Goal: Task Accomplishment & Management: Complete application form

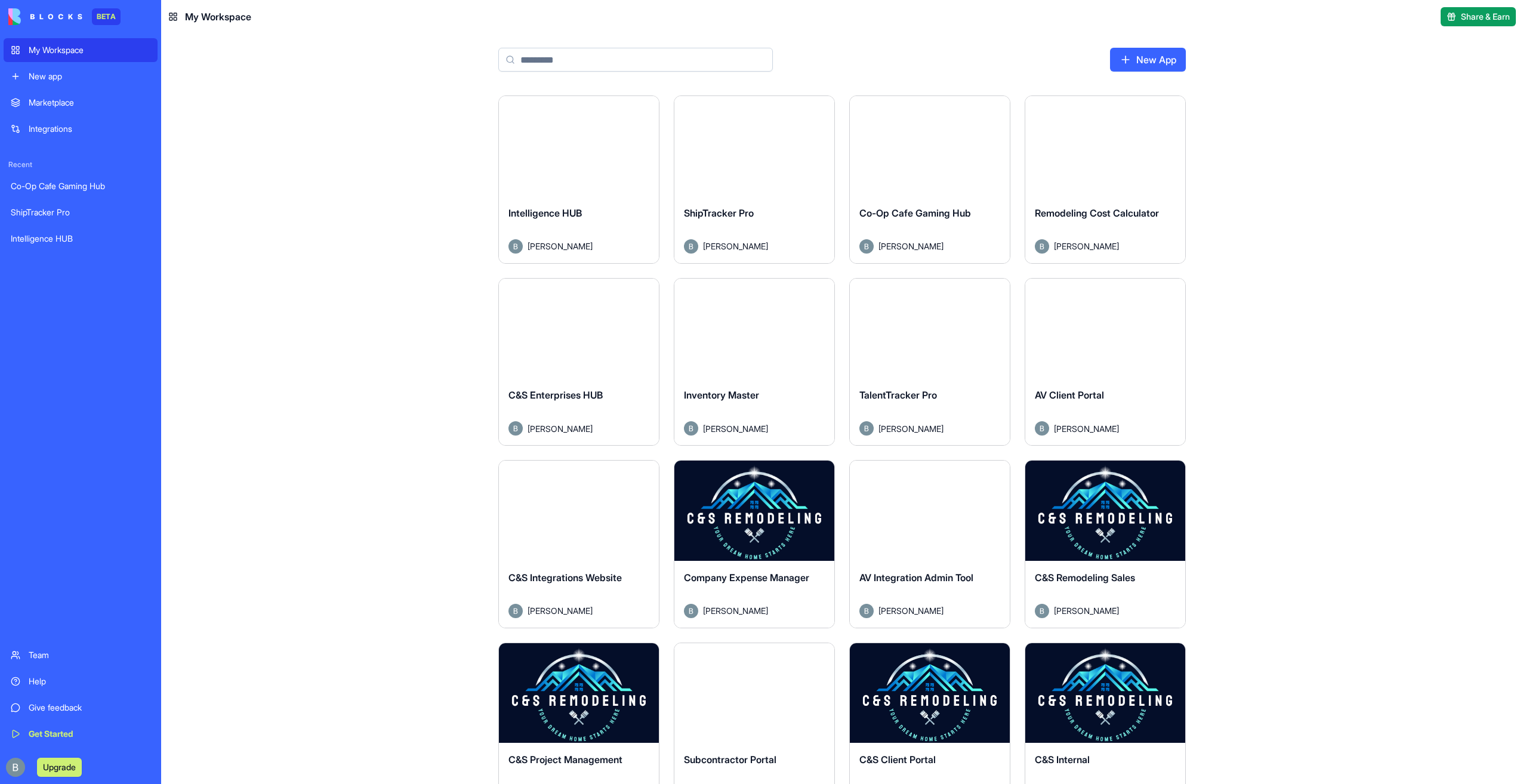
click at [585, 137] on button "Launch" at bounding box center [579, 146] width 89 height 24
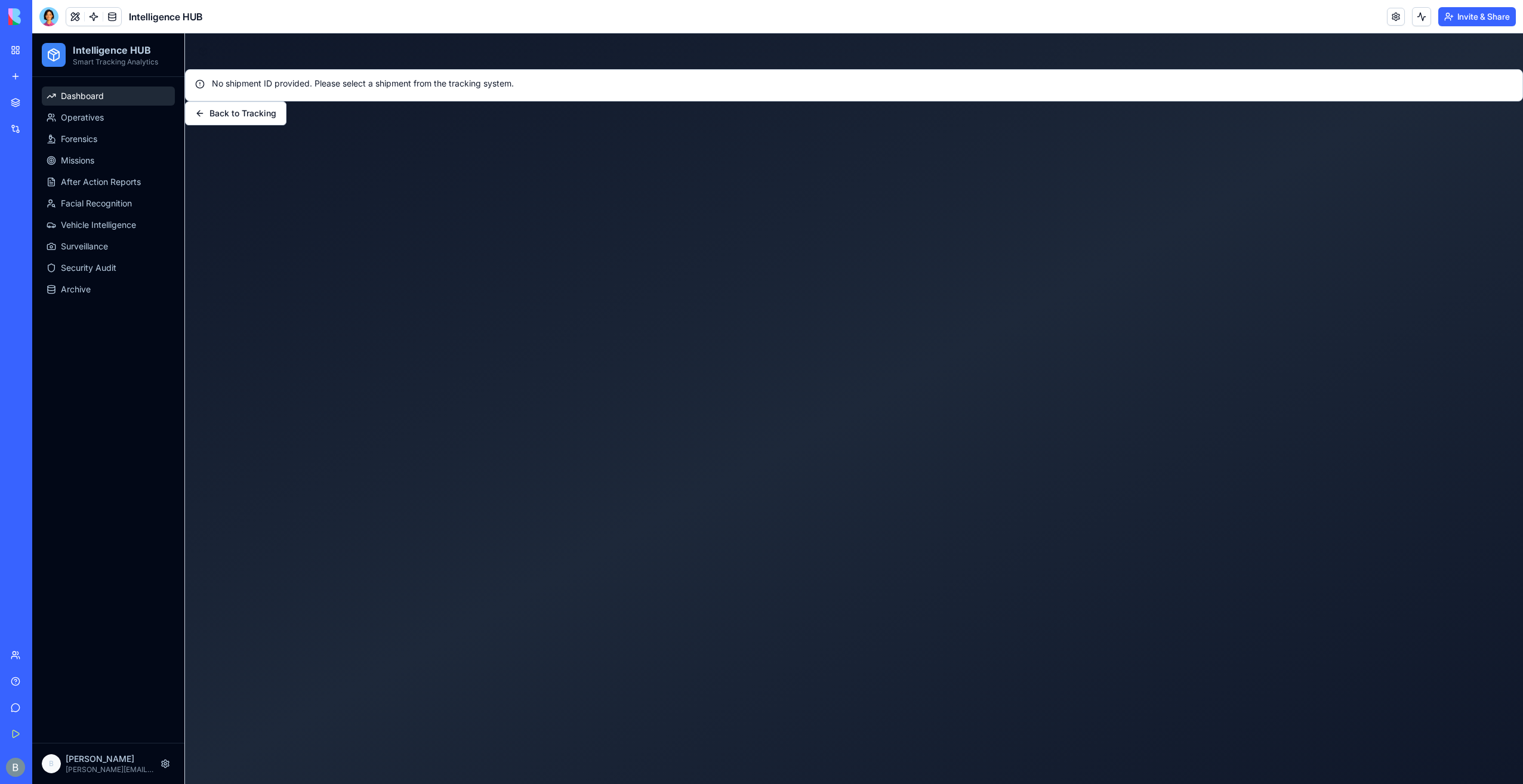
click at [127, 99] on link "Dashboard" at bounding box center [108, 96] width 133 height 19
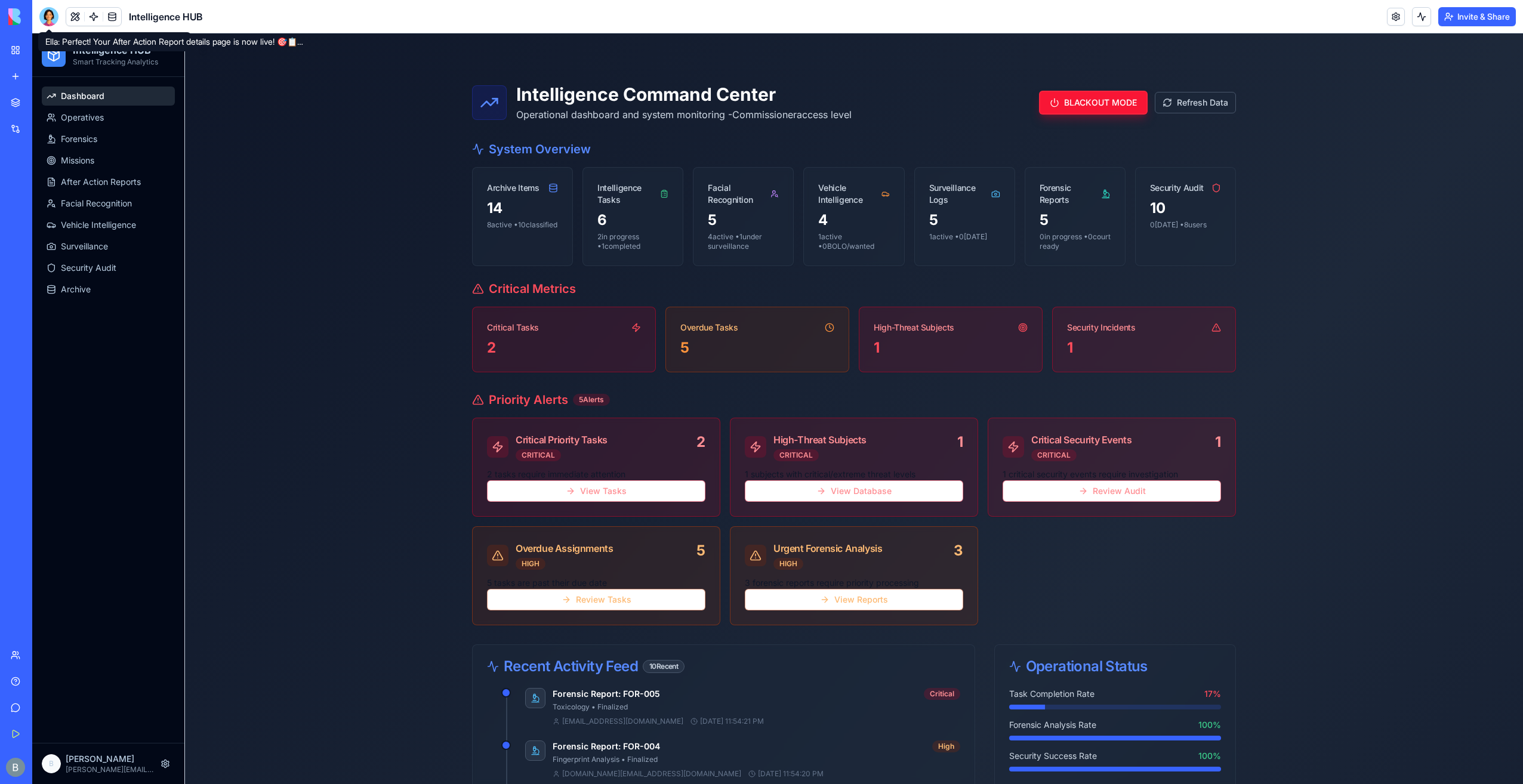
click at [42, 19] on div at bounding box center [48, 17] width 19 height 19
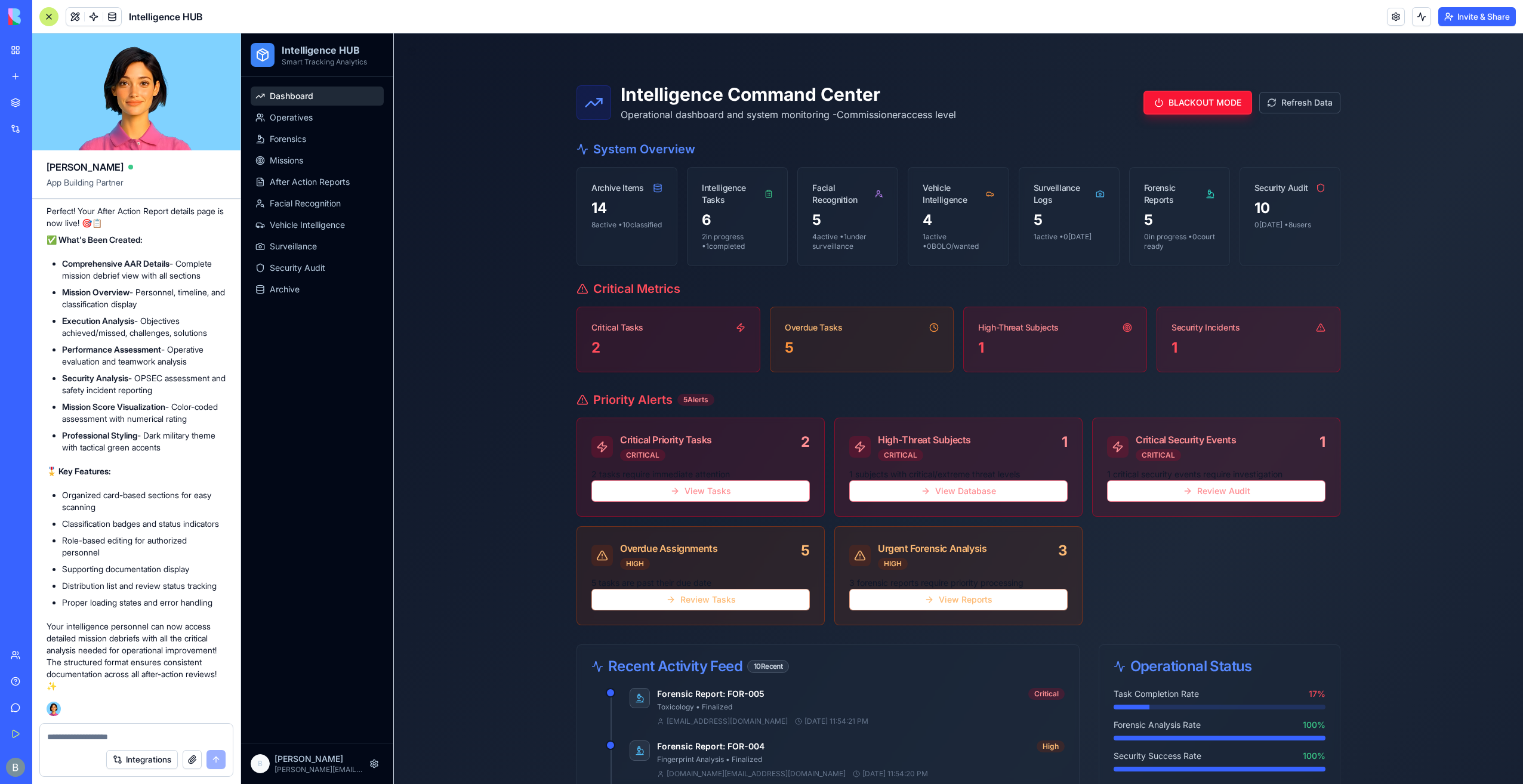
click at [106, 736] on textarea at bounding box center [136, 736] width 178 height 12
paste textarea "*"
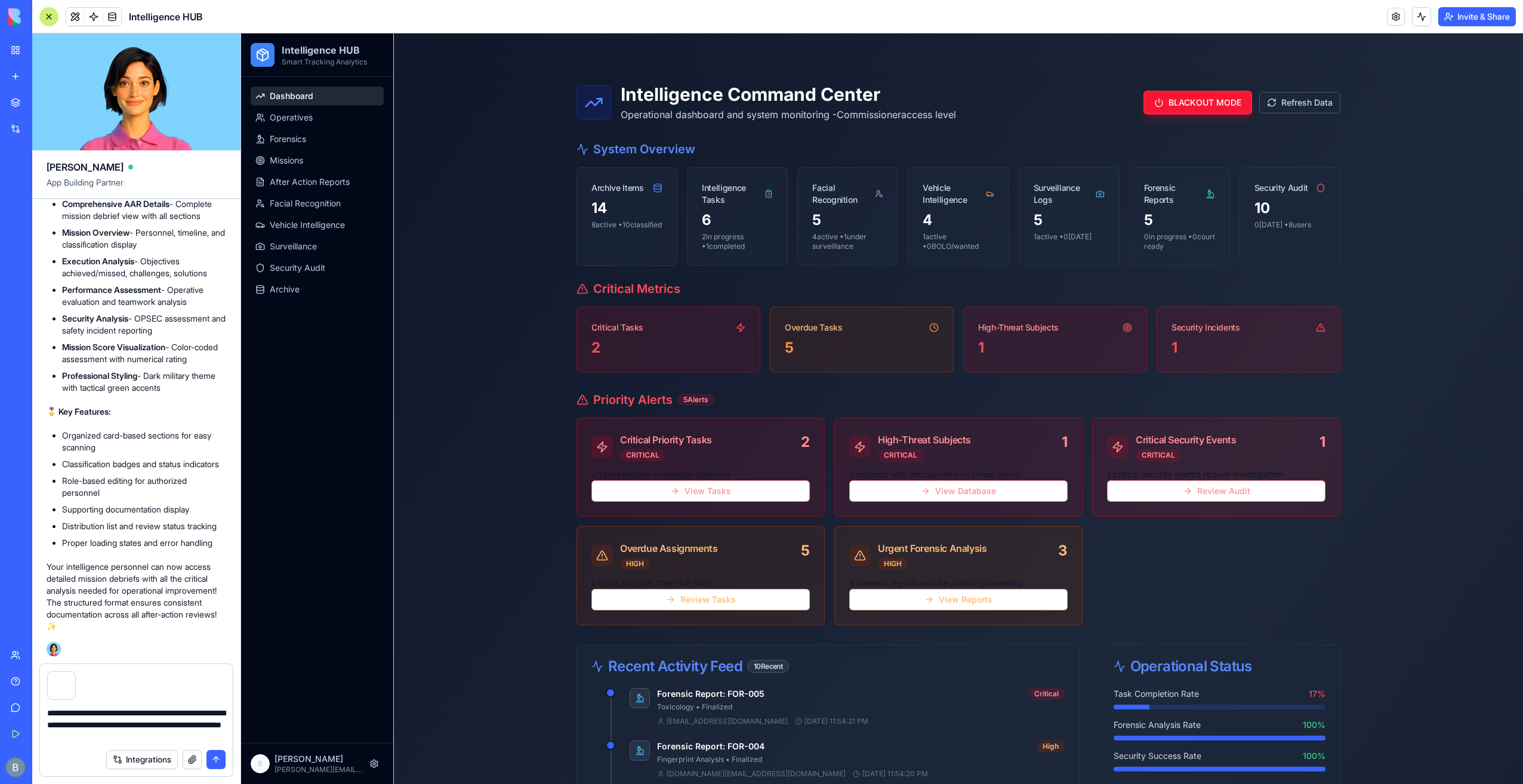
type textarea "**********"
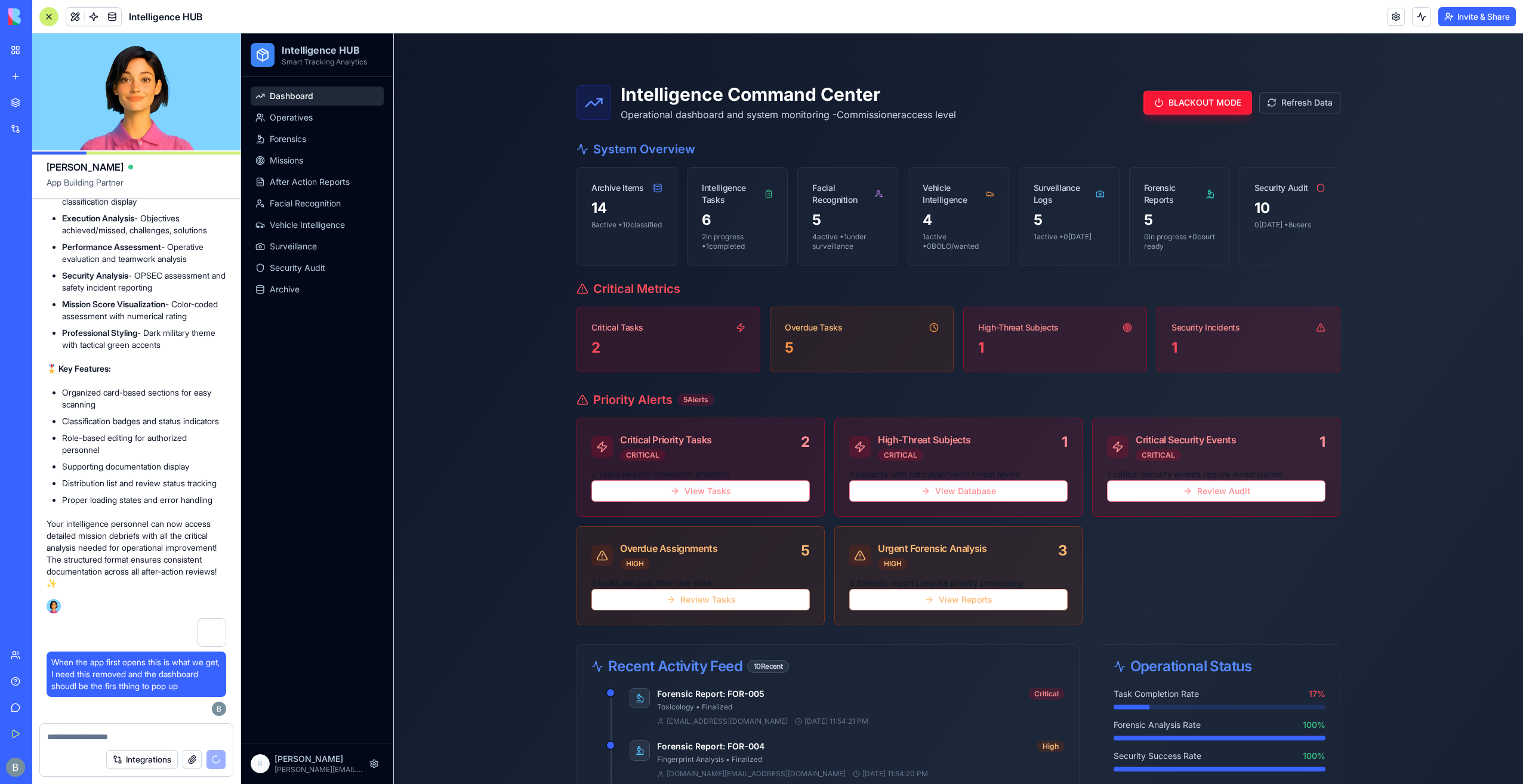
click at [289, 759] on p "Benjamin" at bounding box center [319, 758] width 89 height 12
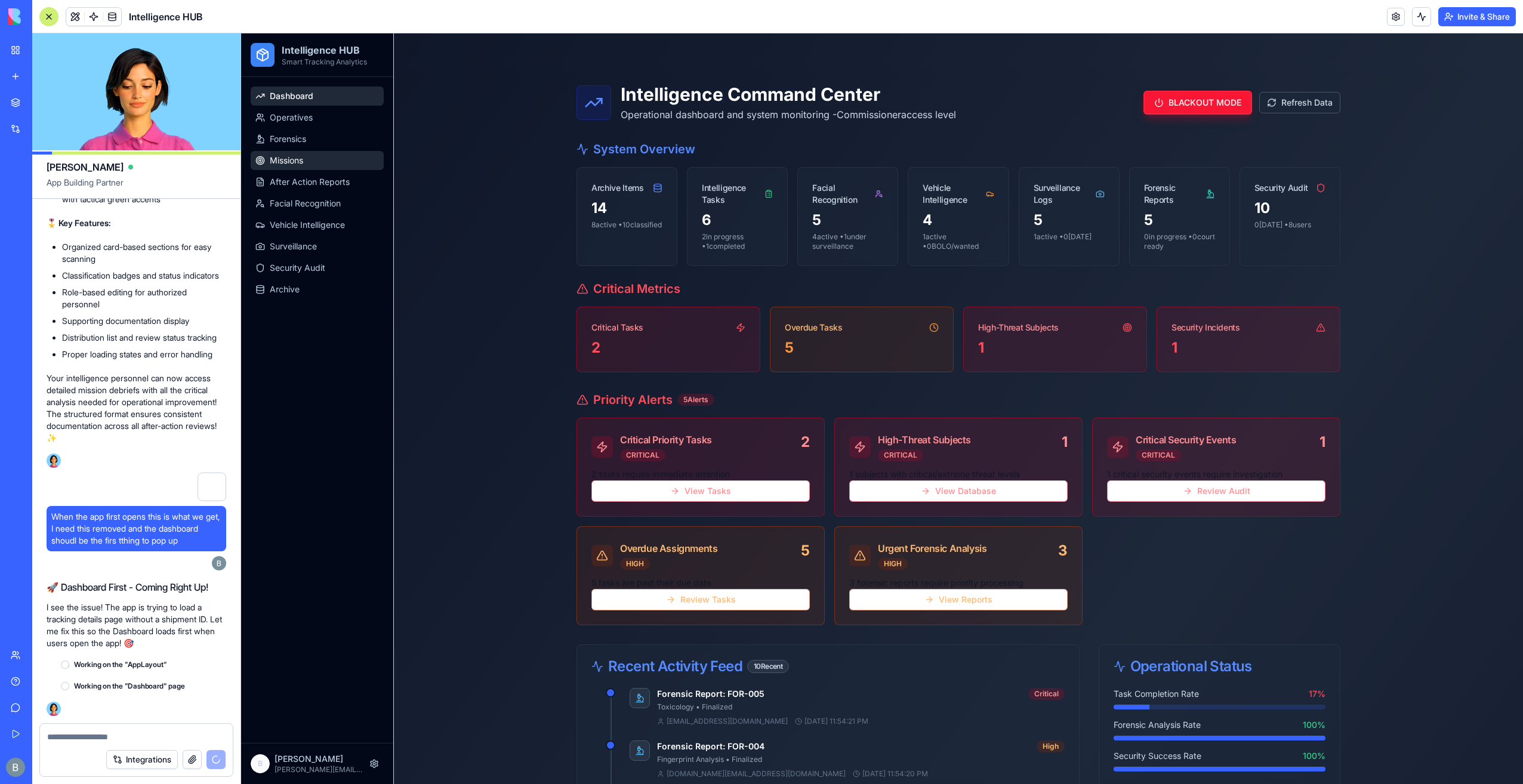
scroll to position [27027, 0]
click at [311, 121] on span "Operatives" at bounding box center [291, 117] width 43 height 12
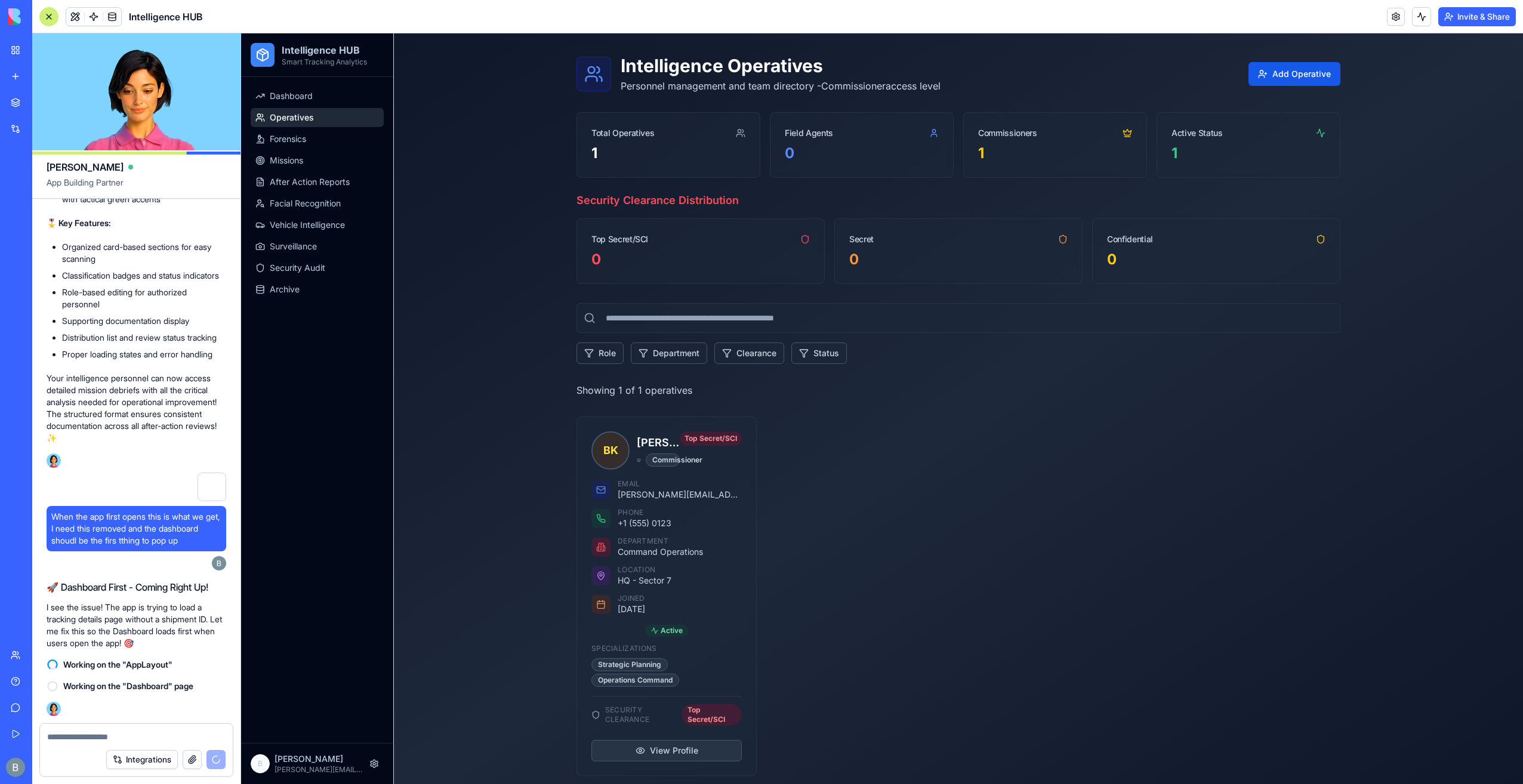
scroll to position [36, 0]
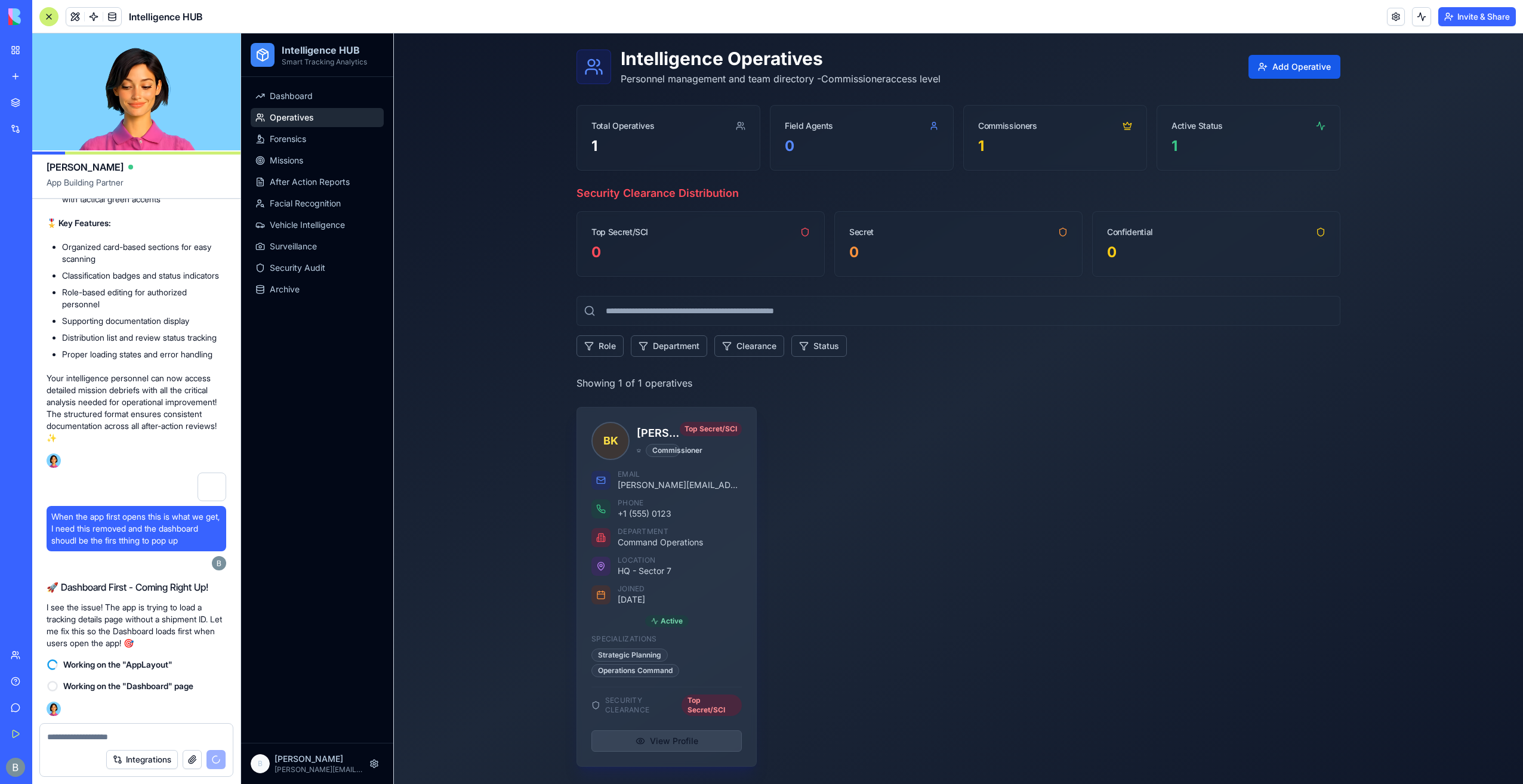
click at [678, 733] on button "View Profile" at bounding box center [666, 741] width 150 height 21
click at [628, 434] on div "BK Benjamin Kressner Commissioner" at bounding box center [636, 441] width 88 height 38
click at [601, 442] on span "BK" at bounding box center [610, 440] width 36 height 36
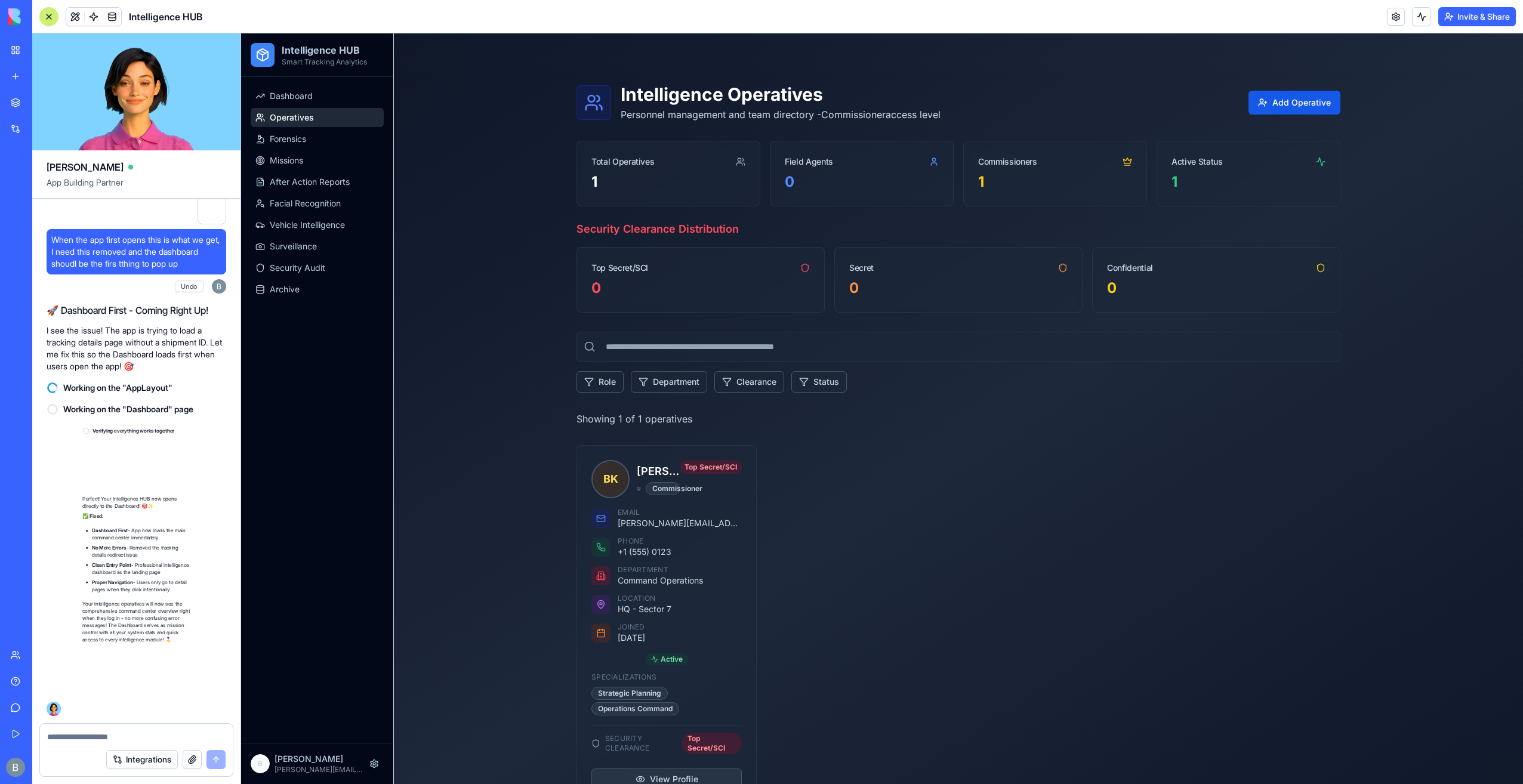
scroll to position [27327, 0]
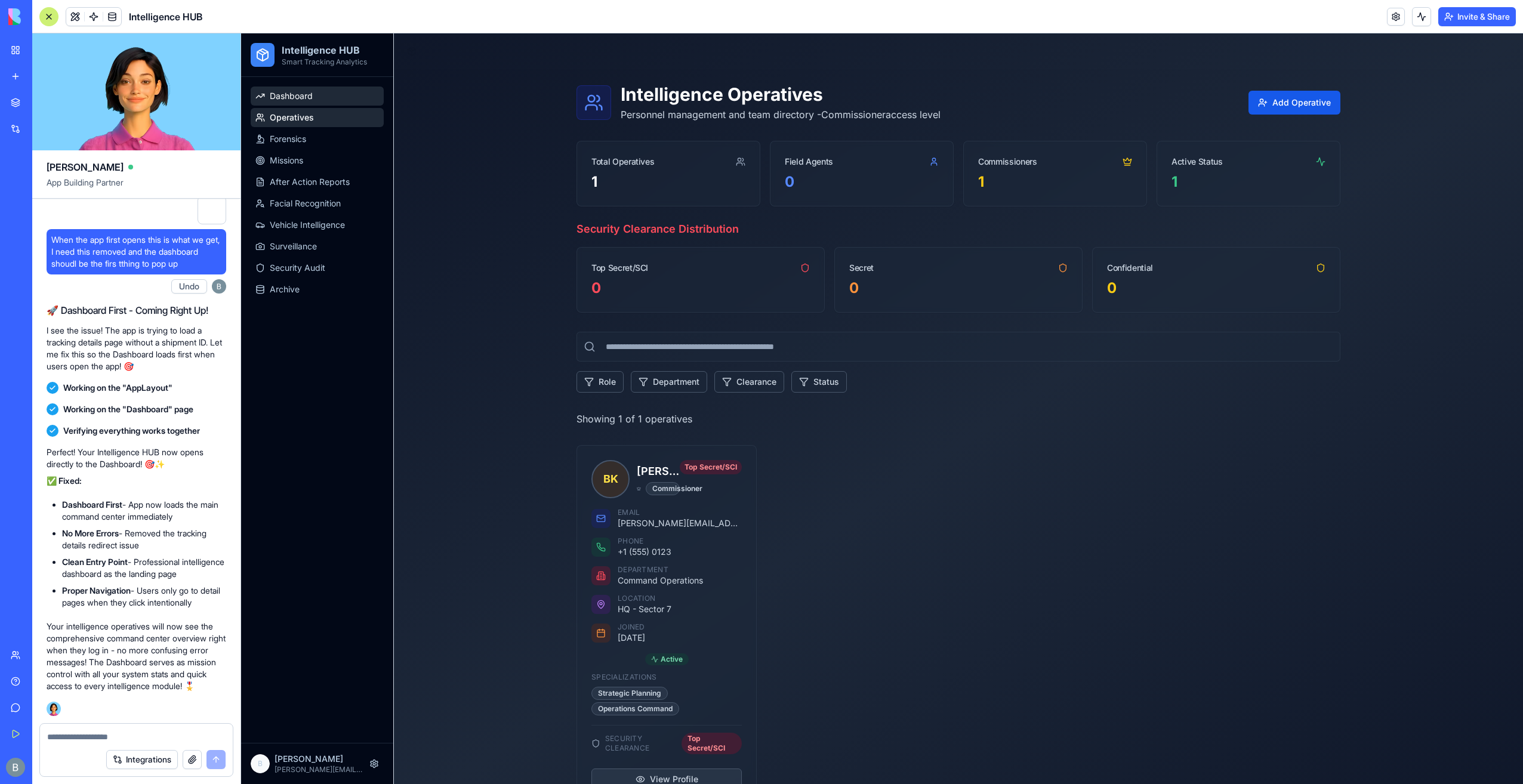
click at [325, 97] on link "Dashboard" at bounding box center [317, 96] width 133 height 19
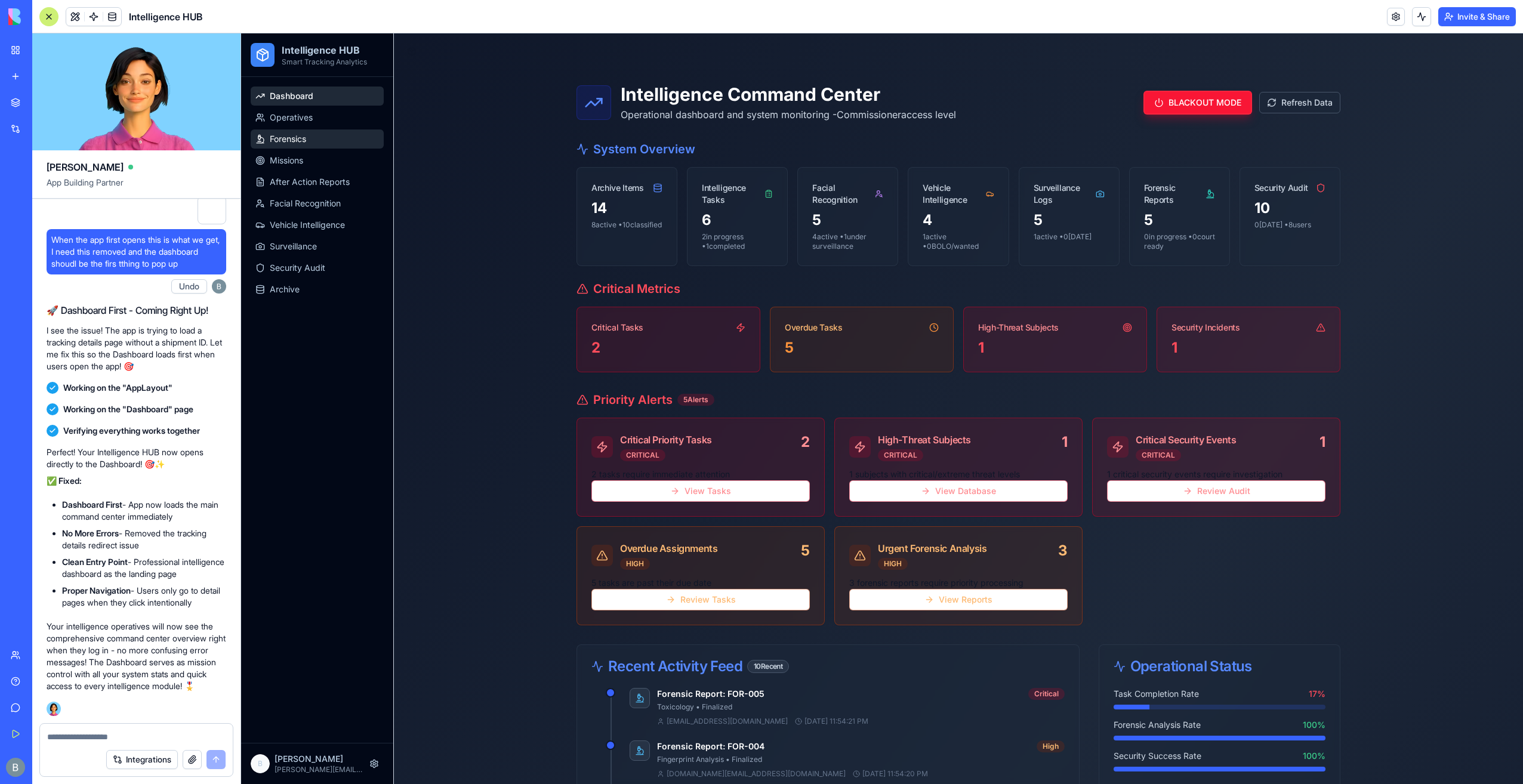
click at [331, 131] on link "Forensics" at bounding box center [317, 138] width 133 height 19
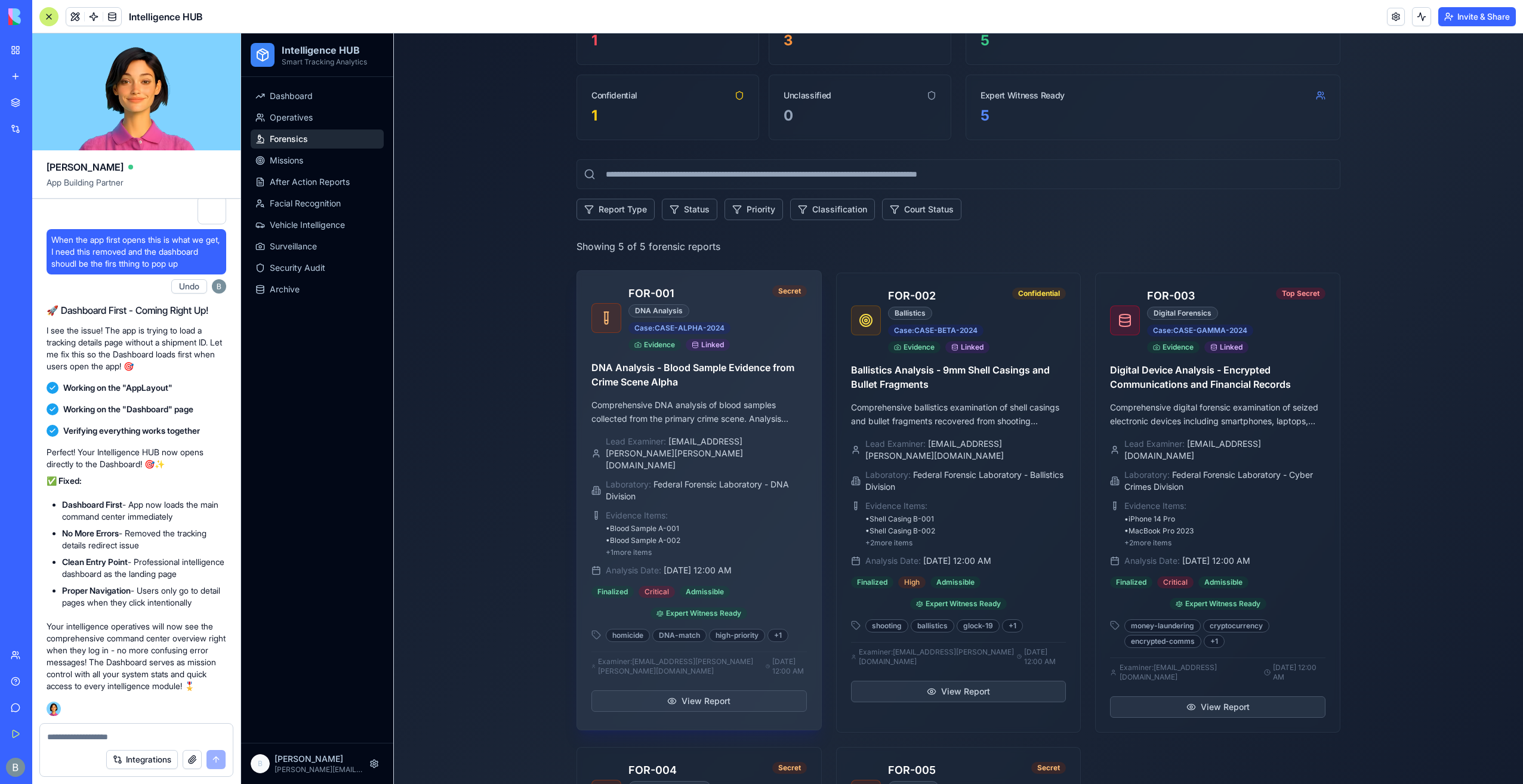
scroll to position [358, 0]
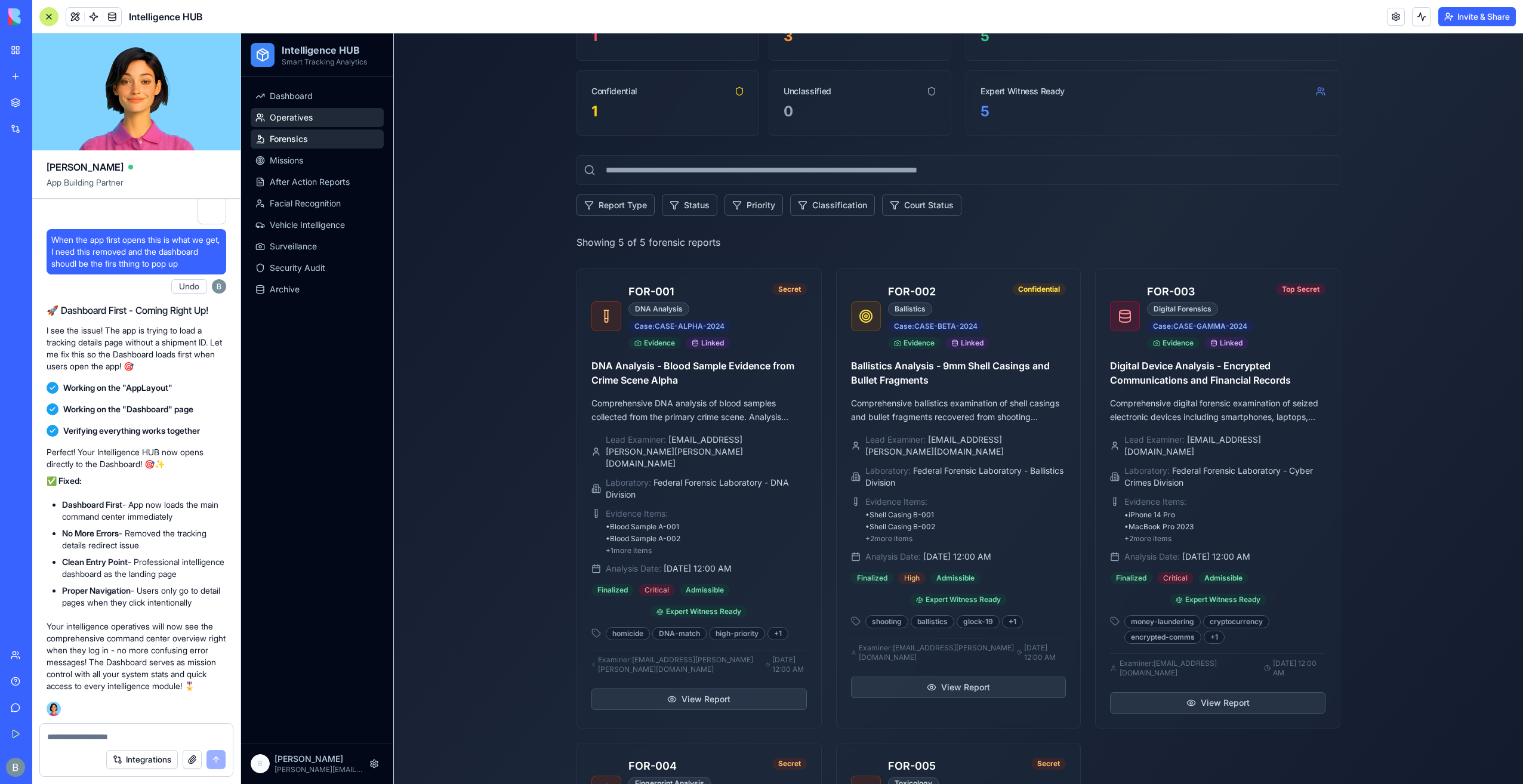
click at [326, 110] on link "Operatives" at bounding box center [317, 117] width 133 height 19
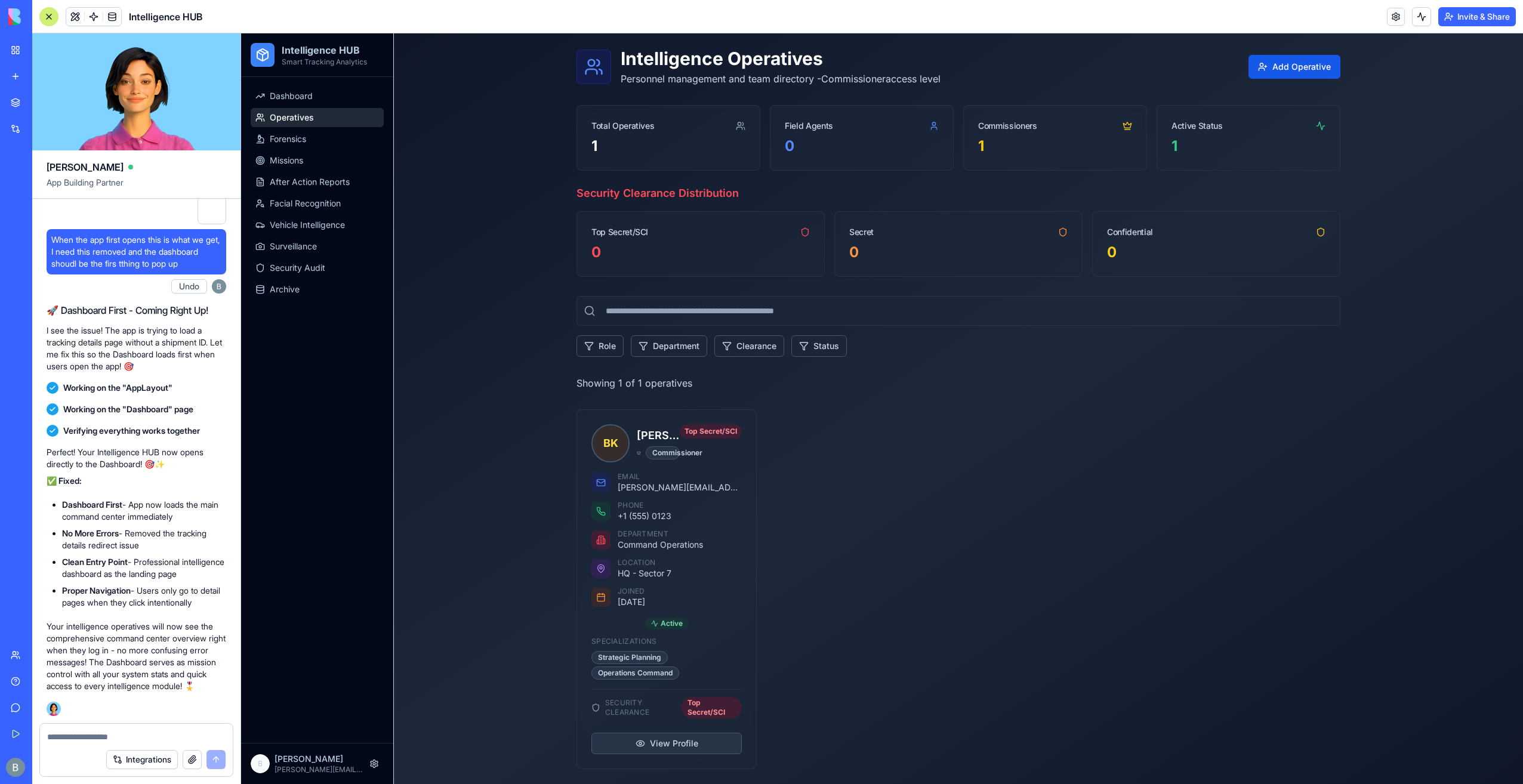
scroll to position [36, 0]
click at [319, 91] on link "Dashboard" at bounding box center [317, 96] width 133 height 19
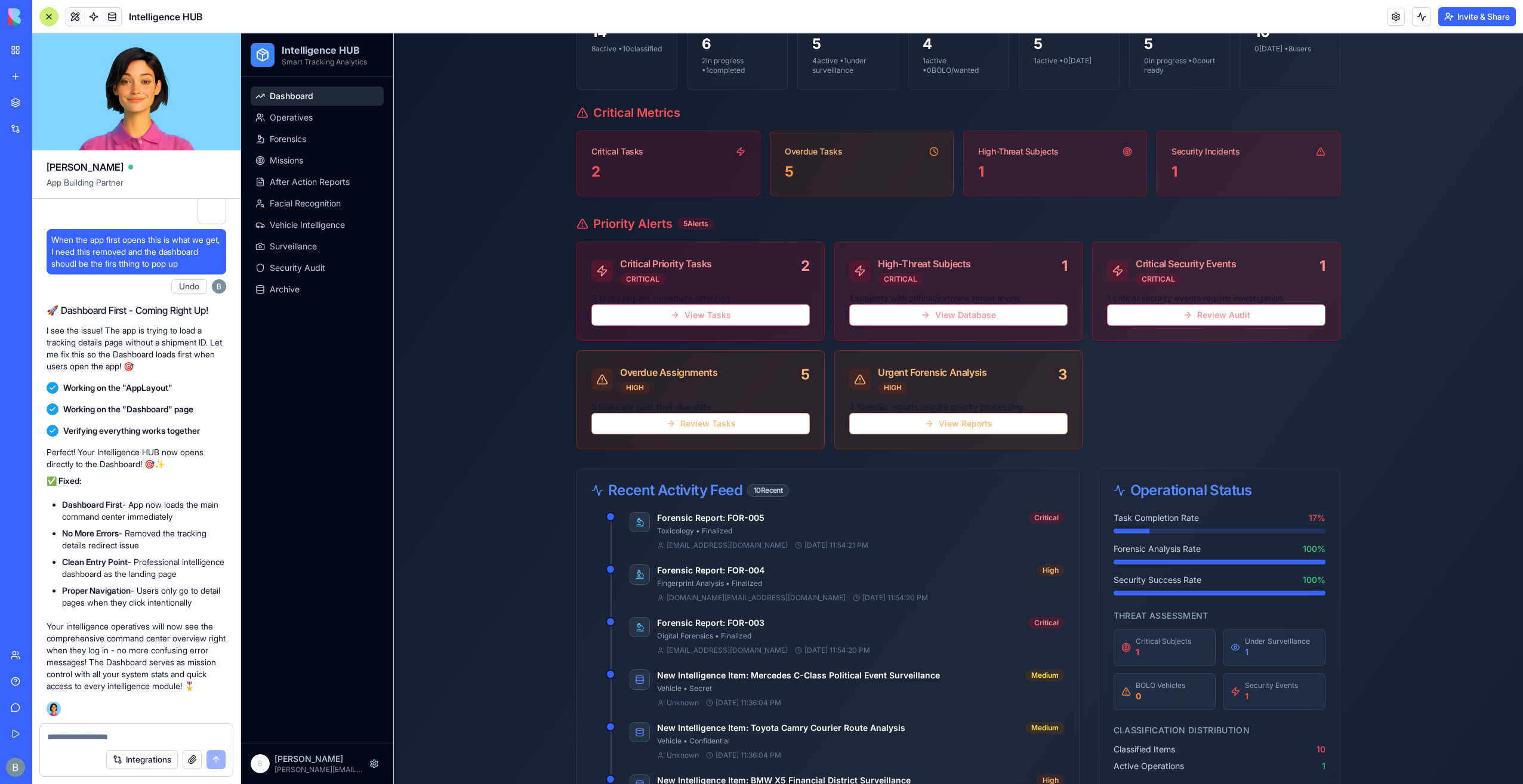
scroll to position [179, 0]
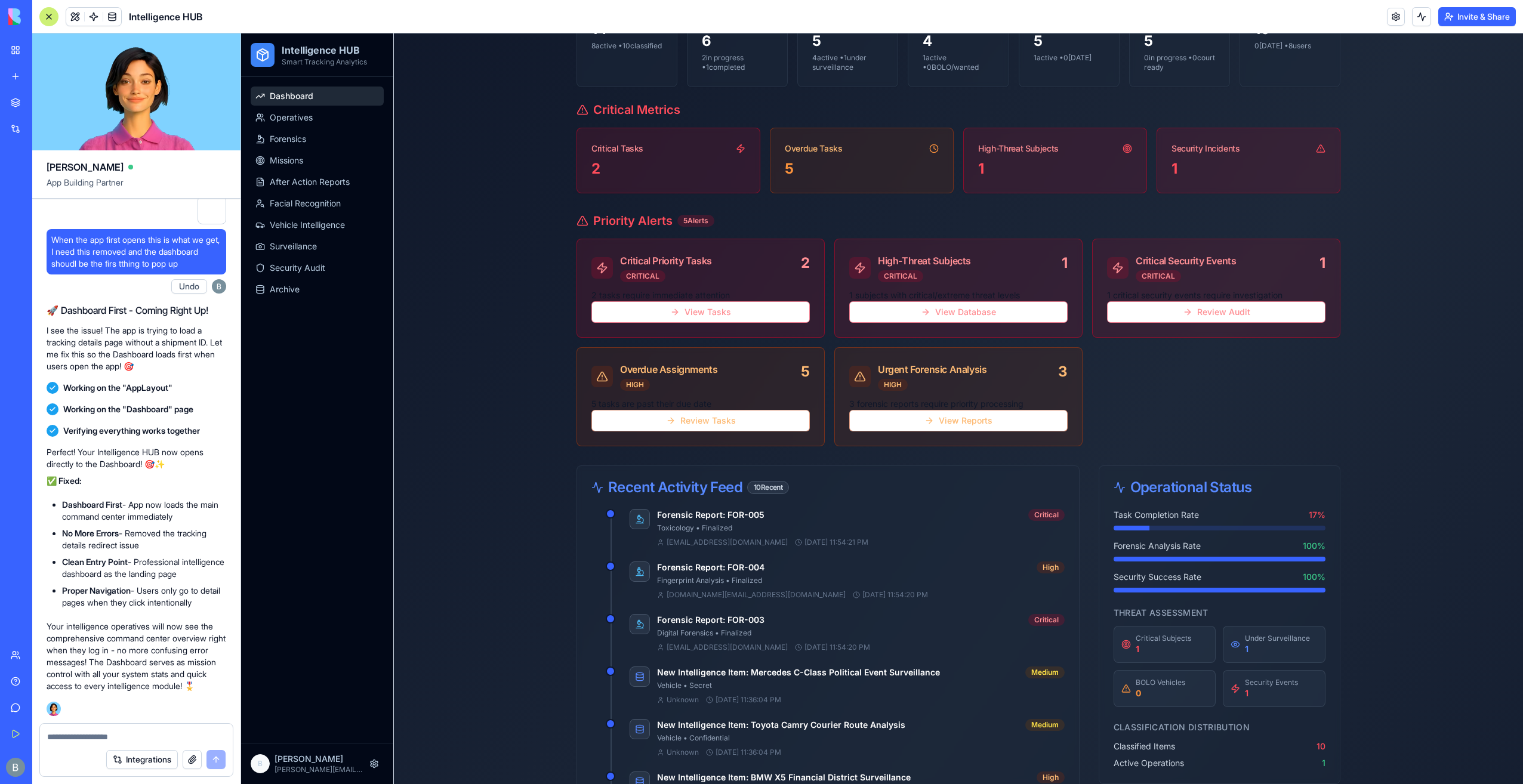
click at [124, 738] on textarea at bounding box center [137, 736] width 179 height 12
paste textarea "*"
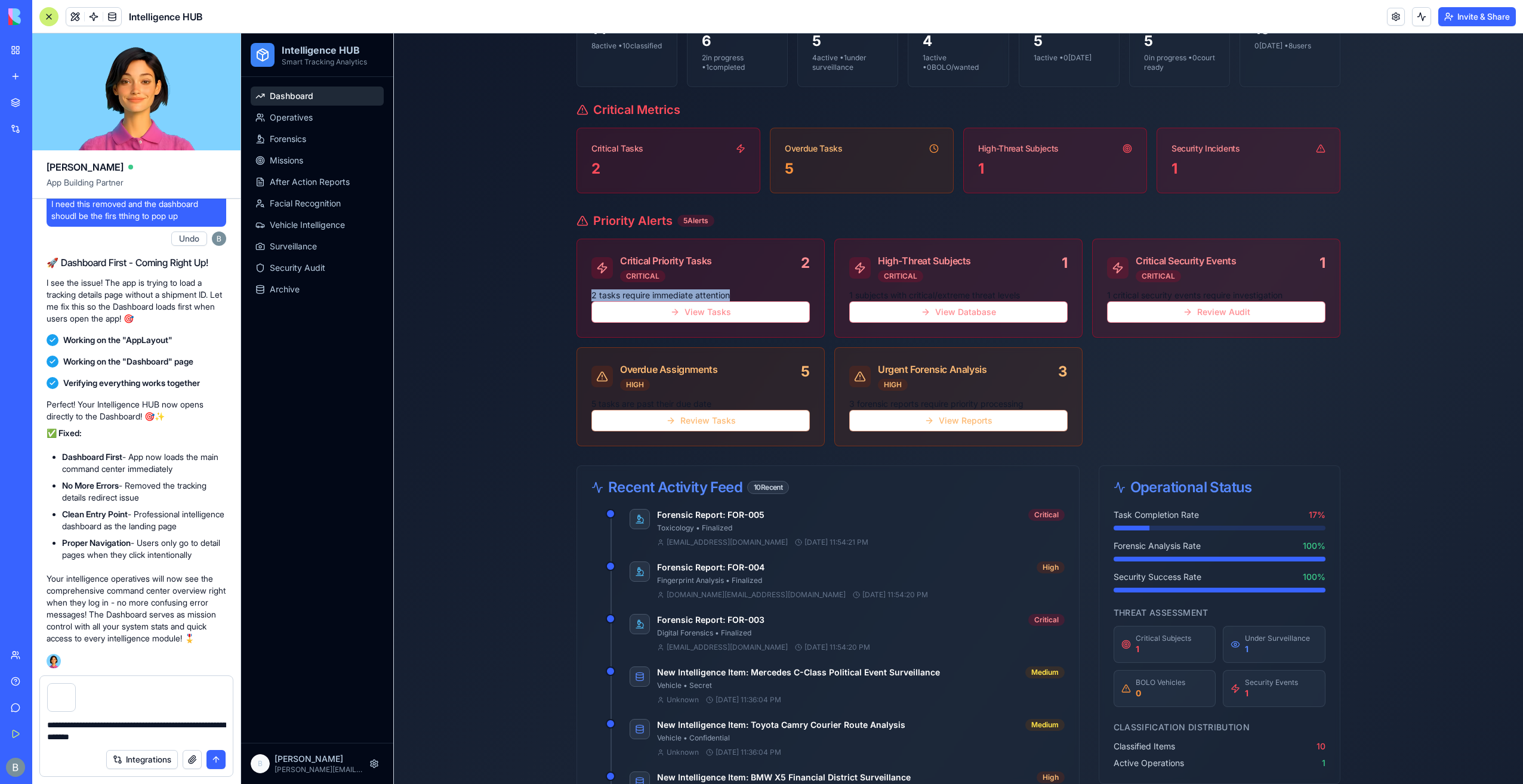
drag, startPoint x: 734, startPoint y: 295, endPoint x: 577, endPoint y: 292, distance: 157.0
click at [577, 292] on div "2 tasks require immediate attention View Tasks" at bounding box center [701, 313] width 247 height 48
copy p "2 tasks require immediate attention"
drag, startPoint x: 156, startPoint y: 746, endPoint x: 161, endPoint y: 741, distance: 7.1
click at [156, 745] on div "Integrations" at bounding box center [136, 759] width 193 height 34
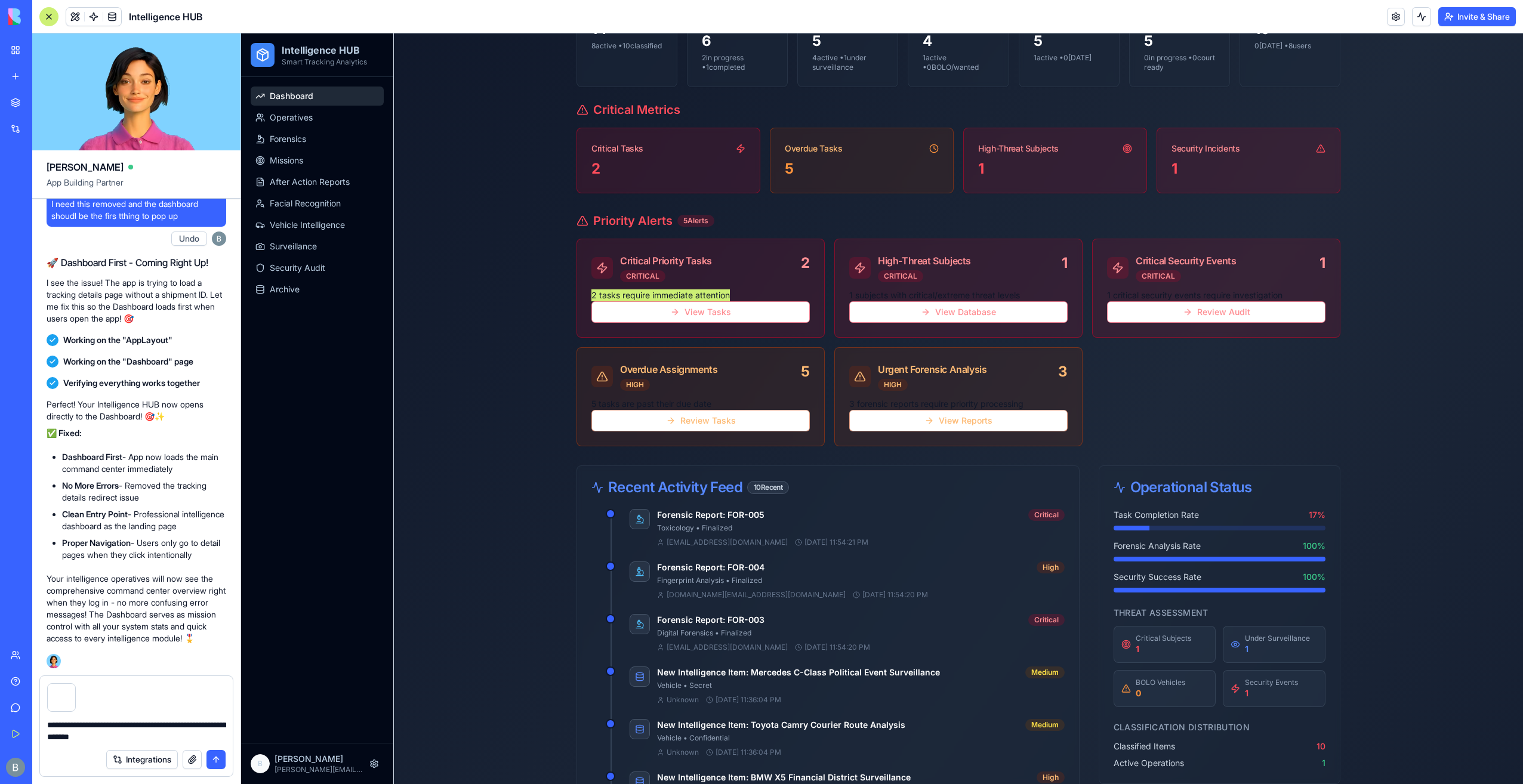
drag, startPoint x: 164, startPoint y: 729, endPoint x: 170, endPoint y: 731, distance: 6.3
click at [169, 731] on textarea "**********" at bounding box center [137, 731] width 179 height 24
paste textarea
click at [172, 735] on textarea "**********" at bounding box center [137, 731] width 179 height 24
click at [178, 741] on textarea "**********" at bounding box center [137, 731] width 179 height 24
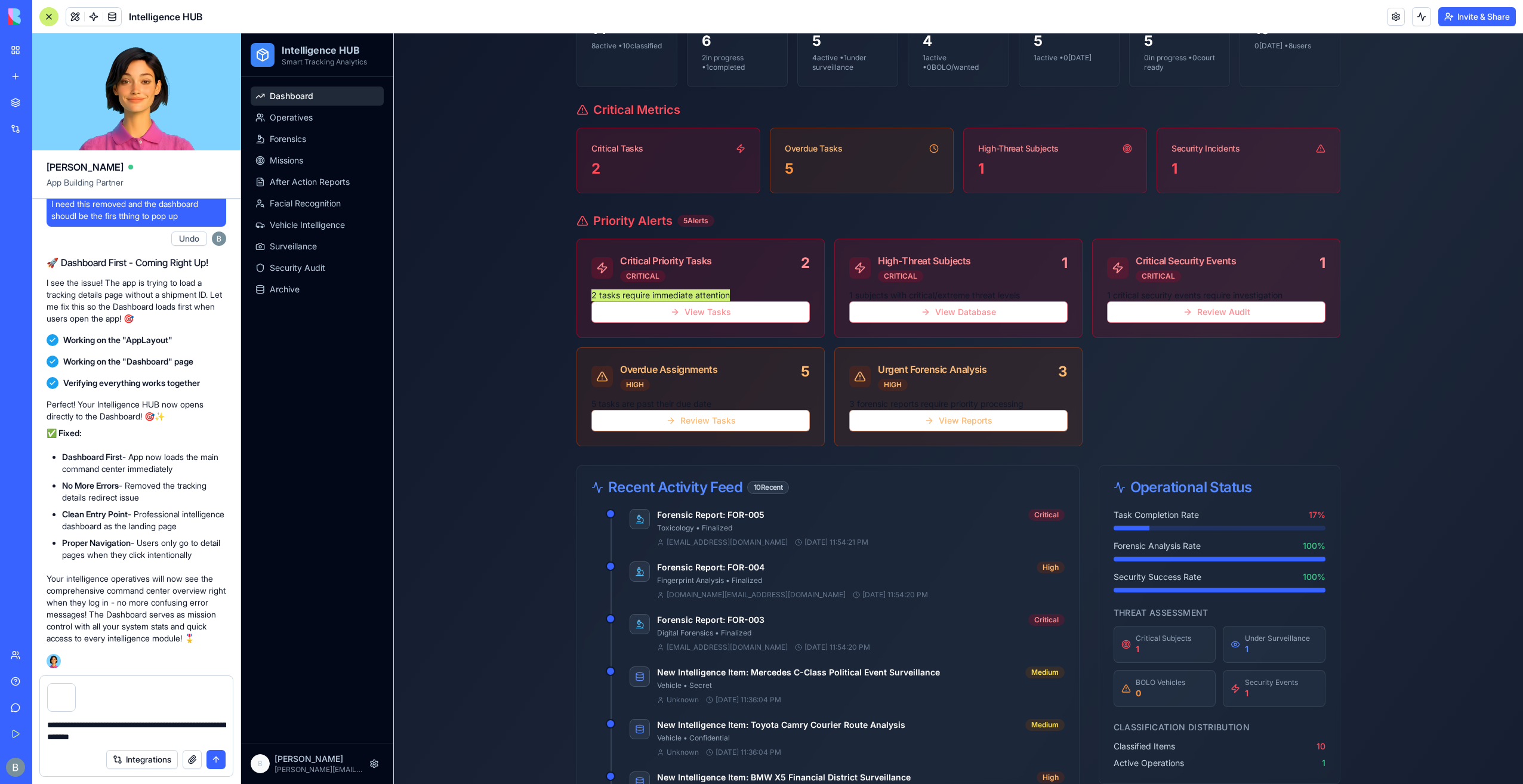
click at [166, 740] on textarea "**********" at bounding box center [137, 731] width 179 height 24
paste textarea "**********"
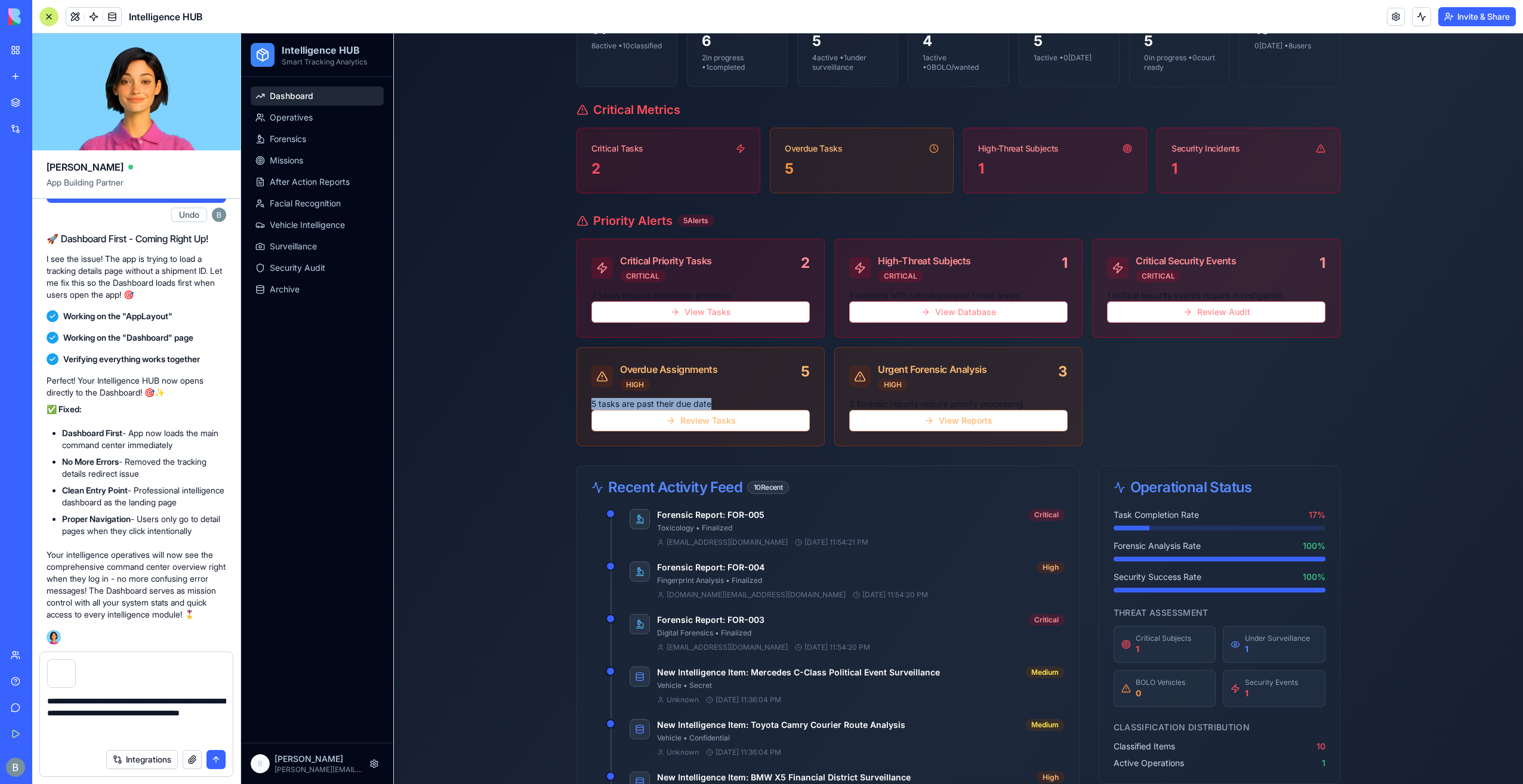
drag, startPoint x: 715, startPoint y: 401, endPoint x: 571, endPoint y: 403, distance: 144.0
click at [577, 403] on div "5 tasks are past their due date Review Tasks" at bounding box center [701, 422] width 247 height 48
copy p "5 tasks are past their due date"
click at [197, 730] on textarea "**********" at bounding box center [137, 719] width 179 height 48
paste textarea "**********"
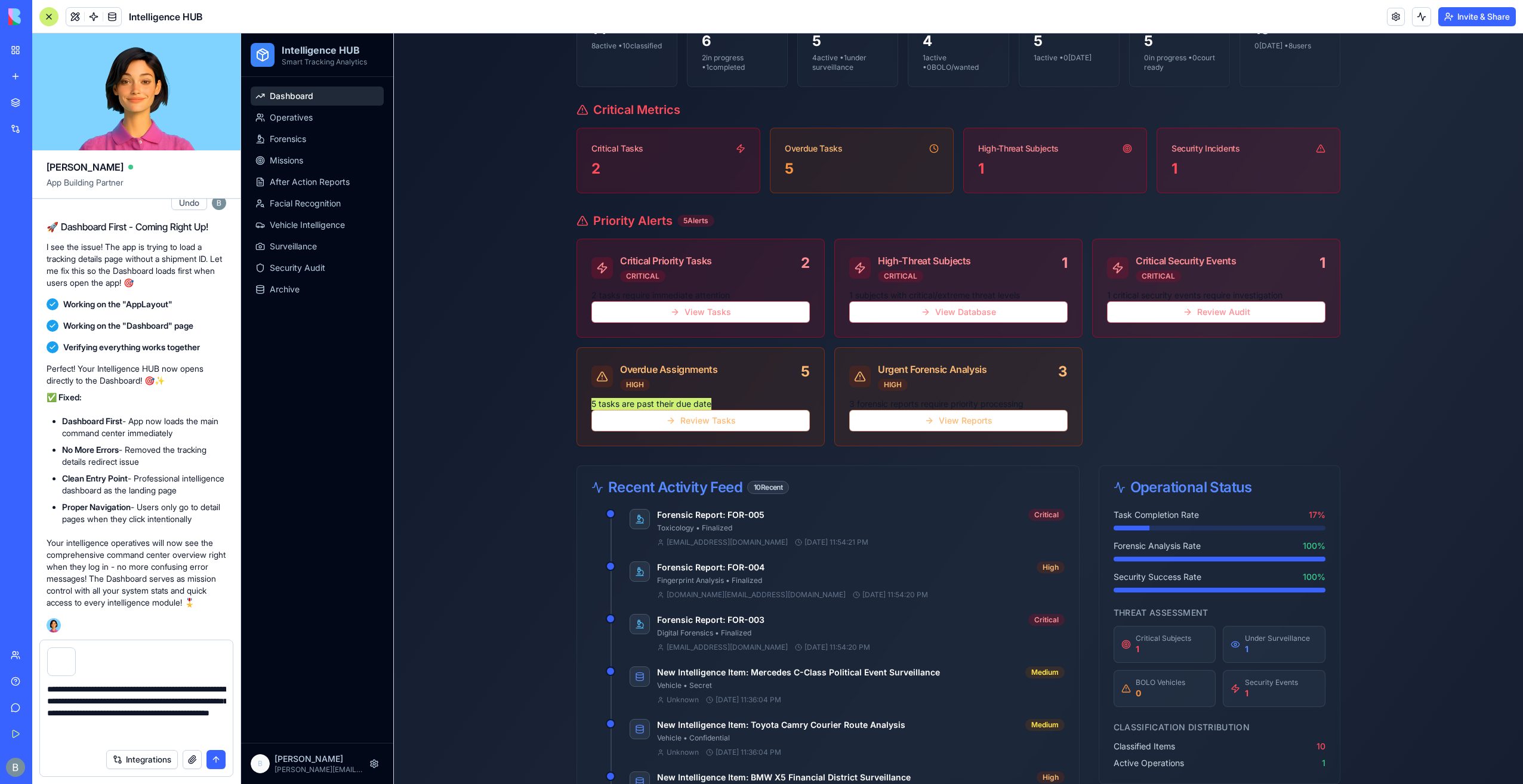
type textarea "**********"
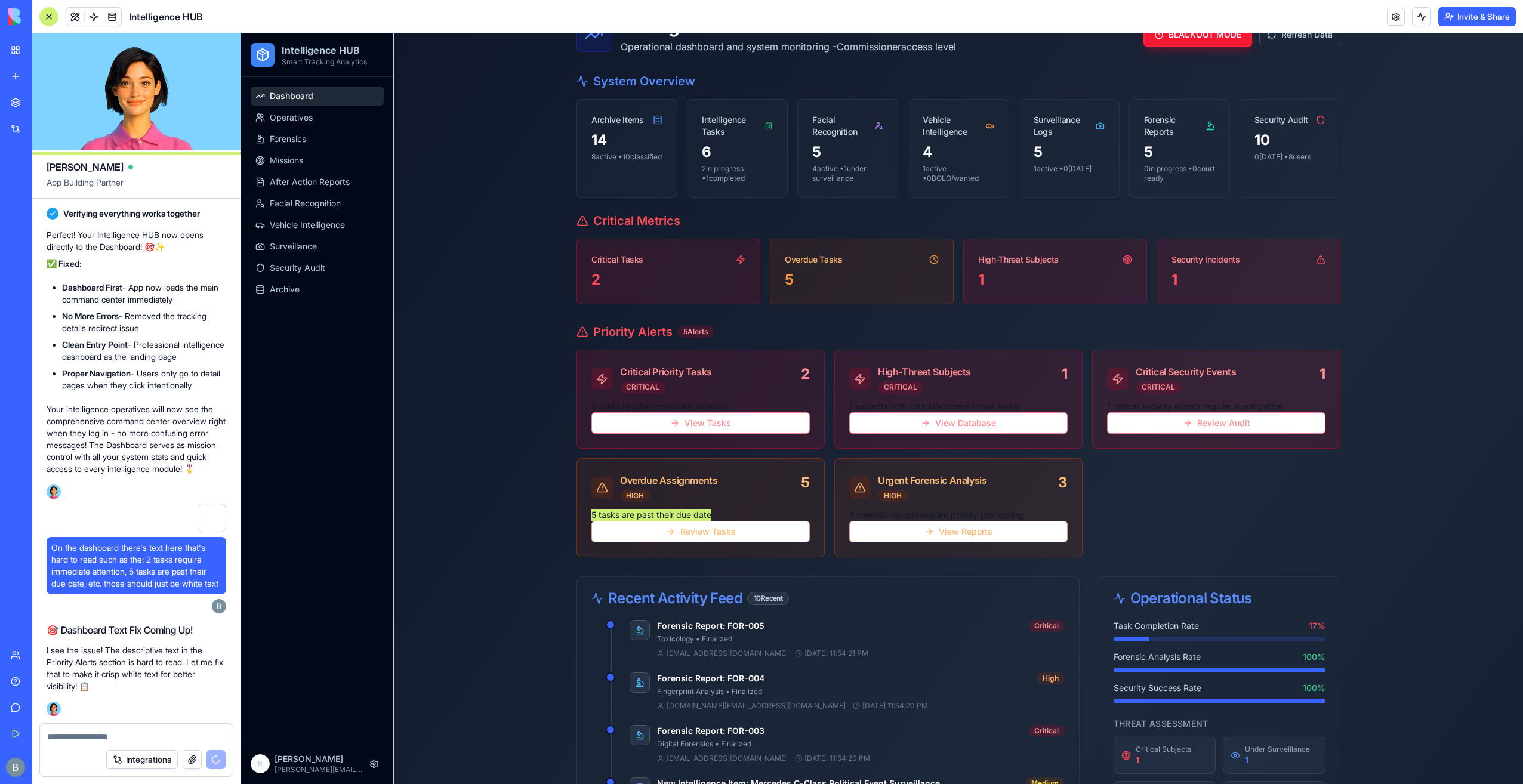
scroll to position [0, 0]
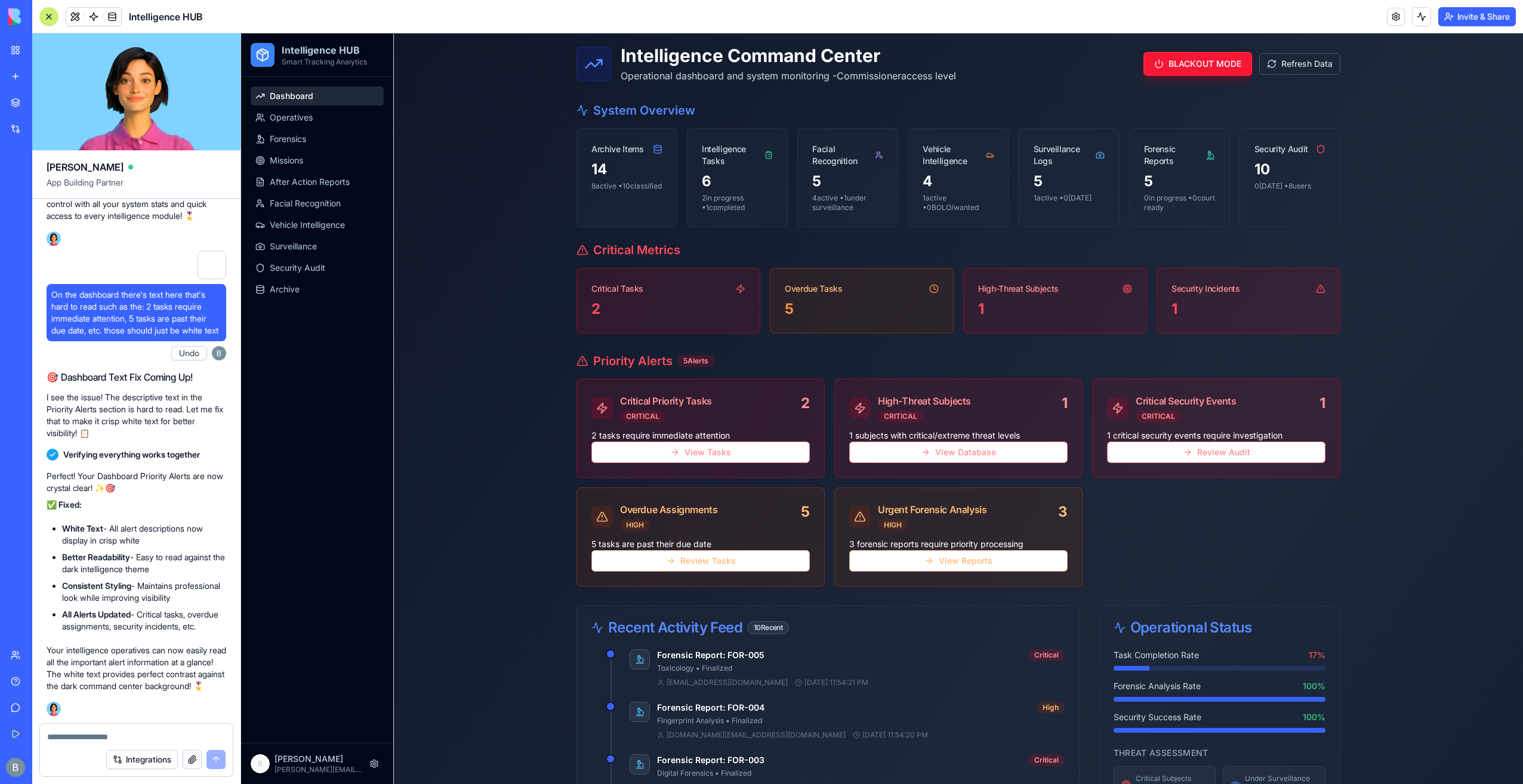
scroll to position [239, 0]
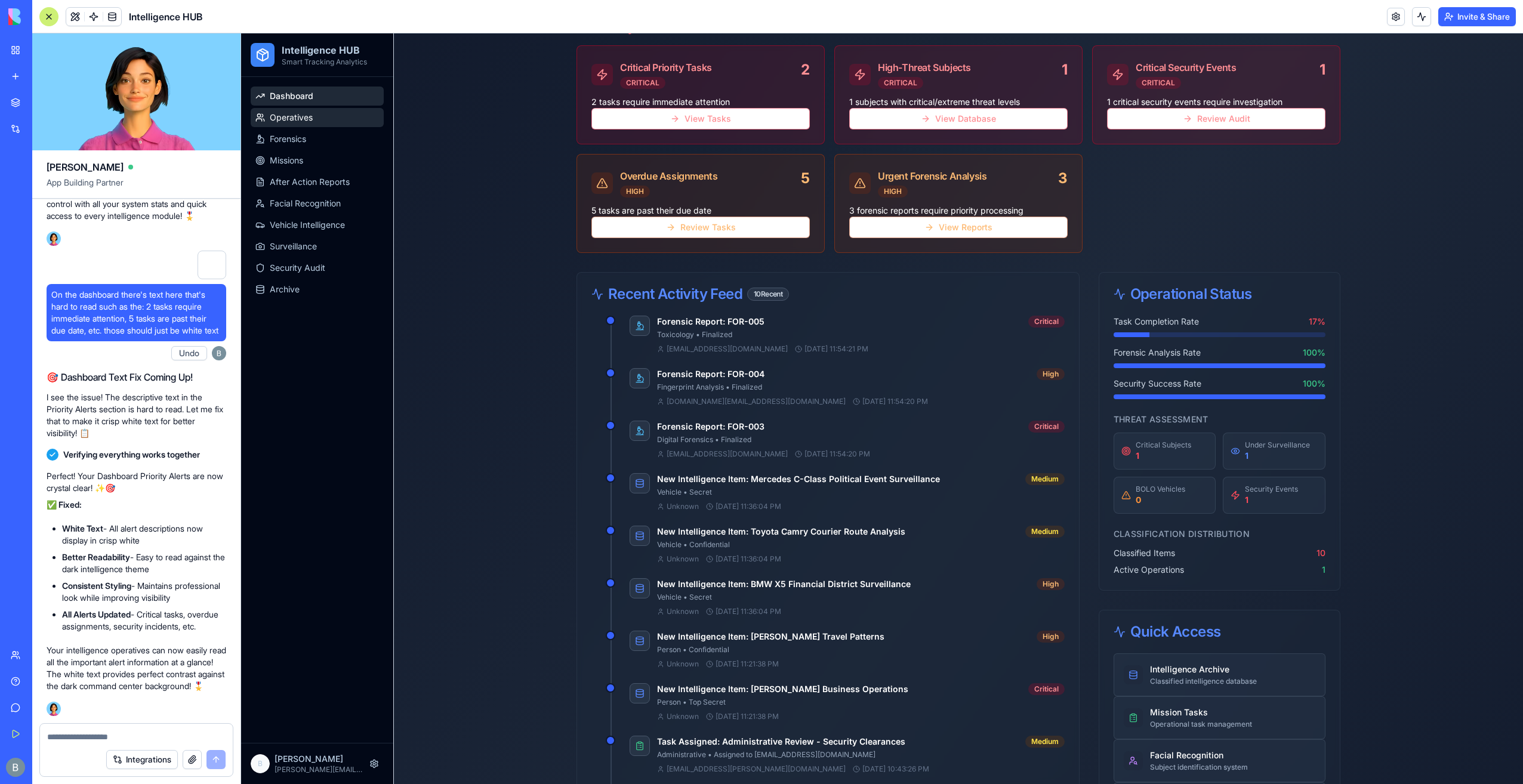
click at [329, 116] on link "Operatives" at bounding box center [317, 117] width 133 height 19
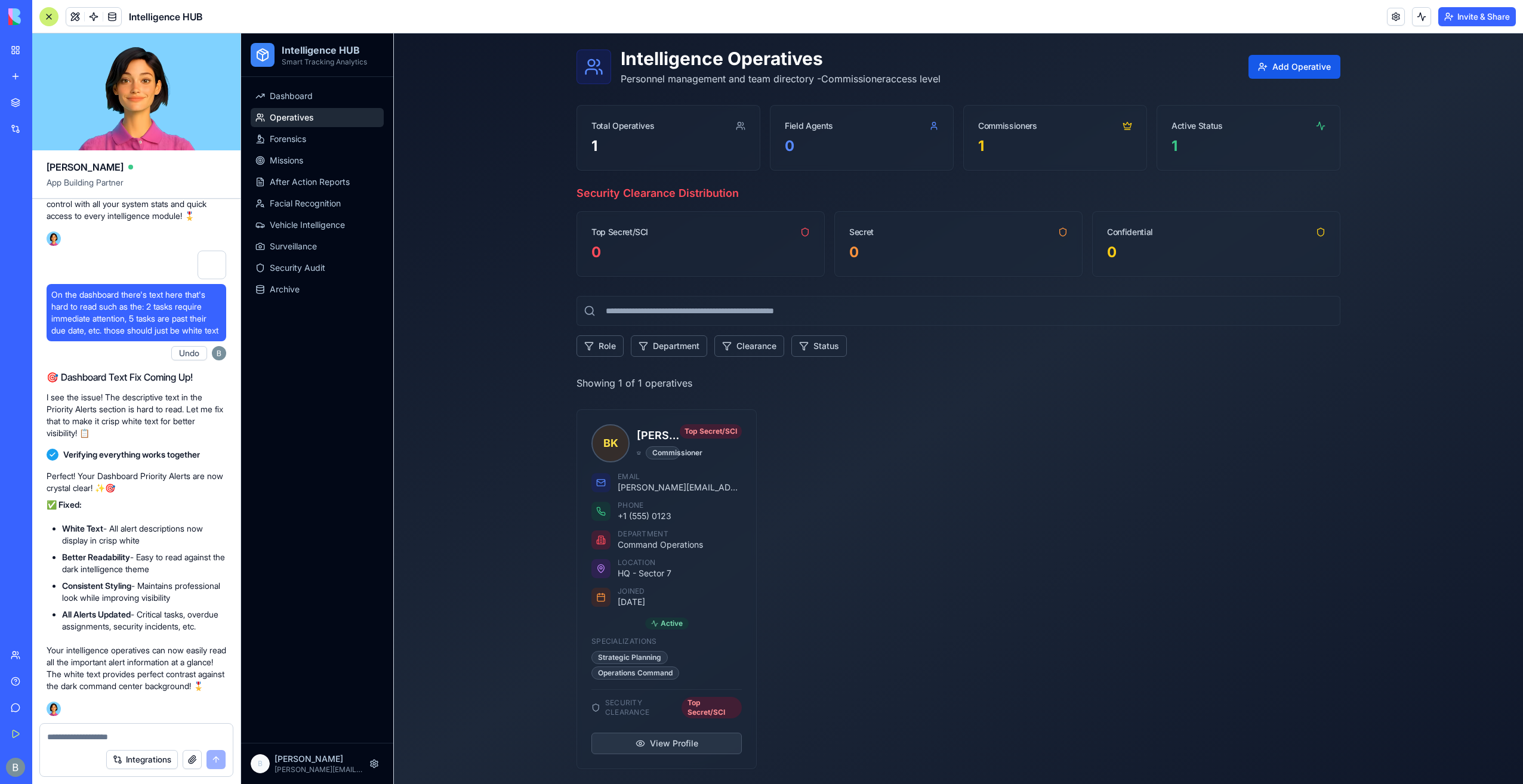
scroll to position [36, 0]
click at [178, 728] on div at bounding box center [136, 733] width 193 height 19
click at [165, 741] on textarea at bounding box center [137, 736] width 179 height 12
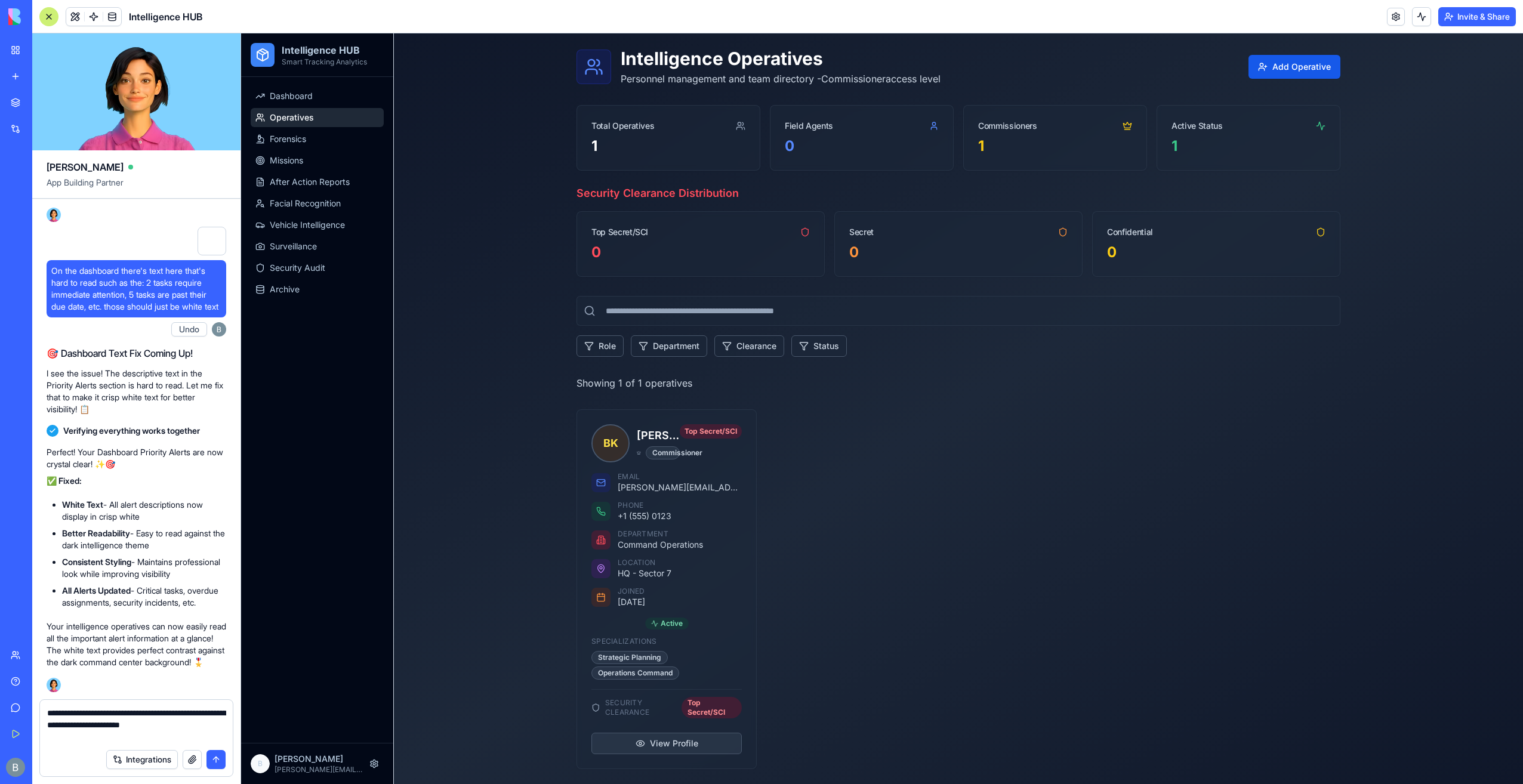
type textarea "**********"
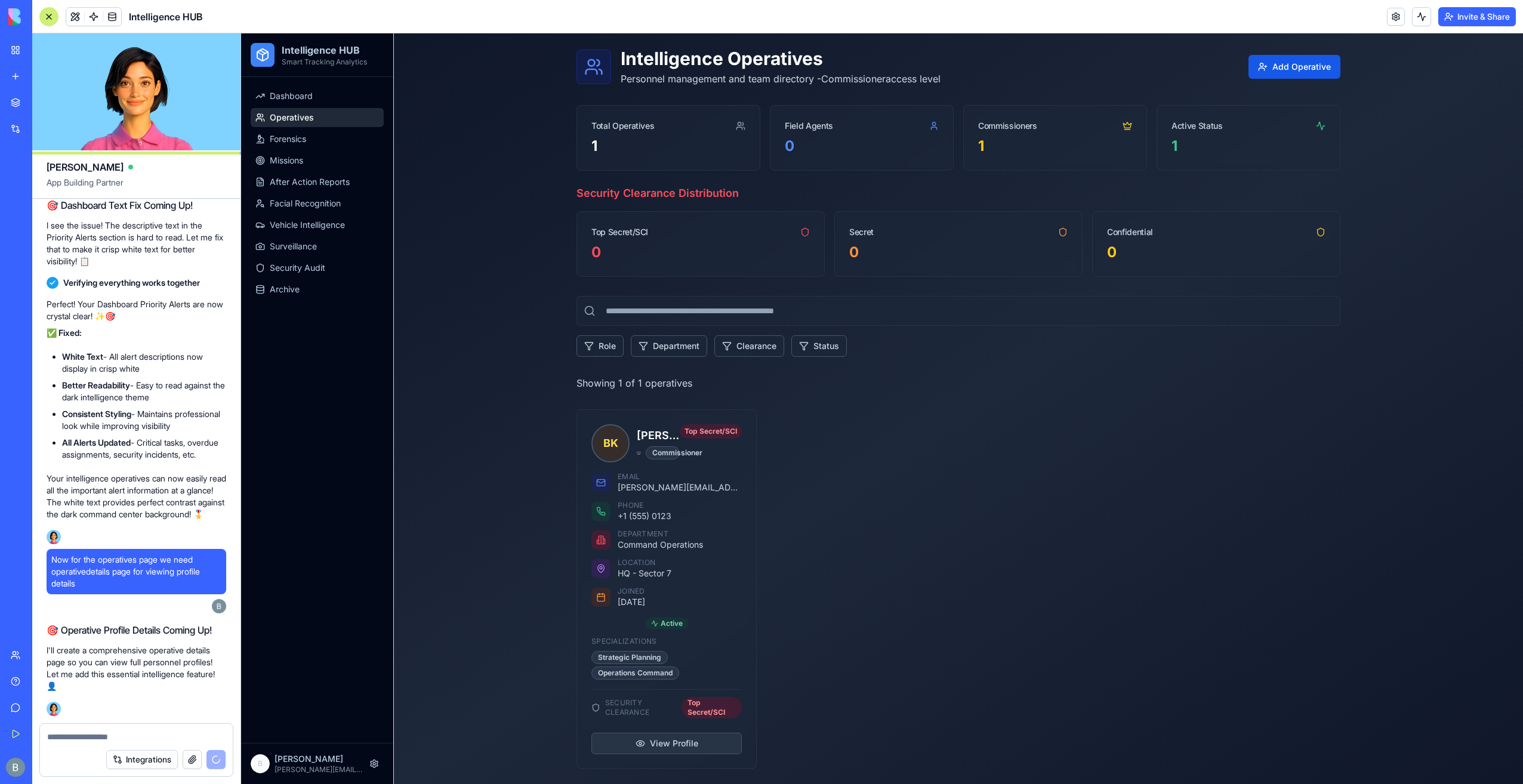
scroll to position [28038, 0]
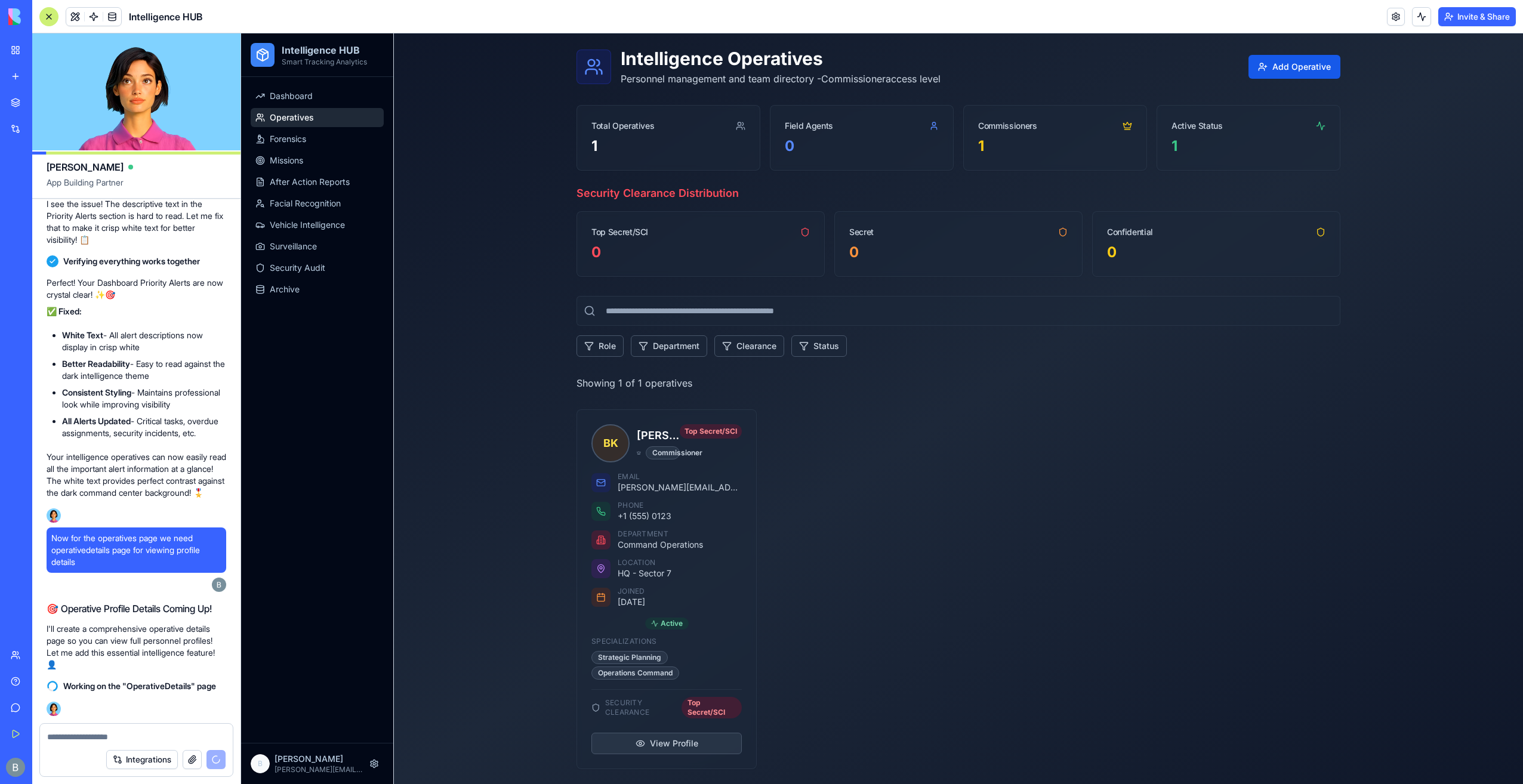
click at [882, 605] on div "BK Benjamin Kressner Commissioner Top Secret/SCI Email benjamin@cs-enterprises.…" at bounding box center [959, 589] width 764 height 360
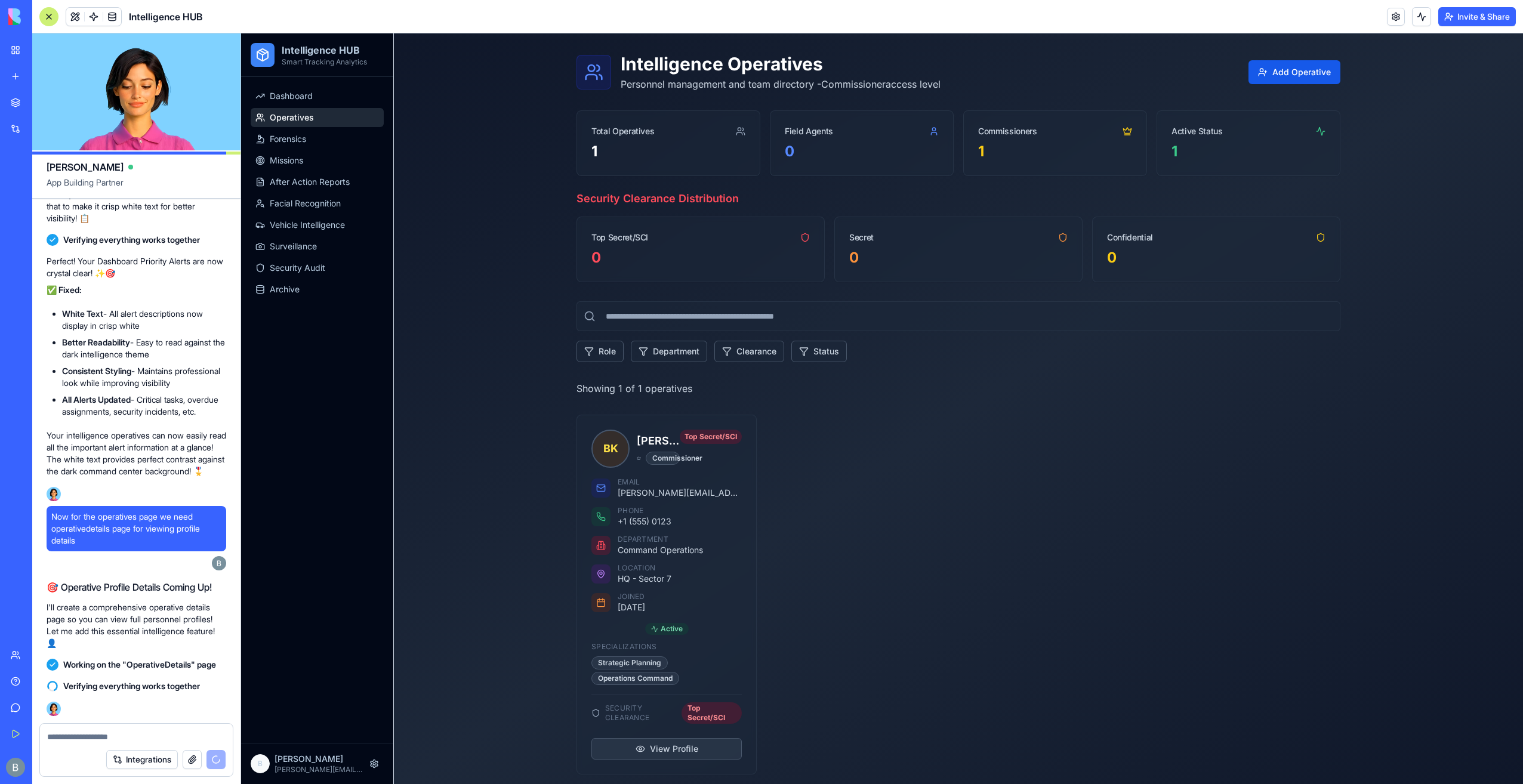
scroll to position [36, 0]
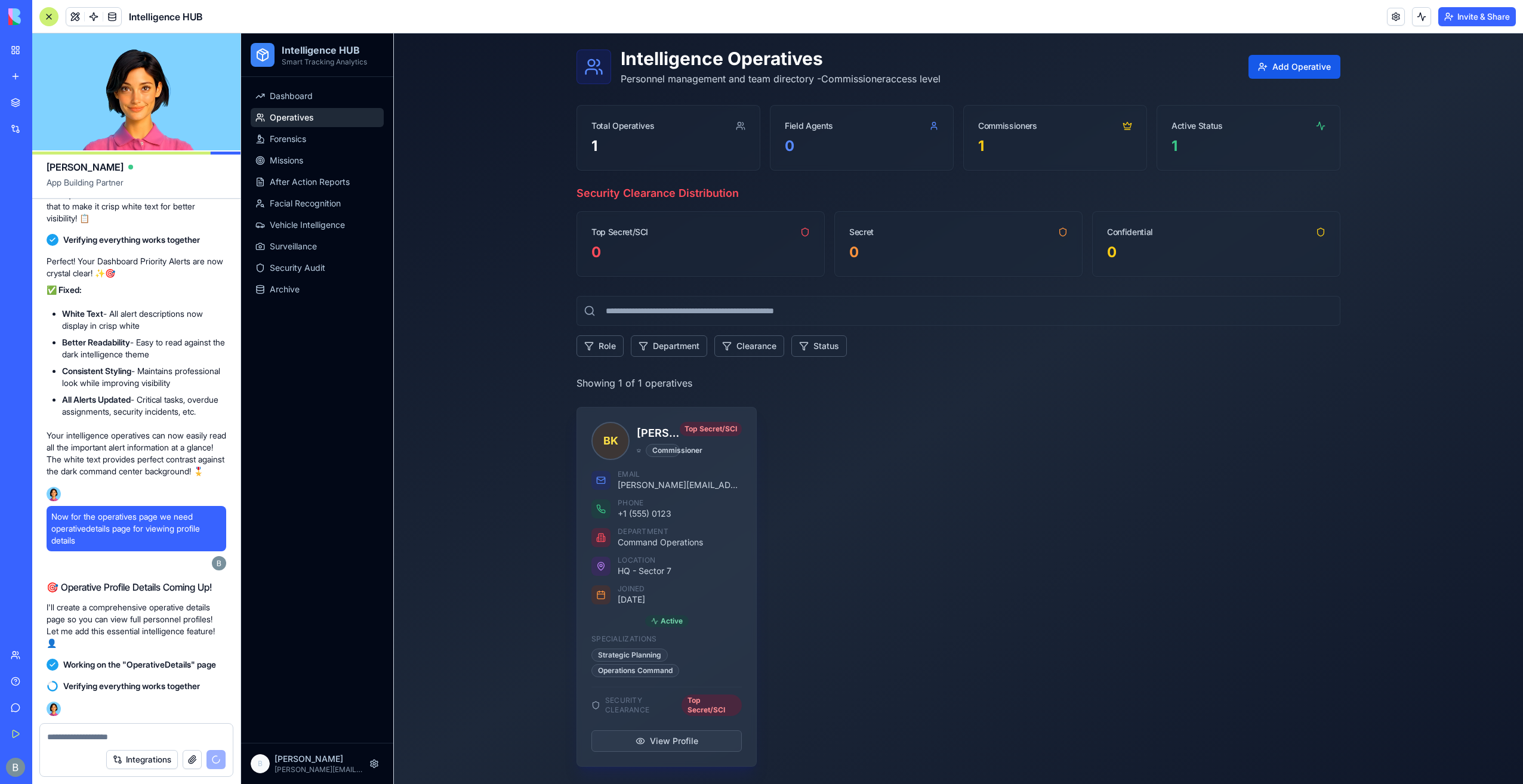
click at [612, 440] on span "BK" at bounding box center [610, 440] width 36 height 36
click at [654, 439] on h3 "[PERSON_NAME]" at bounding box center [658, 432] width 43 height 17
click at [659, 424] on h3 "[PERSON_NAME]" at bounding box center [658, 432] width 43 height 17
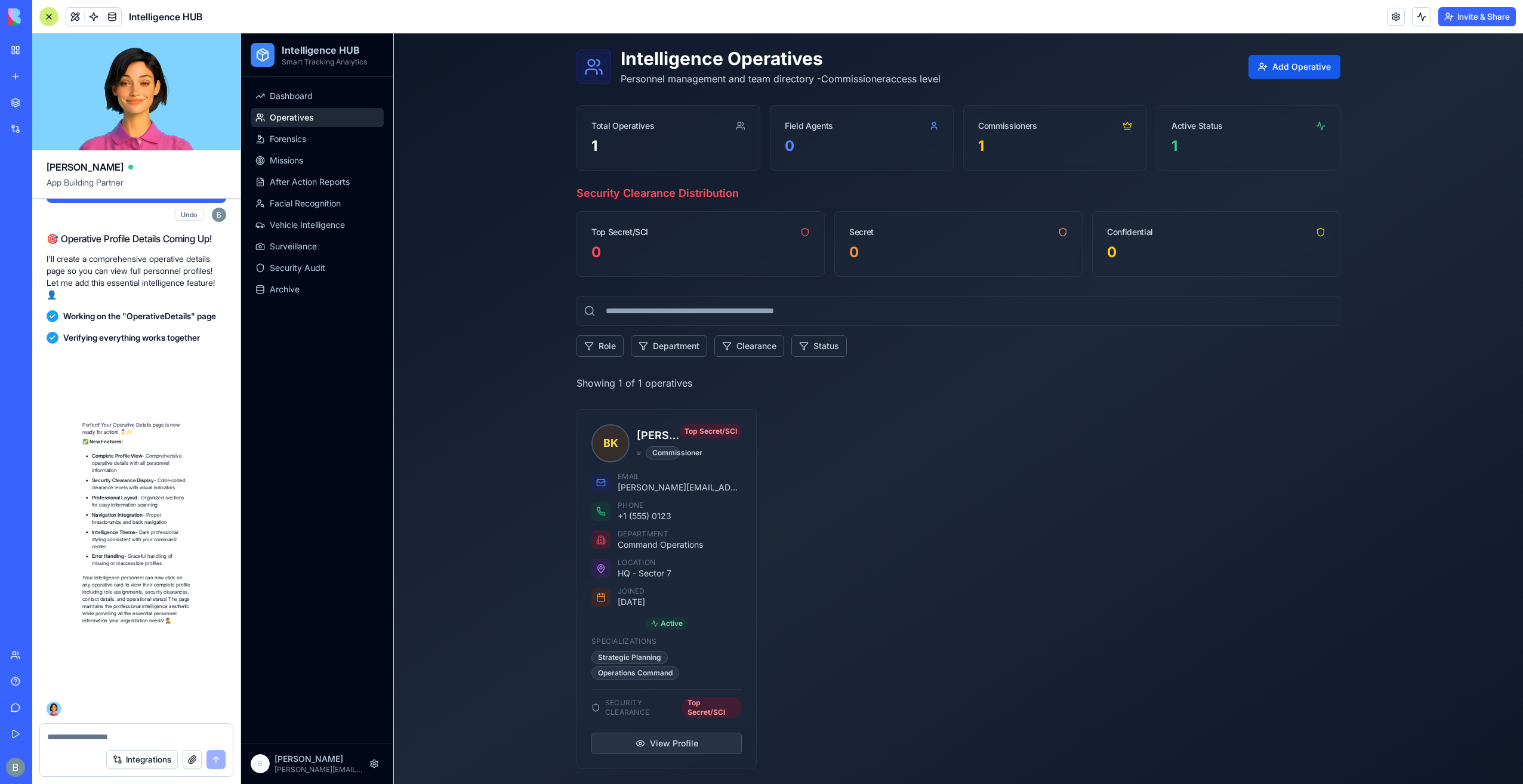
scroll to position [28432, 0]
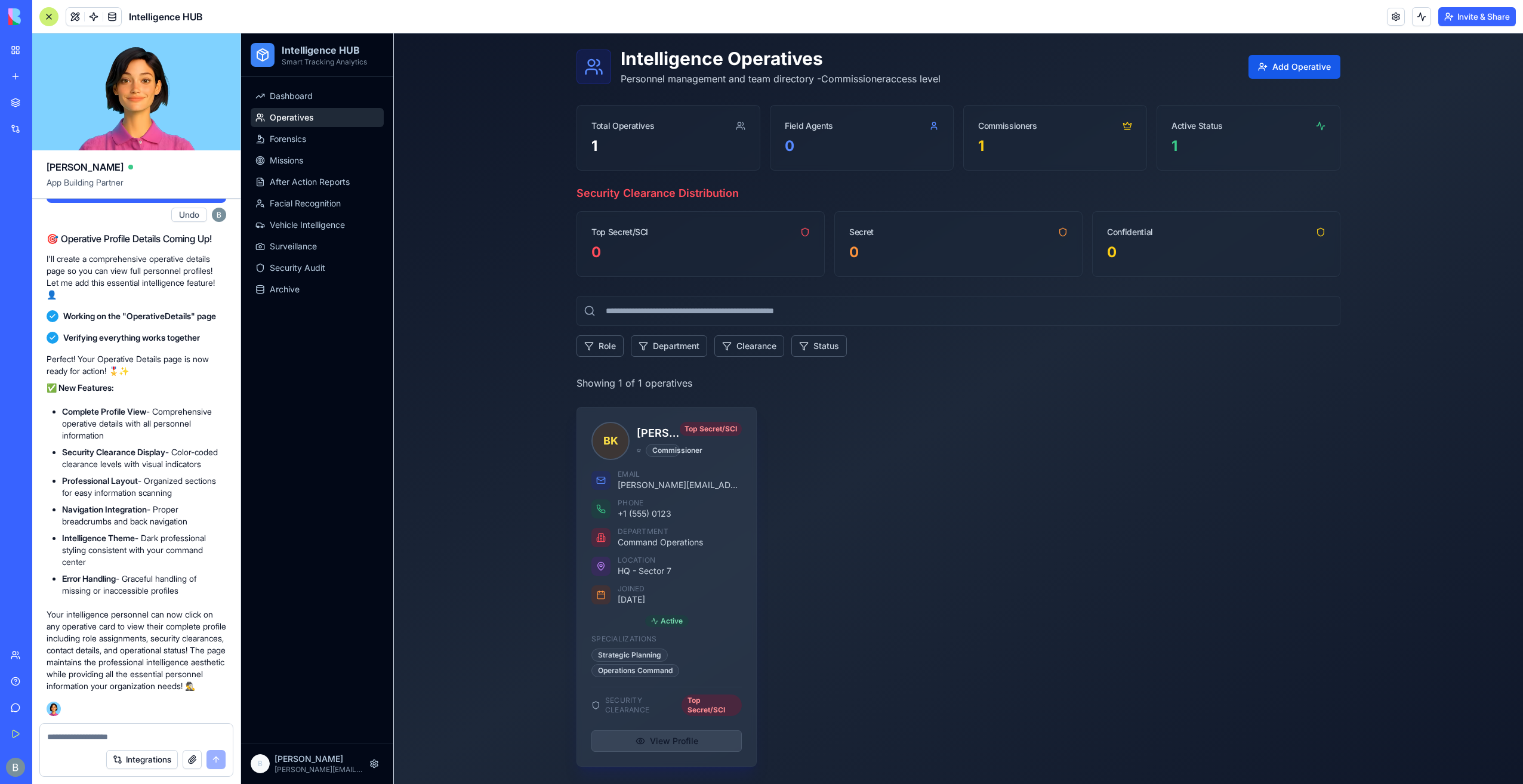
click at [659, 738] on button "View Profile" at bounding box center [666, 741] width 150 height 21
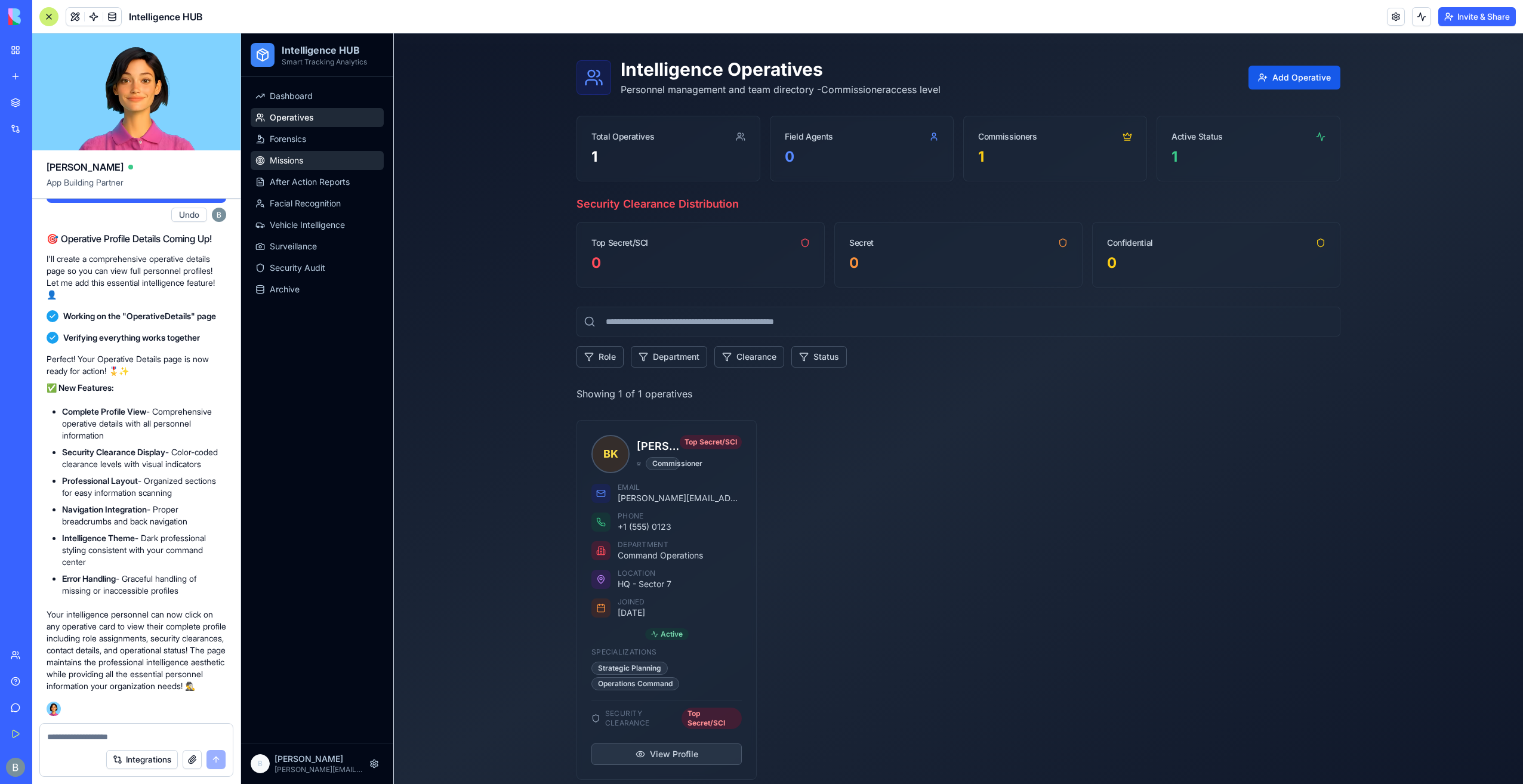
scroll to position [0, 0]
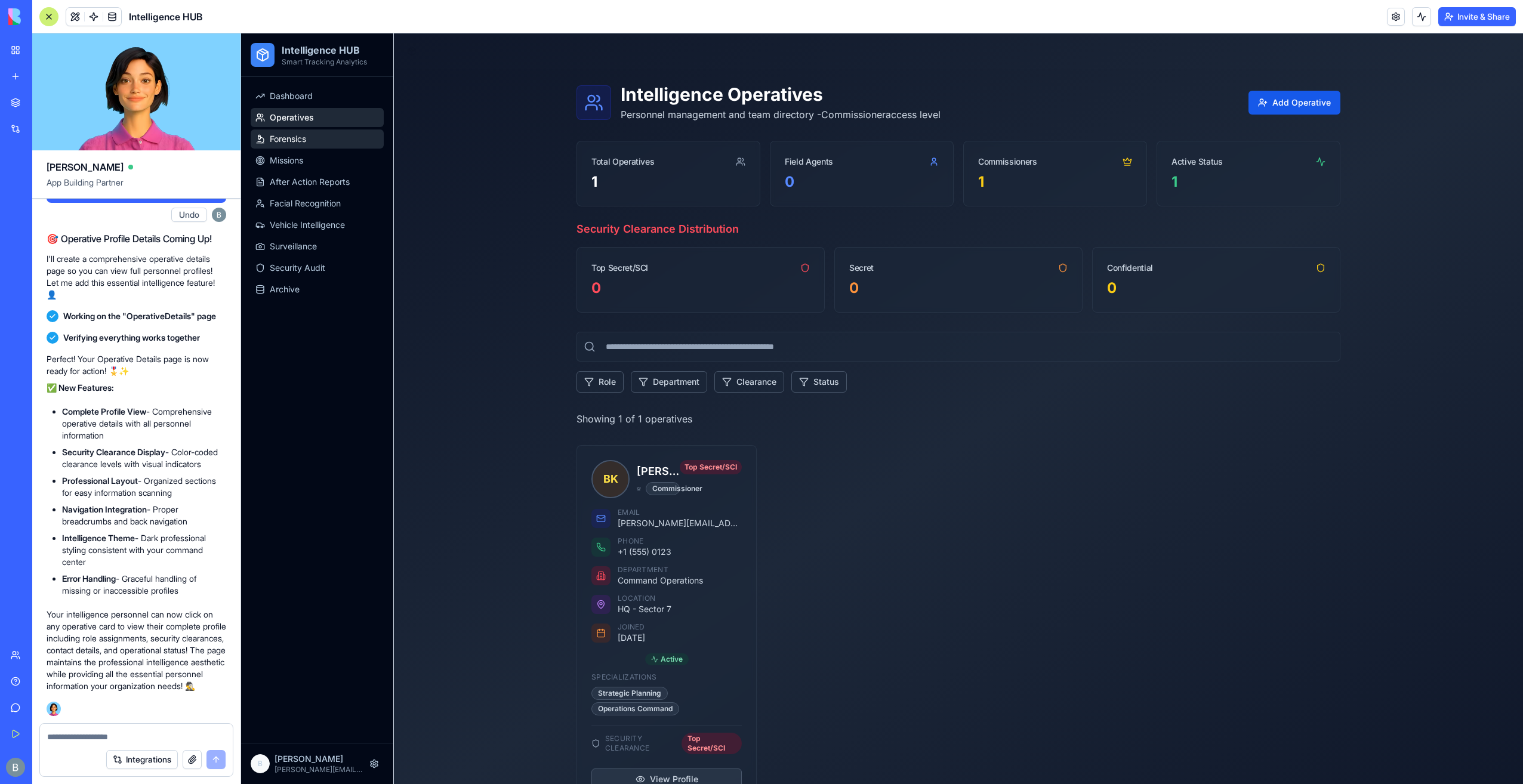
click at [279, 143] on span "Forensics" at bounding box center [287, 138] width 36 height 12
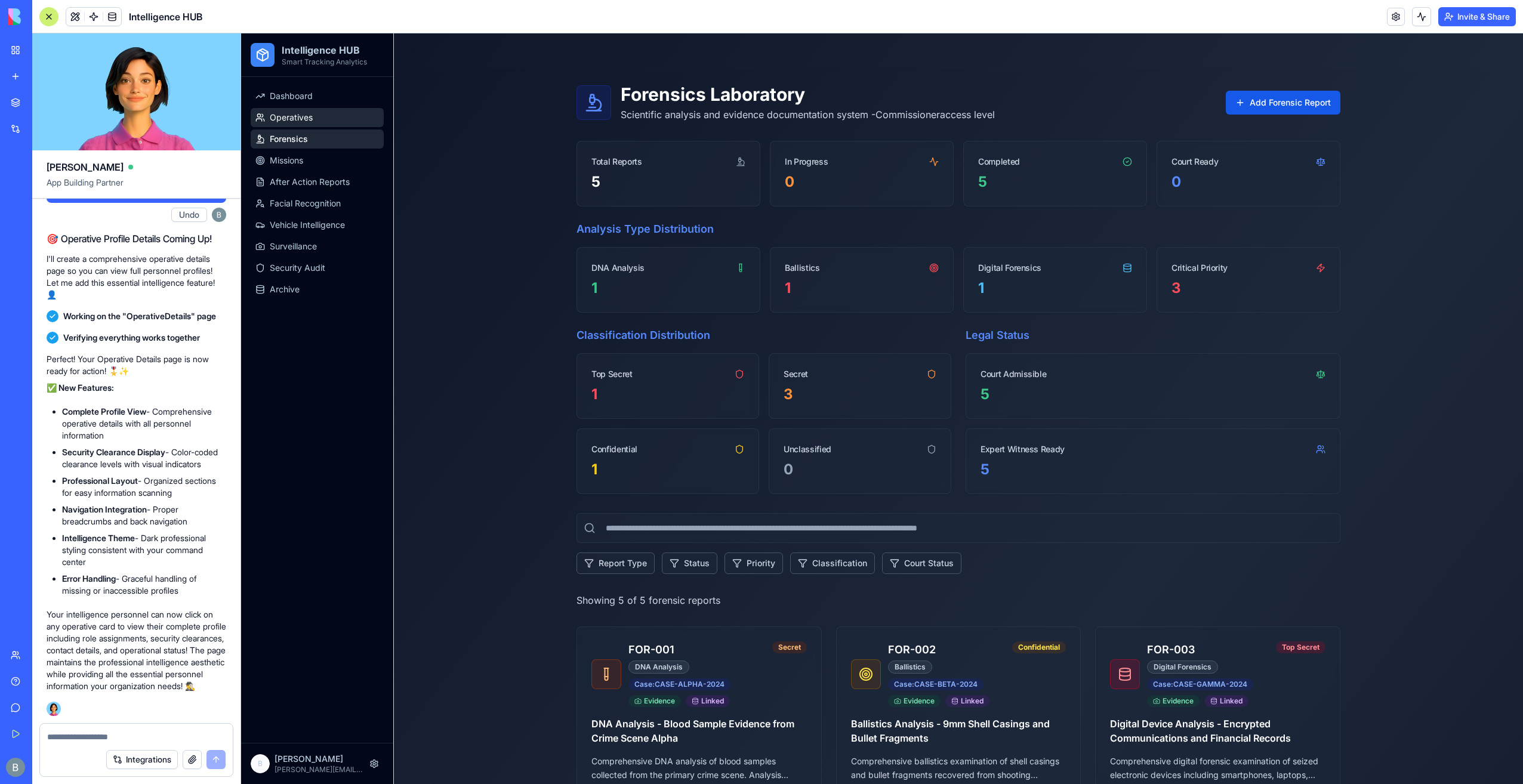
click at [298, 116] on span "Operatives" at bounding box center [291, 117] width 43 height 12
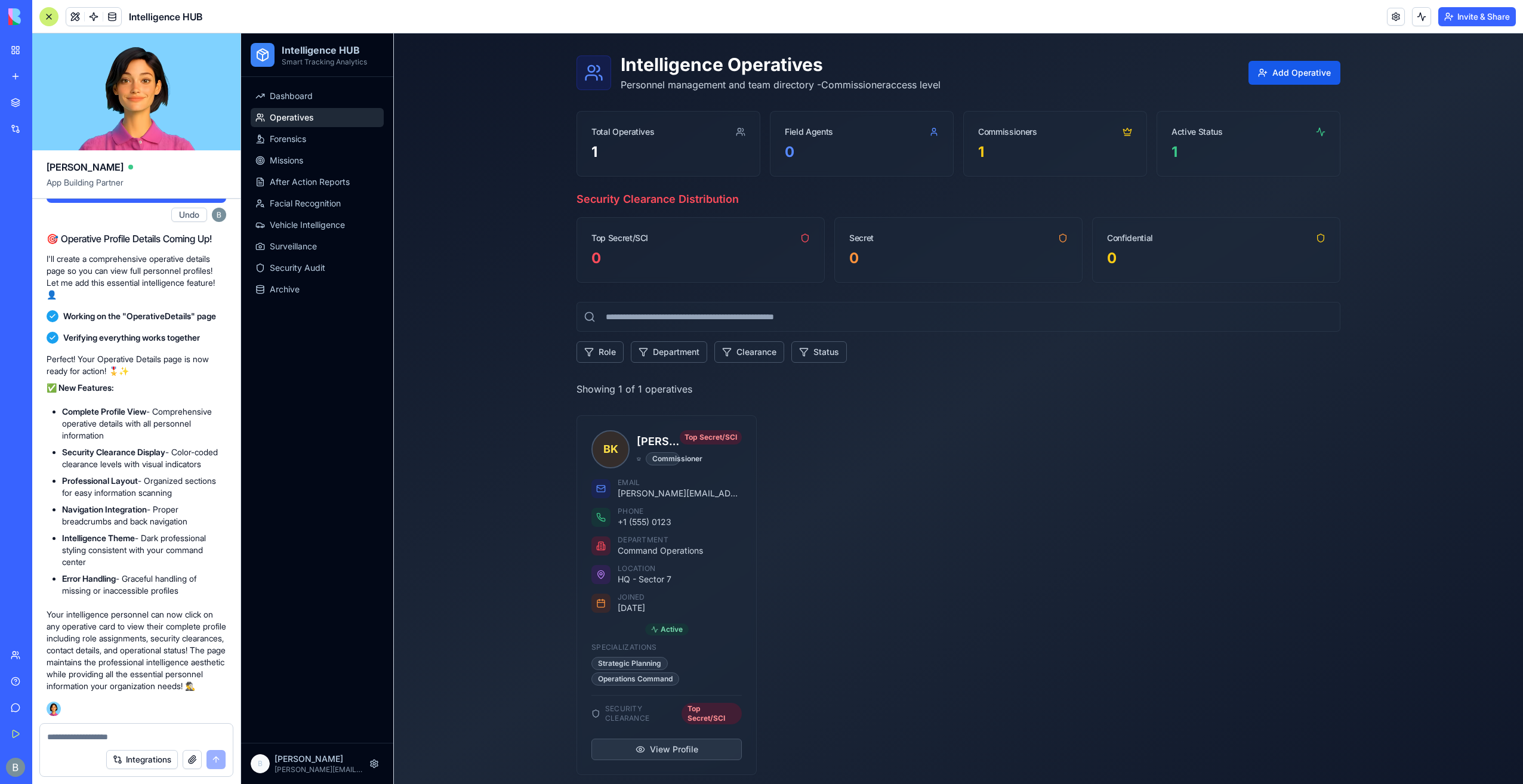
scroll to position [36, 0]
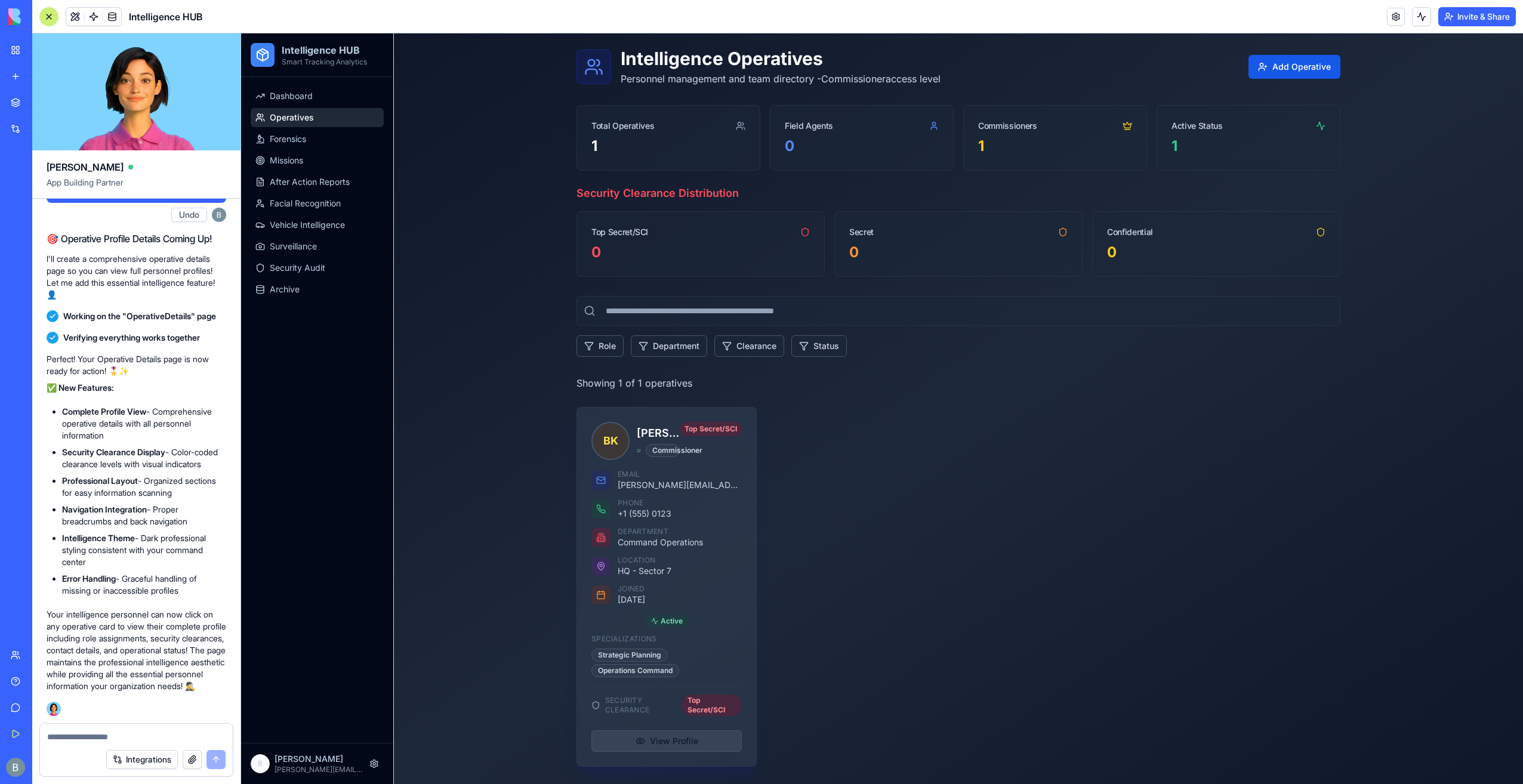
click at [661, 737] on button "View Profile" at bounding box center [666, 741] width 150 height 21
click at [686, 462] on div "BK Benjamin Kressner Commissioner Top Secret/SCI" at bounding box center [667, 438] width 179 height 62
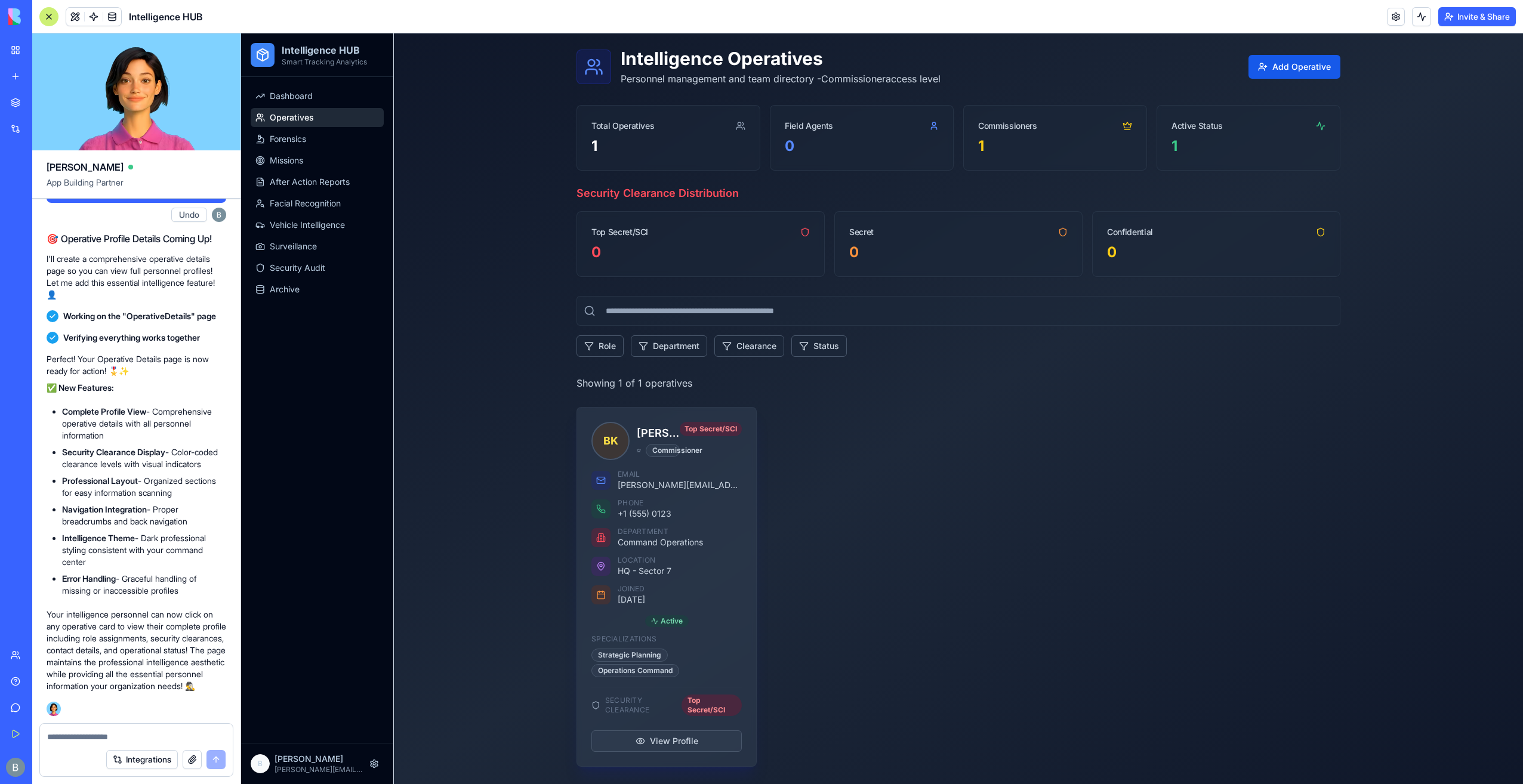
click at [607, 459] on div "BK Benjamin Kressner Commissioner Top Secret/SCI" at bounding box center [667, 438] width 179 height 62
click at [672, 740] on button "View Profile" at bounding box center [666, 741] width 150 height 21
click at [671, 739] on button "View Profile" at bounding box center [666, 741] width 150 height 21
click at [670, 738] on button "View Profile" at bounding box center [666, 741] width 150 height 21
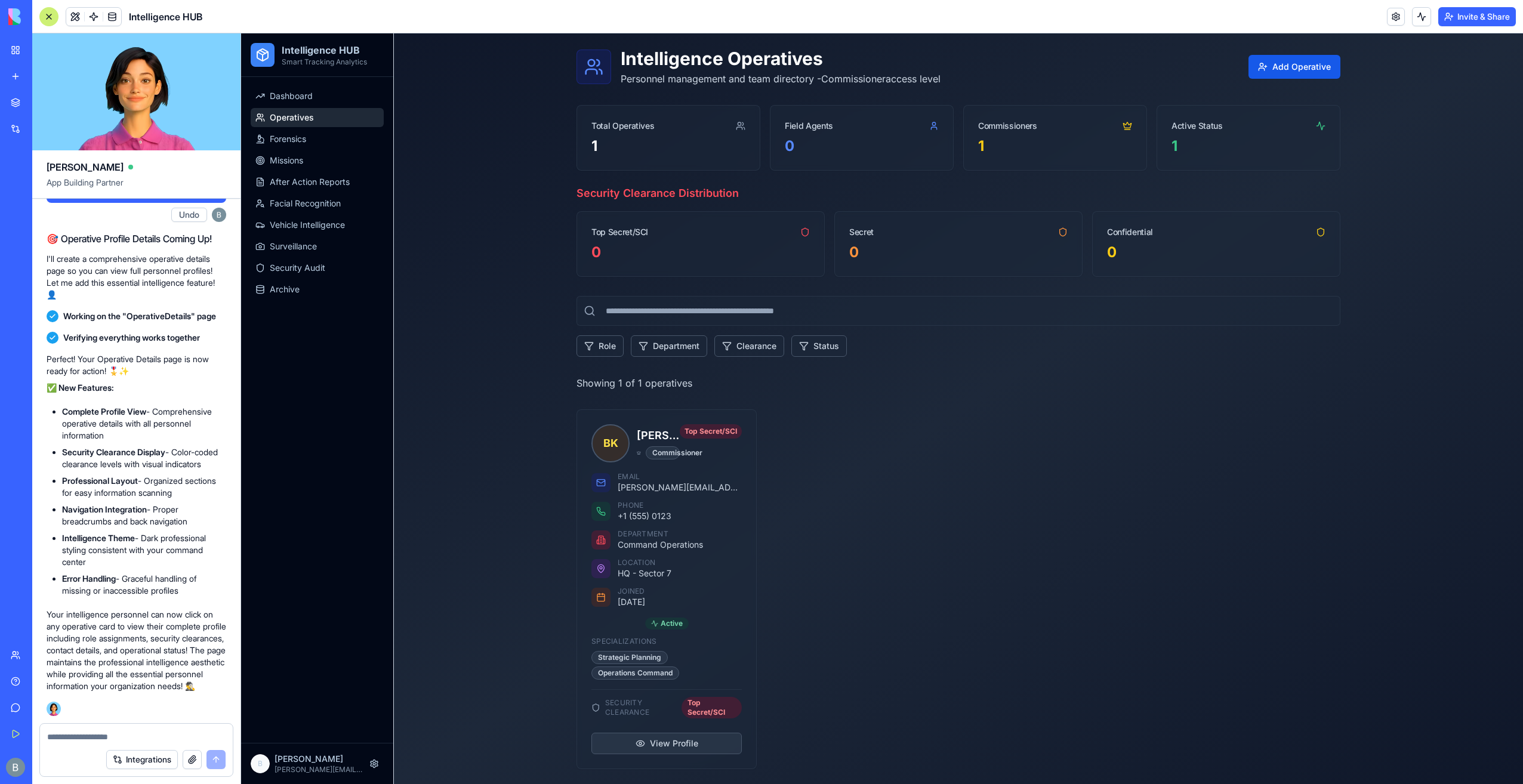
click at [368, 614] on div "Dashboard Operatives Forensics Missions After Action Reports Facial Recognition…" at bounding box center [317, 410] width 152 height 666
click at [74, 731] on textarea at bounding box center [137, 736] width 179 height 12
paste textarea "*"
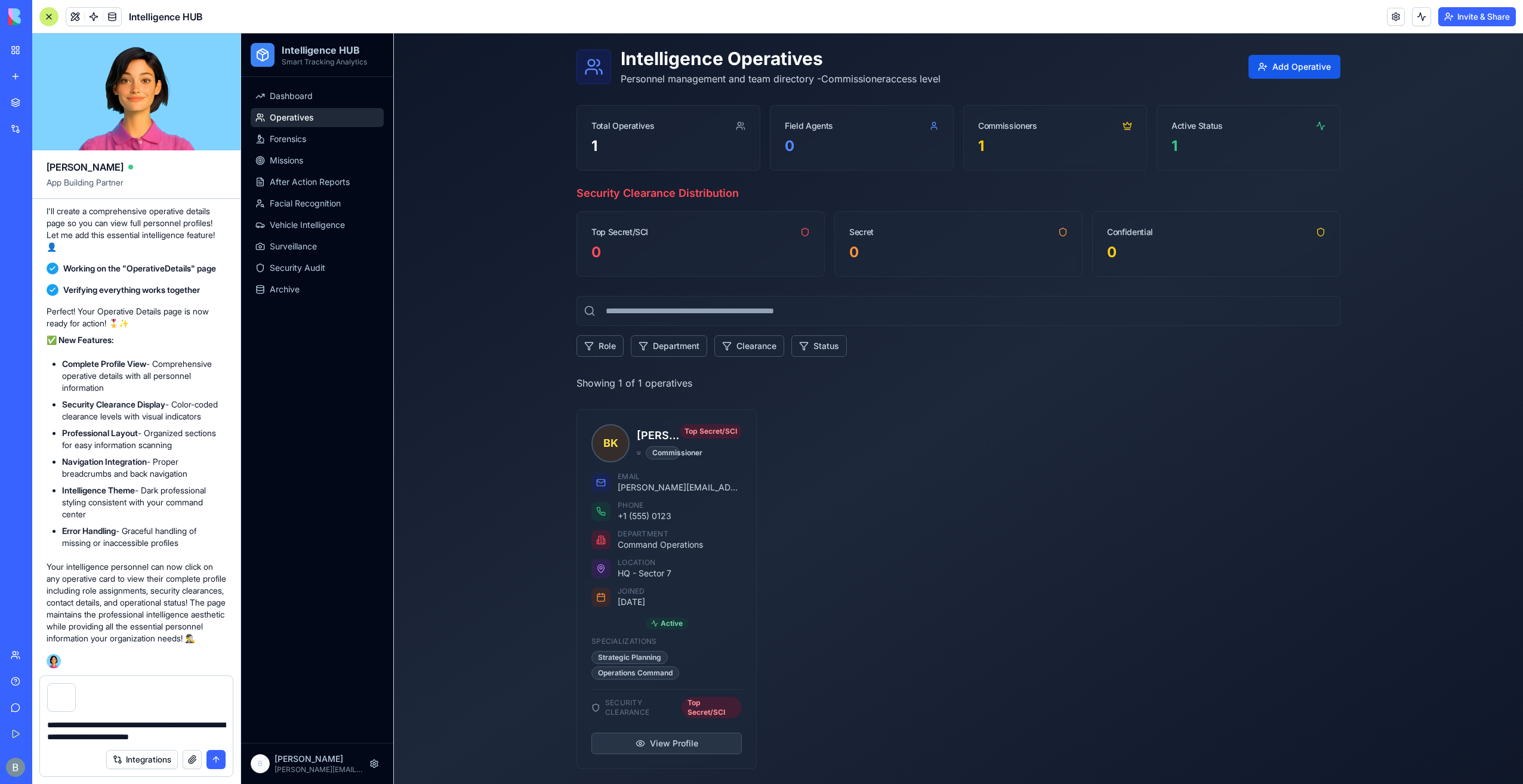
type textarea "**********"
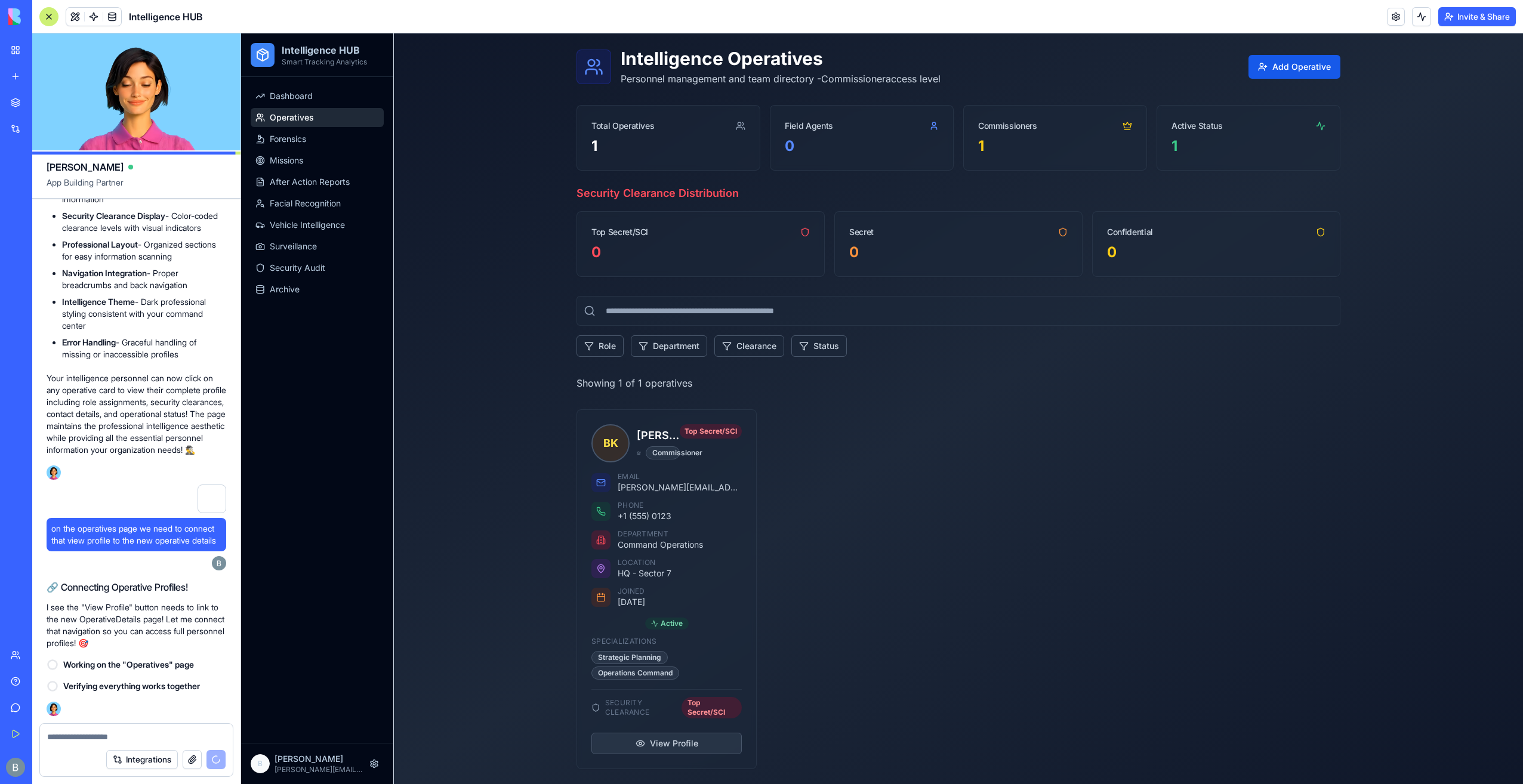
scroll to position [28976, 0]
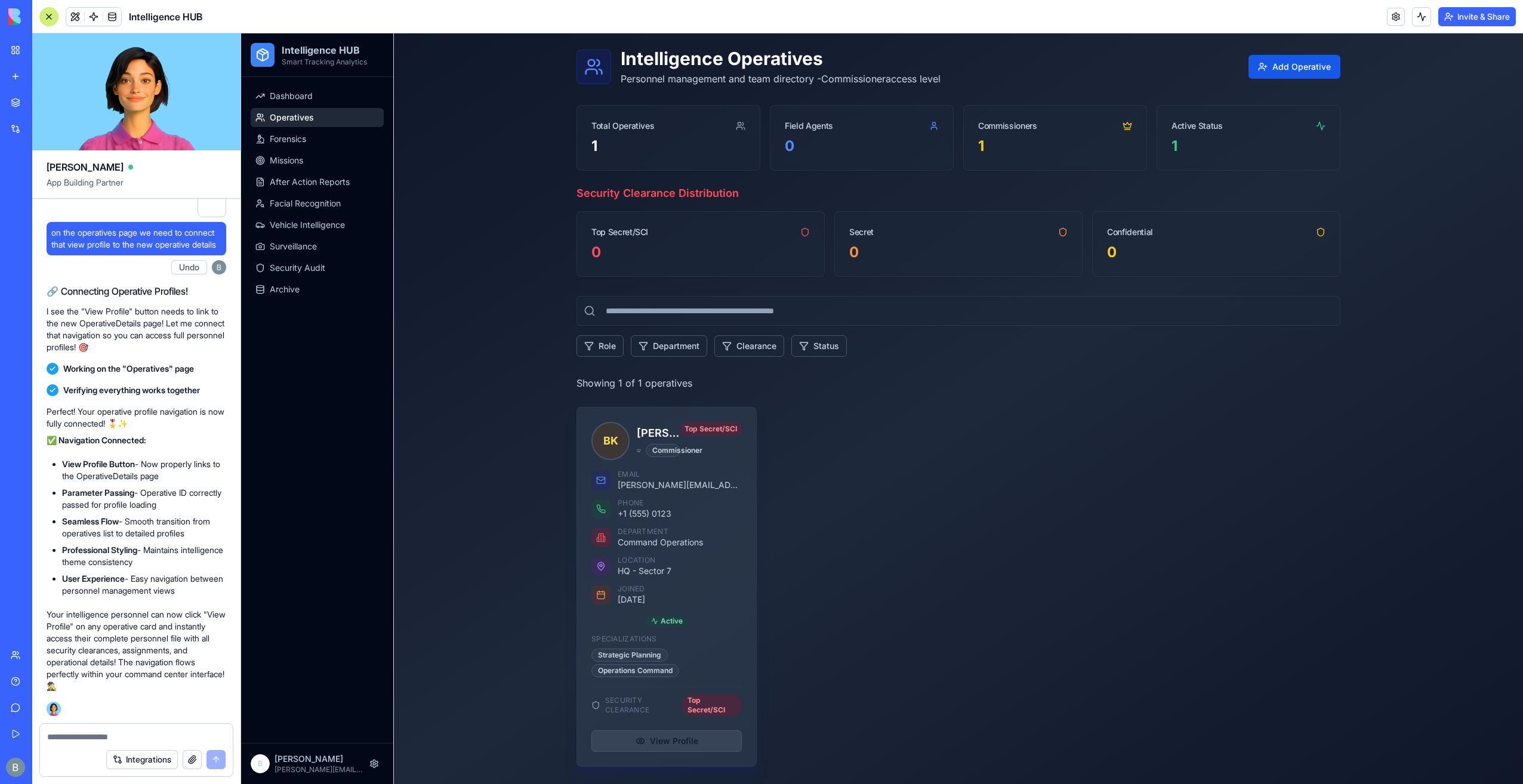
click at [704, 738] on button "View Profile" at bounding box center [666, 741] width 150 height 21
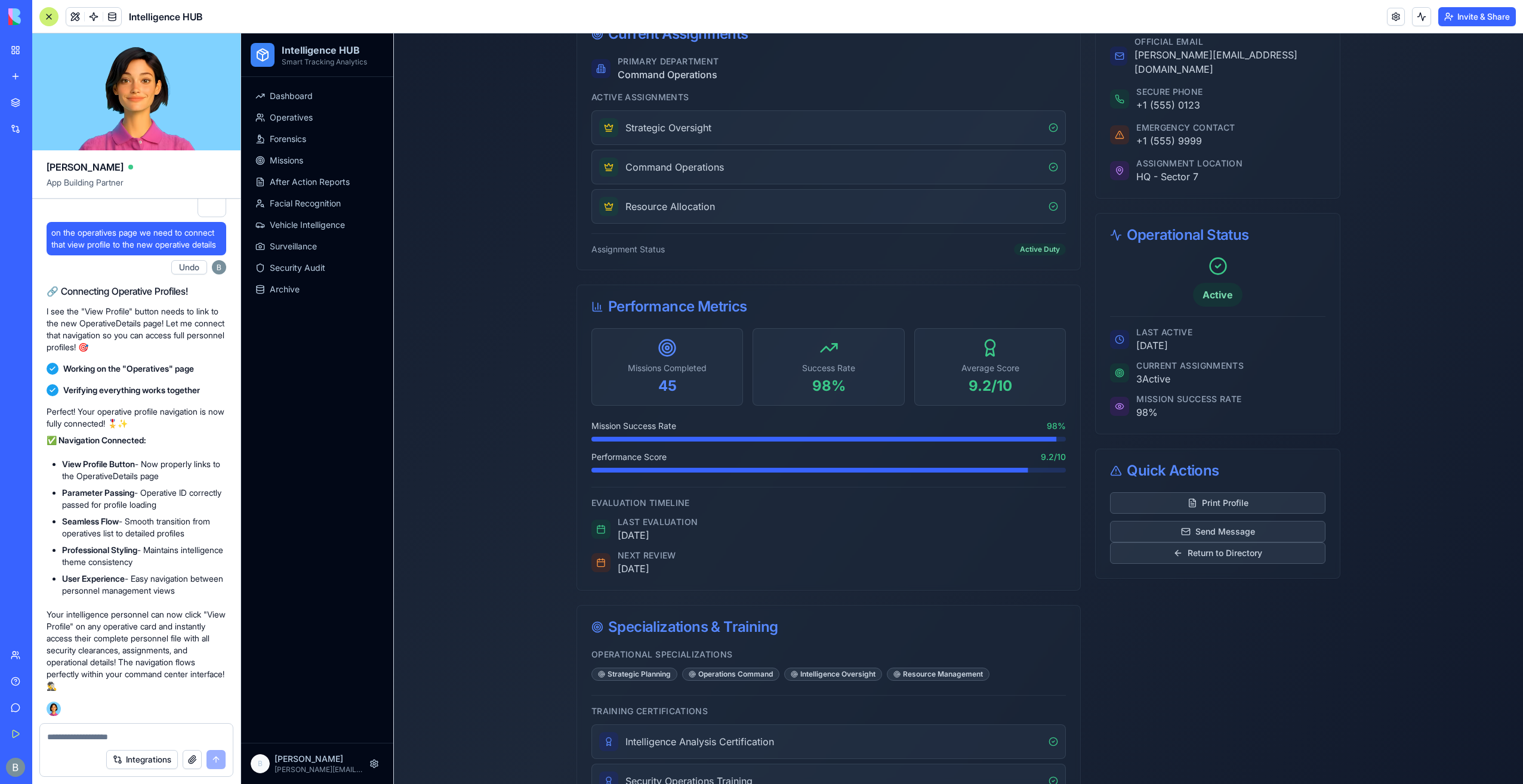
scroll to position [871, 0]
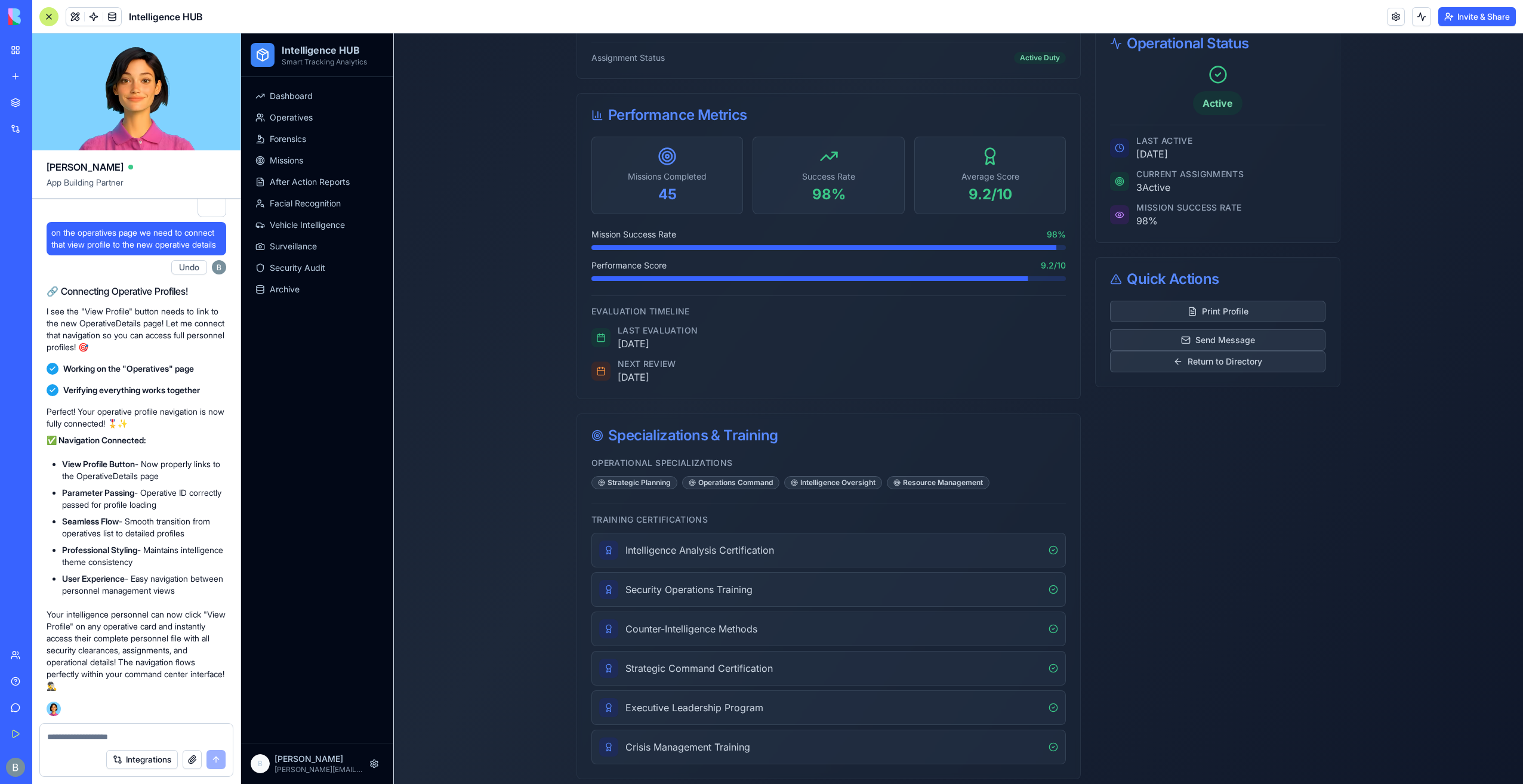
click at [848, 533] on div "Intelligence Analysis Certification" at bounding box center [829, 550] width 474 height 34
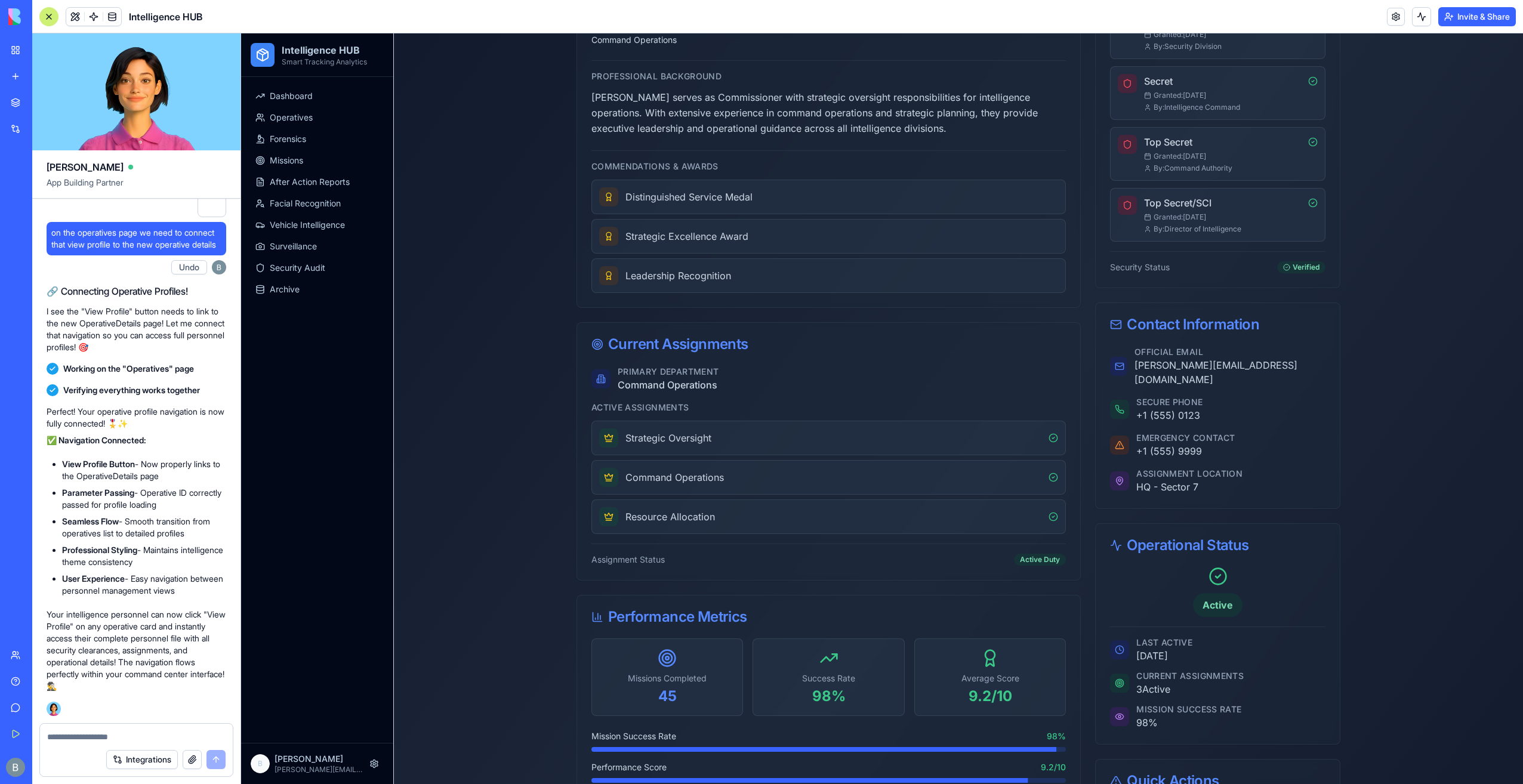
scroll to position [597, 0]
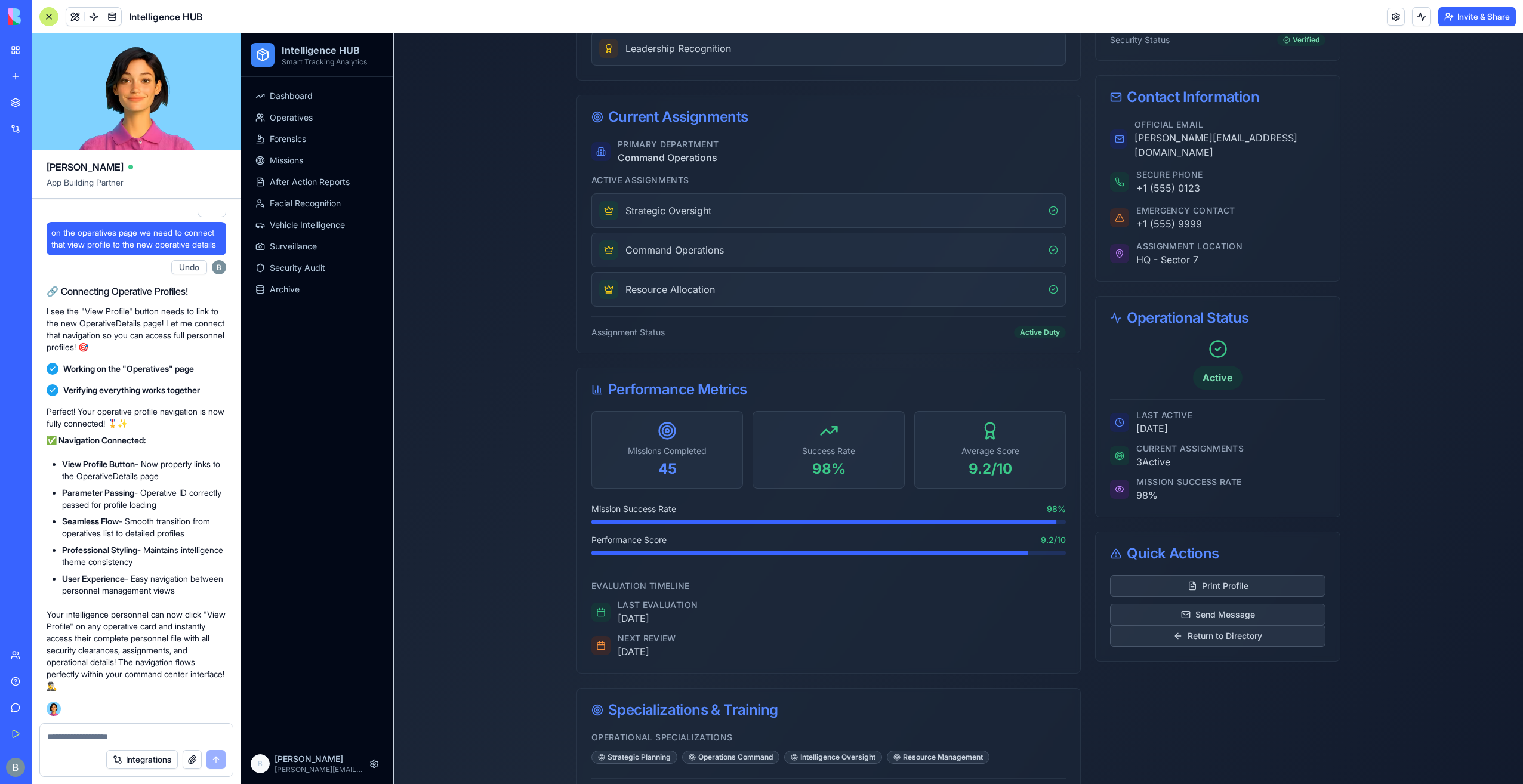
click at [153, 733] on textarea at bounding box center [137, 736] width 179 height 12
paste textarea "*"
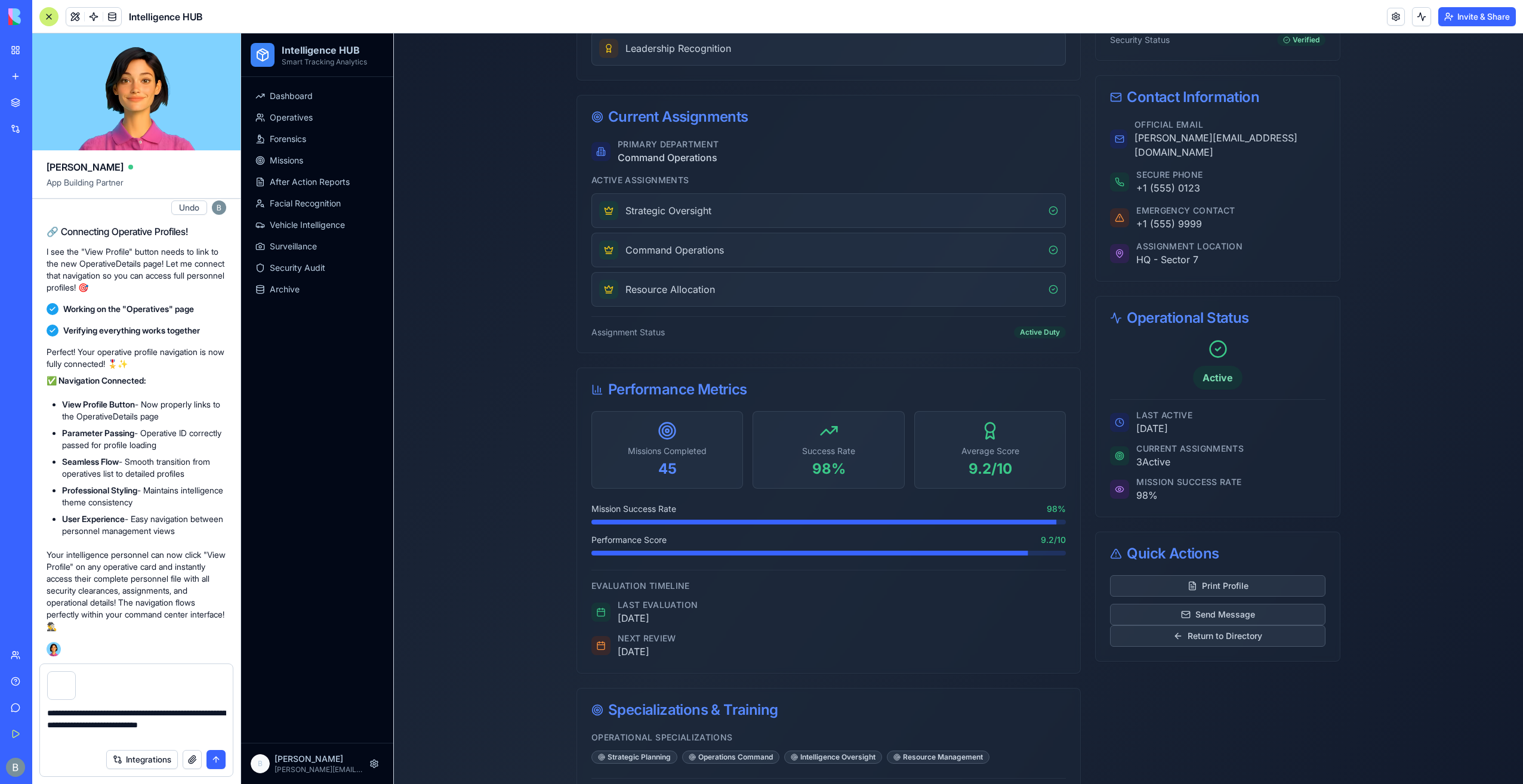
type textarea "**********"
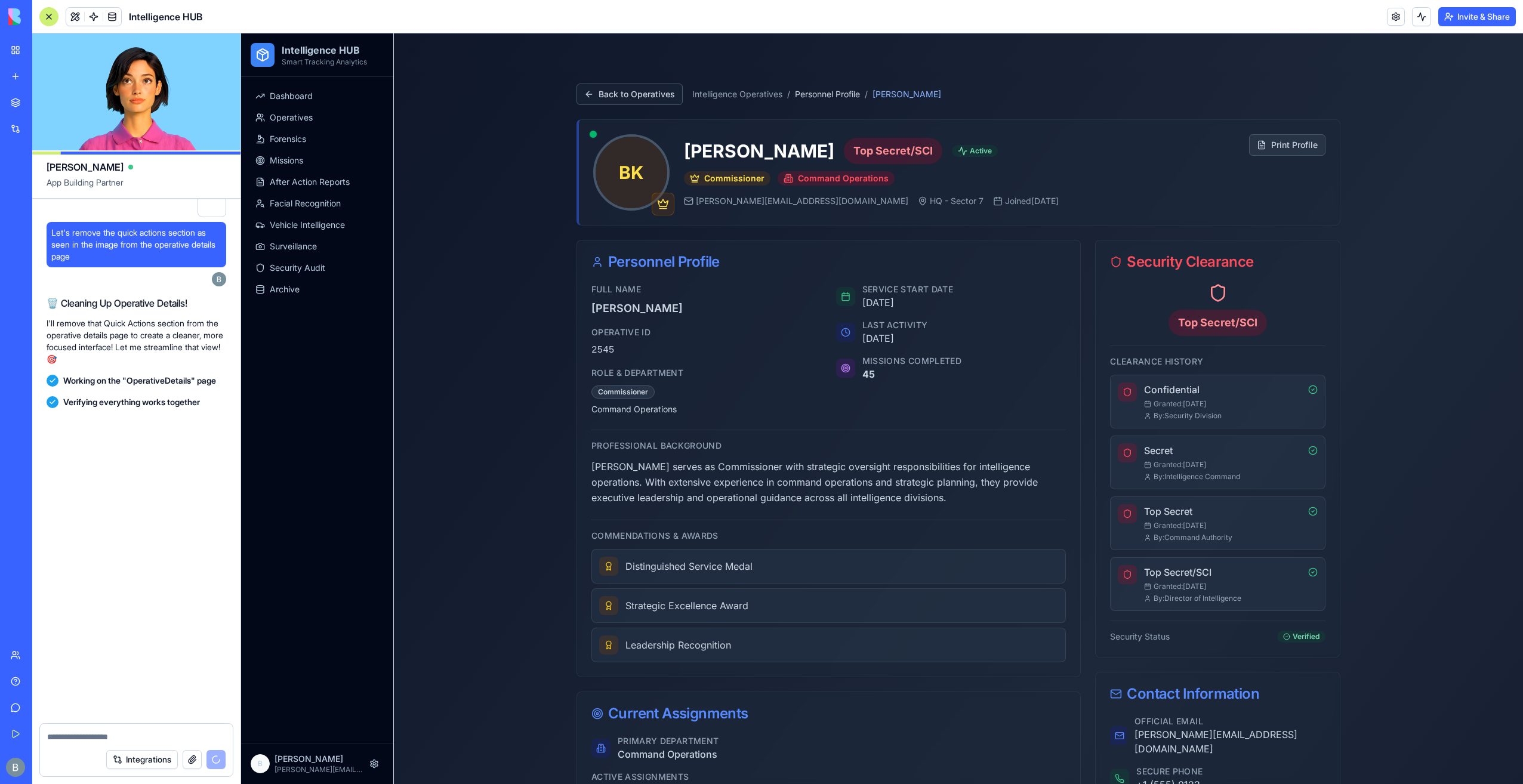
scroll to position [29508, 0]
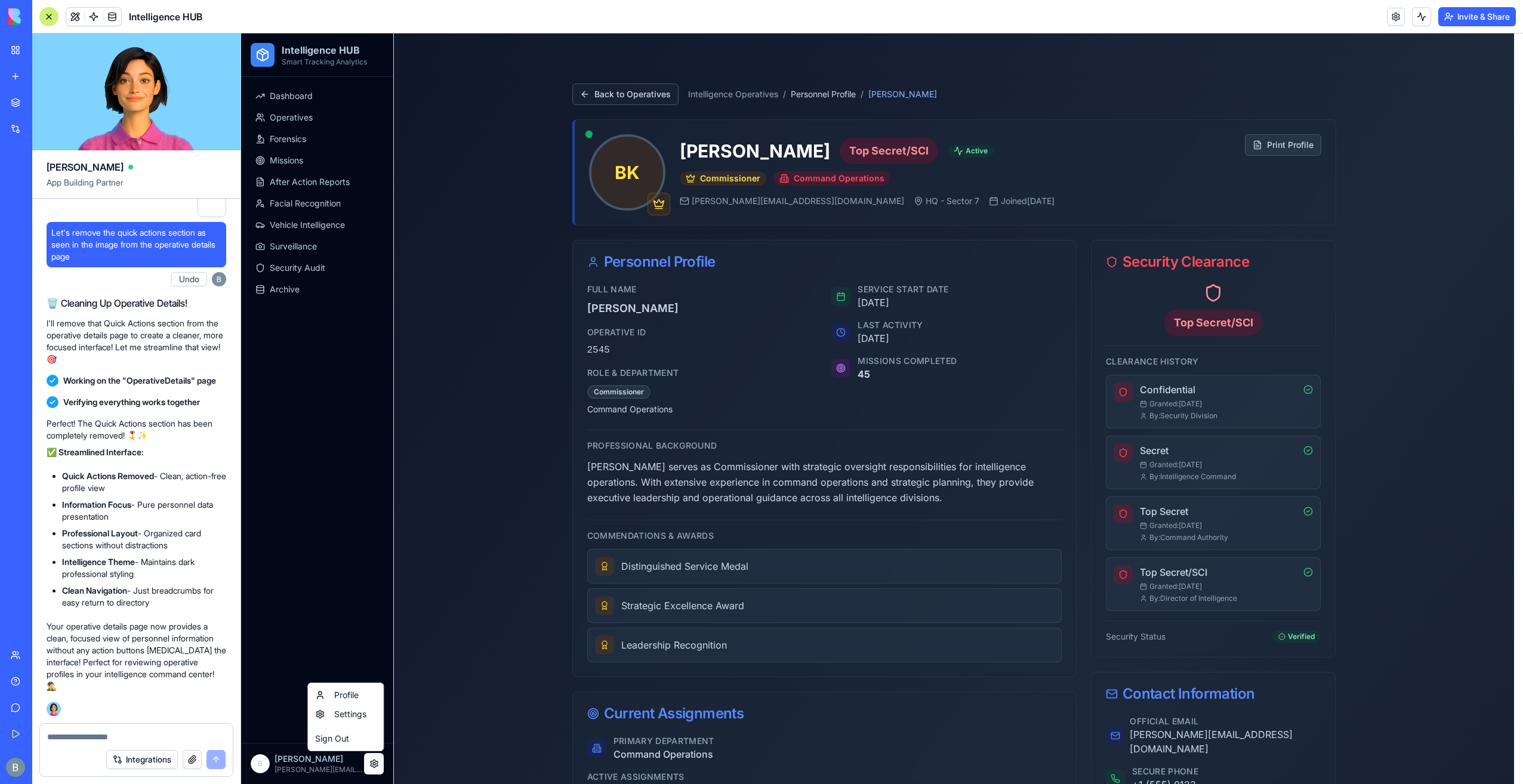
click at [361, 715] on div "Settings" at bounding box center [345, 714] width 70 height 19
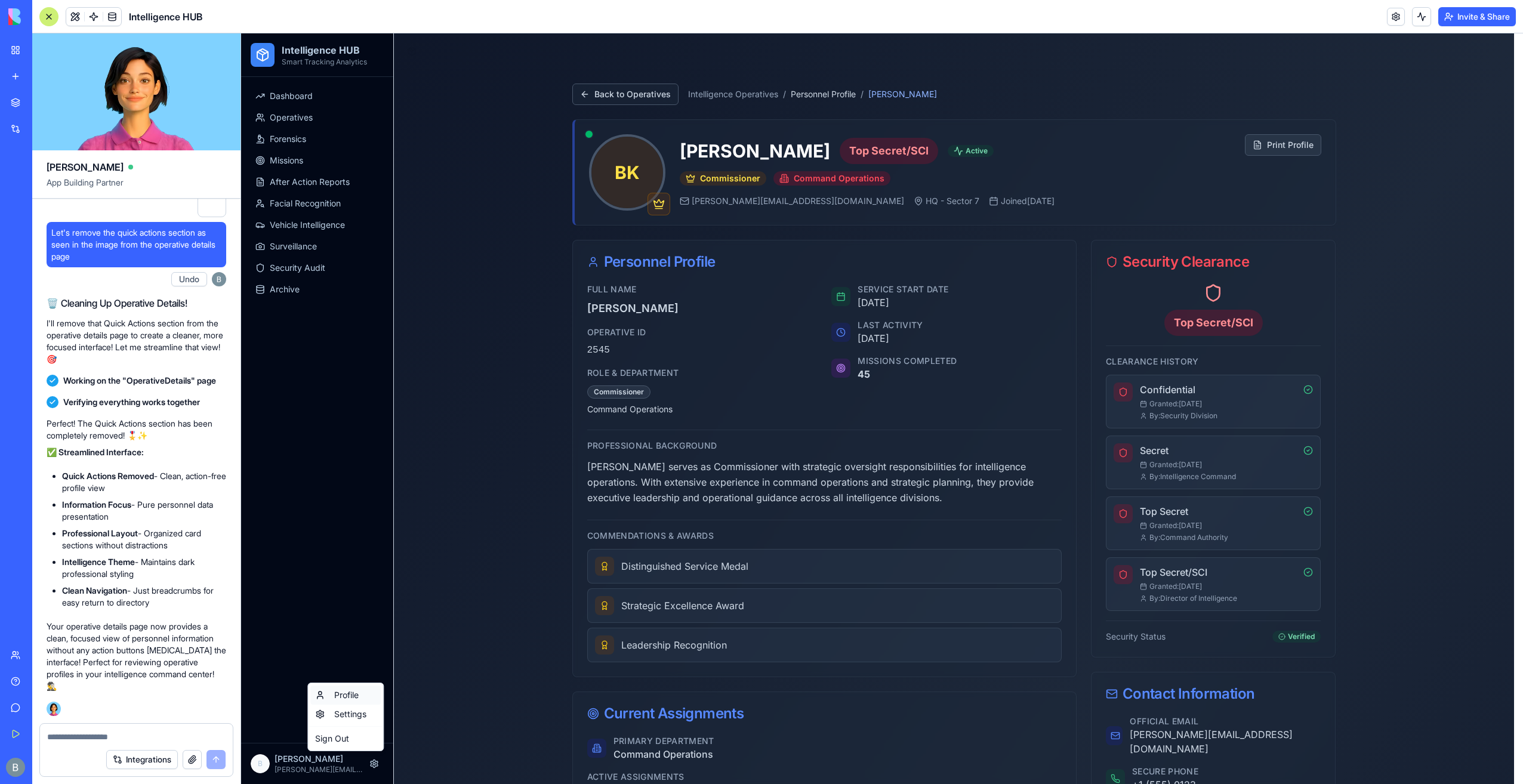
click at [361, 695] on div "Profile" at bounding box center [345, 695] width 70 height 19
click at [338, 661] on div "Dashboard Operatives Forensics Missions After Action Reports Facial Recognition…" at bounding box center [317, 410] width 152 height 666
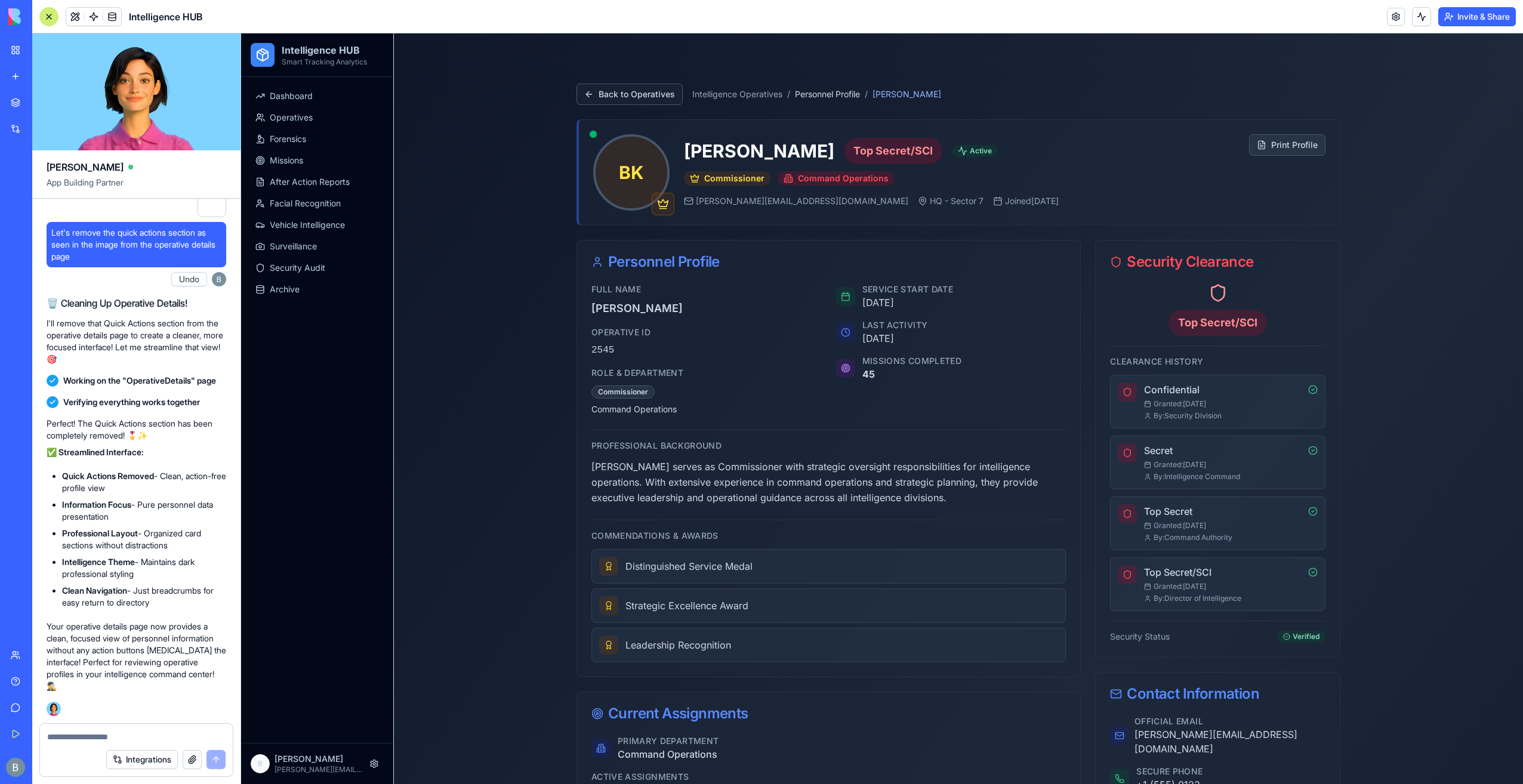
click at [146, 737] on textarea at bounding box center [137, 736] width 179 height 12
click at [147, 729] on div at bounding box center [136, 733] width 193 height 19
drag, startPoint x: 147, startPoint y: 729, endPoint x: 140, endPoint y: 739, distance: 12.2
click at [140, 739] on textarea at bounding box center [137, 736] width 179 height 12
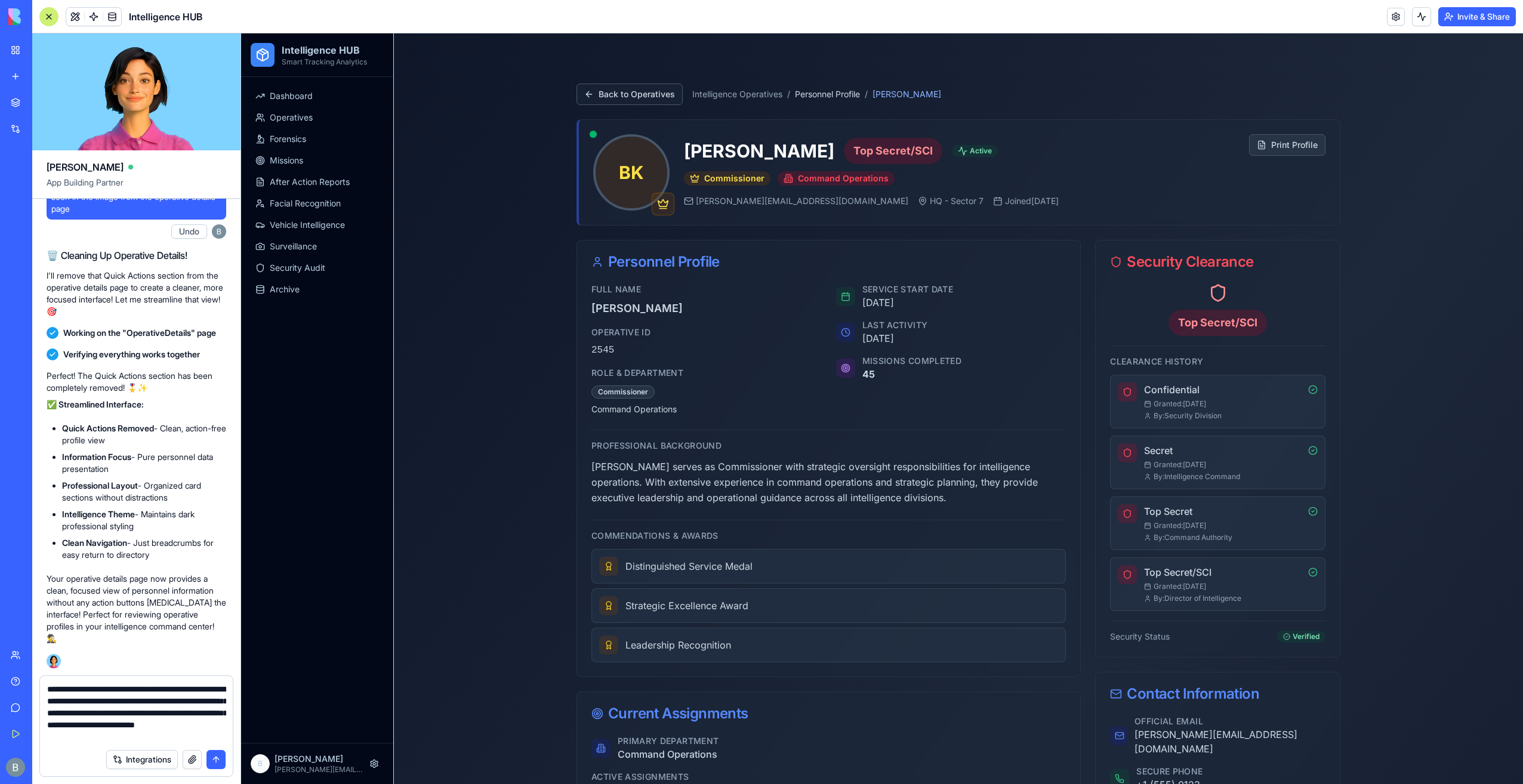
type textarea "**********"
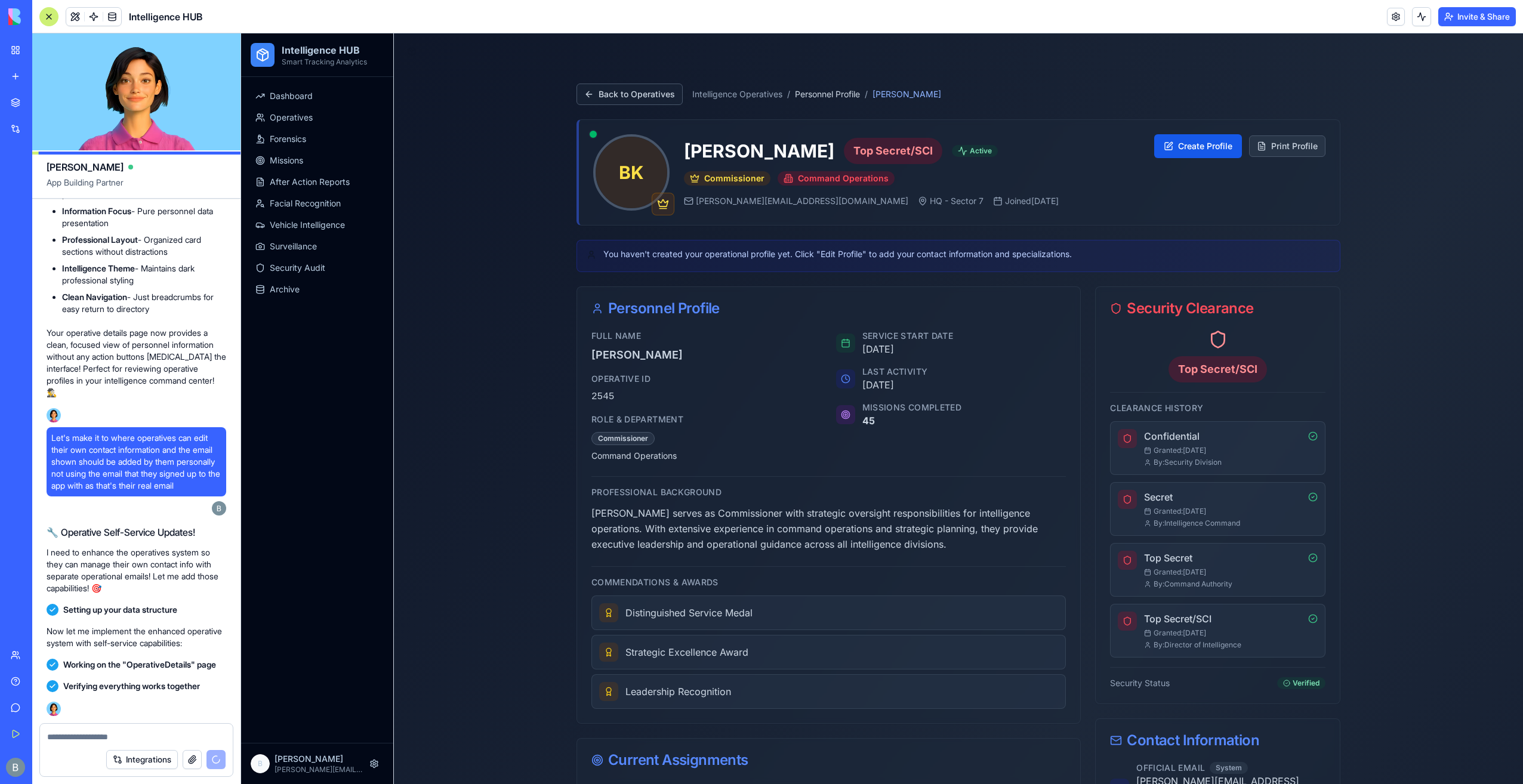
scroll to position [29859, 0]
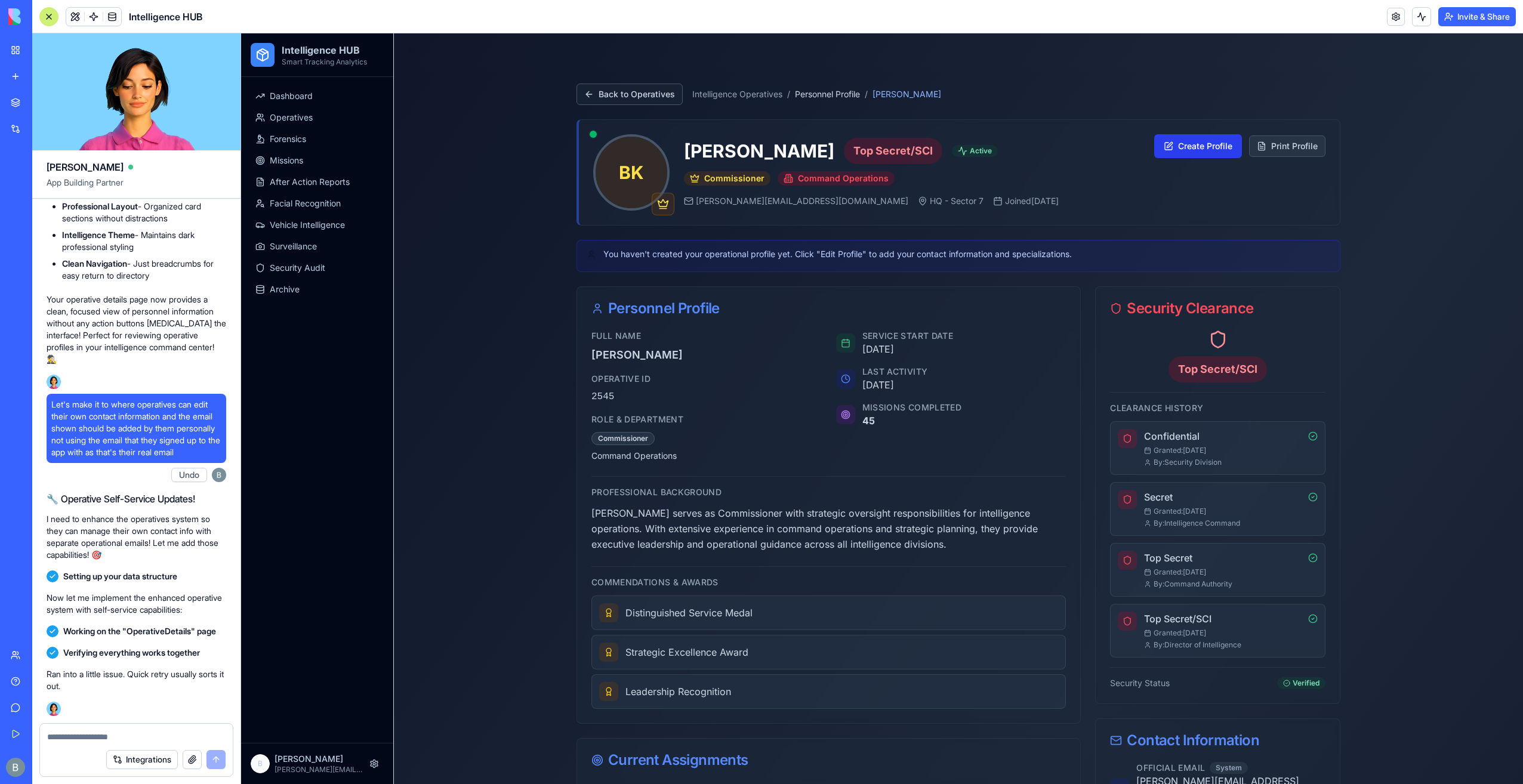
click at [1184, 152] on button "Create Profile" at bounding box center [1198, 146] width 88 height 24
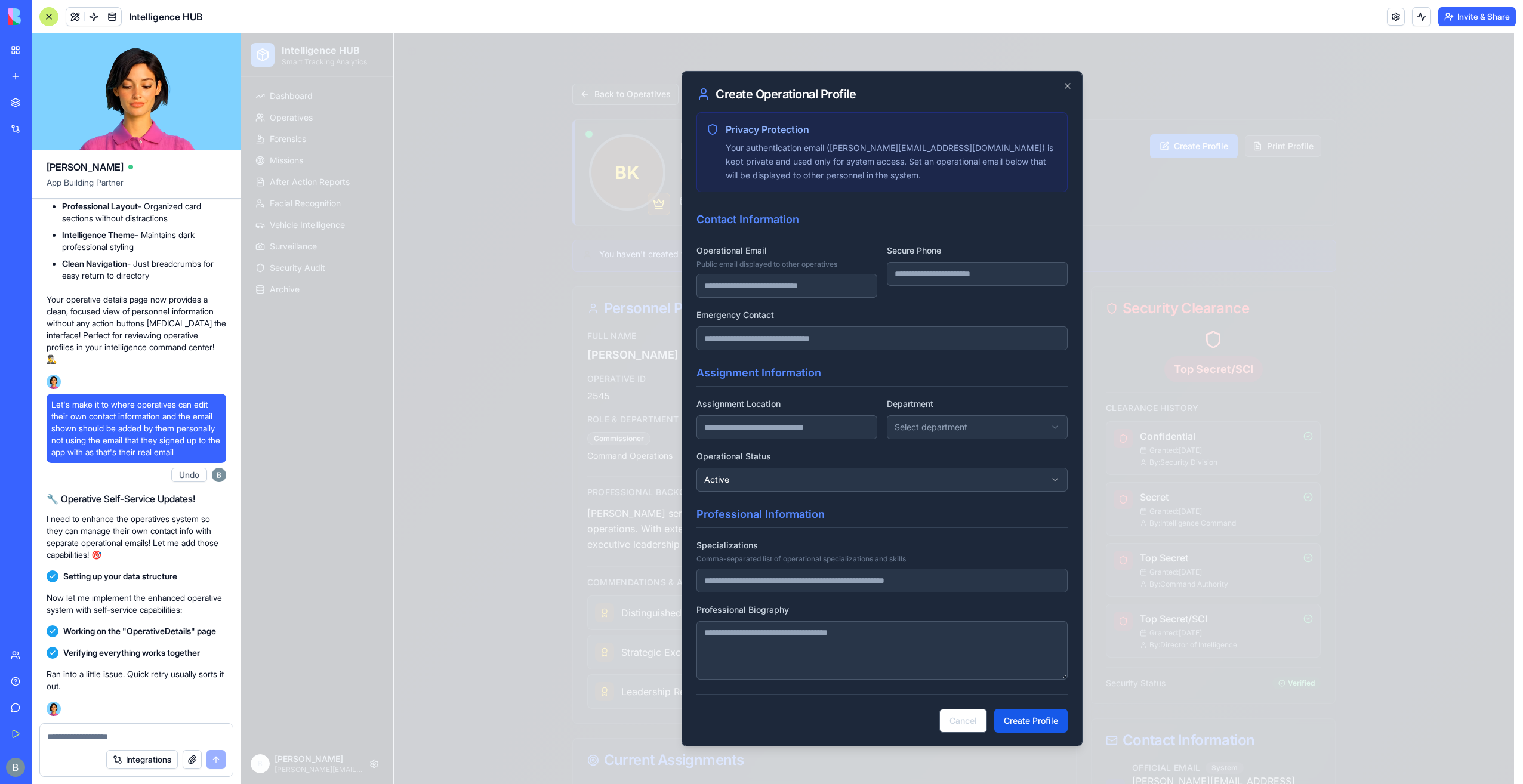
drag, startPoint x: 816, startPoint y: 288, endPoint x: 851, endPoint y: 285, distance: 35.1
click at [816, 288] on input "Operational Email Public email displayed to other operatives" at bounding box center [787, 285] width 181 height 24
click at [954, 286] on div "Secure Phone" at bounding box center [977, 270] width 181 height 55
click at [959, 269] on input "Secure Phone" at bounding box center [977, 274] width 181 height 24
click at [943, 247] on div "Secure Phone" at bounding box center [977, 270] width 181 height 55
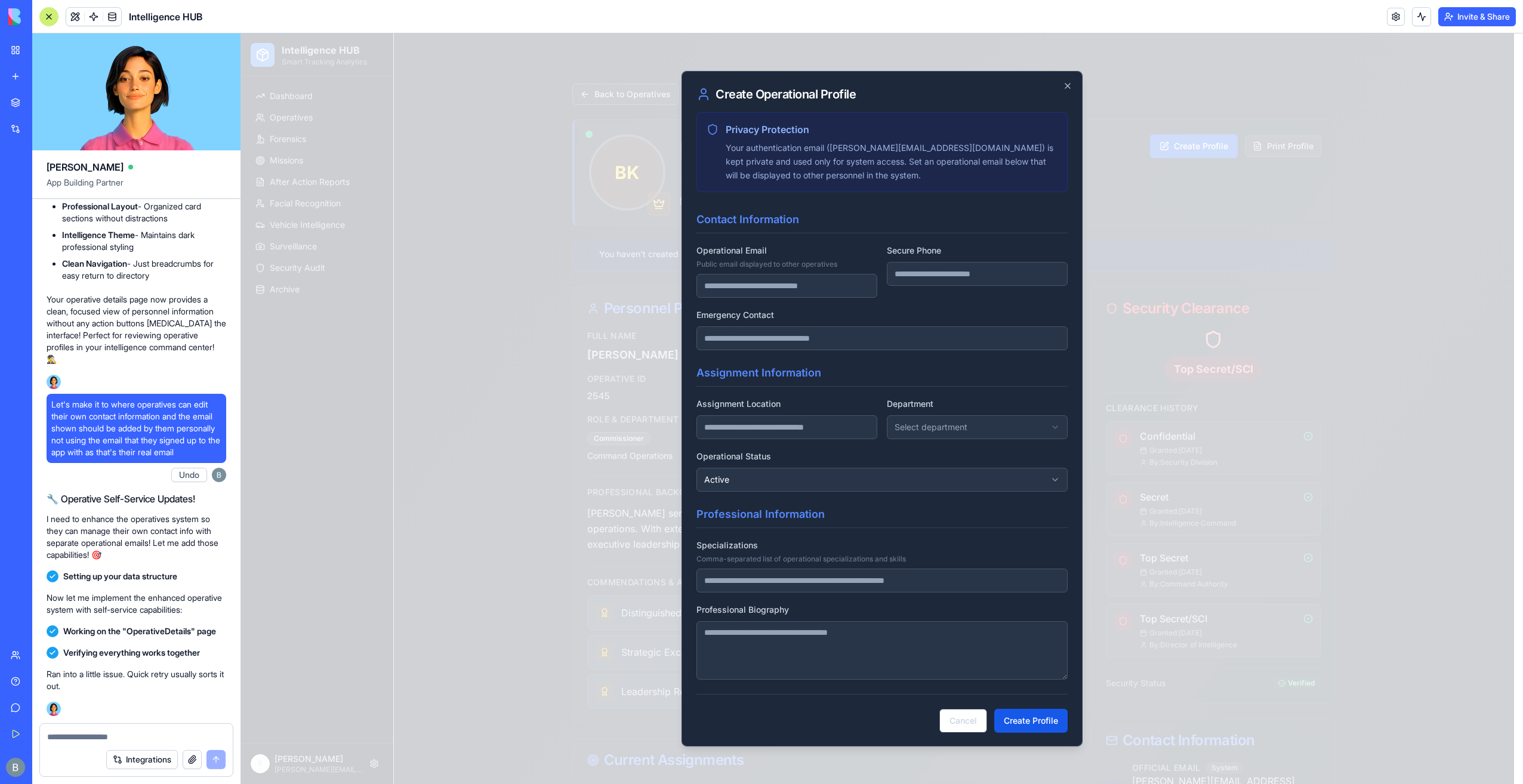
click at [795, 424] on input "Assignment Location" at bounding box center [787, 427] width 181 height 24
click at [805, 388] on div "**********" at bounding box center [883, 428] width 371 height 127
click at [952, 439] on div "**********" at bounding box center [883, 428] width 371 height 127
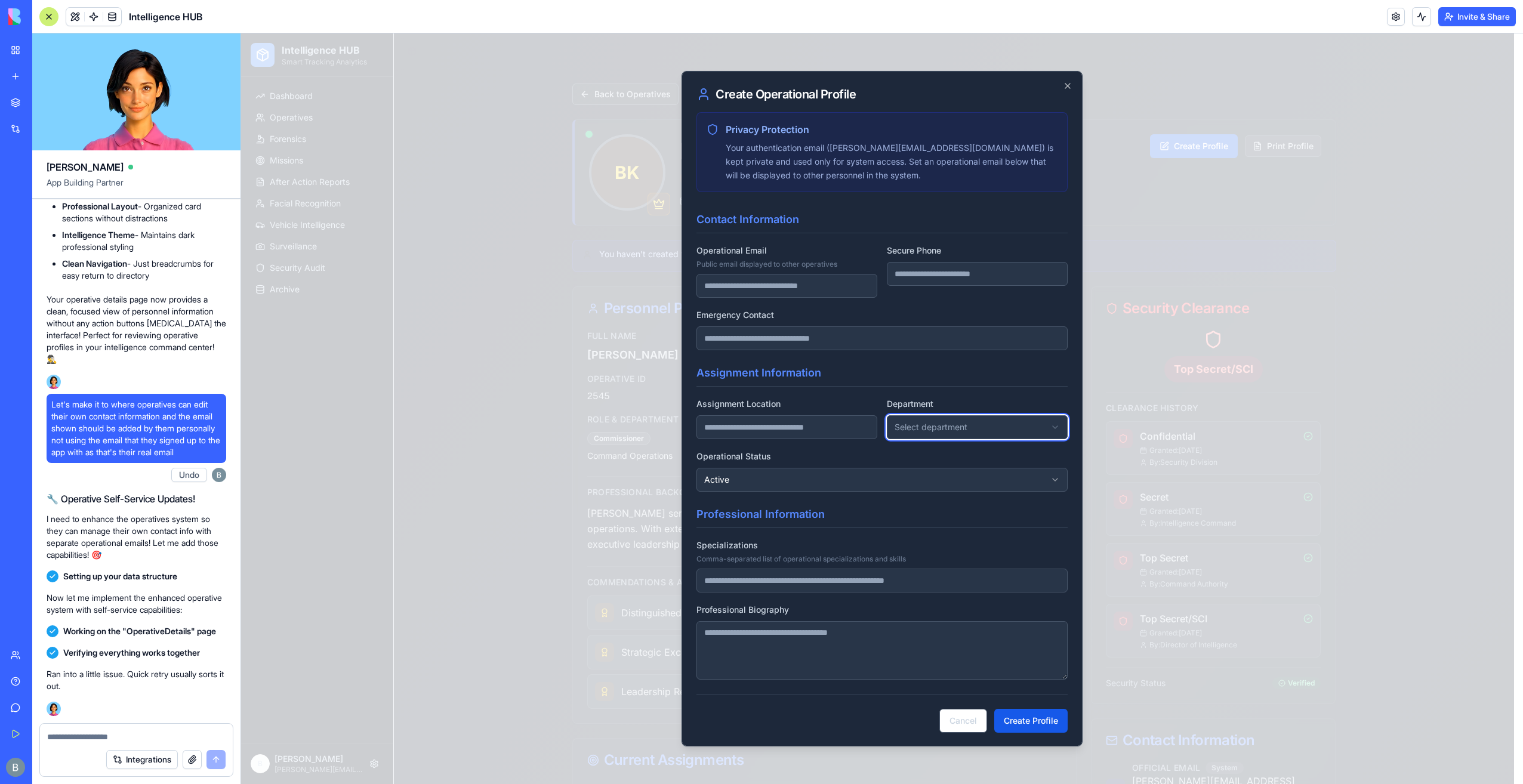
click at [948, 400] on div "**********" at bounding box center [977, 418] width 181 height 43
click at [898, 457] on div "**********" at bounding box center [883, 470] width 371 height 43
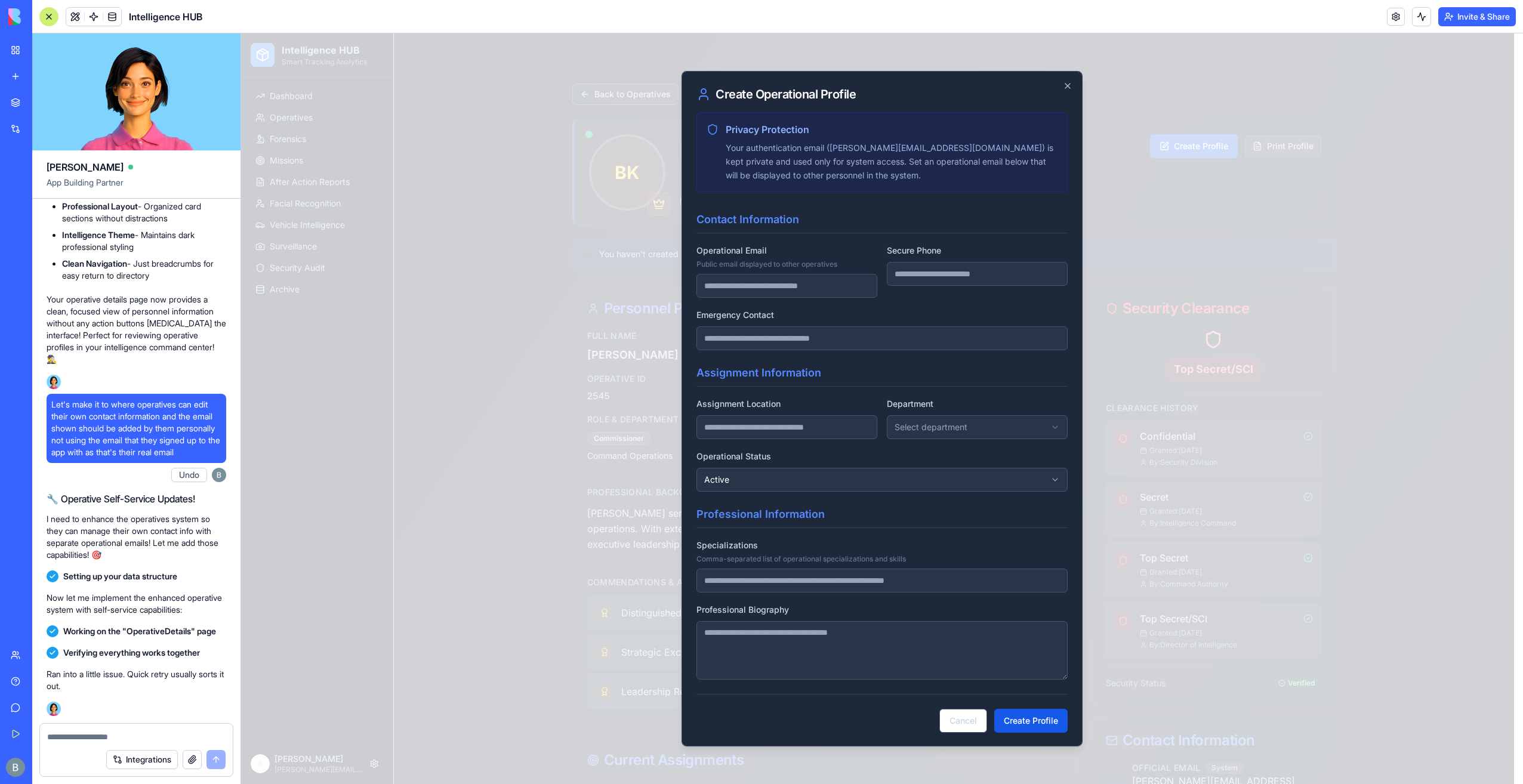
click at [887, 445] on div "**********" at bounding box center [883, 428] width 371 height 127
click at [803, 581] on input "Specializations Comma-separated list of operational specializations and skills" at bounding box center [883, 580] width 371 height 24
click at [804, 546] on div "Specializations Comma-separated list of operational specializations and skills" at bounding box center [883, 565] width 371 height 55
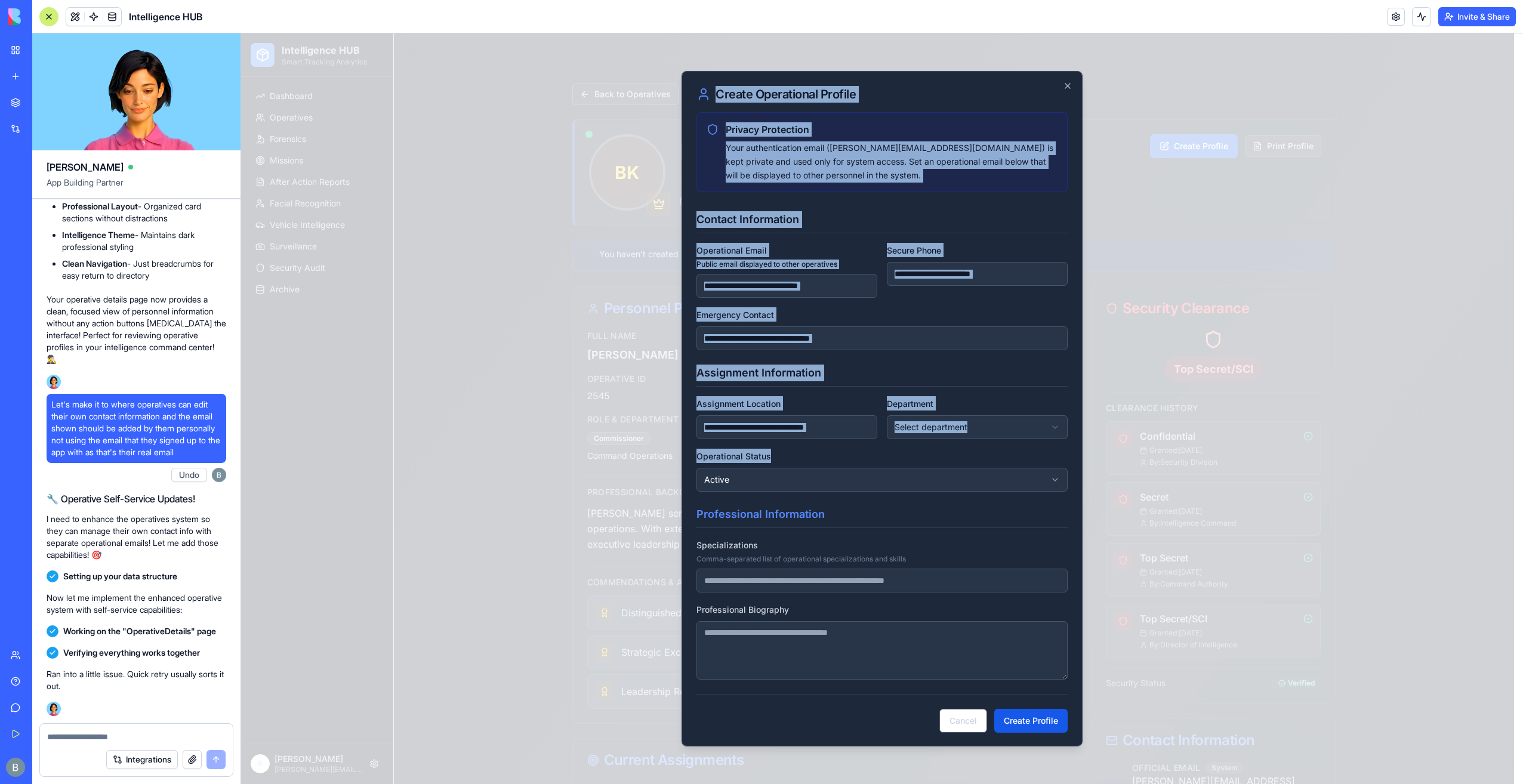
drag, startPoint x: 776, startPoint y: 452, endPoint x: 670, endPoint y: 454, distance: 106.0
drag, startPoint x: 784, startPoint y: 452, endPoint x: 773, endPoint y: 464, distance: 16.3
click at [784, 453] on div "**********" at bounding box center [883, 470] width 371 height 43
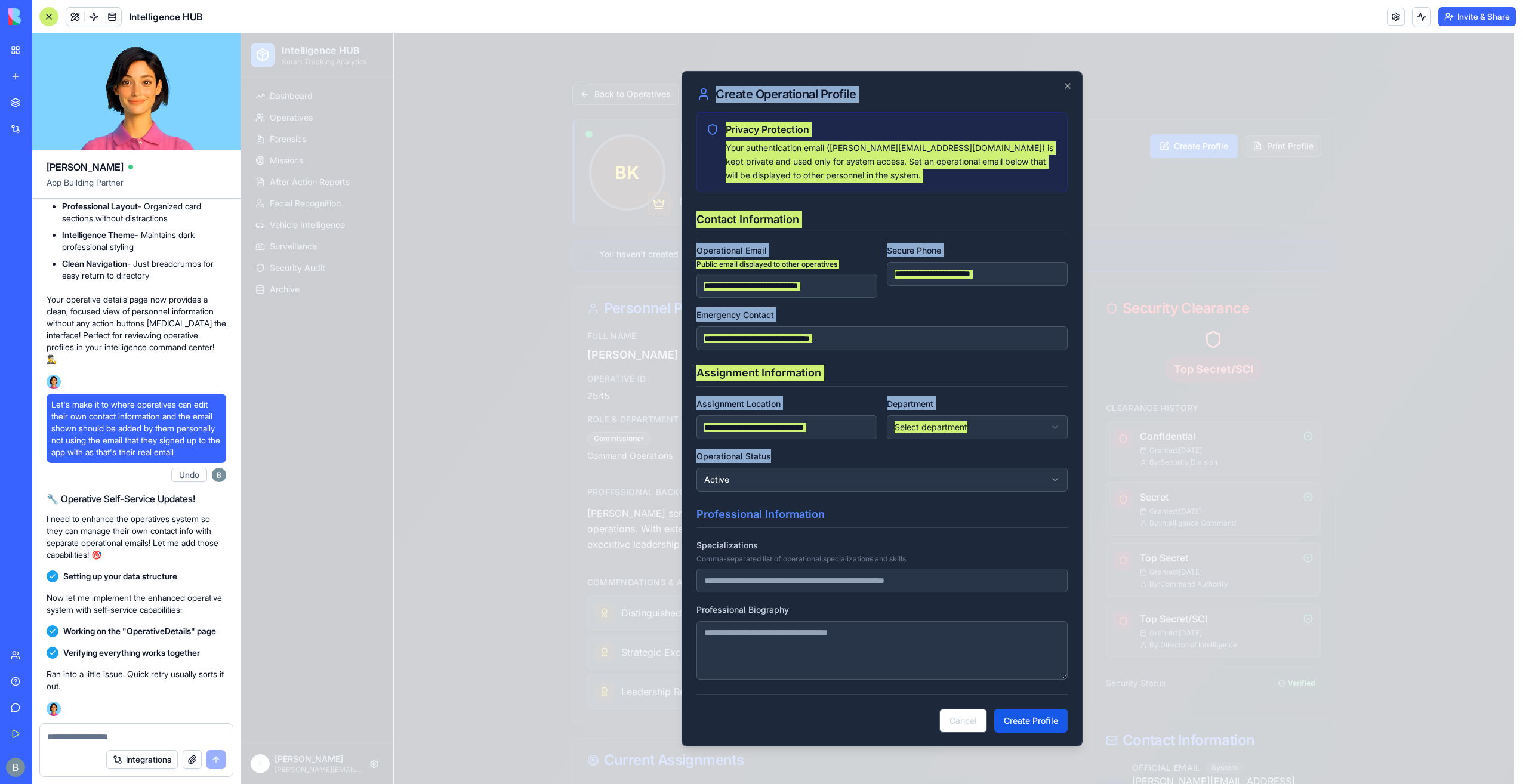
click at [70, 737] on textarea at bounding box center [137, 736] width 179 height 12
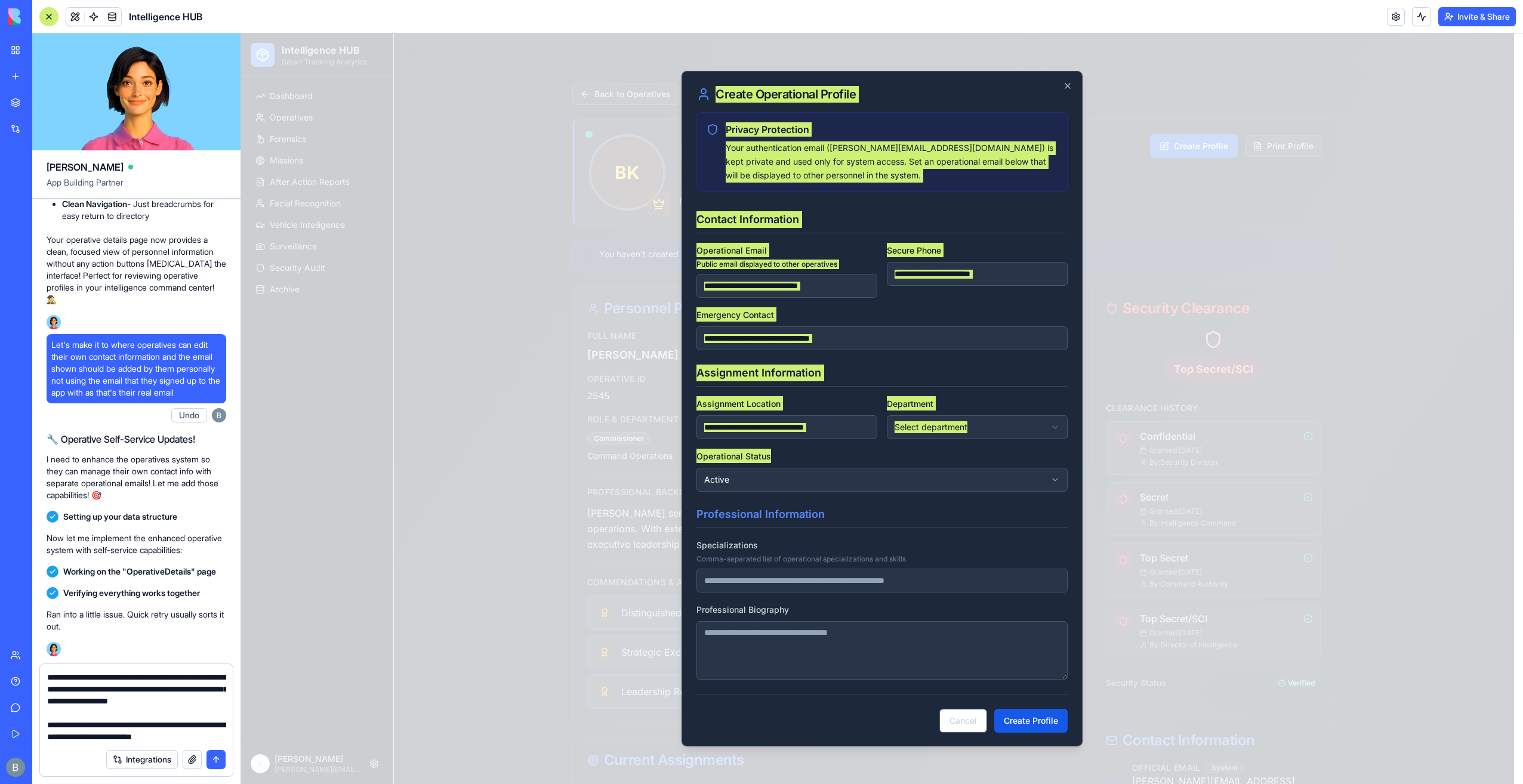
scroll to position [11, 0]
type textarea "**********"
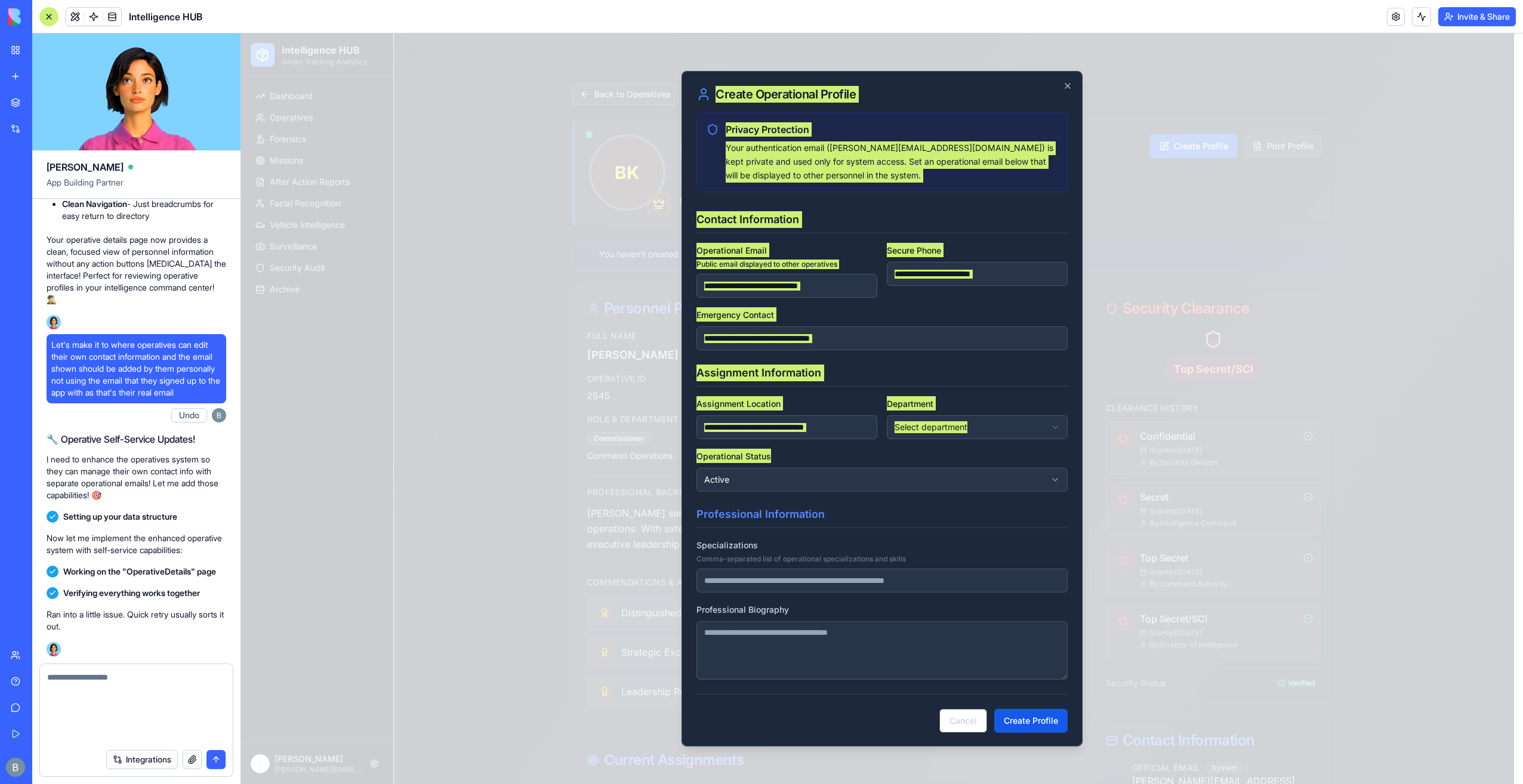
scroll to position [0, 0]
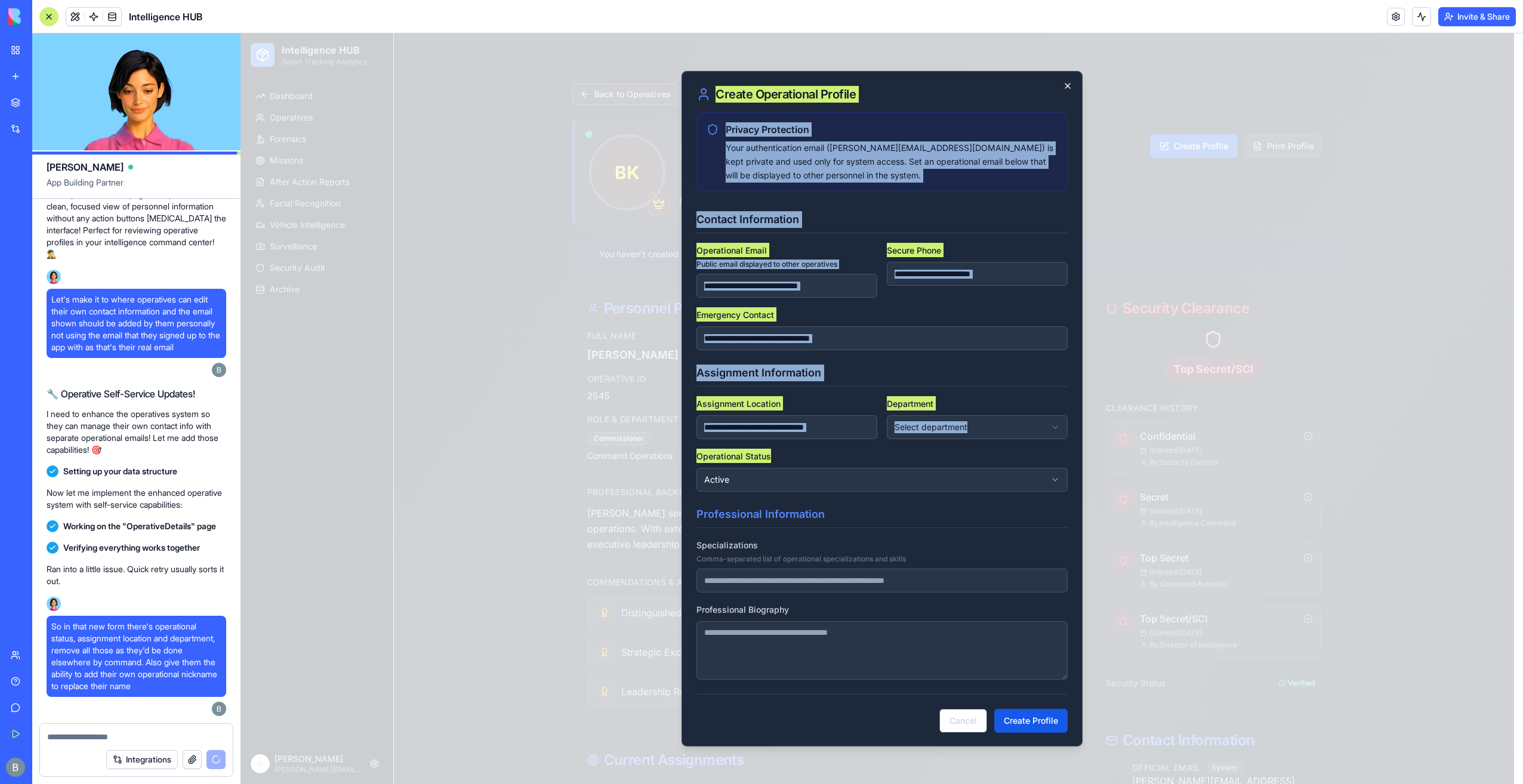
click at [1066, 89] on icon "button" at bounding box center [1068, 86] width 10 height 10
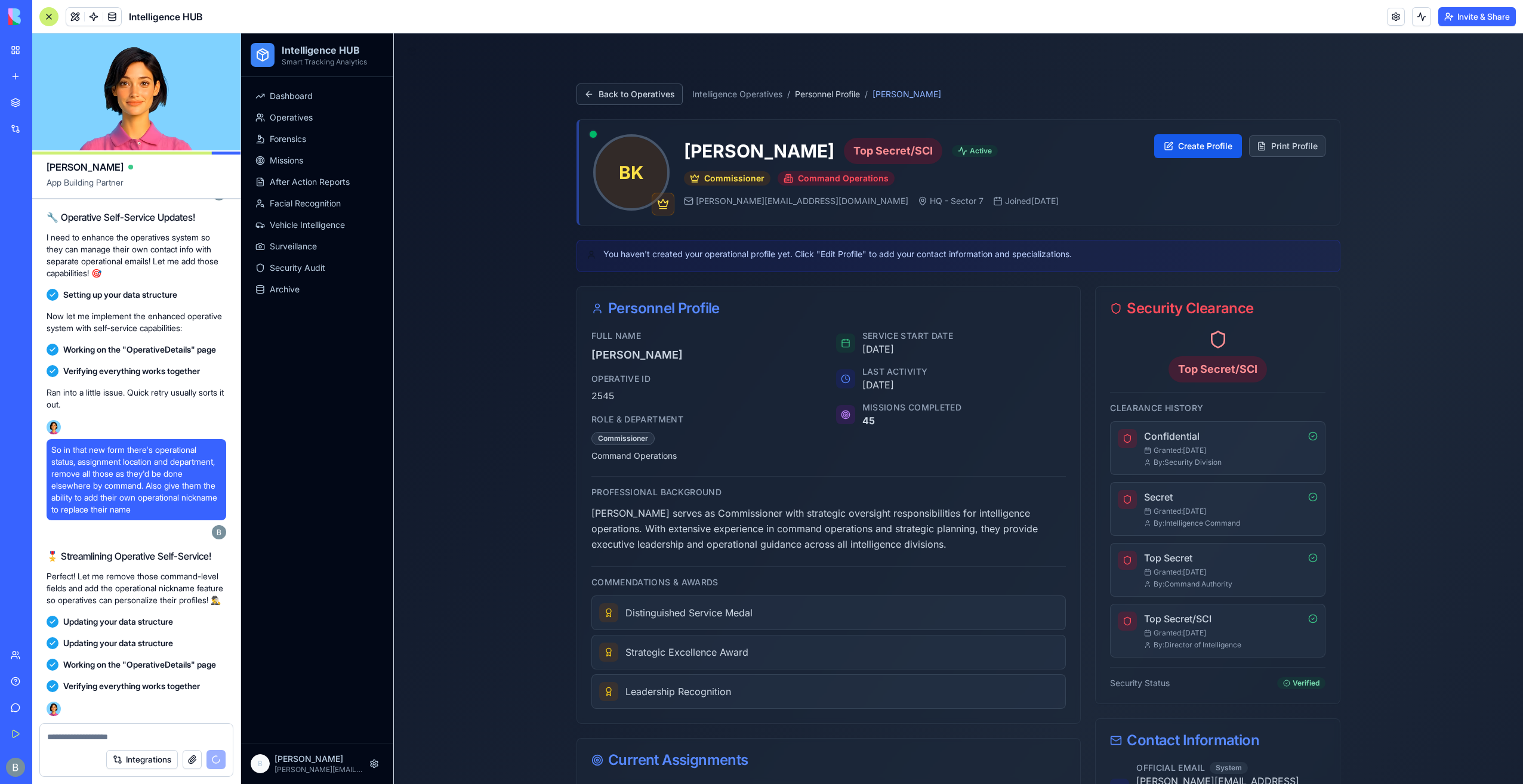
scroll to position [30496, 0]
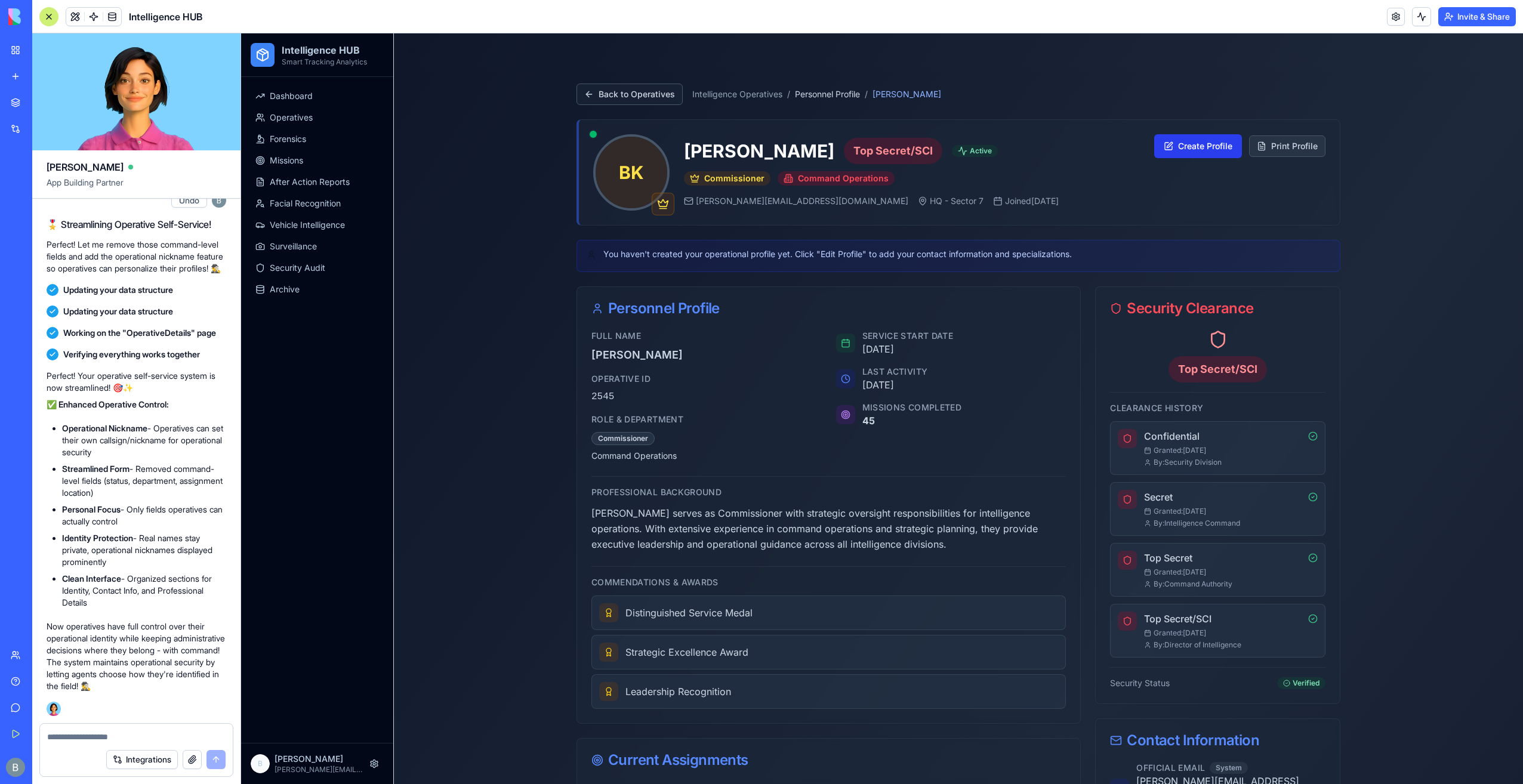
click at [1211, 143] on button "Create Profile" at bounding box center [1198, 146] width 88 height 24
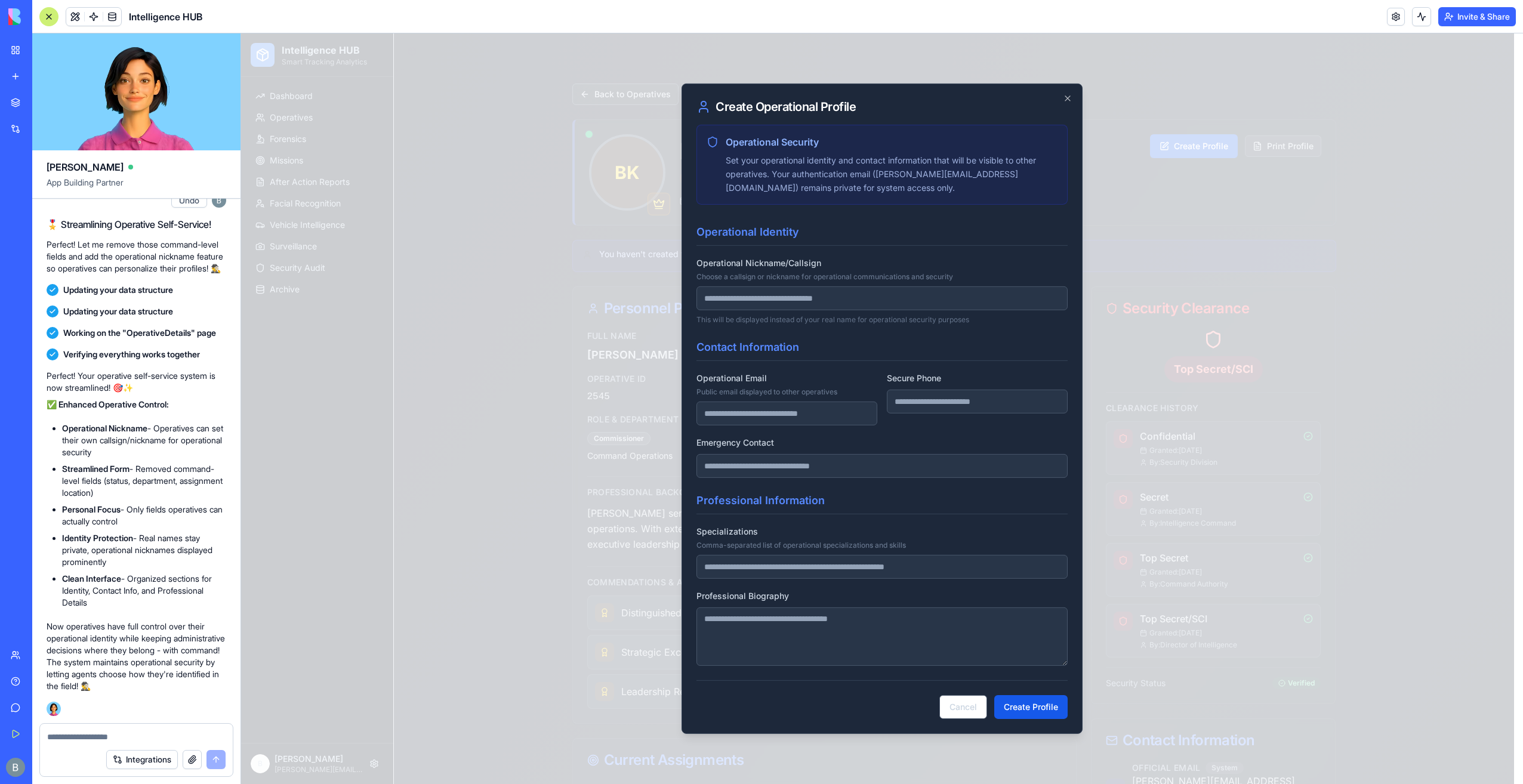
click at [879, 273] on span "Choose a callsign or nickname for operational communications and security" at bounding box center [883, 277] width 371 height 10
click at [879, 286] on input "Operational Nickname/Callsign Choose a callsign or nickname for operational com…" at bounding box center [883, 298] width 371 height 24
click at [879, 285] on div "Operational Nickname/Callsign Choose a callsign or nickname for operational com…" at bounding box center [883, 290] width 371 height 69
click at [951, 405] on input "Secure Phone" at bounding box center [977, 401] width 181 height 24
drag, startPoint x: 948, startPoint y: 371, endPoint x: 955, endPoint y: 390, distance: 20.2
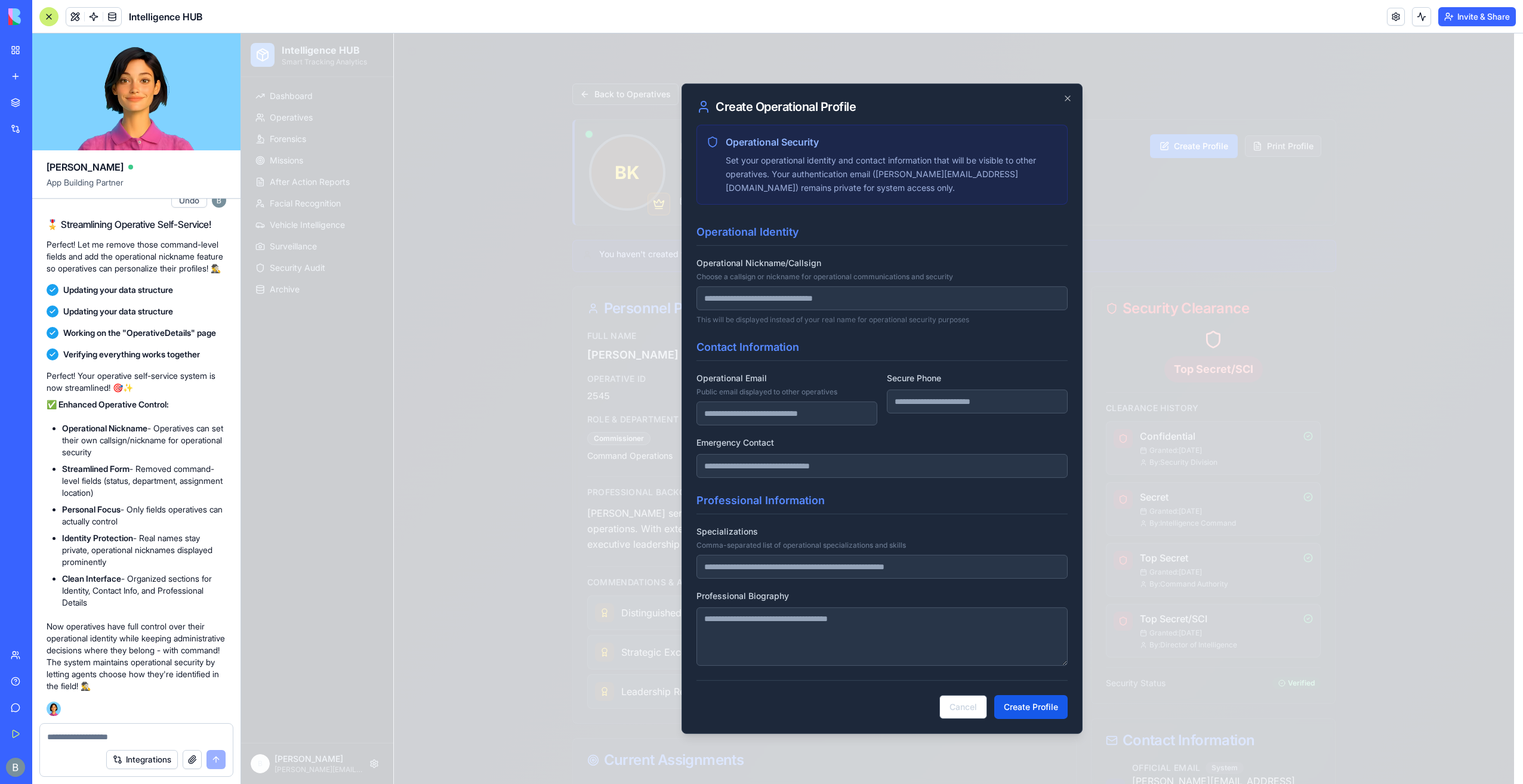
click at [949, 375] on div "Secure Phone" at bounding box center [977, 398] width 181 height 55
click at [968, 707] on button "Cancel" at bounding box center [963, 707] width 48 height 24
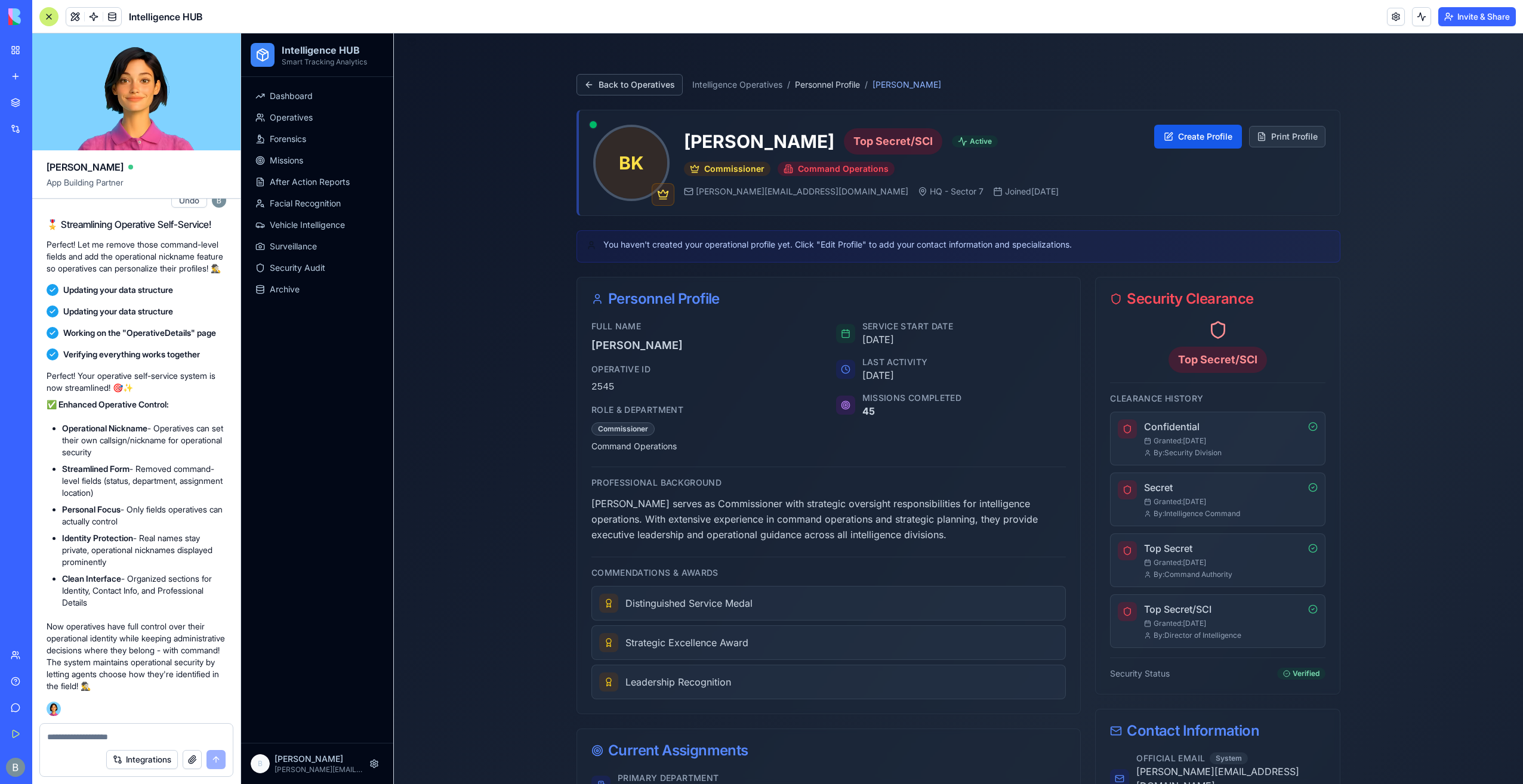
scroll to position [0, 0]
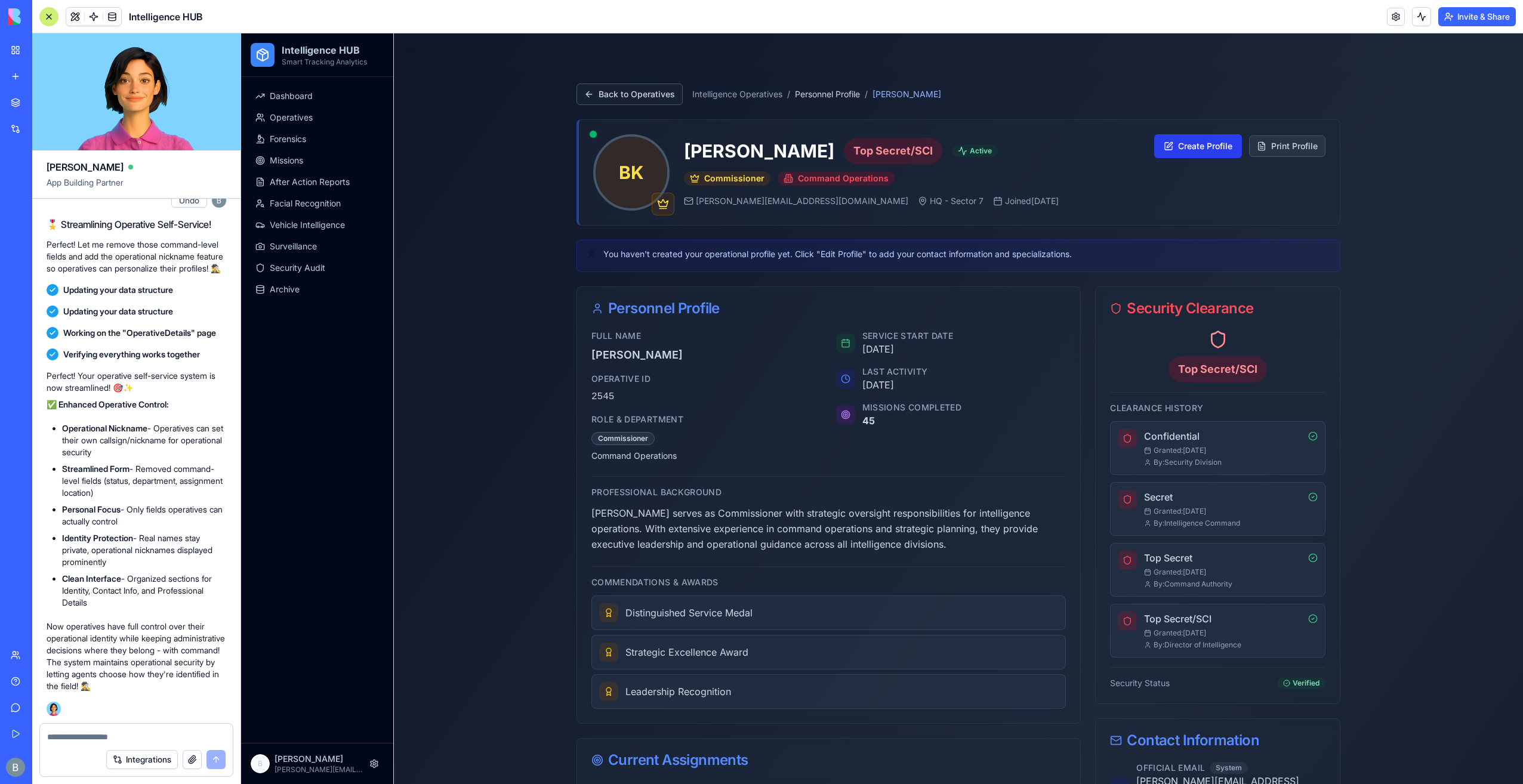
click at [1199, 148] on button "Create Profile" at bounding box center [1198, 146] width 88 height 24
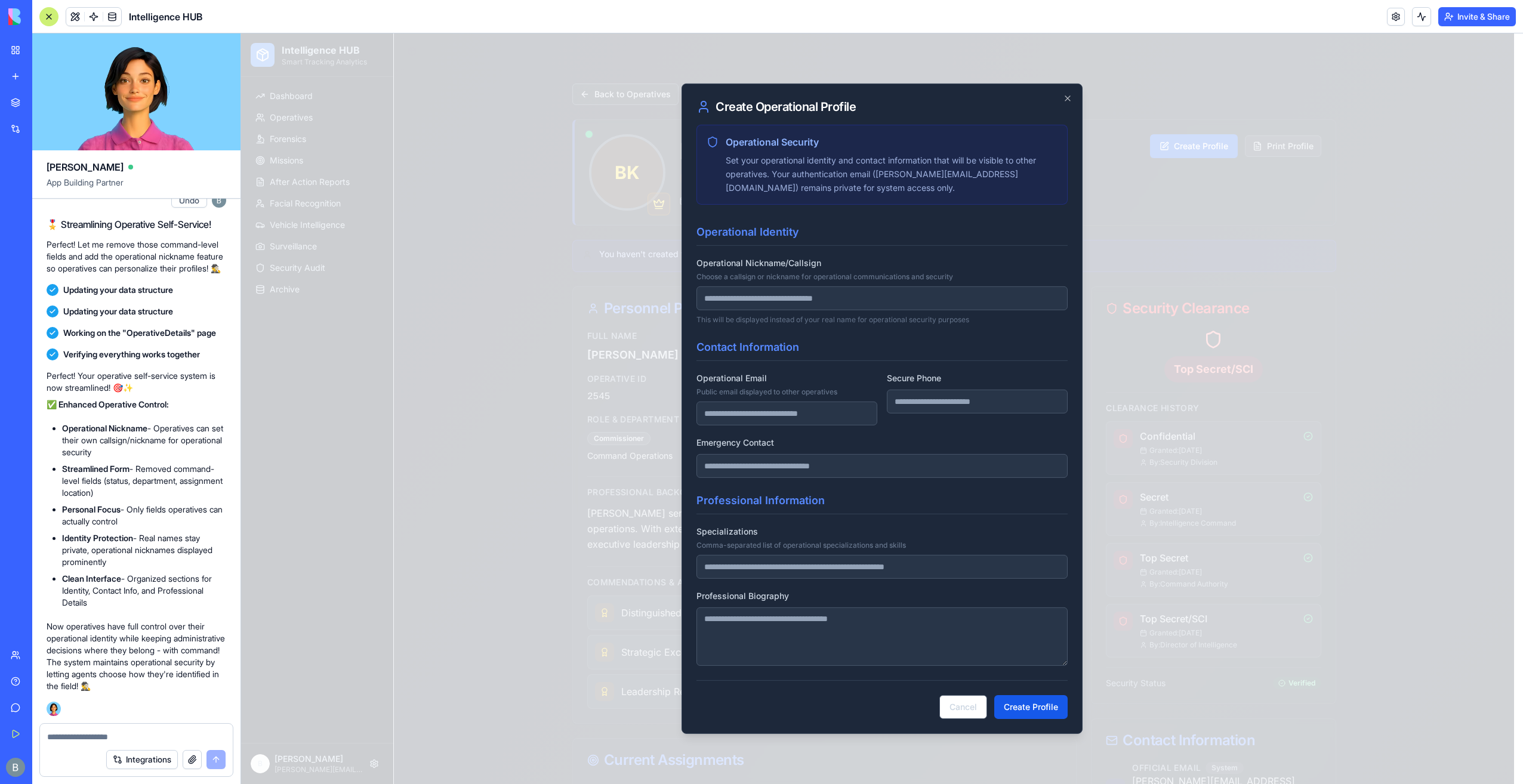
click at [837, 298] on input "Operational Nickname/Callsign Choose a callsign or nickname for operational com…" at bounding box center [883, 298] width 371 height 24
click at [838, 303] on input "Operational Nickname/Callsign Choose a callsign or nickname for operational com…" at bounding box center [883, 298] width 371 height 24
type input "**********"
drag, startPoint x: 794, startPoint y: 298, endPoint x: 664, endPoint y: 302, distance: 130.1
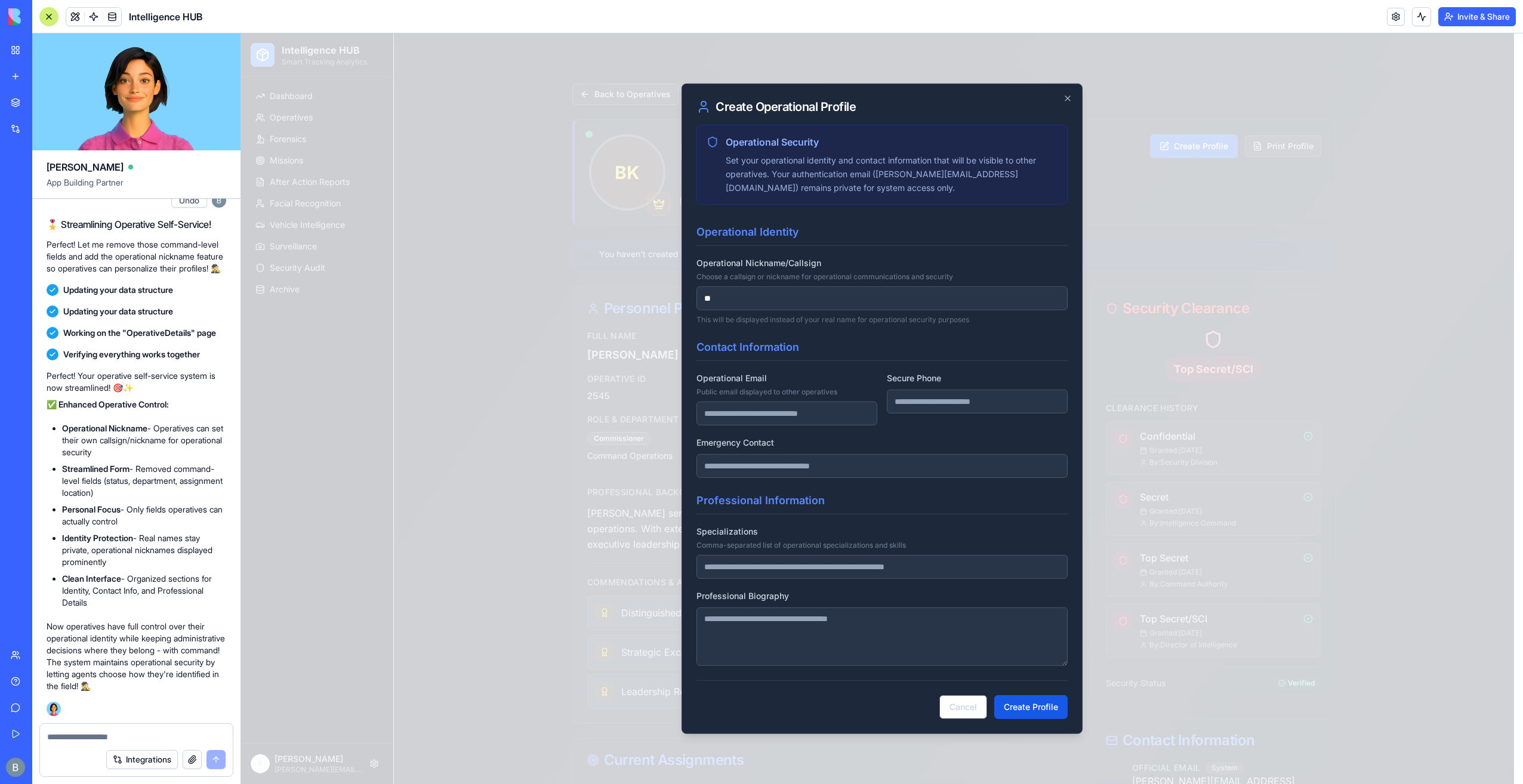
type input "**"
click at [816, 335] on form "Operational Identity Operational Nickname/Callsign Choose a callsign or nicknam…" at bounding box center [883, 471] width 371 height 495
click at [773, 413] on input "Operational Email Public email displayed to other operatives" at bounding box center [787, 413] width 181 height 24
click at [783, 380] on div "Operational Email Public email displayed to other operatives" at bounding box center [787, 398] width 181 height 55
click at [814, 385] on div "Operational Email Public email displayed to other operatives" at bounding box center [787, 398] width 181 height 55
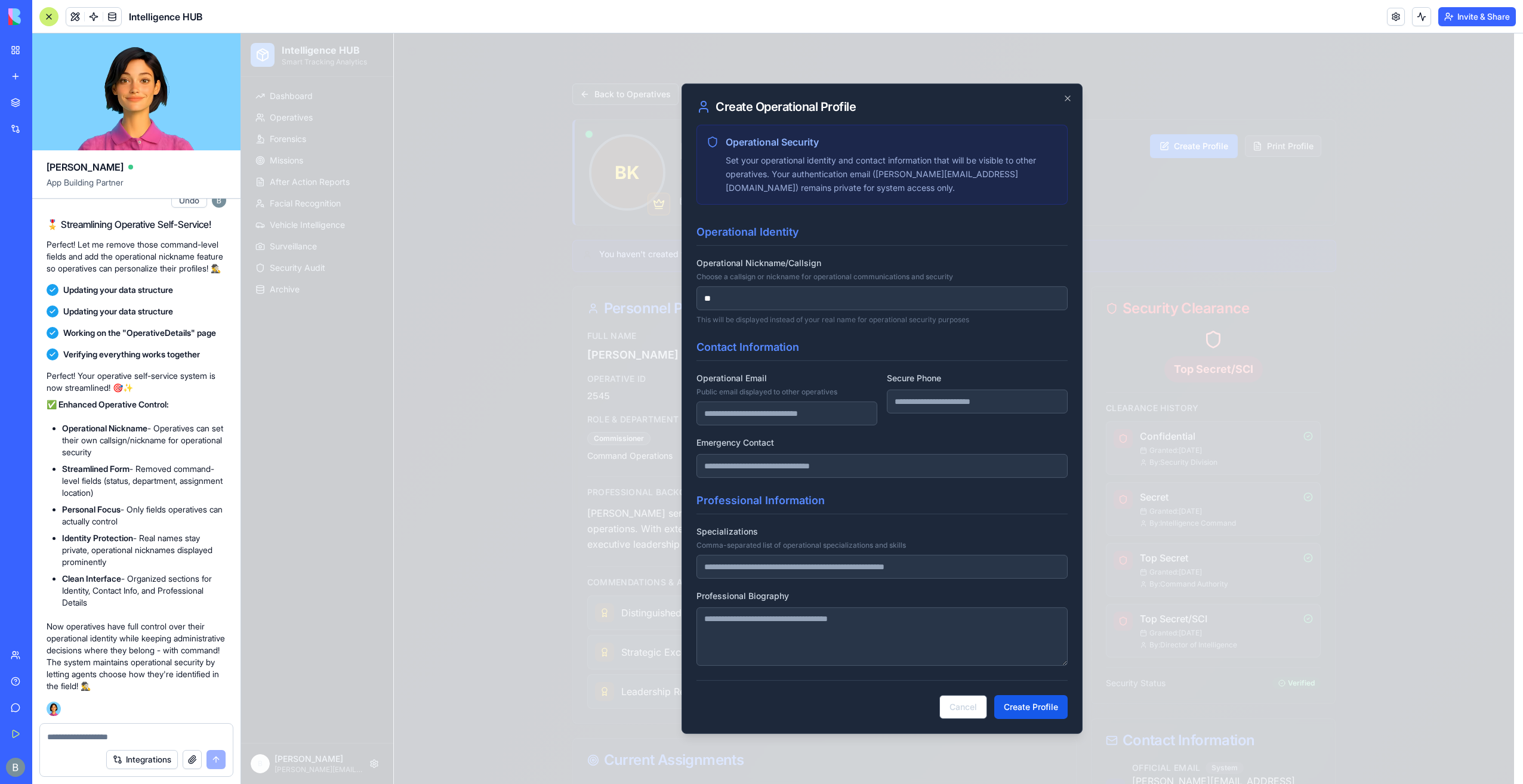
click at [834, 570] on input "Specializations Comma-separated list of operational specializations and skills" at bounding box center [883, 567] width 371 height 24
click at [857, 600] on div "Professional Biography" at bounding box center [883, 627] width 371 height 78
click at [1012, 712] on button "Create Profile" at bounding box center [1031, 707] width 74 height 24
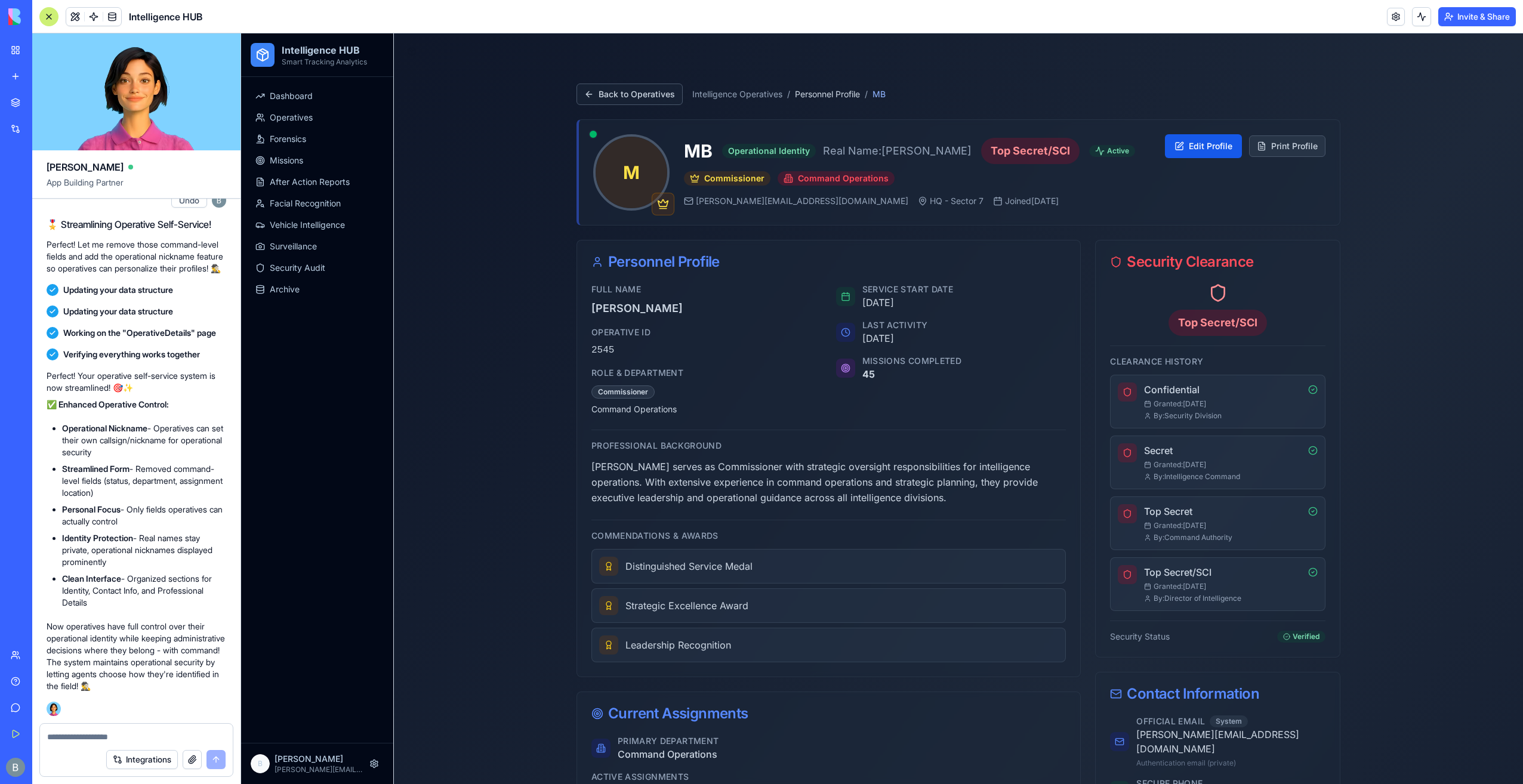
click at [102, 731] on textarea at bounding box center [137, 736] width 179 height 12
paste textarea
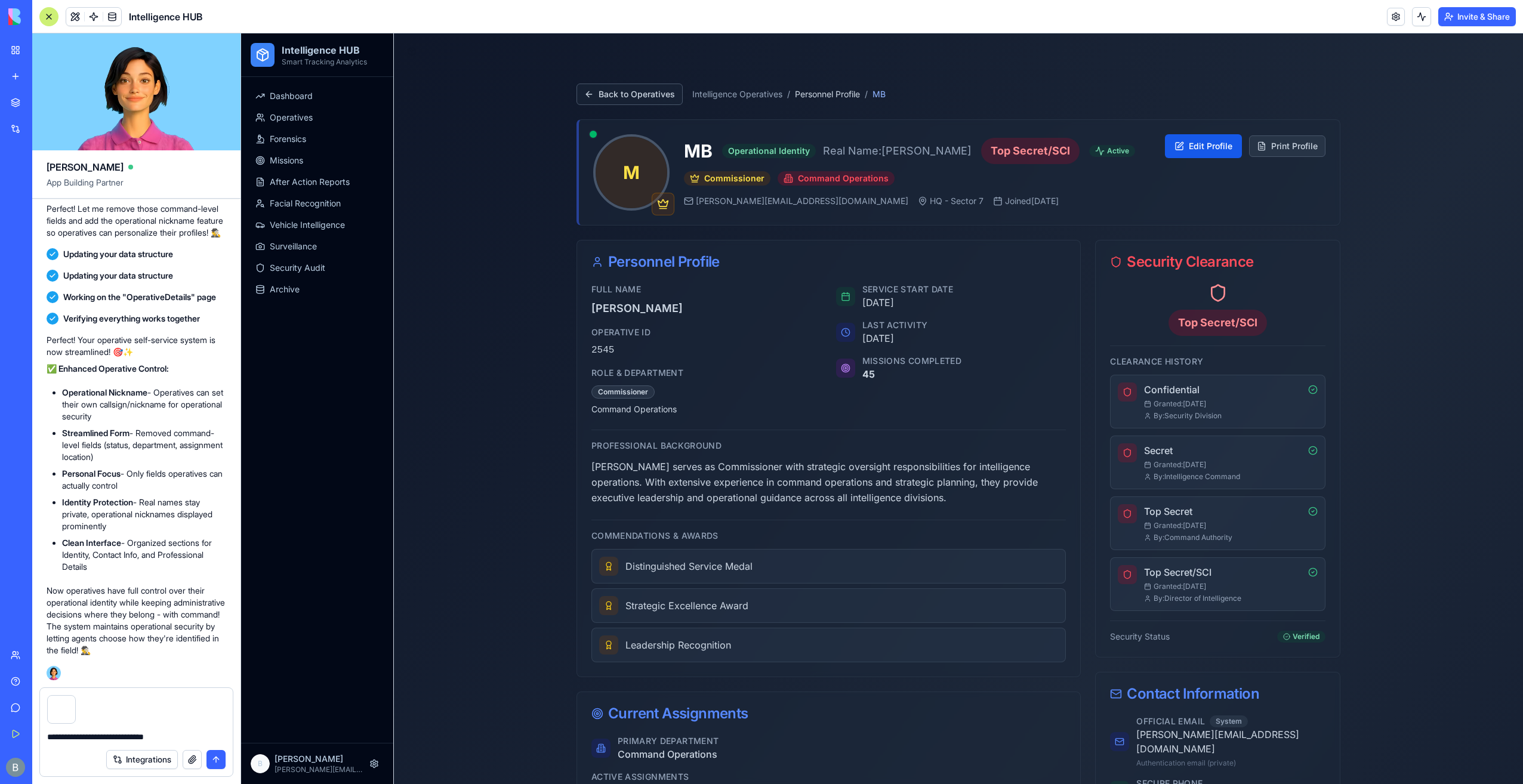
type textarea "**********"
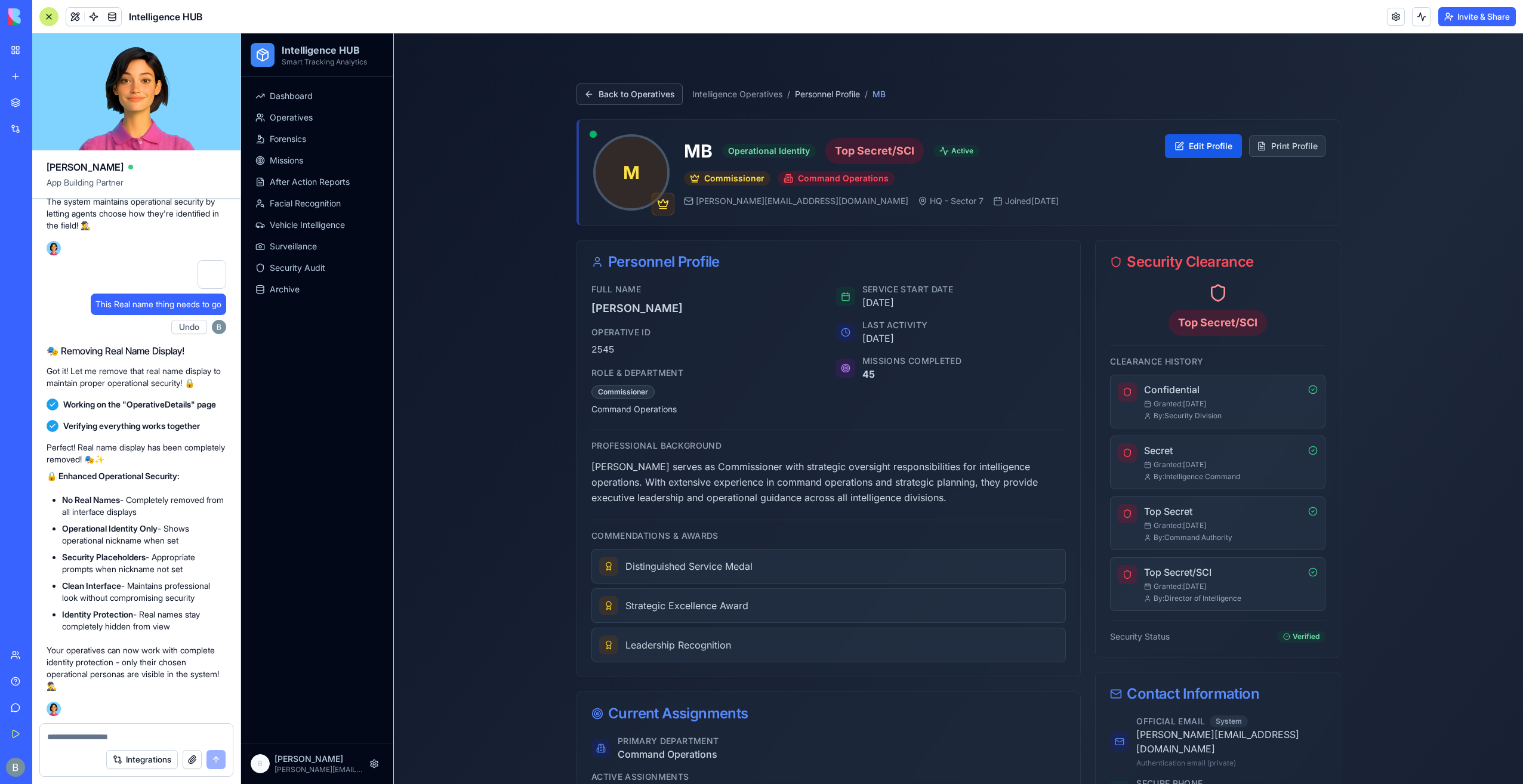
click at [681, 297] on div "Full Name Benjamin Kressner" at bounding box center [707, 300] width 230 height 34
click at [105, 730] on div at bounding box center [136, 733] width 193 height 19
click at [102, 737] on textarea at bounding box center [137, 736] width 179 height 12
paste textarea "*"
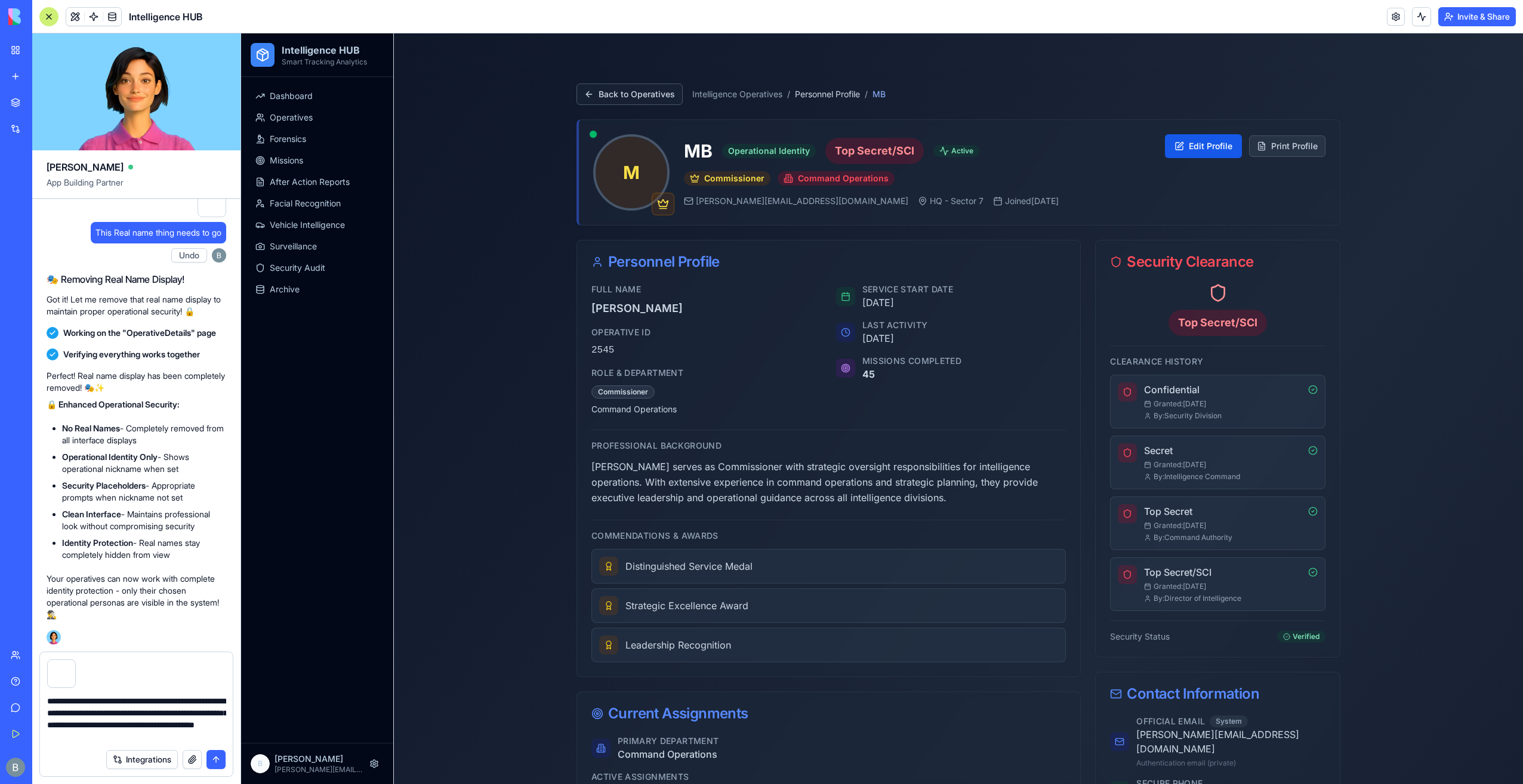
type textarea "**********"
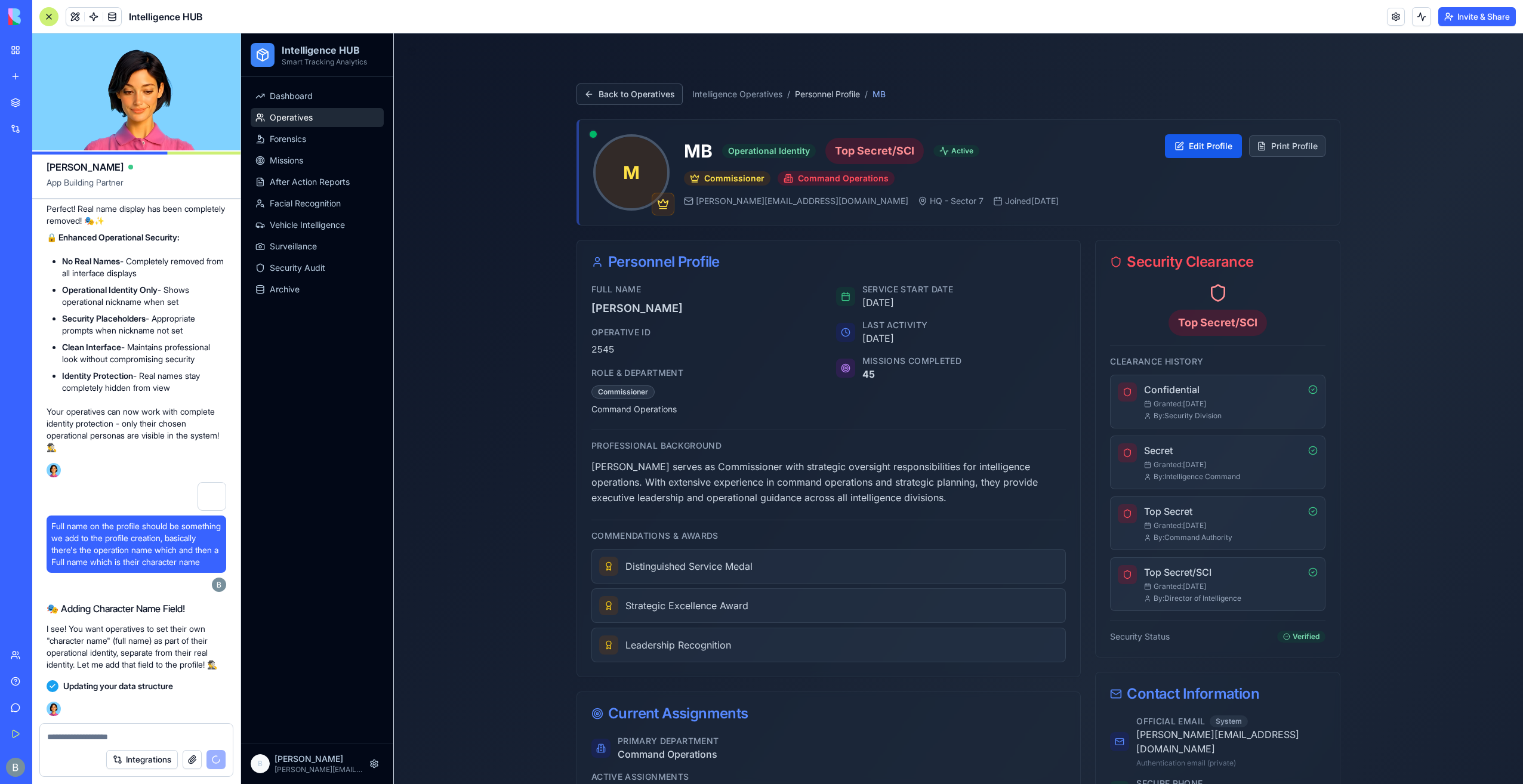
click at [310, 121] on span "Operatives" at bounding box center [291, 117] width 43 height 12
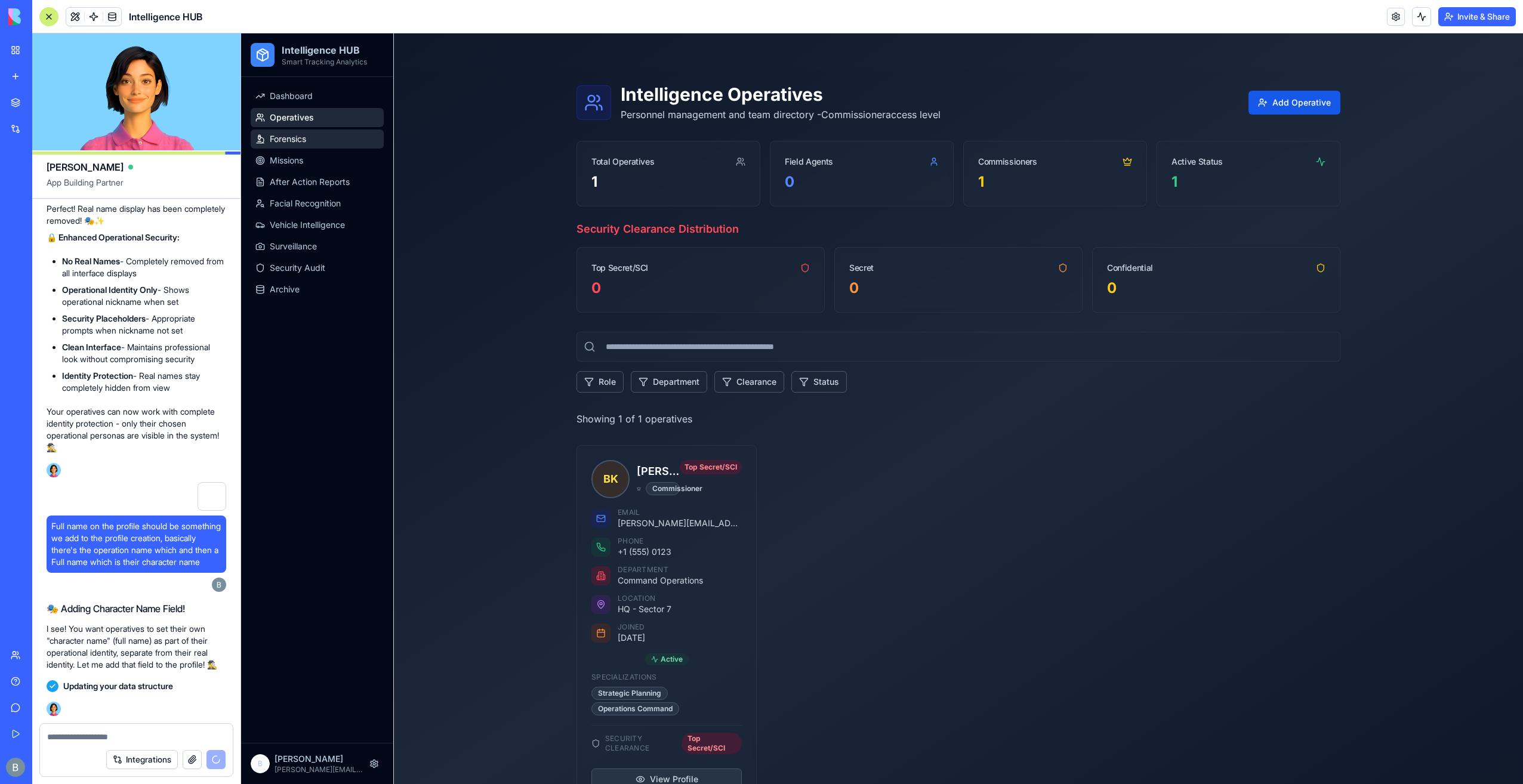
click at [306, 141] on span "Forensics" at bounding box center [287, 138] width 36 height 12
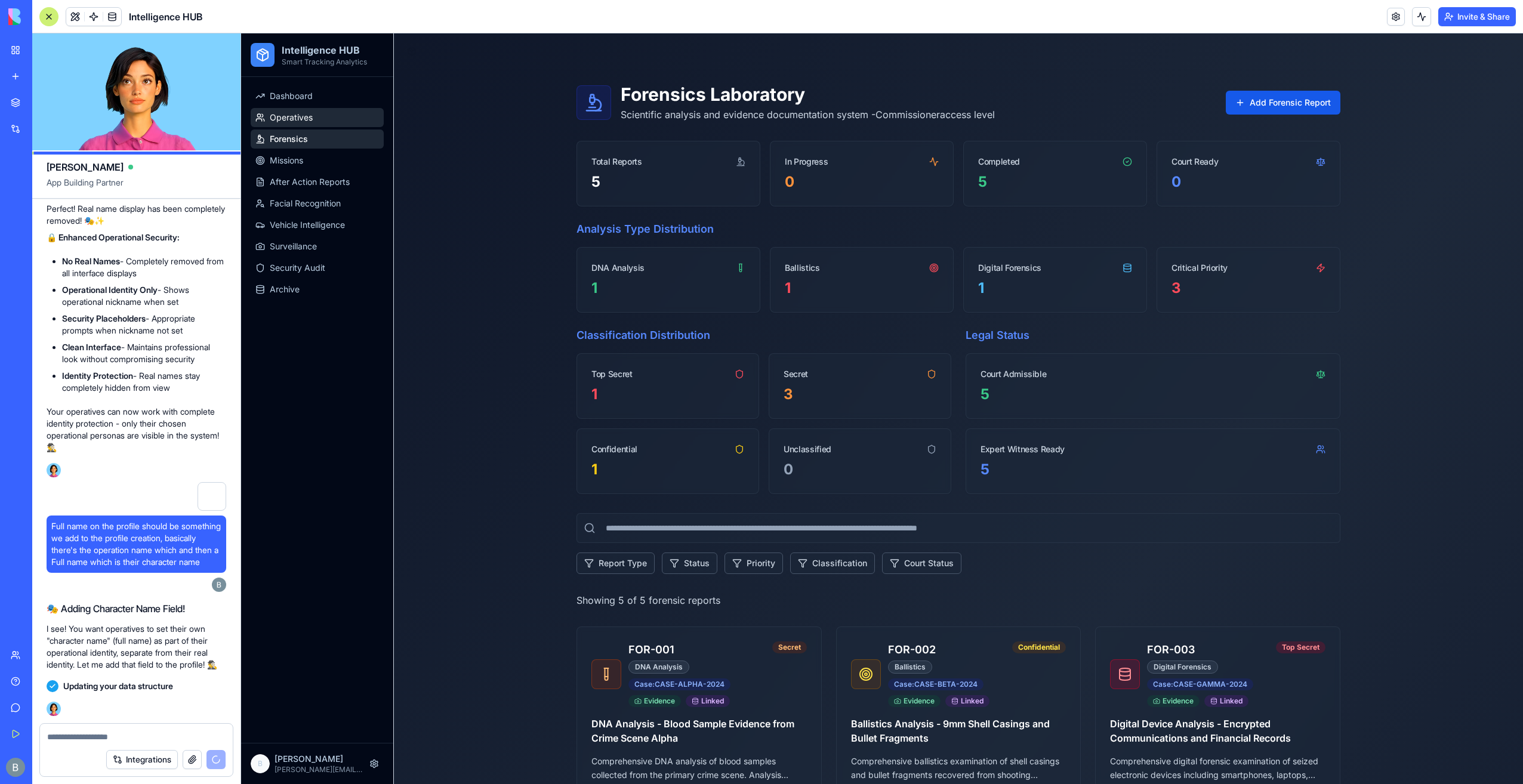
click at [306, 126] on link "Operatives" at bounding box center [317, 117] width 133 height 19
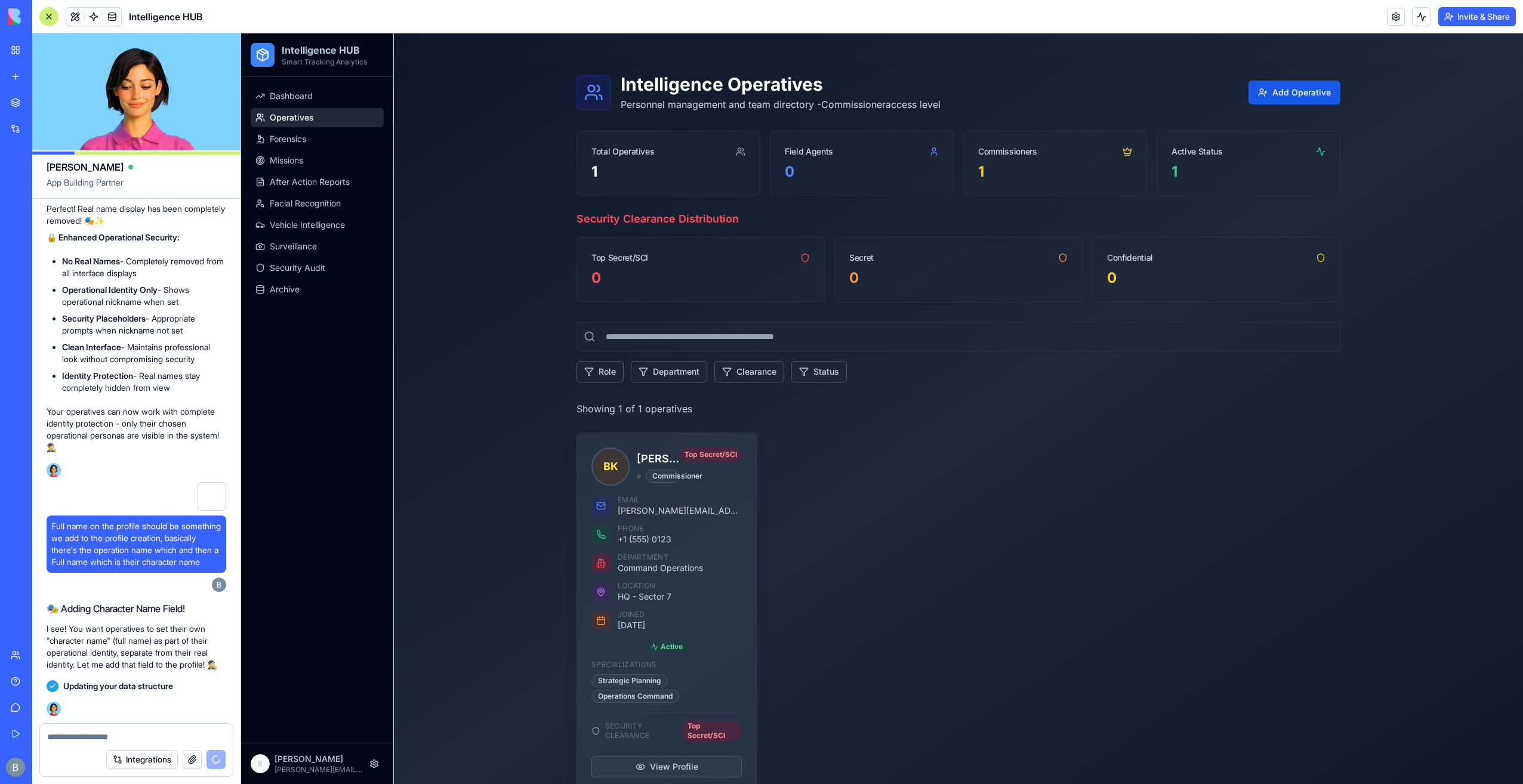
scroll to position [36, 0]
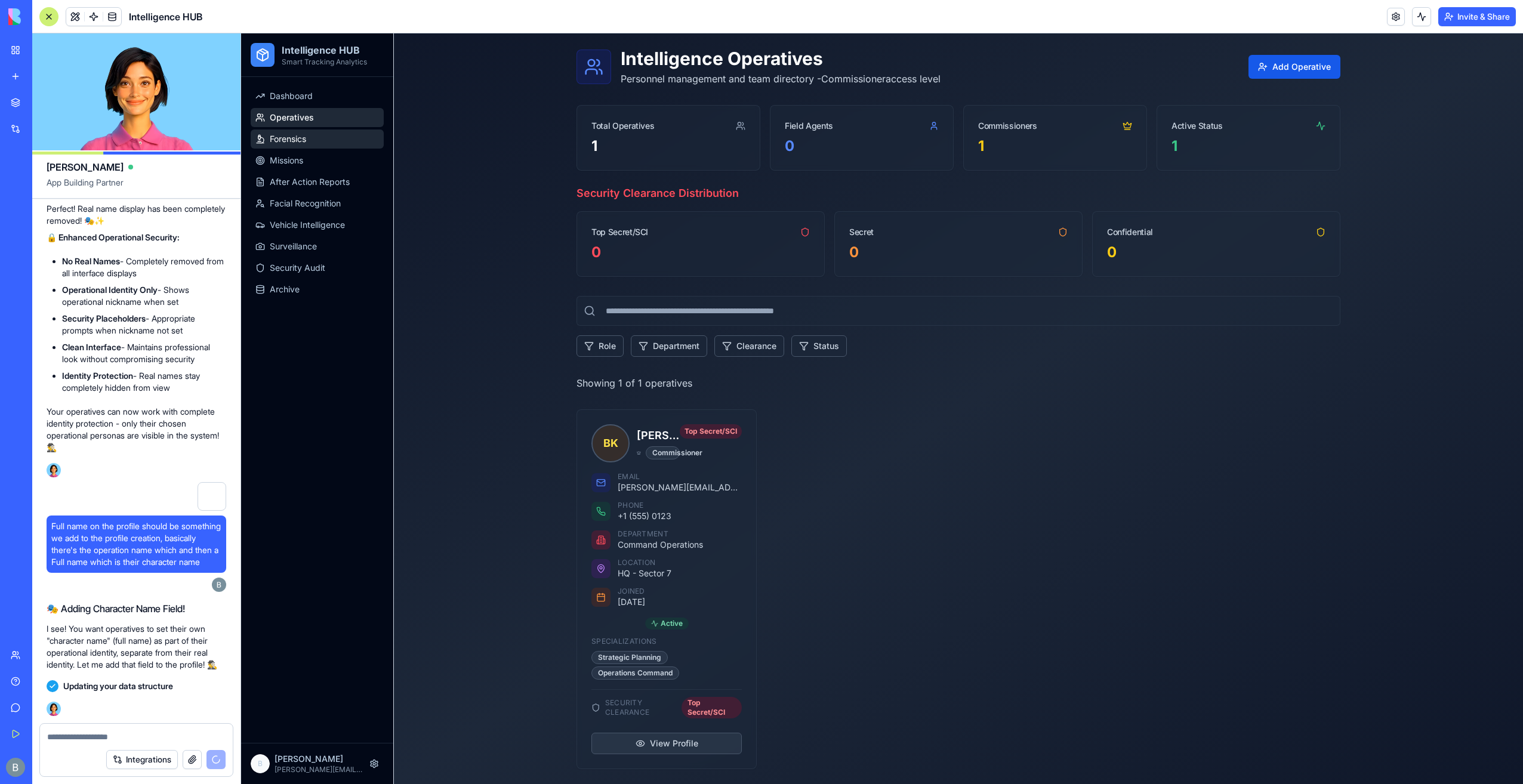
click at [340, 138] on link "Forensics" at bounding box center [317, 138] width 133 height 19
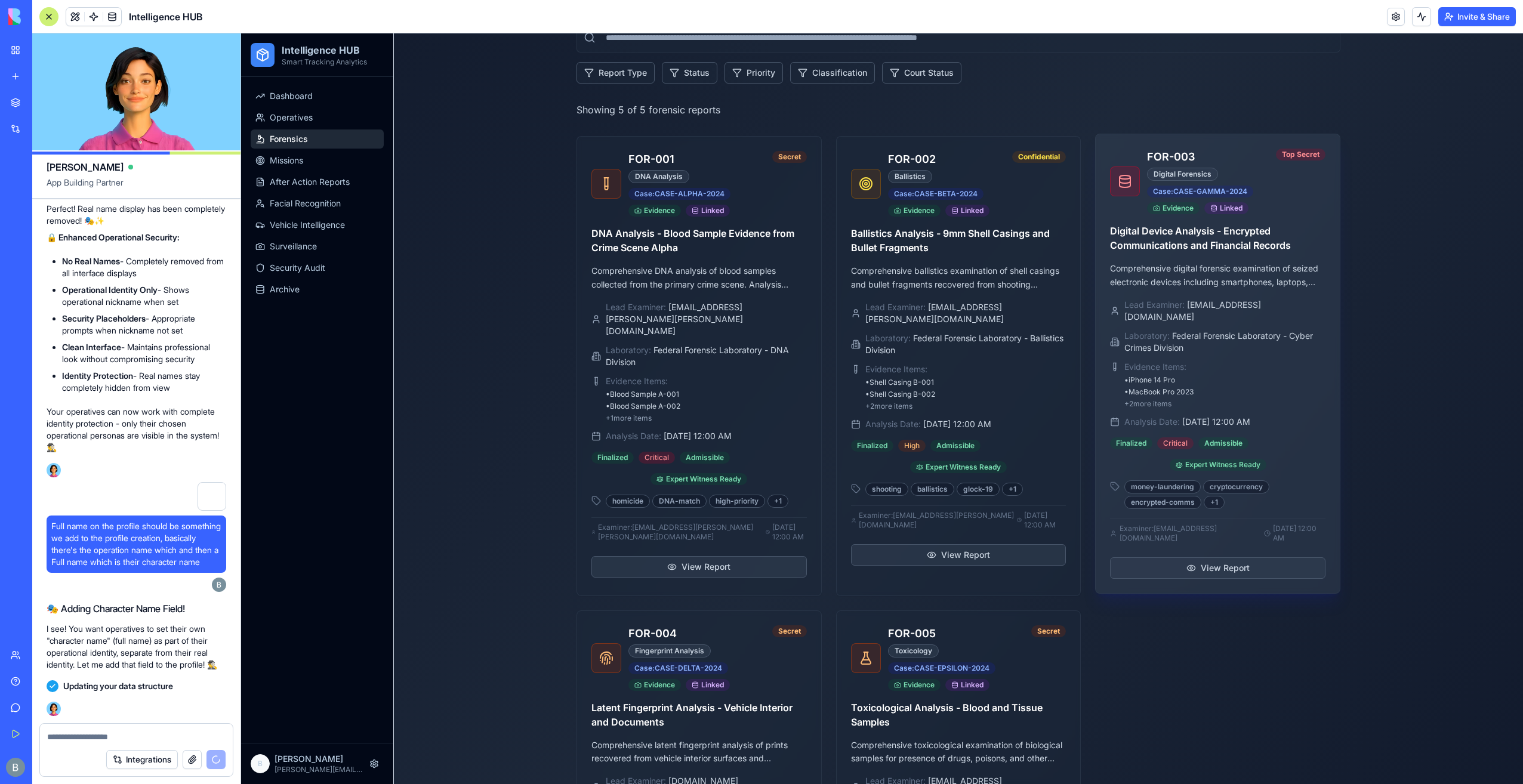
scroll to position [463, 0]
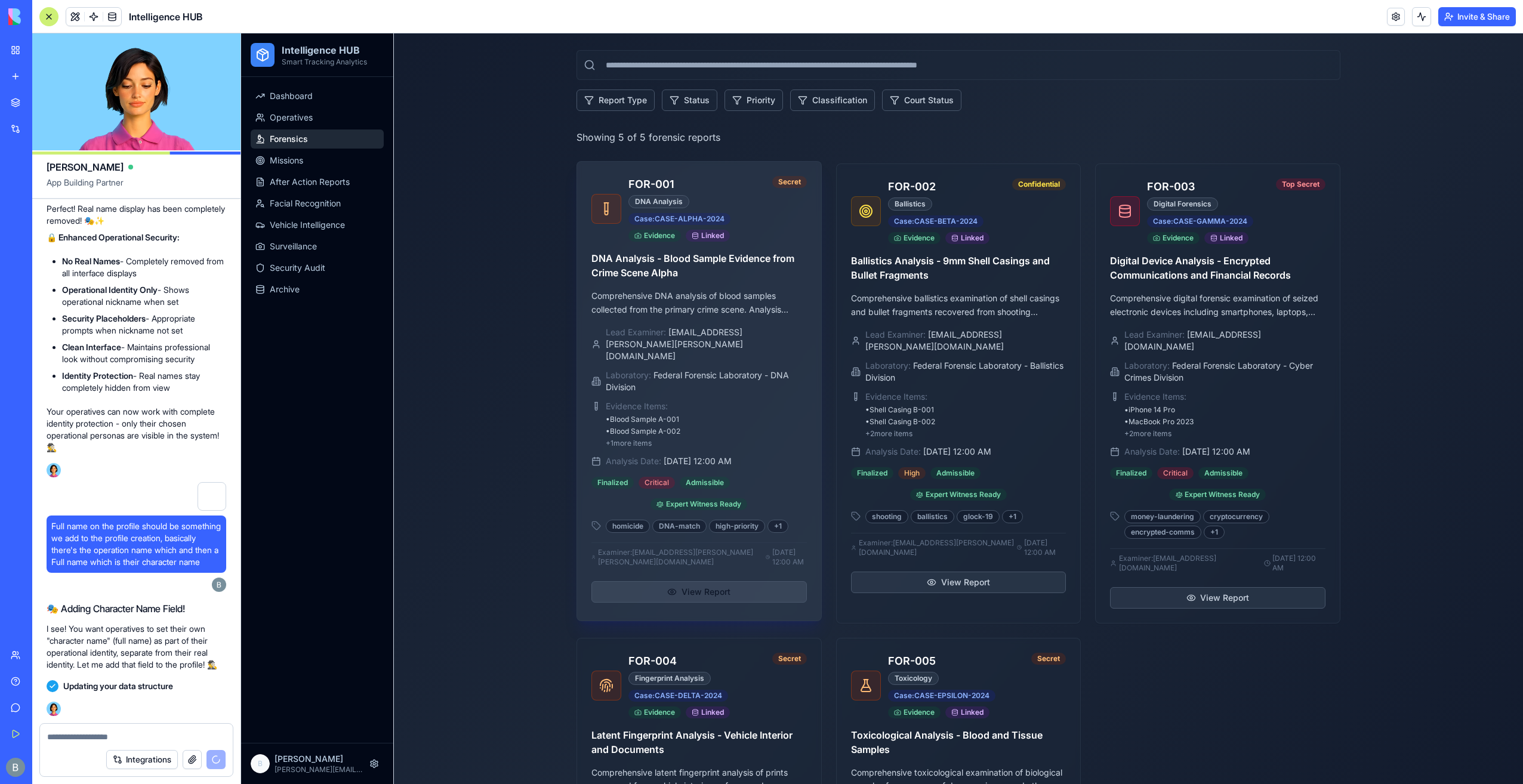
click at [731, 581] on button "View Report" at bounding box center [699, 592] width 216 height 21
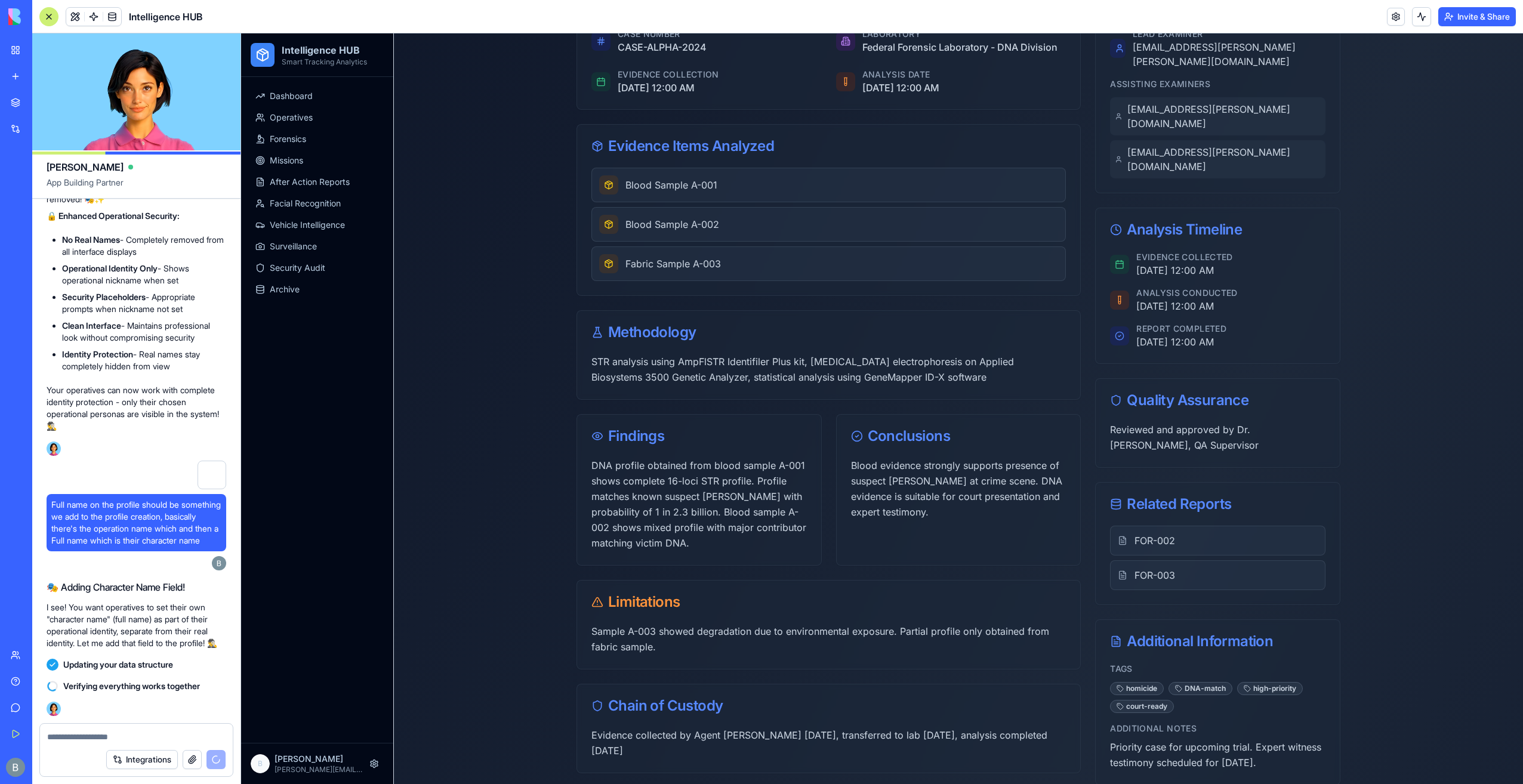
scroll to position [179, 0]
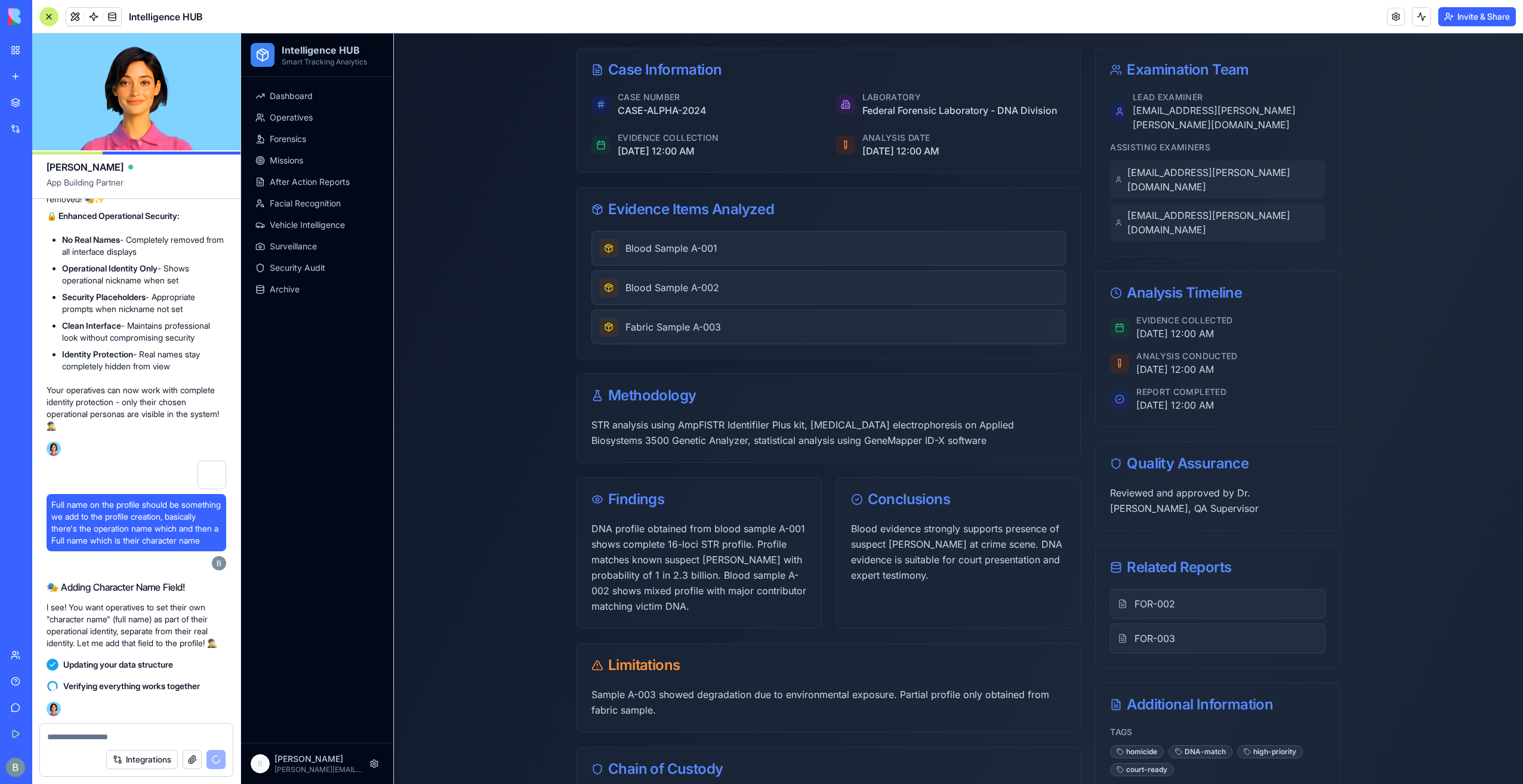
click at [1134, 597] on span "FOR-002" at bounding box center [1155, 603] width 40 height 14
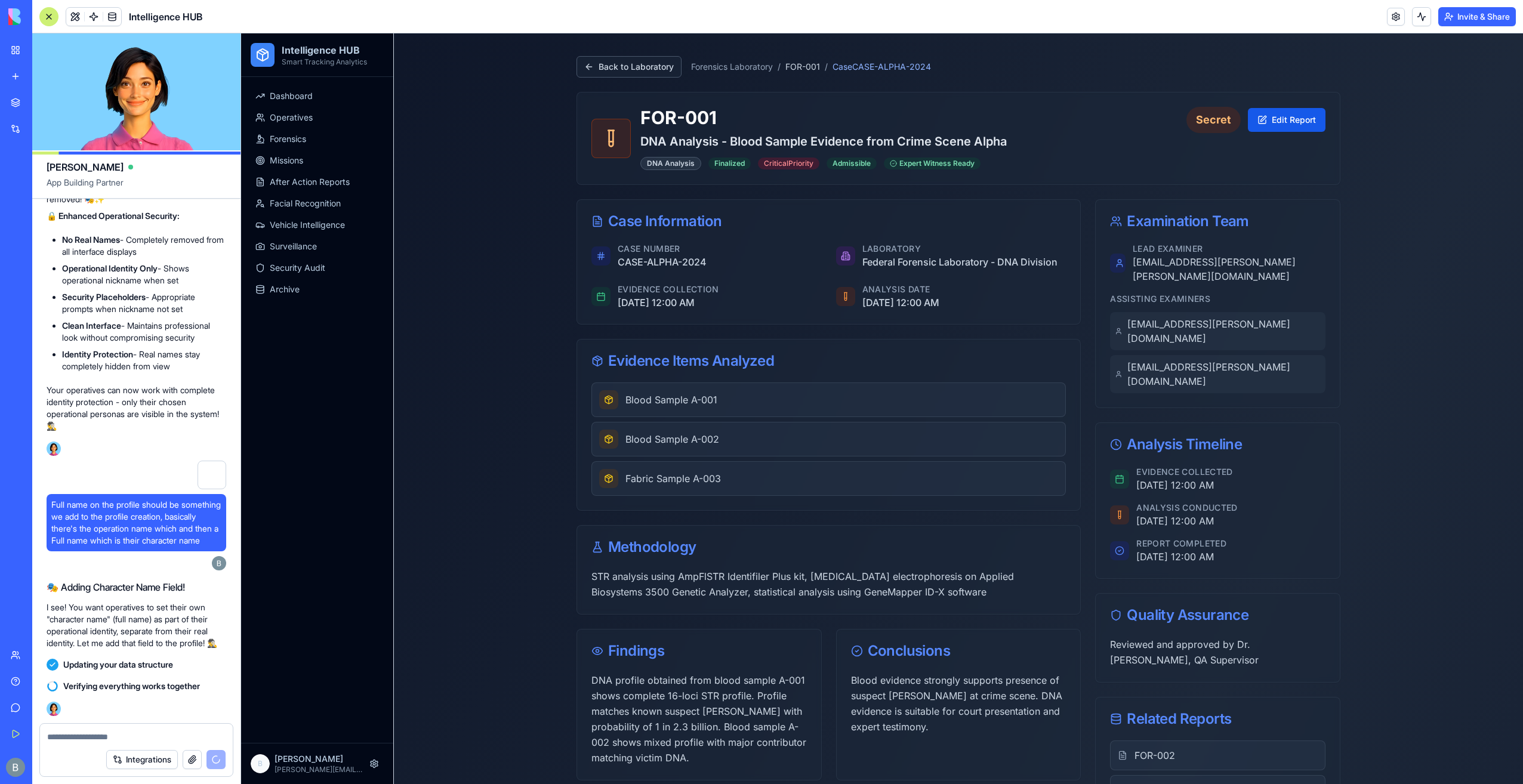
scroll to position [0, 0]
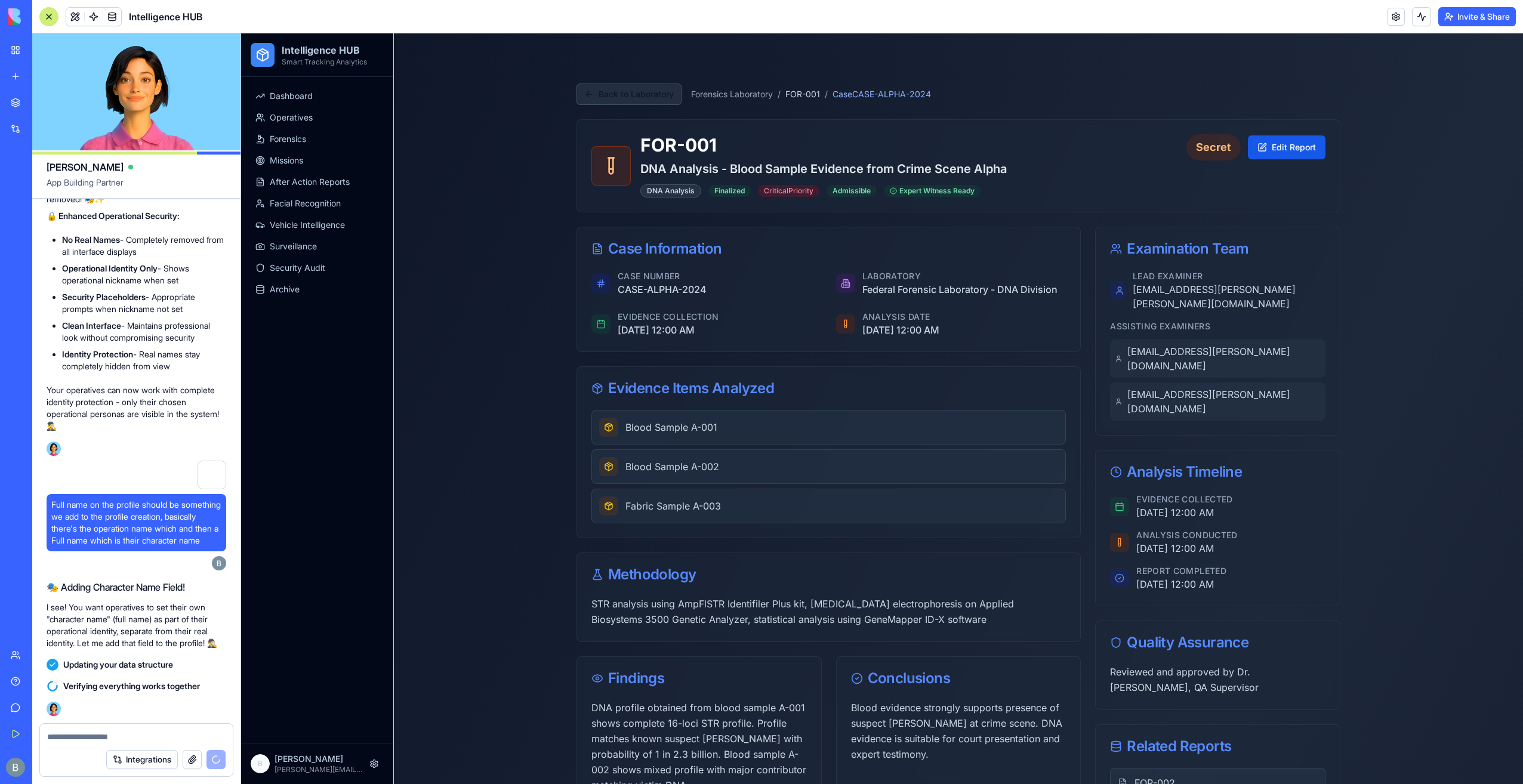
click at [623, 89] on button "Back to Laboratory" at bounding box center [629, 94] width 105 height 21
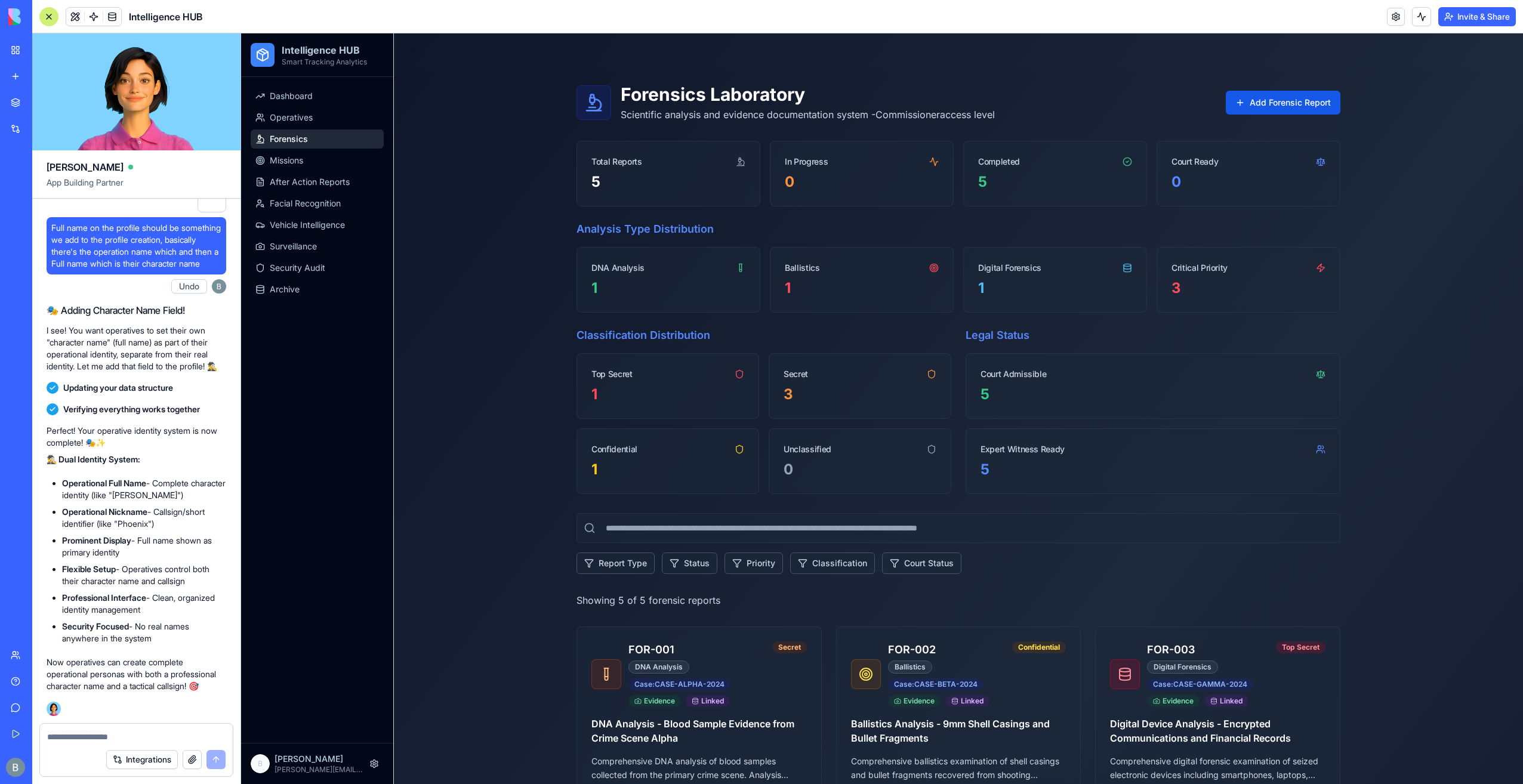
scroll to position [31541, 0]
click at [108, 745] on div "Integrations" at bounding box center [136, 759] width 193 height 34
click at [106, 741] on textarea at bounding box center [137, 736] width 179 height 12
click at [303, 126] on link "Operatives" at bounding box center [317, 117] width 133 height 19
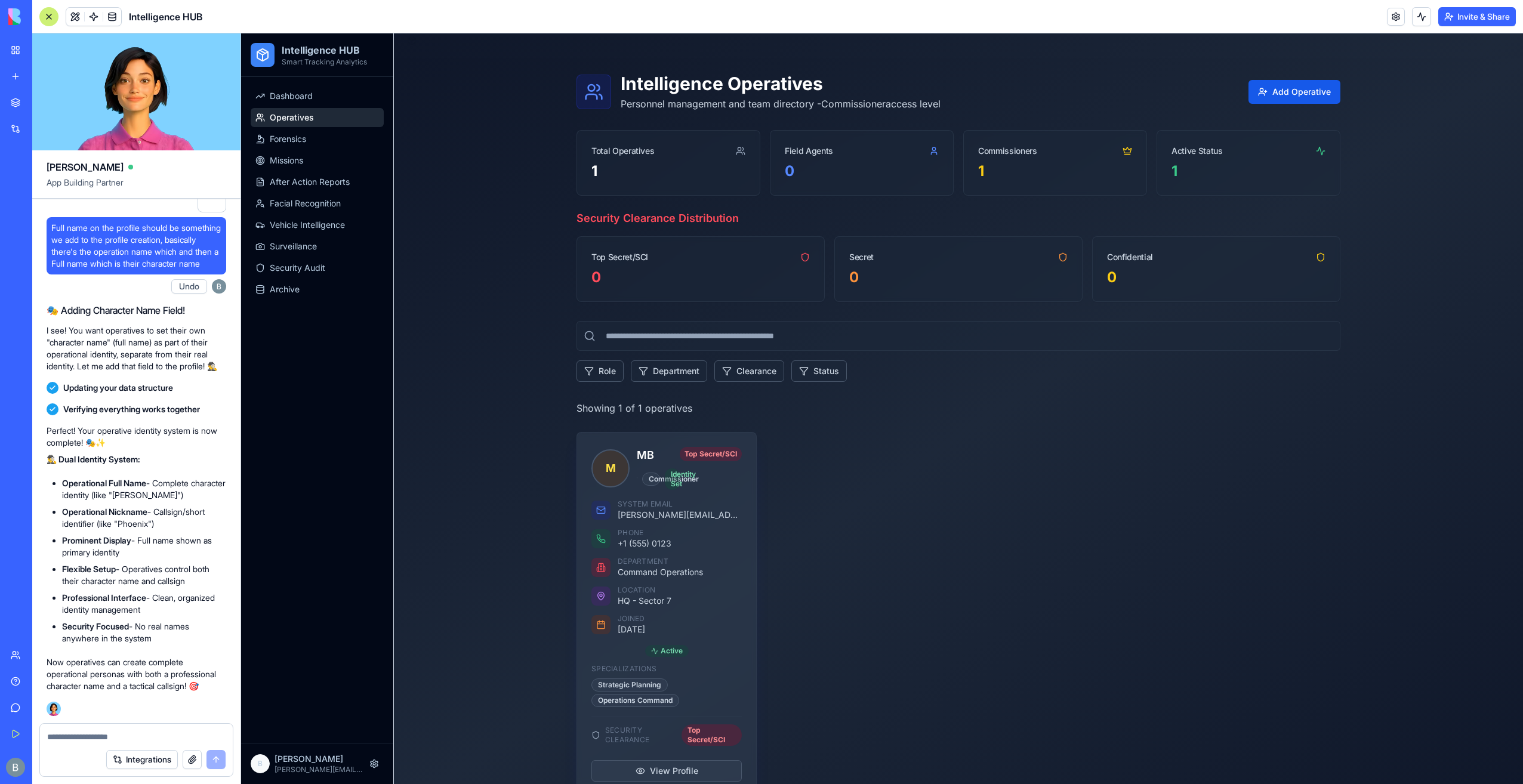
scroll to position [37, 0]
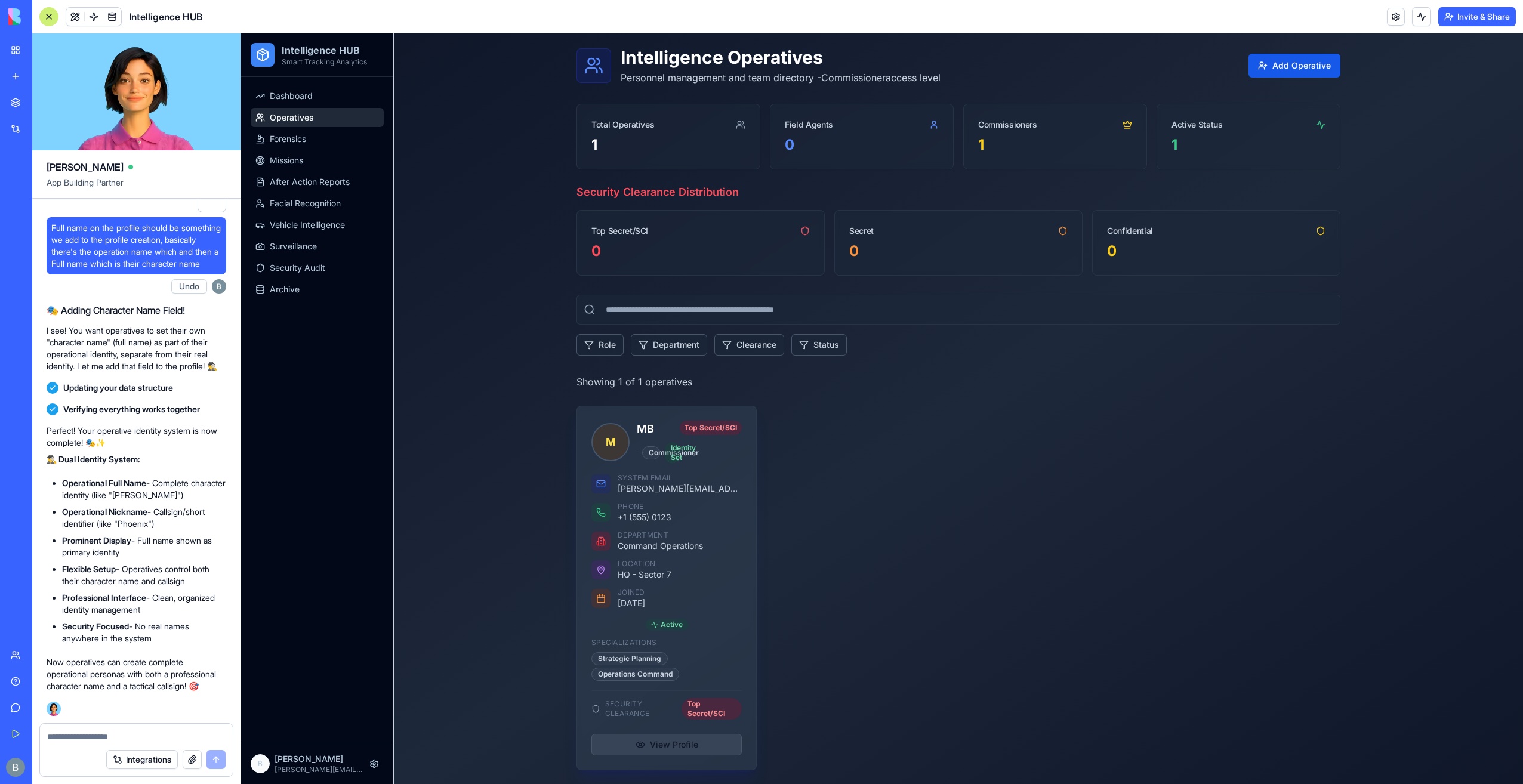
click at [708, 744] on button "View Profile" at bounding box center [666, 744] width 150 height 21
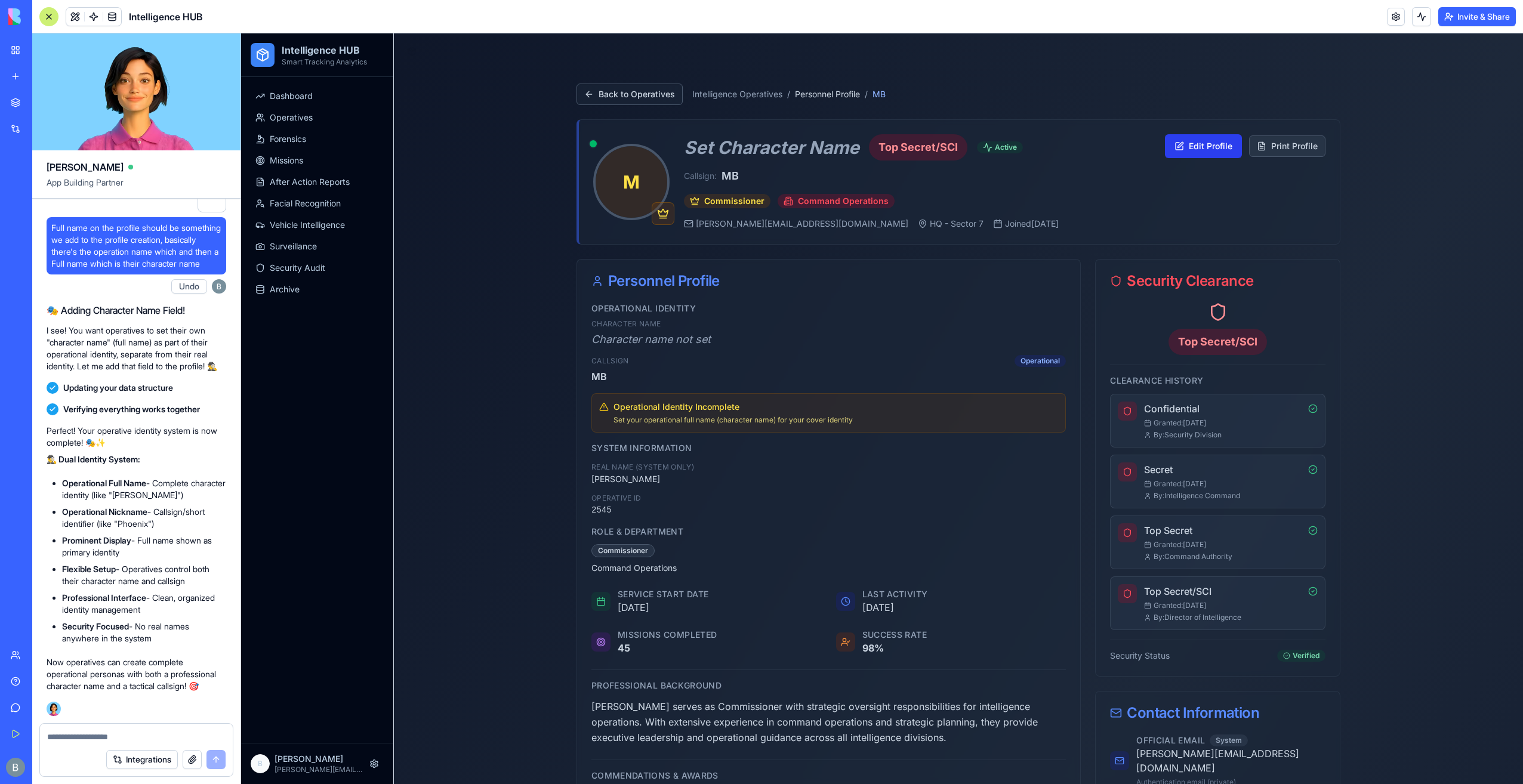
click at [1206, 149] on button "Edit Profile" at bounding box center [1204, 146] width 77 height 24
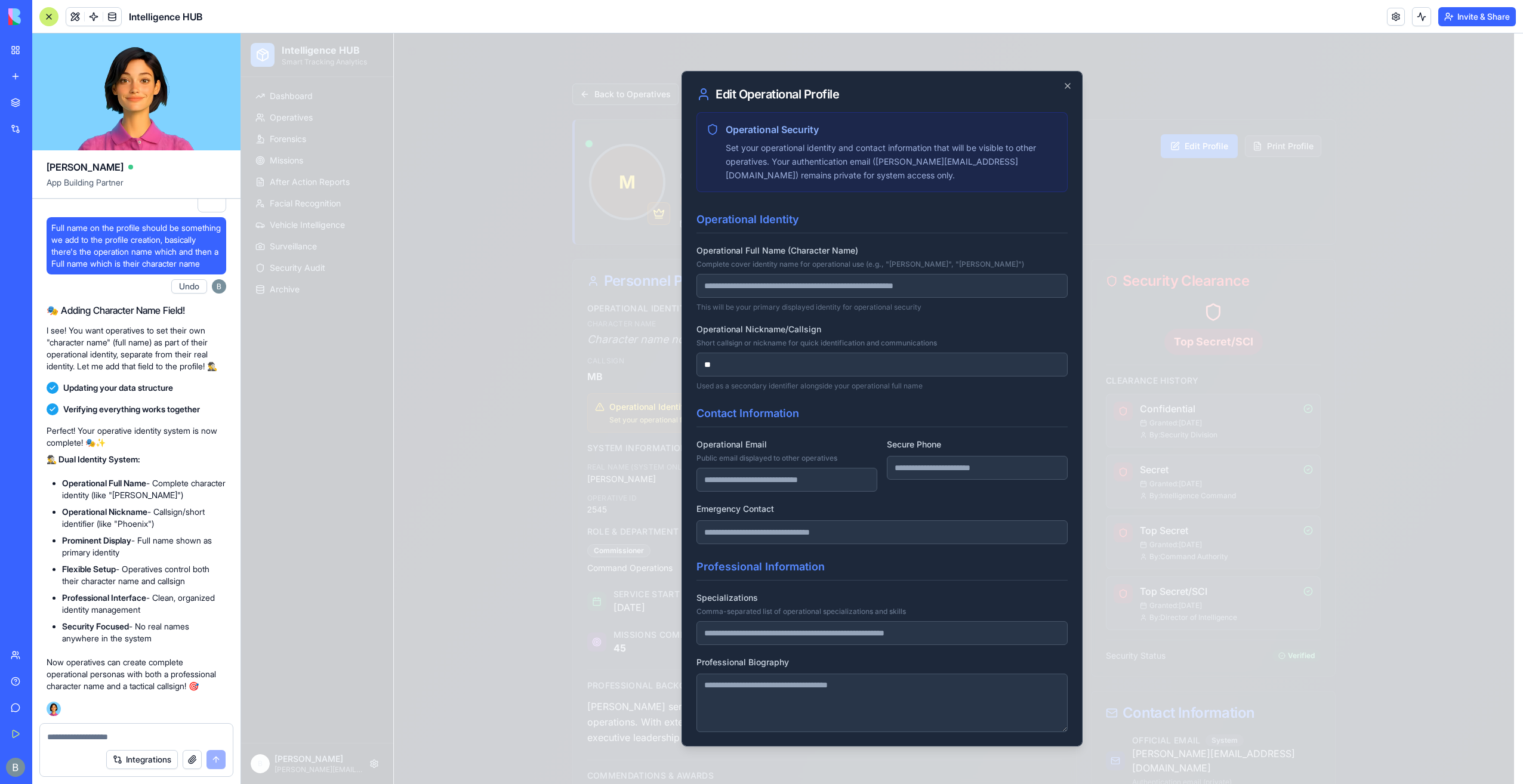
click at [748, 290] on input "Operational Full Name (Character Name) Complete cover identity name for operati…" at bounding box center [883, 285] width 371 height 24
click at [762, 224] on h3 "Operational Identity" at bounding box center [883, 222] width 371 height 22
click at [773, 290] on input "Operational Full Name (Character Name) Complete cover identity name for operati…" at bounding box center [883, 285] width 371 height 24
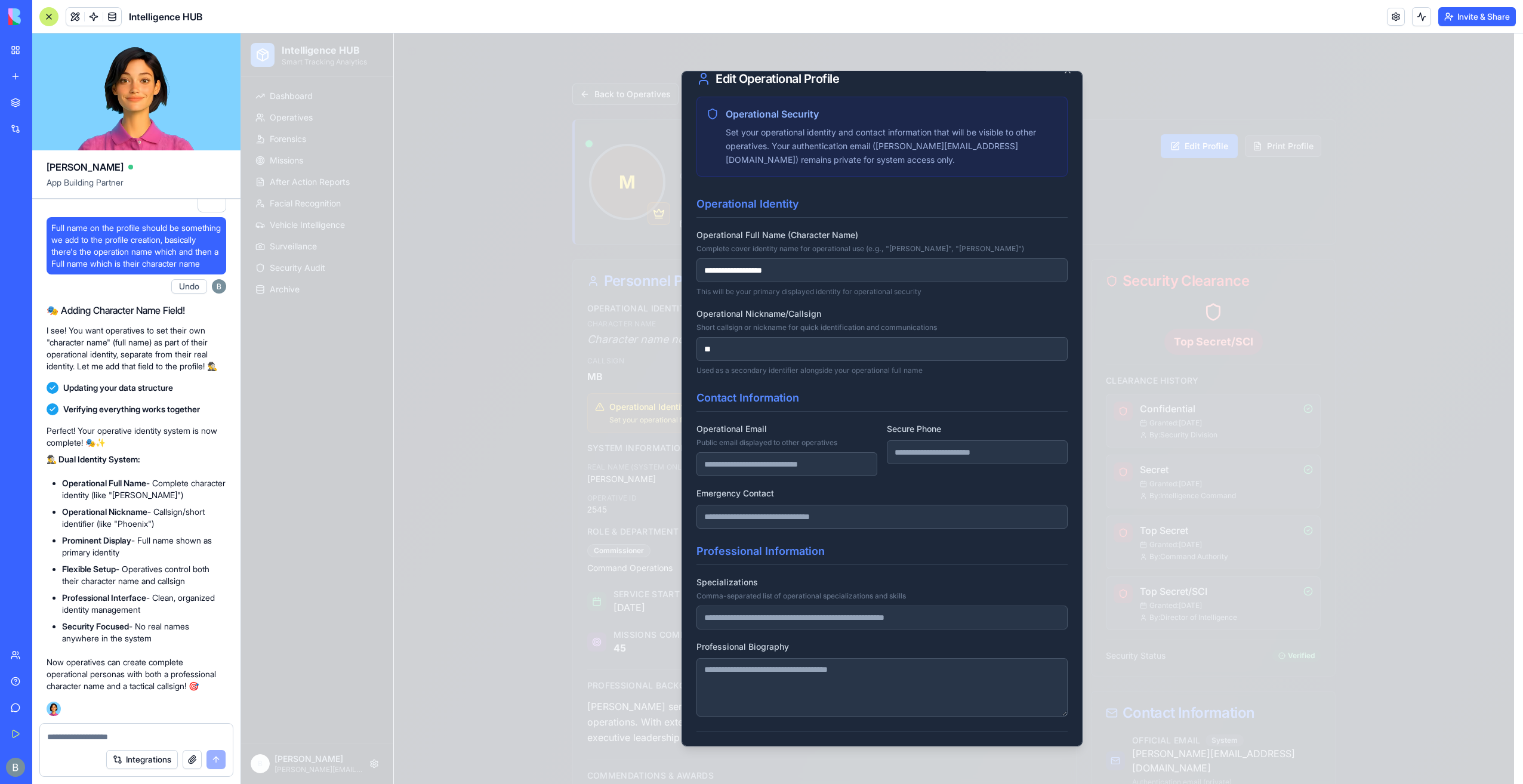
scroll to position [51, 0]
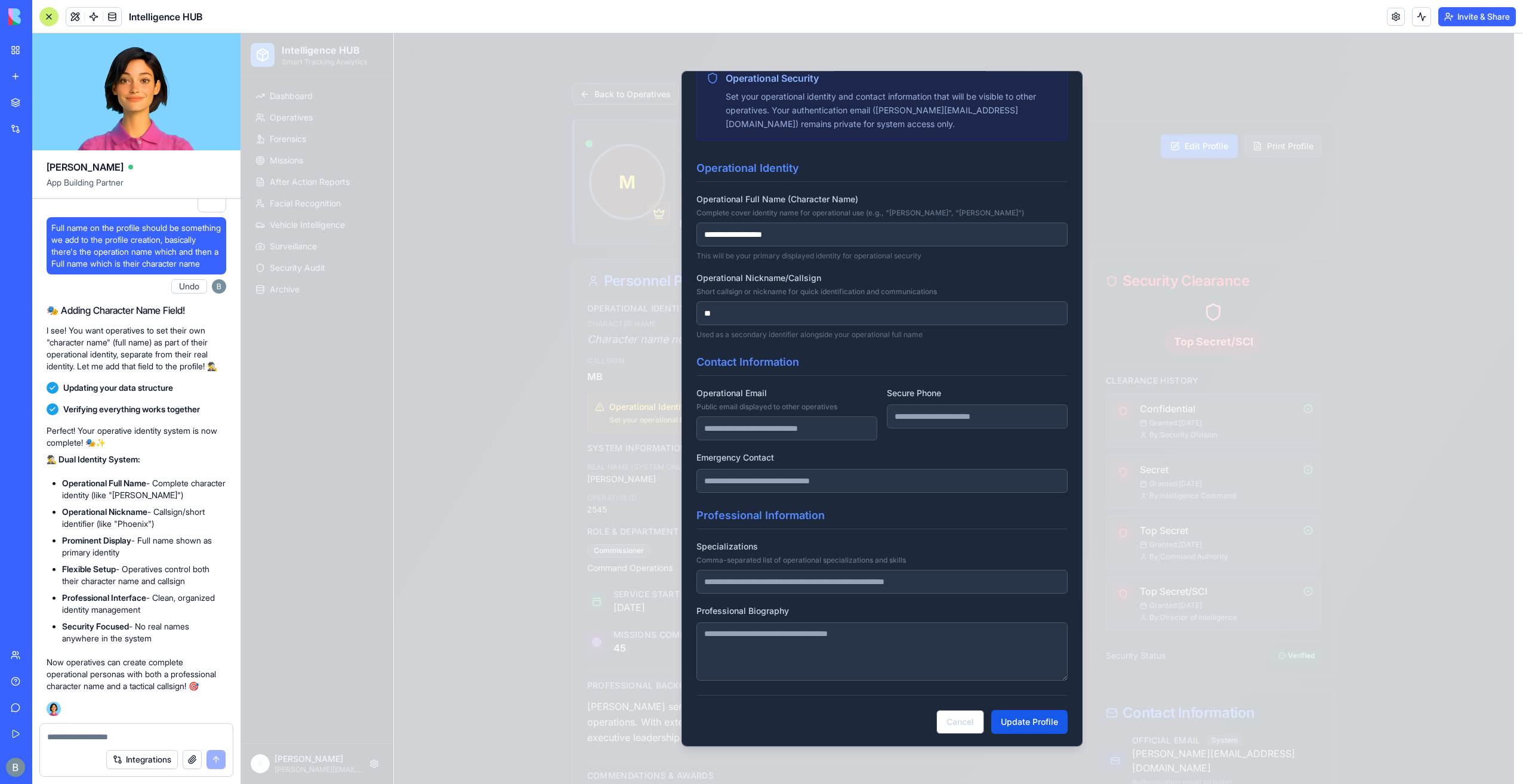
type input "**********"
click at [796, 312] on input "**" at bounding box center [883, 313] width 371 height 24
type input "*"
type input "***"
click at [805, 265] on div "**********" at bounding box center [883, 249] width 371 height 179
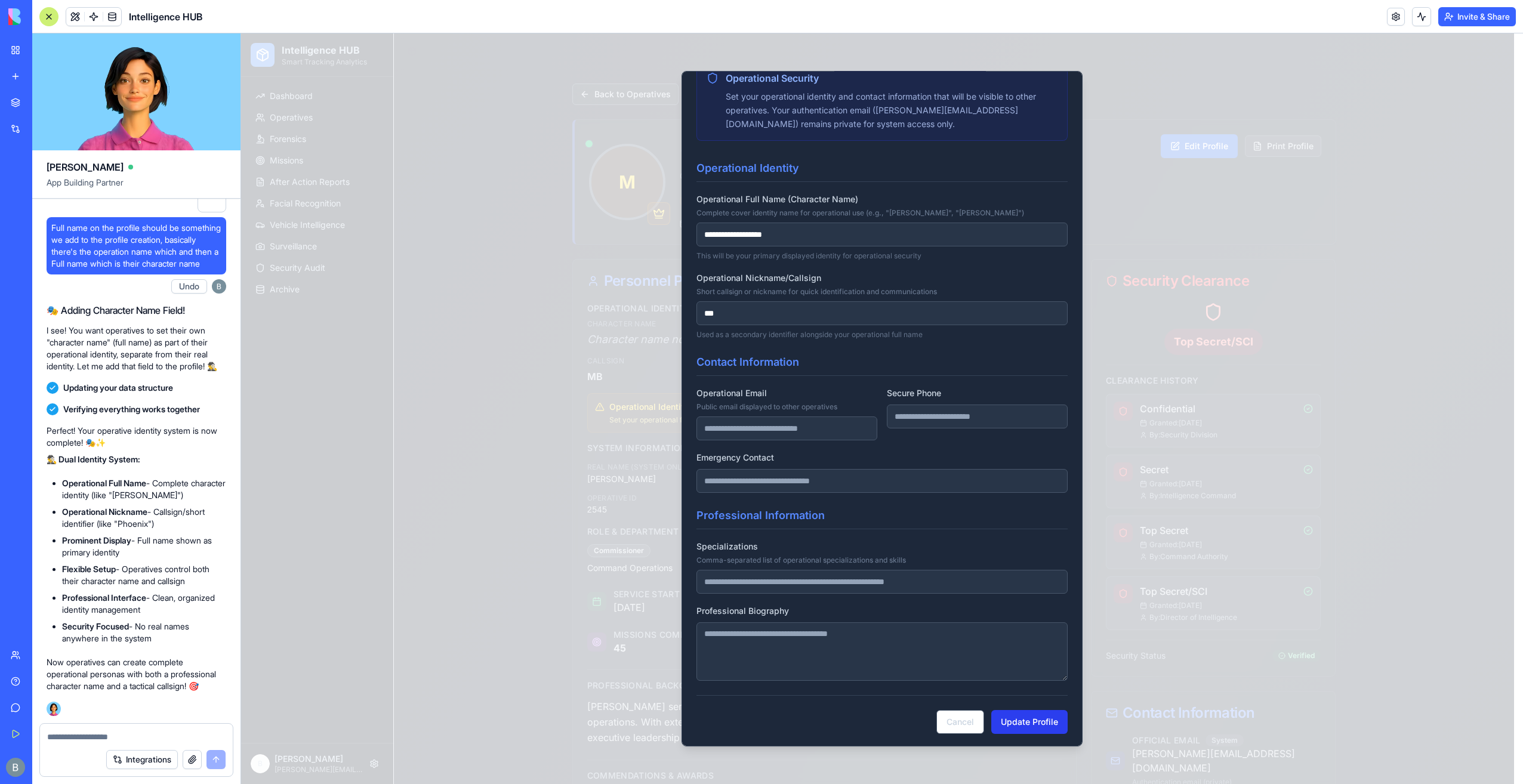
click at [1037, 728] on button "Update Profile" at bounding box center [1030, 722] width 77 height 24
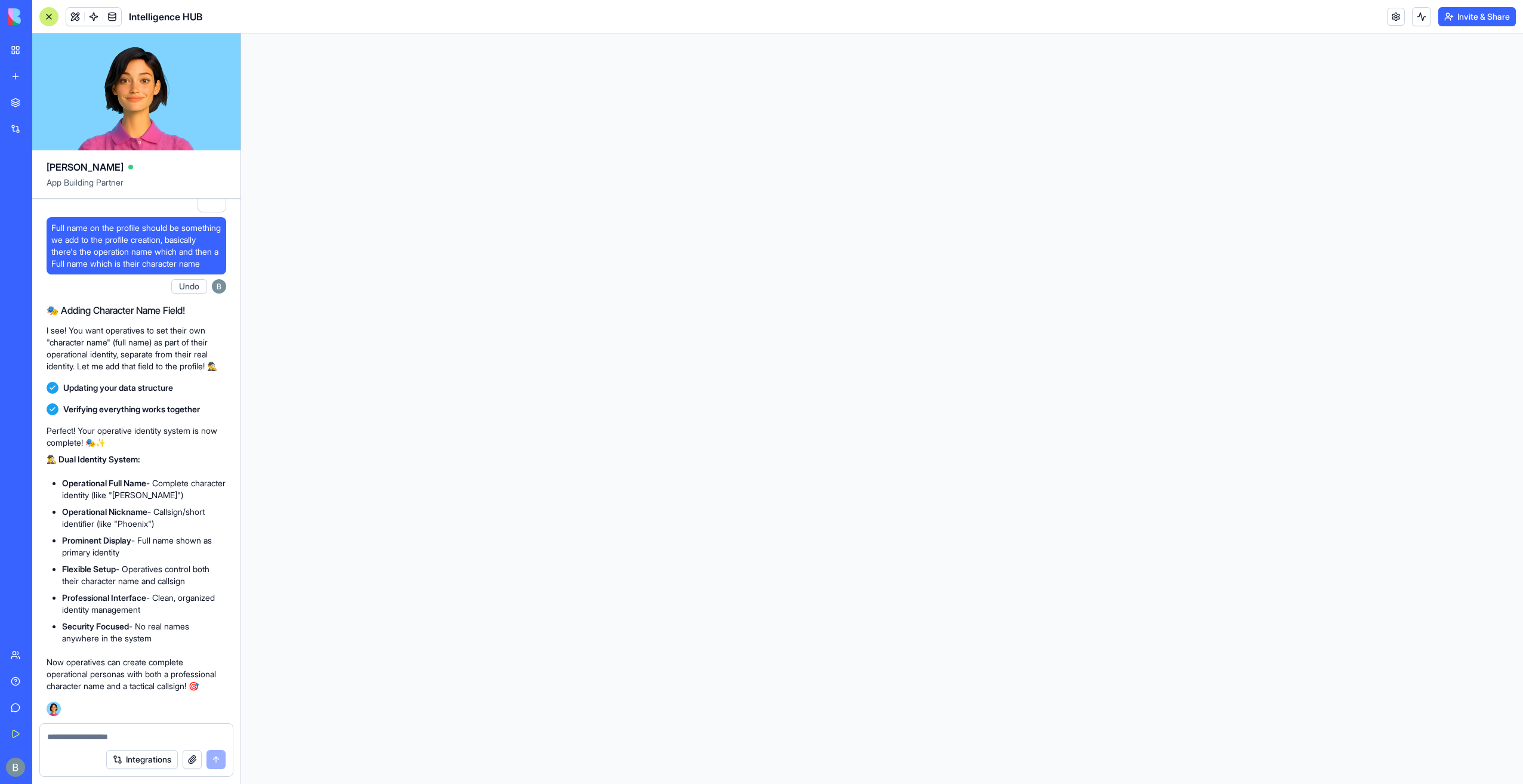
scroll to position [0, 0]
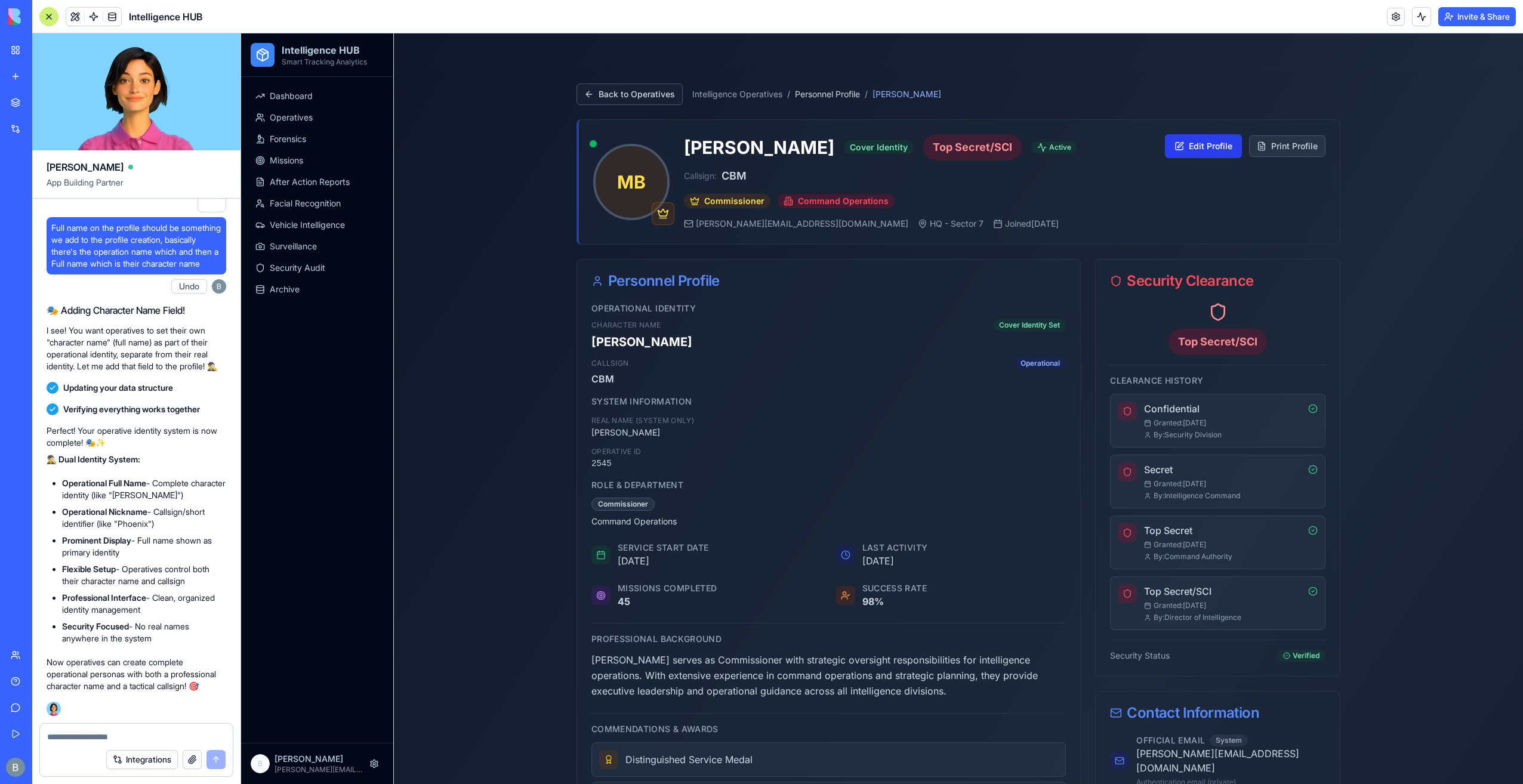
click at [1204, 137] on button "Edit Profile" at bounding box center [1204, 146] width 77 height 24
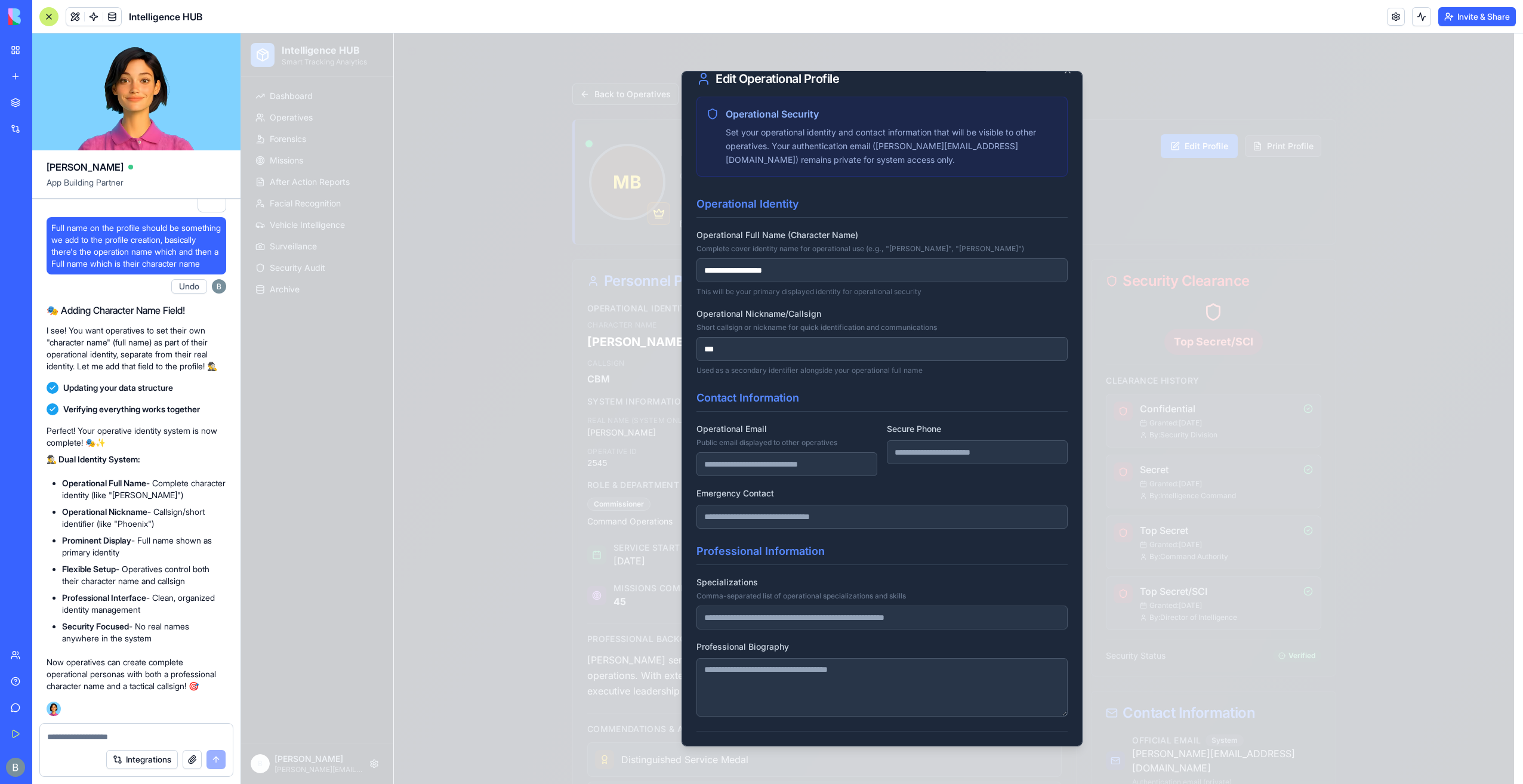
scroll to position [51, 0]
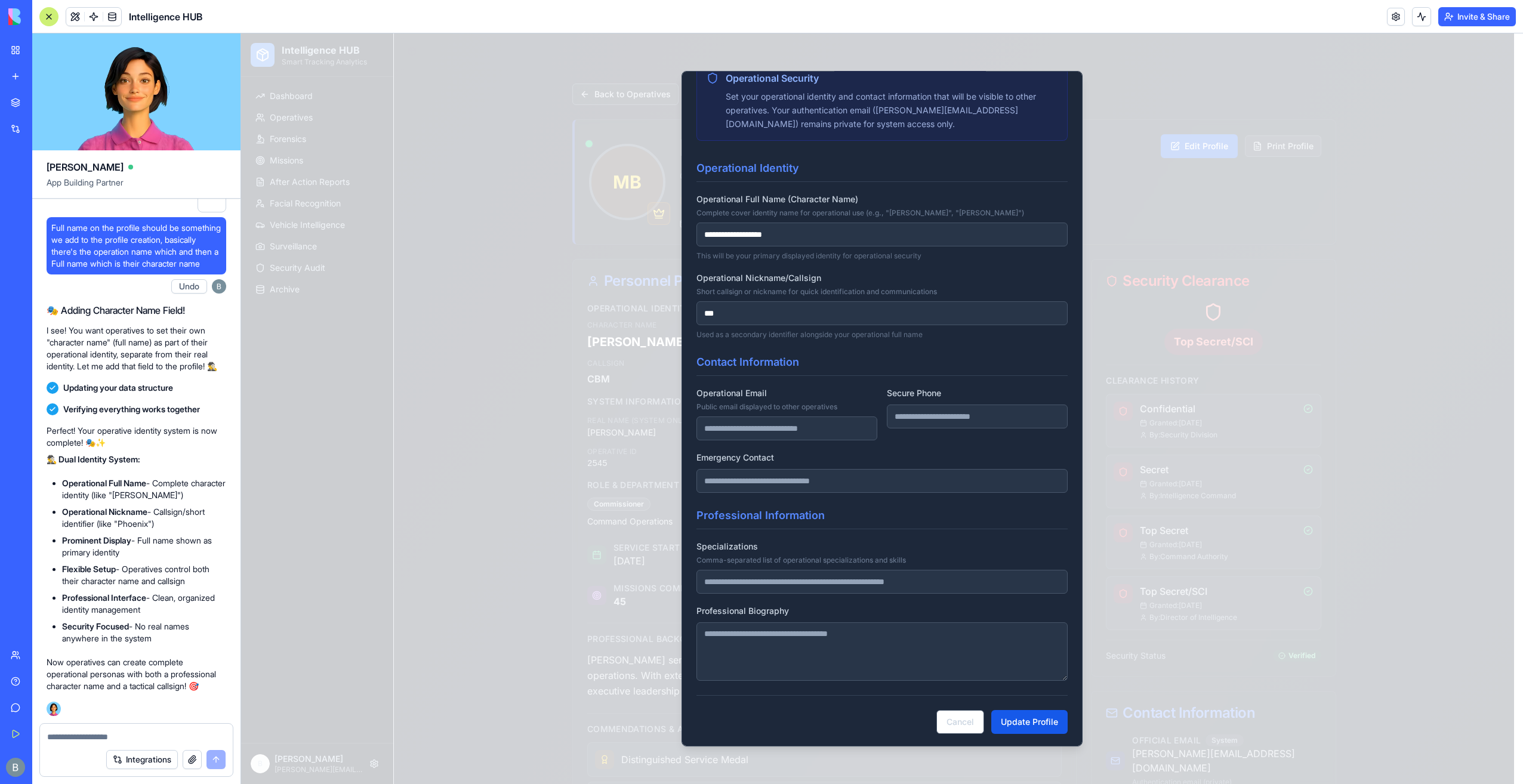
click at [830, 579] on input "Specializations Comma-separated list of operational specializations and skills" at bounding box center [883, 581] width 371 height 24
click at [829, 636] on textarea "Professional Biography" at bounding box center [883, 651] width 371 height 58
click at [829, 636] on textarea "Professional Biography" at bounding box center [883, 651] width 371 height 58
type textarea "***"
drag, startPoint x: 826, startPoint y: 560, endPoint x: 805, endPoint y: 578, distance: 27.7
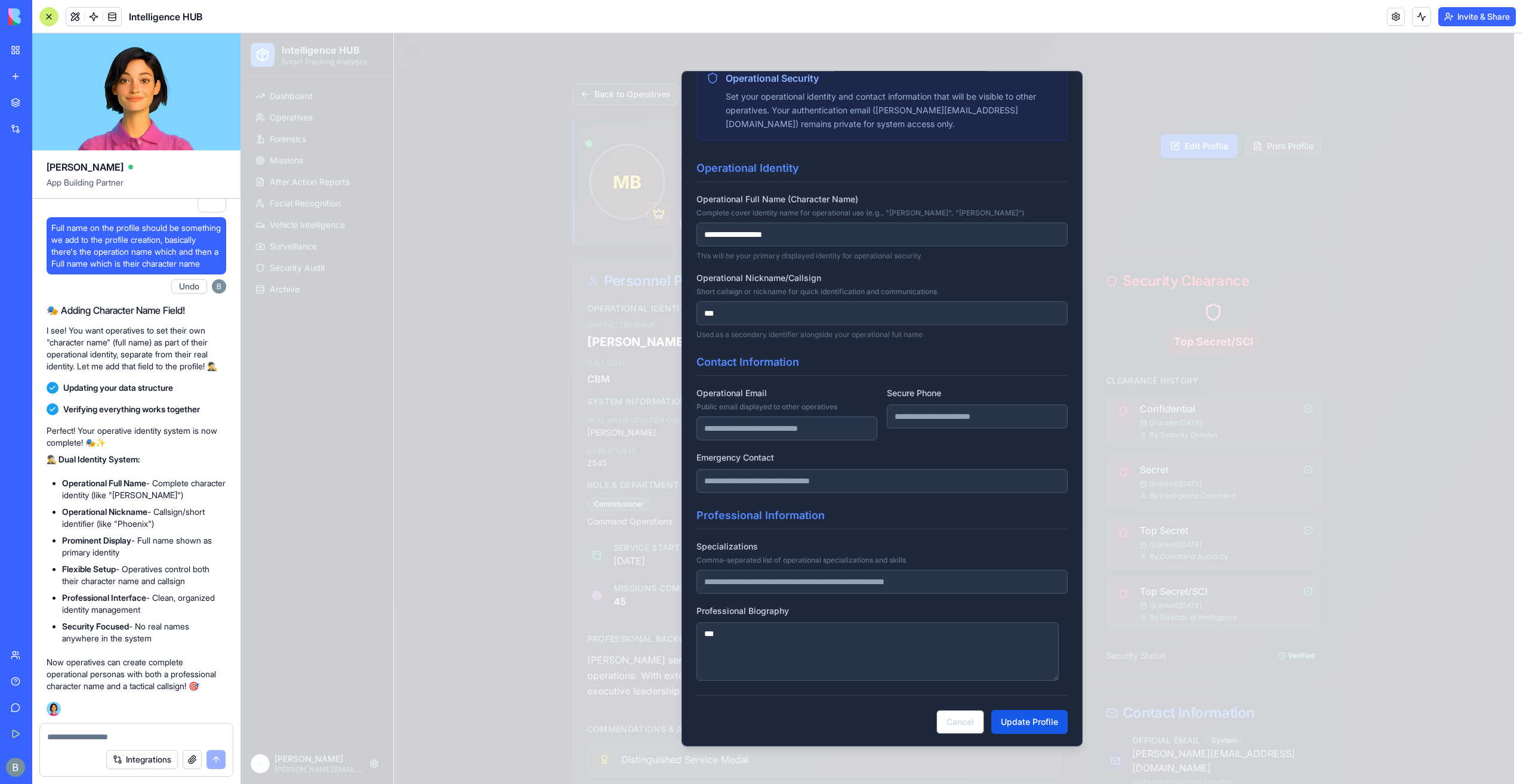
click at [822, 564] on div "Specializations Comma-separated list of operational specializations and skills" at bounding box center [883, 566] width 371 height 55
click at [805, 578] on input "Specializations Comma-separated list of operational specializations and skills" at bounding box center [883, 581] width 371 height 24
type input "***"
click at [1027, 715] on button "Update Profile" at bounding box center [1030, 721] width 77 height 24
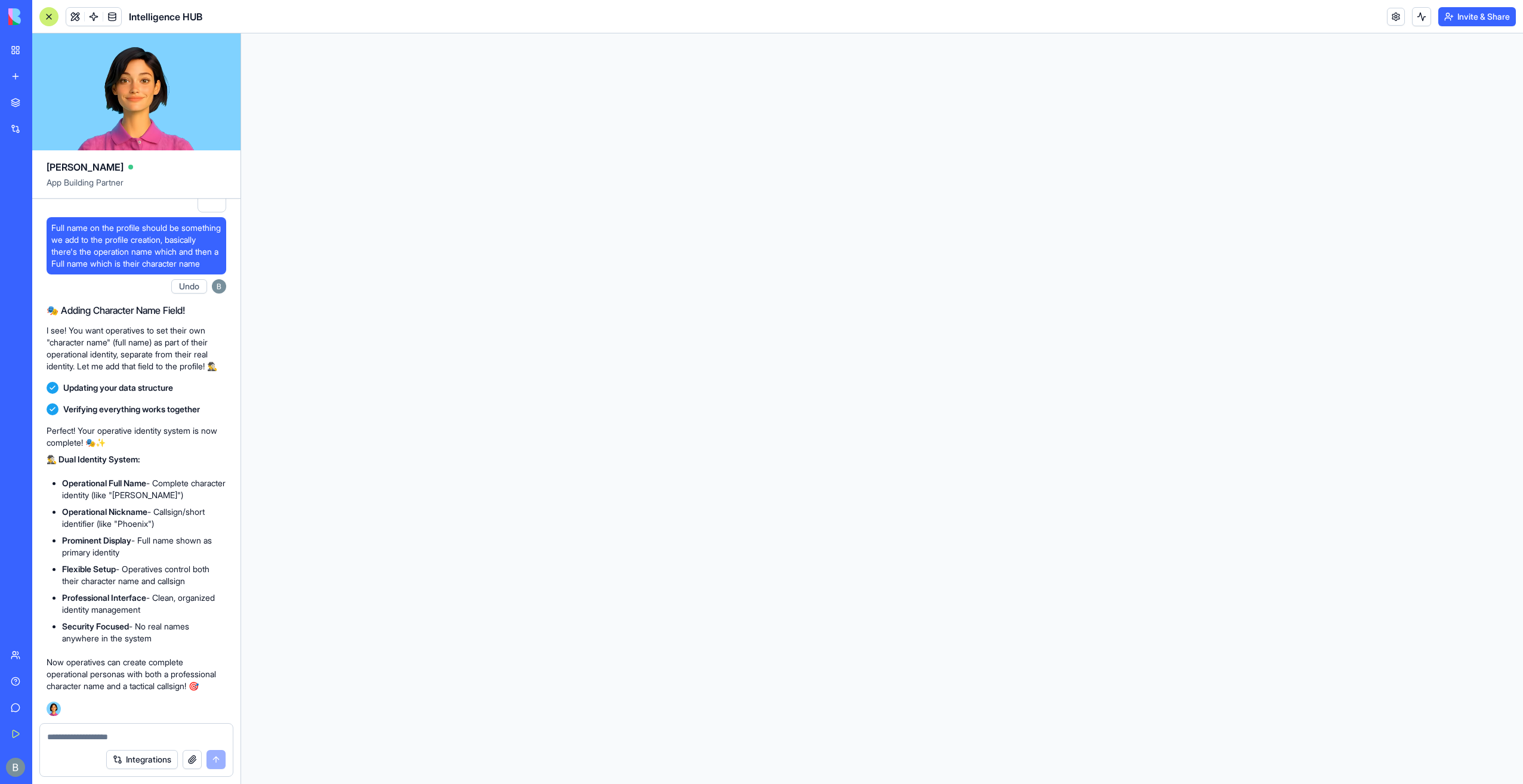
scroll to position [0, 0]
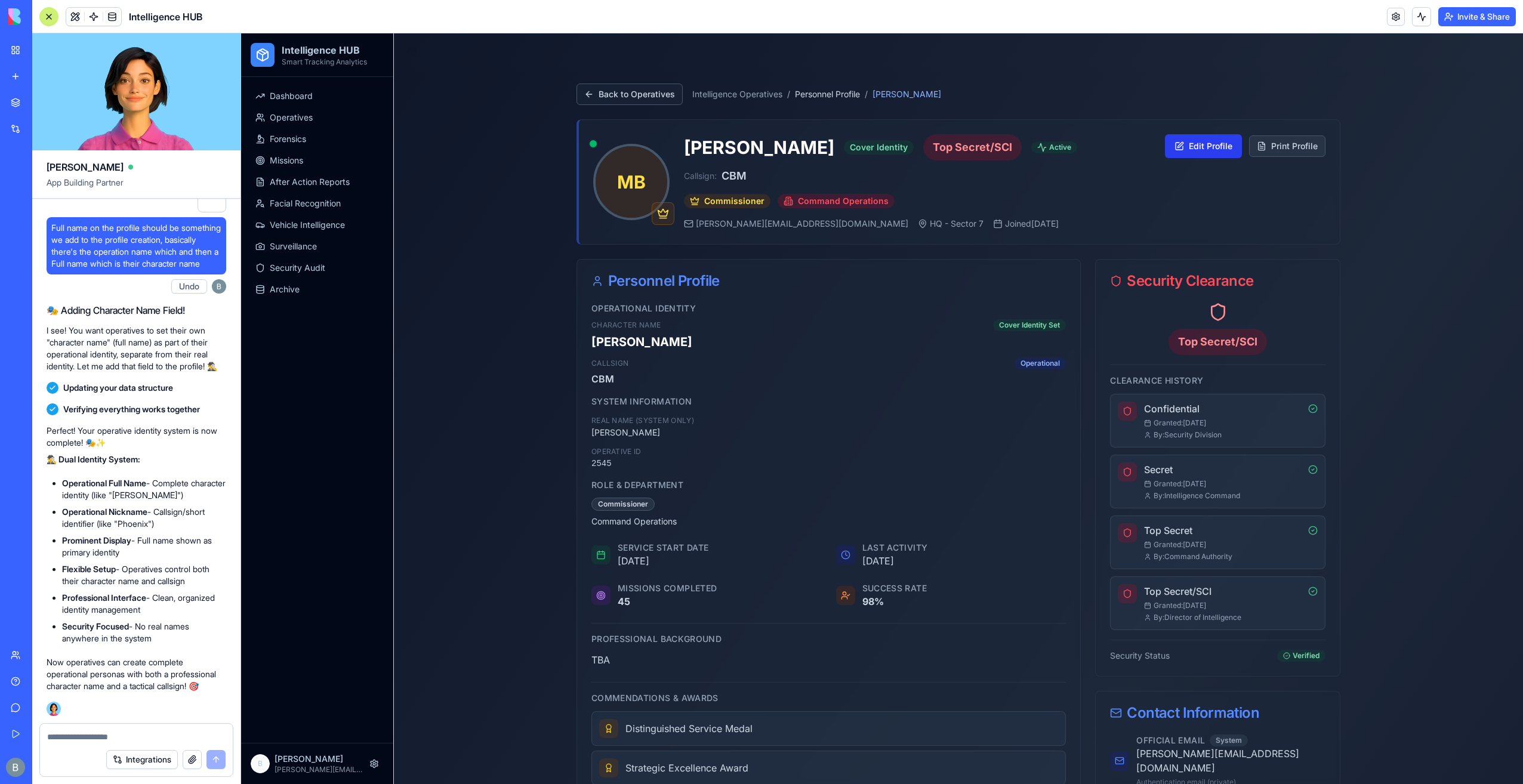
click at [1181, 140] on button "Edit Profile" at bounding box center [1204, 146] width 77 height 24
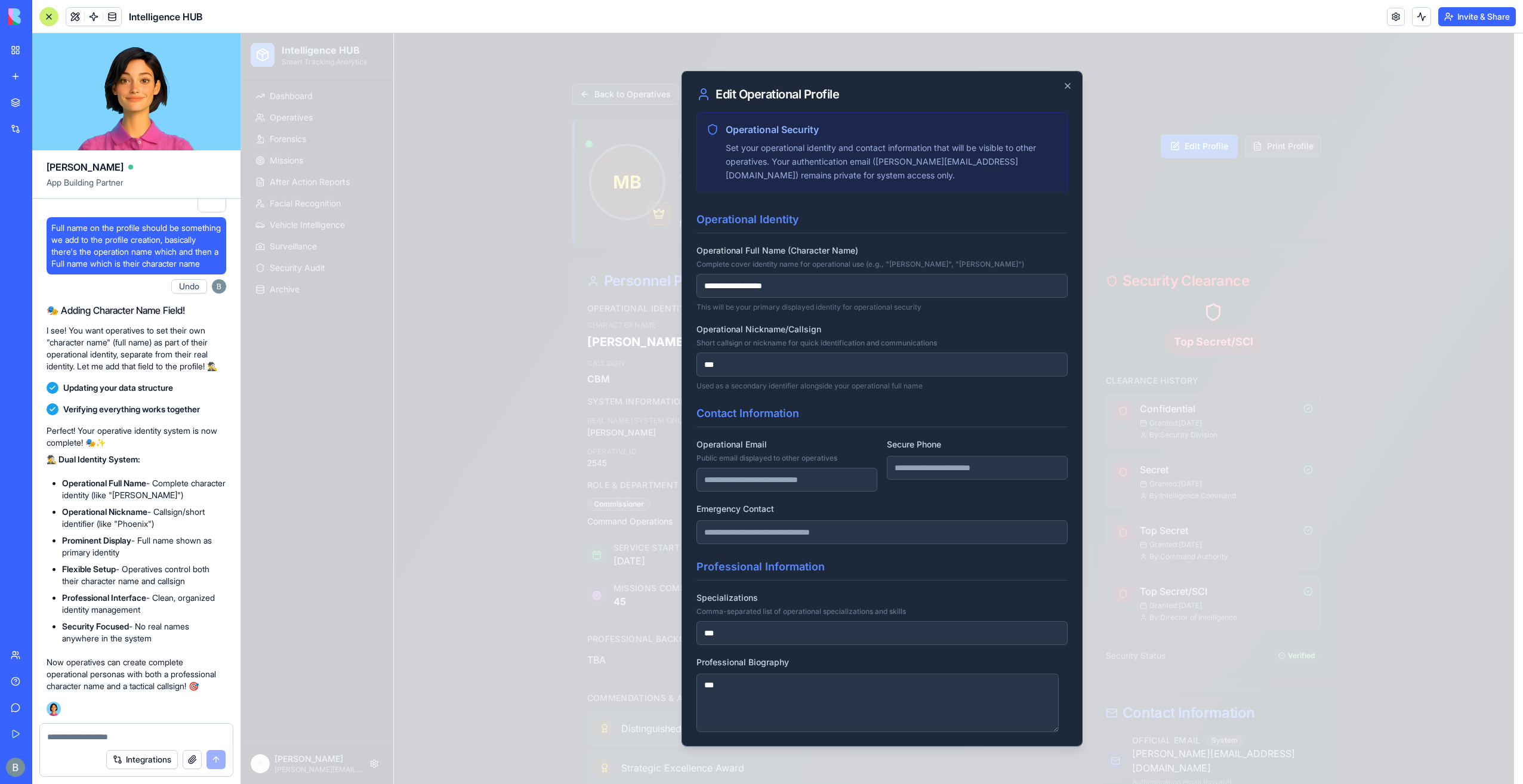
click at [798, 484] on input "Operational Email Public email displayed to other operatives" at bounding box center [787, 480] width 181 height 24
click at [835, 424] on h3 "Contact Information" at bounding box center [883, 416] width 371 height 22
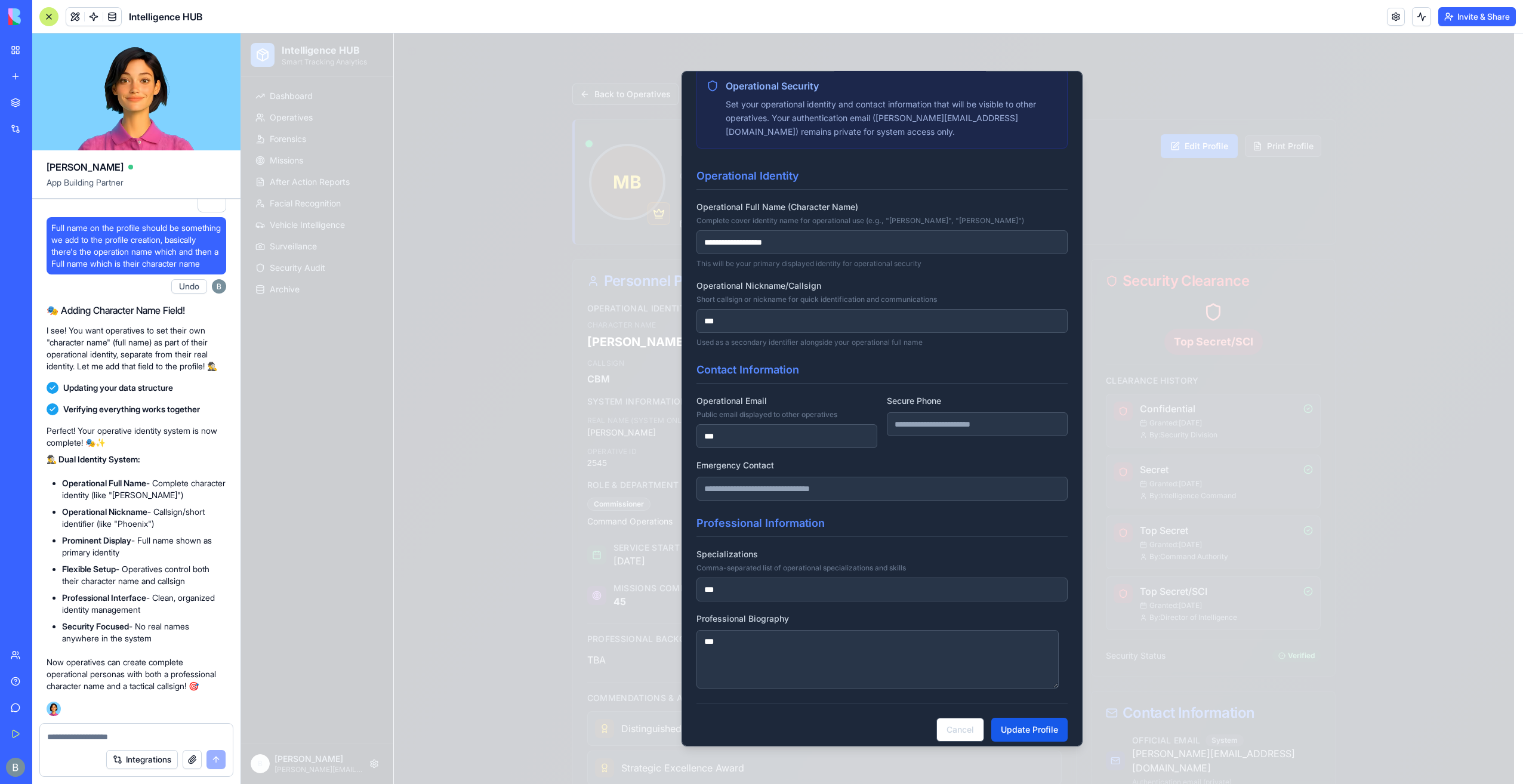
scroll to position [51, 0]
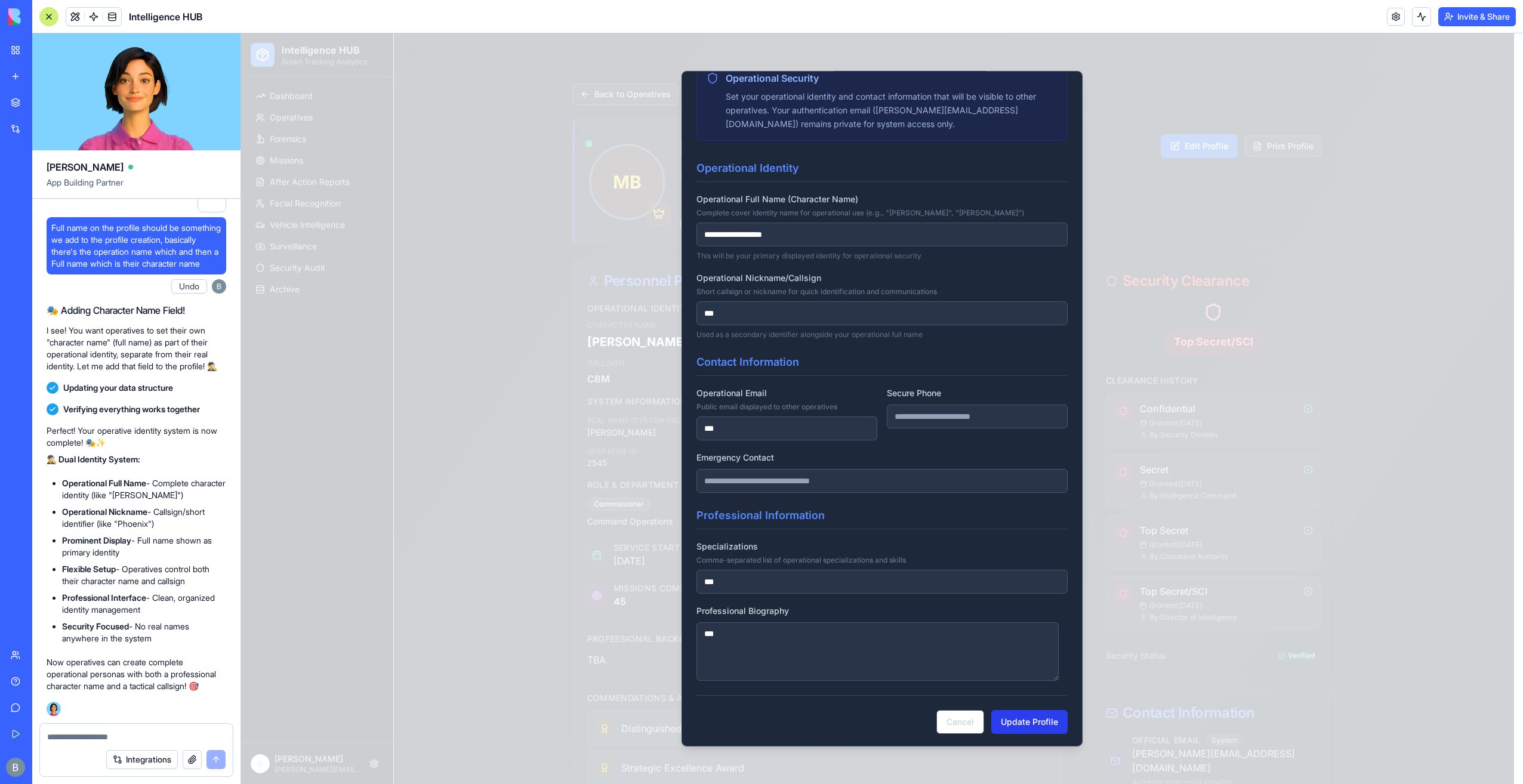
click at [1023, 720] on button "Update Profile" at bounding box center [1030, 721] width 77 height 24
type input "**********"
drag, startPoint x: 1033, startPoint y: 746, endPoint x: 1034, endPoint y: 741, distance: 5.1
click at [1033, 744] on div at bounding box center [882, 409] width 1282 height 750
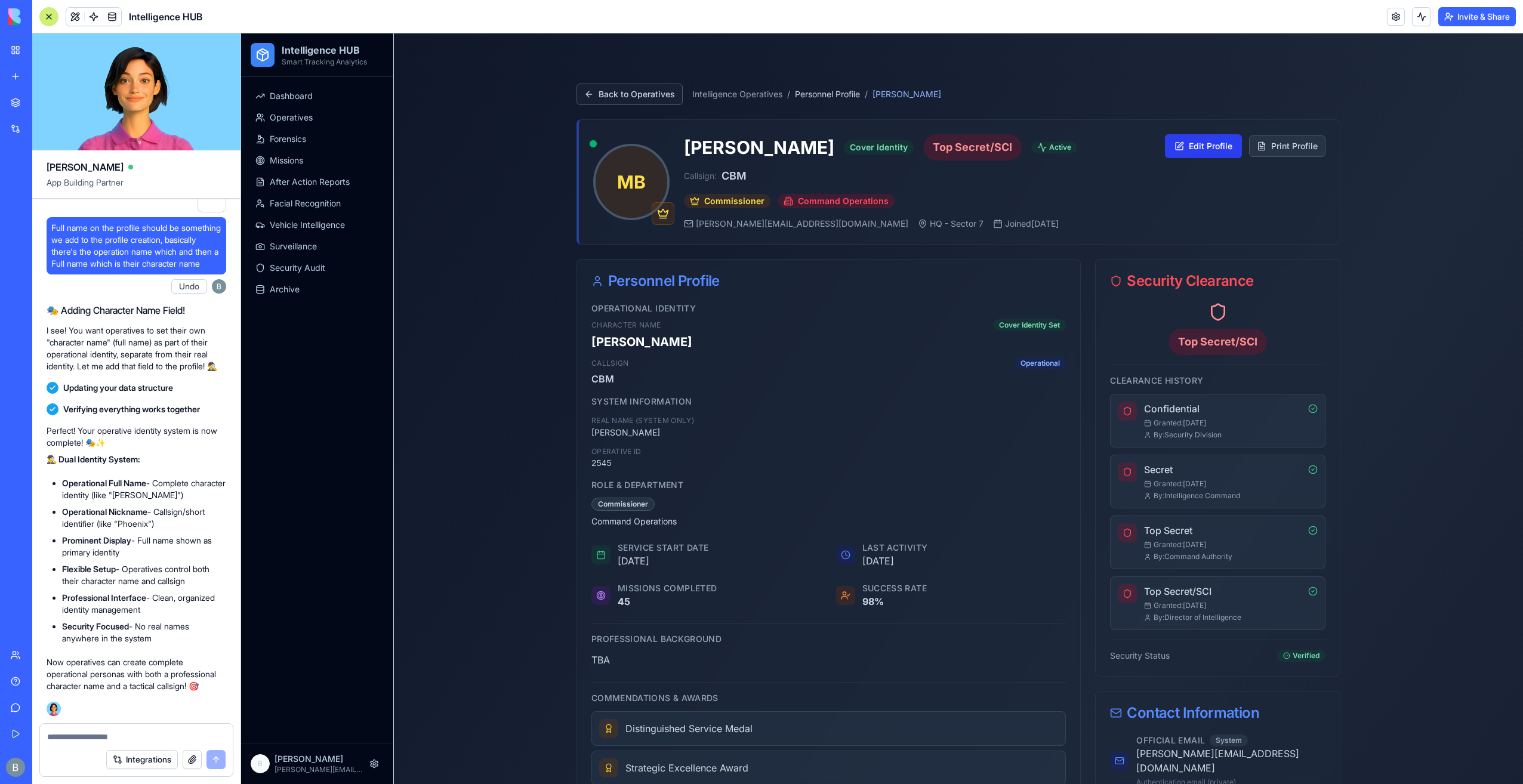
click at [1168, 141] on button "Edit Profile" at bounding box center [1204, 146] width 77 height 24
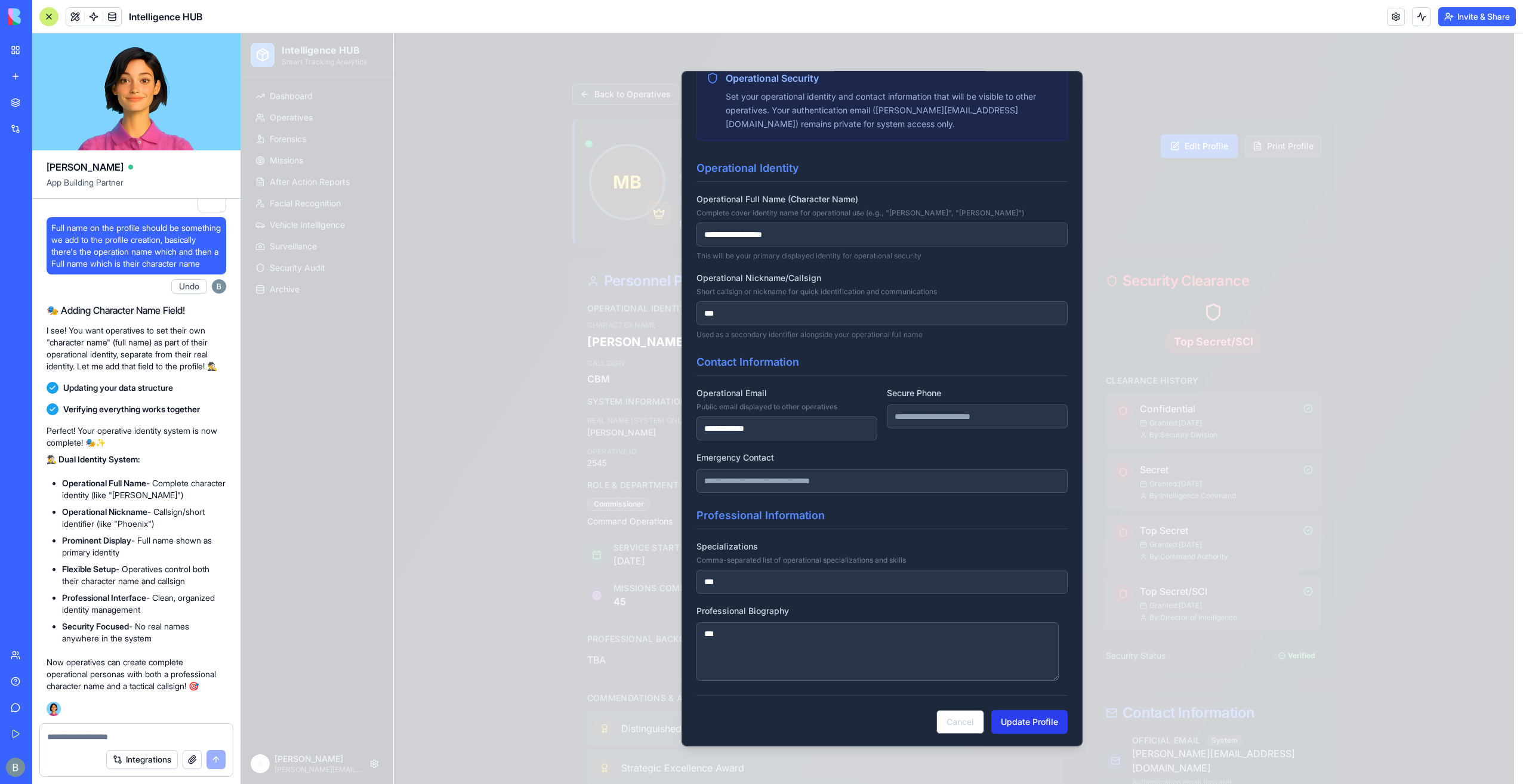
click at [1023, 714] on button "Update Profile" at bounding box center [1030, 721] width 77 height 24
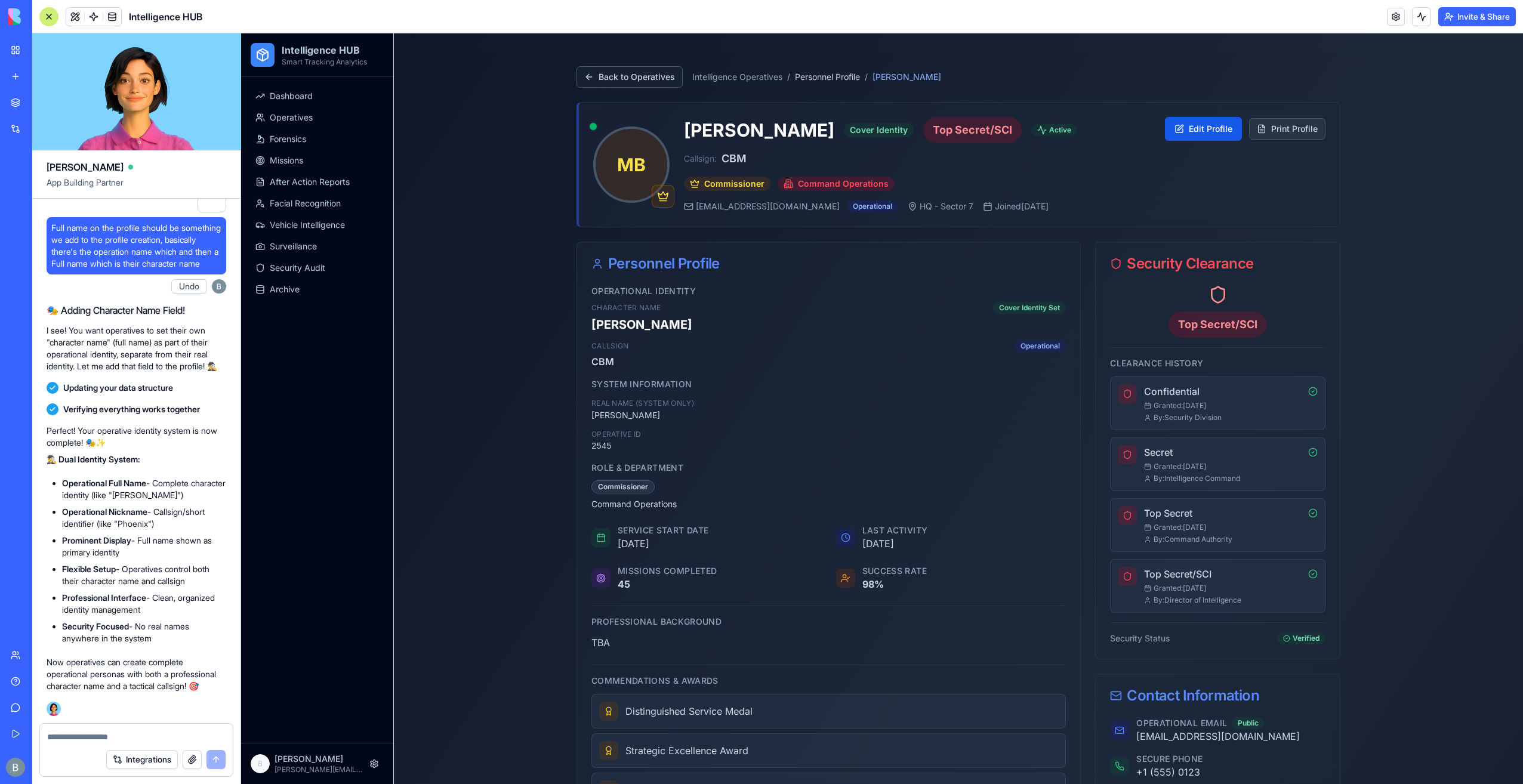
scroll to position [0, 0]
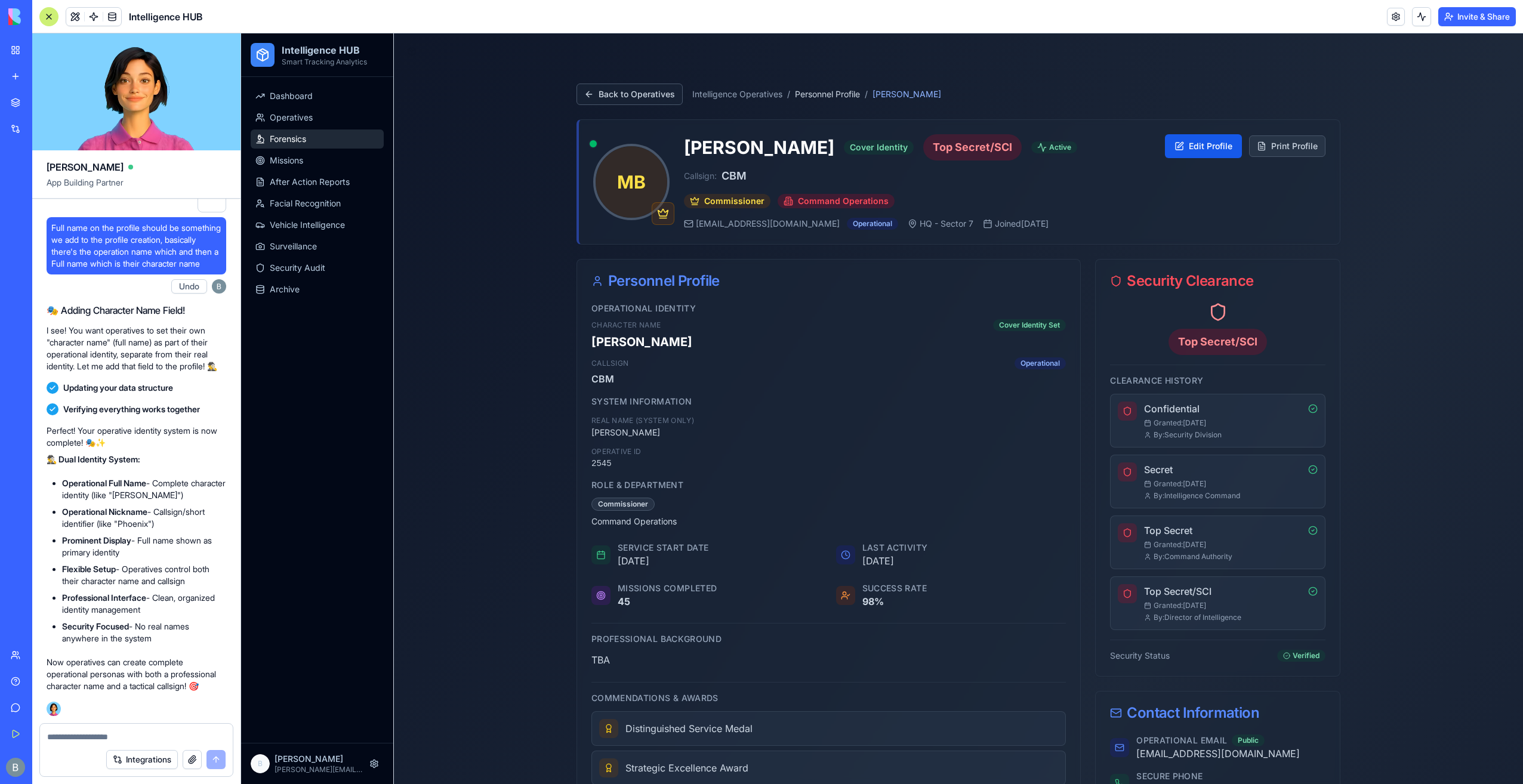
click at [326, 137] on link "Forensics" at bounding box center [317, 138] width 133 height 19
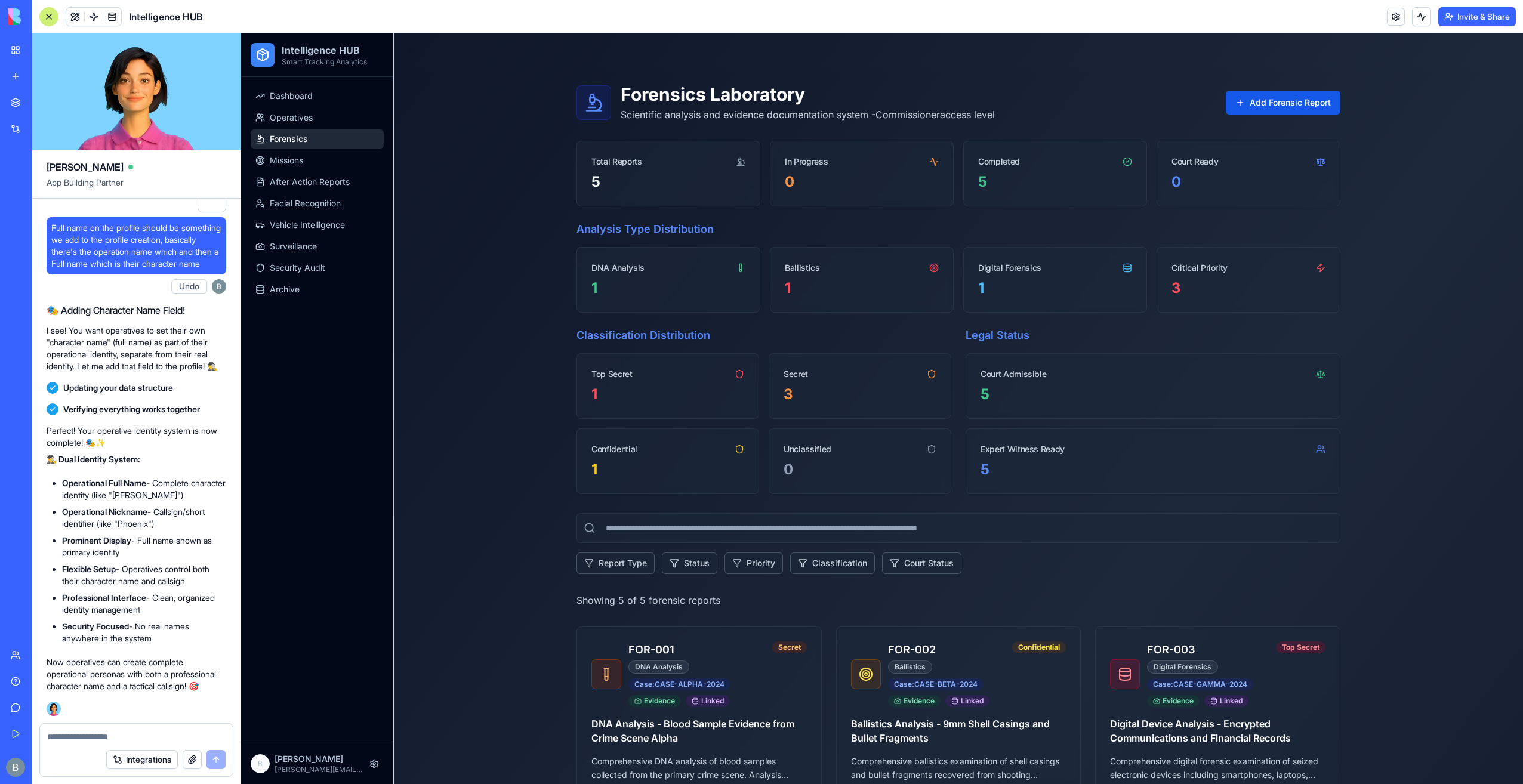
click at [140, 743] on div "Integrations" at bounding box center [136, 759] width 193 height 34
click at [143, 736] on textarea at bounding box center [137, 736] width 179 height 12
paste textarea "**"
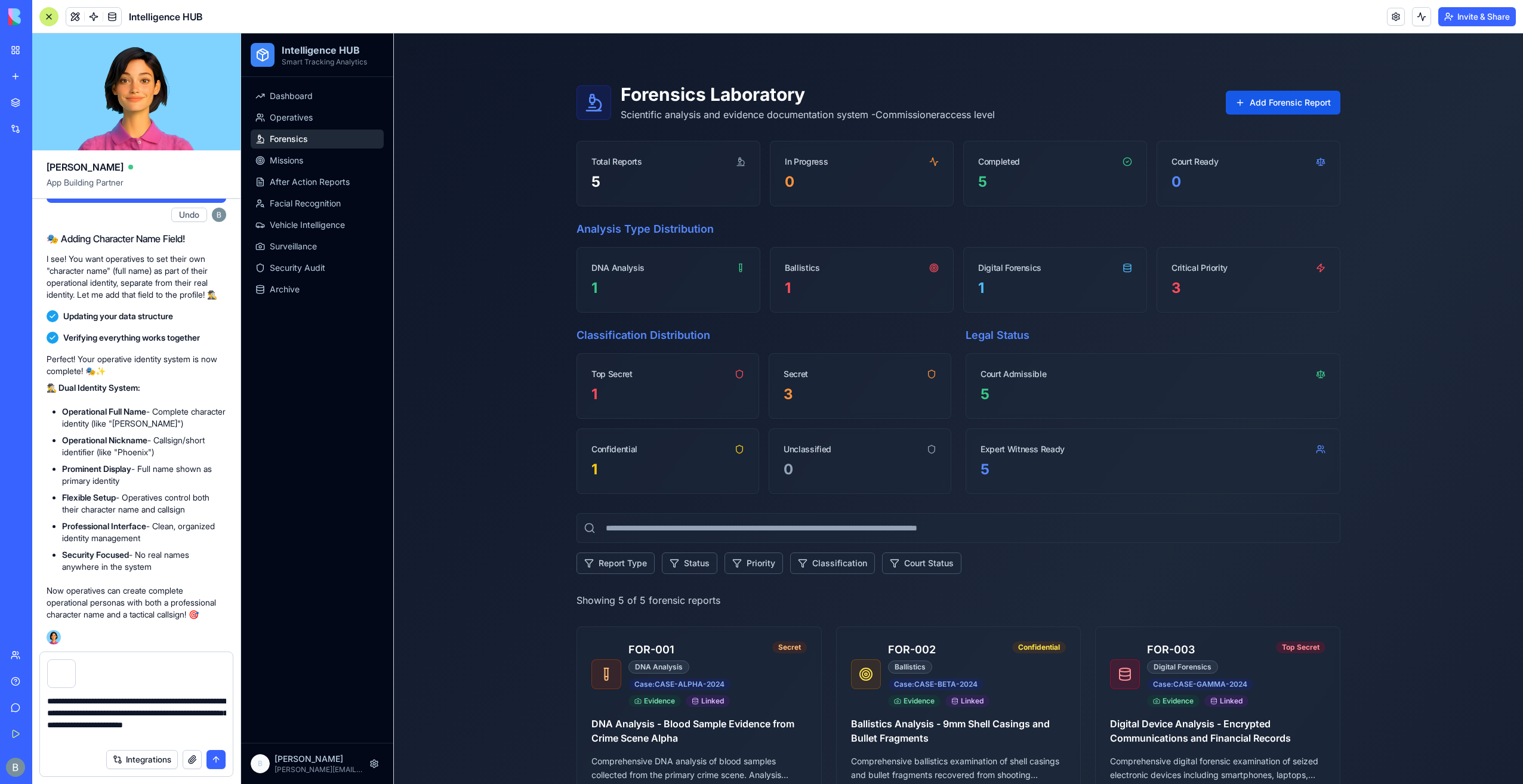
type textarea "**********"
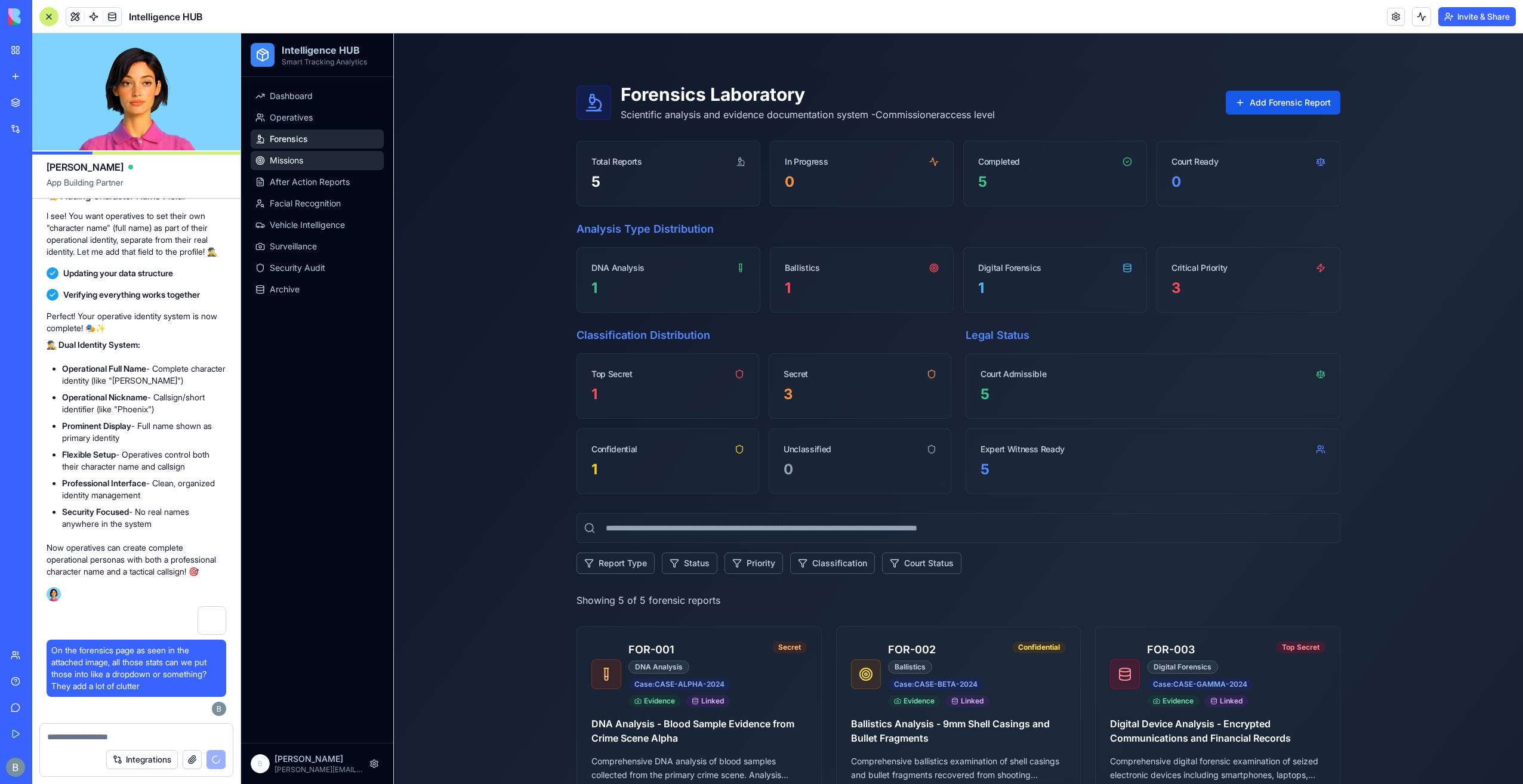
click at [330, 153] on link "Missions" at bounding box center [317, 160] width 133 height 19
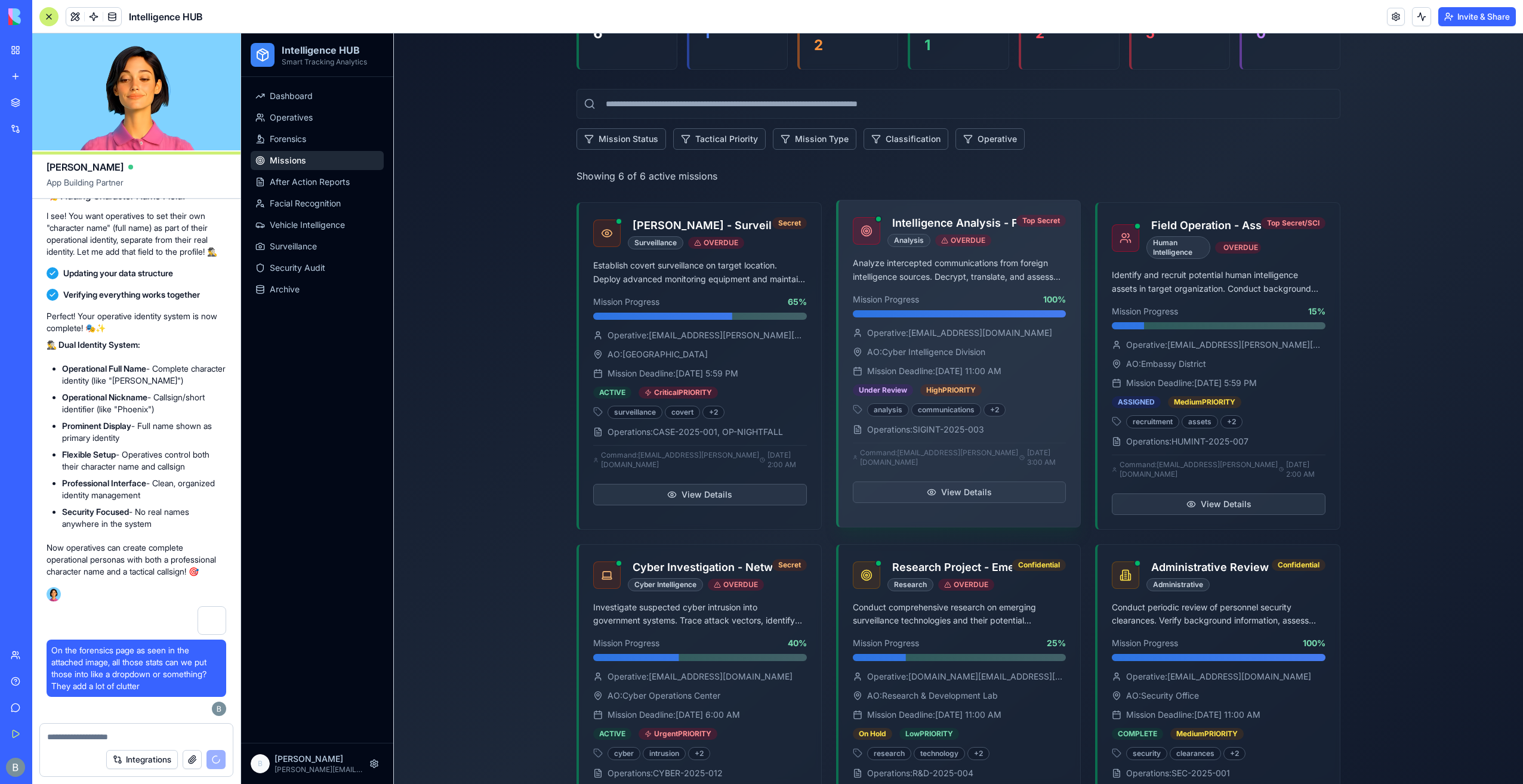
scroll to position [179, 0]
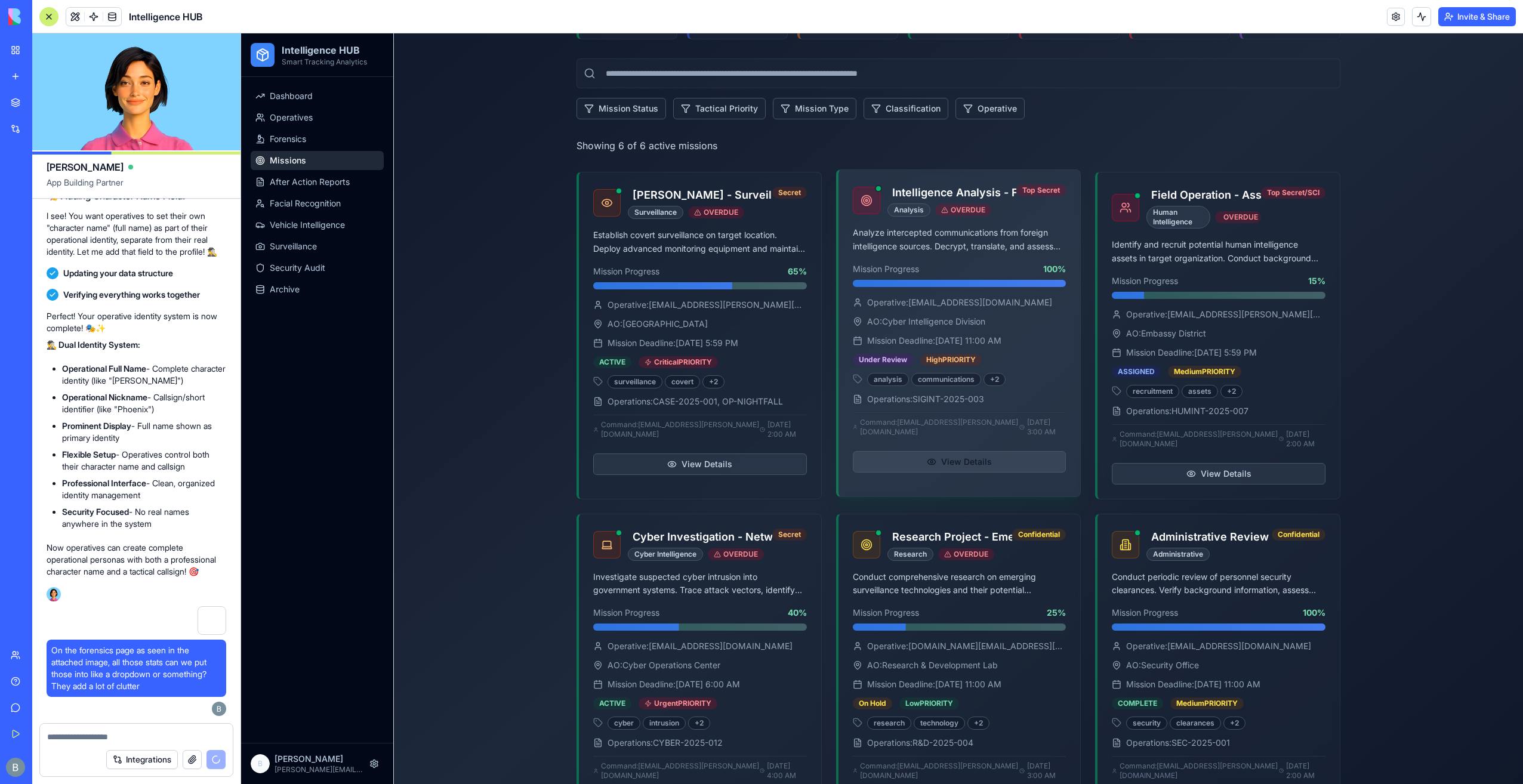
click at [980, 469] on button "View Details" at bounding box center [960, 461] width 214 height 21
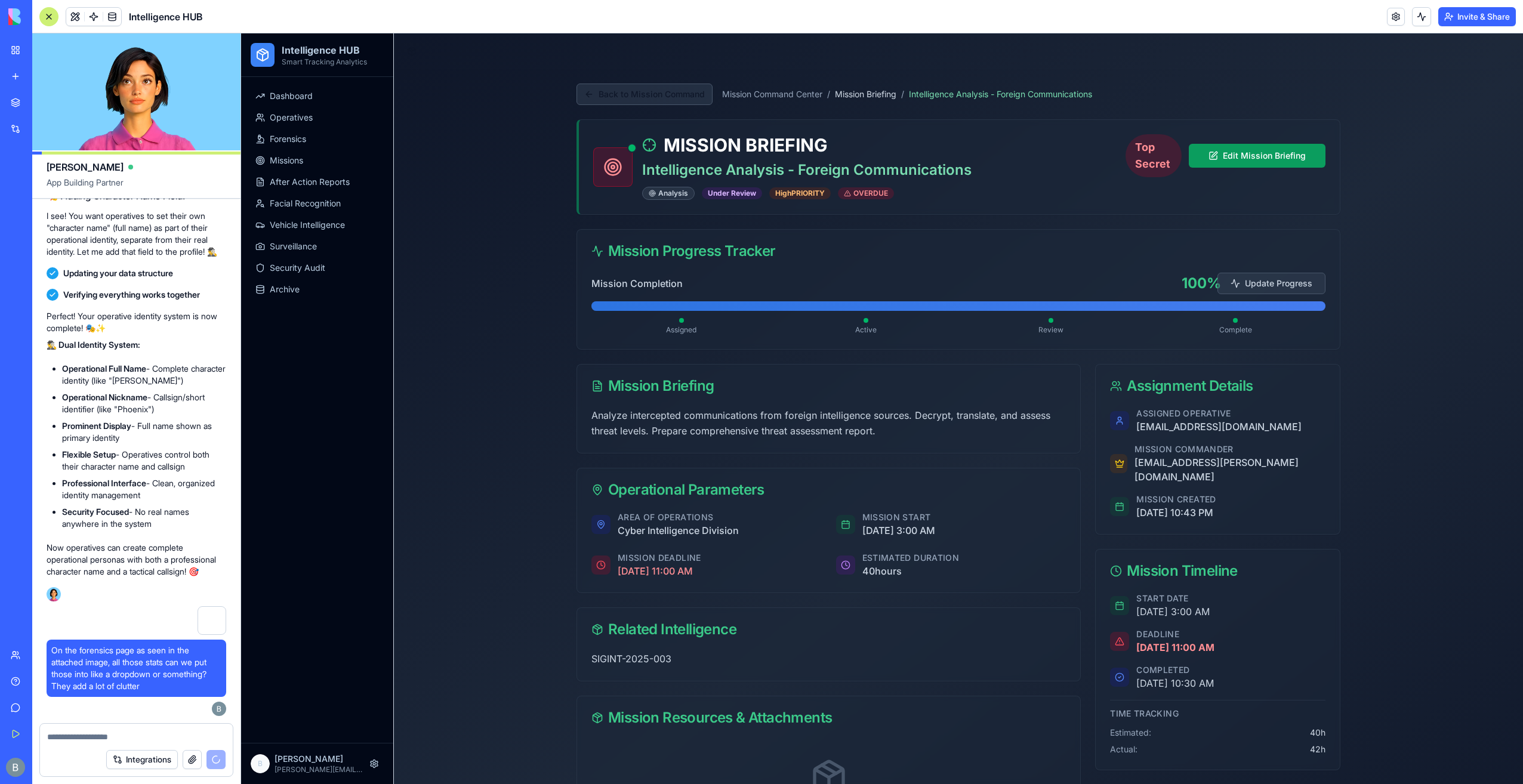
click at [647, 103] on button "Back to Mission Command" at bounding box center [645, 94] width 136 height 21
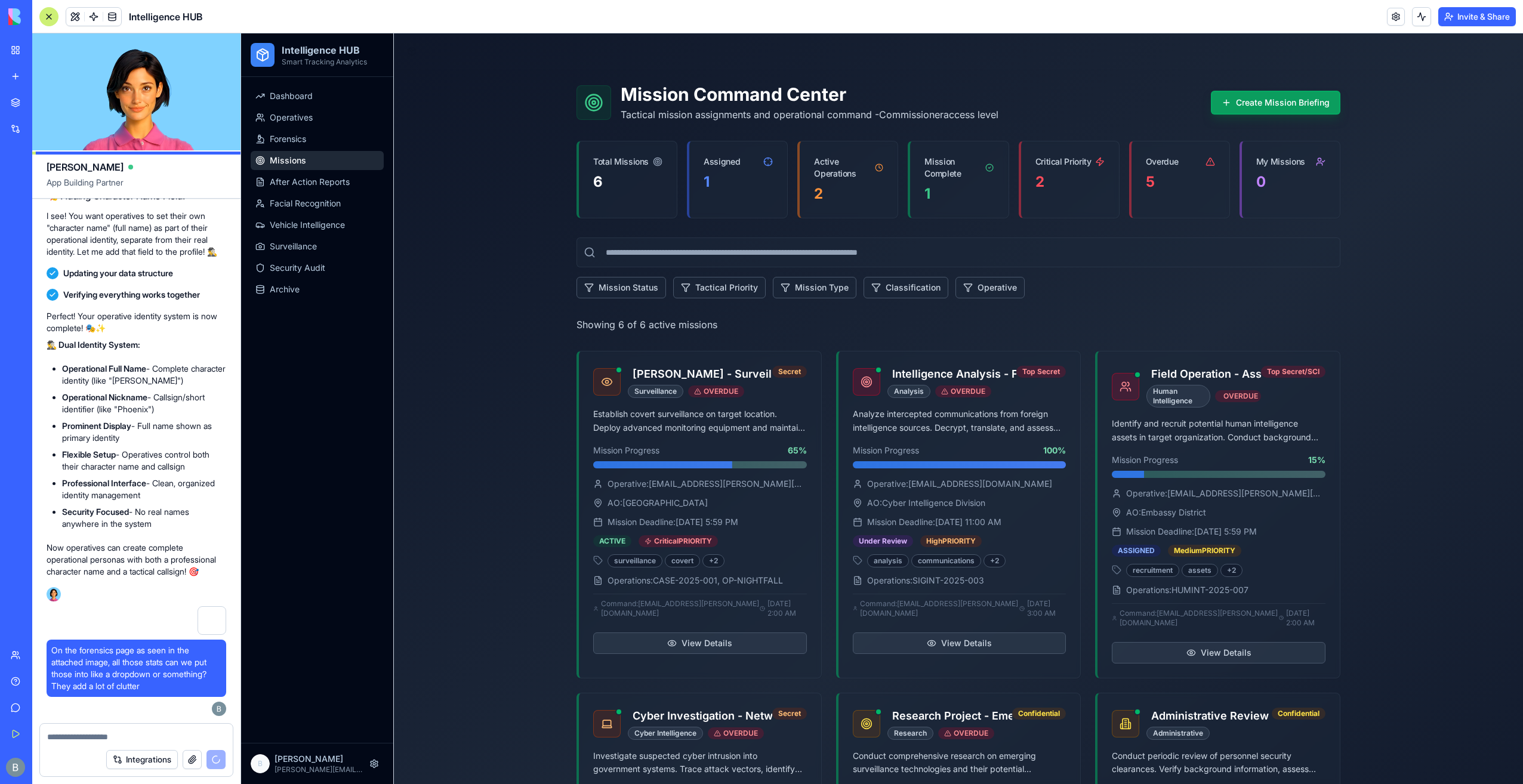
scroll to position [31746, 0]
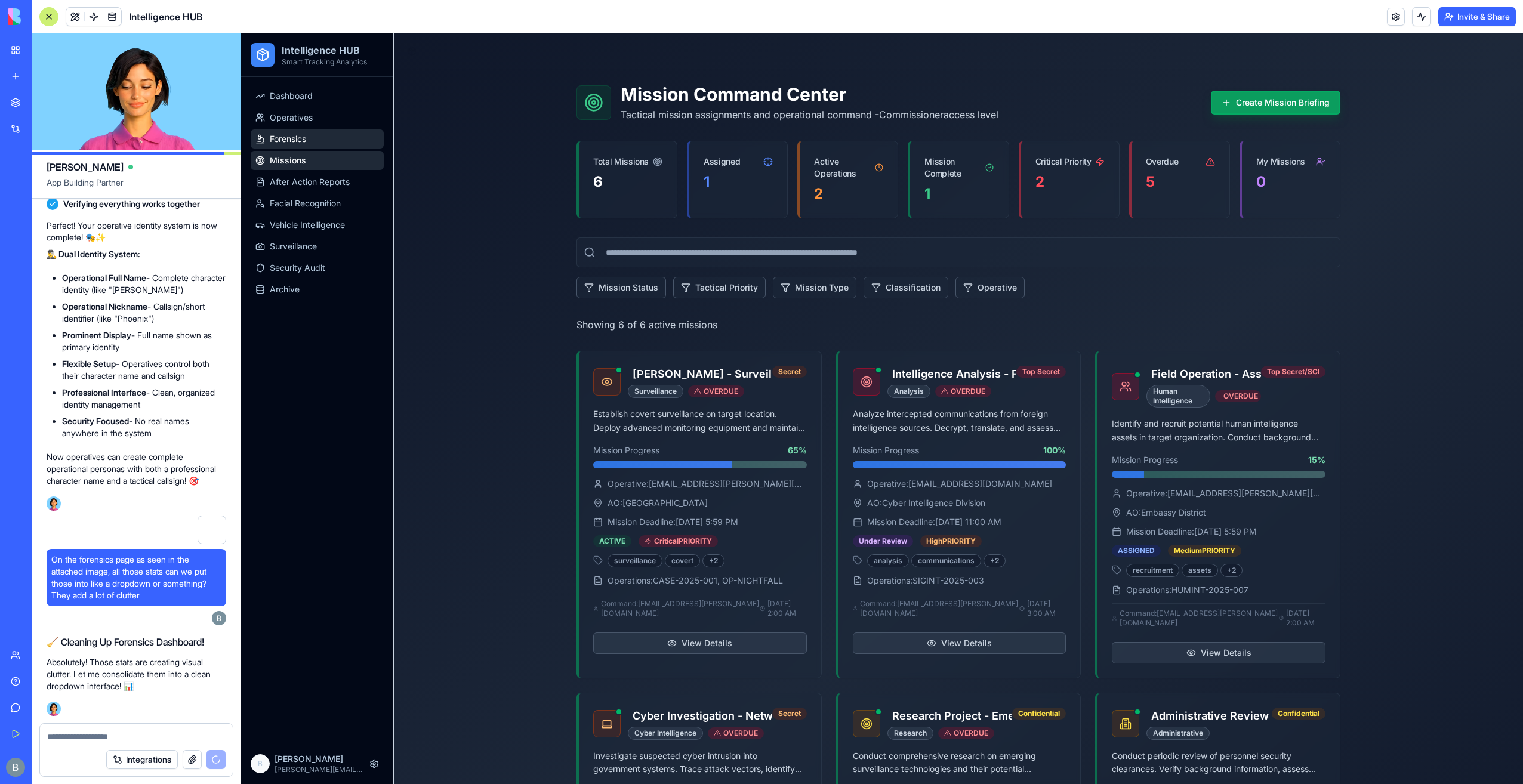
click at [343, 136] on link "Forensics" at bounding box center [317, 138] width 133 height 19
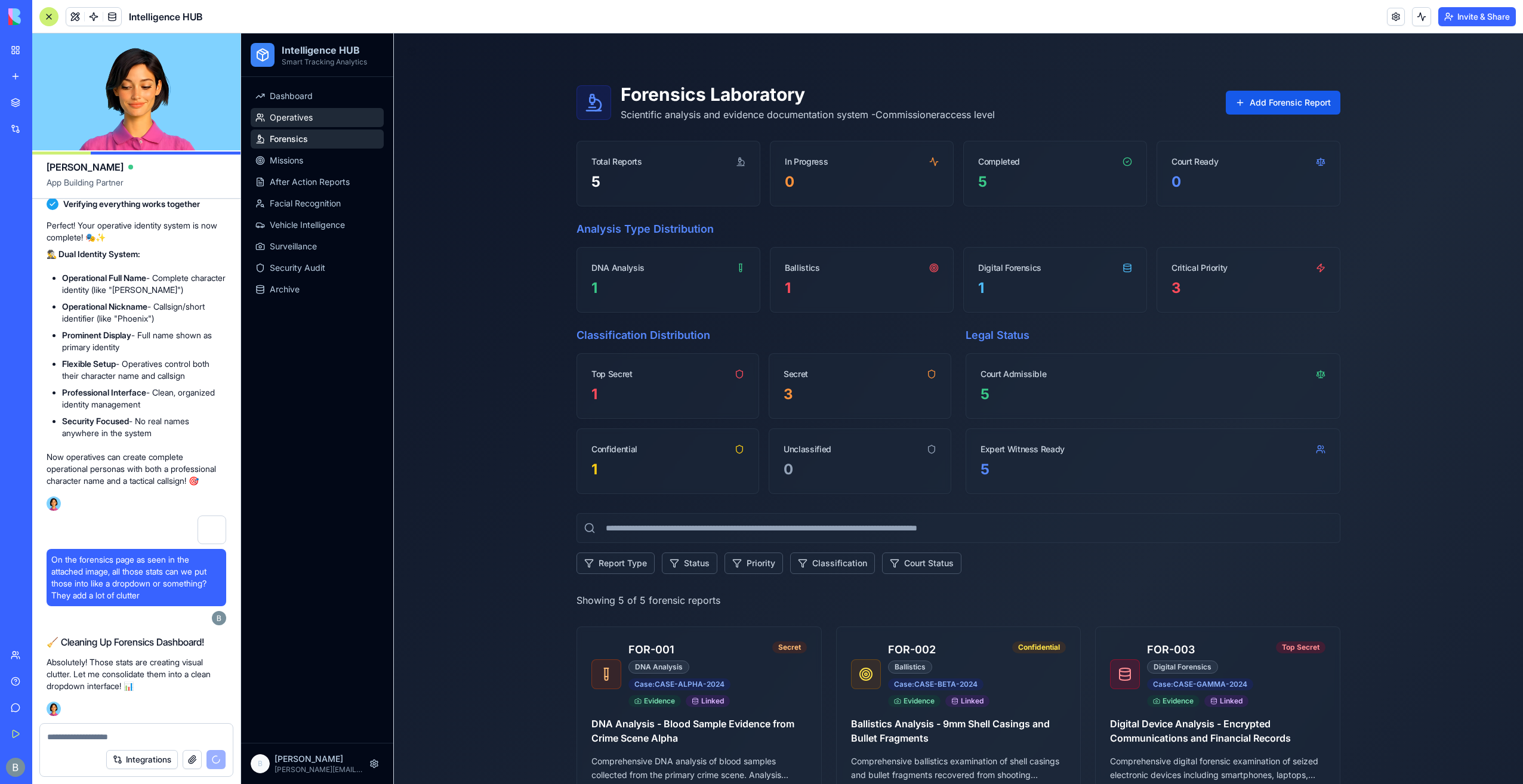
click at [341, 112] on link "Operatives" at bounding box center [317, 117] width 133 height 19
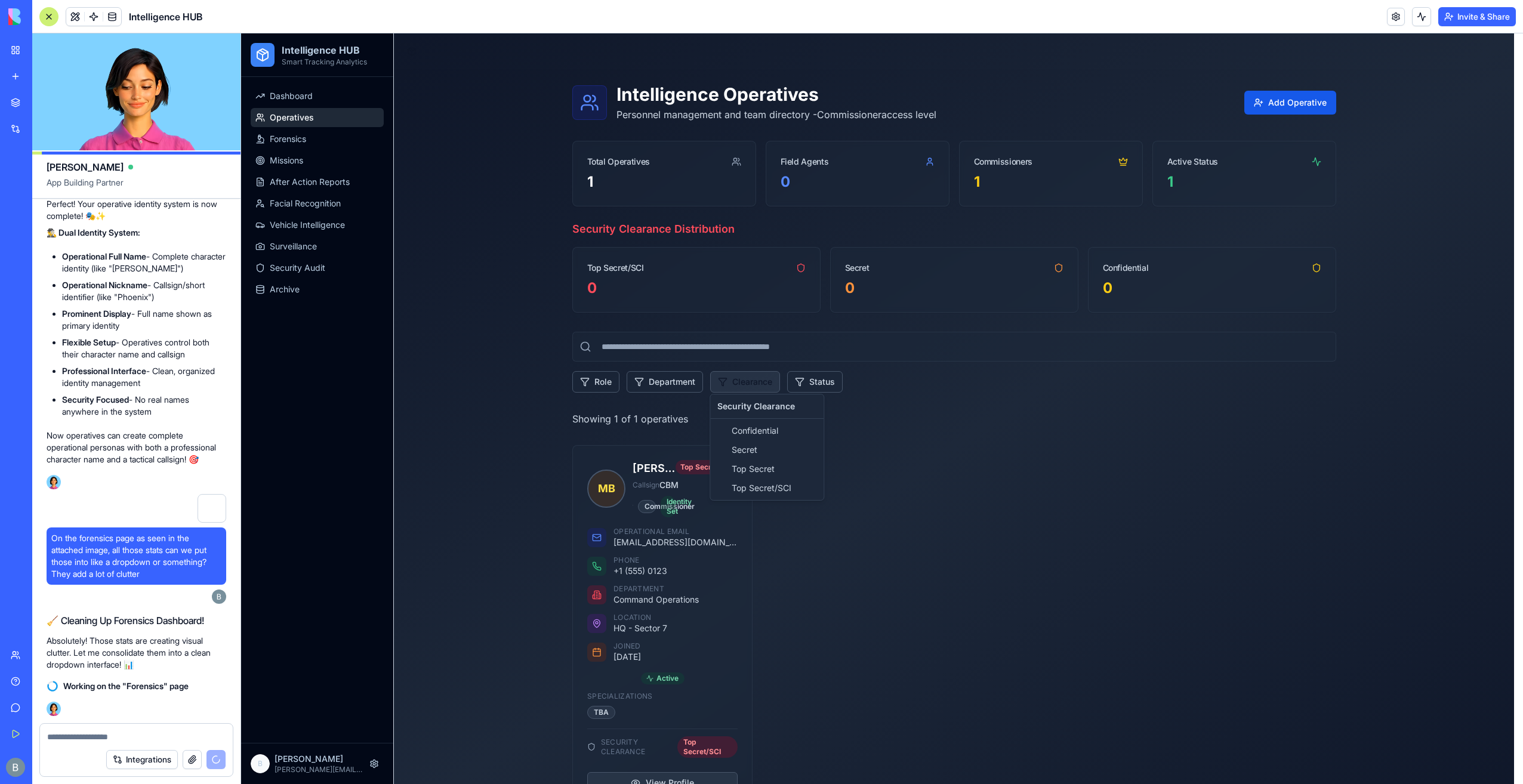
click at [757, 372] on html "Intelligence HUB Smart Tracking Analytics Dashboard Operatives Forensics Missio…" at bounding box center [882, 428] width 1282 height 789
click at [750, 379] on html "Intelligence HUB Smart Tracking Analytics Dashboard Operatives Forensics Missio…" at bounding box center [882, 428] width 1282 height 789
click at [800, 376] on html "Intelligence HUB Smart Tracking Analytics Dashboard Operatives Forensics Missio…" at bounding box center [882, 428] width 1282 height 789
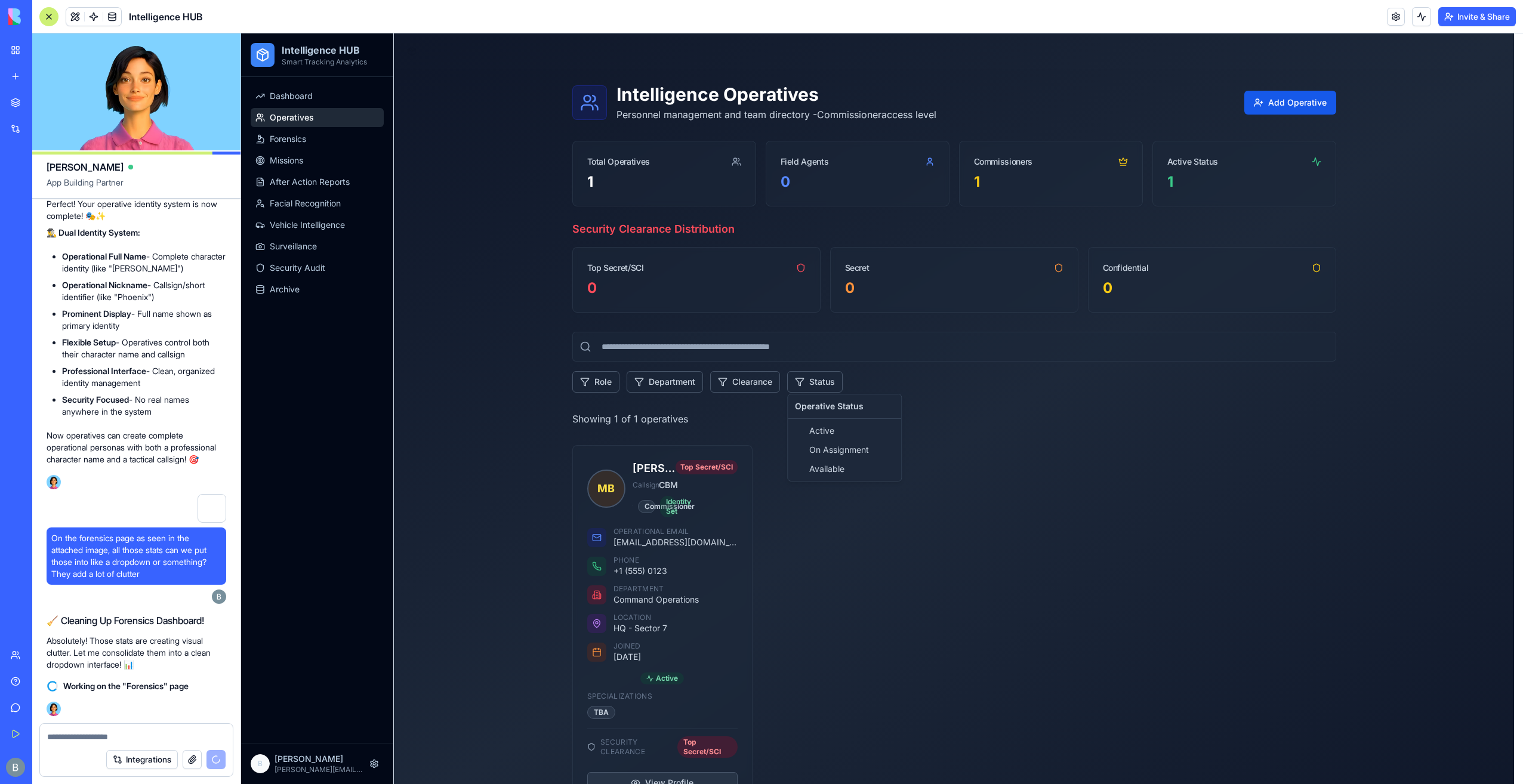
click at [665, 382] on html "Intelligence HUB Smart Tracking Analytics Dashboard Operatives Forensics Missio…" at bounding box center [882, 428] width 1282 height 789
click at [596, 380] on html "Intelligence HUB Smart Tracking Analytics Dashboard Operatives Forensics Missio…" at bounding box center [882, 428] width 1282 height 789
click at [594, 380] on html "Intelligence HUB Smart Tracking Analytics Dashboard Operatives Forensics Missio…" at bounding box center [882, 428] width 1282 height 789
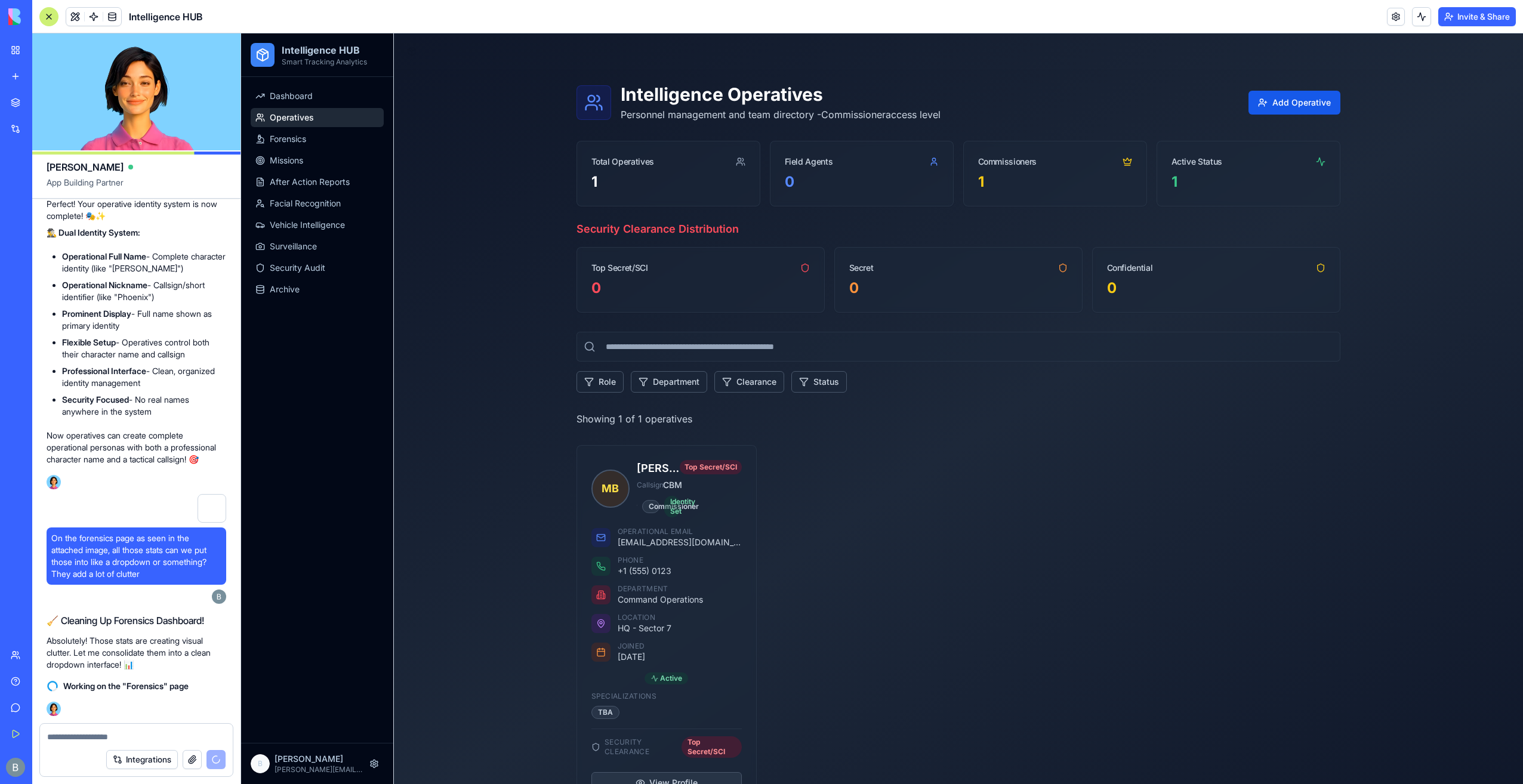
click at [518, 349] on div "Intelligence Operatives Personnel management and team directory - Commissioner …" at bounding box center [959, 446] width 1130 height 753
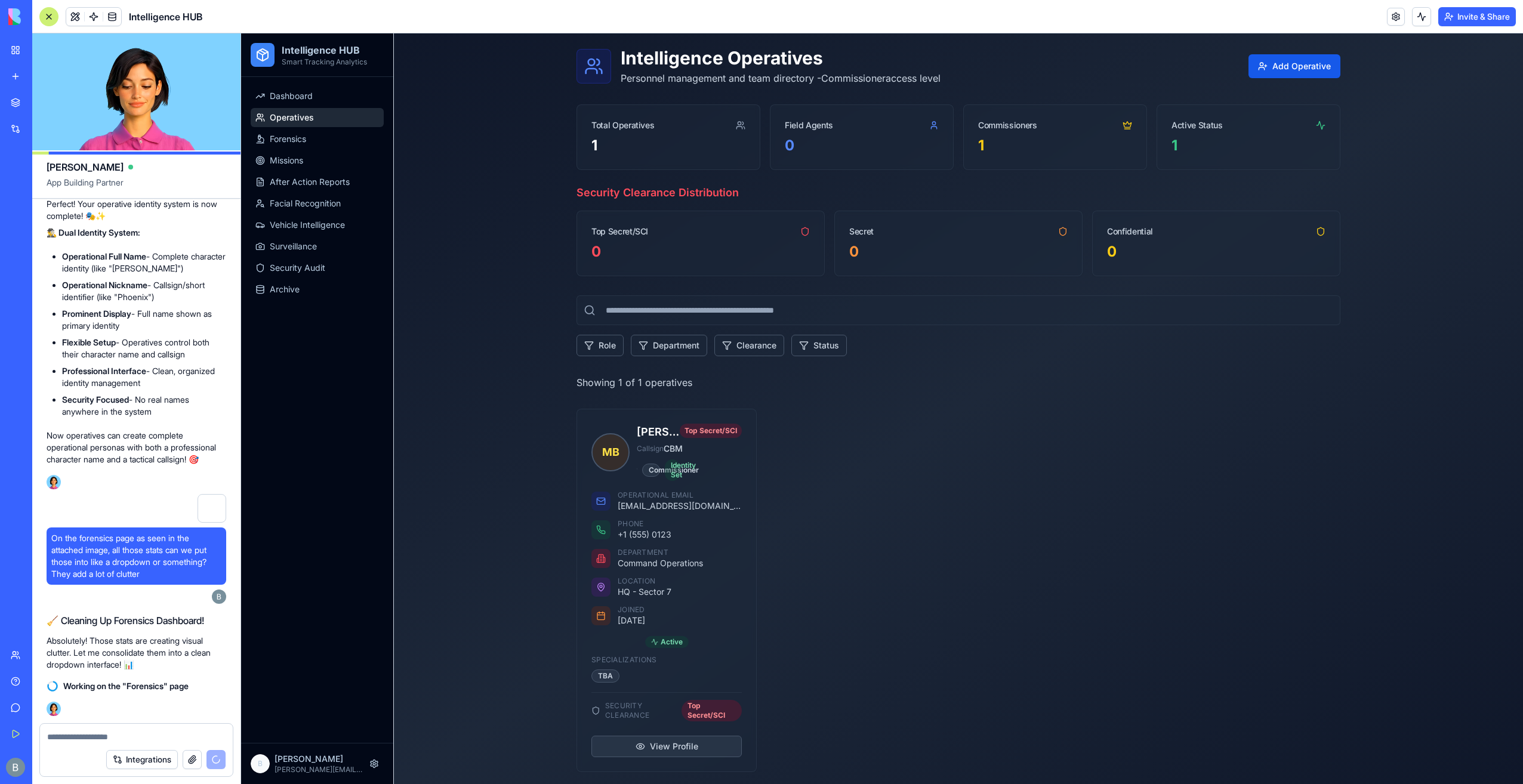
click at [564, 327] on div "Intelligence Operatives Personnel management and team directory - Commissioner …" at bounding box center [959, 410] width 1130 height 753
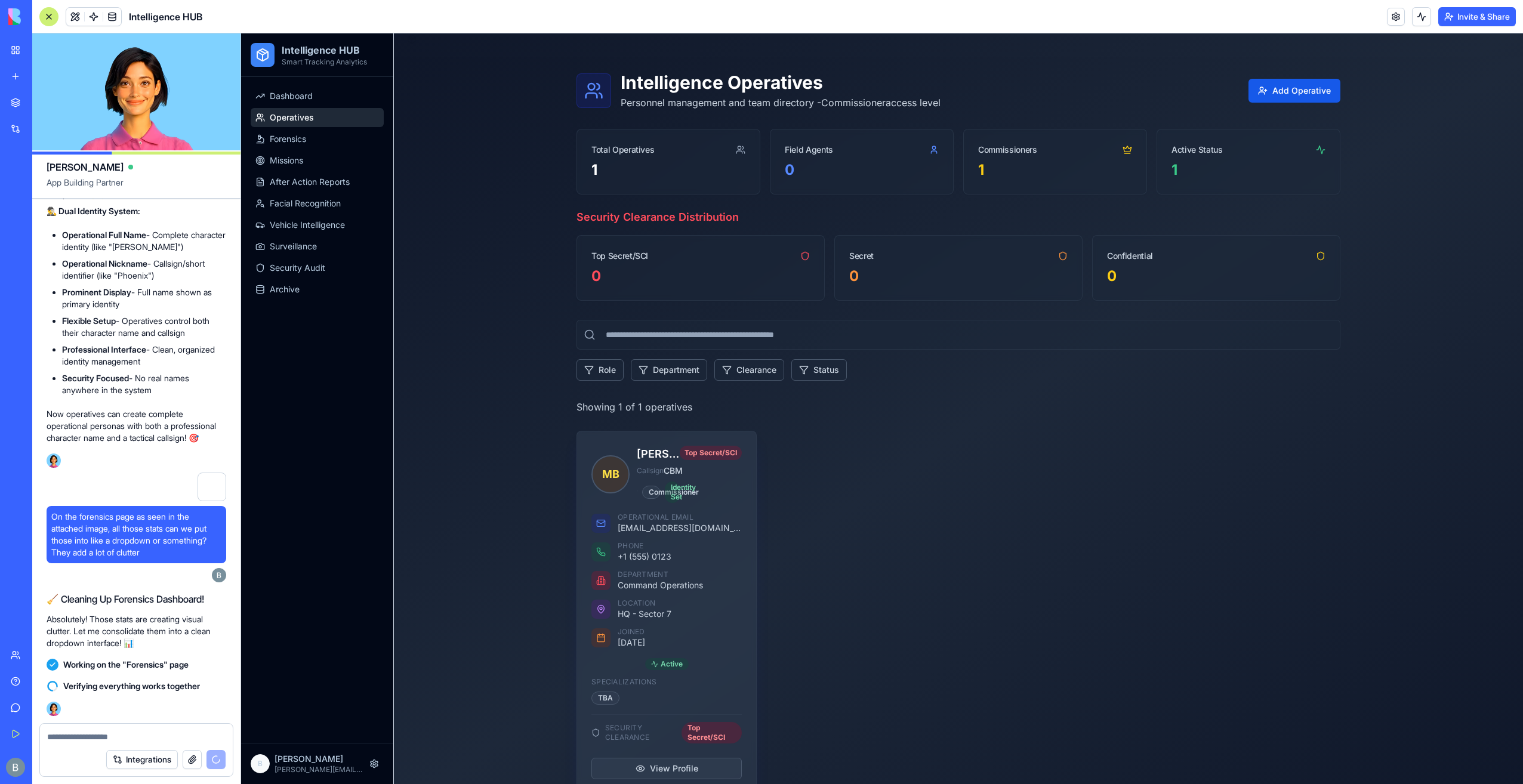
scroll to position [36, 0]
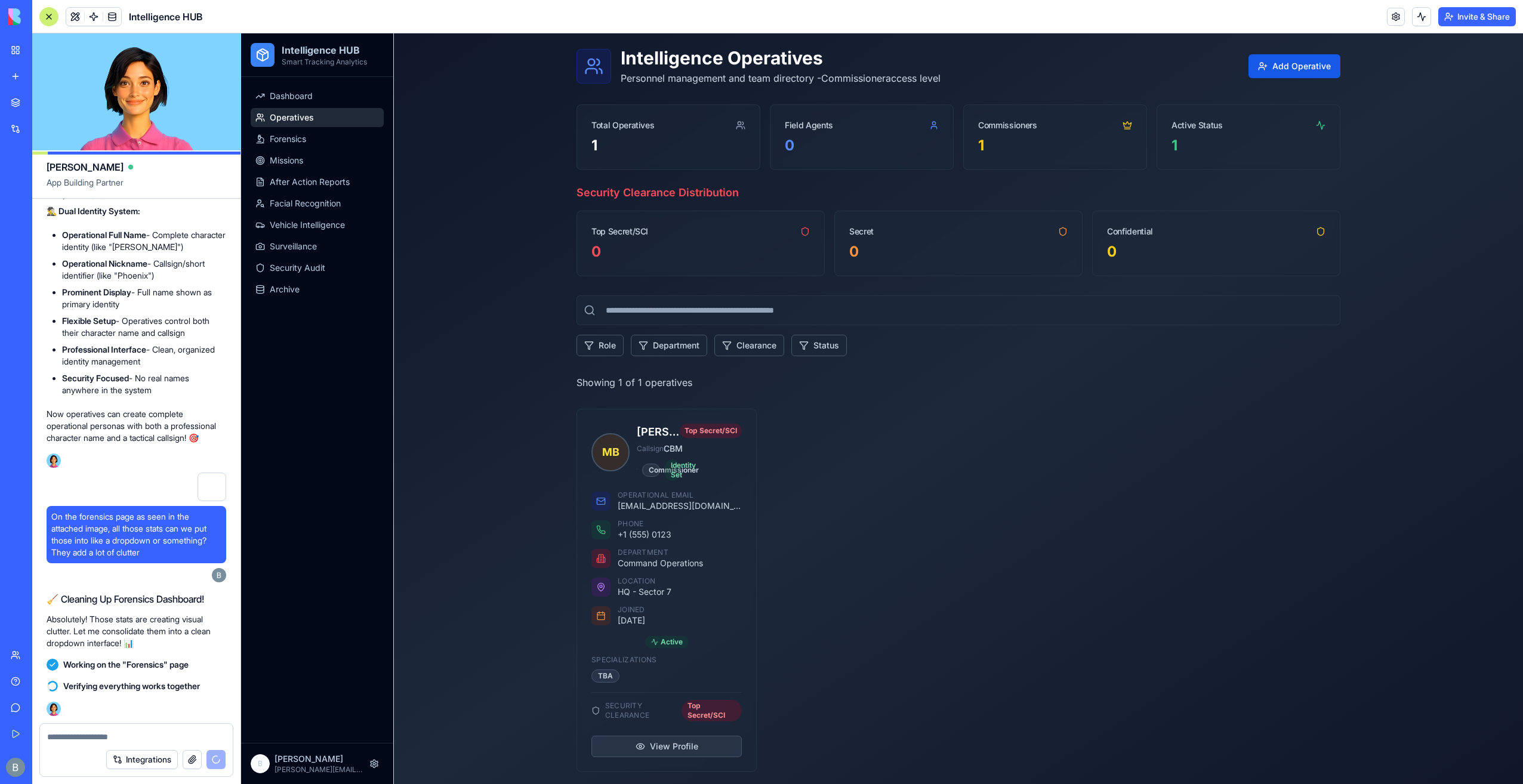
click at [85, 744] on div "Integrations" at bounding box center [136, 759] width 193 height 34
click at [89, 737] on textarea at bounding box center [137, 736] width 179 height 12
paste textarea "*"
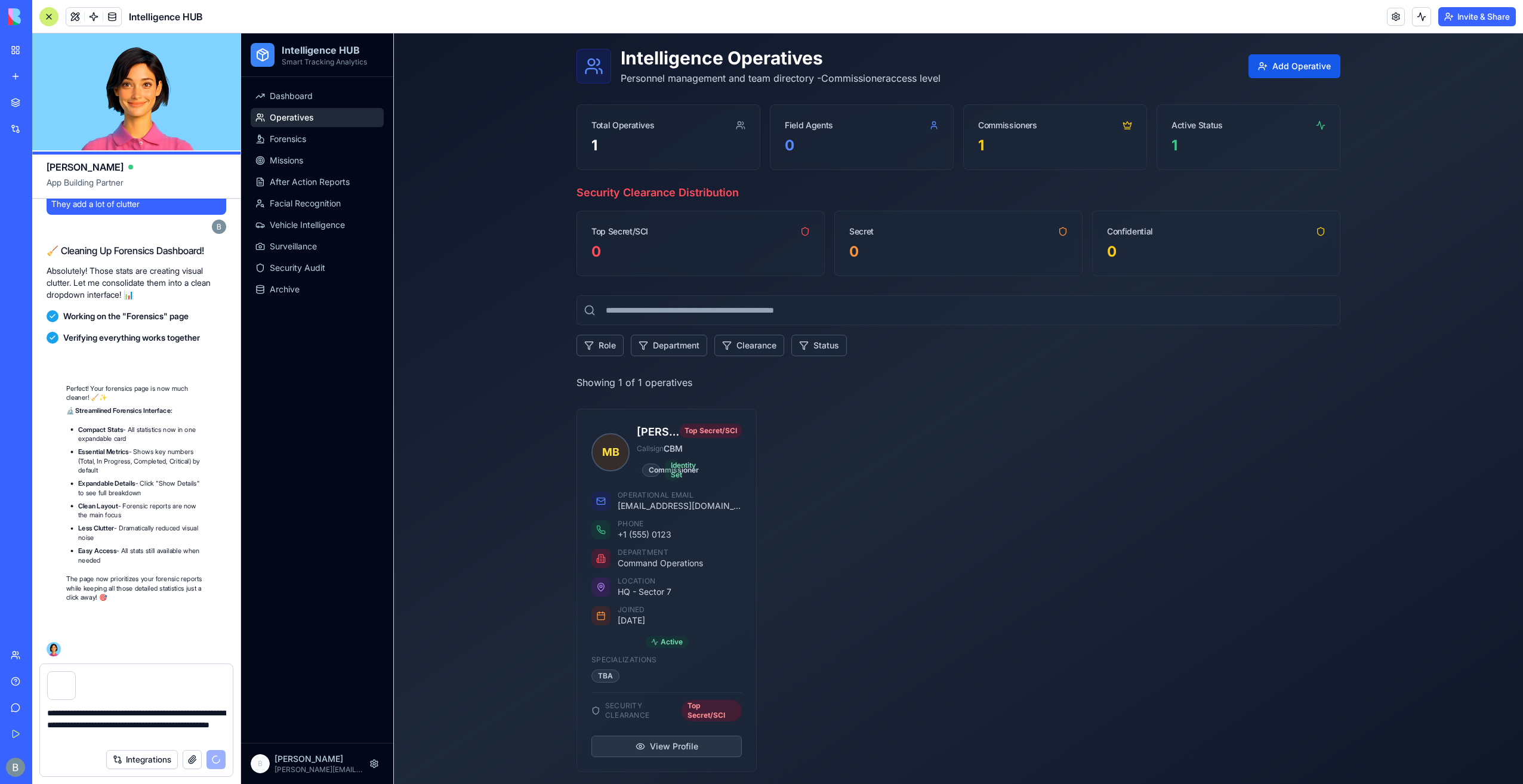
scroll to position [32137, 0]
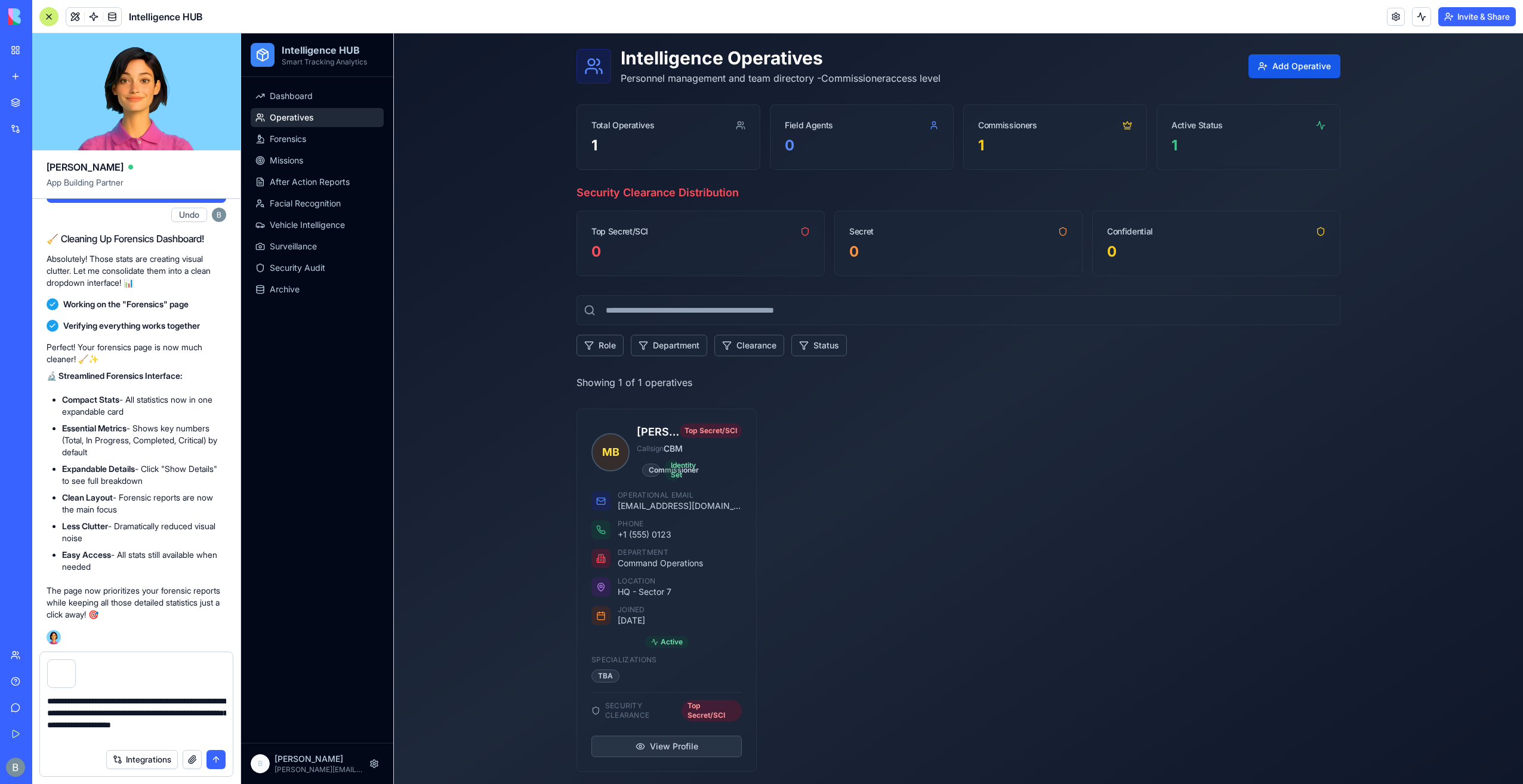
type textarea "**********"
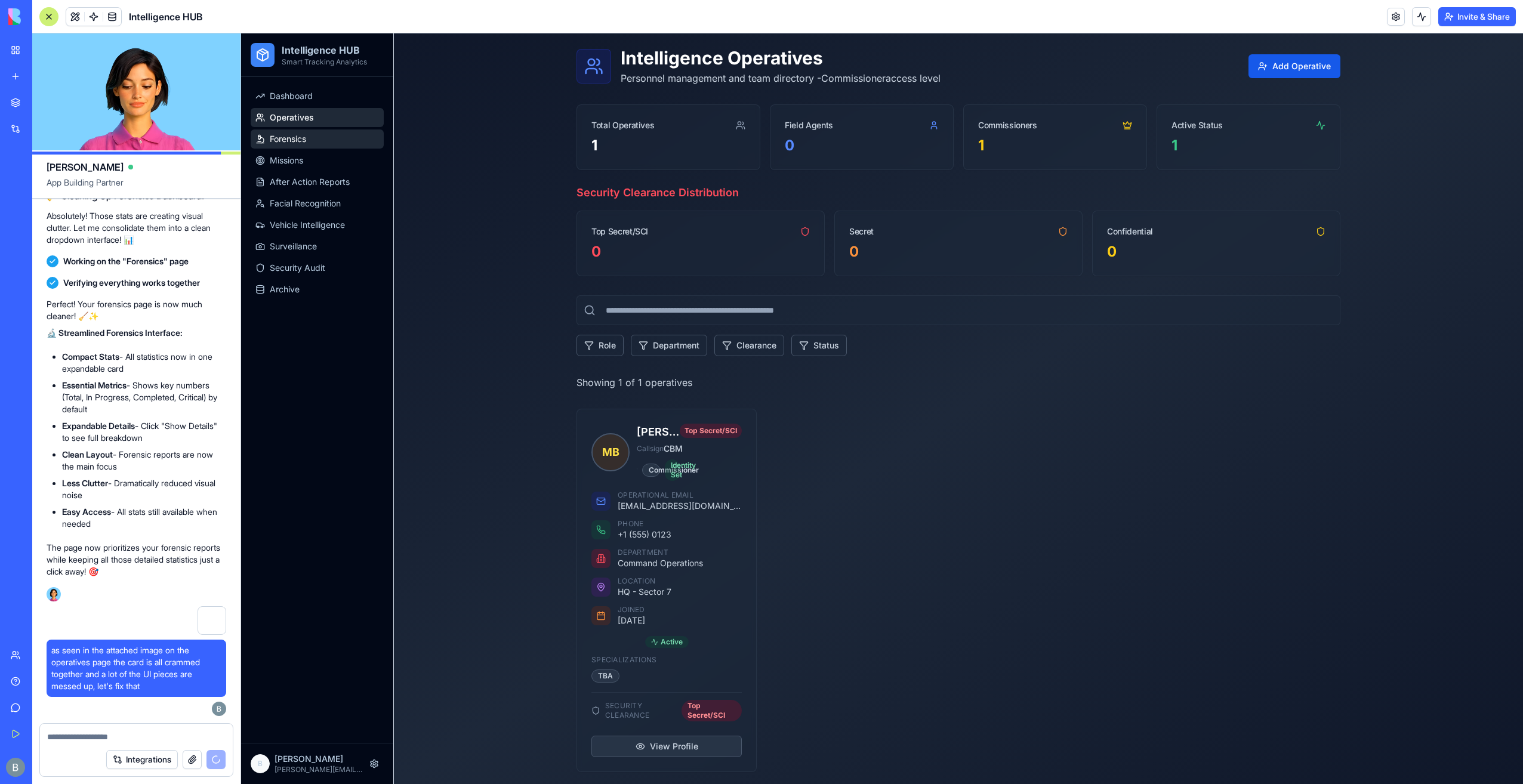
click at [296, 146] on link "Forensics" at bounding box center [317, 138] width 133 height 19
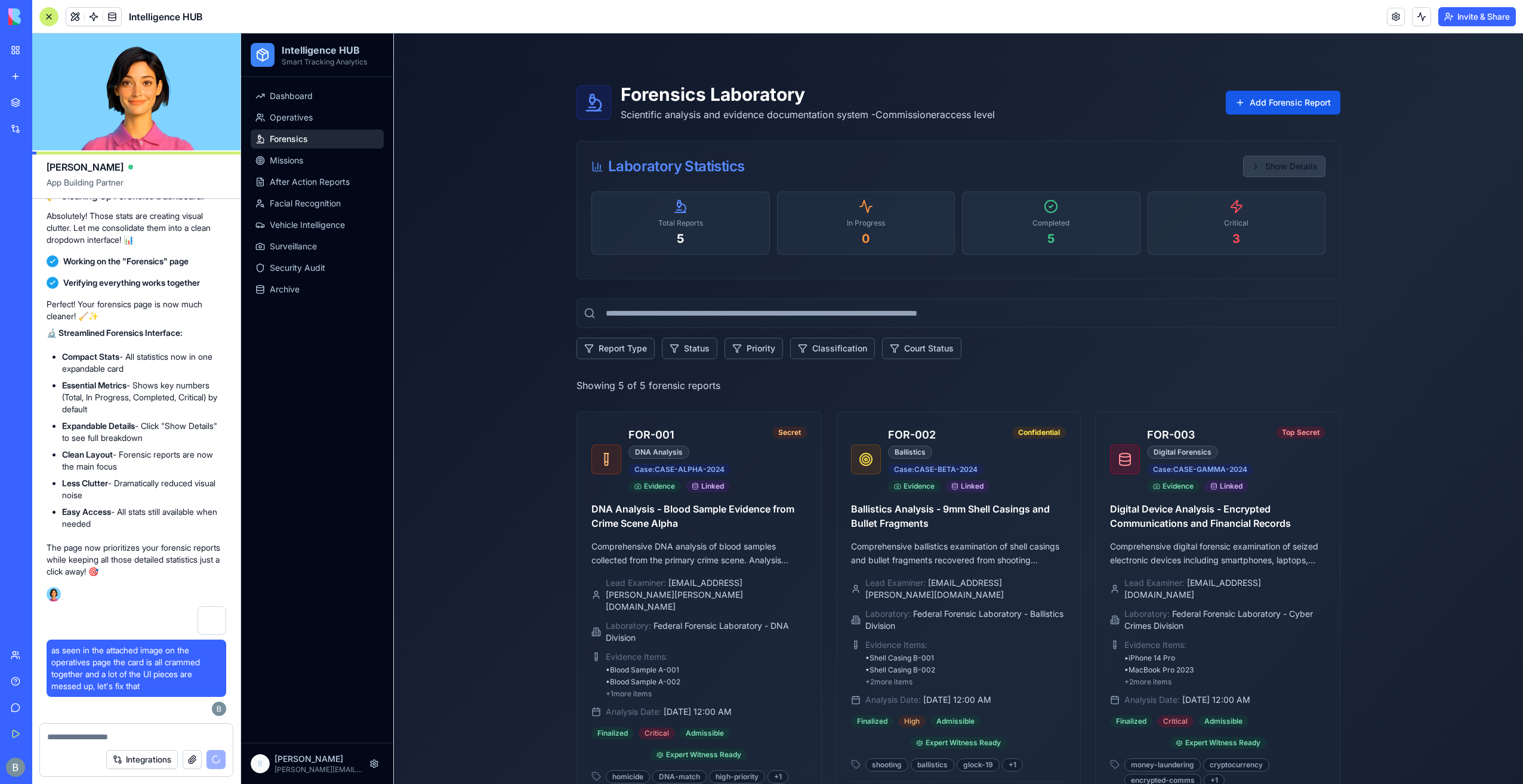
click at [1281, 167] on button "Show Details" at bounding box center [1285, 166] width 82 height 21
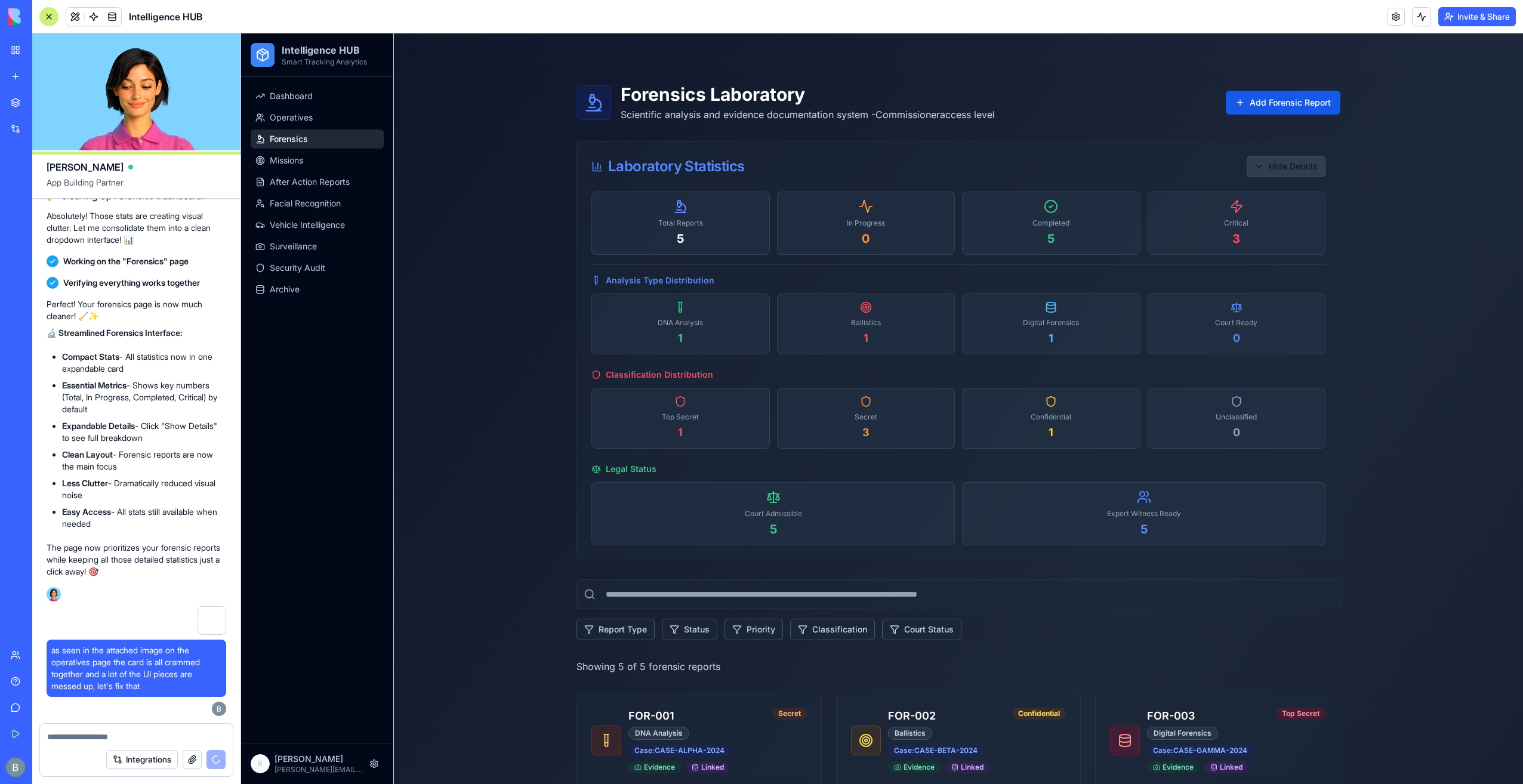
click at [1279, 165] on button "Hide Details" at bounding box center [1286, 166] width 79 height 21
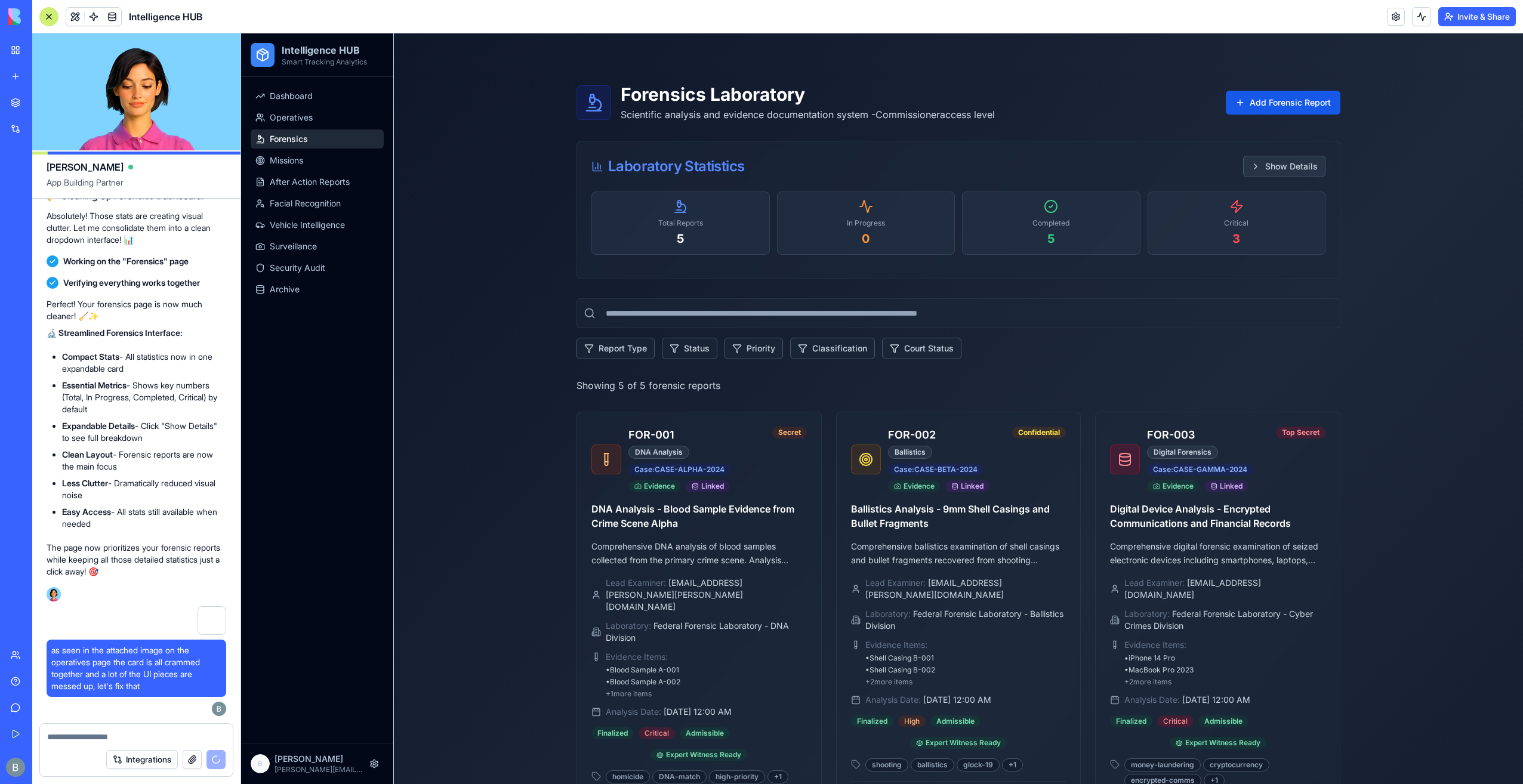
scroll to position [32295, 0]
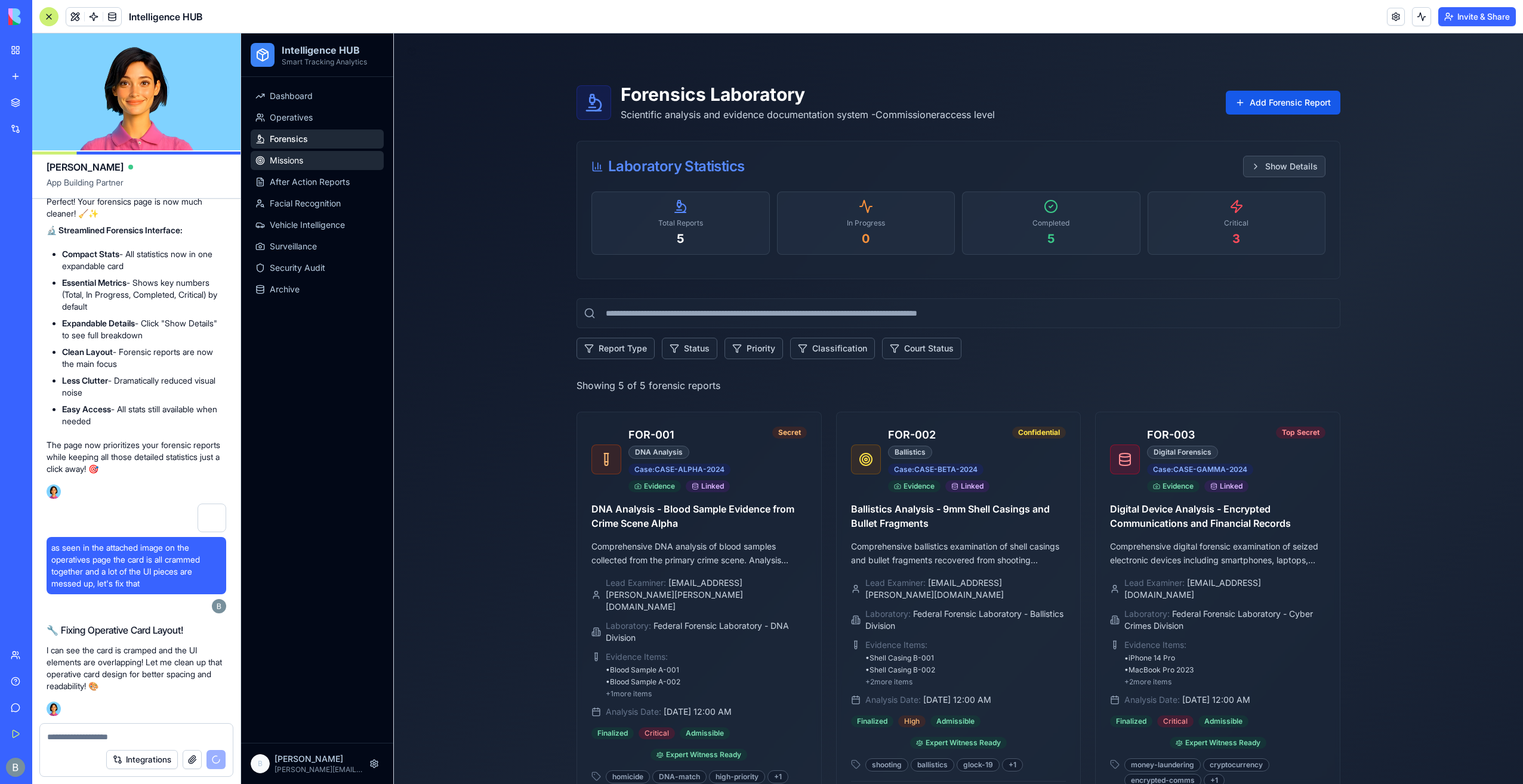
click at [325, 165] on link "Missions" at bounding box center [317, 160] width 133 height 19
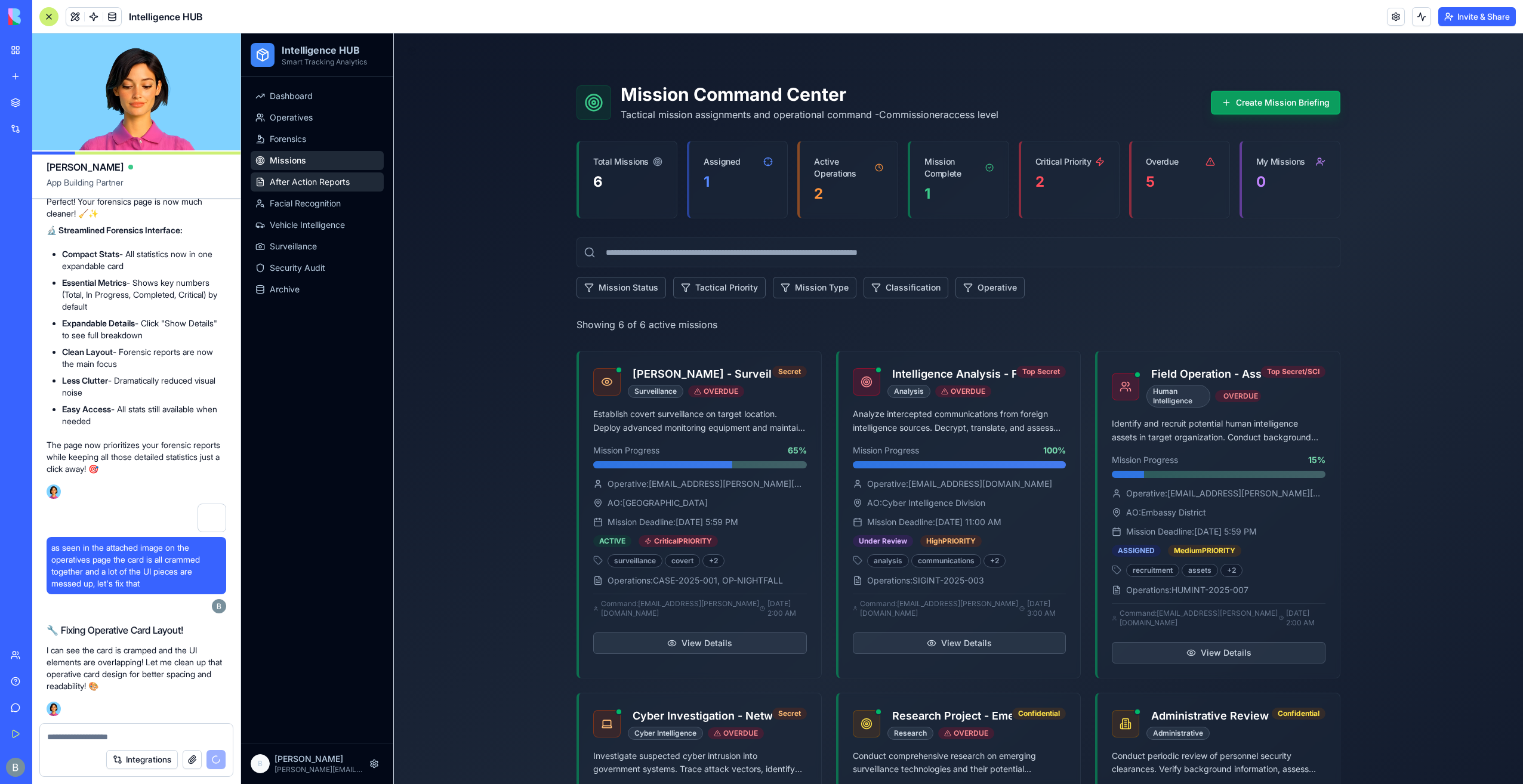
click at [367, 192] on ul "Dashboard Operatives Forensics Missions After Action Reports Facial Recognition…" at bounding box center [317, 192] width 133 height 213
click at [363, 188] on link "After Action Reports" at bounding box center [317, 181] width 133 height 19
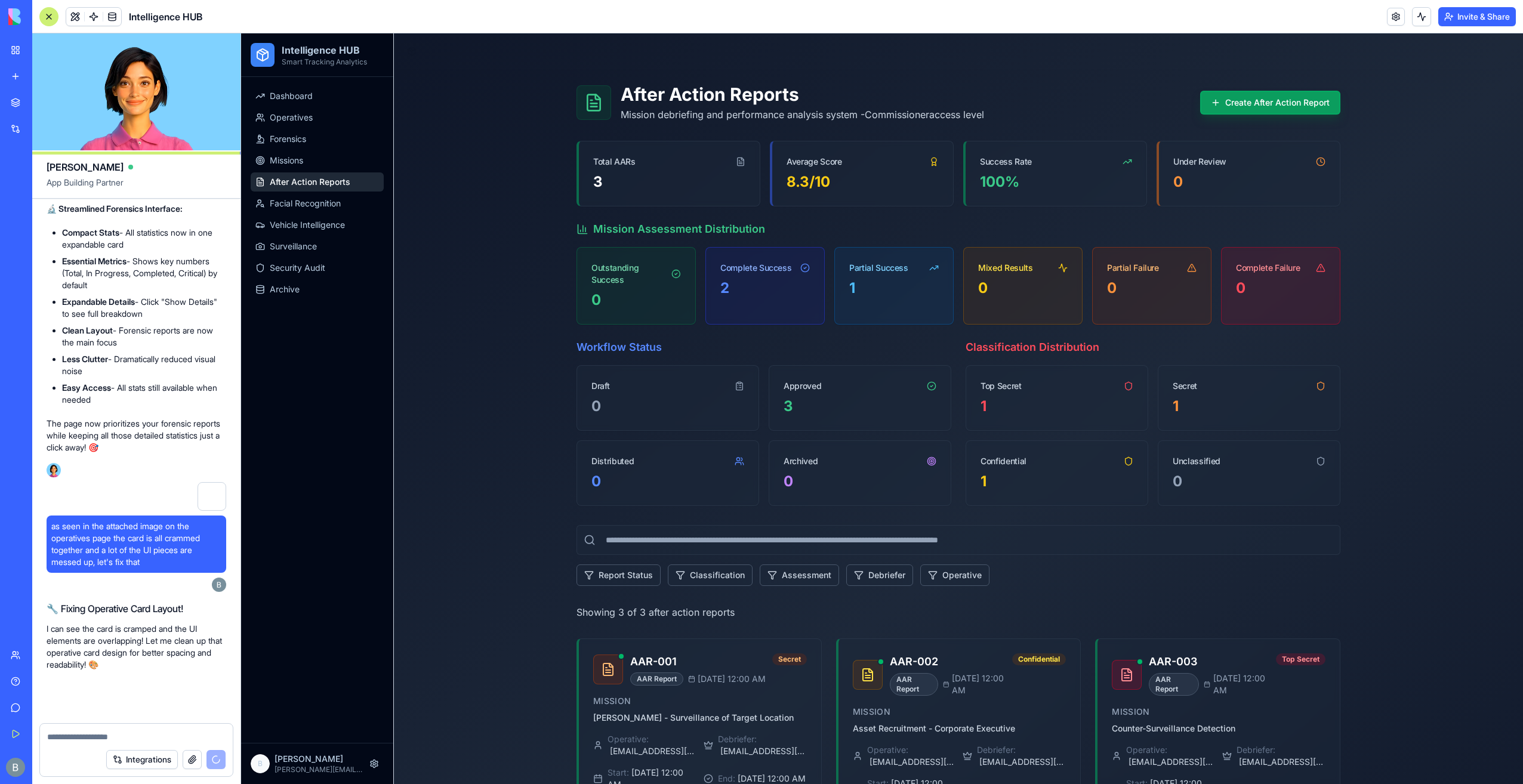
scroll to position [32317, 0]
click at [131, 746] on div "Integrations" at bounding box center [136, 759] width 193 height 34
click at [134, 739] on textarea at bounding box center [137, 736] width 179 height 12
paste textarea "*"
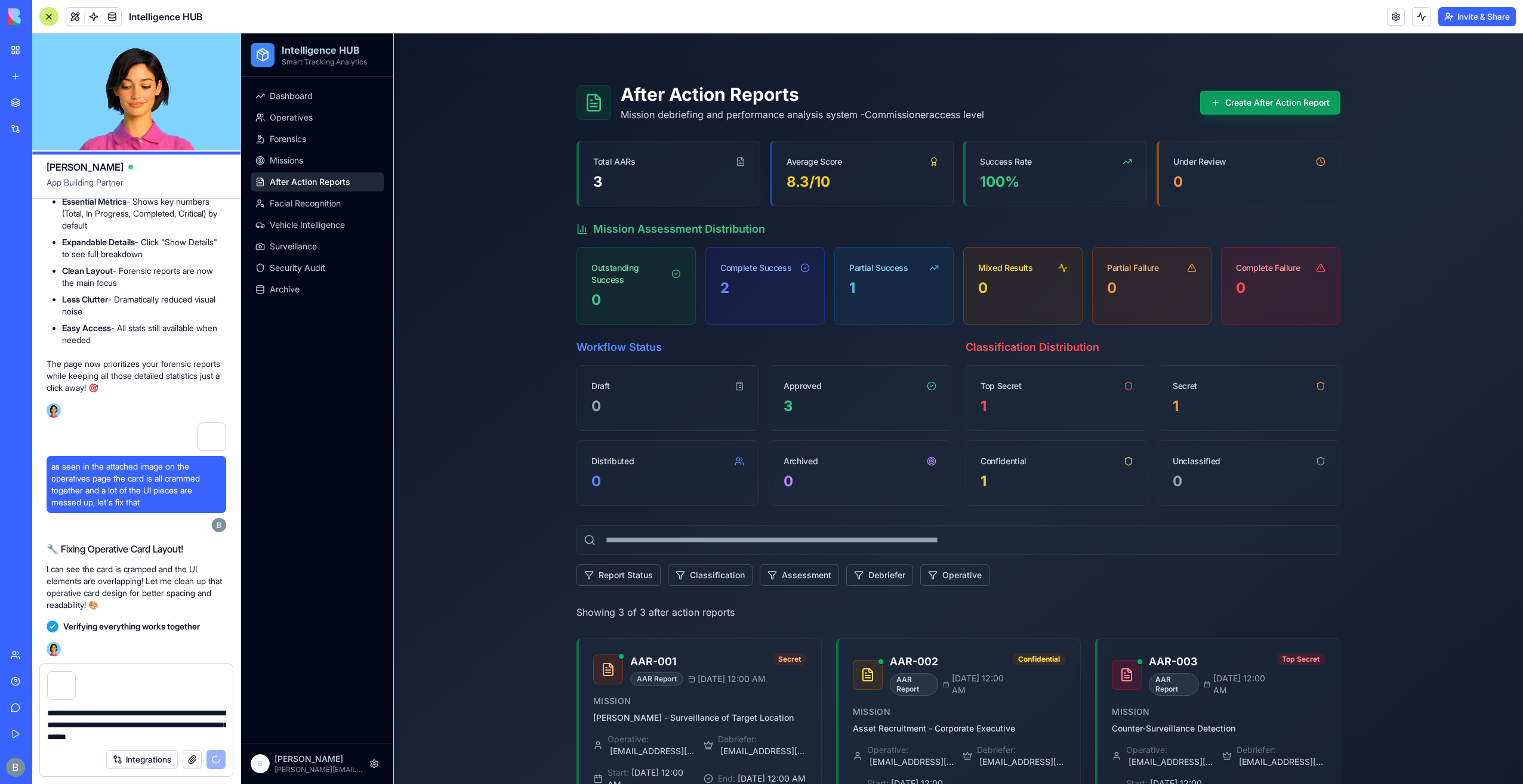
scroll to position [32677, 0]
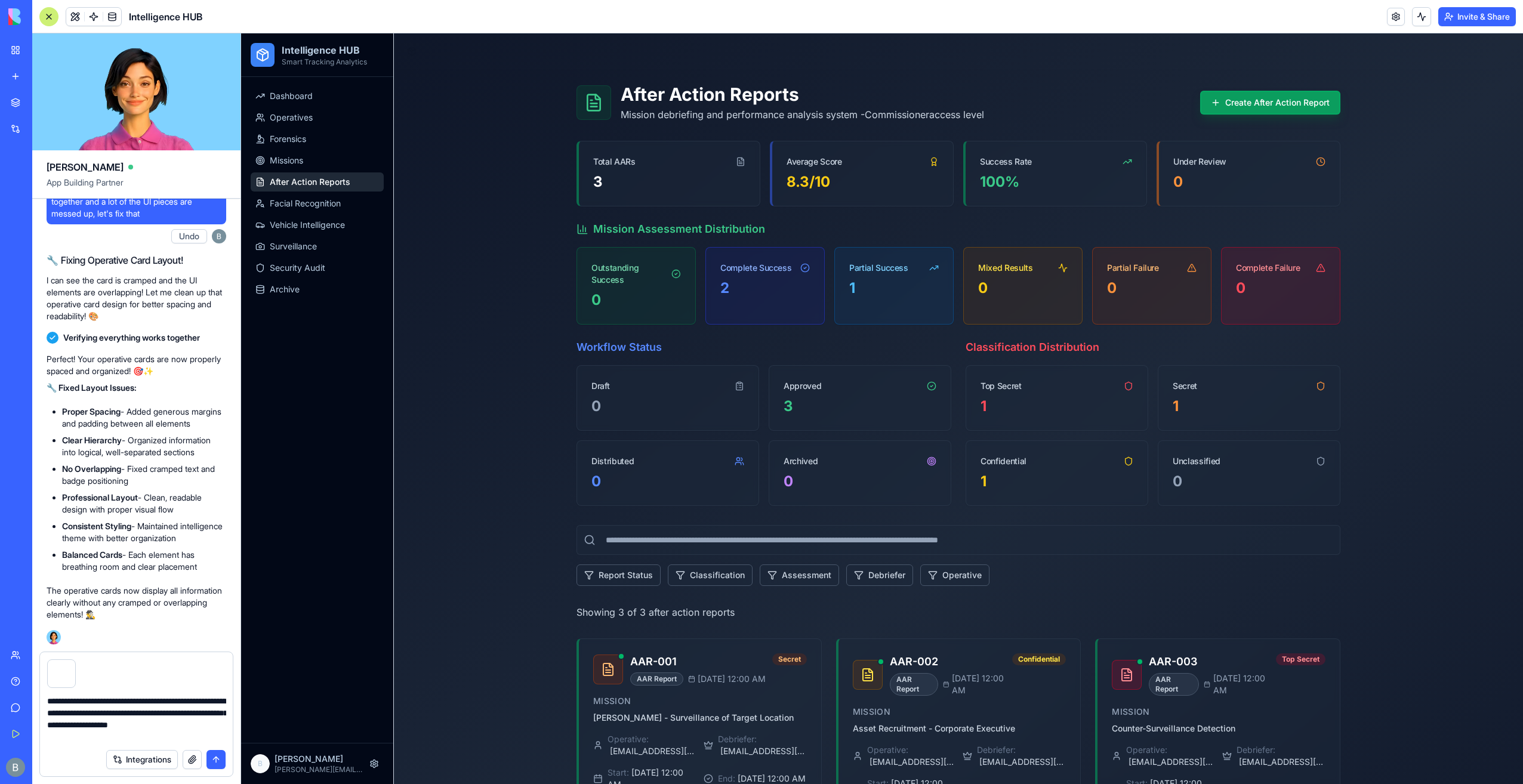
type textarea "**********"
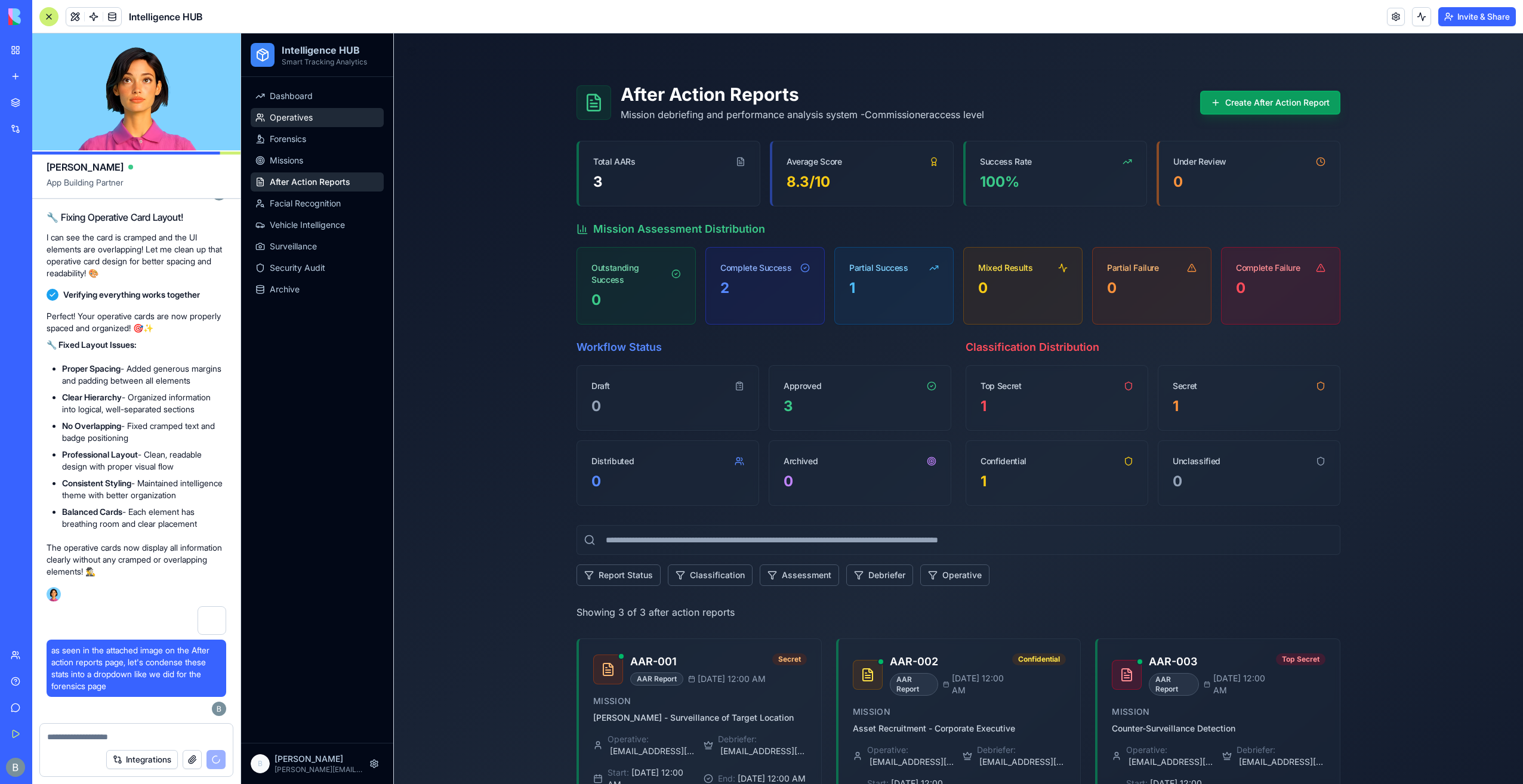
click at [306, 125] on link "Operatives" at bounding box center [317, 117] width 133 height 19
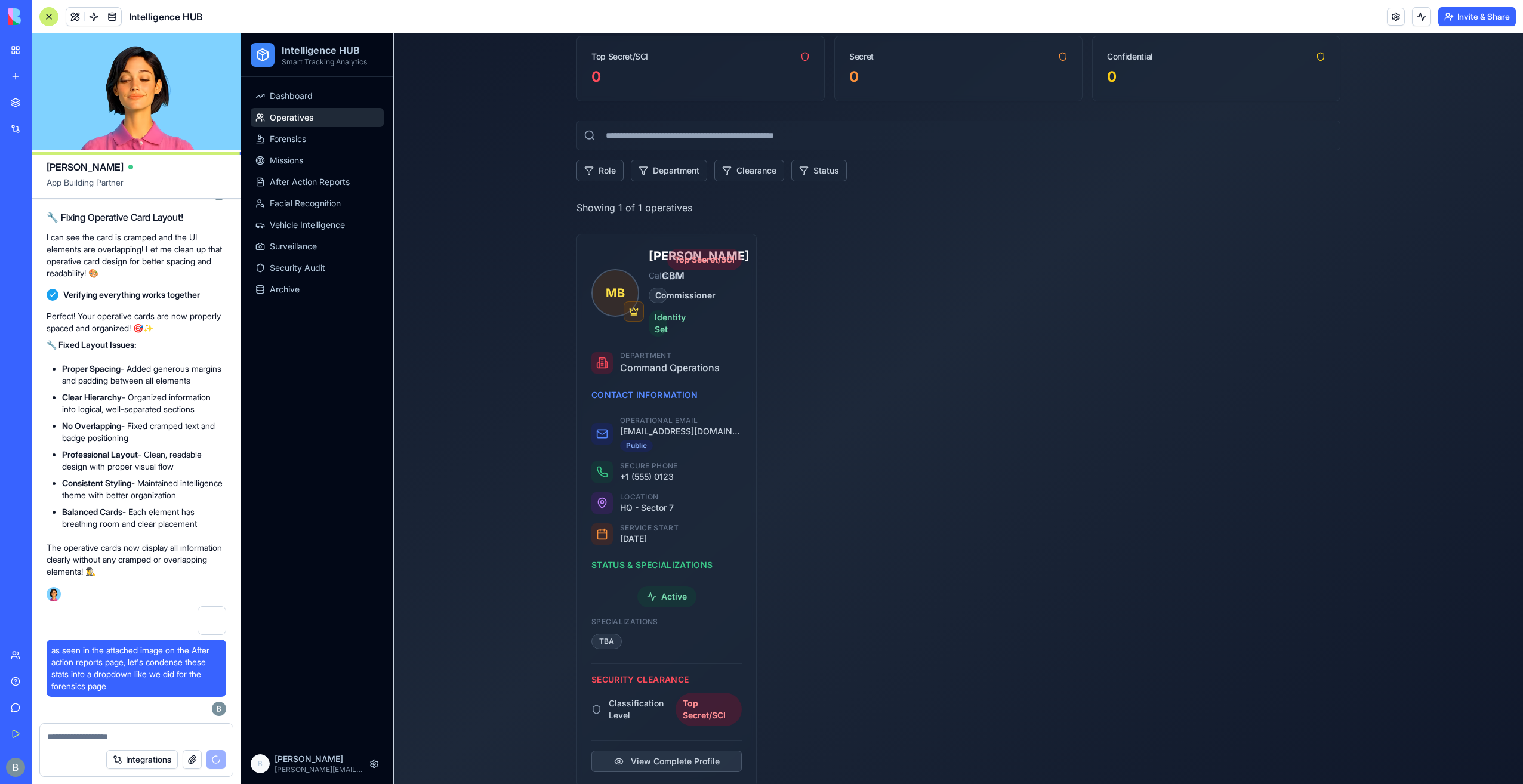
scroll to position [240, 0]
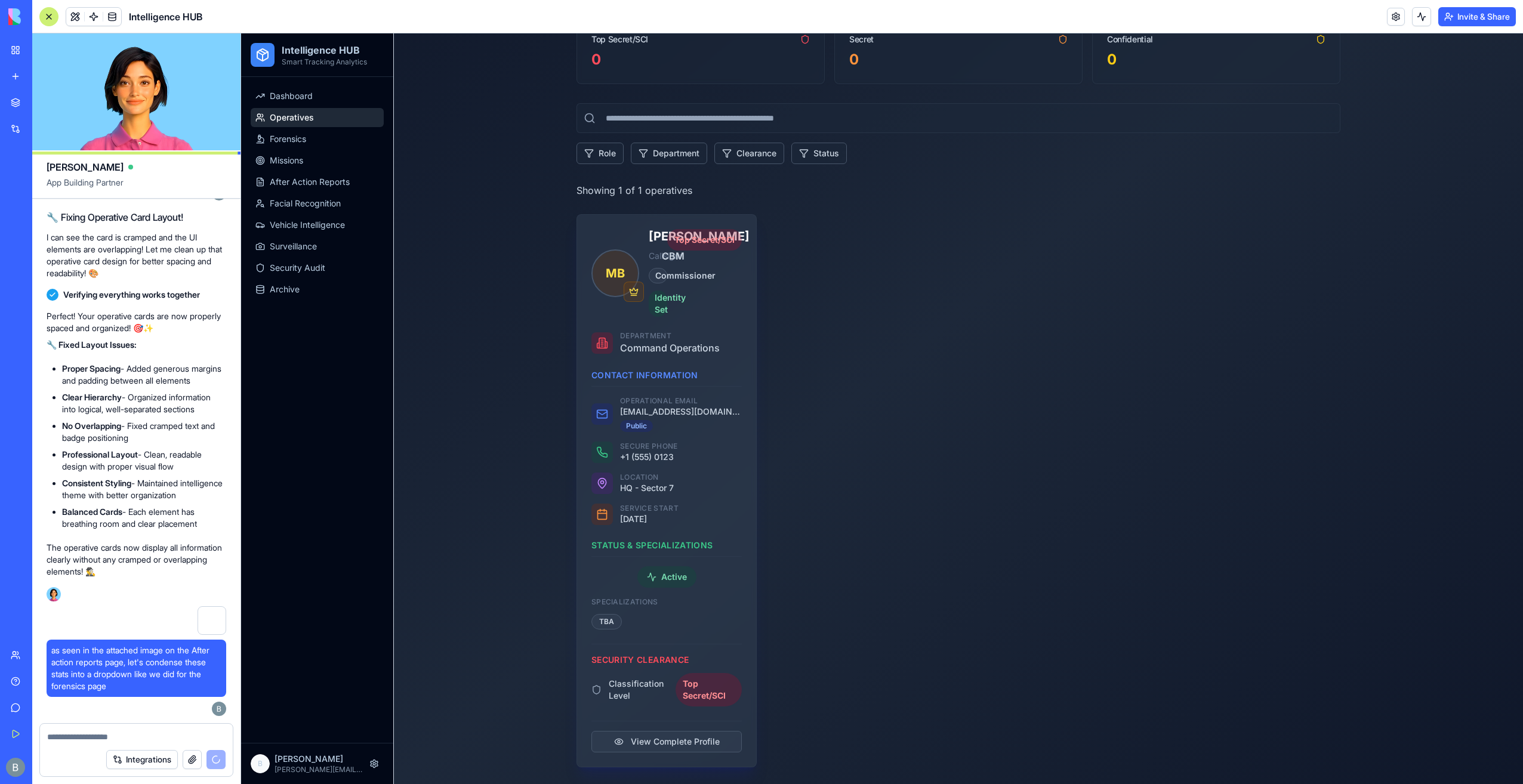
click at [615, 265] on span "MB" at bounding box center [615, 273] width 45 height 45
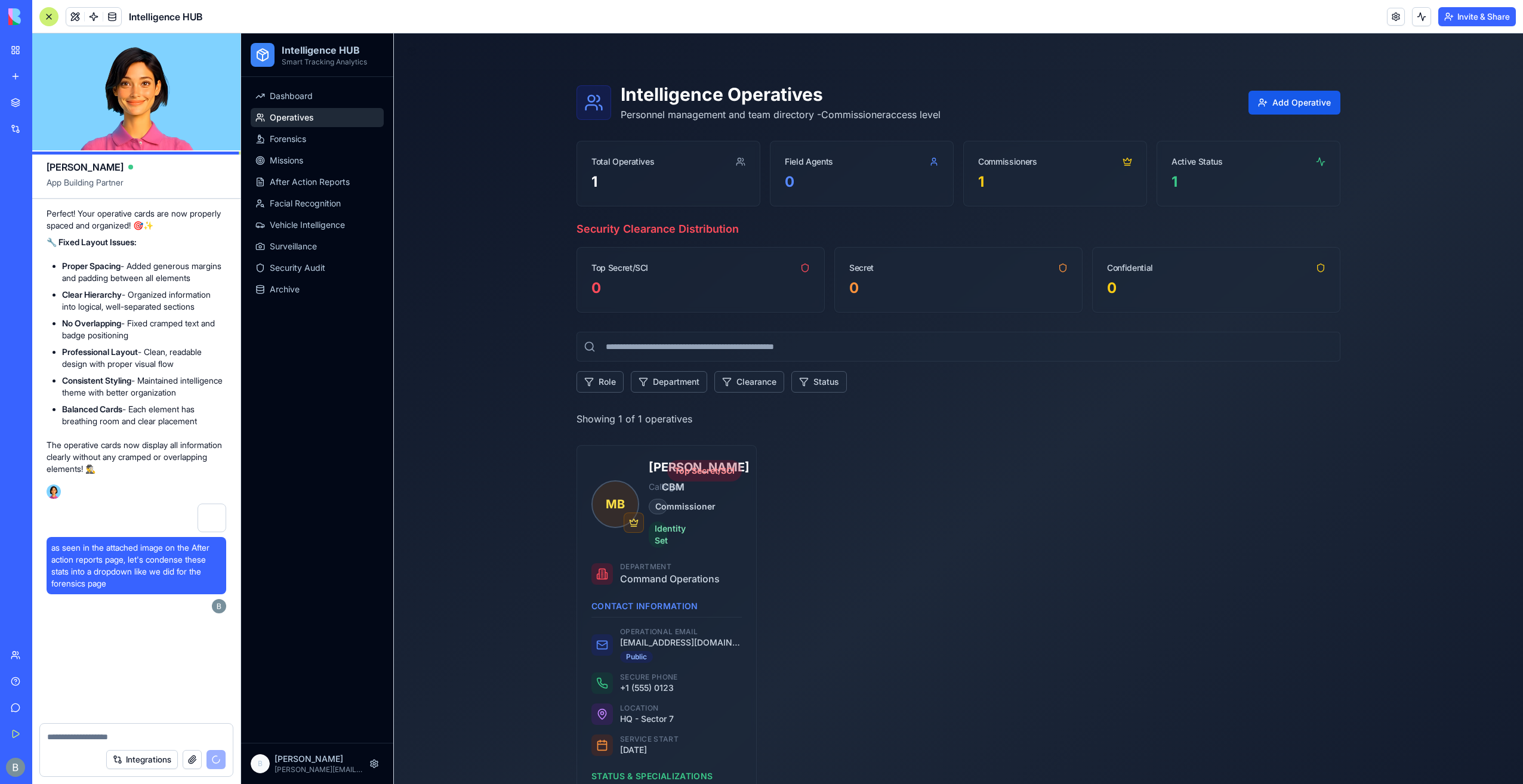
scroll to position [32834, 0]
click at [126, 736] on textarea at bounding box center [137, 736] width 179 height 12
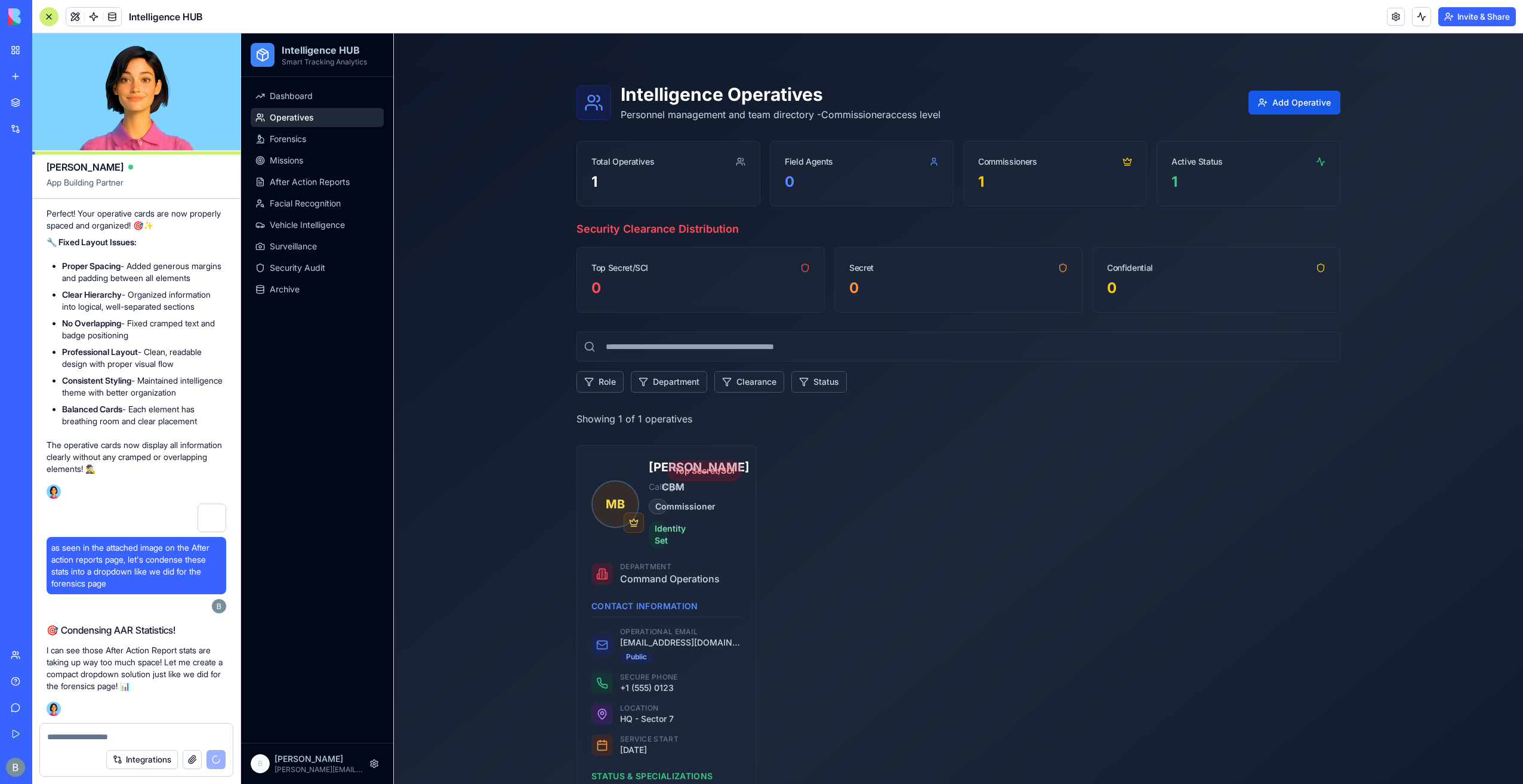
click at [126, 736] on textarea at bounding box center [137, 736] width 179 height 12
type textarea "*"
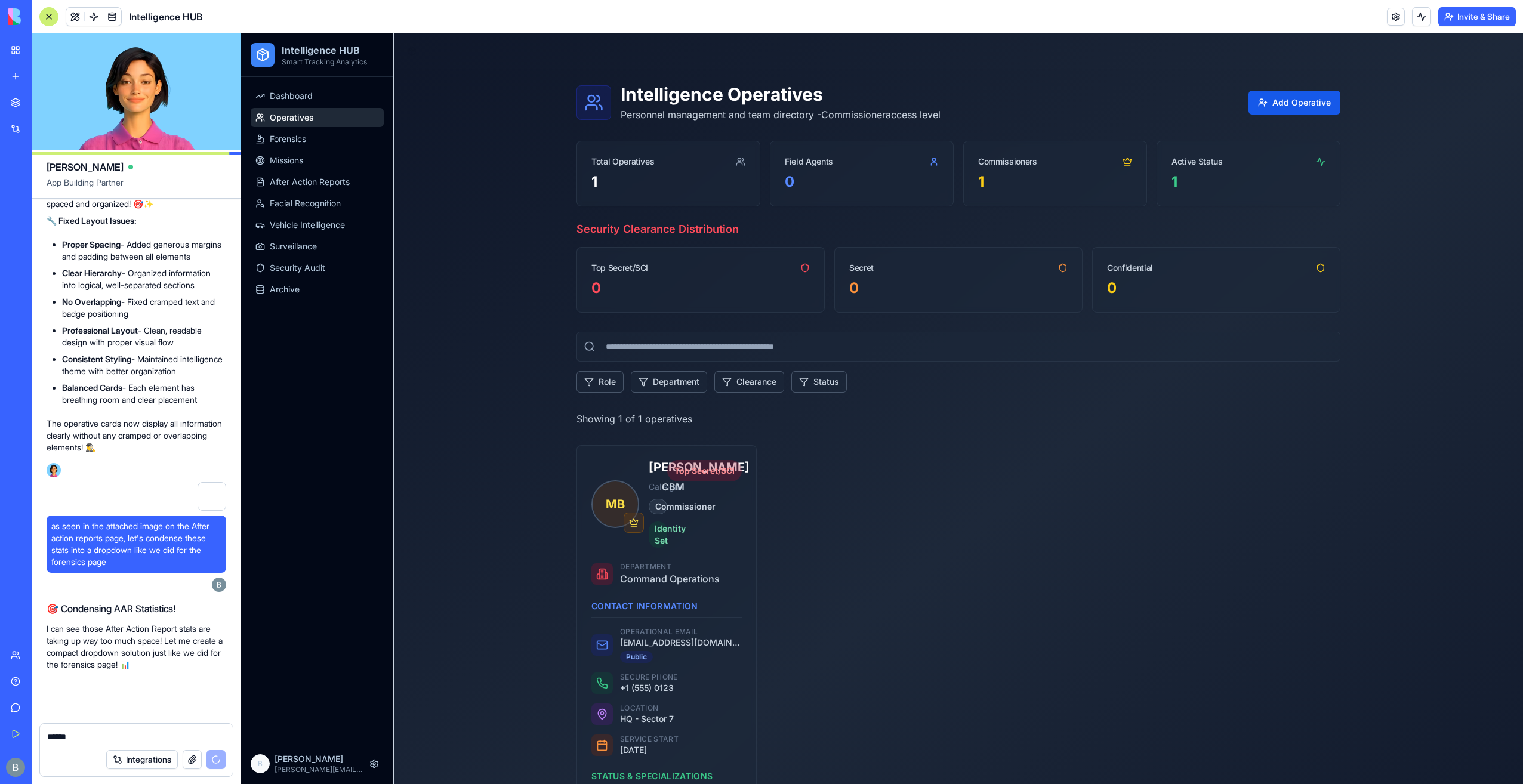
scroll to position [32867, 0]
paste textarea "**"
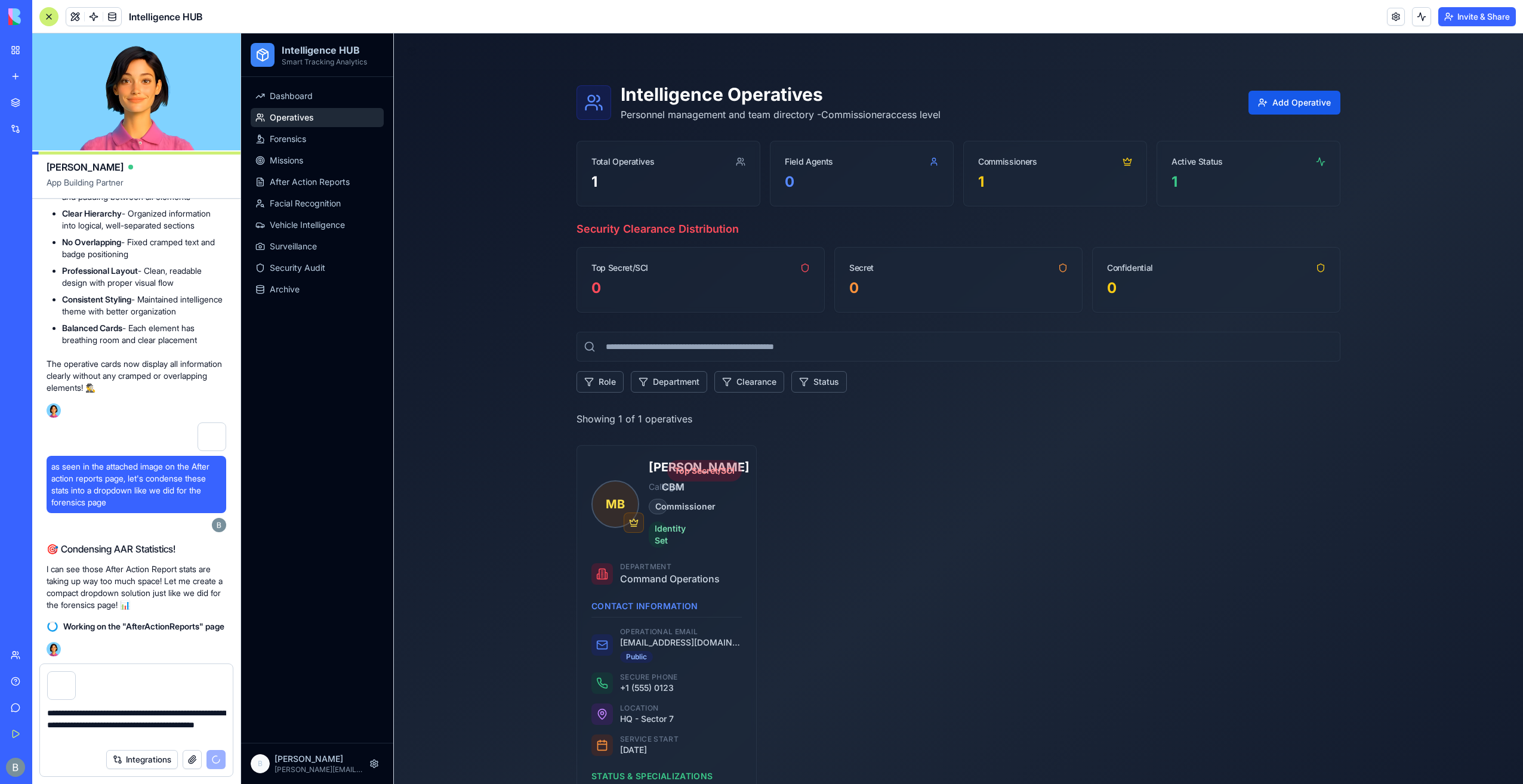
click at [66, 738] on textarea "**********" at bounding box center [137, 725] width 179 height 36
click at [198, 741] on textarea "**********" at bounding box center [137, 725] width 179 height 36
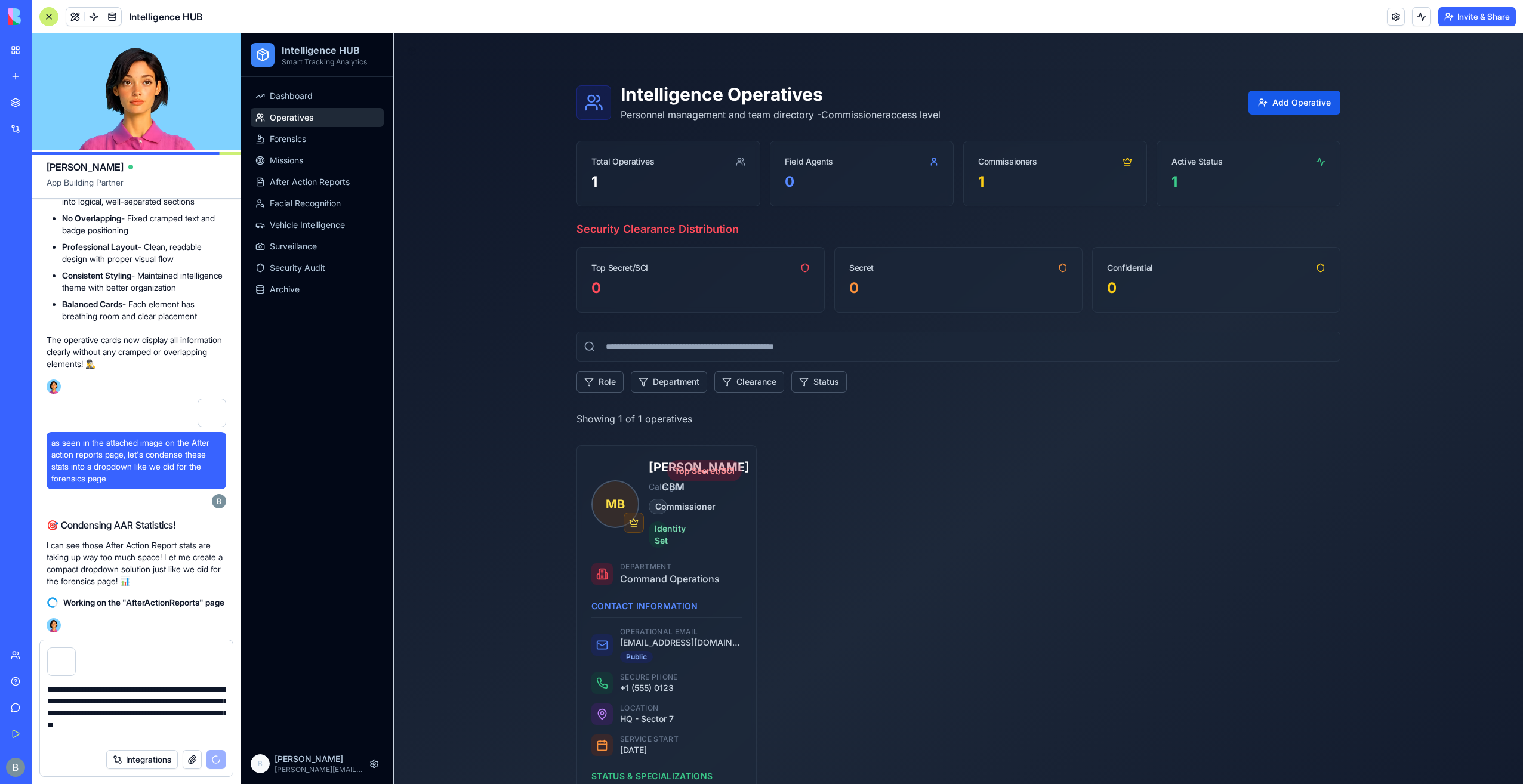
scroll to position [32951, 0]
type textarea "**********"
click at [366, 266] on link "Security Audit" at bounding box center [317, 268] width 133 height 19
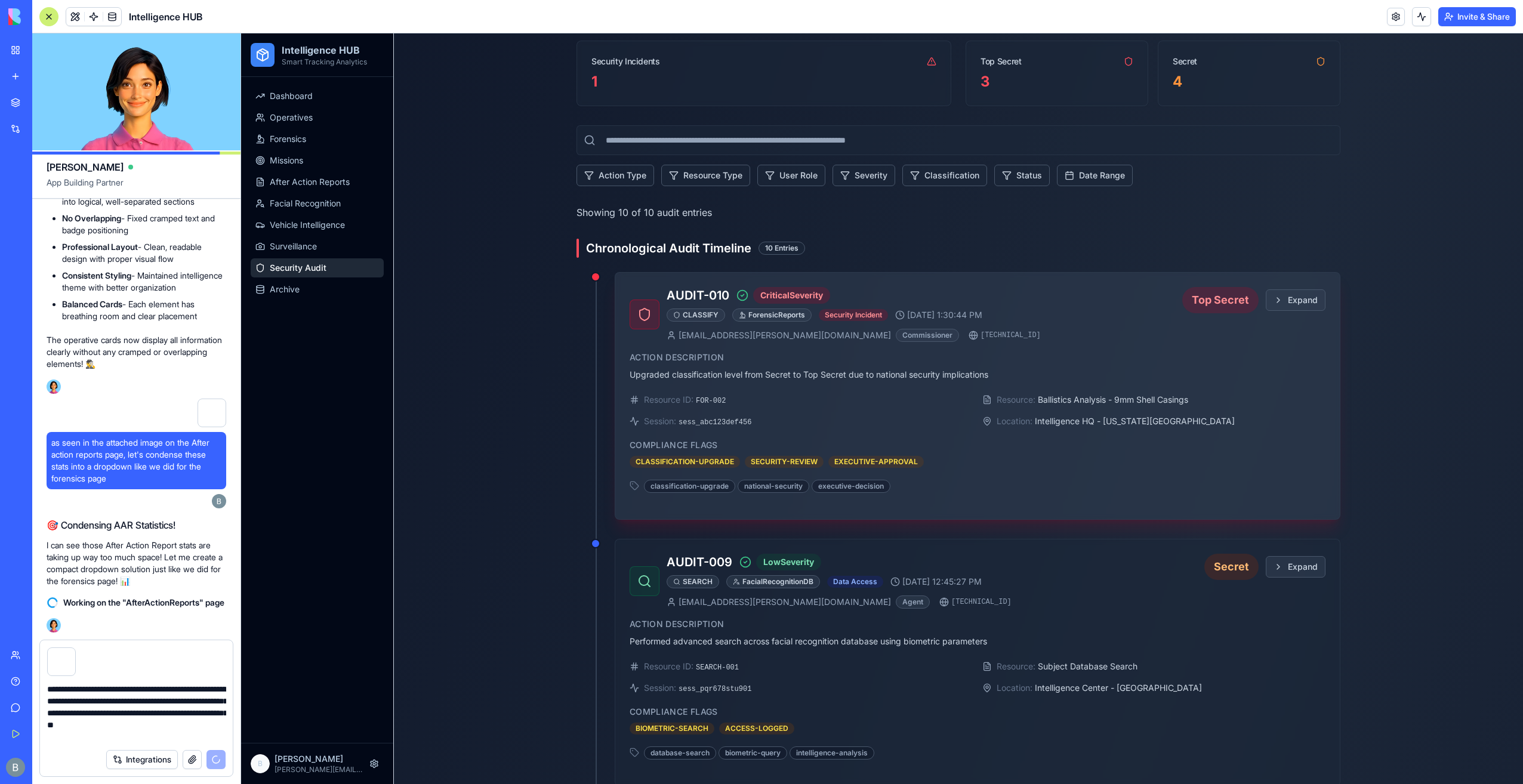
scroll to position [418, 0]
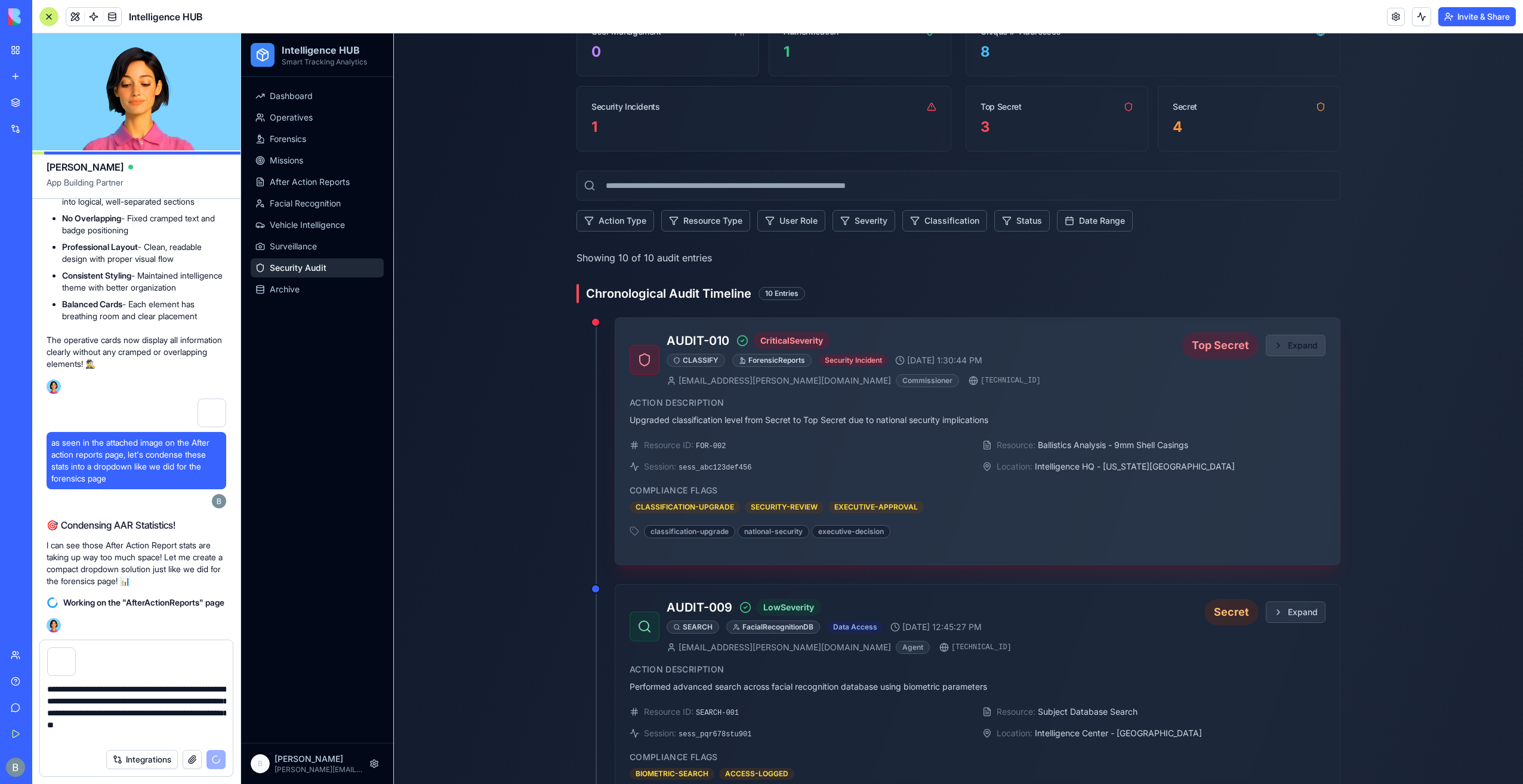
click at [1288, 337] on button "Expand" at bounding box center [1296, 345] width 59 height 21
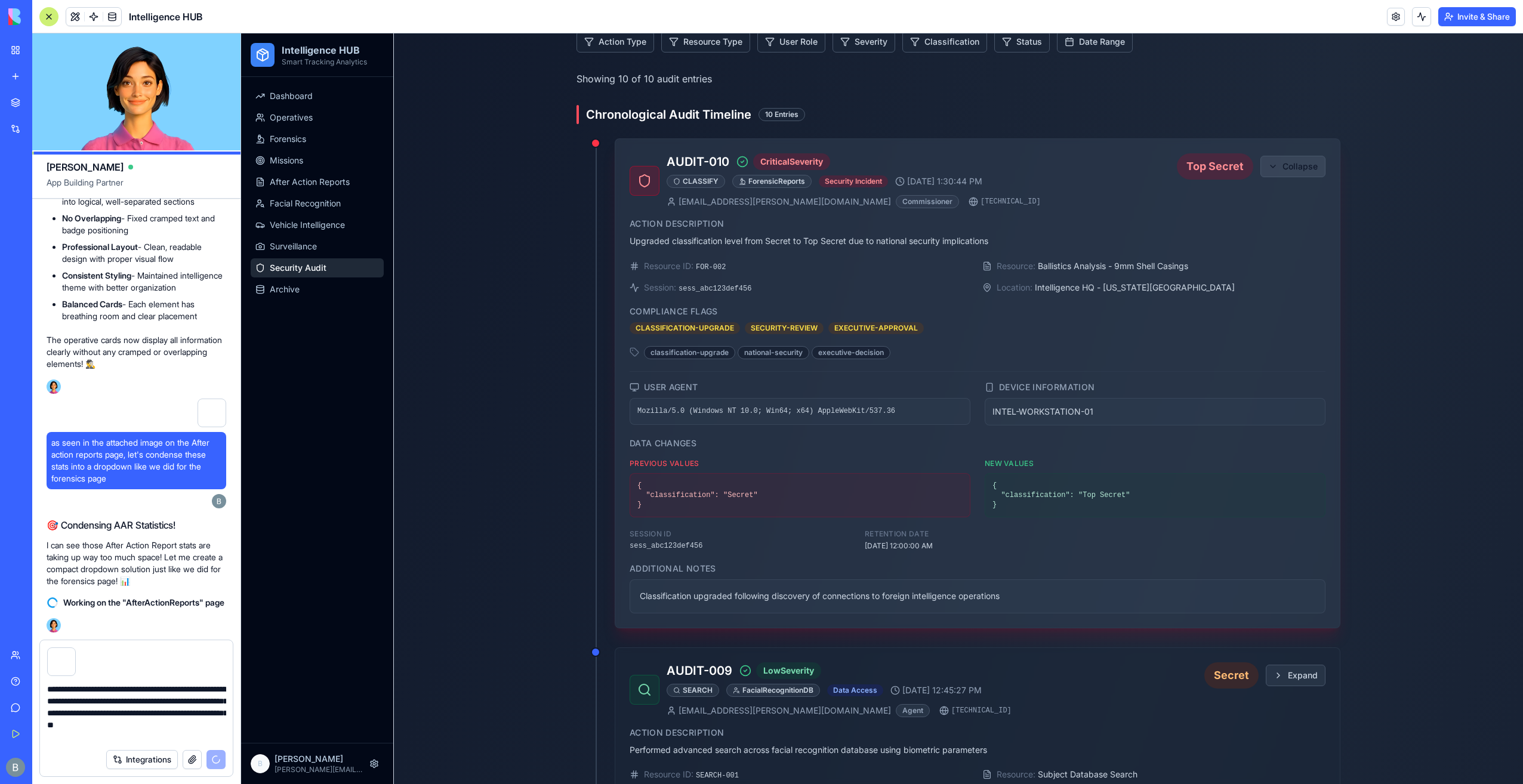
scroll to position [32973, 0]
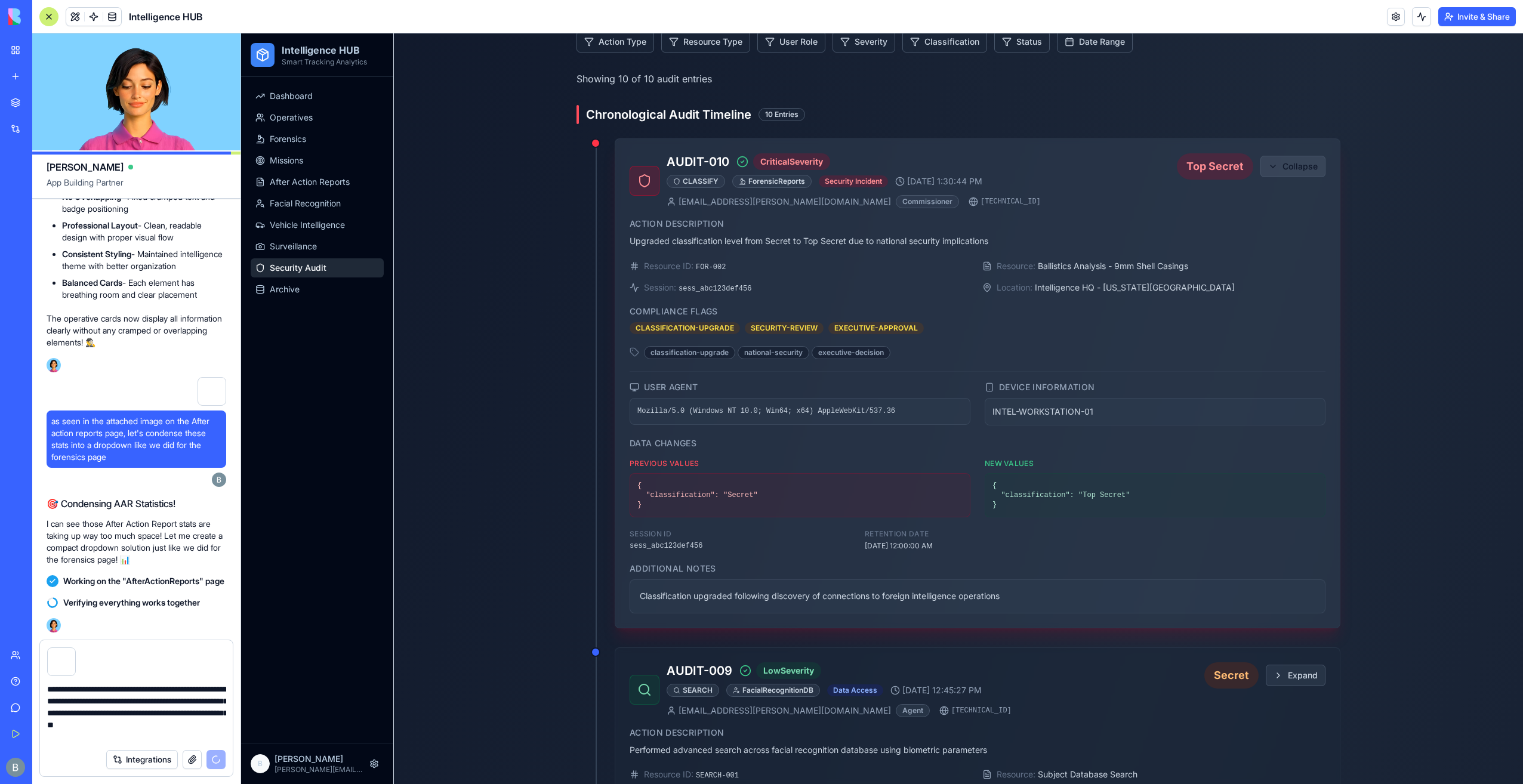
click at [1287, 161] on button "Collapse" at bounding box center [1293, 166] width 65 height 21
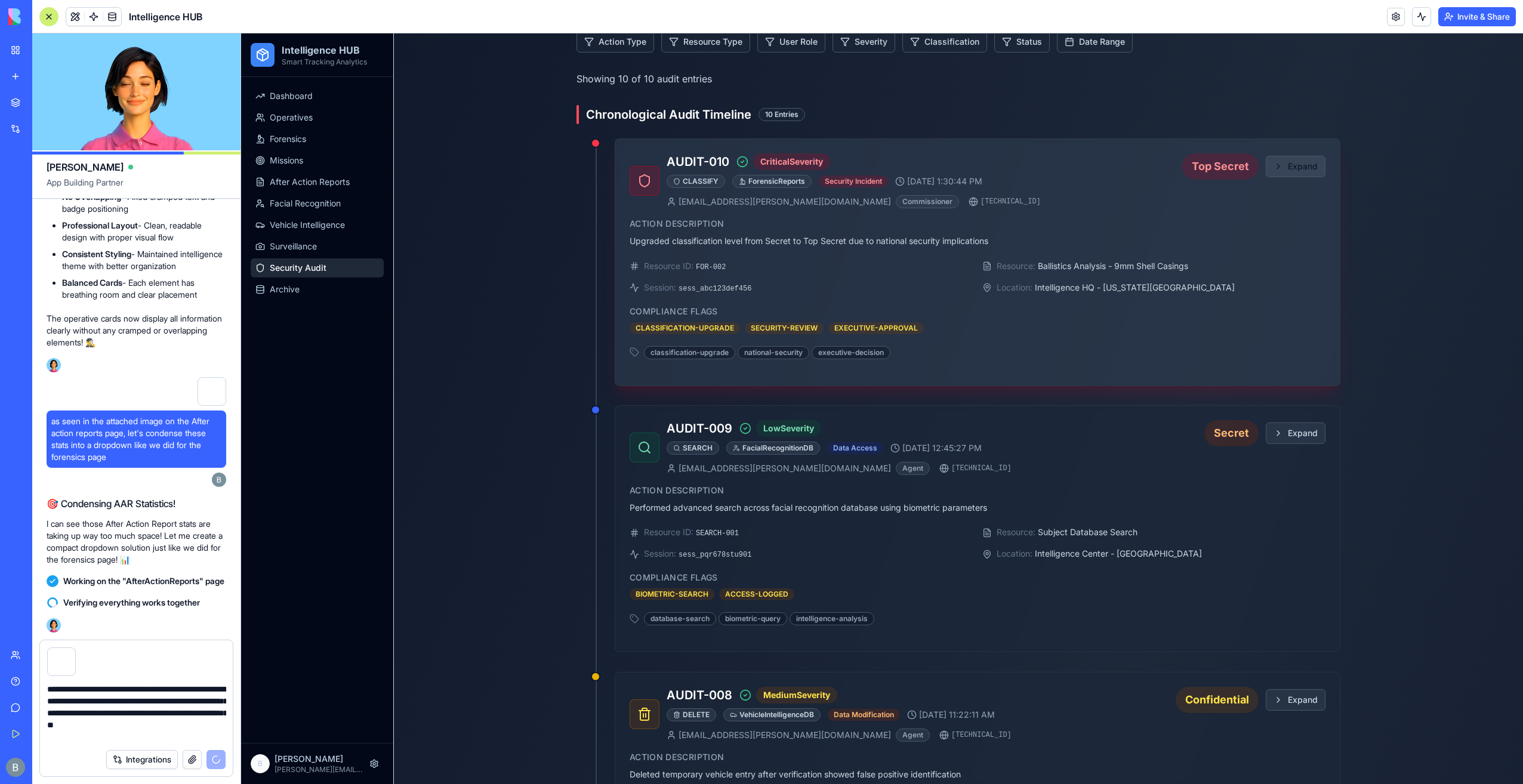
click at [1287, 161] on button "Expand" at bounding box center [1296, 166] width 59 height 21
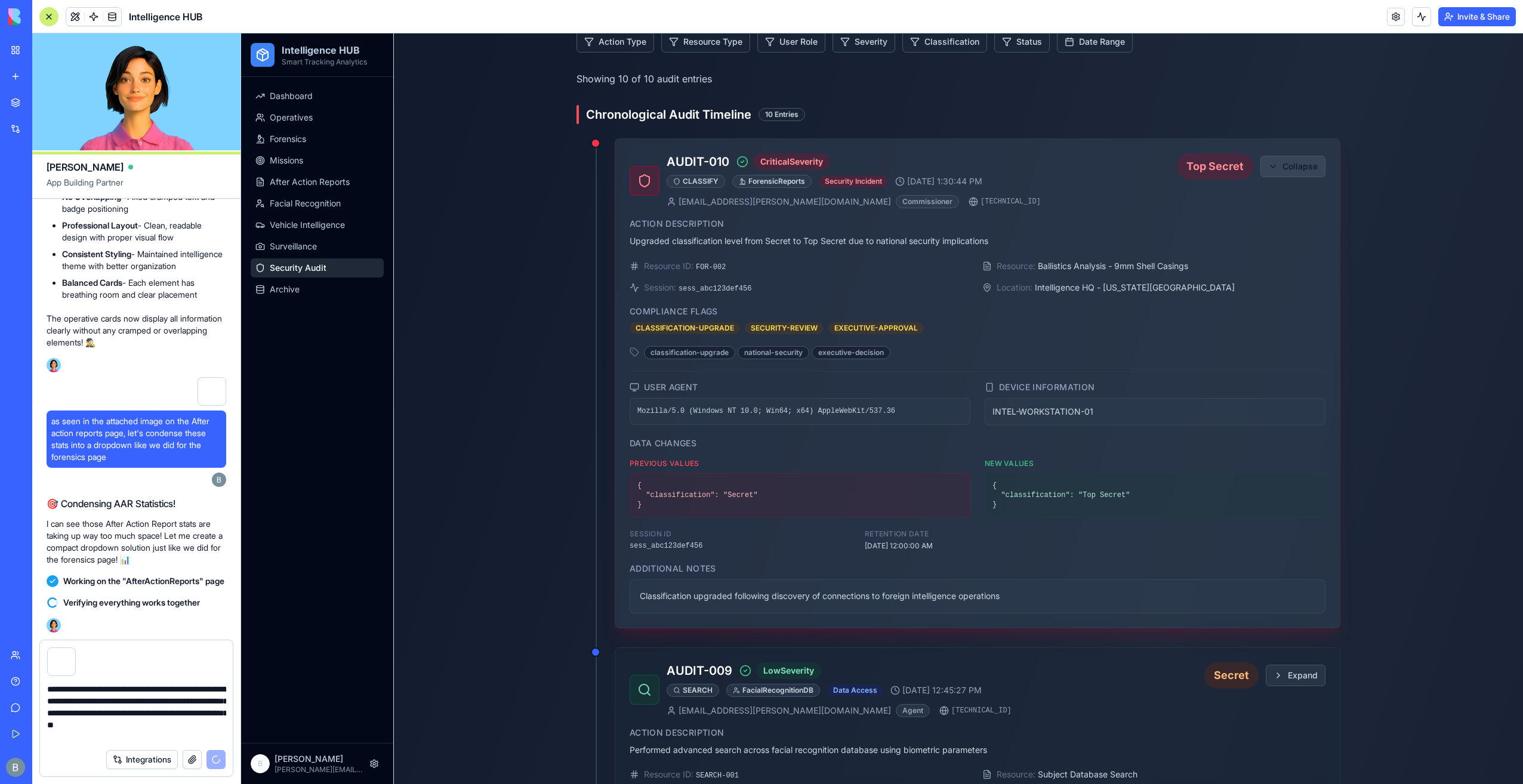
click at [1287, 161] on button "Collapse" at bounding box center [1293, 166] width 65 height 21
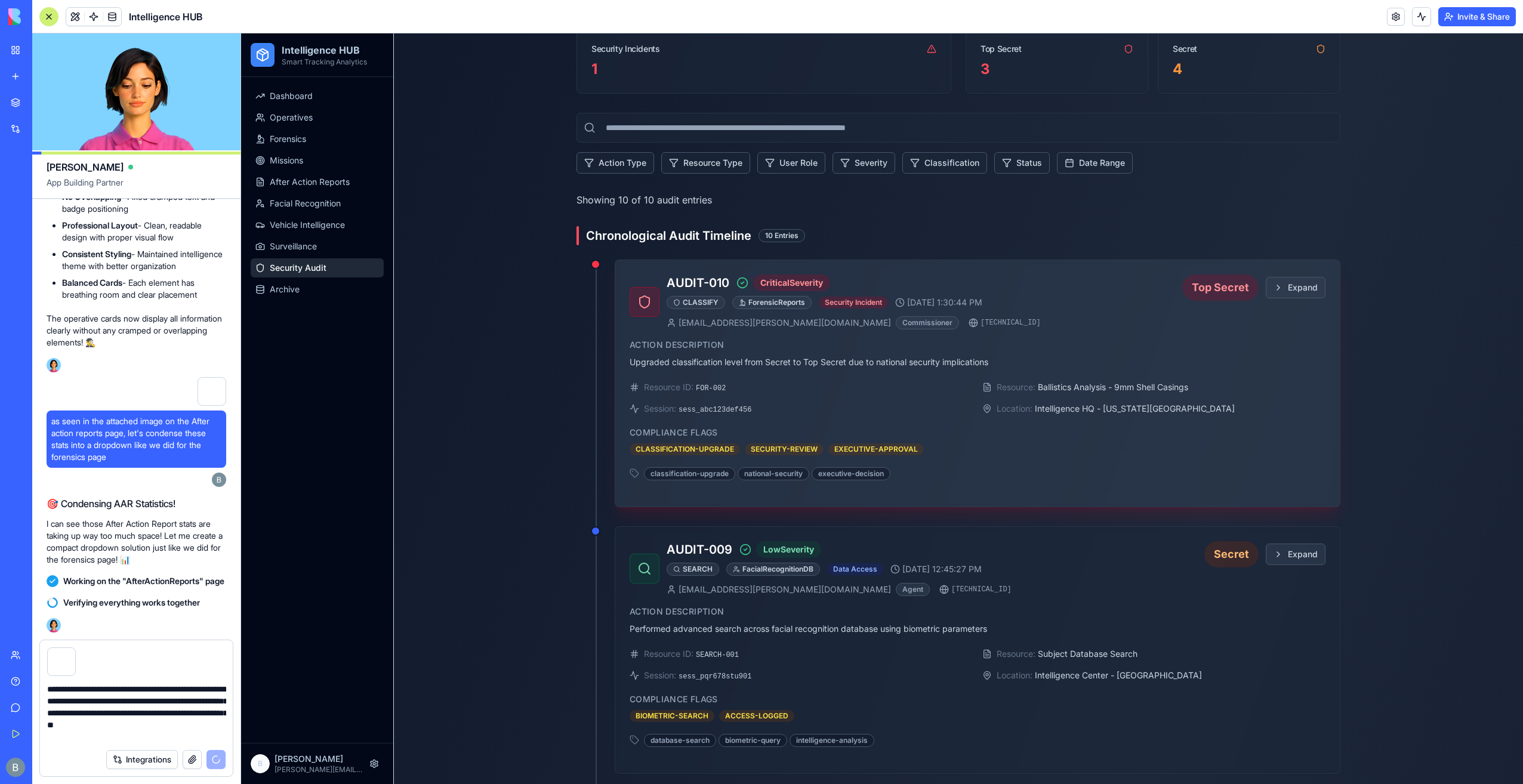
scroll to position [418, 0]
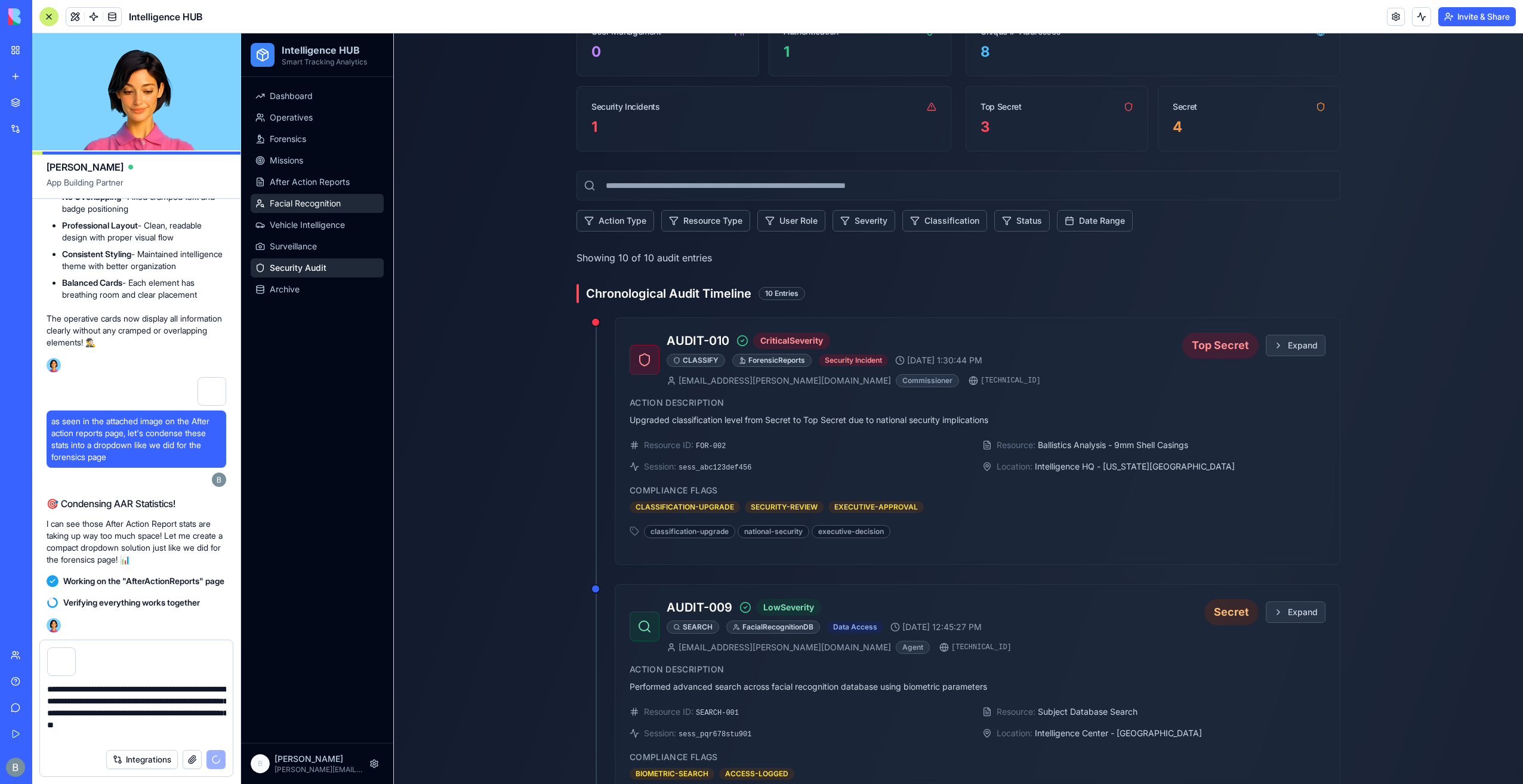
click at [334, 200] on span "Facial Recognition" at bounding box center [305, 203] width 71 height 12
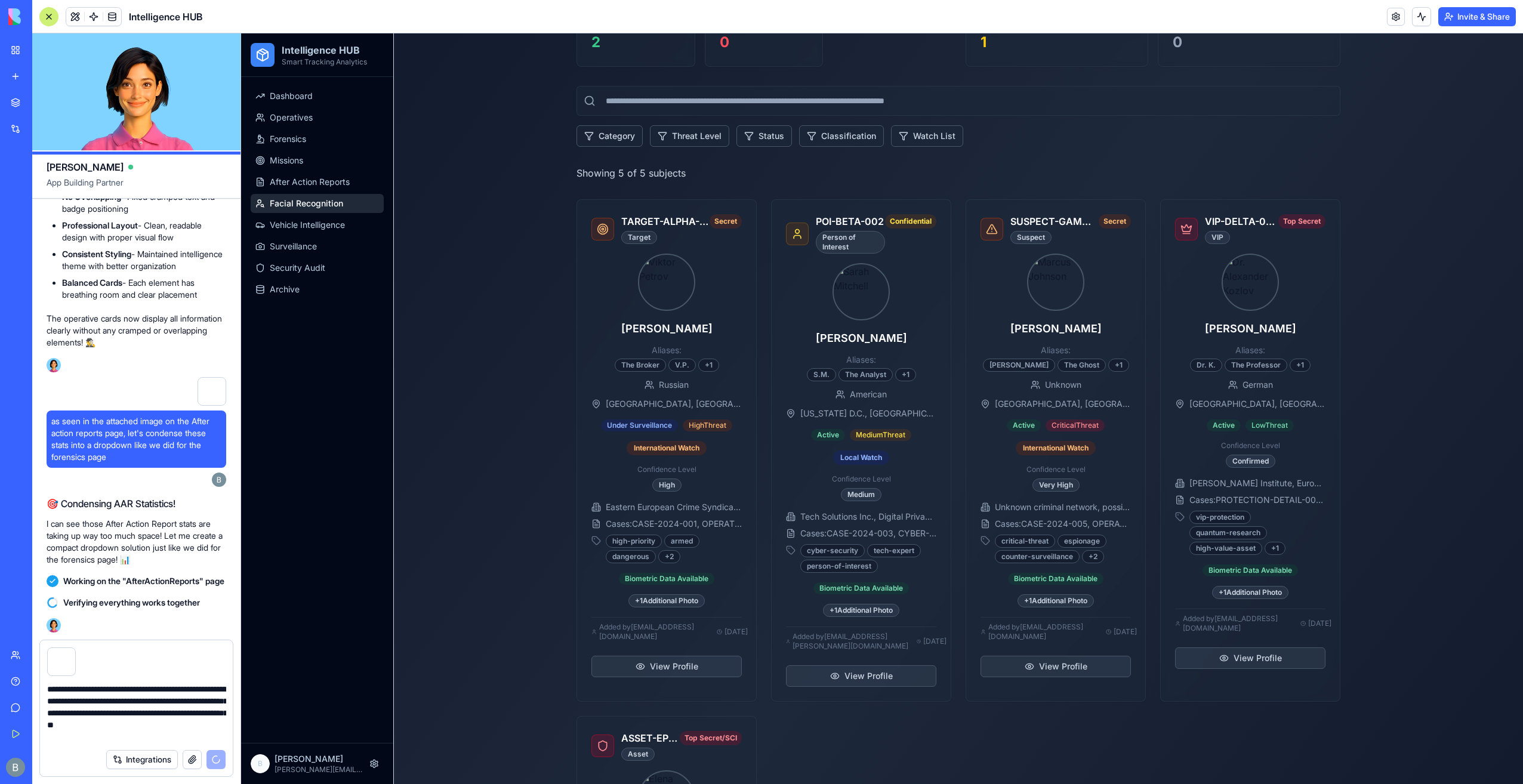
scroll to position [418, 0]
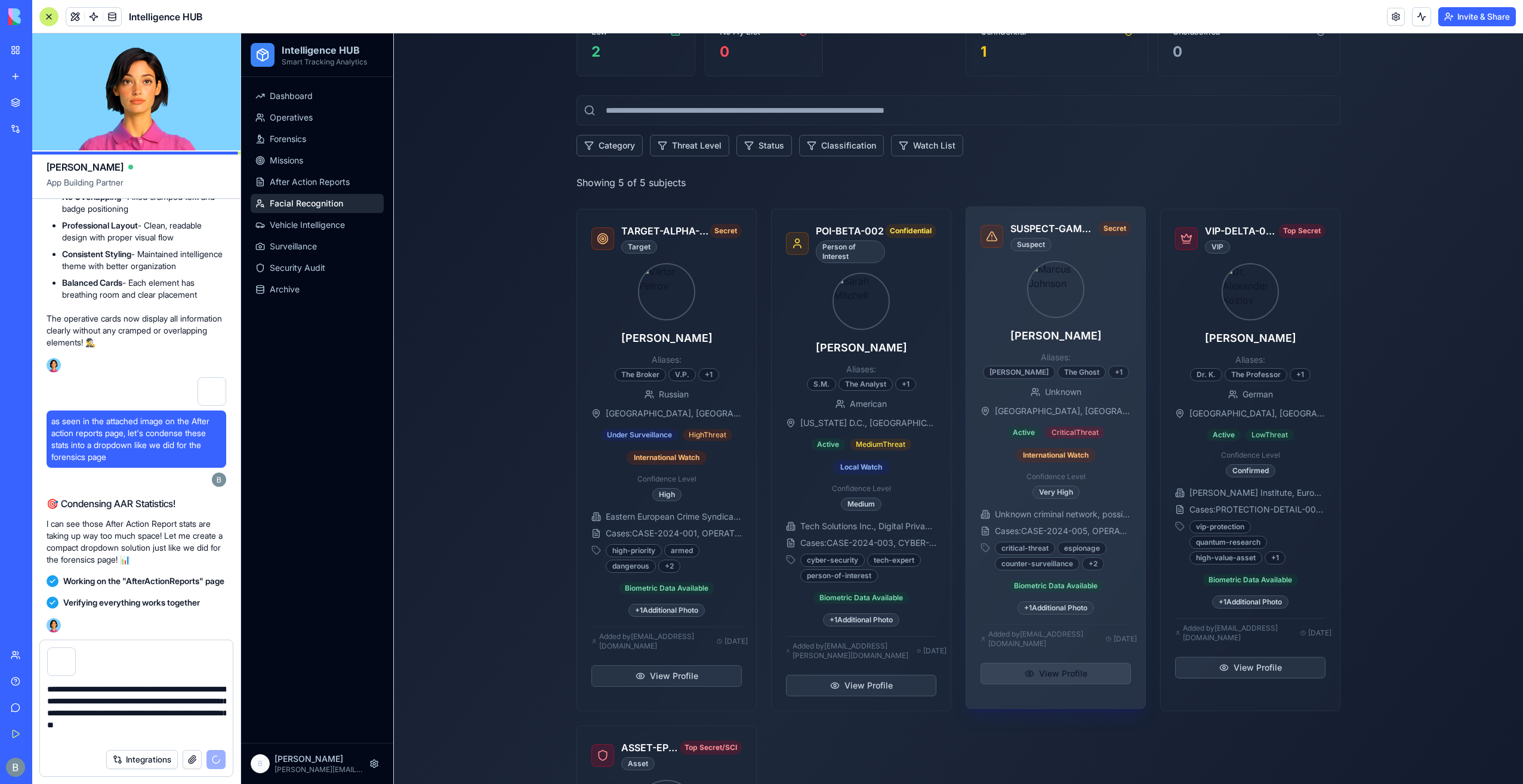
click at [1041, 669] on button "View Profile" at bounding box center [1055, 673] width 150 height 21
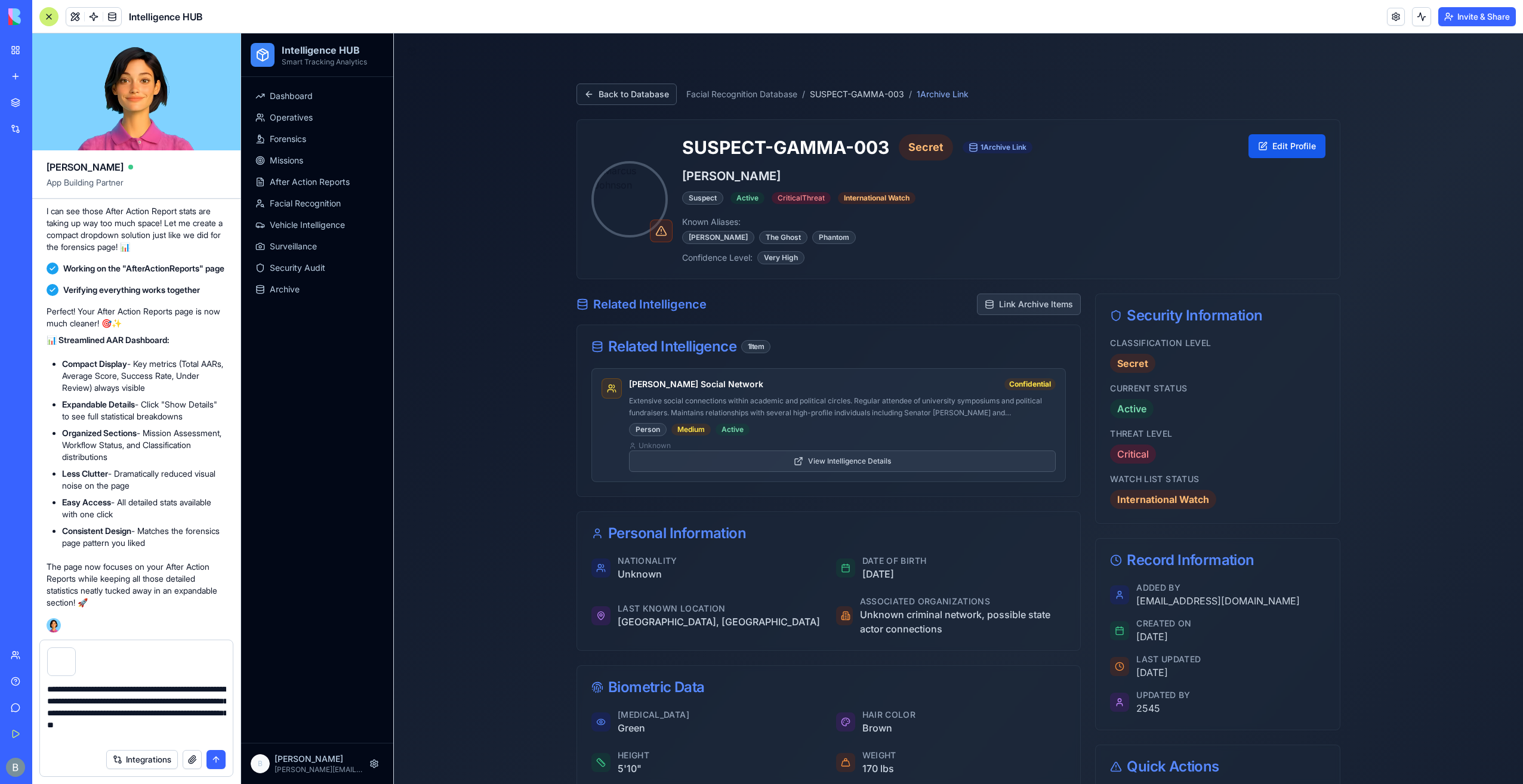
click at [627, 200] on img at bounding box center [629, 199] width 72 height 72
click at [789, 466] on button "View Intelligence Details" at bounding box center [842, 461] width 427 height 21
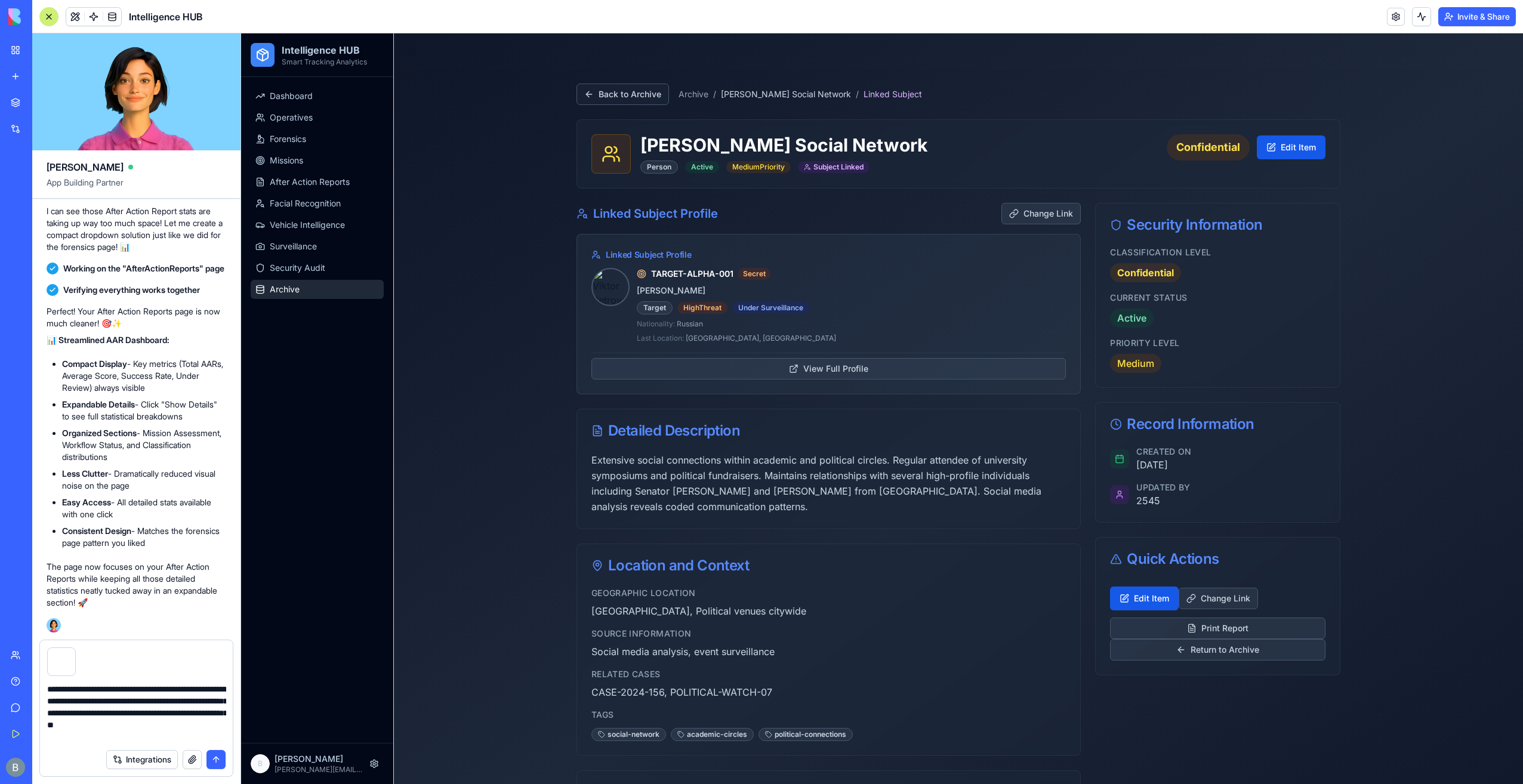
click at [309, 285] on link "Archive" at bounding box center [317, 289] width 133 height 19
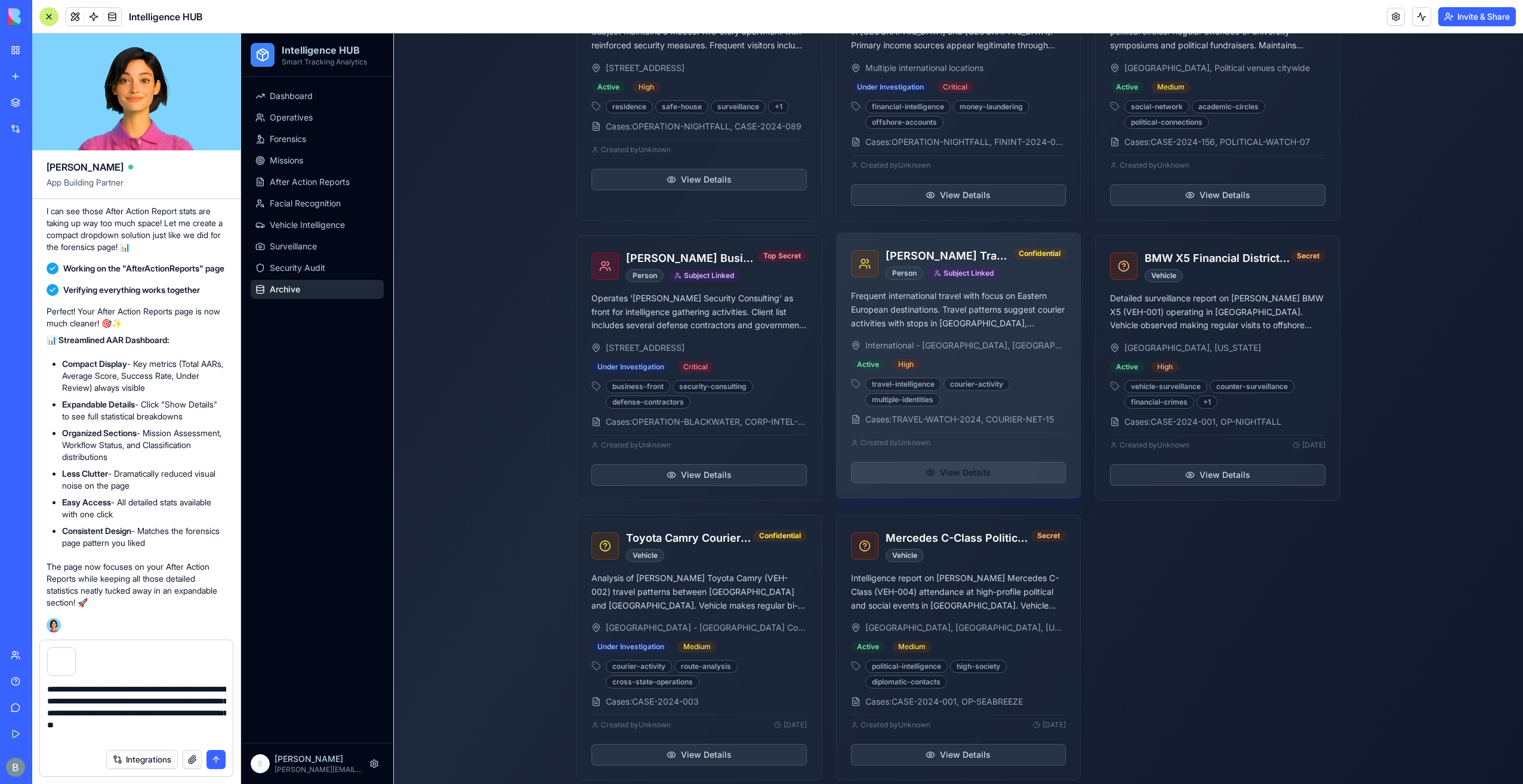
scroll to position [957, 0]
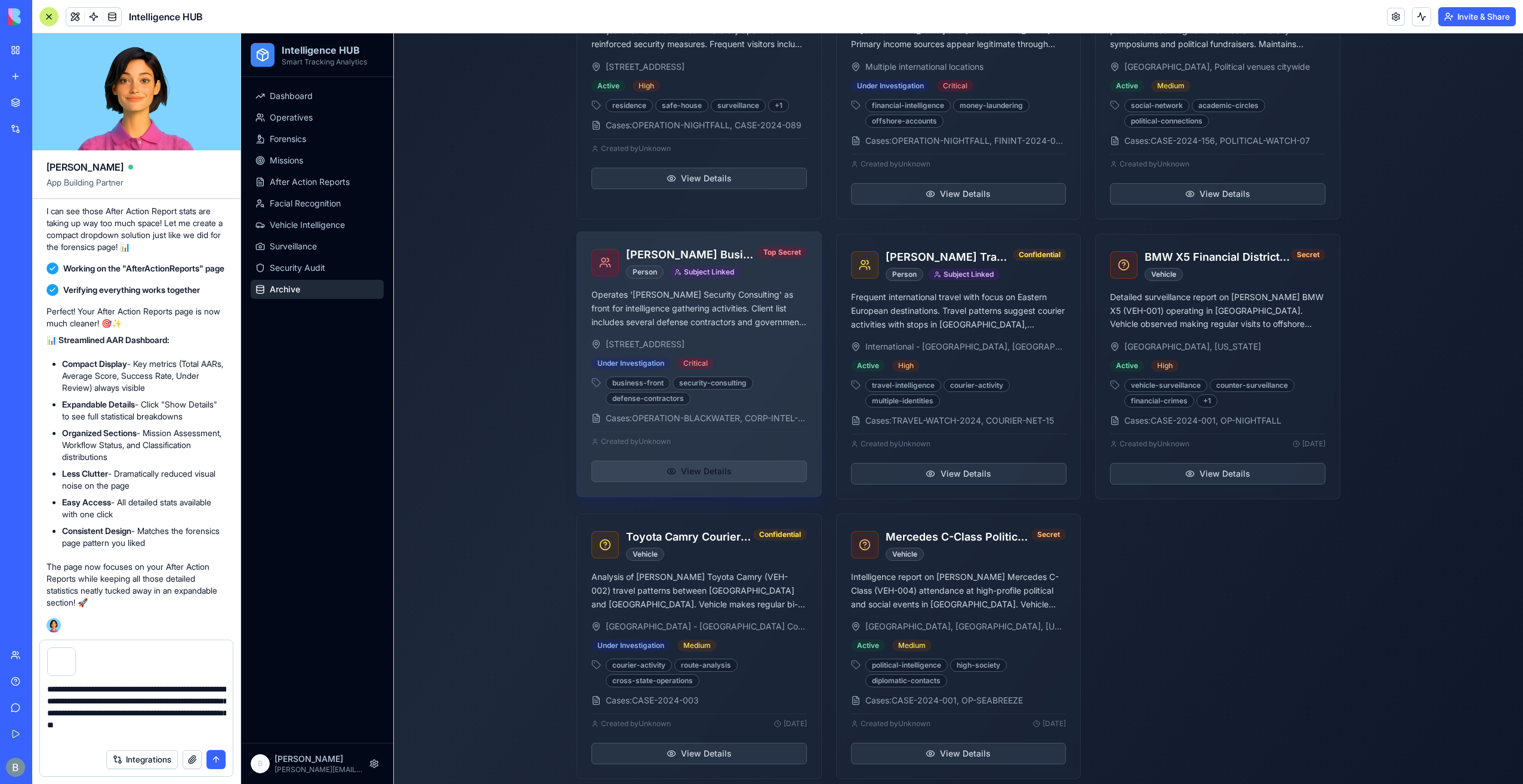
click at [743, 467] on button "View Details" at bounding box center [699, 471] width 216 height 21
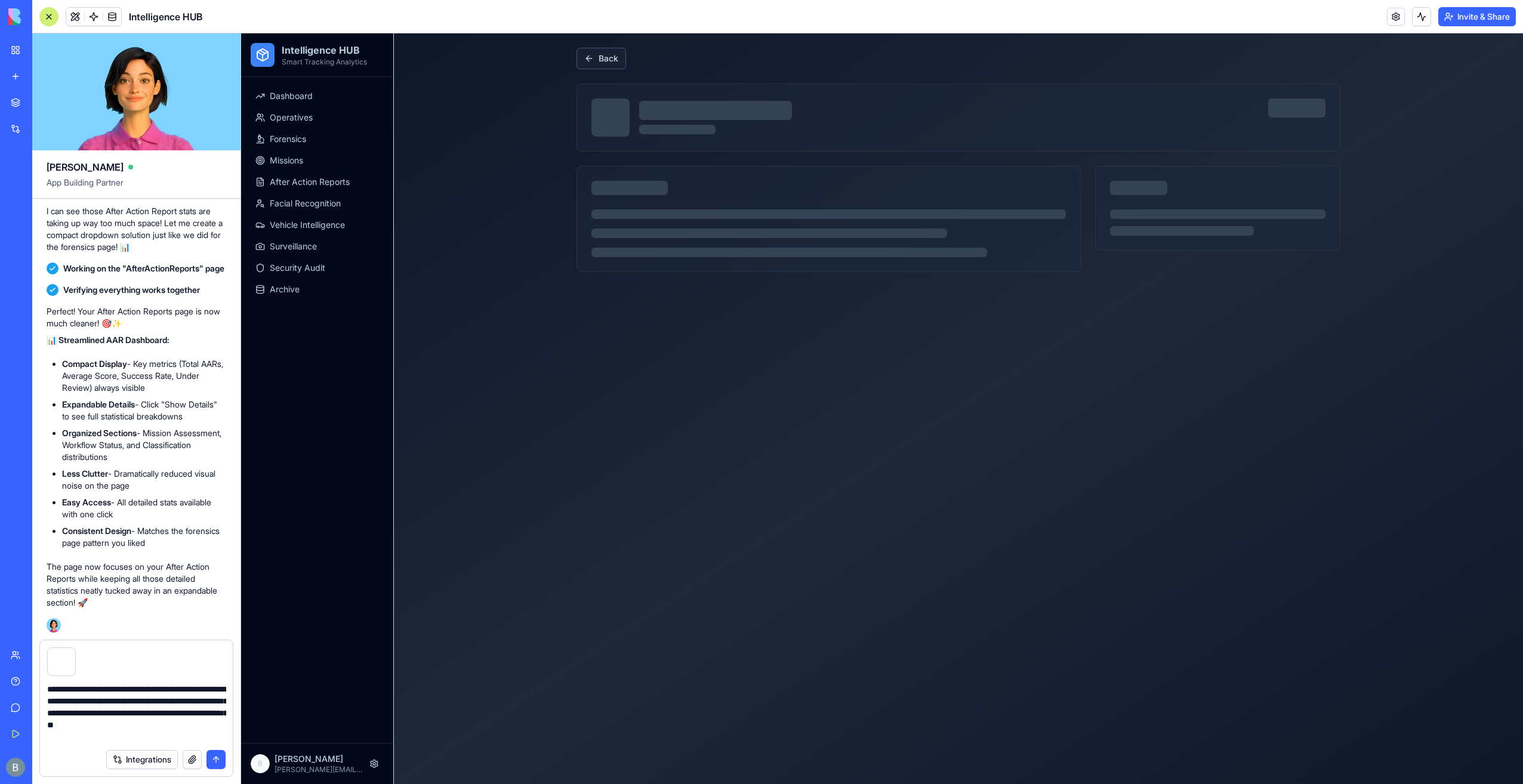
scroll to position [36, 0]
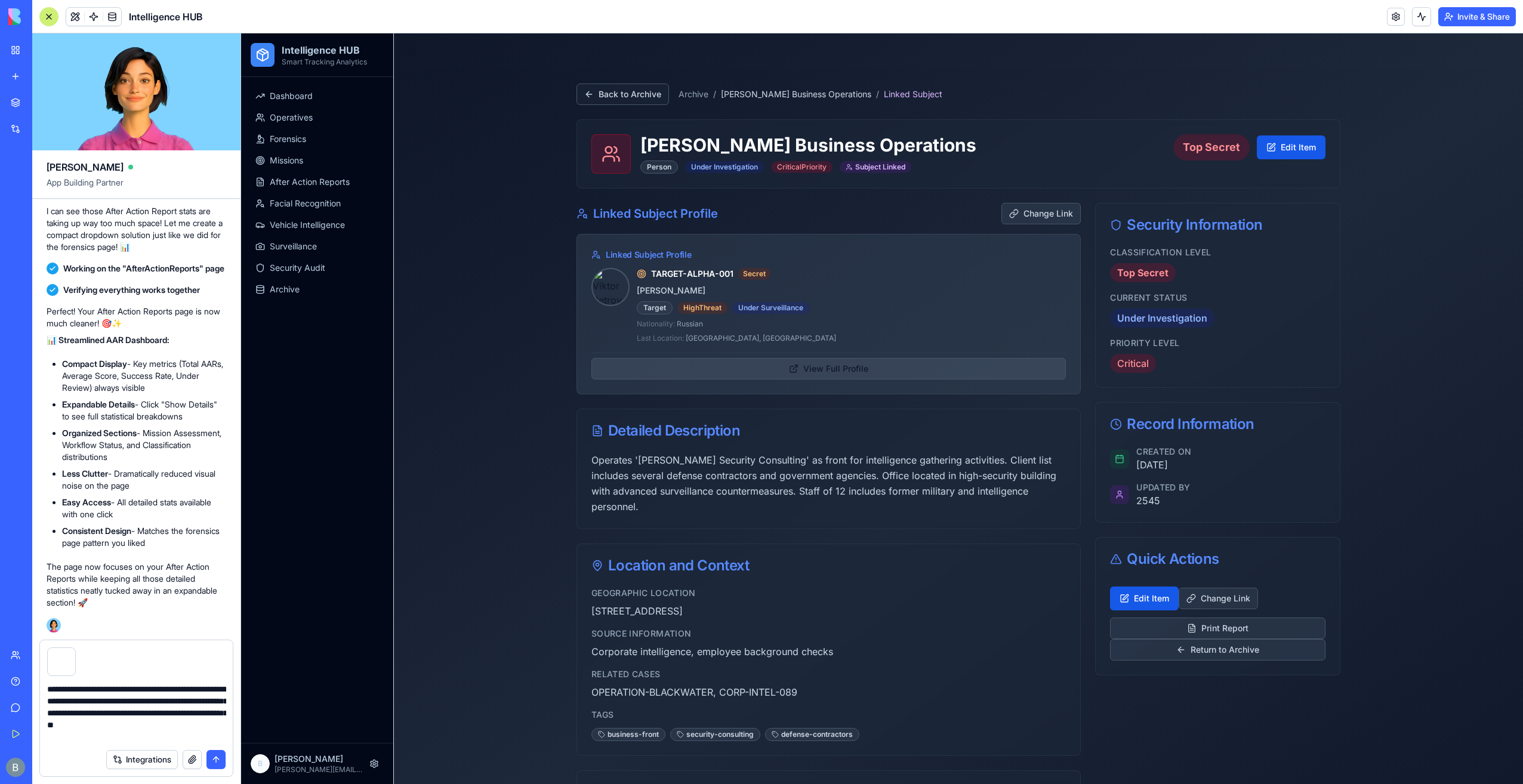
click at [771, 368] on button "View Full Profile" at bounding box center [829, 368] width 474 height 21
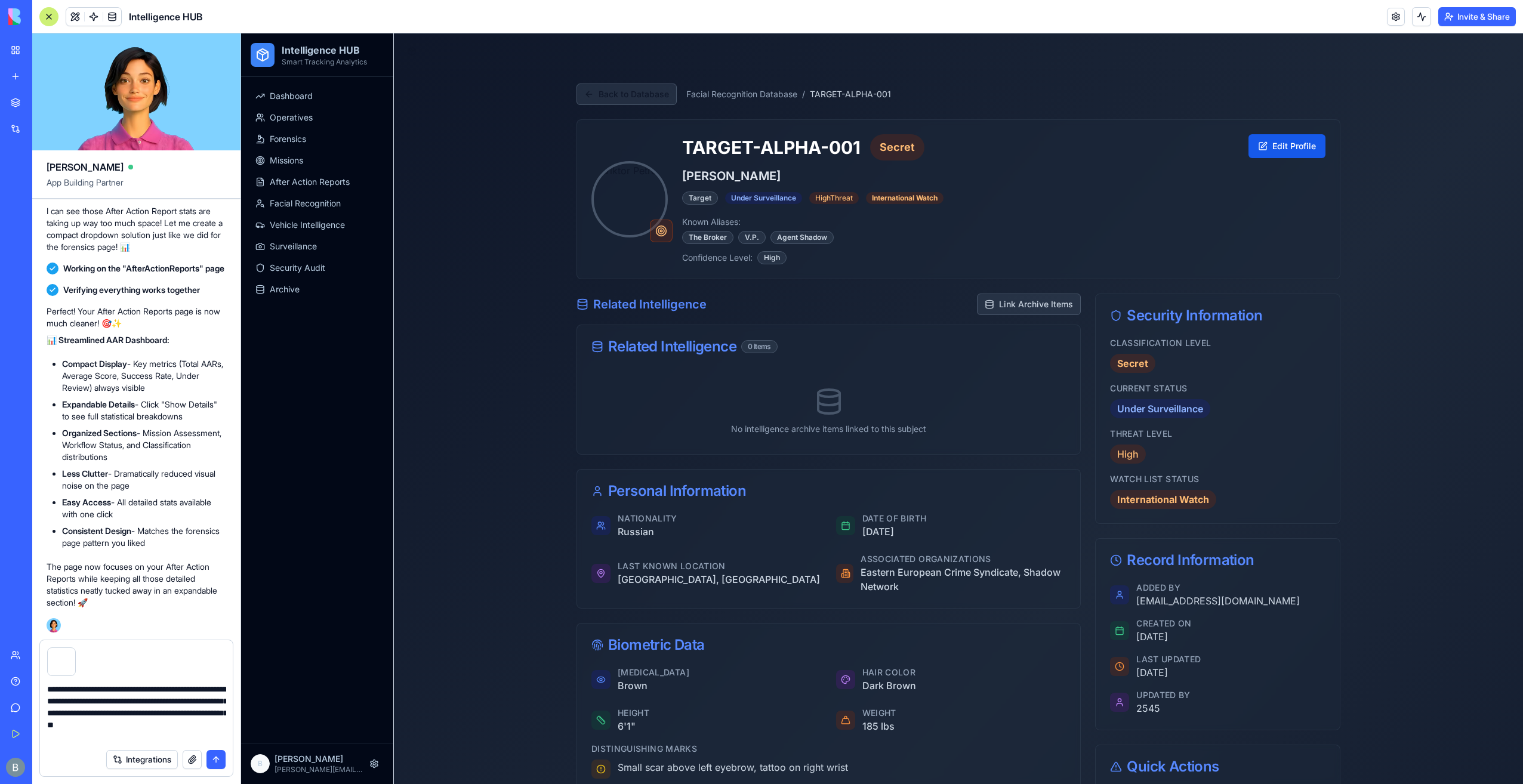
click at [632, 85] on button "Back to Database" at bounding box center [627, 94] width 101 height 21
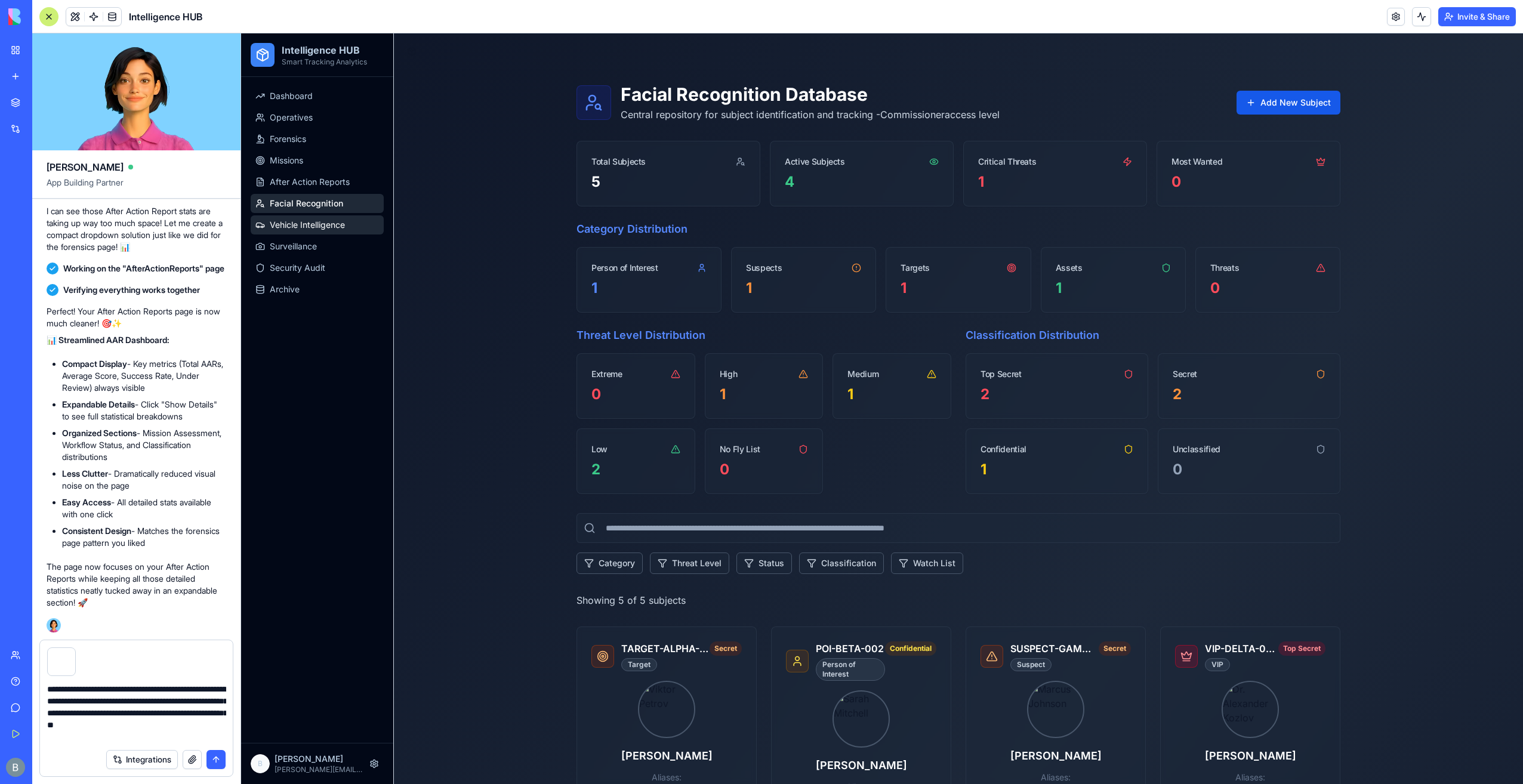
click at [364, 232] on link "Vehicle Intelligence" at bounding box center [317, 225] width 133 height 19
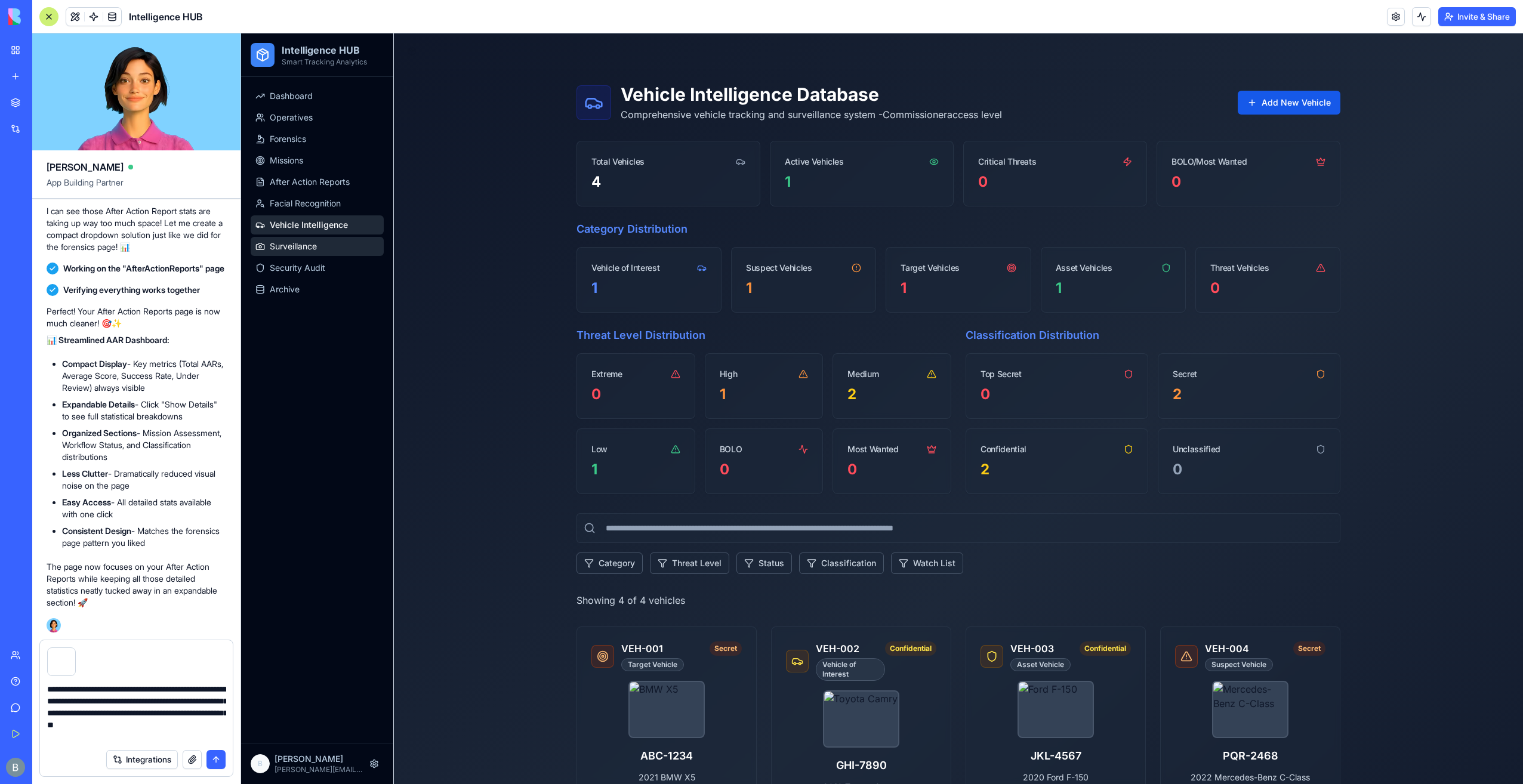
click at [359, 251] on link "Surveillance" at bounding box center [317, 246] width 133 height 19
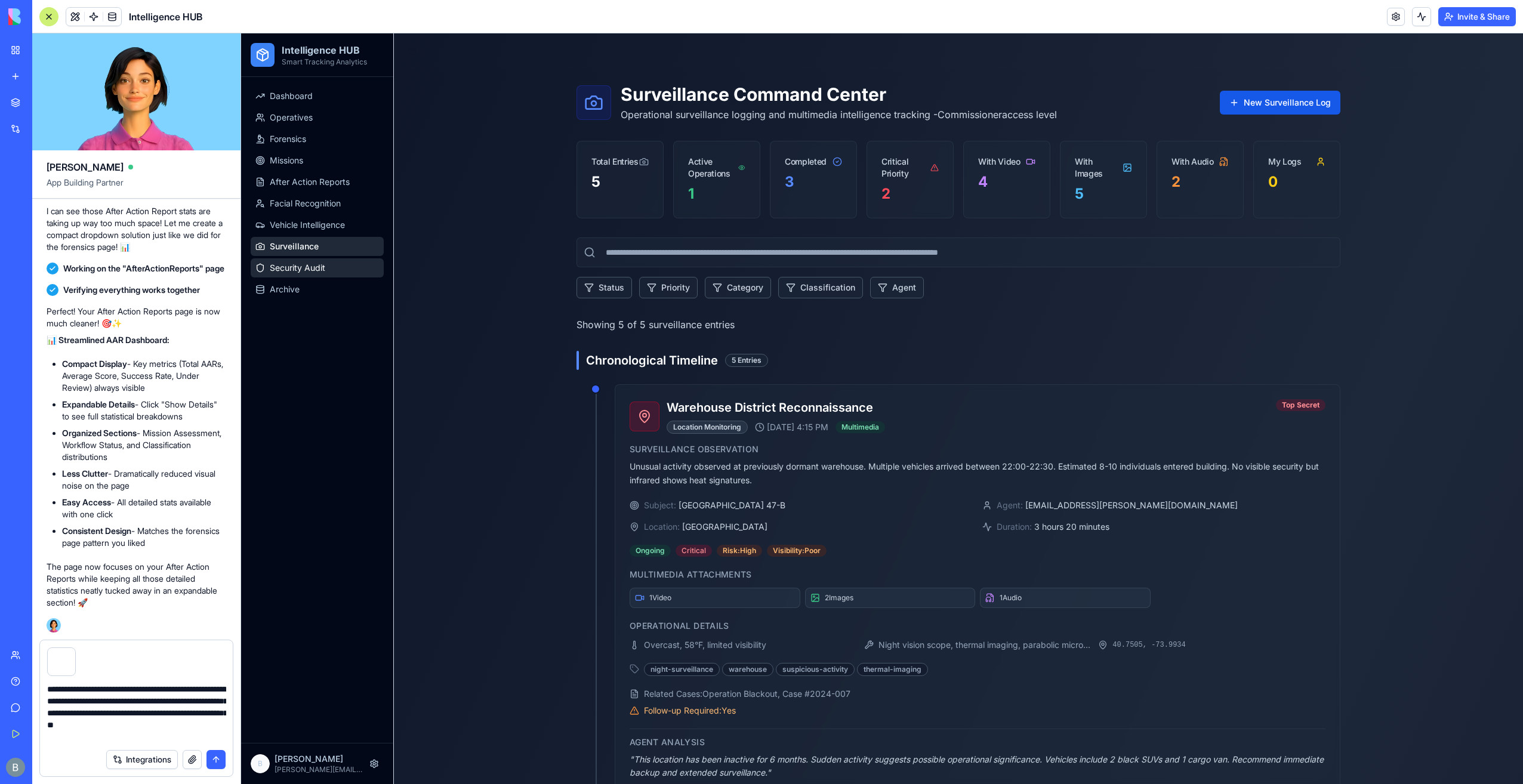
click at [363, 266] on link "Security Audit" at bounding box center [317, 268] width 133 height 19
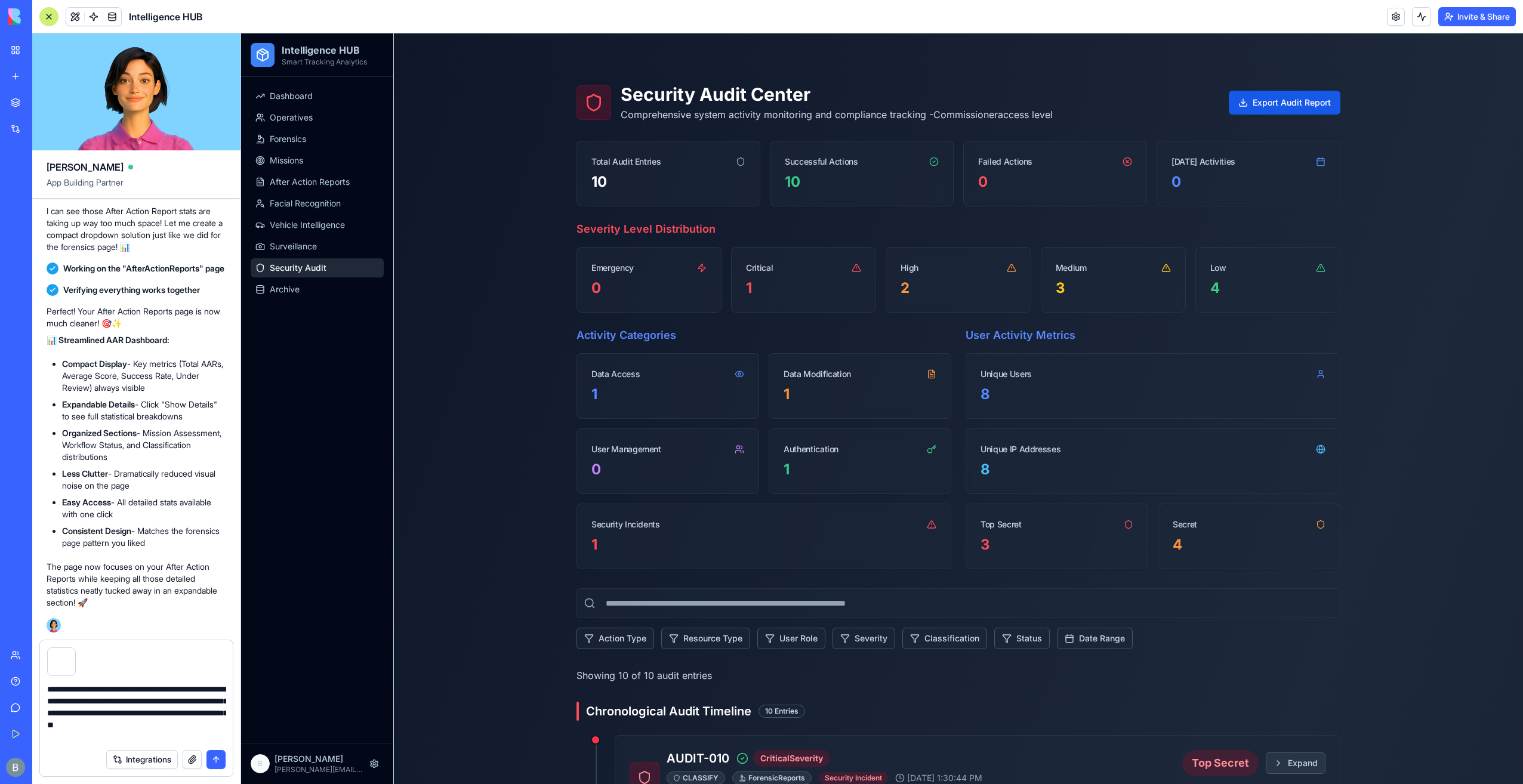
click at [214, 759] on button "submit" at bounding box center [216, 759] width 19 height 19
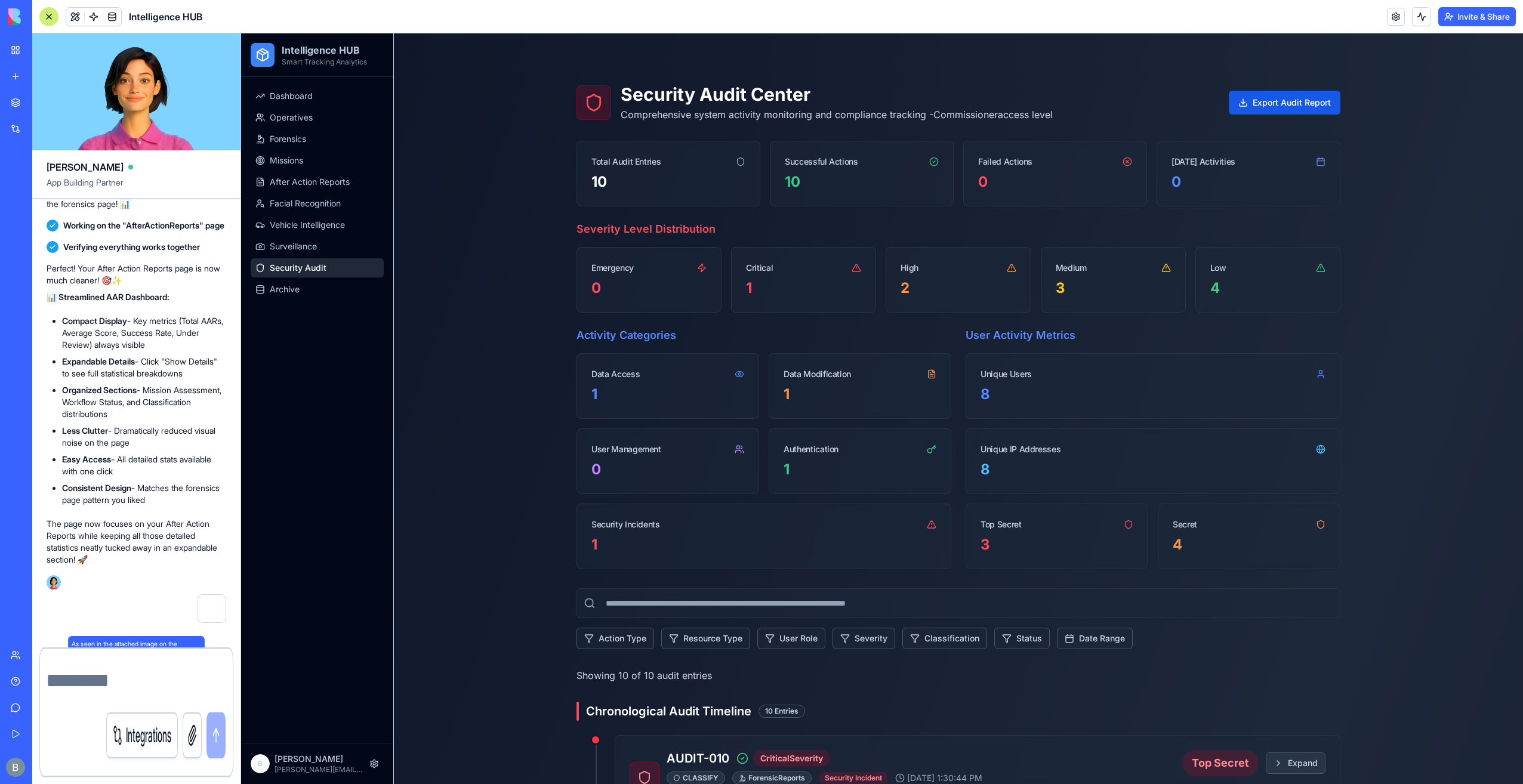
scroll to position [33328, 0]
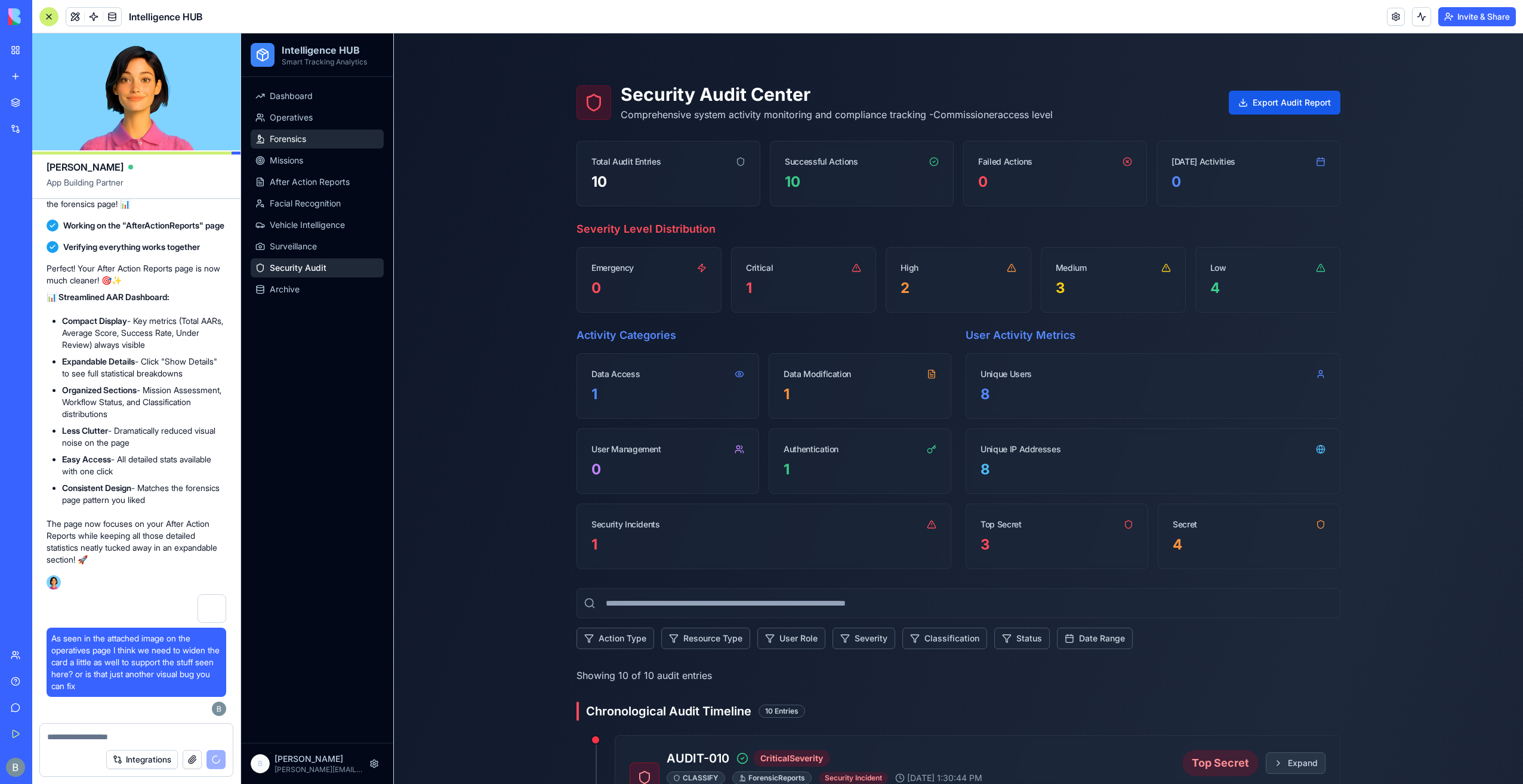
click at [320, 129] on link "Forensics" at bounding box center [317, 138] width 133 height 19
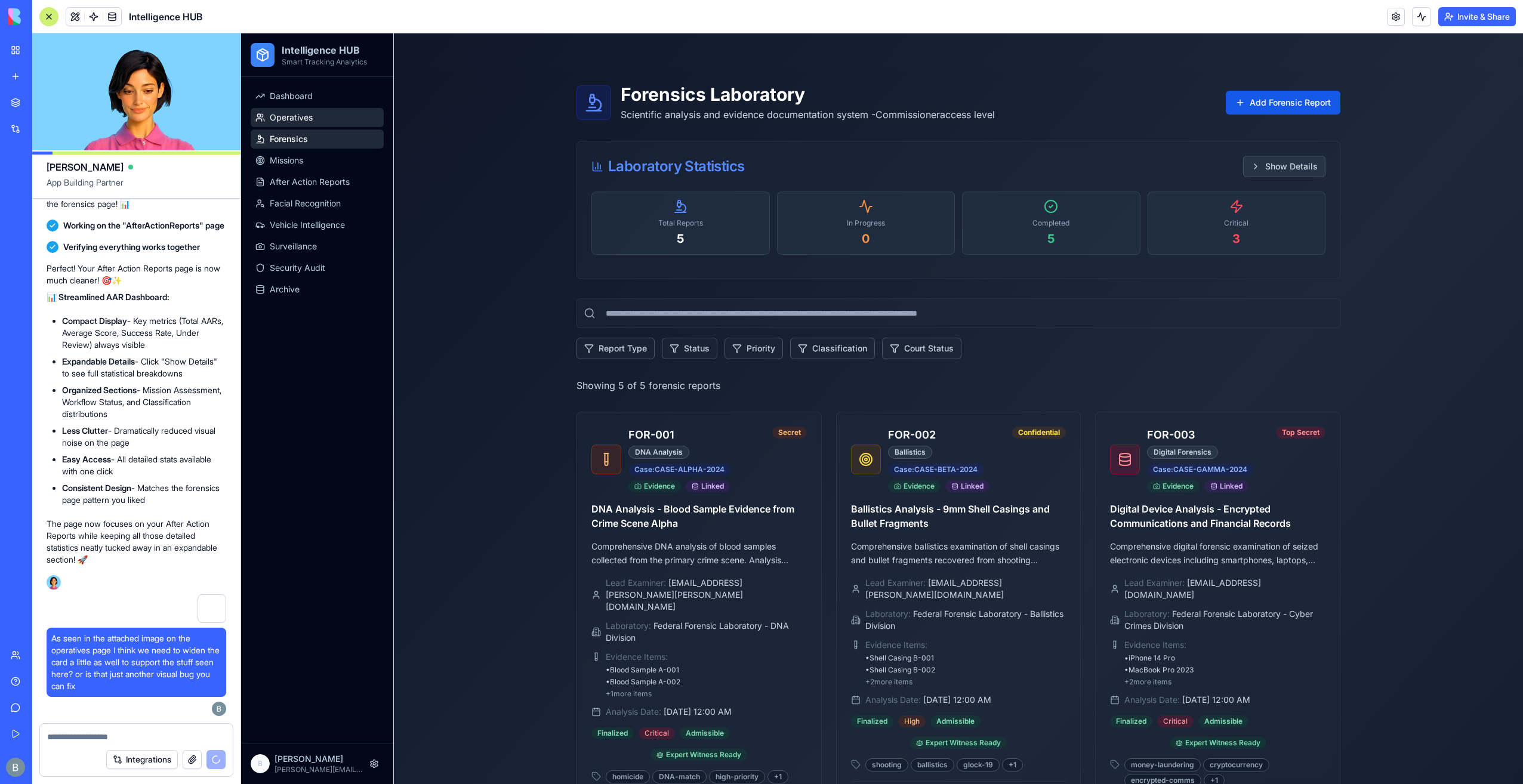
click at [317, 121] on link "Operatives" at bounding box center [317, 117] width 133 height 19
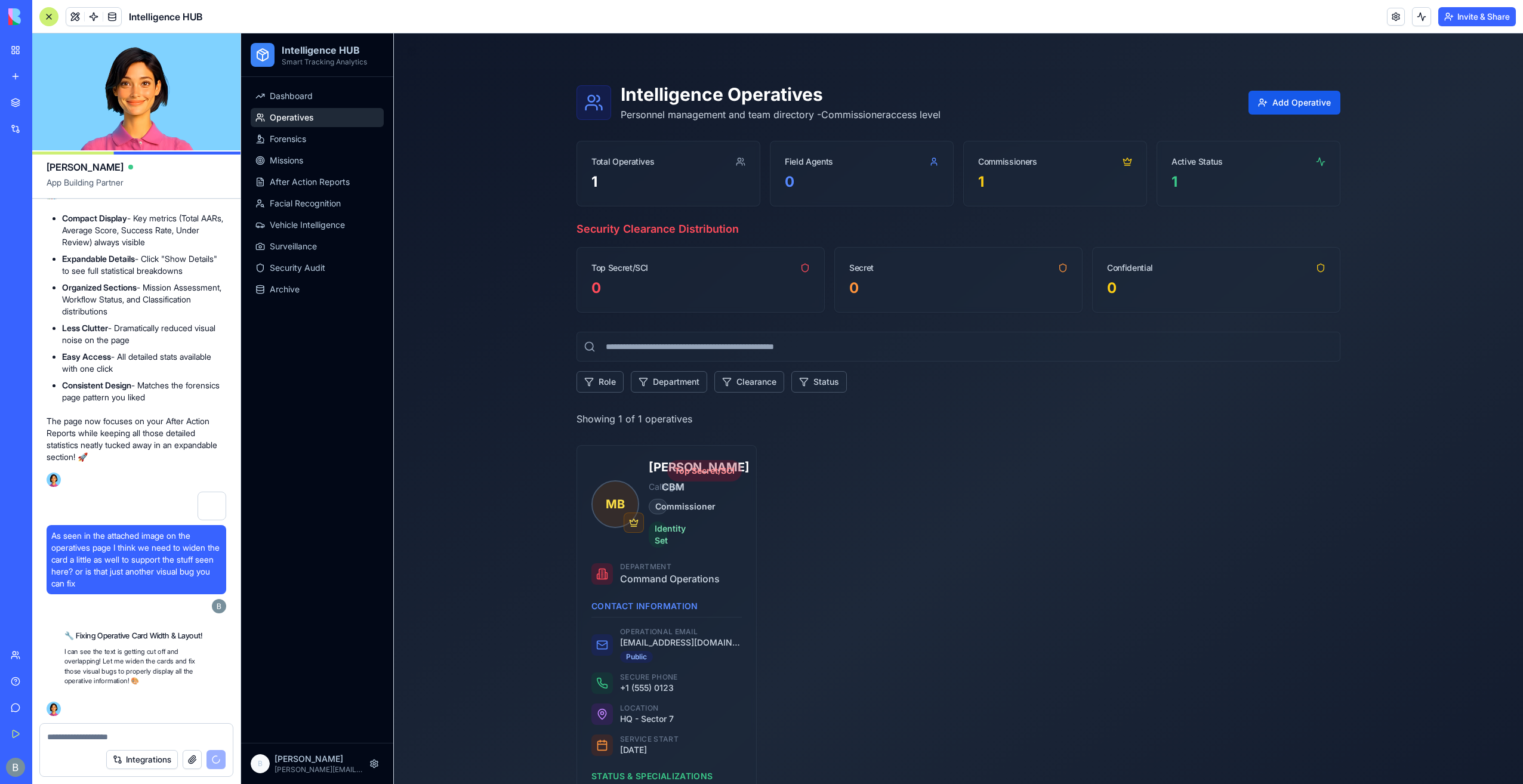
scroll to position [33431, 0]
click at [12, 25] on div "BETA" at bounding box center [16, 17] width 25 height 34
click at [31, 51] on div "My Workspace" at bounding box center [36, 50] width 15 height 12
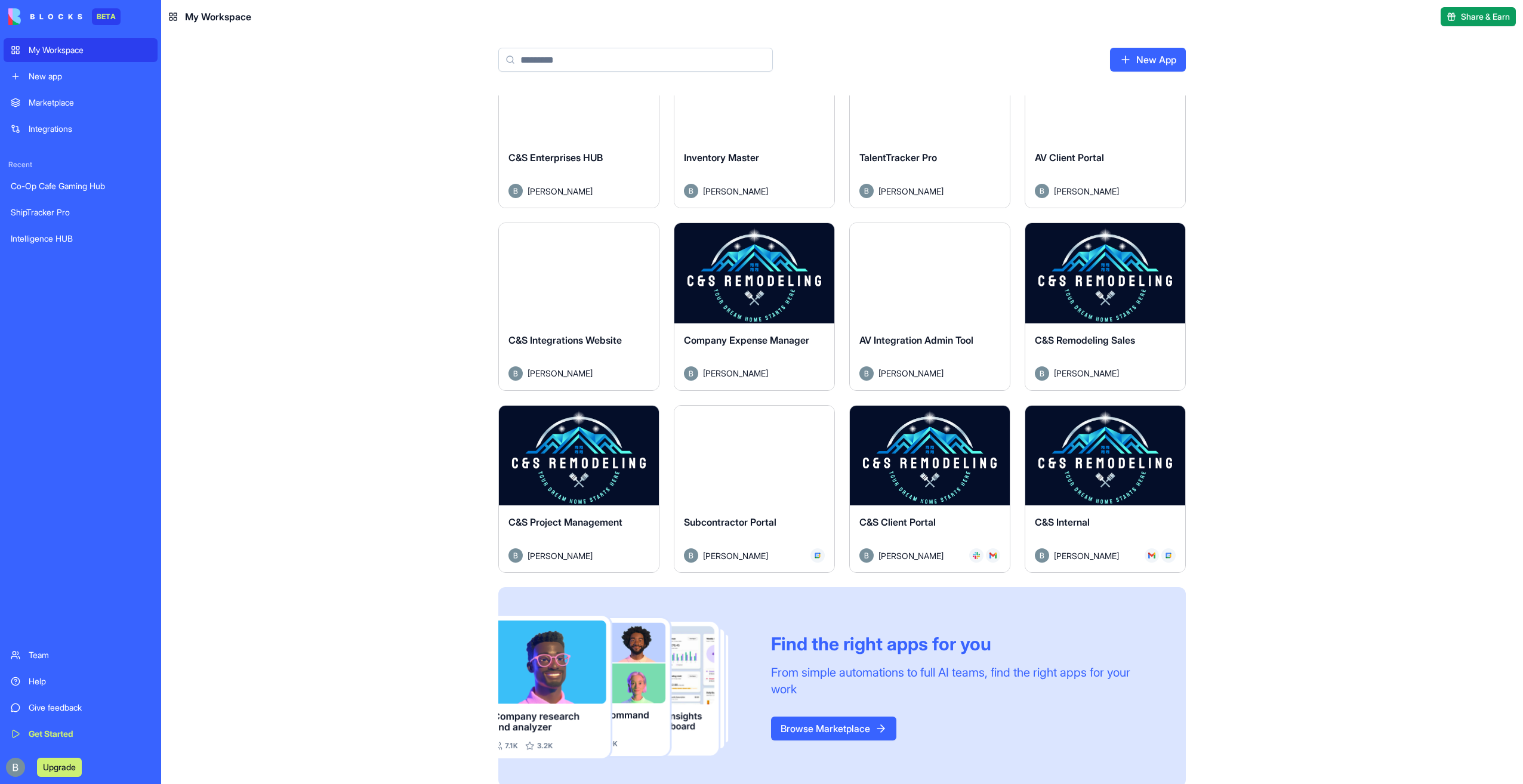
scroll to position [251, 0]
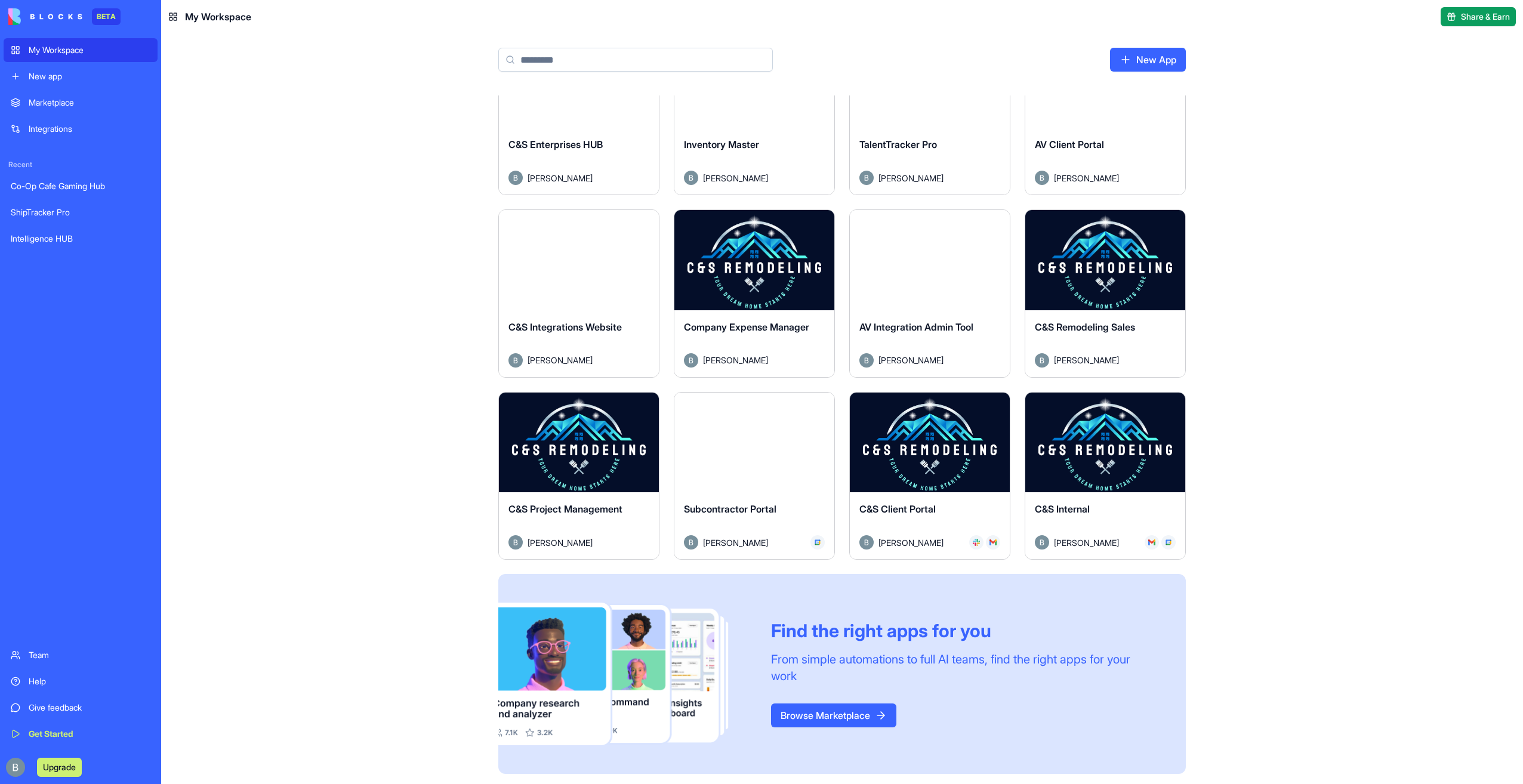
click at [940, 437] on button "Launch" at bounding box center [930, 442] width 89 height 24
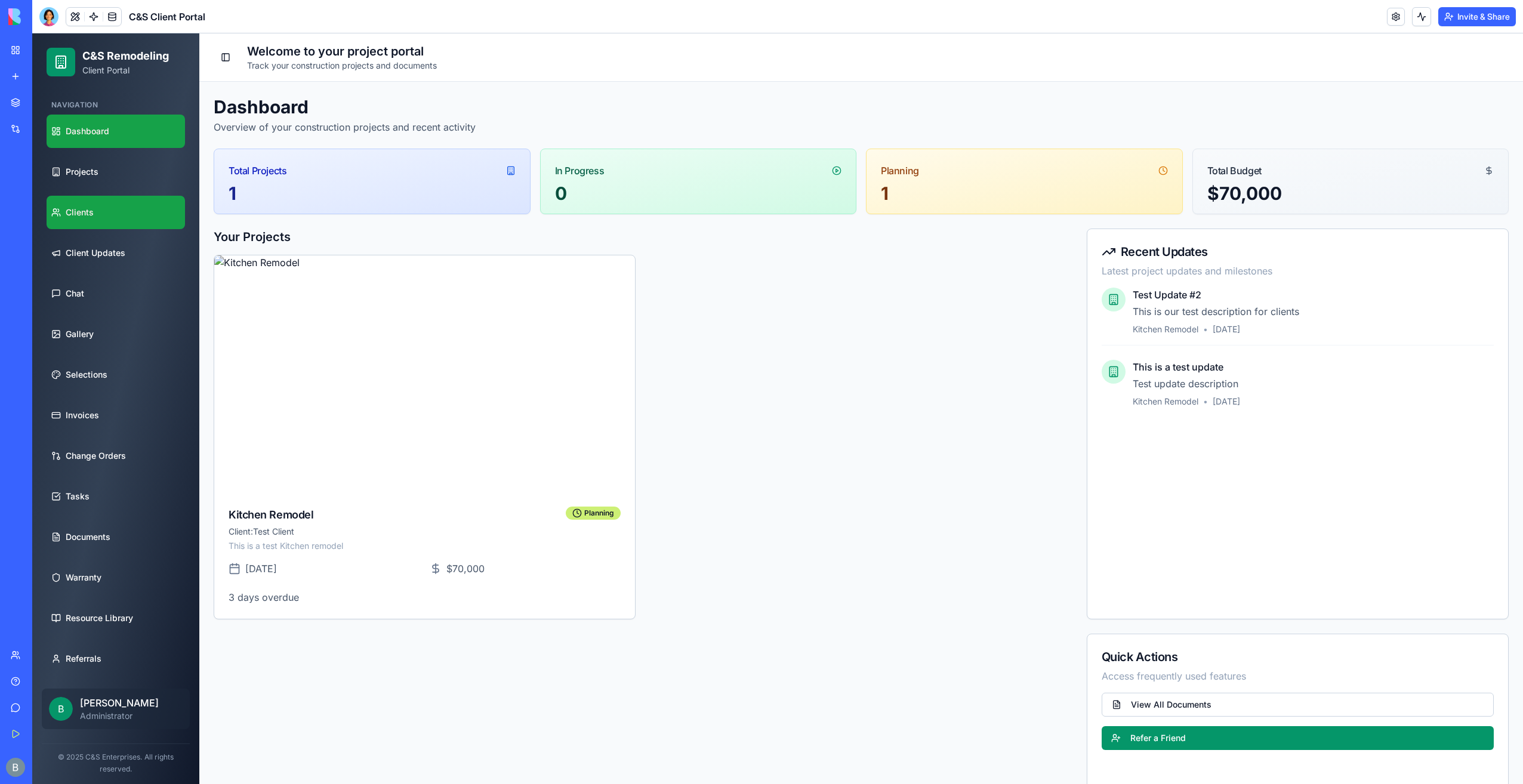
click at [140, 214] on link "Clients" at bounding box center [116, 212] width 139 height 34
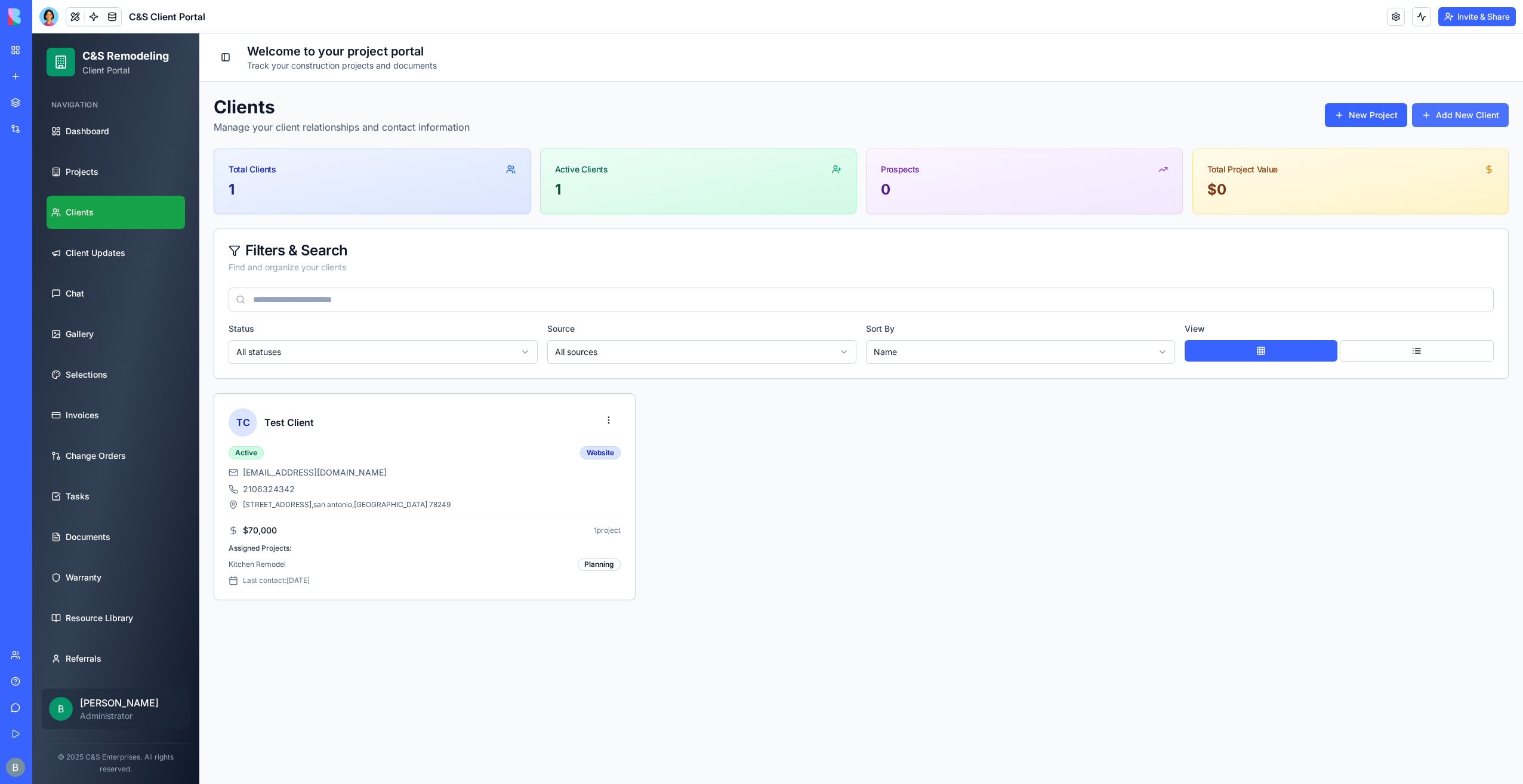
click at [1446, 111] on button "Add New Client" at bounding box center [1460, 115] width 97 height 24
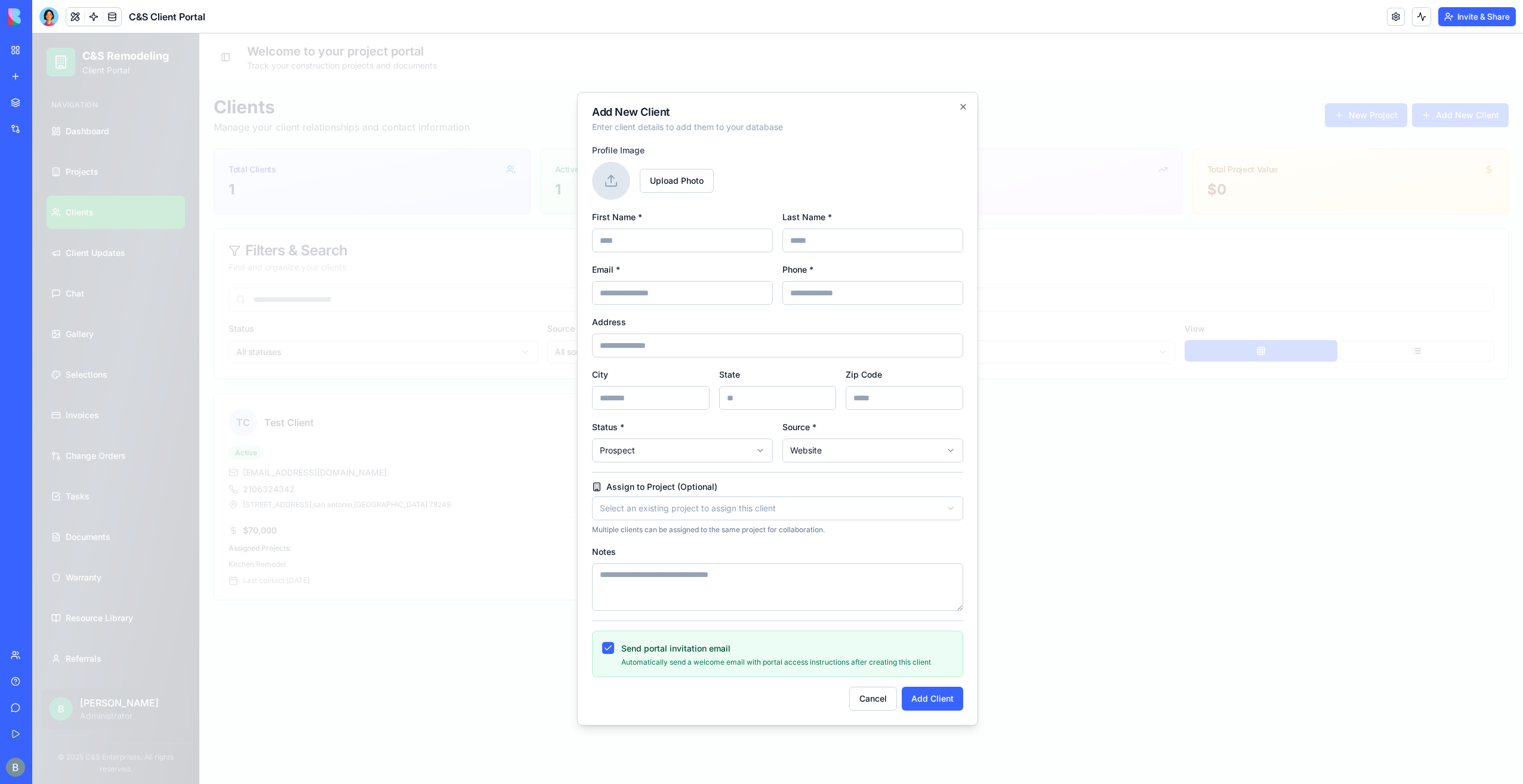
click at [653, 249] on input "First Name *" at bounding box center [682, 240] width 181 height 24
click at [654, 241] on input "First Name *" at bounding box center [682, 240] width 181 height 24
type input "********"
click at [823, 247] on input "Last Name *" at bounding box center [873, 240] width 181 height 24
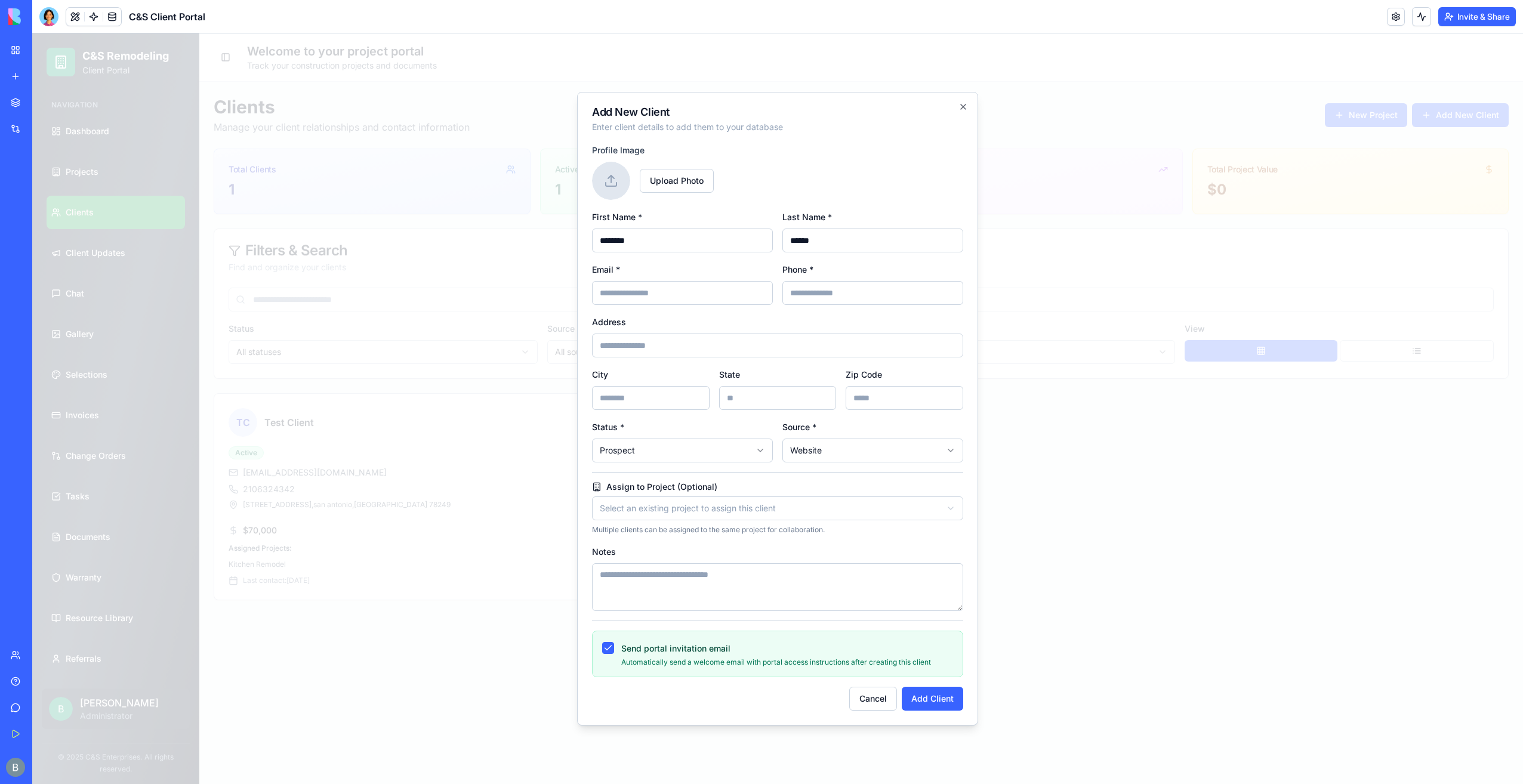
type input "******"
click at [738, 344] on input "Address" at bounding box center [778, 345] width 371 height 24
paste input "**********"
type input "**********"
click at [824, 292] on input "Phone *" at bounding box center [873, 293] width 181 height 24
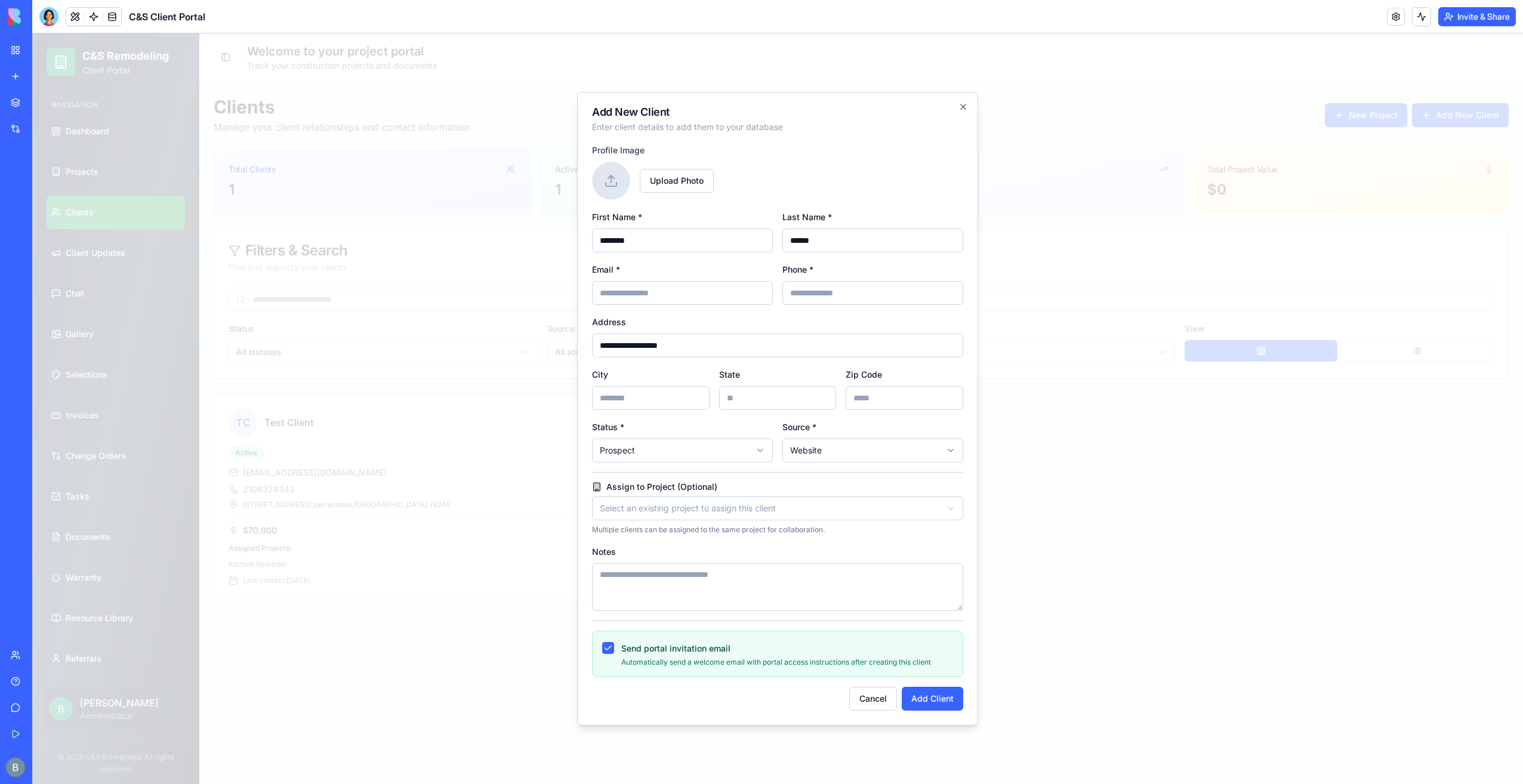
paste input "**********"
type input "**********"
click at [666, 285] on input "Email *" at bounding box center [682, 293] width 181 height 24
paste input "**********"
type input "**********"
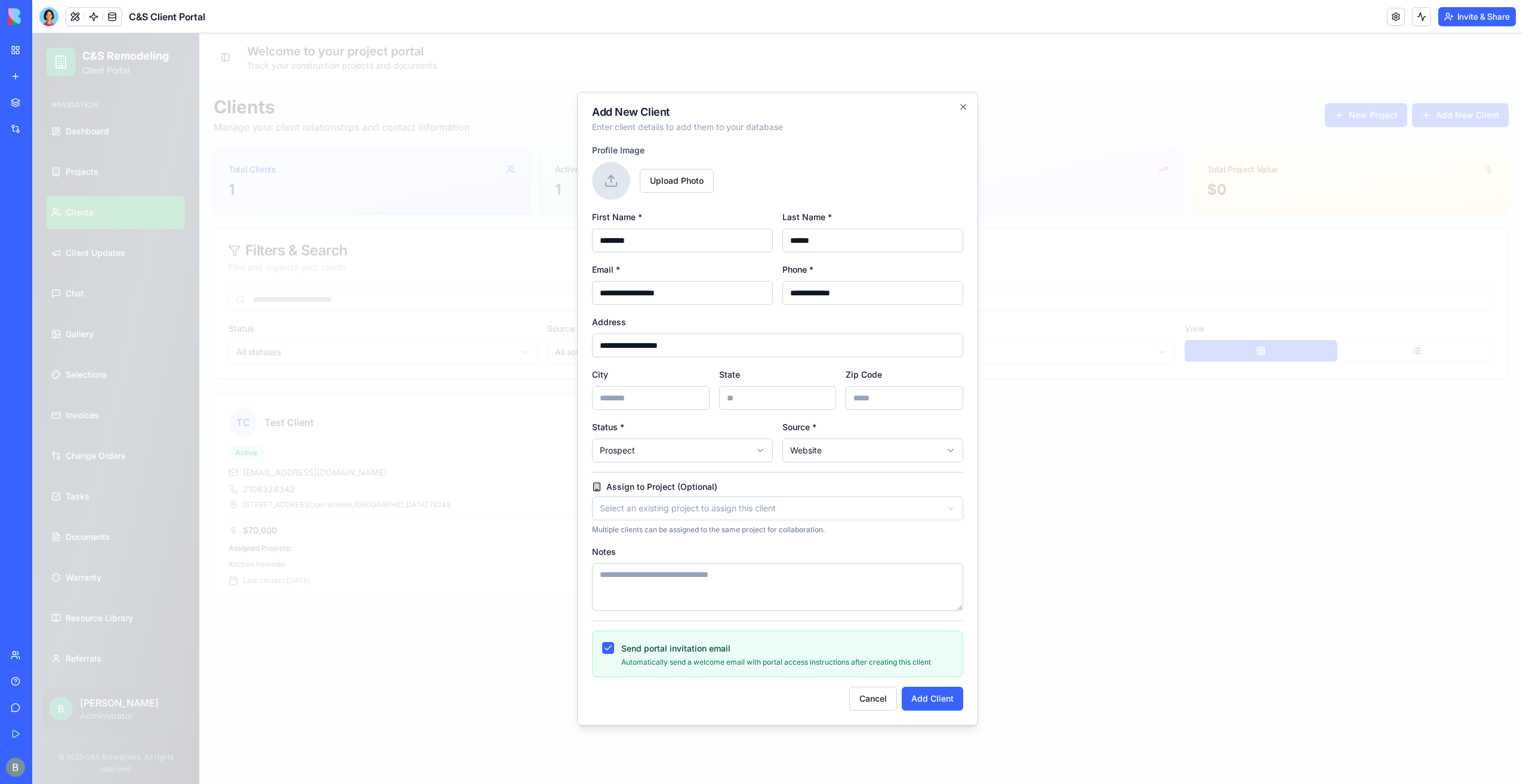
click at [678, 274] on div "**********" at bounding box center [682, 284] width 181 height 43
click at [670, 408] on input "City" at bounding box center [651, 398] width 118 height 24
type input "********"
click at [725, 394] on input "State" at bounding box center [778, 398] width 118 height 24
type input "**"
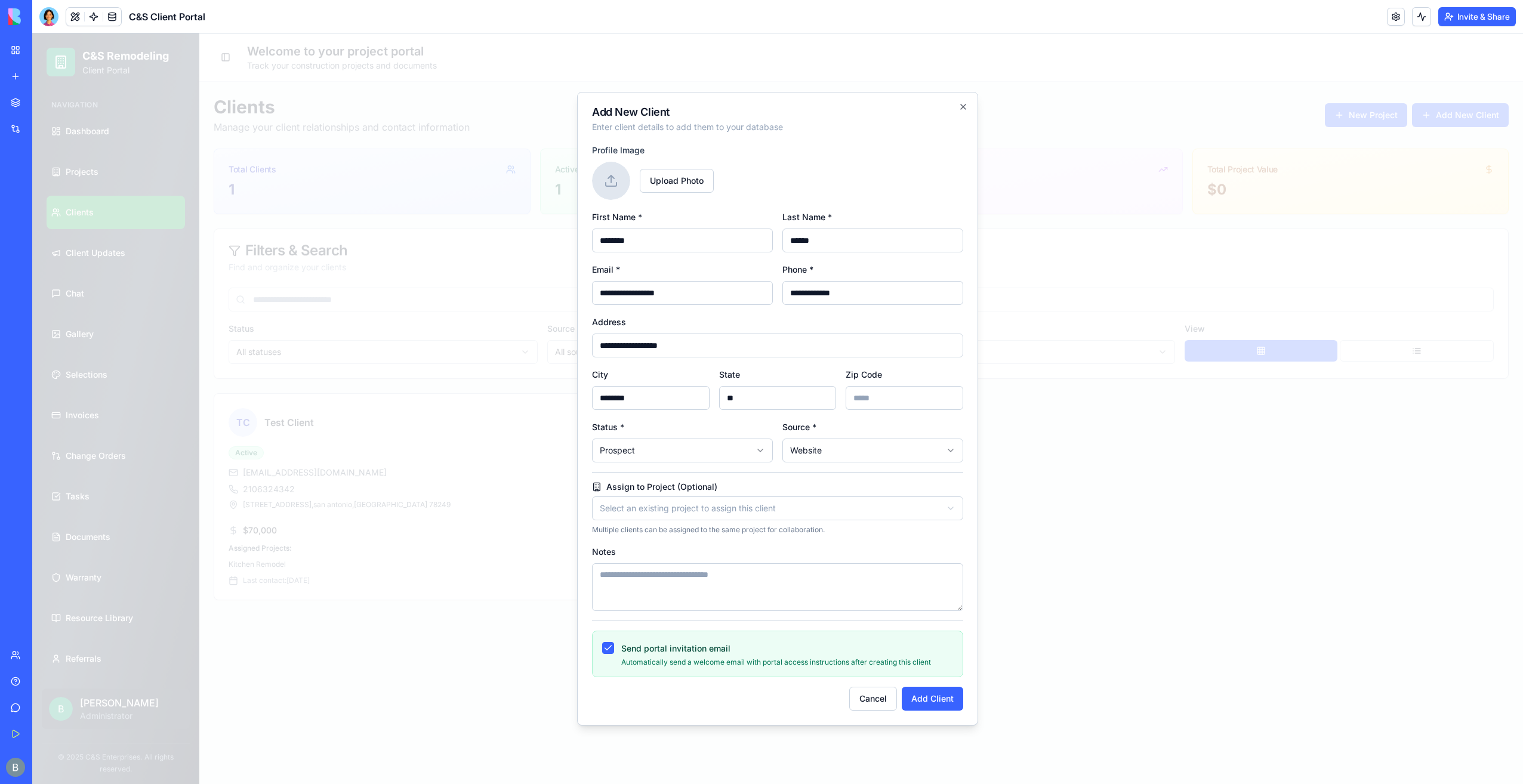
click at [926, 396] on input "Zip Code" at bounding box center [905, 398] width 118 height 24
type input "******"
click at [645, 461] on body "**********" at bounding box center [778, 409] width 1491 height 750
select select "******"
click at [822, 448] on body "**********" at bounding box center [778, 409] width 1491 height 750
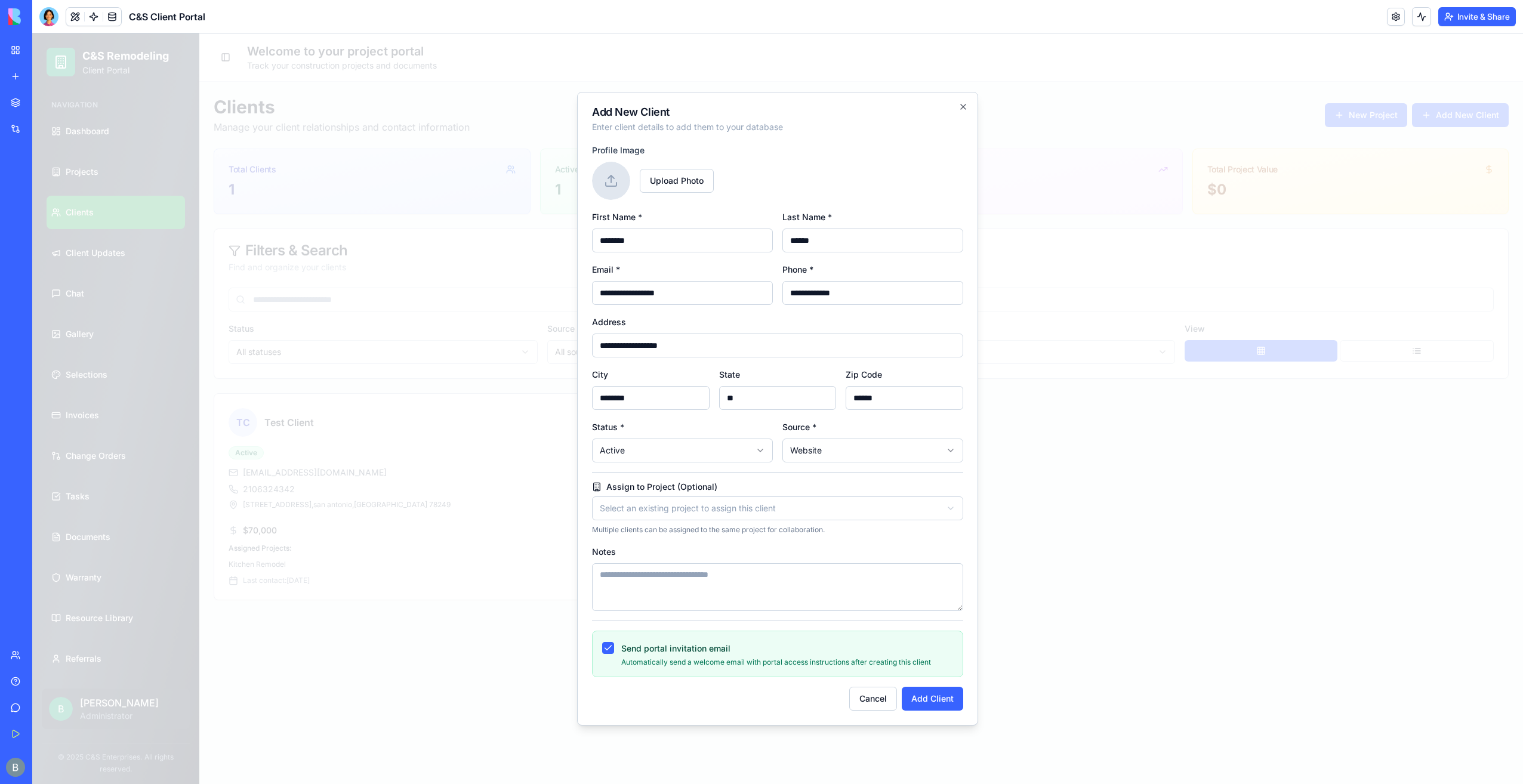
drag, startPoint x: 796, startPoint y: 481, endPoint x: 784, endPoint y: 493, distance: 17.0
click at [796, 481] on div "**********" at bounding box center [778, 503] width 371 height 62
click at [766, 511] on body "**********" at bounding box center [778, 409] width 1491 height 750
click at [762, 510] on body "**********" at bounding box center [778, 409] width 1491 height 750
click at [775, 482] on label "Assign to Project (Optional)" at bounding box center [778, 487] width 371 height 10
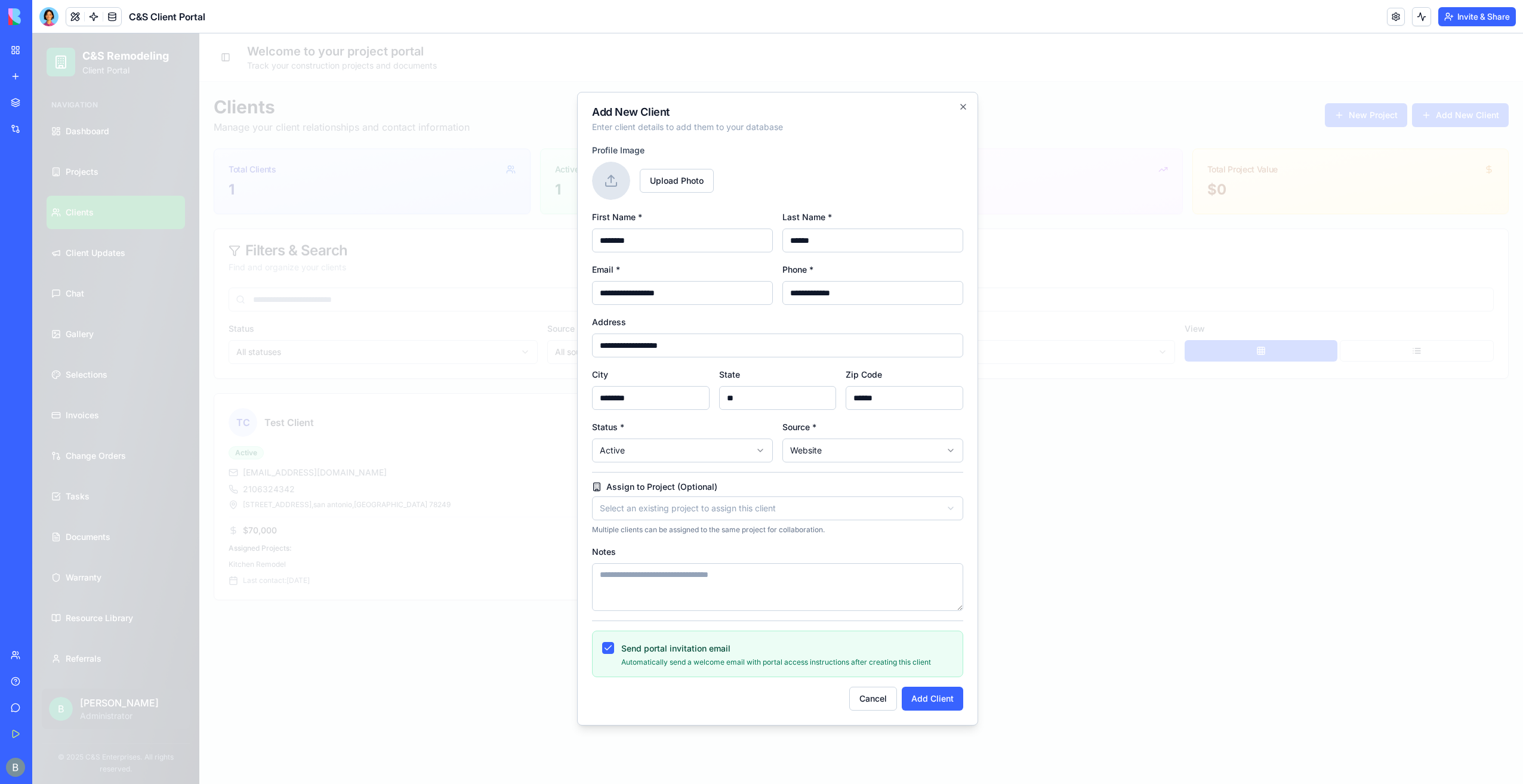
click at [614, 648] on div "Send portal invitation email Automatically send a welcome email with portal acc…" at bounding box center [778, 654] width 351 height 26
click at [607, 650] on button "Send portal invitation email" at bounding box center [608, 647] width 12 height 12
click at [939, 692] on button "Add Client" at bounding box center [933, 698] width 61 height 24
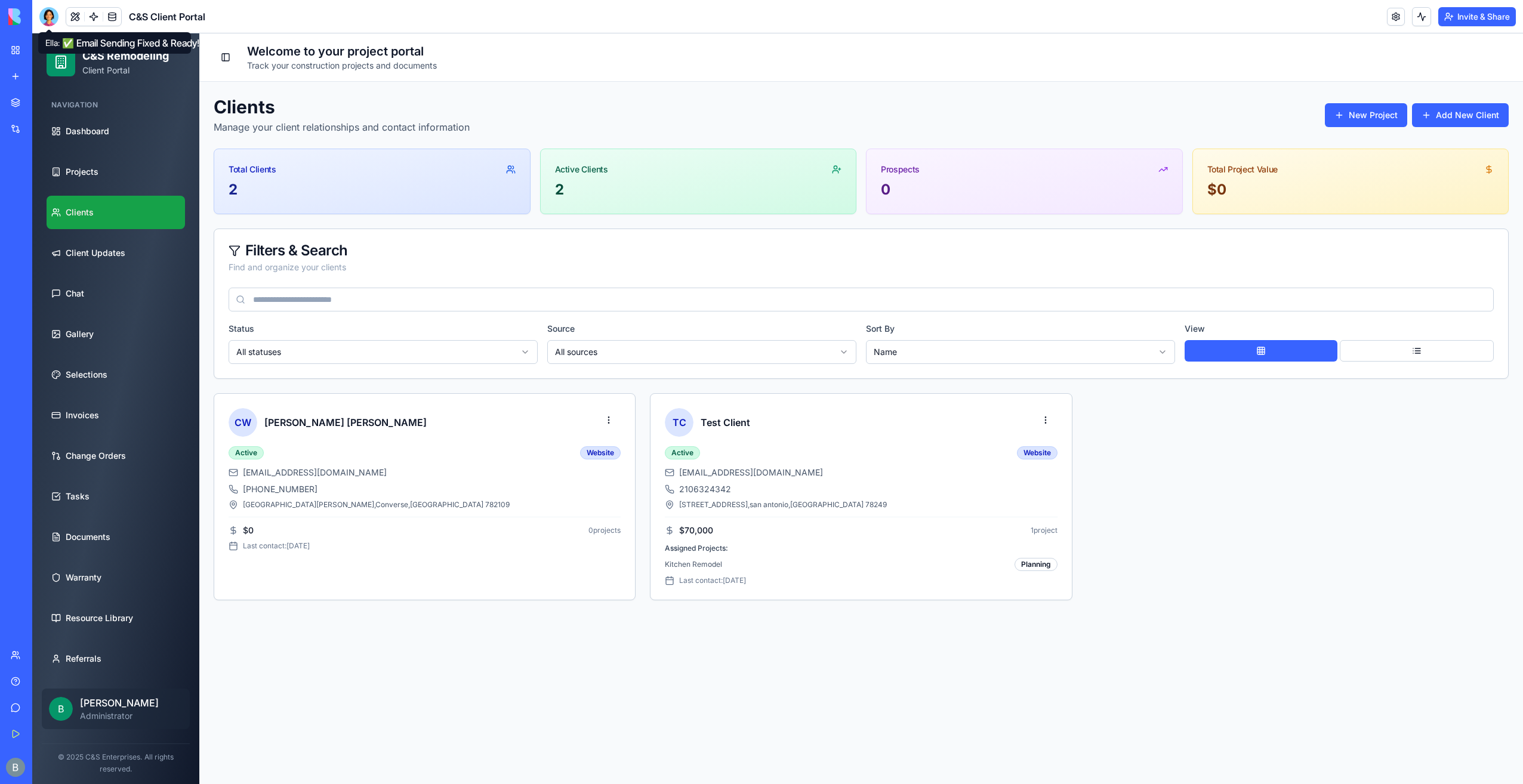
click at [45, 15] on div at bounding box center [48, 17] width 19 height 19
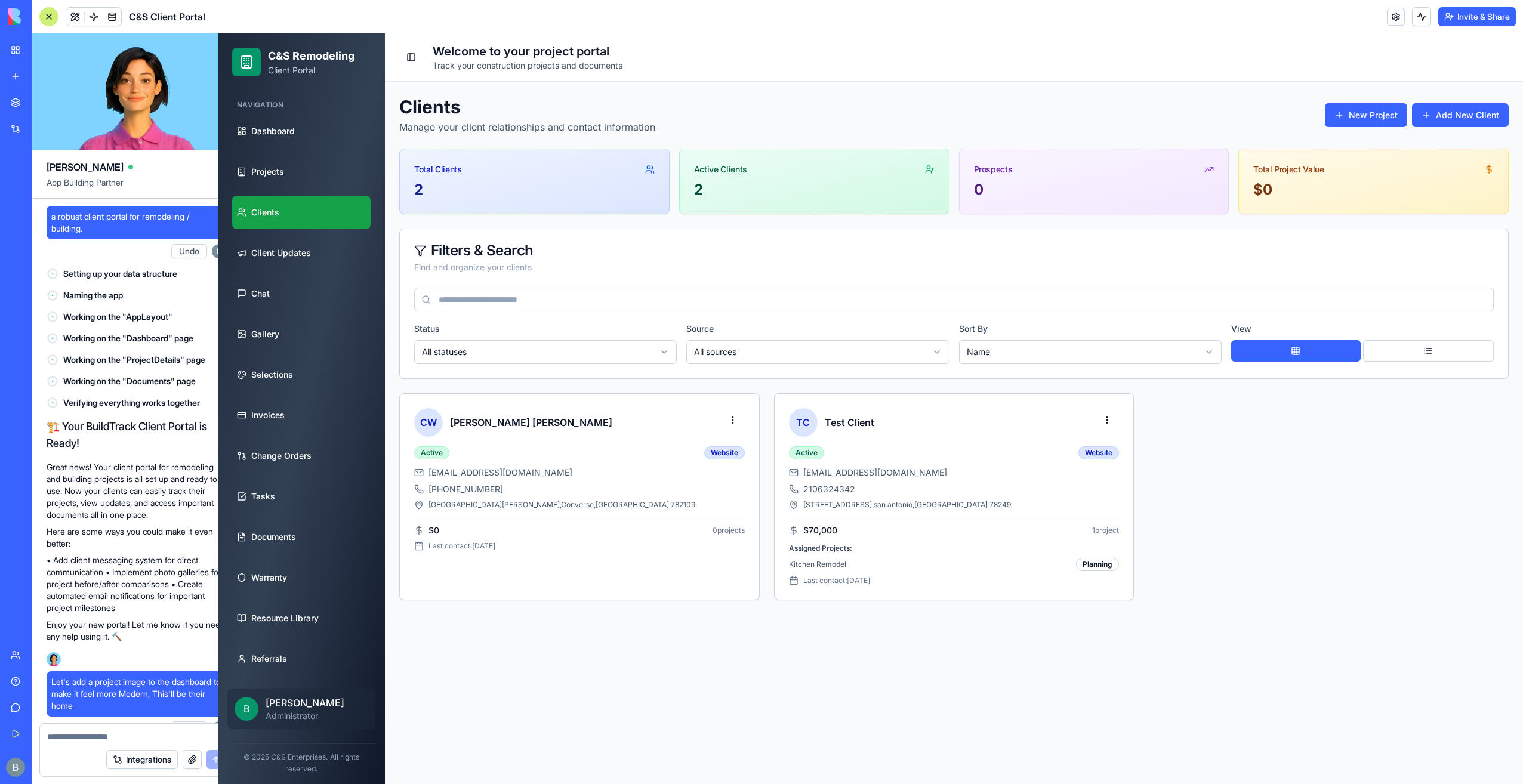
scroll to position [85800, 0]
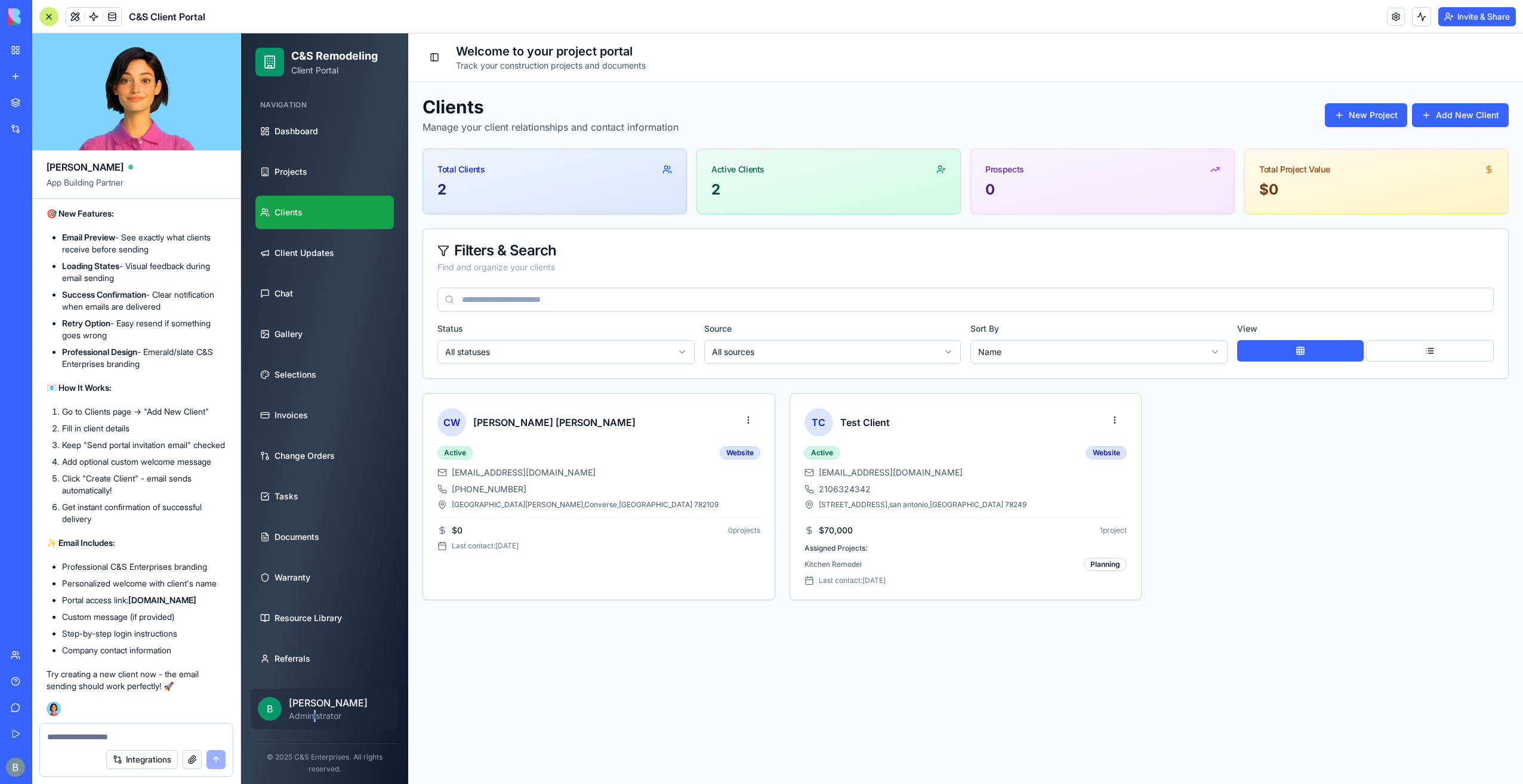
drag, startPoint x: 316, startPoint y: 720, endPoint x: 295, endPoint y: 715, distance: 21.6
click at [311, 720] on p "Administrator" at bounding box center [340, 715] width 103 height 12
click at [281, 714] on div "B [PERSON_NAME] Administrator" at bounding box center [325, 709] width 148 height 40
click at [264, 720] on div "B [PERSON_NAME] Administrator" at bounding box center [325, 709] width 148 height 40
click at [49, 22] on div at bounding box center [48, 17] width 19 height 19
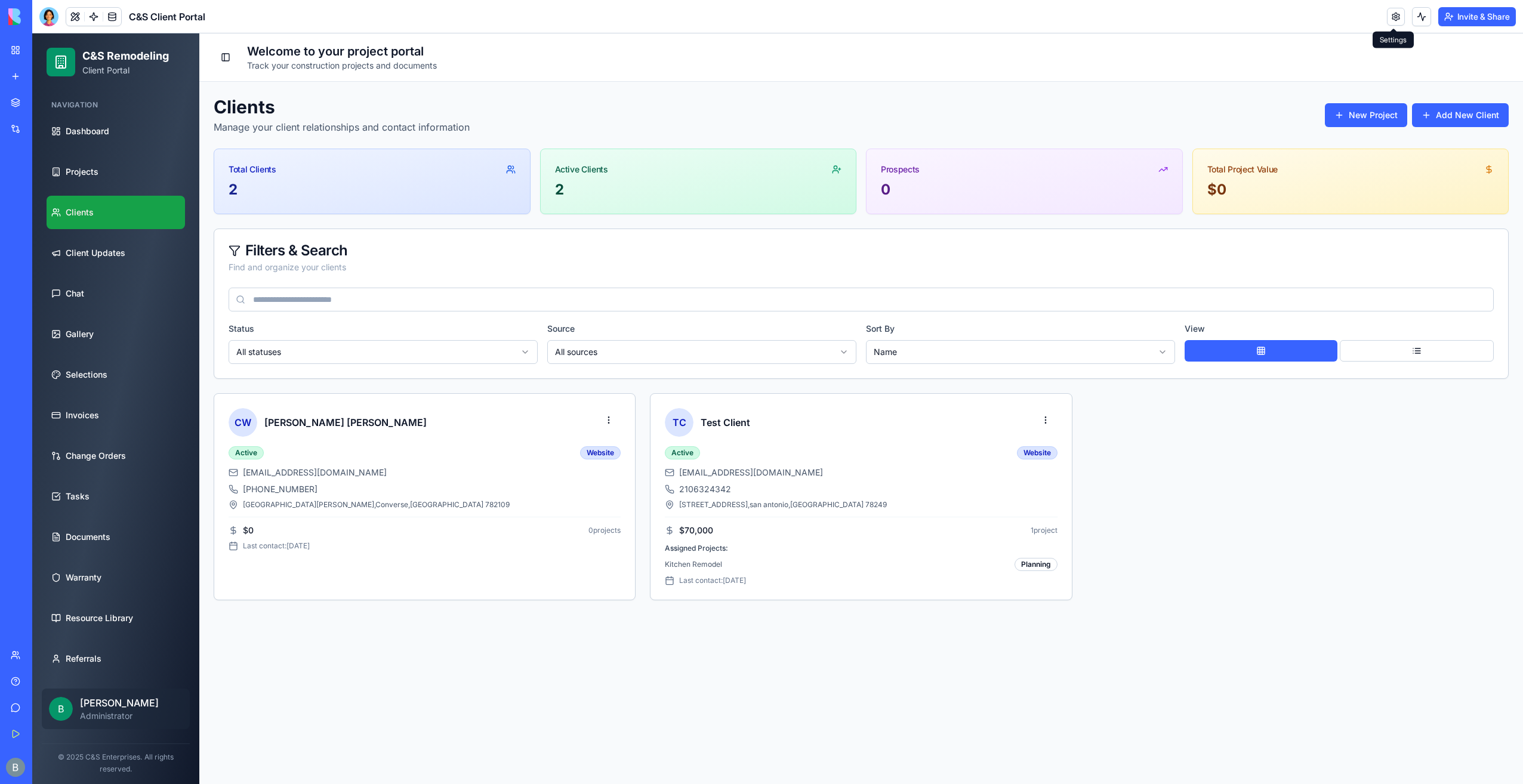
click at [1391, 14] on link at bounding box center [1396, 17] width 18 height 18
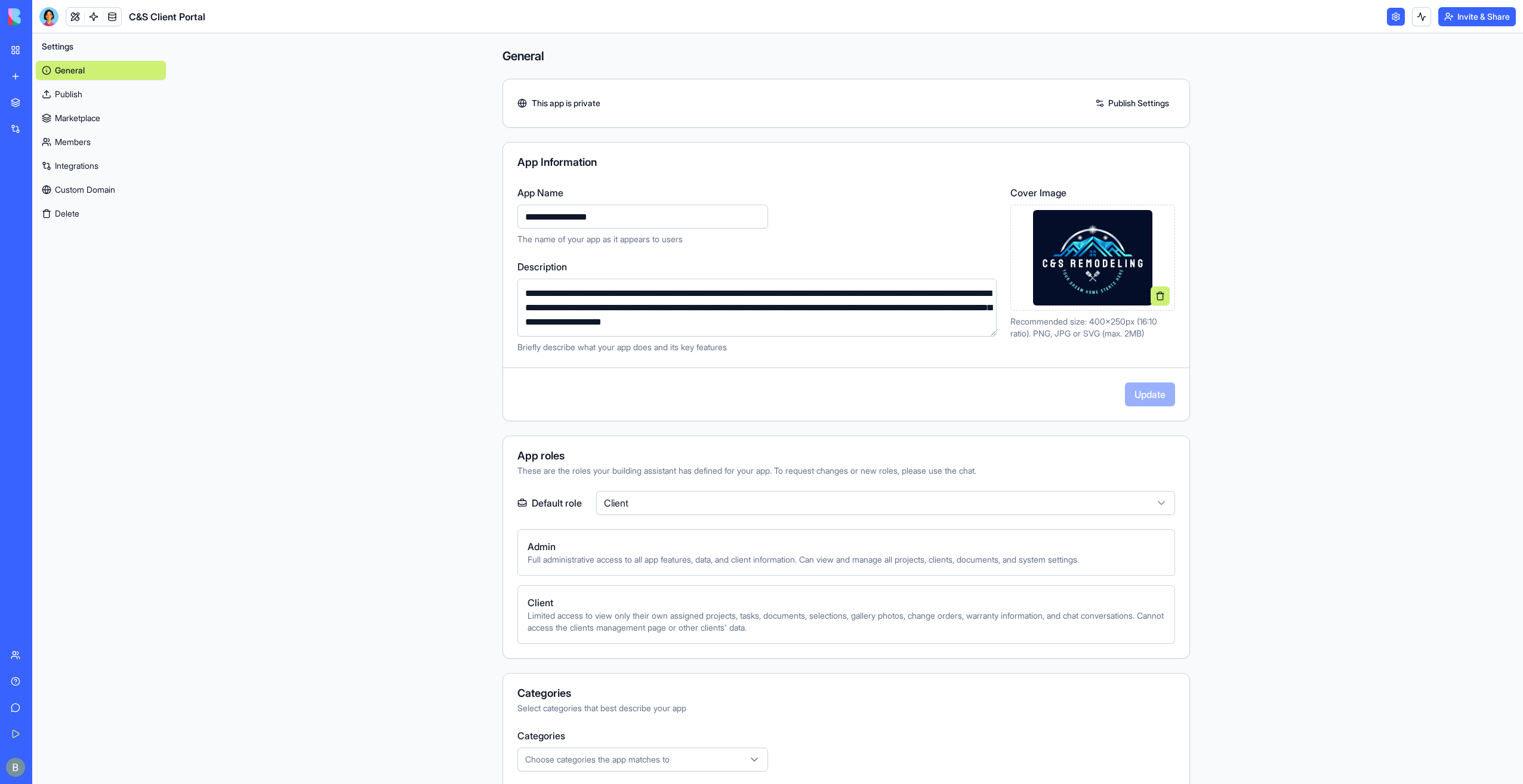
click at [116, 88] on link "Publish" at bounding box center [101, 94] width 130 height 19
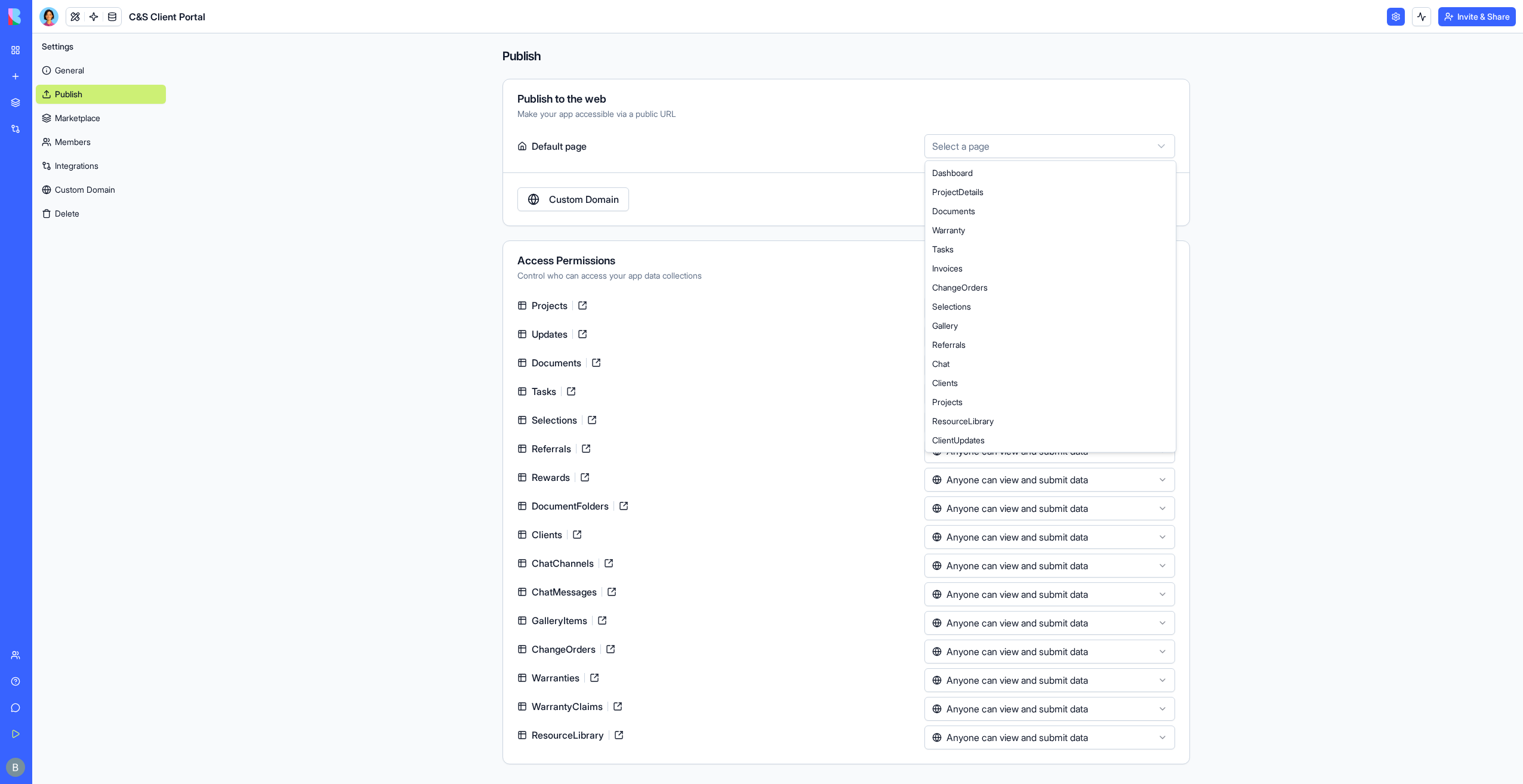
click at [1001, 149] on html "**********" at bounding box center [761, 392] width 1523 height 784
select select "**********"
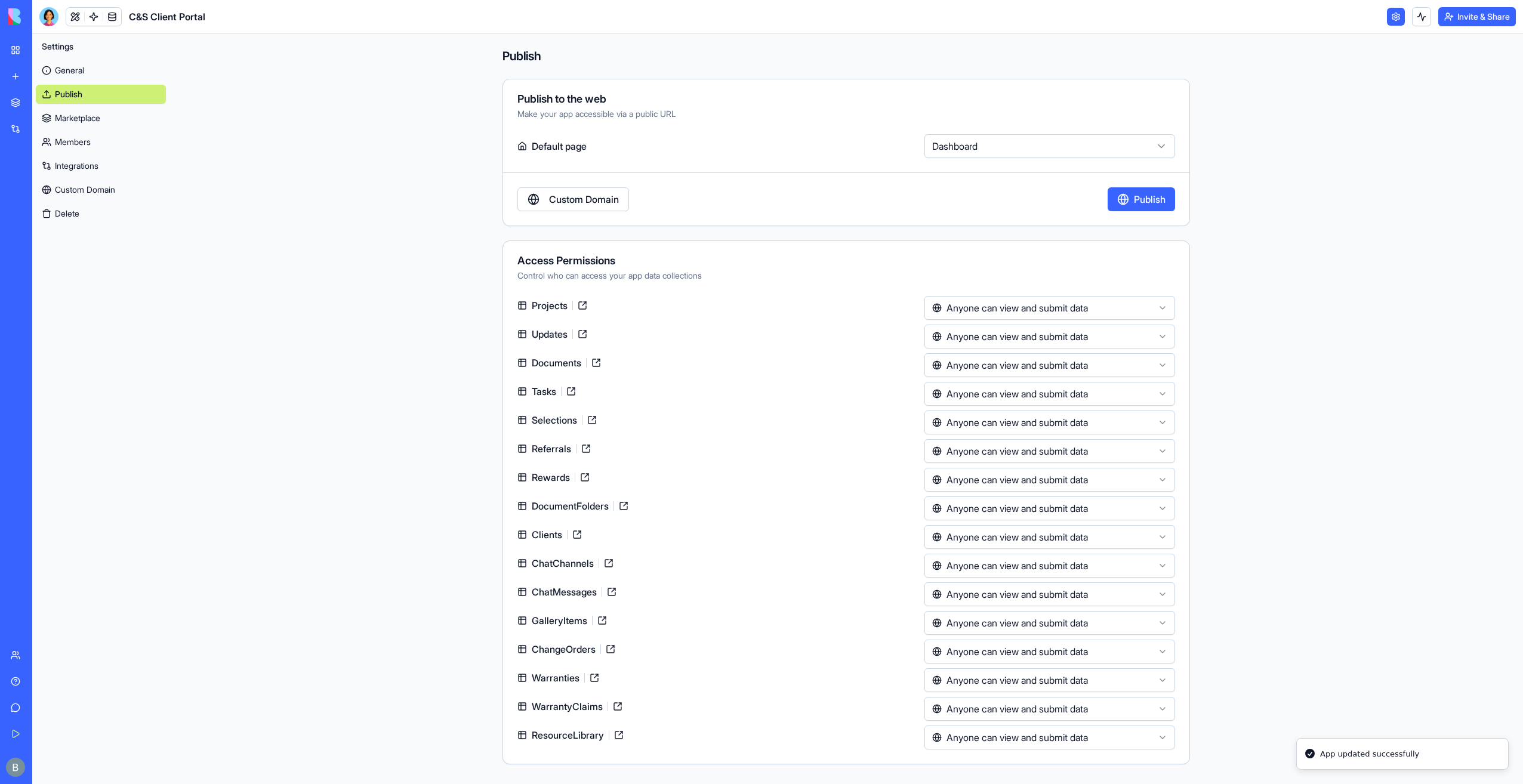
click at [903, 168] on div "**********" at bounding box center [846, 153] width 688 height 148
click at [1044, 188] on div "Custom Domain Publish" at bounding box center [846, 199] width 686 height 24
click at [90, 116] on link "Marketplace" at bounding box center [101, 118] width 130 height 19
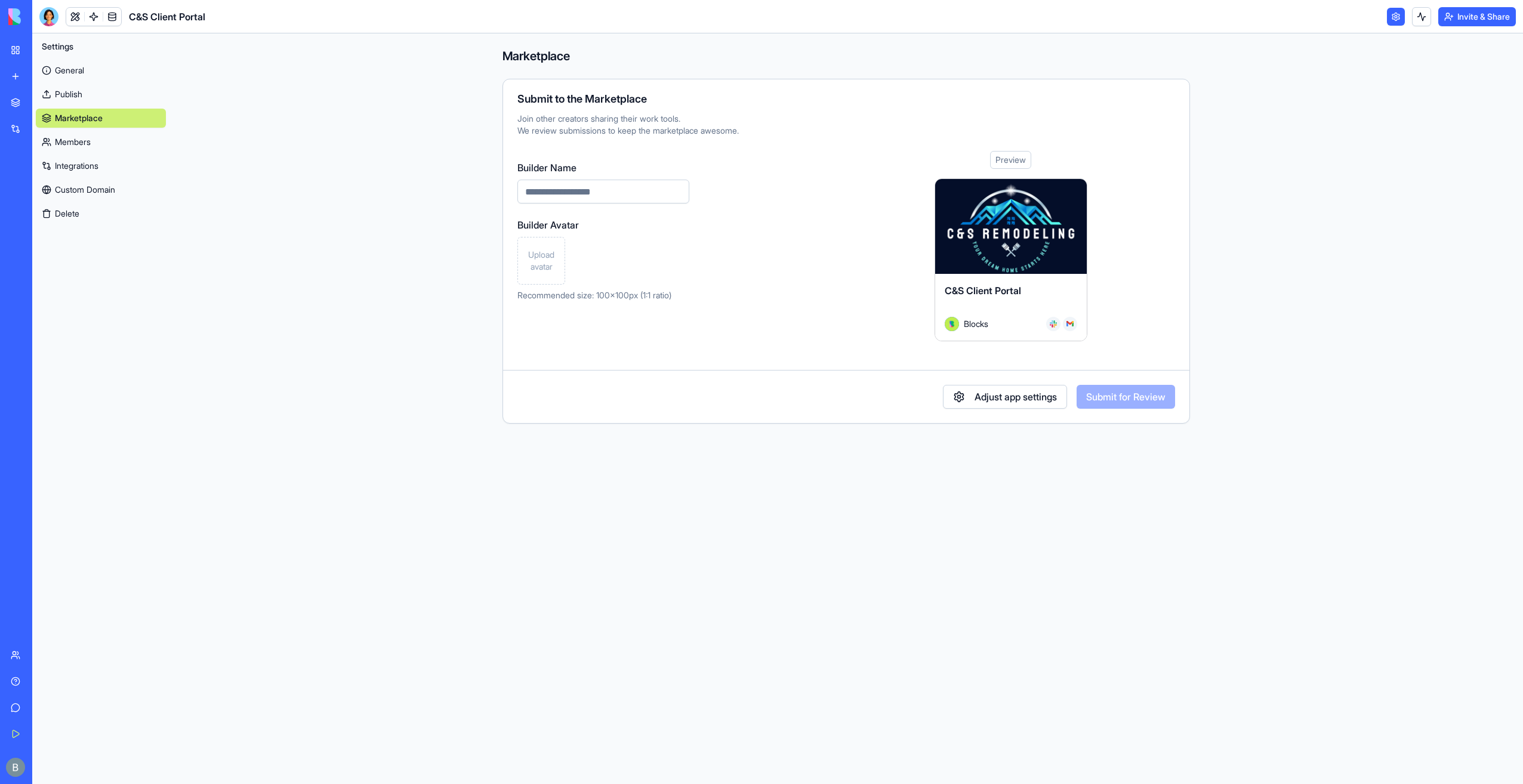
click at [85, 148] on link "Members" at bounding box center [101, 141] width 130 height 19
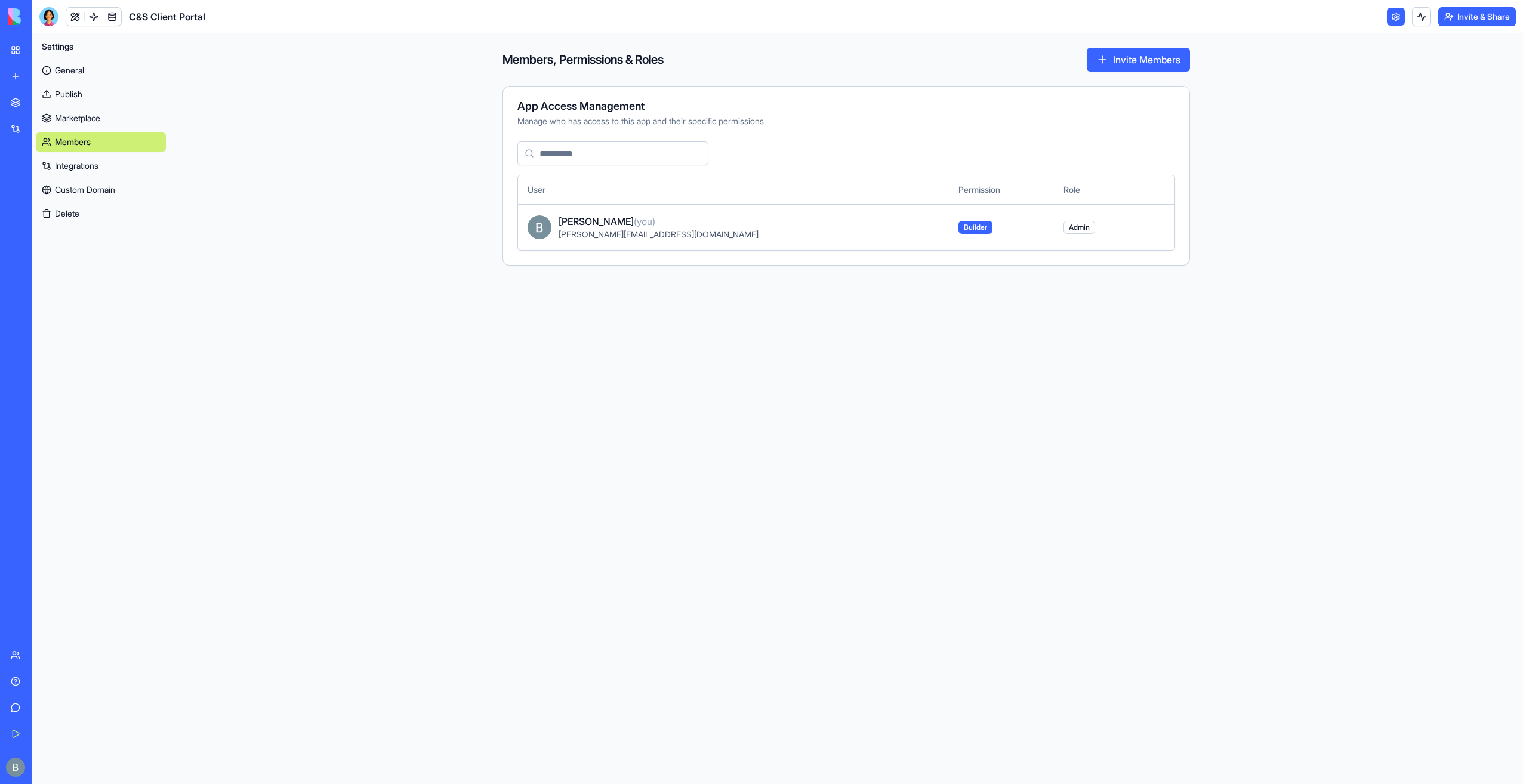
click at [1154, 57] on button "Invite Members" at bounding box center [1138, 59] width 103 height 24
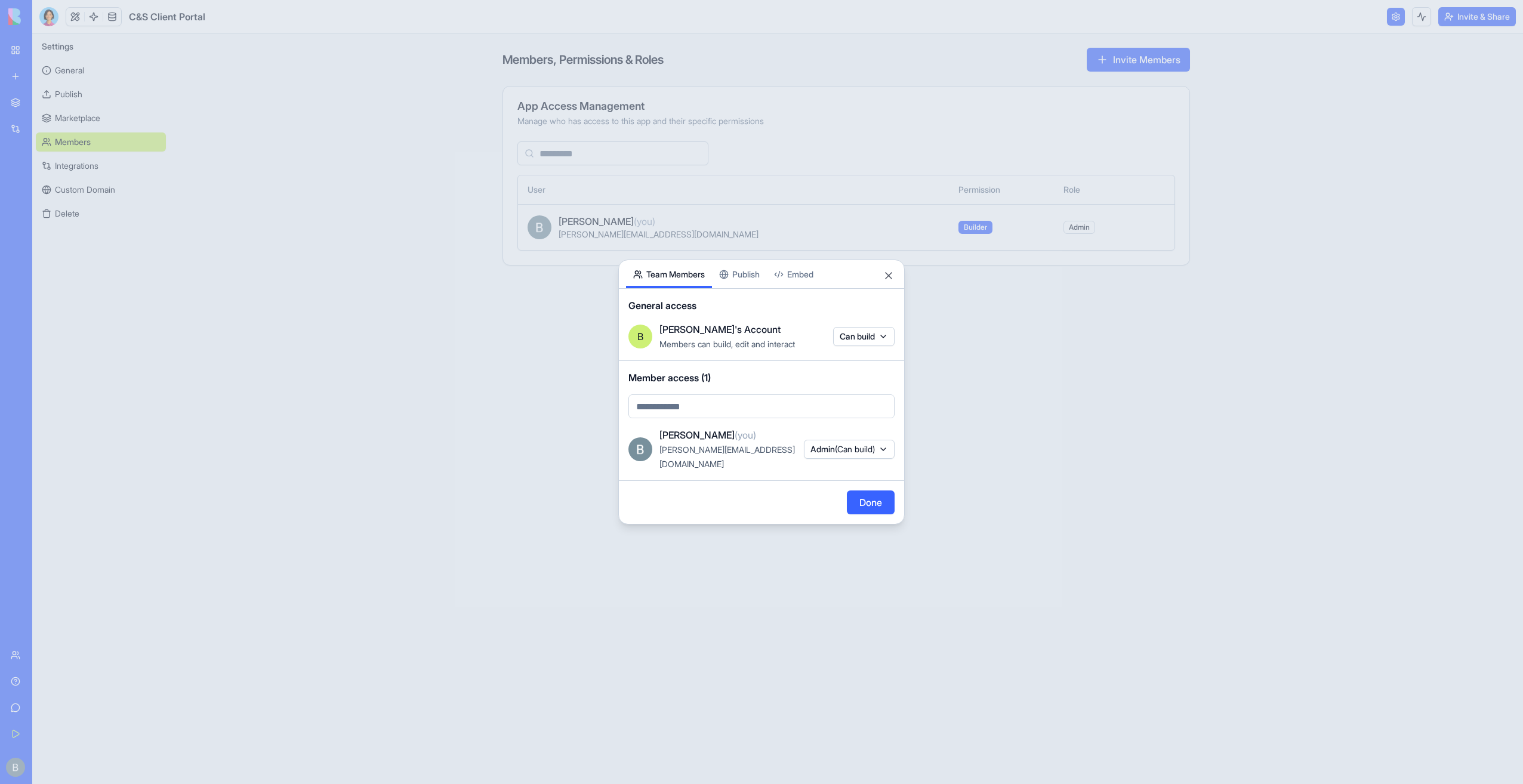
click at [767, 286] on div "Share App Team Members Publish Embed General access B [PERSON_NAME]'s Account M…" at bounding box center [761, 392] width 286 height 265
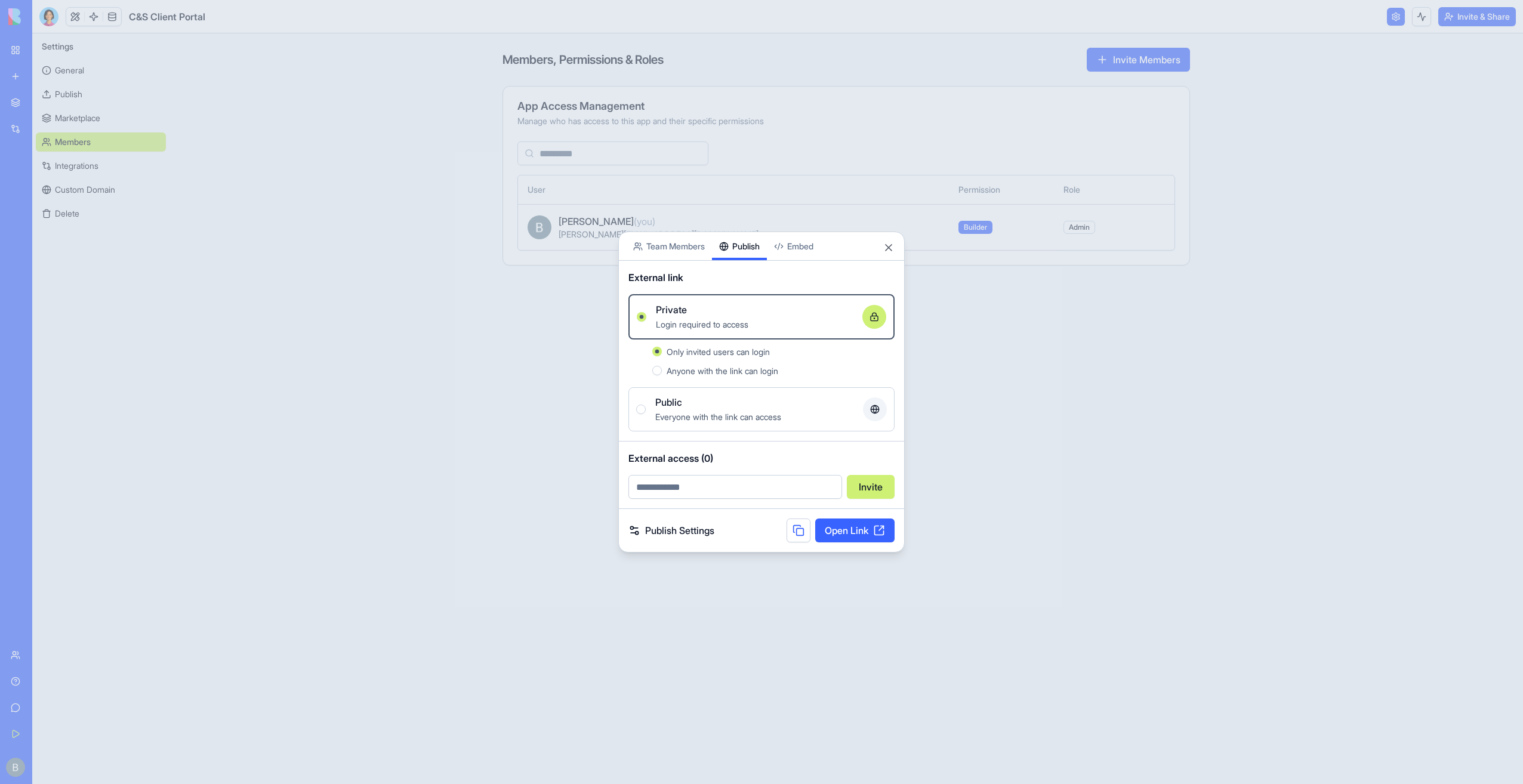
click at [663, 247] on body "BETA My Workspace New app Marketplace Integrations Recent Co-Op Cafe Gaming Hub…" at bounding box center [761, 392] width 1523 height 784
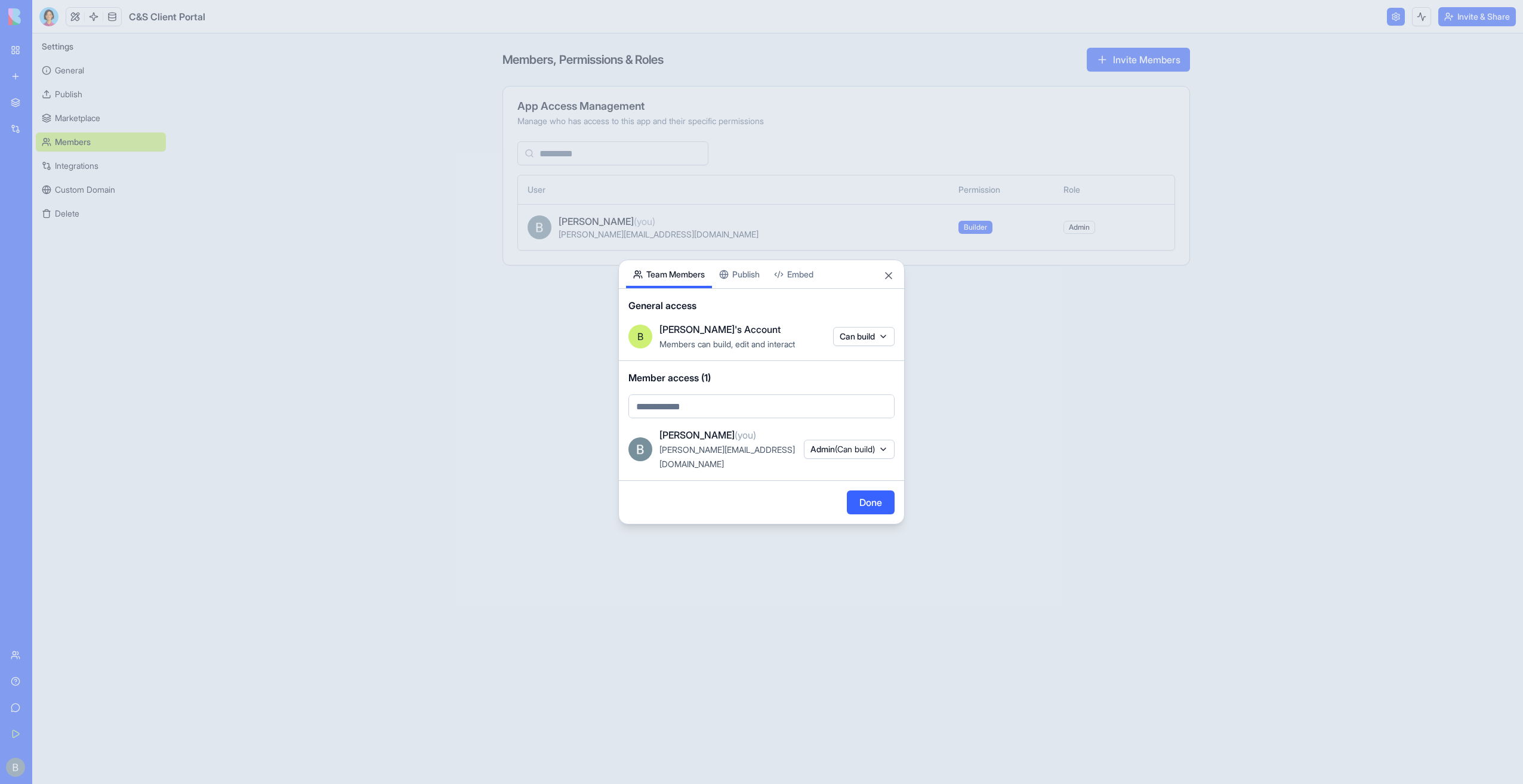
click at [720, 279] on div "Share App Team Members Publish Embed General access B [PERSON_NAME]'s Account M…" at bounding box center [761, 392] width 286 height 265
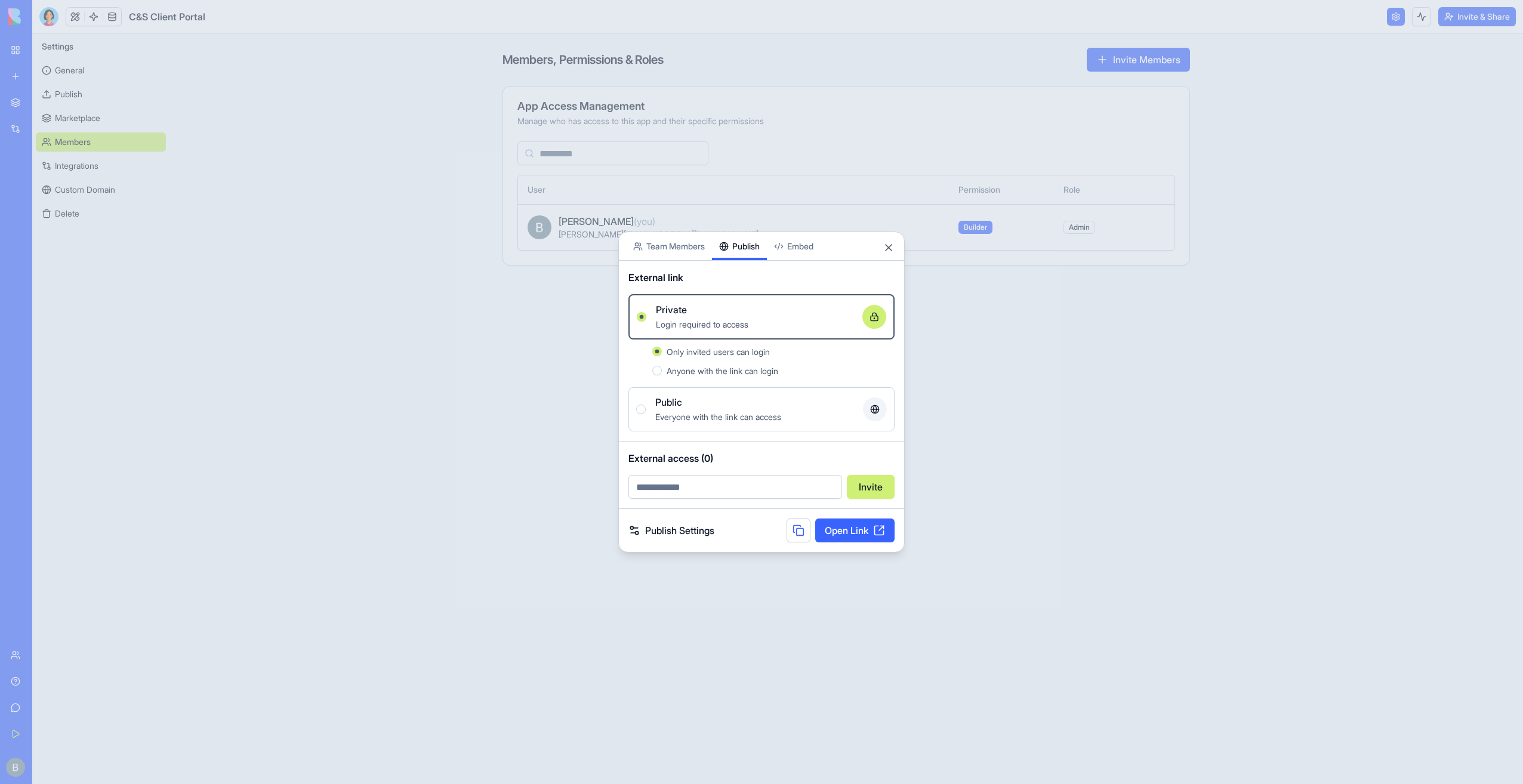
click at [803, 484] on input "email" at bounding box center [735, 486] width 214 height 24
click at [764, 459] on span "External access (0)" at bounding box center [762, 458] width 266 height 14
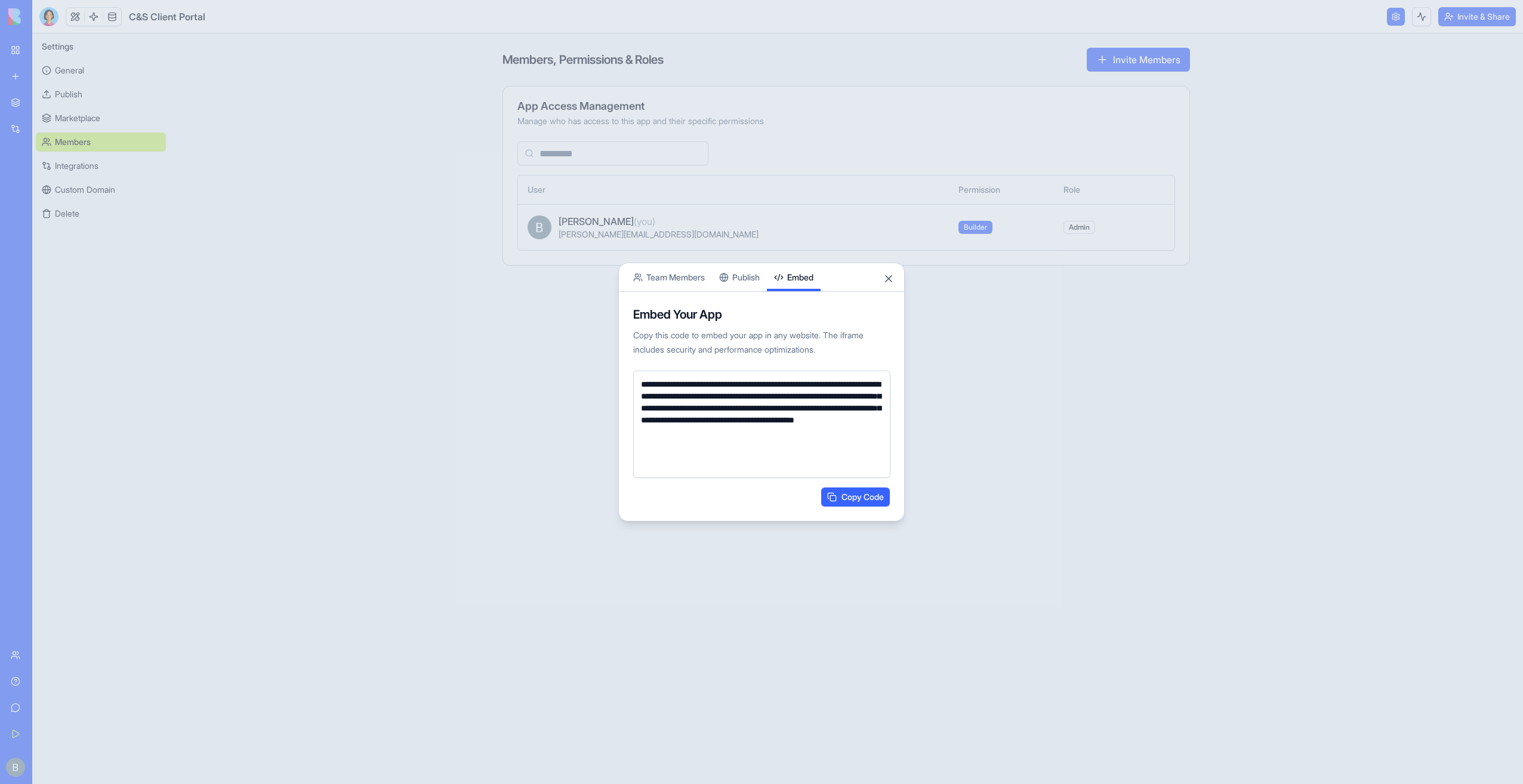
click at [806, 236] on body "**********" at bounding box center [761, 392] width 1523 height 784
click at [744, 292] on div "**********" at bounding box center [762, 406] width 286 height 229
click at [745, 285] on div "**********" at bounding box center [761, 392] width 286 height 259
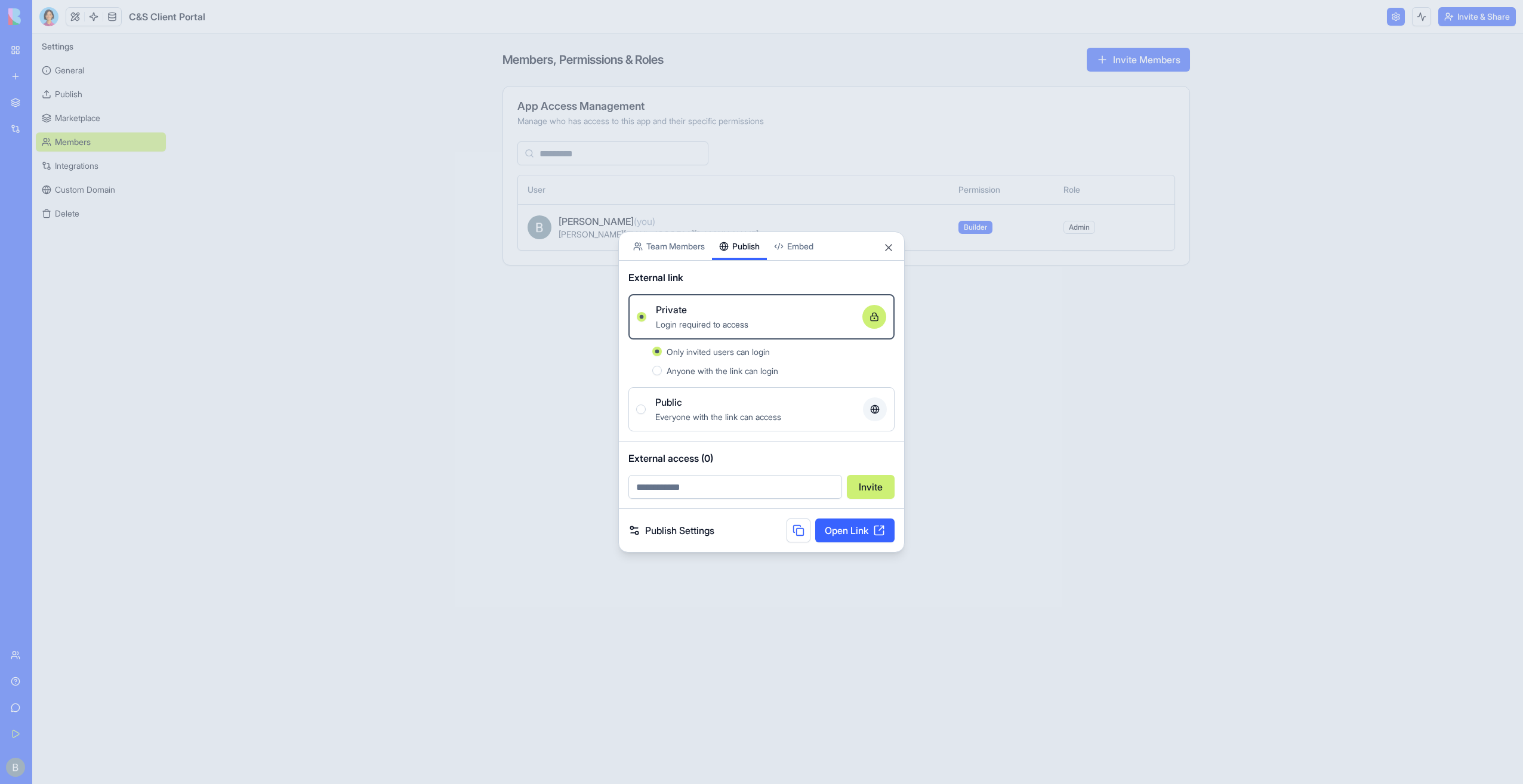
click at [774, 486] on input "email" at bounding box center [735, 486] width 214 height 24
click at [759, 472] on div "External access (0) Invite" at bounding box center [762, 475] width 286 height 67
click at [759, 502] on div "External access (0) Invite" at bounding box center [762, 475] width 286 height 67
click at [762, 491] on input "email" at bounding box center [735, 486] width 214 height 24
click at [762, 488] on input "email" at bounding box center [735, 486] width 214 height 24
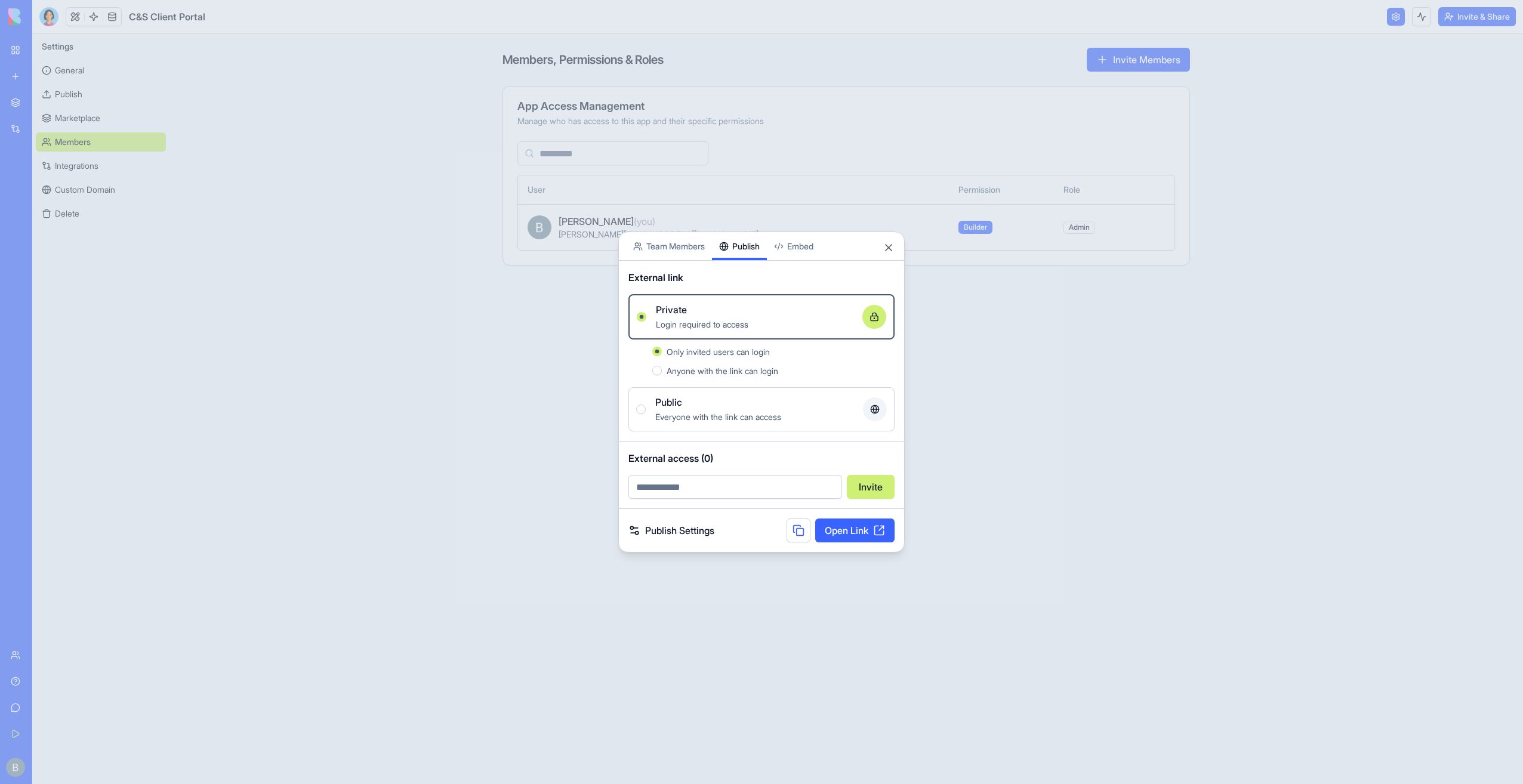
paste input "**********"
type input "**********"
click at [776, 470] on div "**********" at bounding box center [762, 475] width 286 height 67
click at [857, 535] on link "Open Link" at bounding box center [855, 530] width 80 height 24
click at [740, 491] on input "**********" at bounding box center [735, 486] width 214 height 24
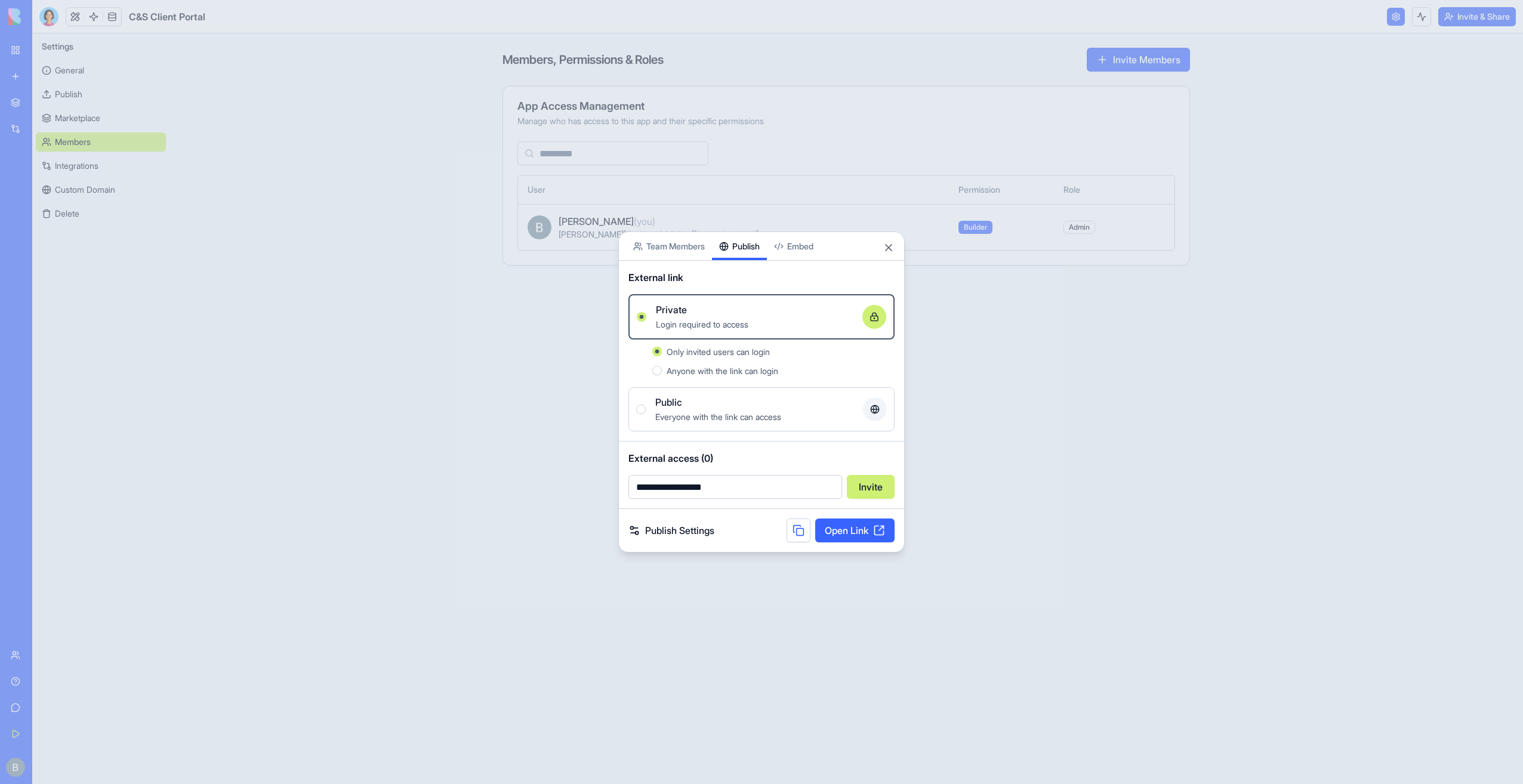
click at [879, 499] on div "**********" at bounding box center [762, 475] width 286 height 67
click at [881, 482] on button "Invite" at bounding box center [871, 486] width 48 height 24
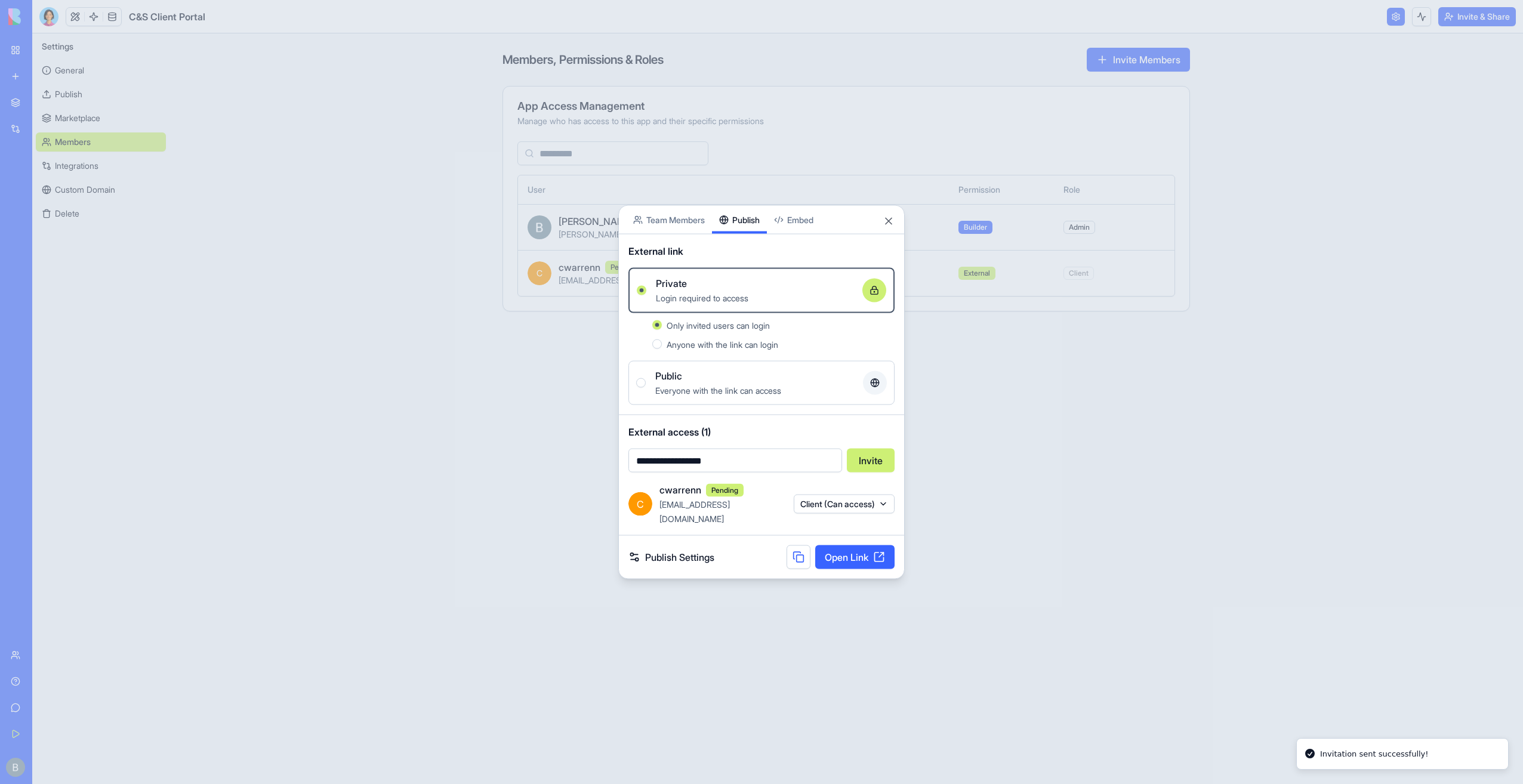
click at [832, 505] on button "Client (Can access)" at bounding box center [844, 503] width 101 height 19
click at [831, 507] on div at bounding box center [761, 392] width 1523 height 784
click at [888, 227] on button "Close" at bounding box center [888, 221] width 12 height 12
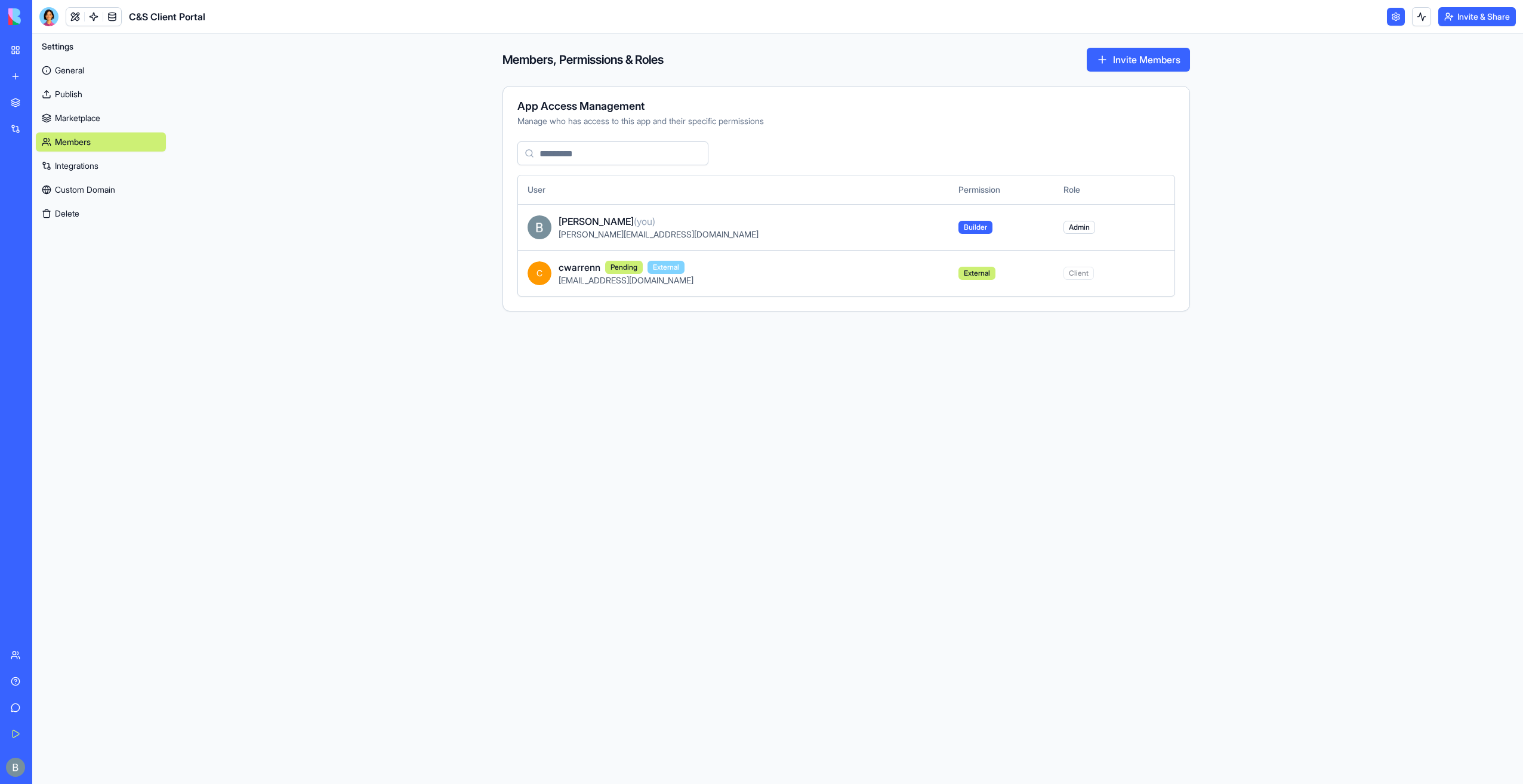
click at [561, 263] on span "cwarrenn" at bounding box center [580, 267] width 42 height 14
click at [542, 271] on span "C" at bounding box center [539, 273] width 24 height 24
click at [1144, 63] on button "Invite Members" at bounding box center [1138, 59] width 103 height 24
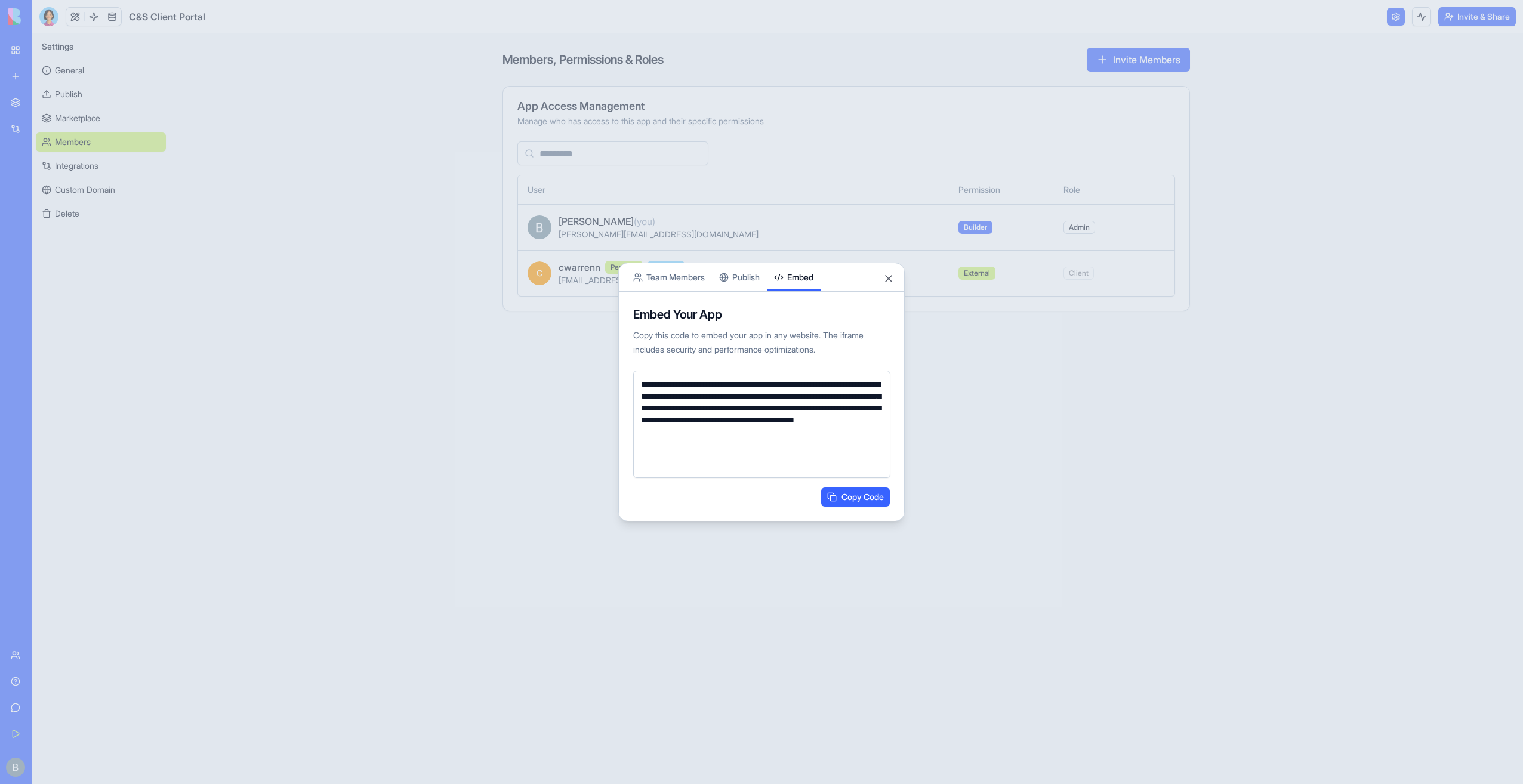
click at [797, 230] on body "BETA My Workspace New app Marketplace Integrations Recent Co-Op Cafe Gaming Hub…" at bounding box center [761, 392] width 1523 height 784
click at [745, 280] on div "**********" at bounding box center [761, 392] width 286 height 259
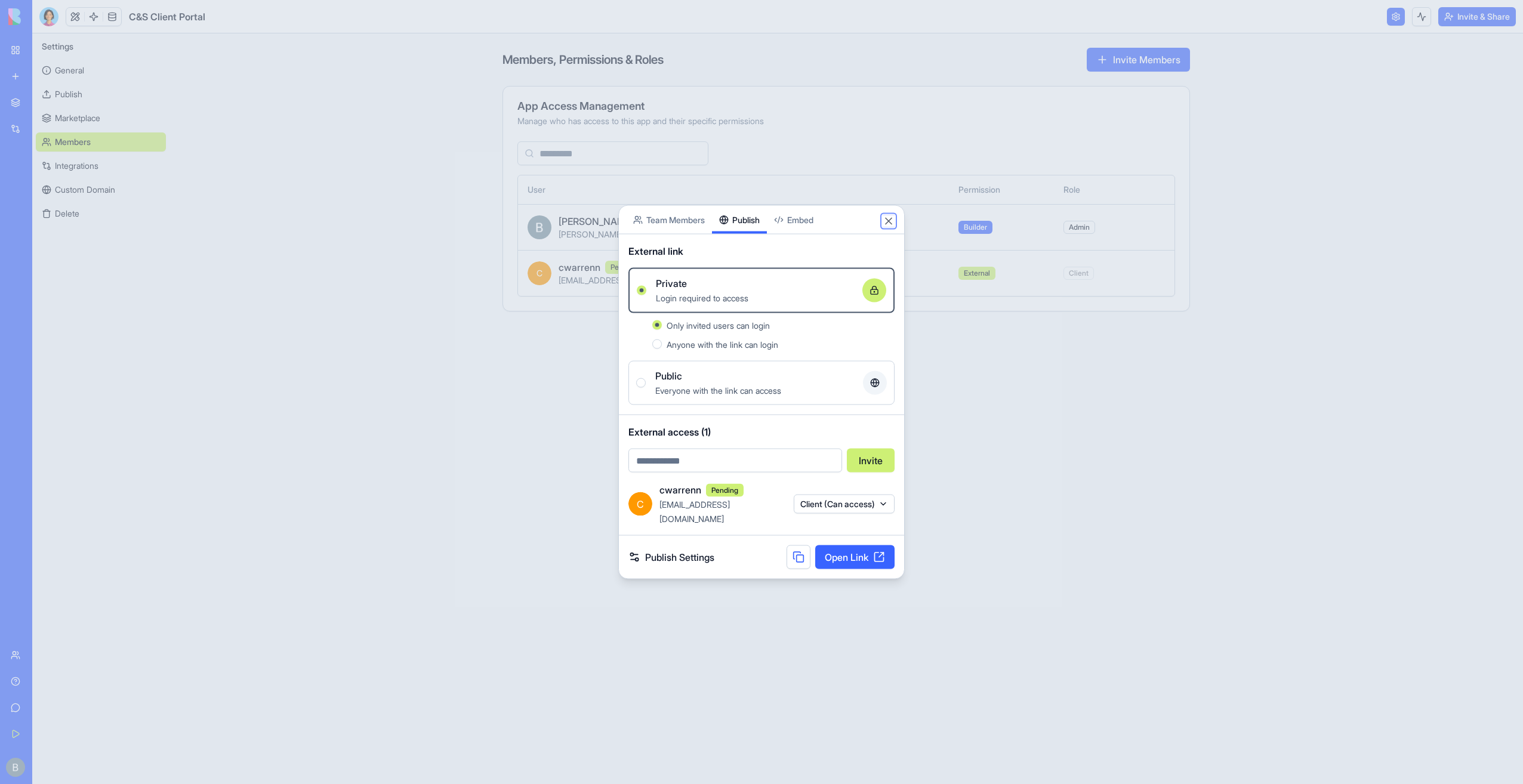
click at [886, 227] on button "Close" at bounding box center [888, 221] width 12 height 12
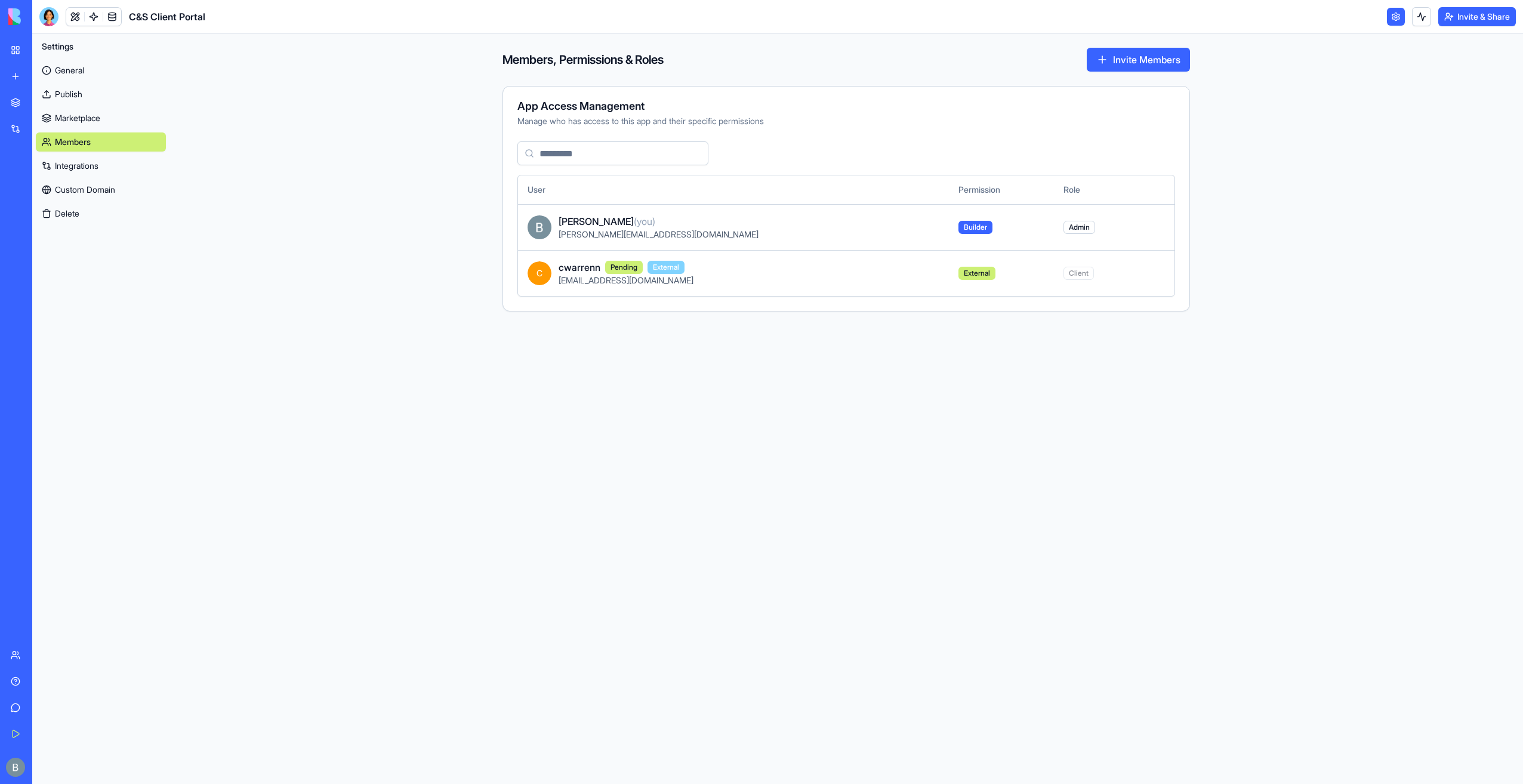
click at [63, 68] on link "General" at bounding box center [101, 70] width 130 height 19
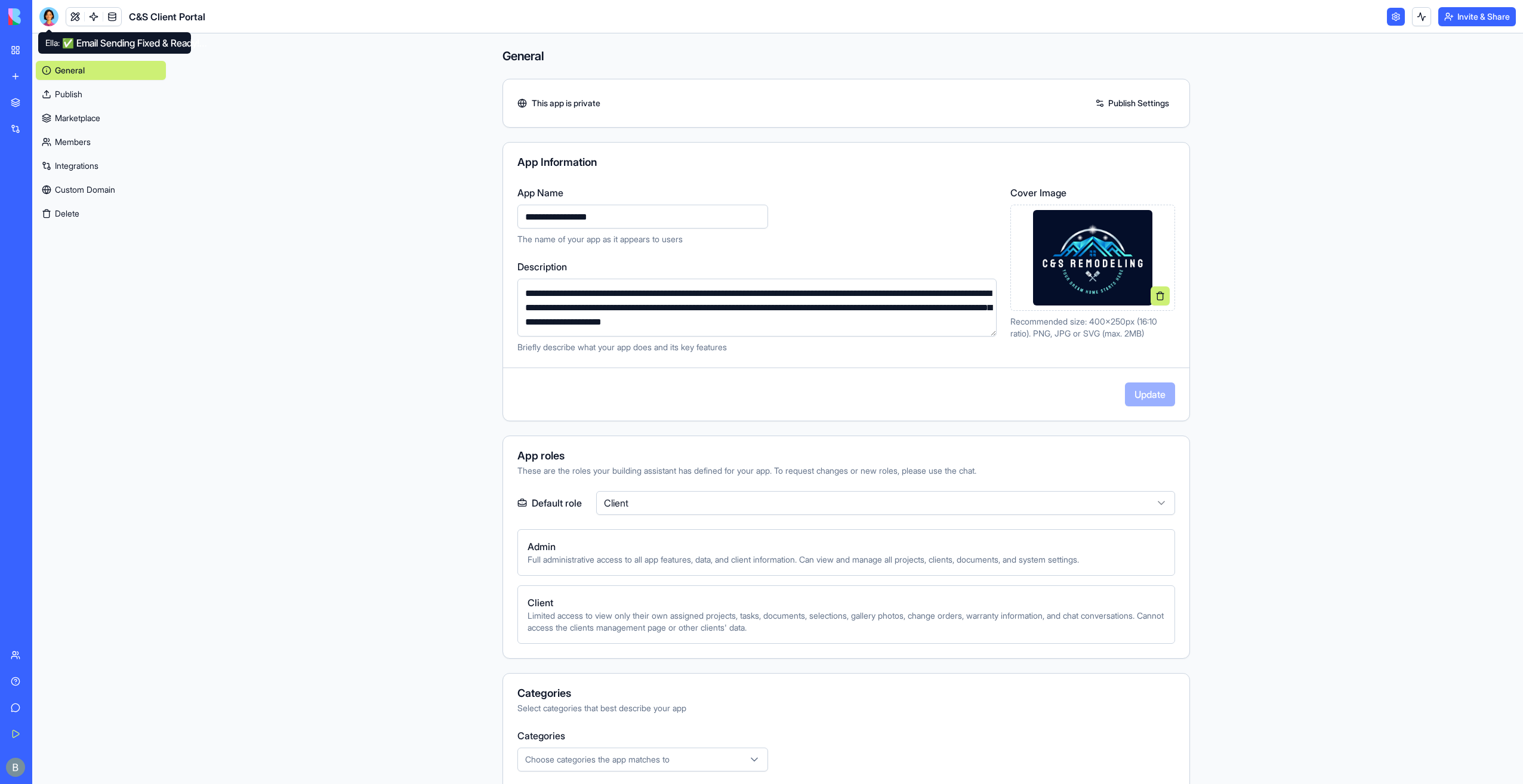
click at [50, 18] on div at bounding box center [48, 17] width 19 height 19
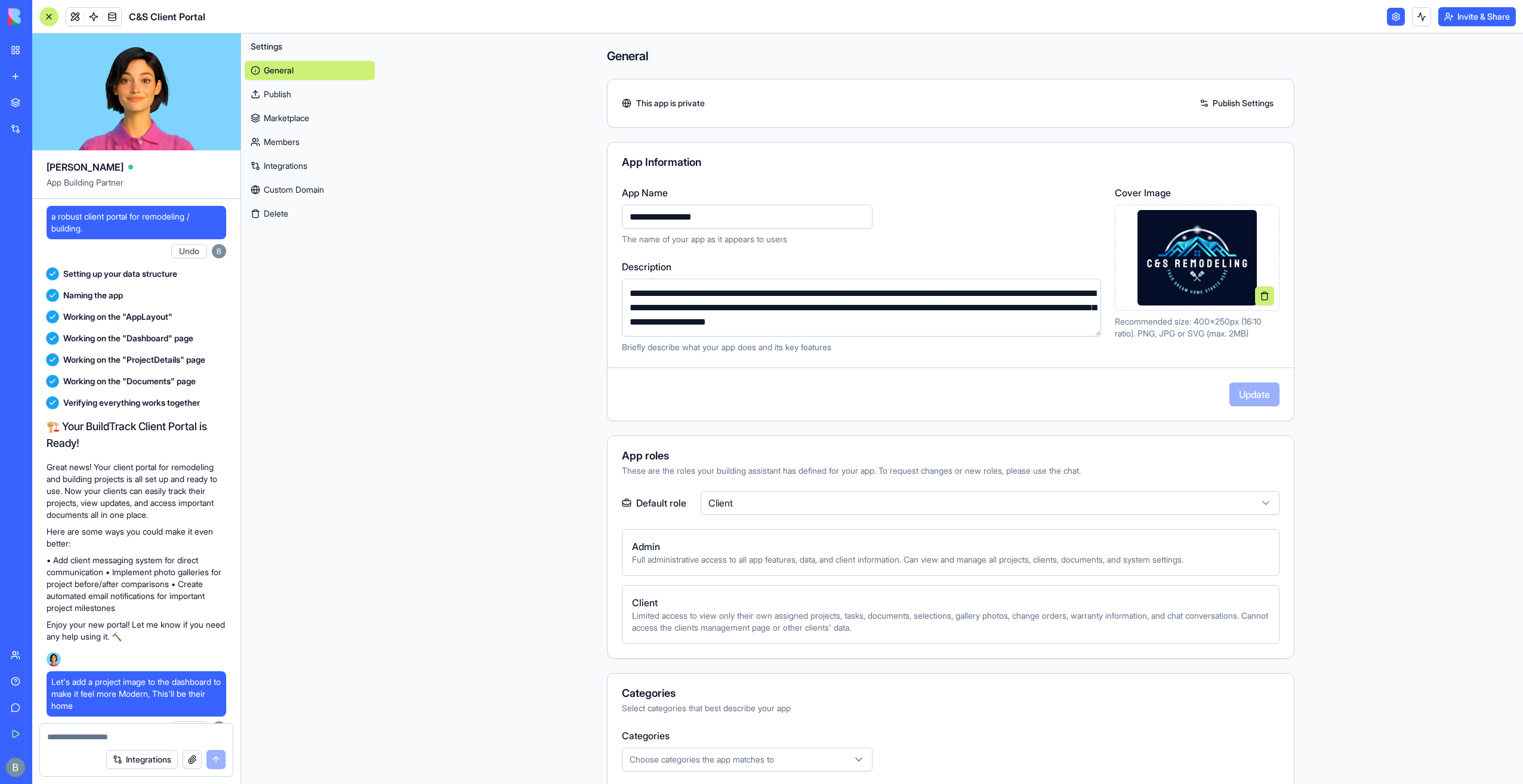
scroll to position [85800, 0]
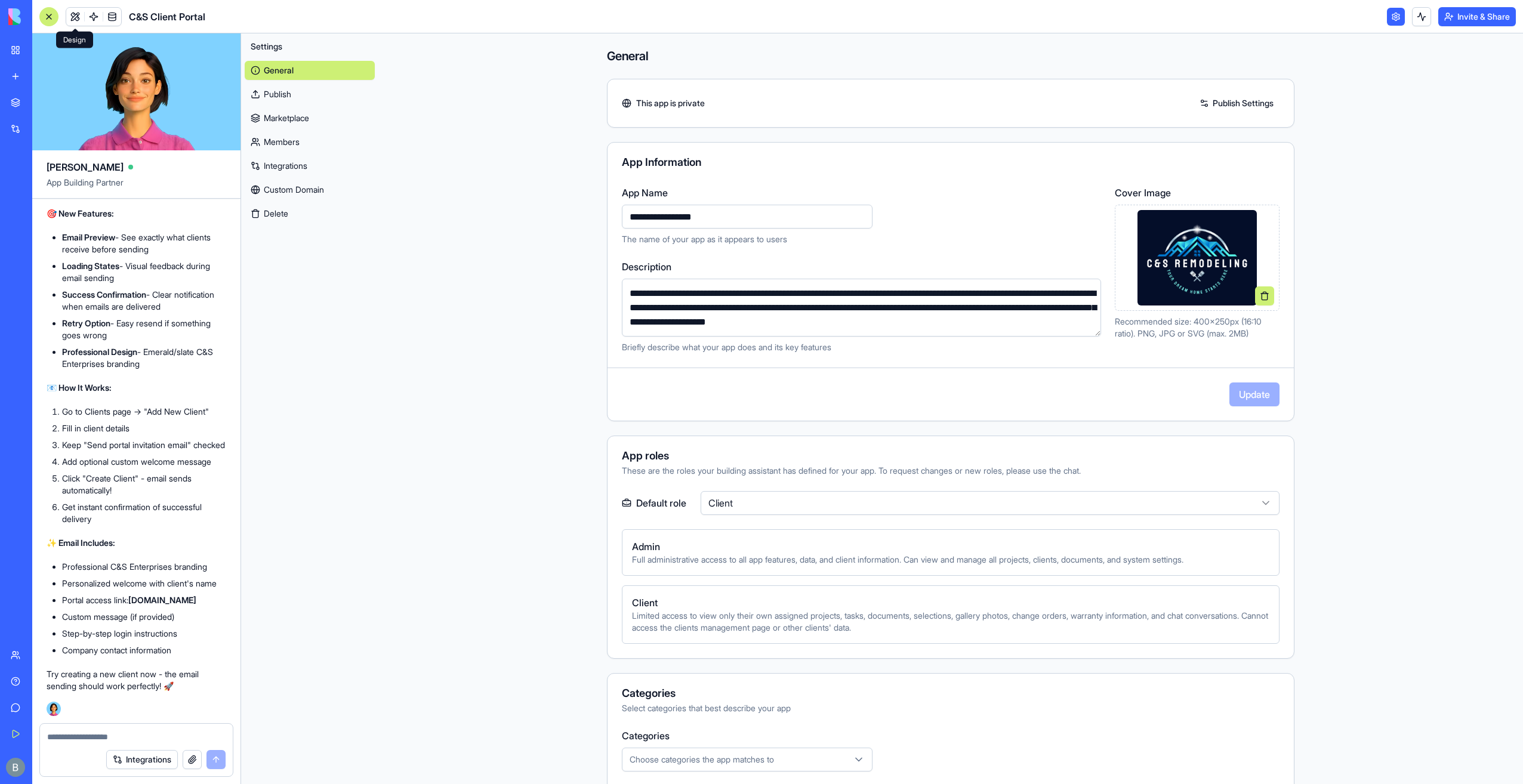
click at [70, 20] on link at bounding box center [75, 17] width 18 height 18
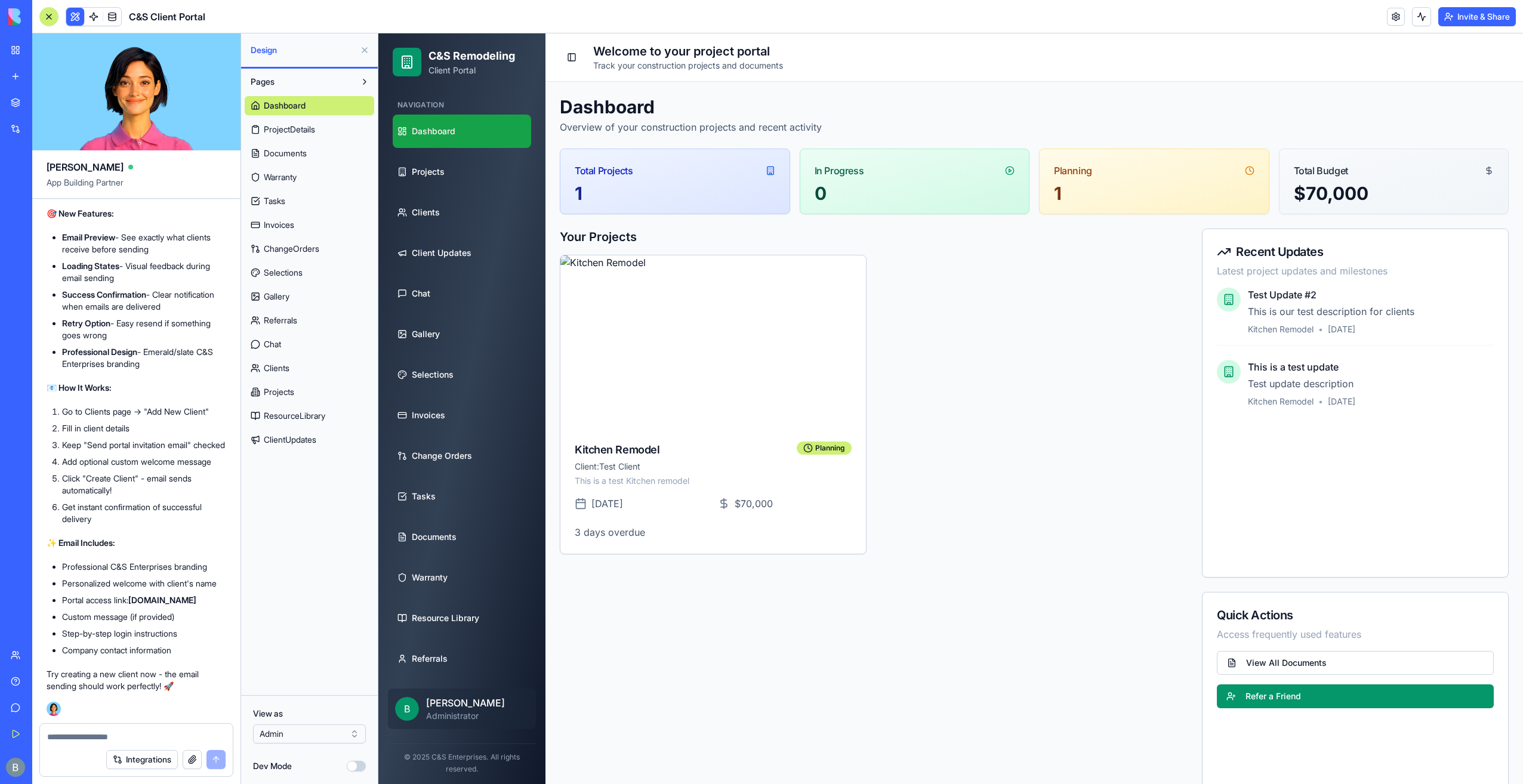
click at [358, 51] on button at bounding box center [364, 50] width 19 height 19
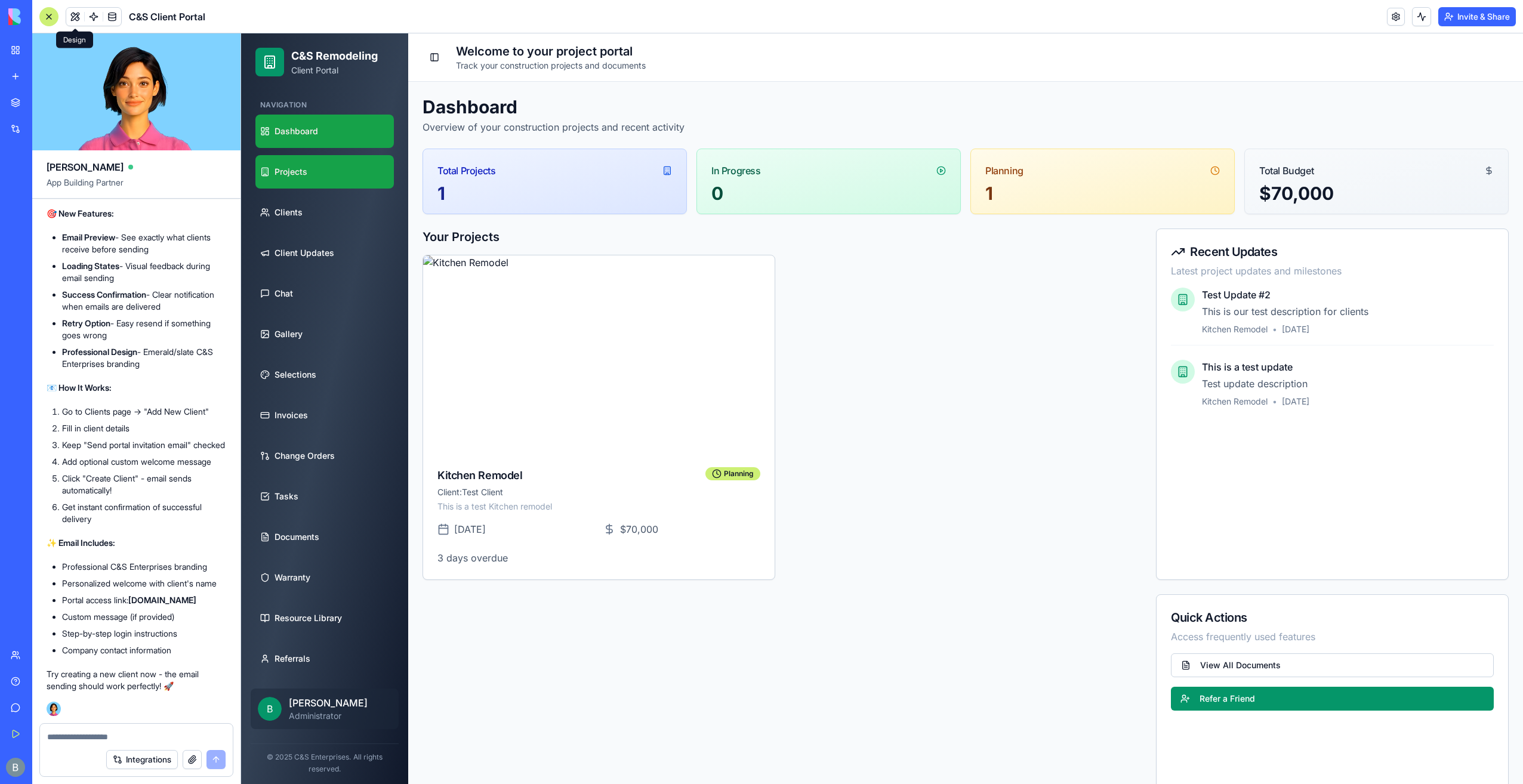
click at [321, 172] on link "Projects" at bounding box center [325, 172] width 139 height 34
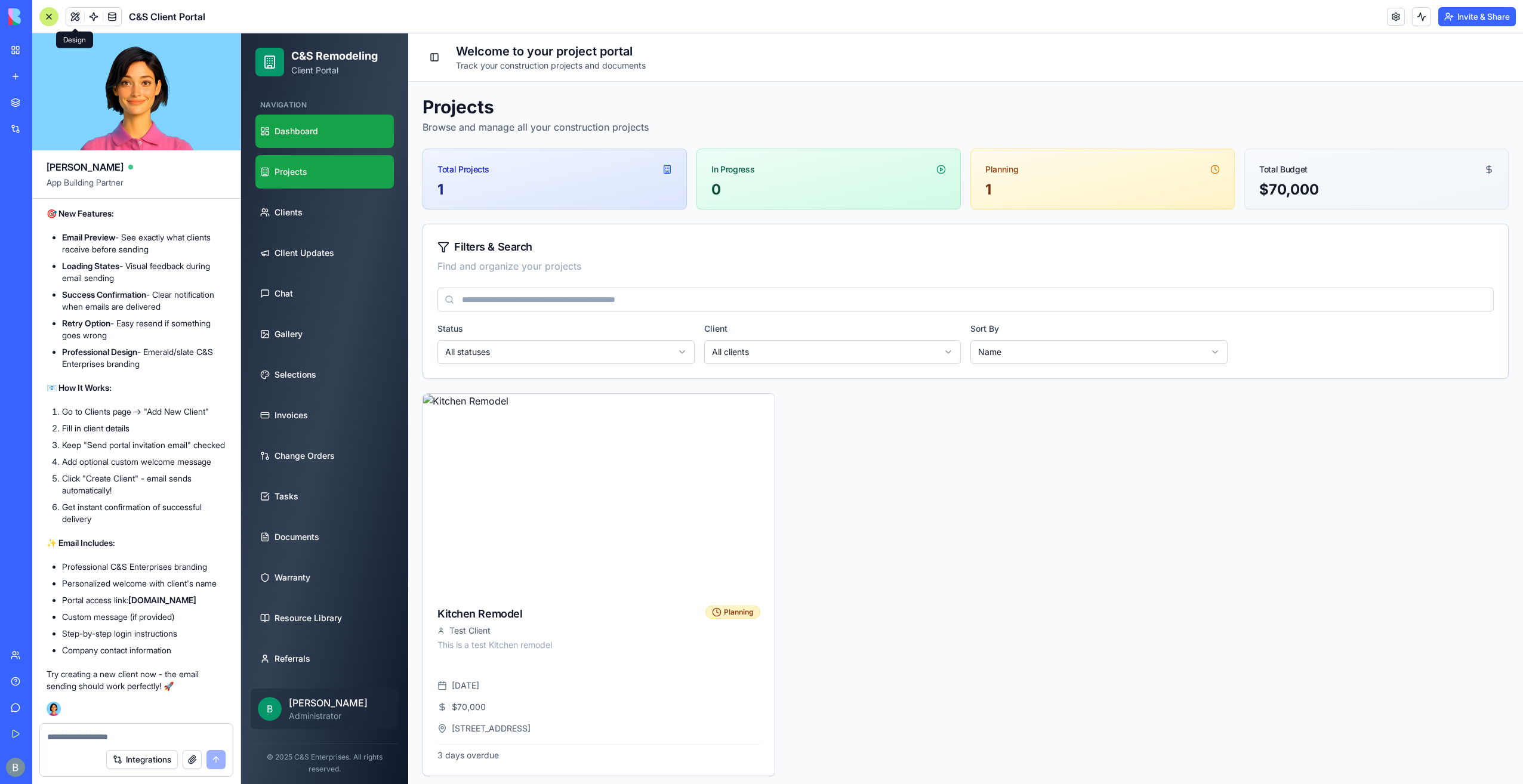
click at [322, 141] on link "Dashboard" at bounding box center [325, 131] width 139 height 34
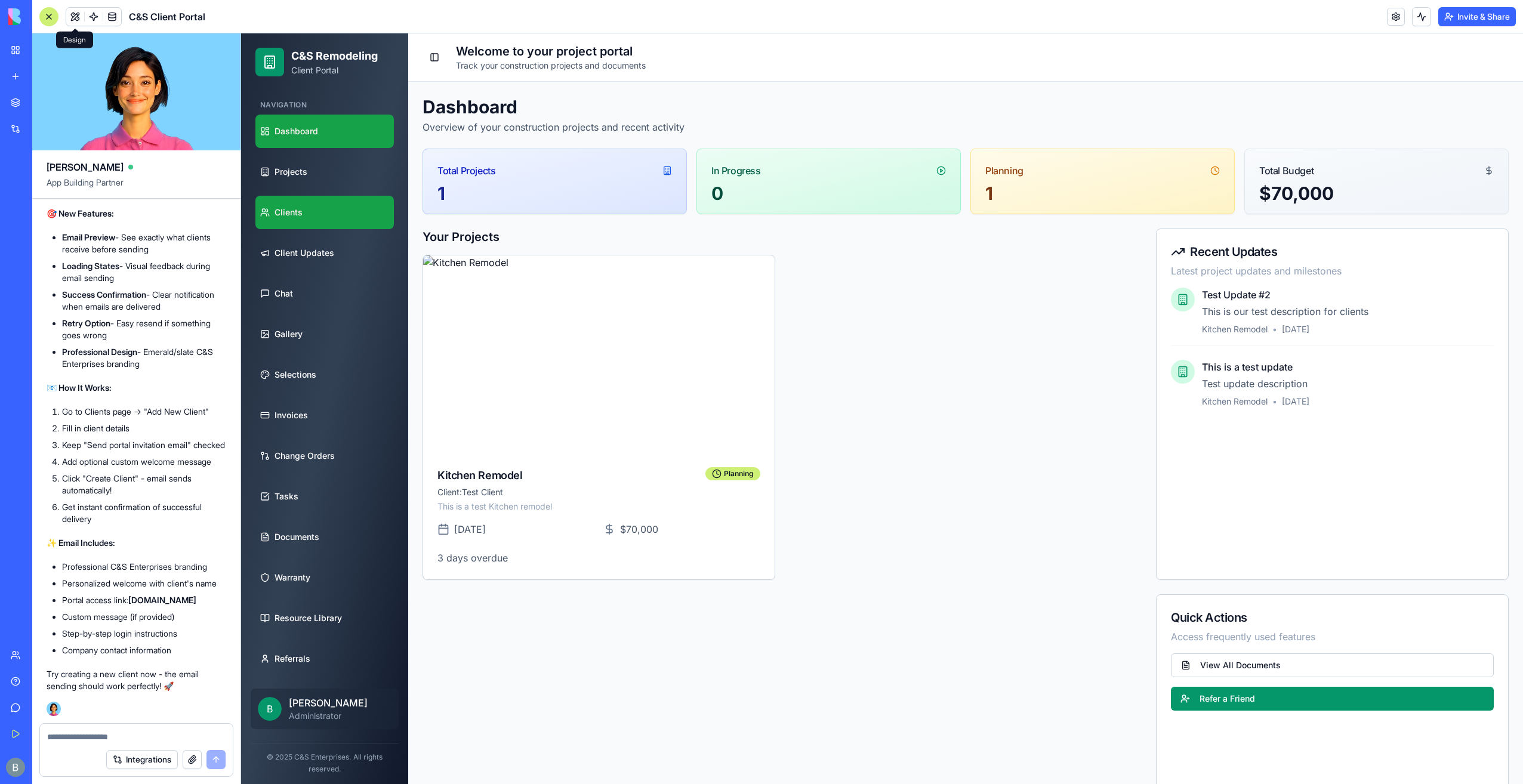
click at [323, 202] on link "Clients" at bounding box center [325, 212] width 139 height 34
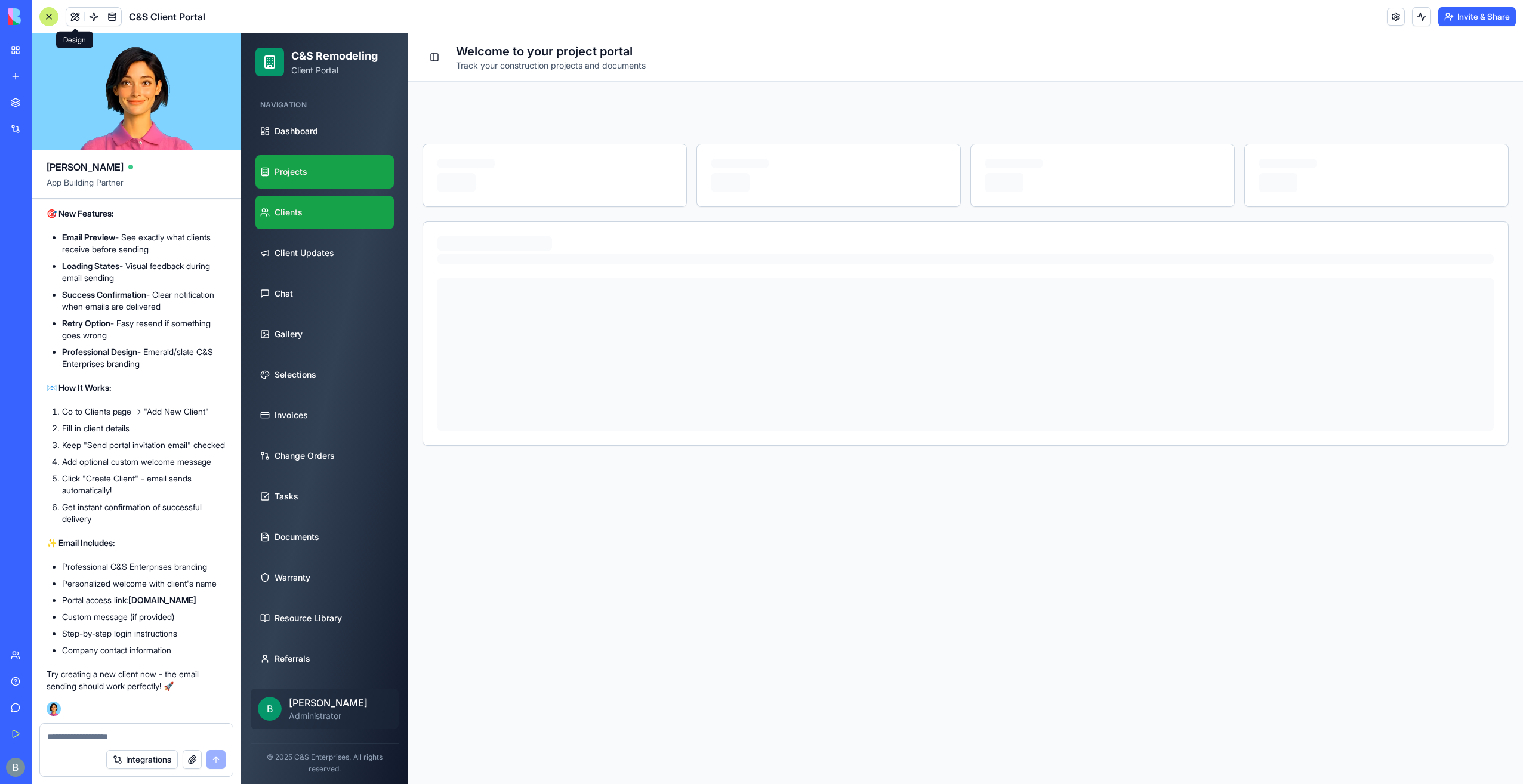
click at [330, 176] on link "Projects" at bounding box center [325, 172] width 139 height 34
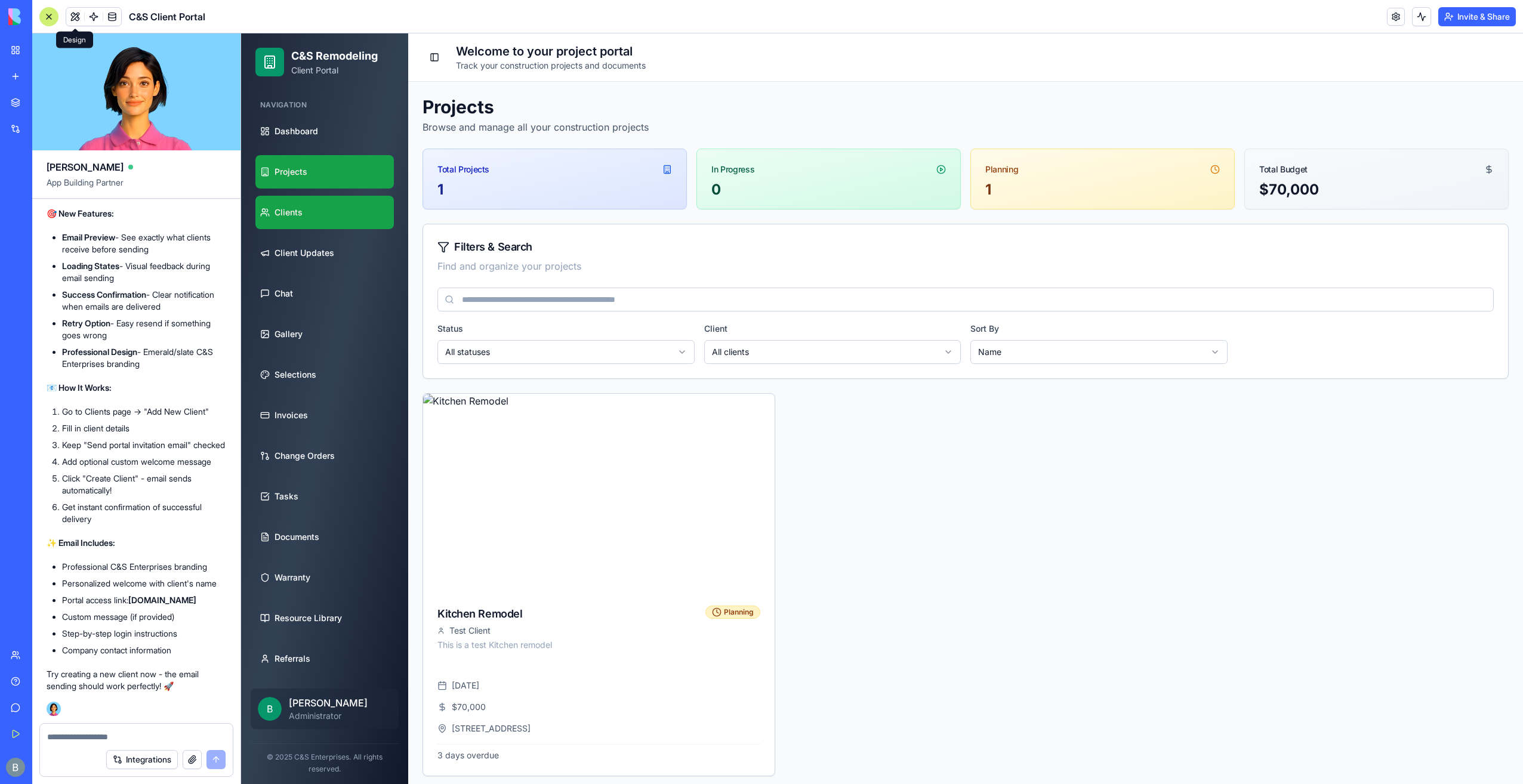
click at [321, 217] on link "Clients" at bounding box center [325, 212] width 139 height 34
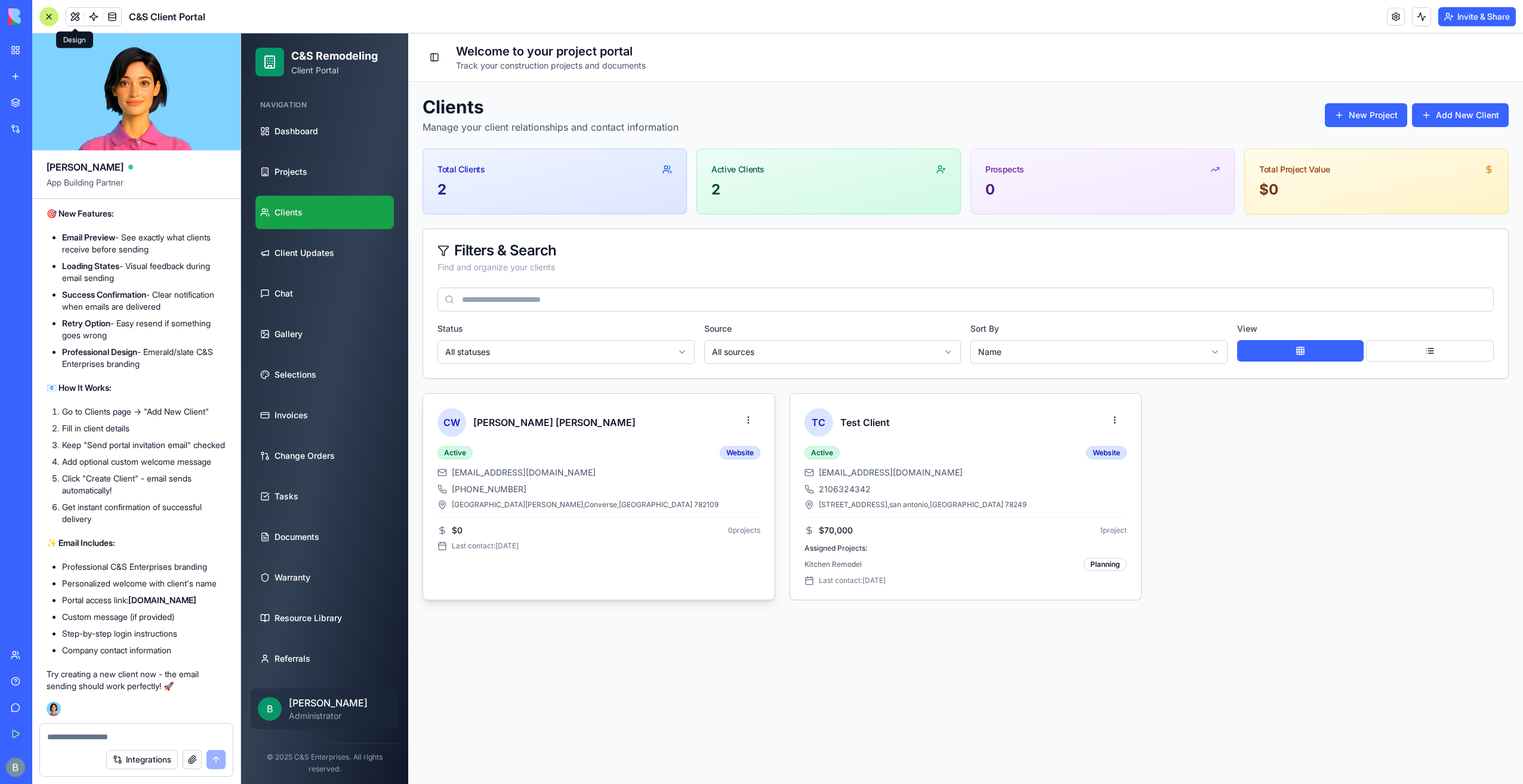
scroll to position [1, 0]
click at [752, 415] on html "C&S Remodeling Client Portal Navigation Dashboard Projects Clients Client Updat…" at bounding box center [882, 409] width 1282 height 750
click at [750, 420] on html "C&S Remodeling Client Portal Navigation Dashboard Projects Clients Client Updat…" at bounding box center [882, 409] width 1282 height 750
click at [142, 739] on textarea at bounding box center [136, 736] width 178 height 12
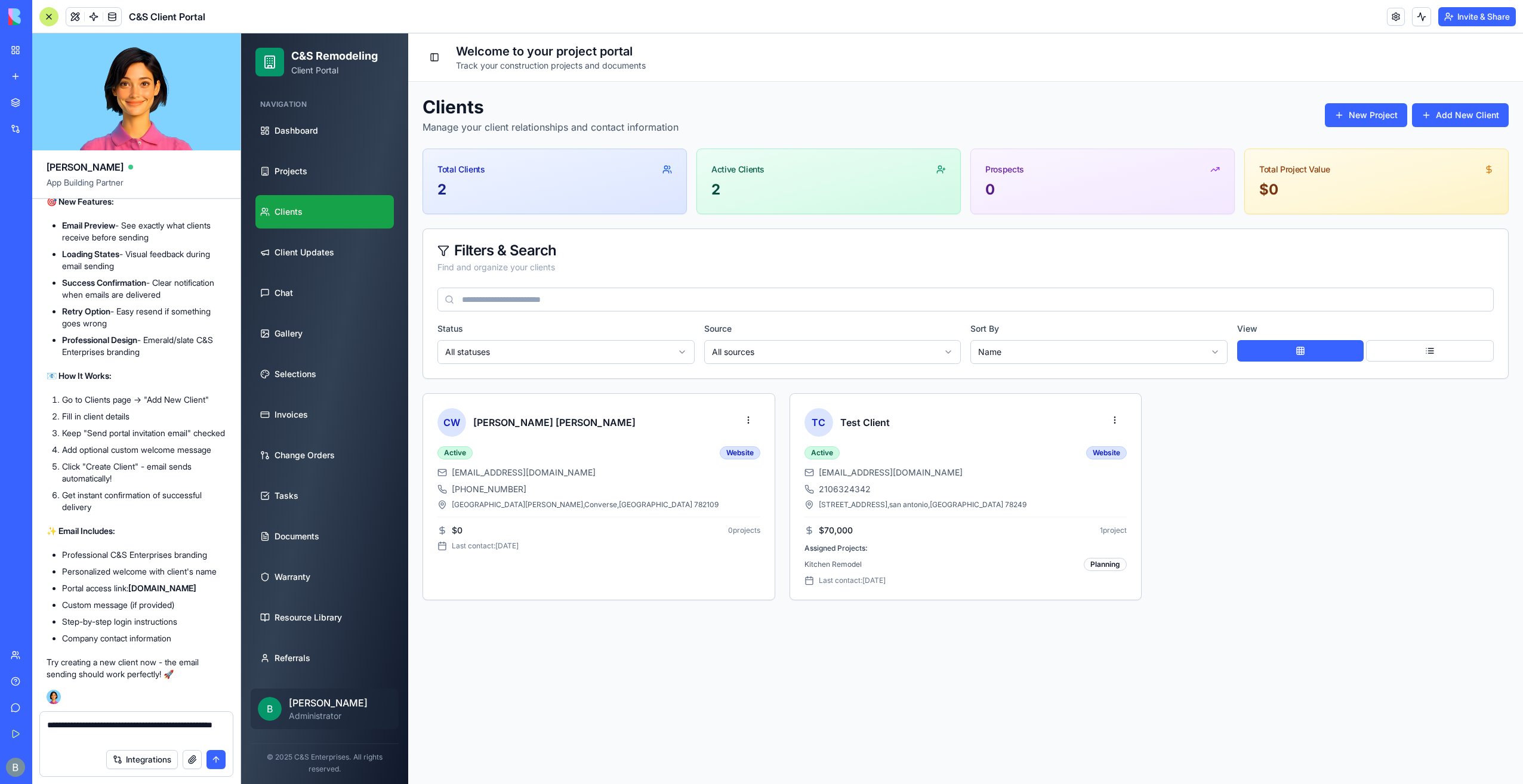
paste textarea "**"
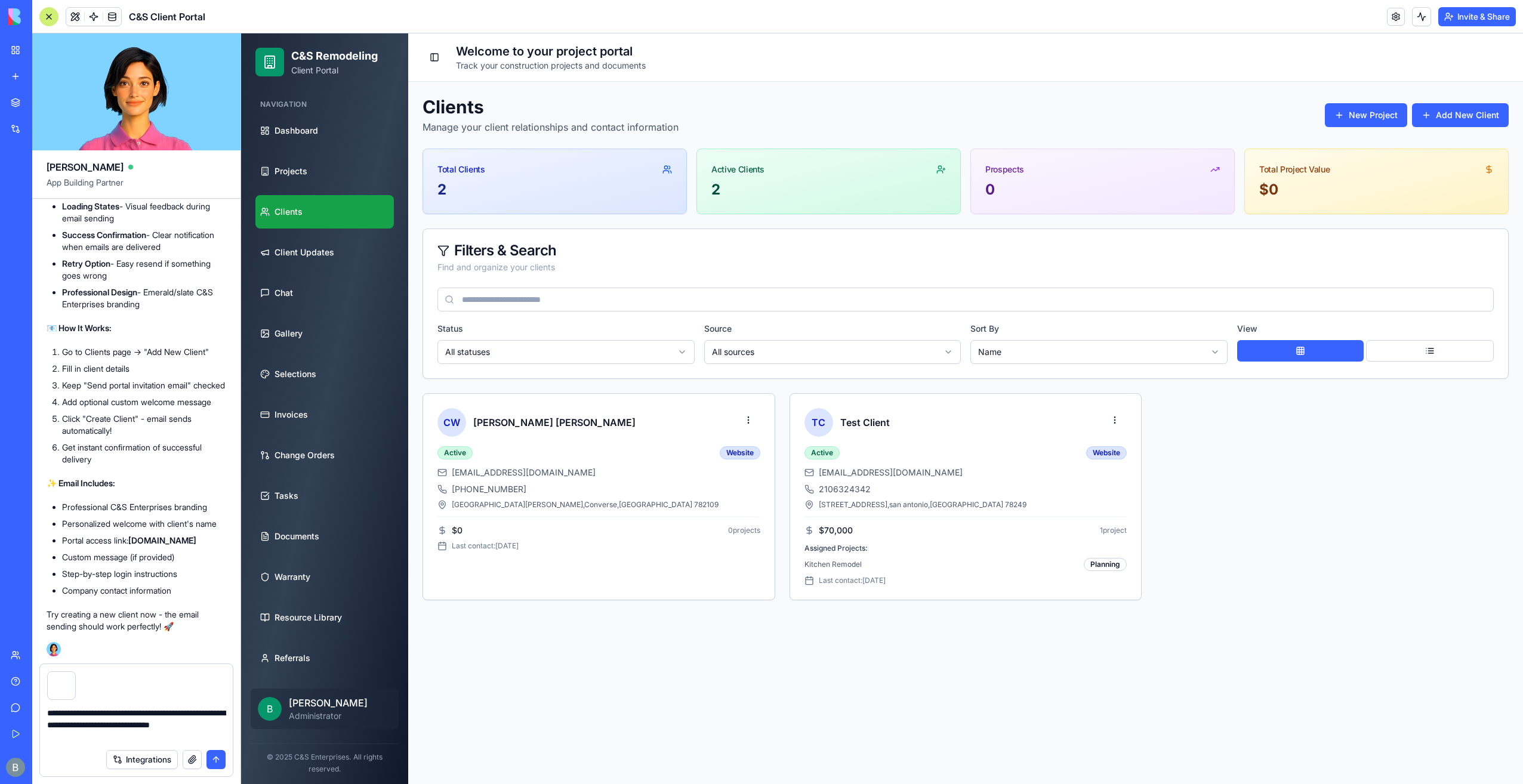
click at [1389, 18] on link at bounding box center [1396, 17] width 18 height 18
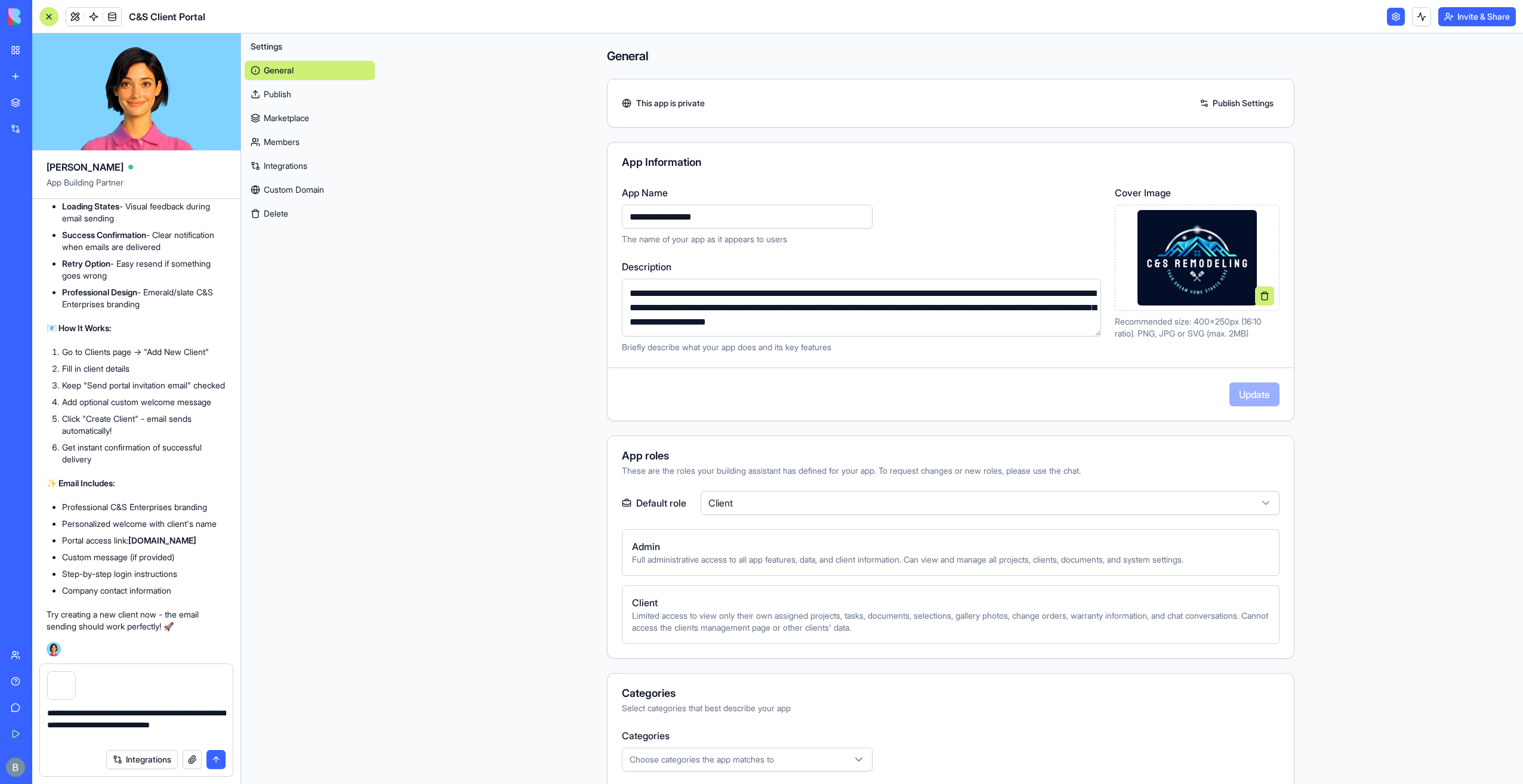
click at [314, 119] on link "Marketplace" at bounding box center [310, 118] width 130 height 19
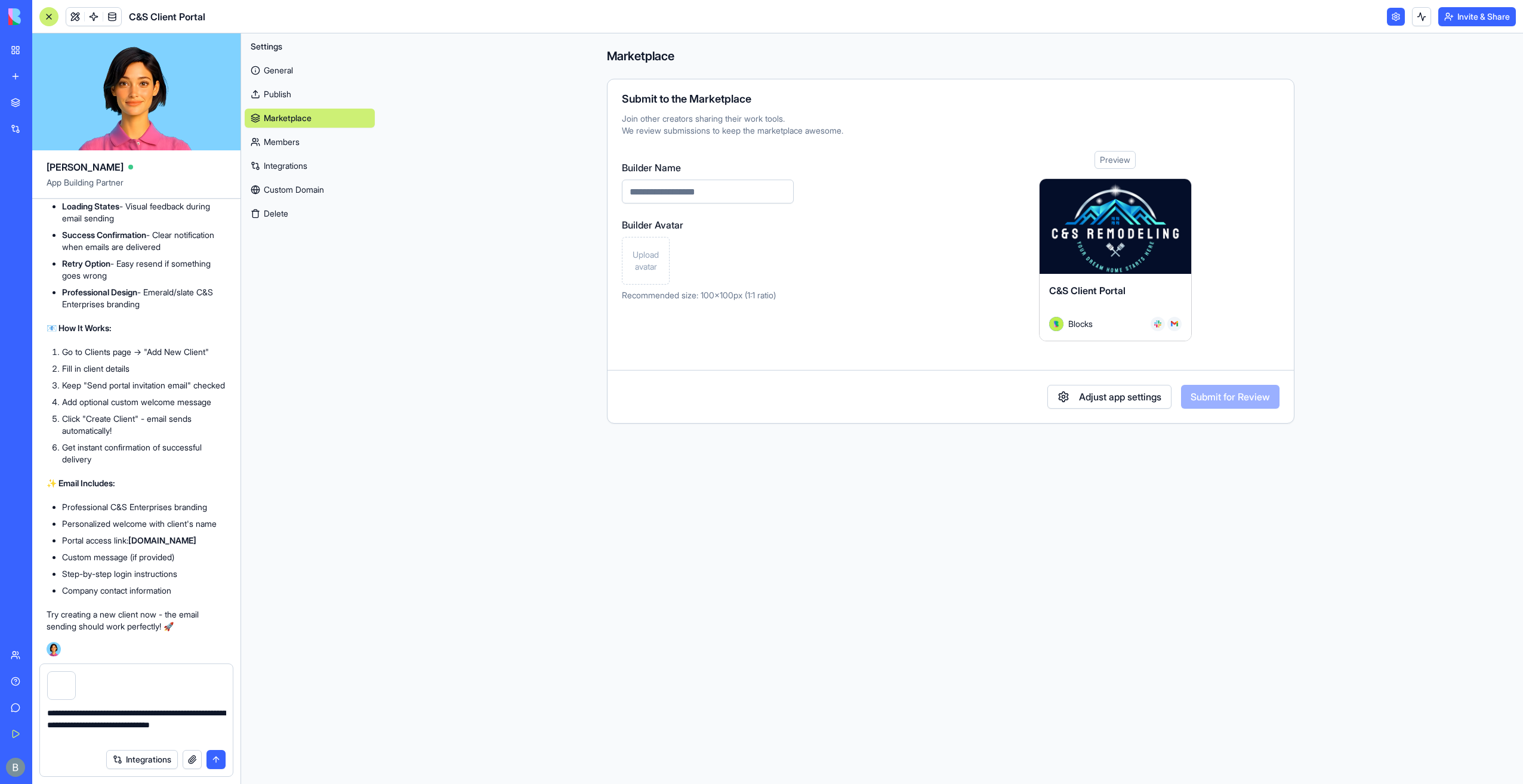
click at [301, 146] on link "Members" at bounding box center [310, 141] width 130 height 19
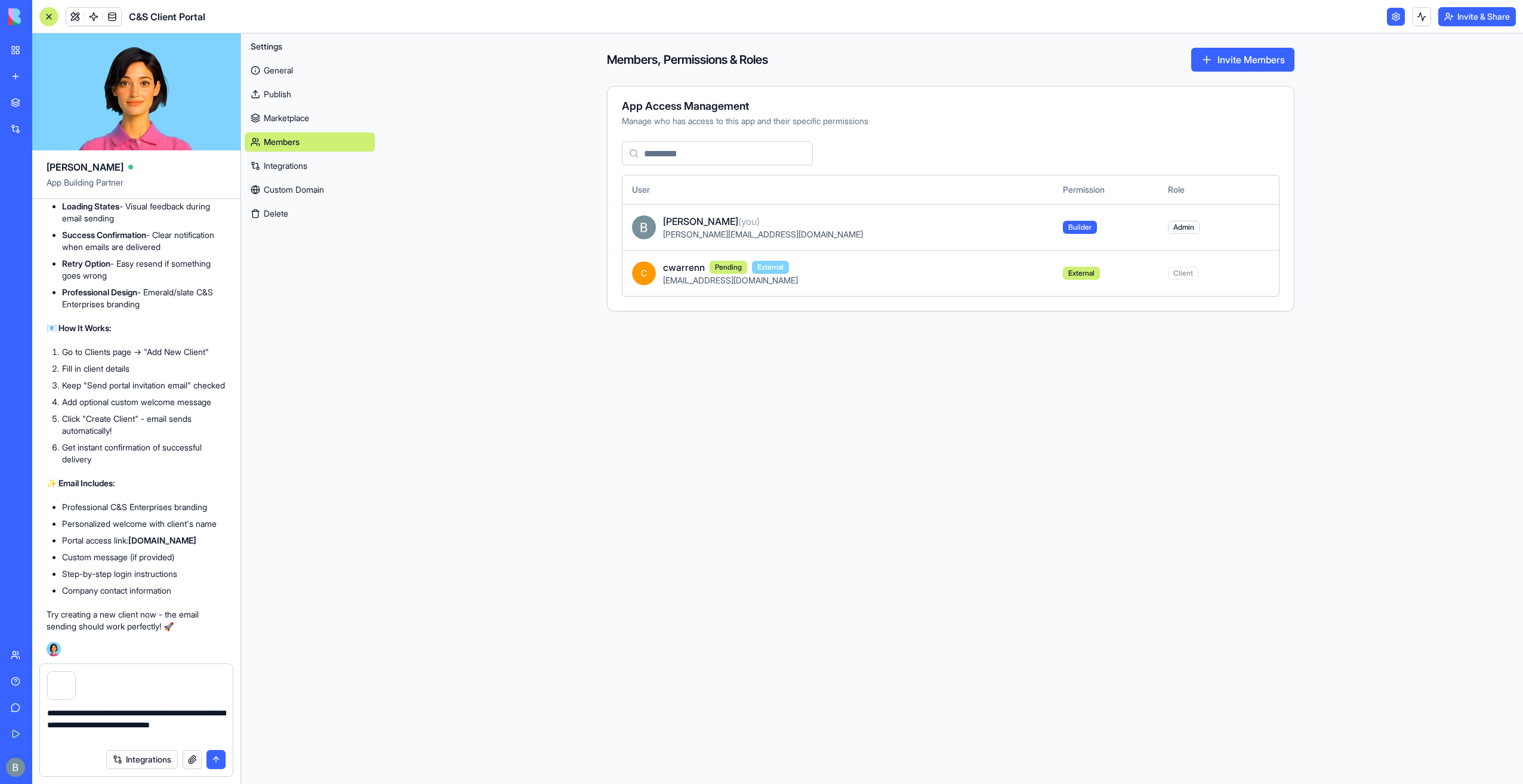
click at [270, 174] on link "Integrations" at bounding box center [310, 165] width 130 height 19
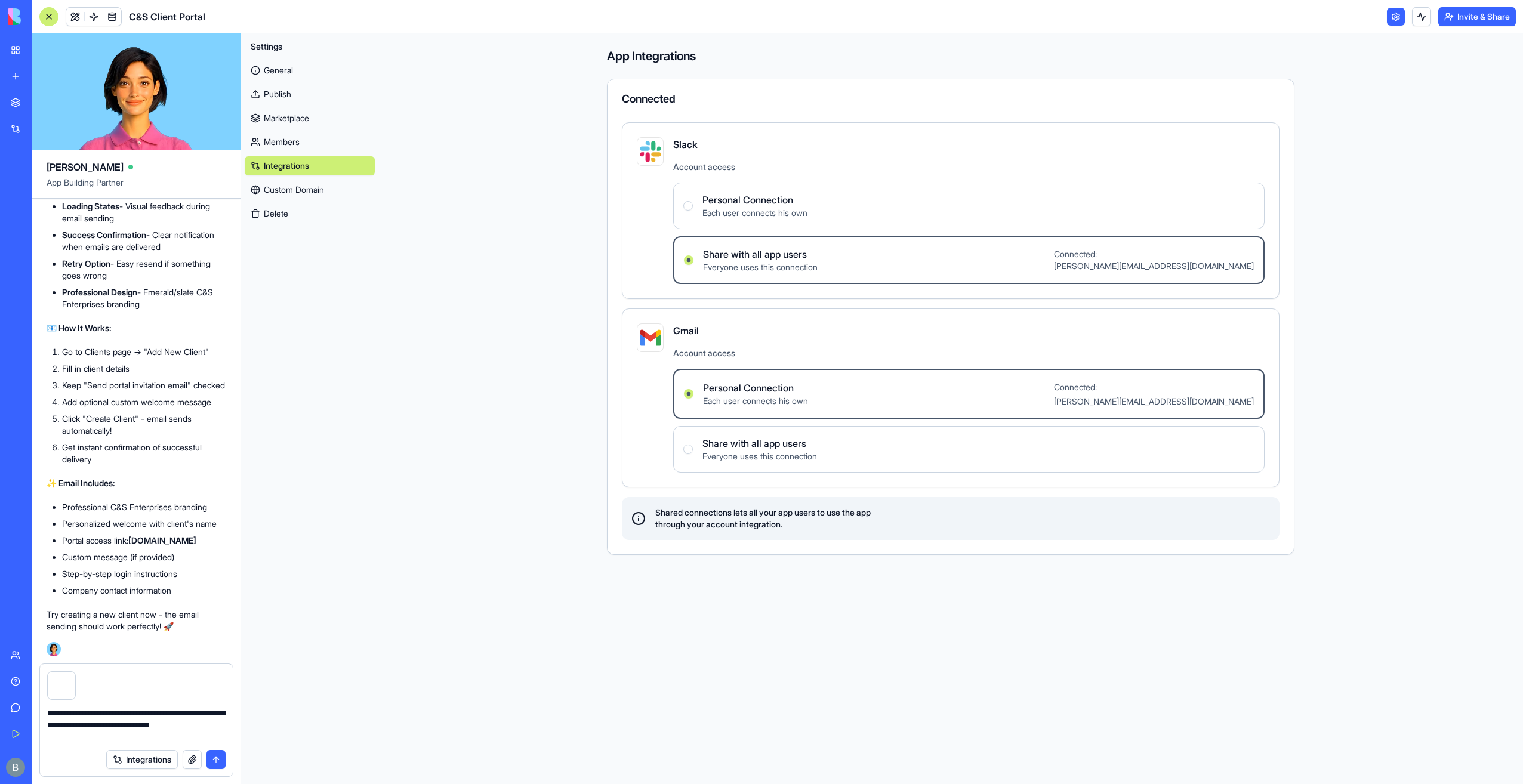
click at [305, 146] on link "Members" at bounding box center [310, 141] width 130 height 19
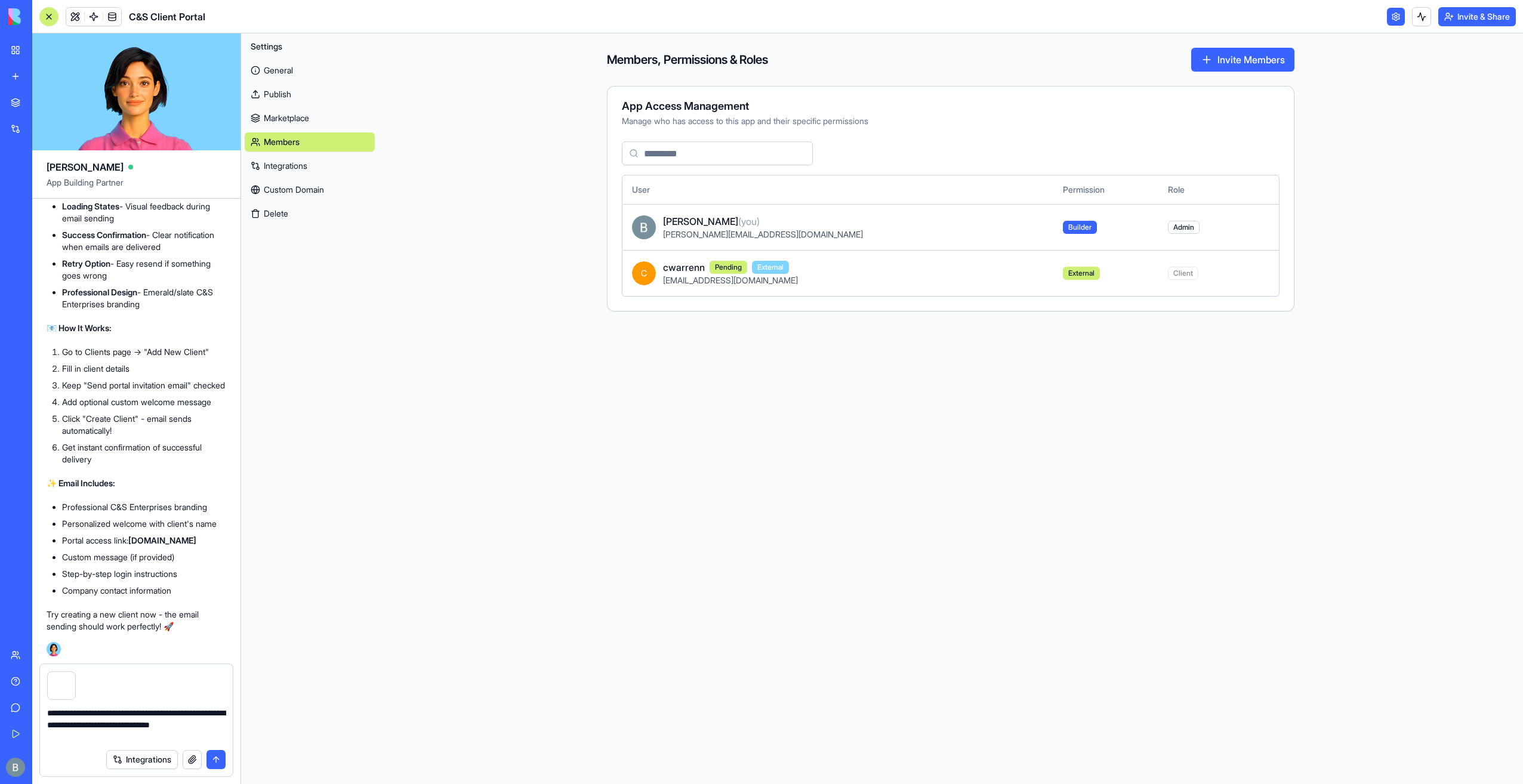
click at [147, 728] on textarea "**********" at bounding box center [137, 725] width 179 height 36
click at [145, 737] on textarea "**********" at bounding box center [137, 725] width 179 height 36
type textarea "**********"
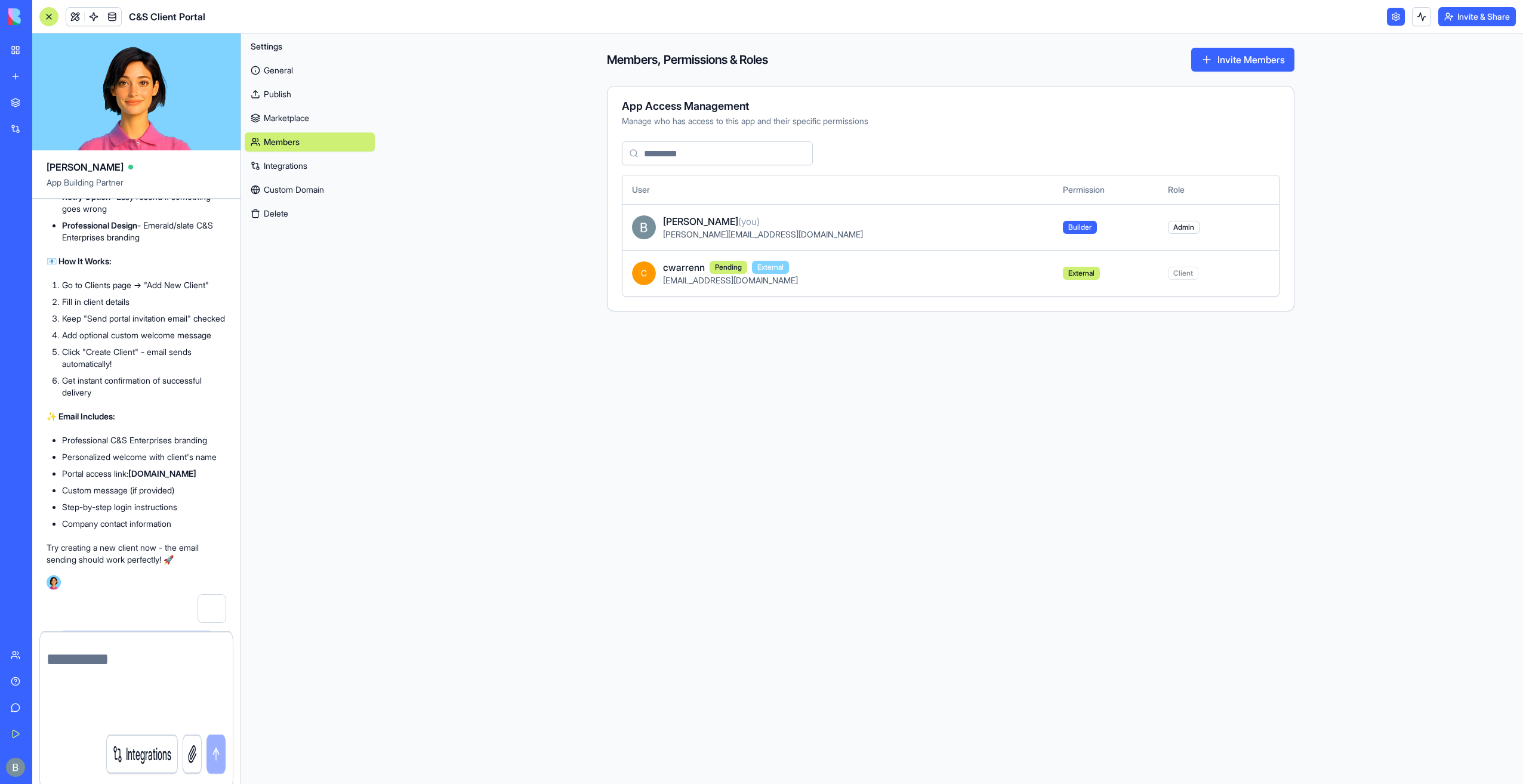
scroll to position [85902, 0]
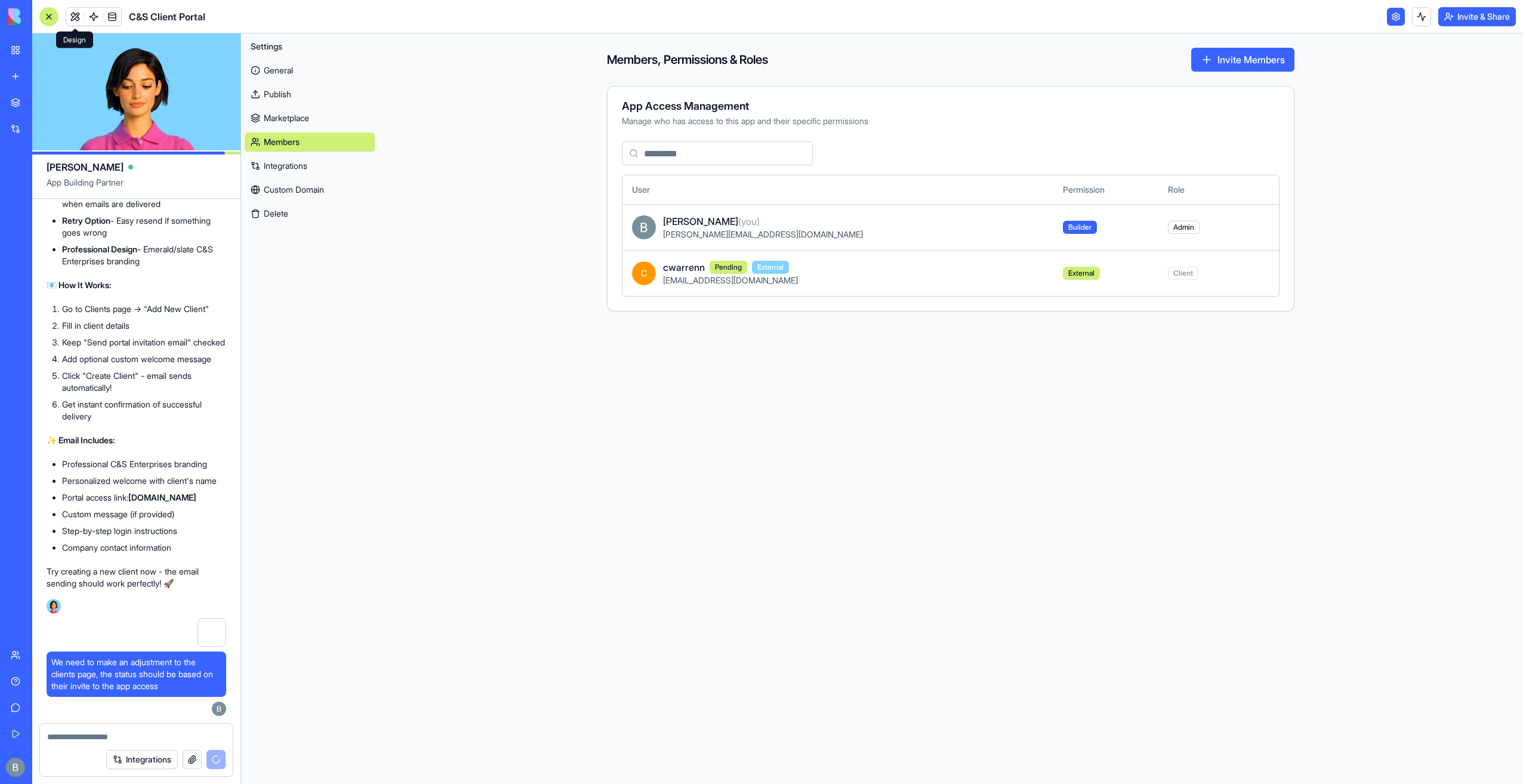
click at [78, 17] on link at bounding box center [75, 17] width 18 height 18
click at [77, 17] on link at bounding box center [75, 17] width 18 height 18
click at [507, 25] on header "C&S Client Portal Invite & Share" at bounding box center [778, 17] width 1491 height 34
click at [92, 16] on link at bounding box center [93, 17] width 18 height 18
click at [79, 14] on link at bounding box center [75, 17] width 18 height 18
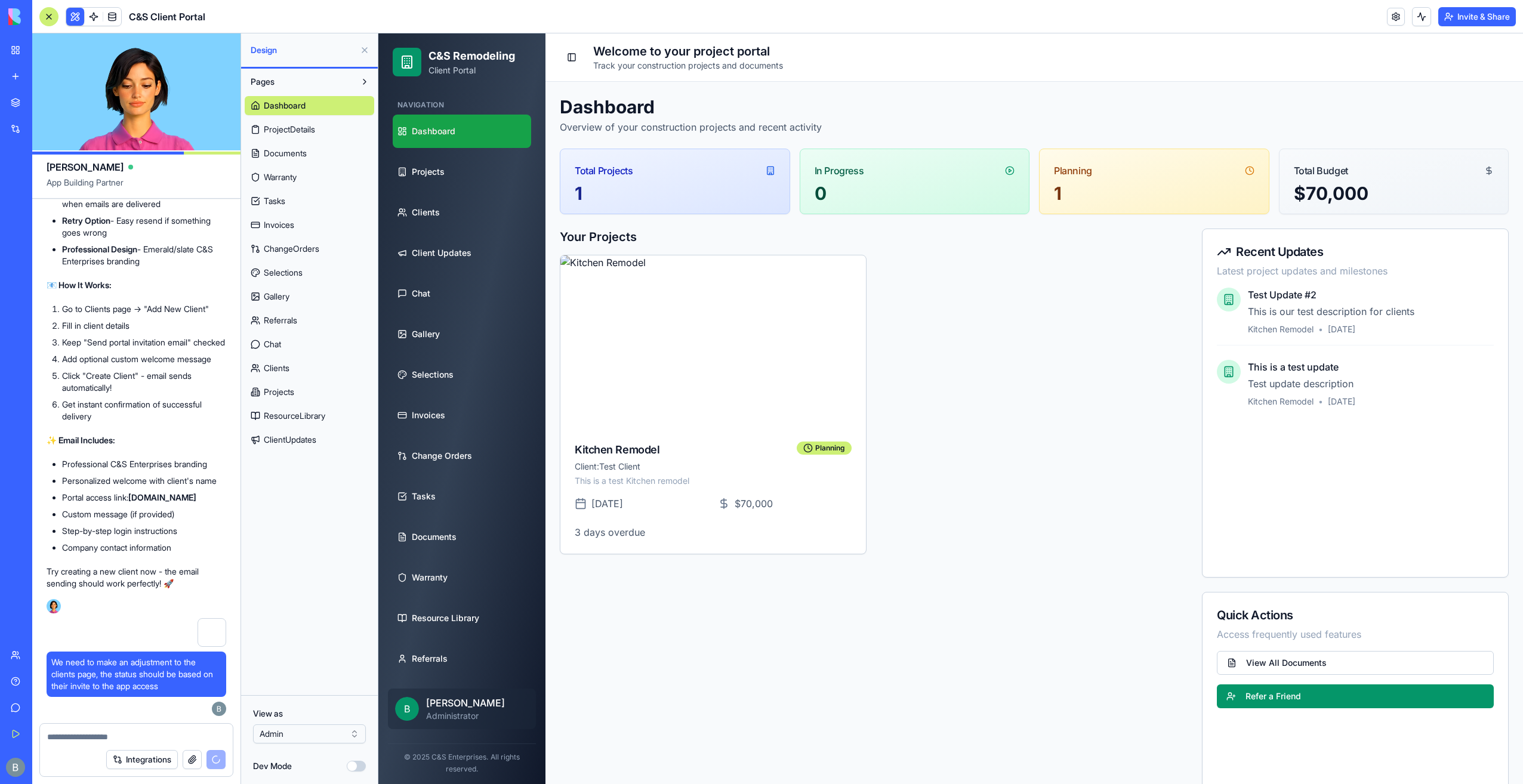
click at [362, 50] on button at bounding box center [364, 50] width 19 height 19
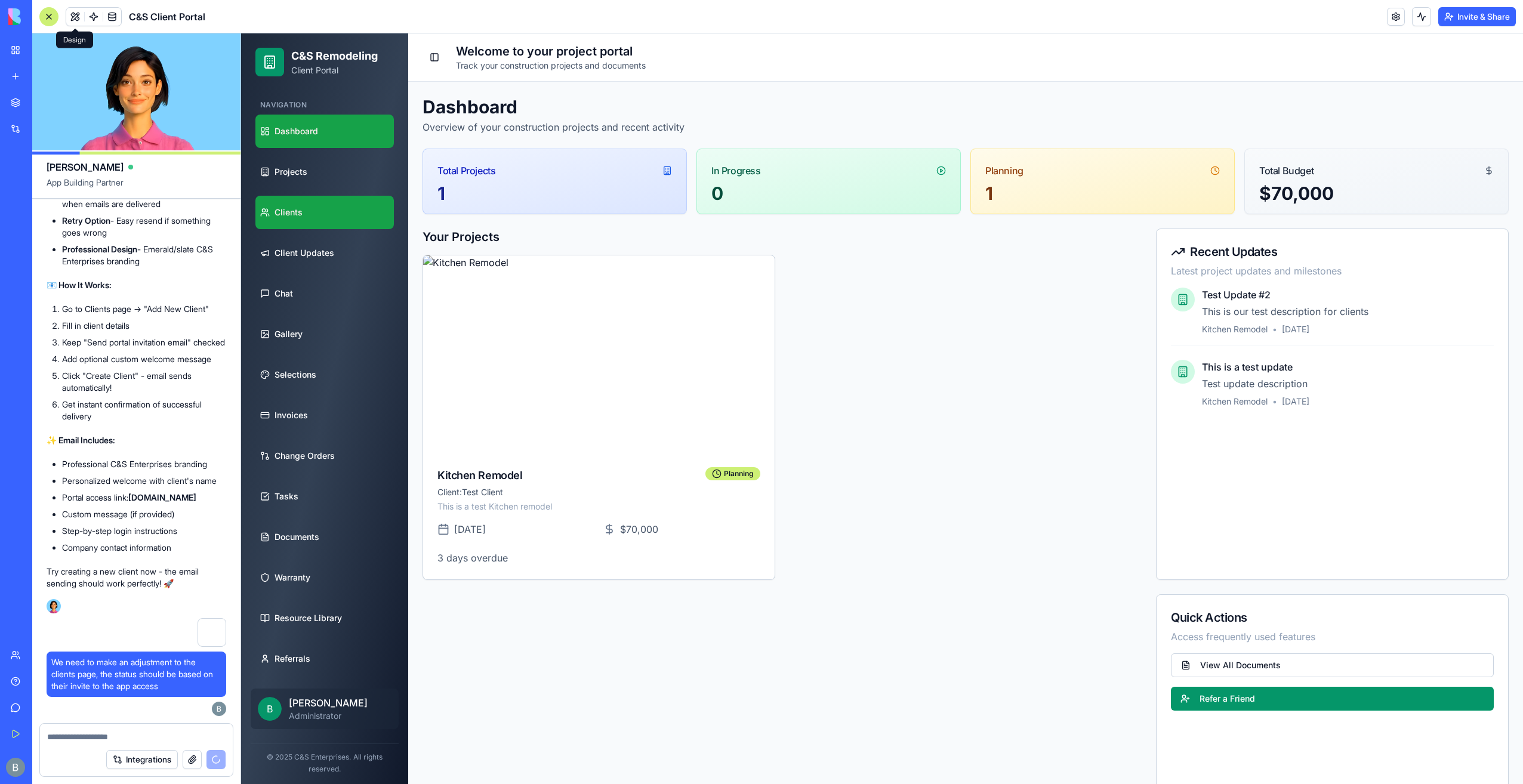
click at [361, 222] on link "Clients" at bounding box center [325, 212] width 139 height 34
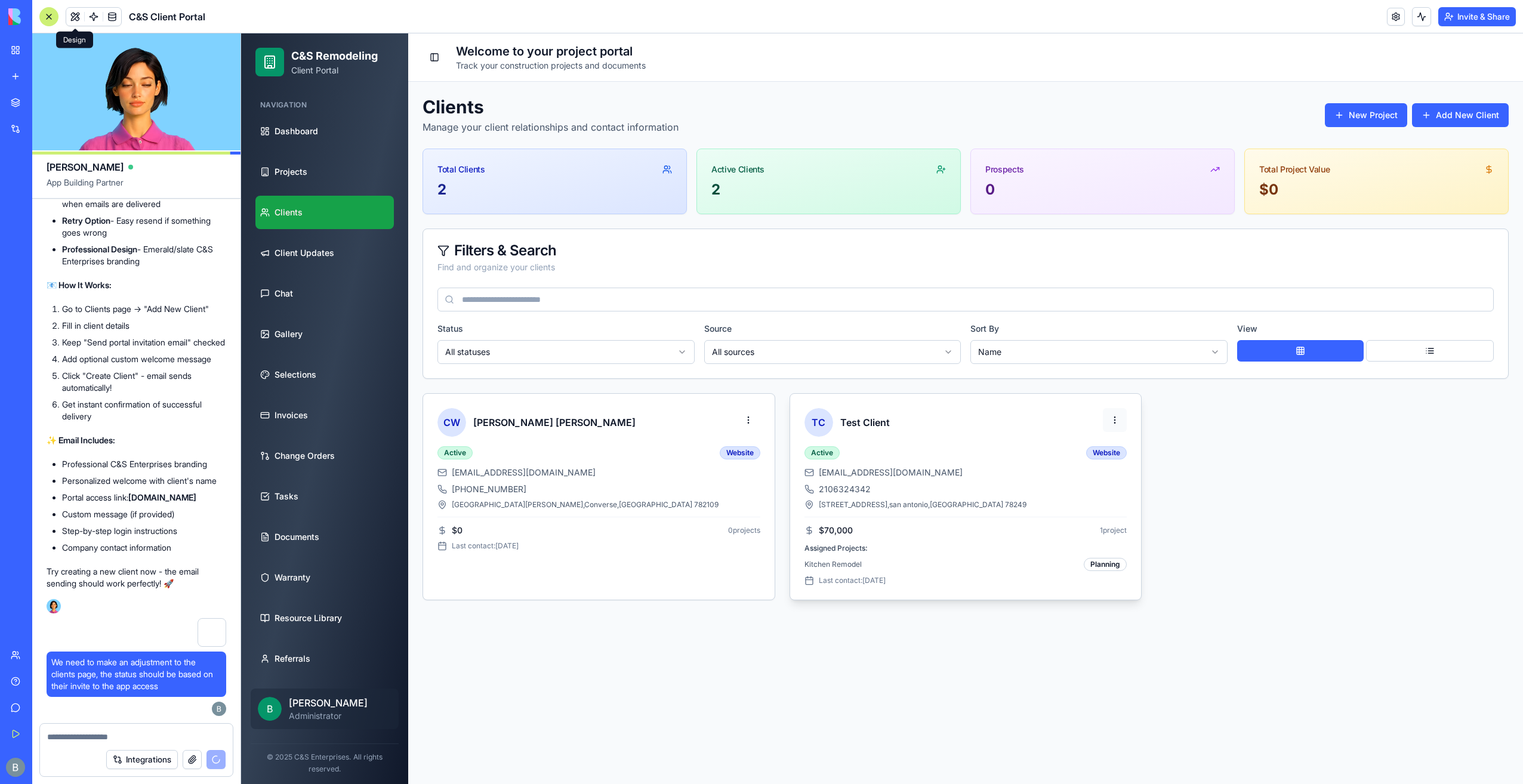
click at [1115, 427] on html "C&S Remodeling Client Portal Navigation Dashboard Projects Clients Client Updat…" at bounding box center [882, 409] width 1282 height 750
click at [1233, 421] on html "C&S Remodeling Client Portal Navigation Dashboard Projects Clients Client Updat…" at bounding box center [882, 409] width 1282 height 750
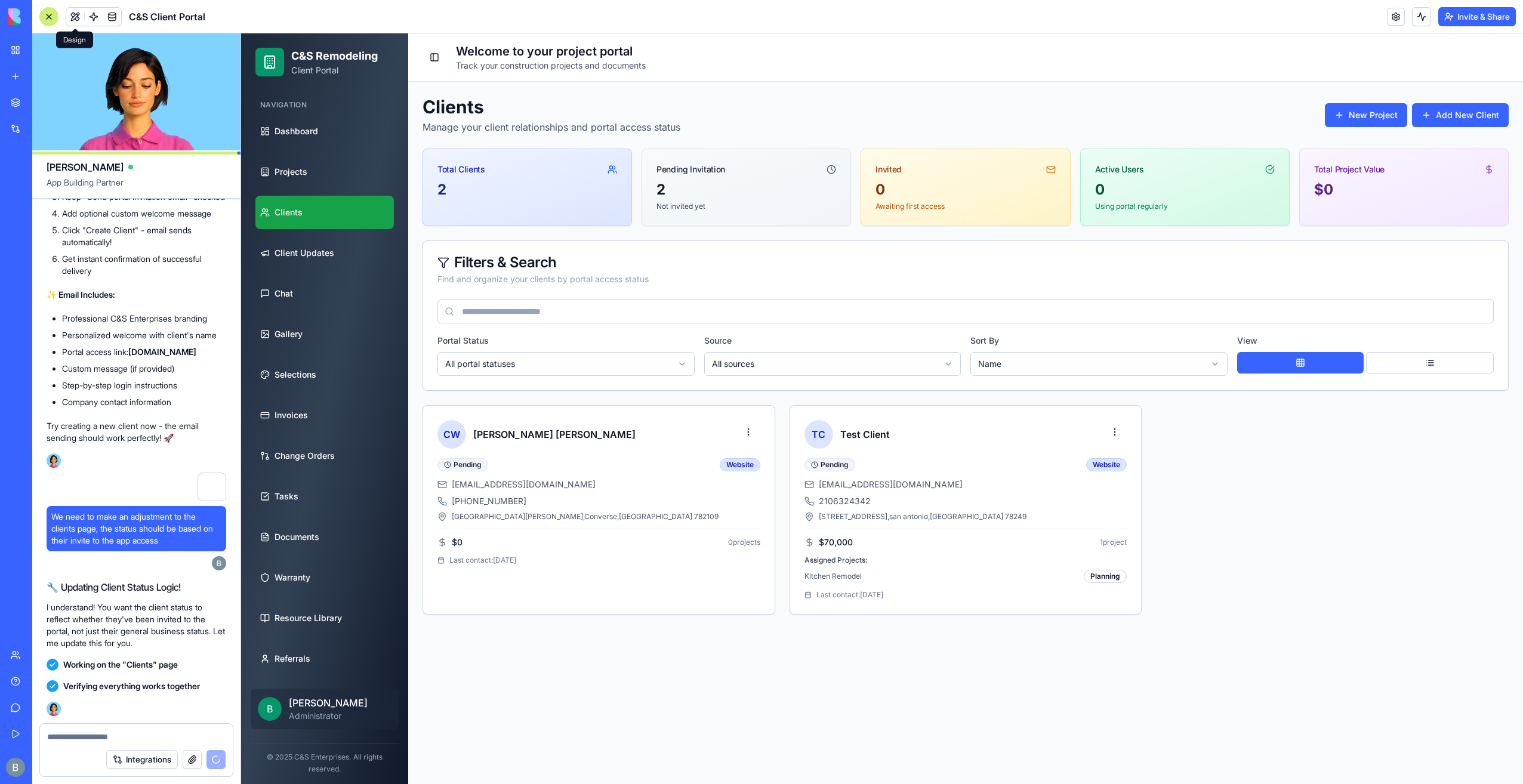
scroll to position [86744, 0]
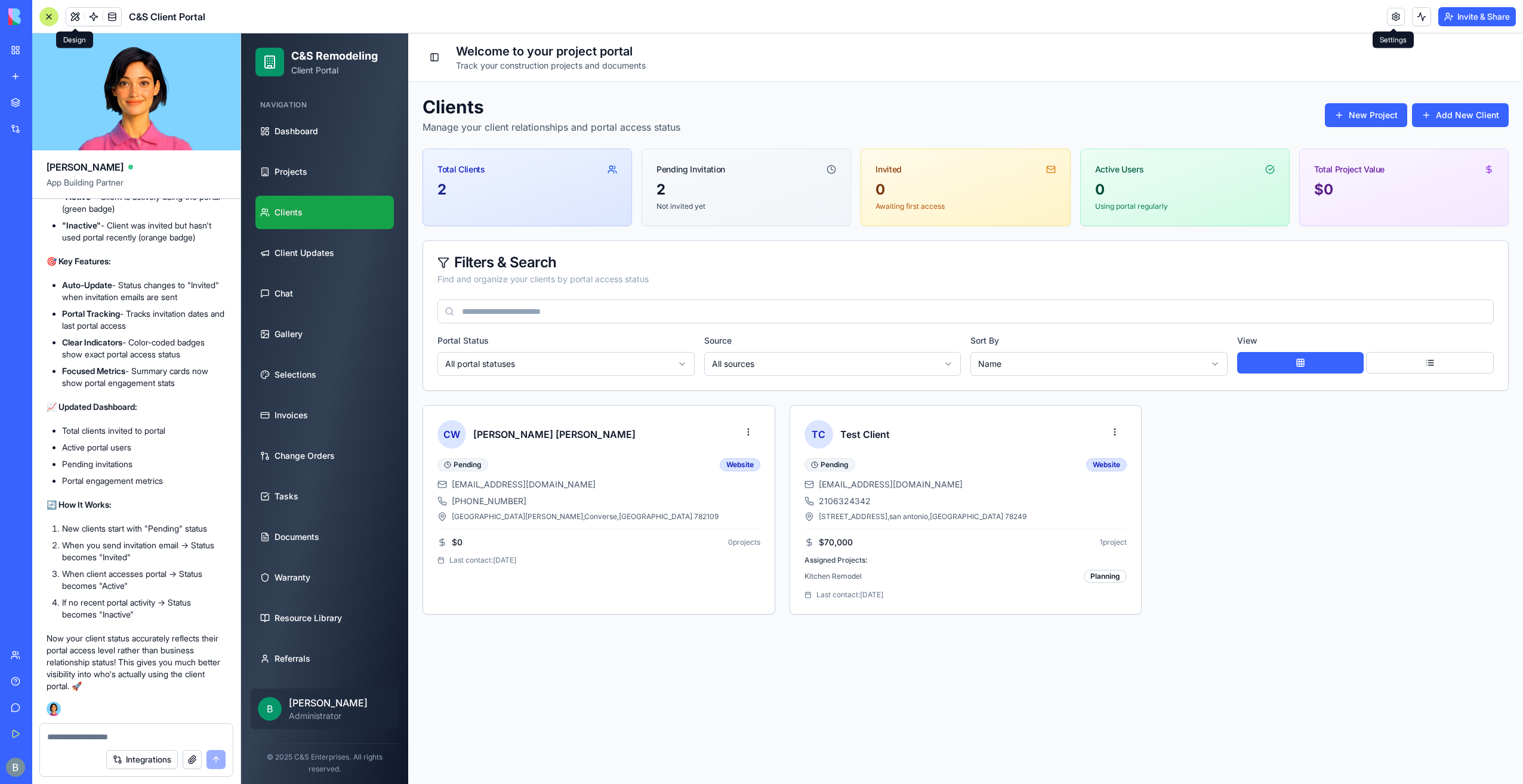
click at [1387, 14] on link at bounding box center [1396, 17] width 18 height 18
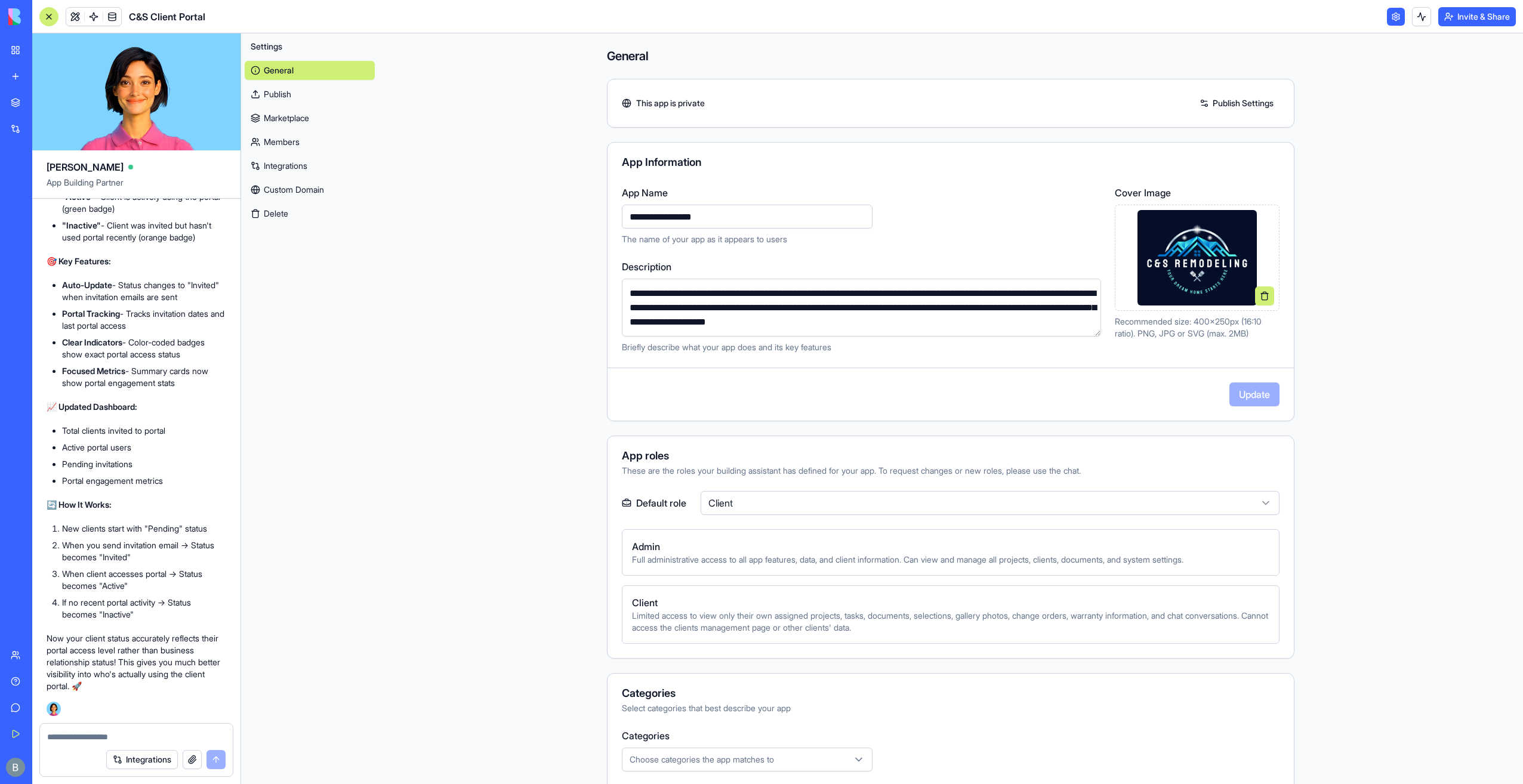
click at [283, 127] on link "Marketplace" at bounding box center [310, 118] width 130 height 19
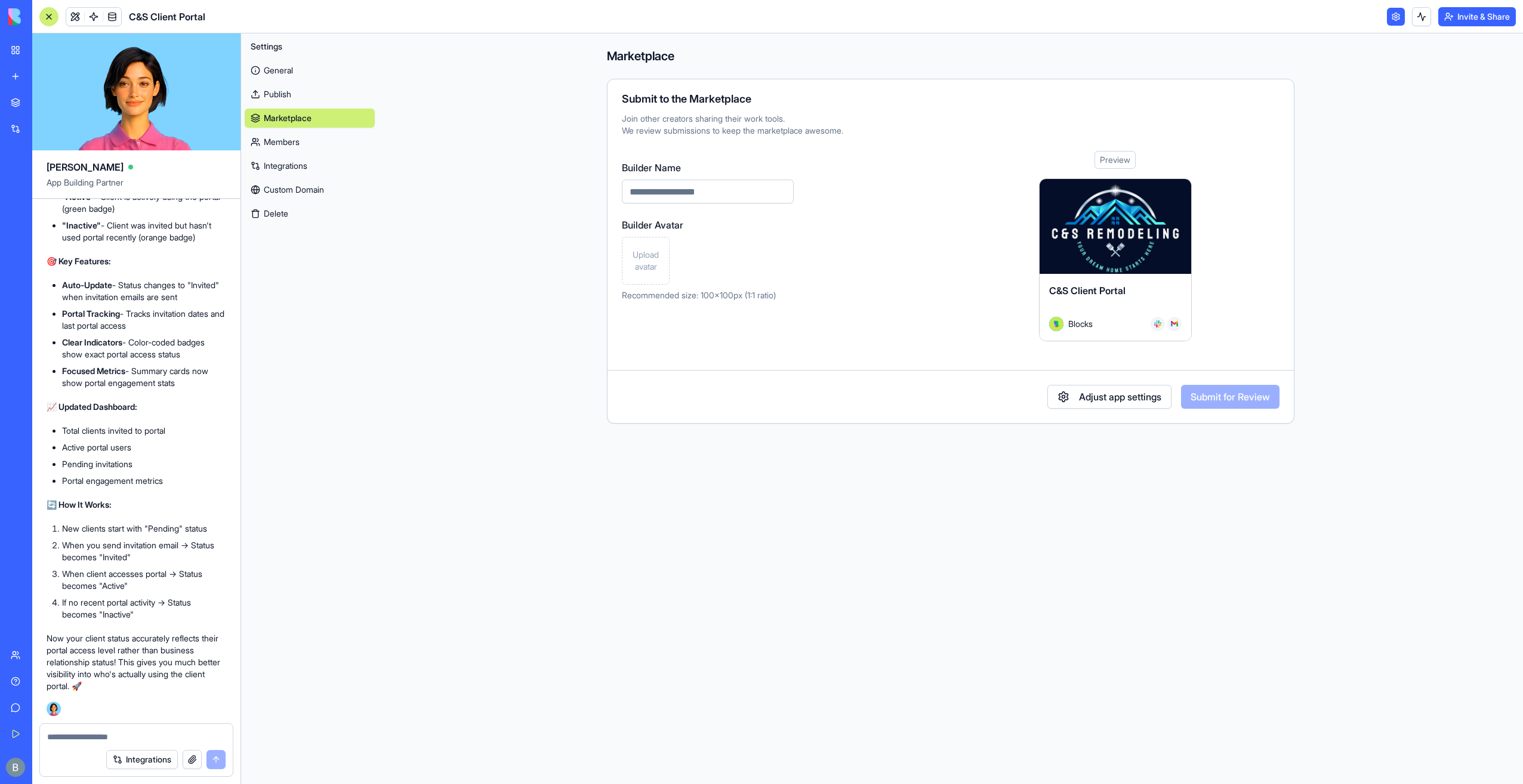
click at [286, 142] on link "Members" at bounding box center [310, 141] width 130 height 19
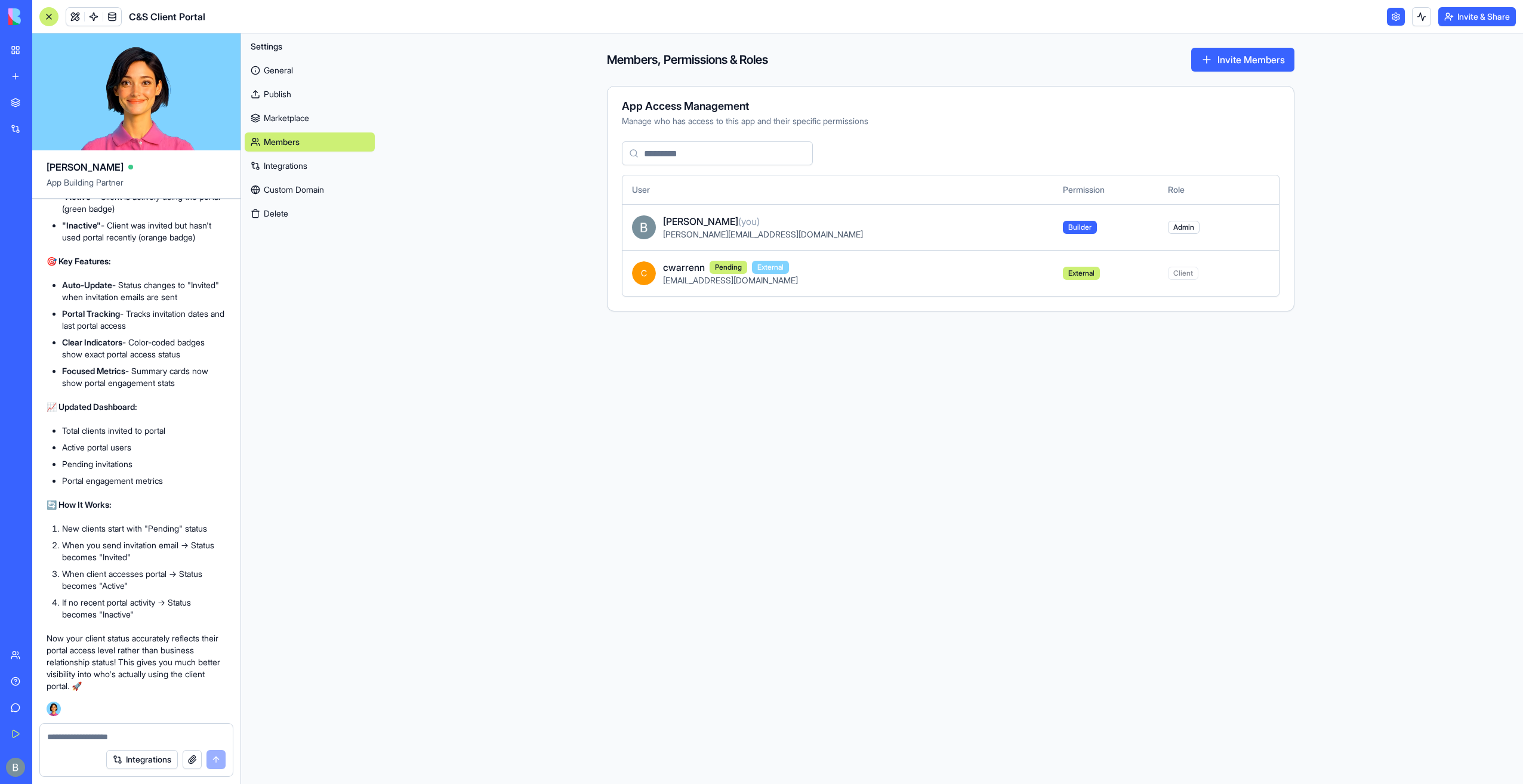
click at [1234, 56] on button "Invite Members" at bounding box center [1243, 59] width 103 height 24
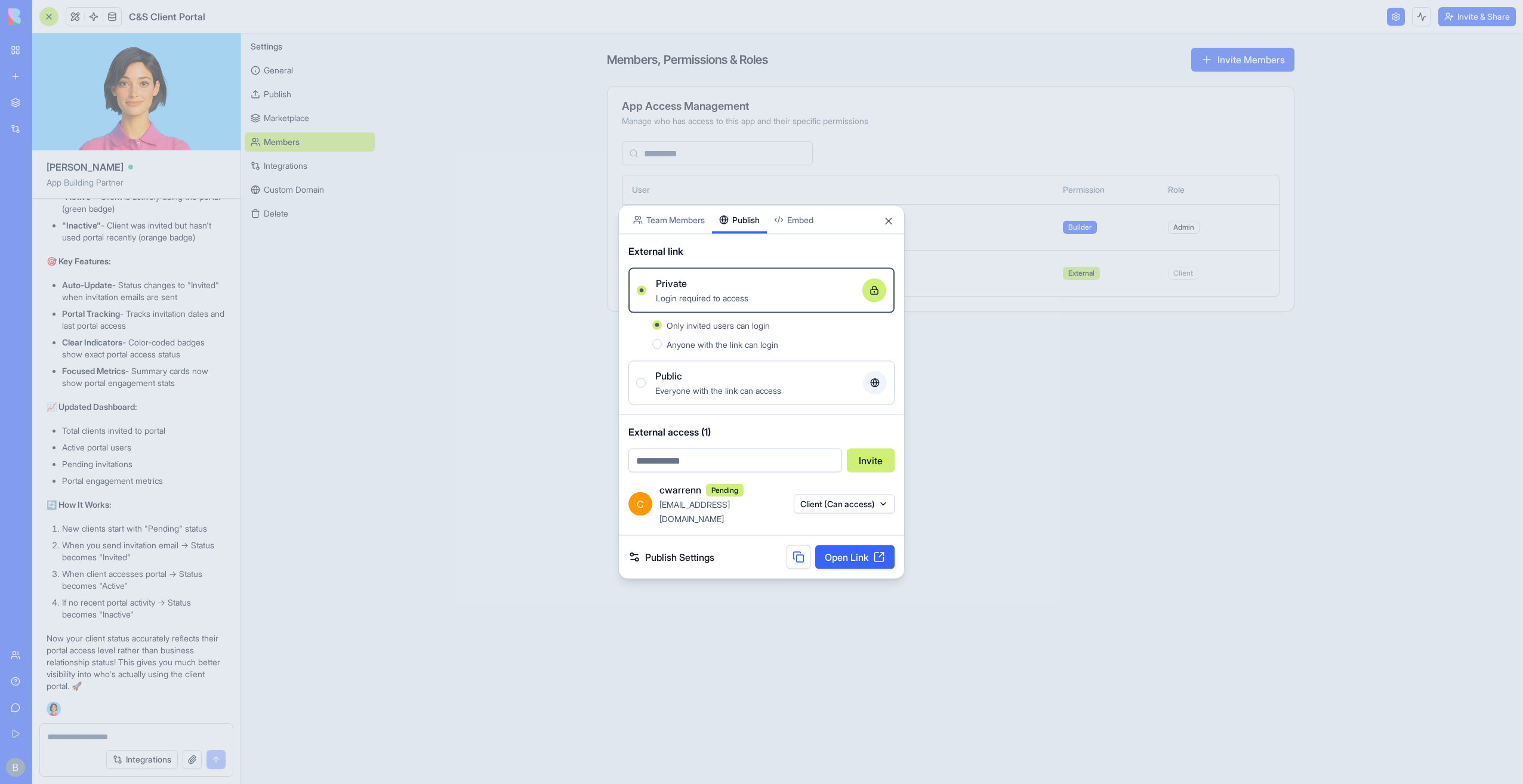
click at [723, 472] on input "email" at bounding box center [735, 460] width 214 height 24
click at [728, 469] on input "email" at bounding box center [735, 460] width 214 height 24
type input "**********"
click at [876, 472] on button "Invite" at bounding box center [871, 460] width 48 height 24
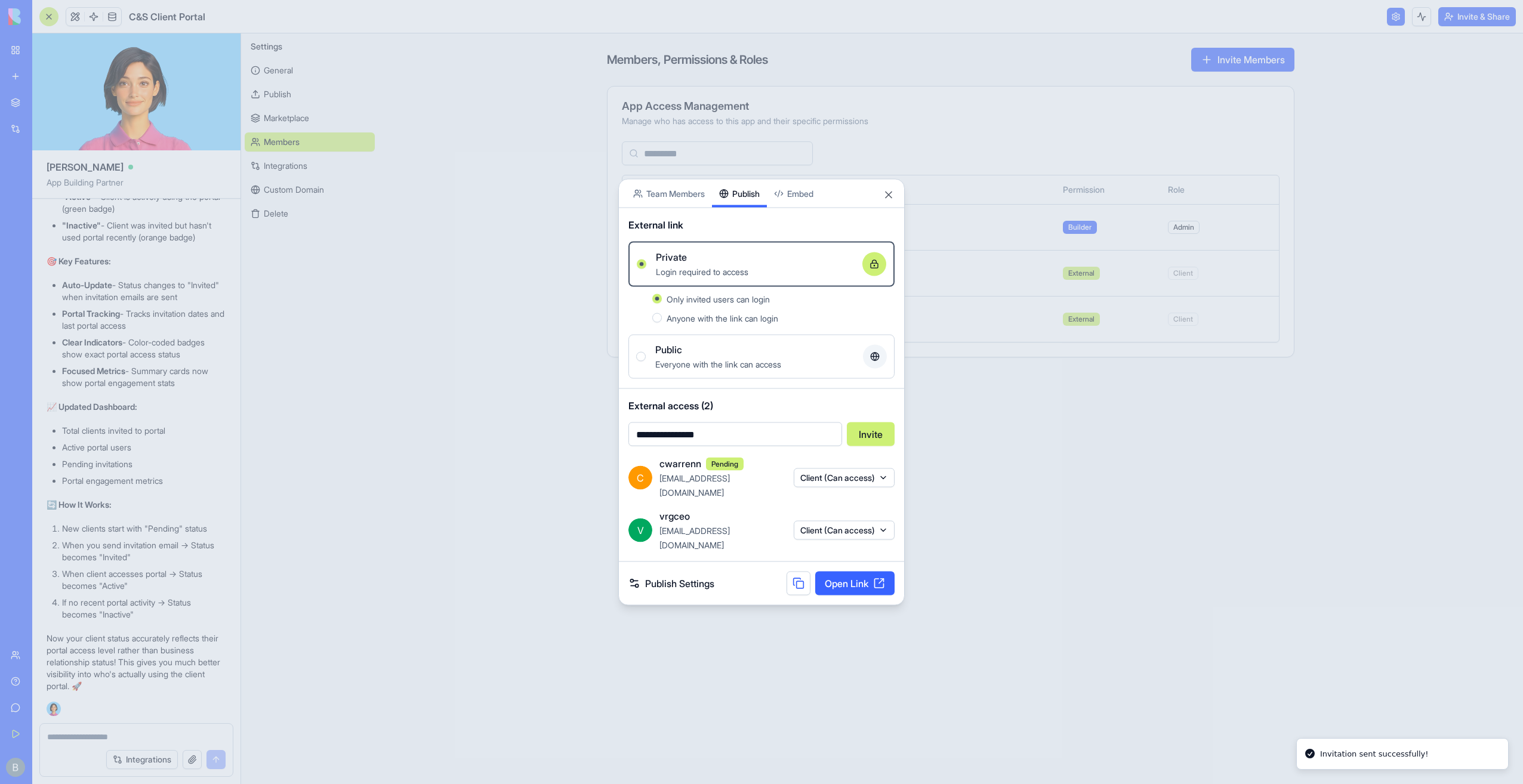
drag, startPoint x: 933, startPoint y: 517, endPoint x: 867, endPoint y: 390, distance: 143.1
click at [933, 517] on div at bounding box center [761, 392] width 1523 height 784
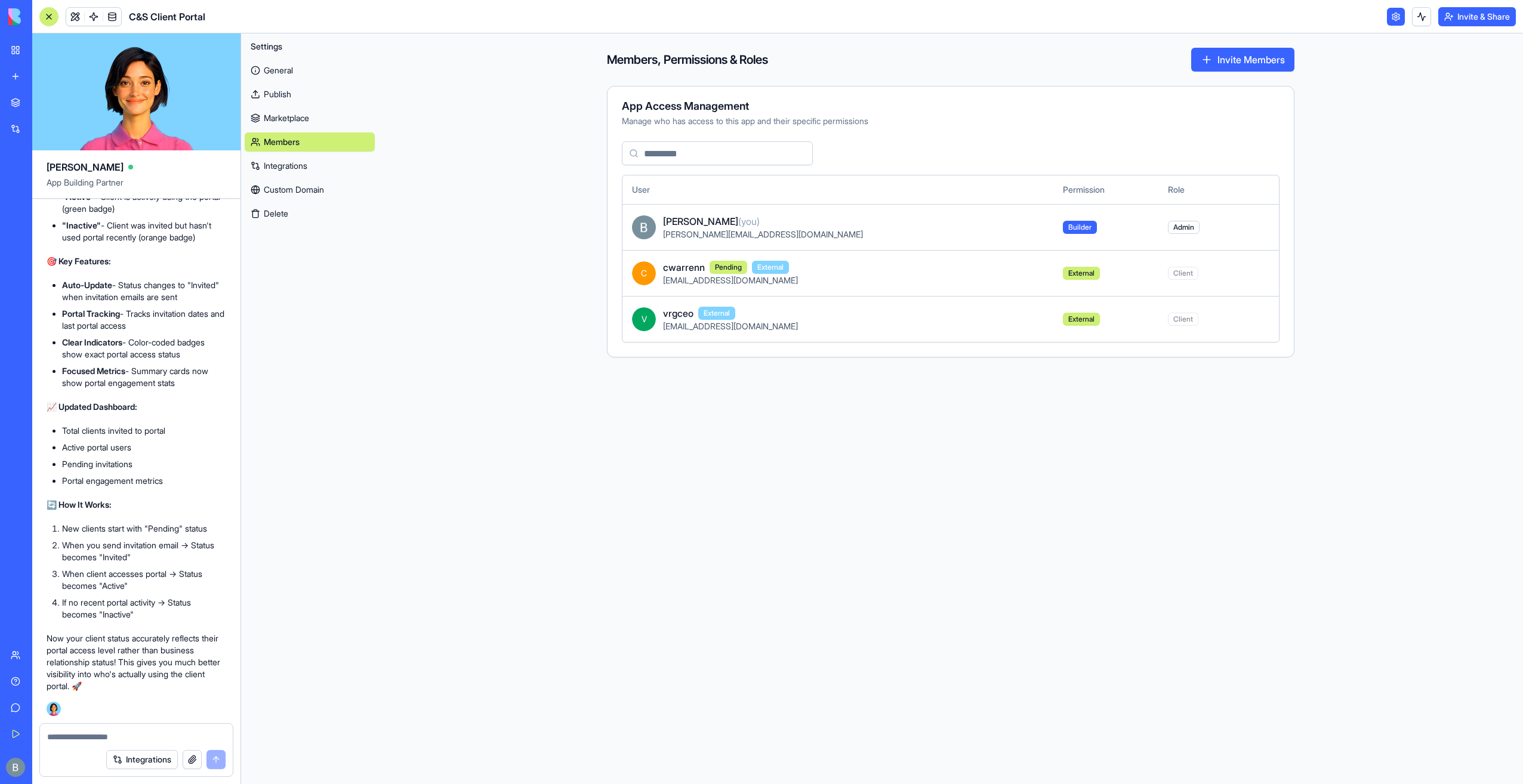
drag, startPoint x: 303, startPoint y: 69, endPoint x: 297, endPoint y: 73, distance: 7.2
click at [303, 69] on link "General" at bounding box center [310, 70] width 130 height 19
click at [296, 75] on link "General" at bounding box center [310, 70] width 130 height 19
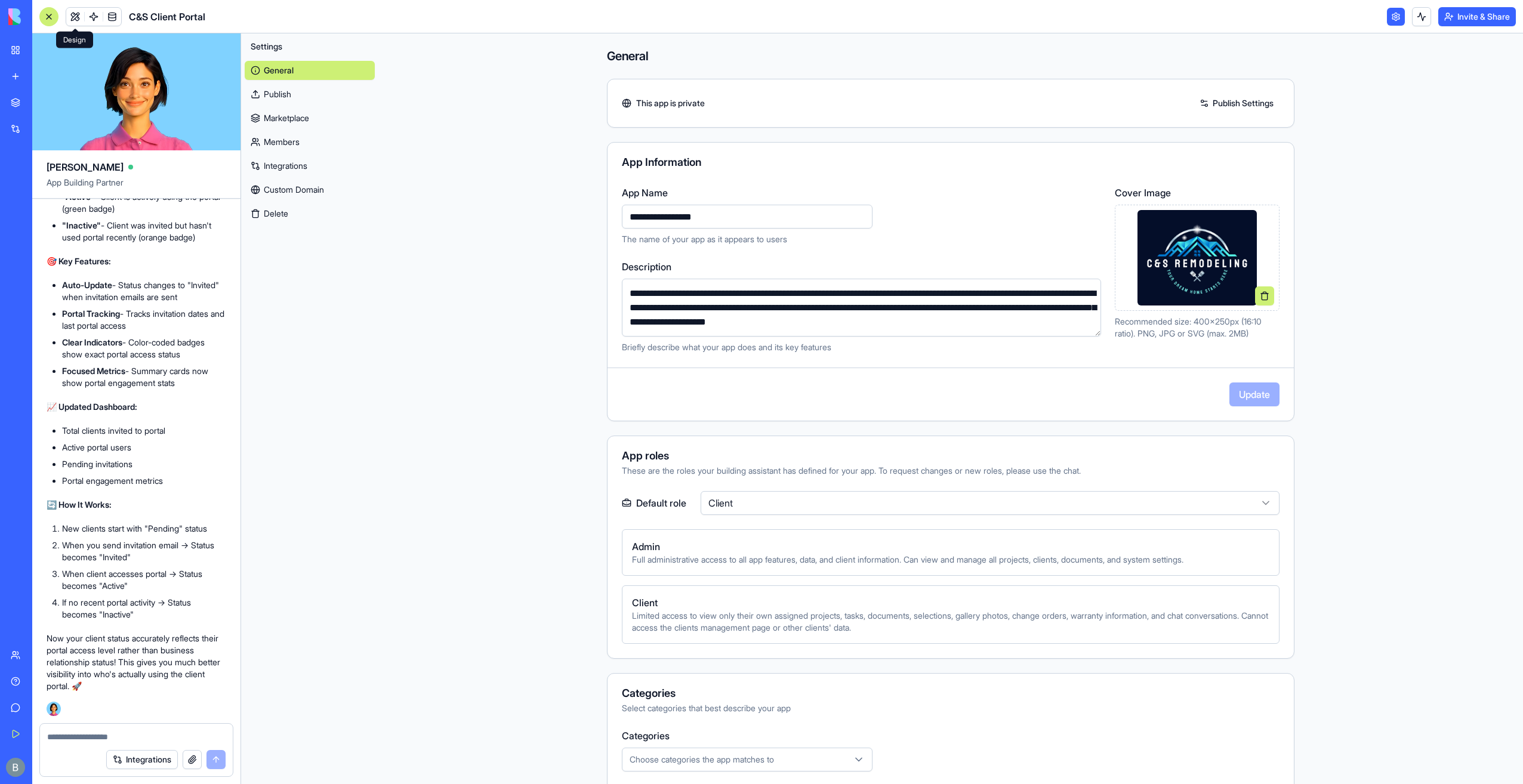
click at [77, 18] on link at bounding box center [75, 17] width 18 height 18
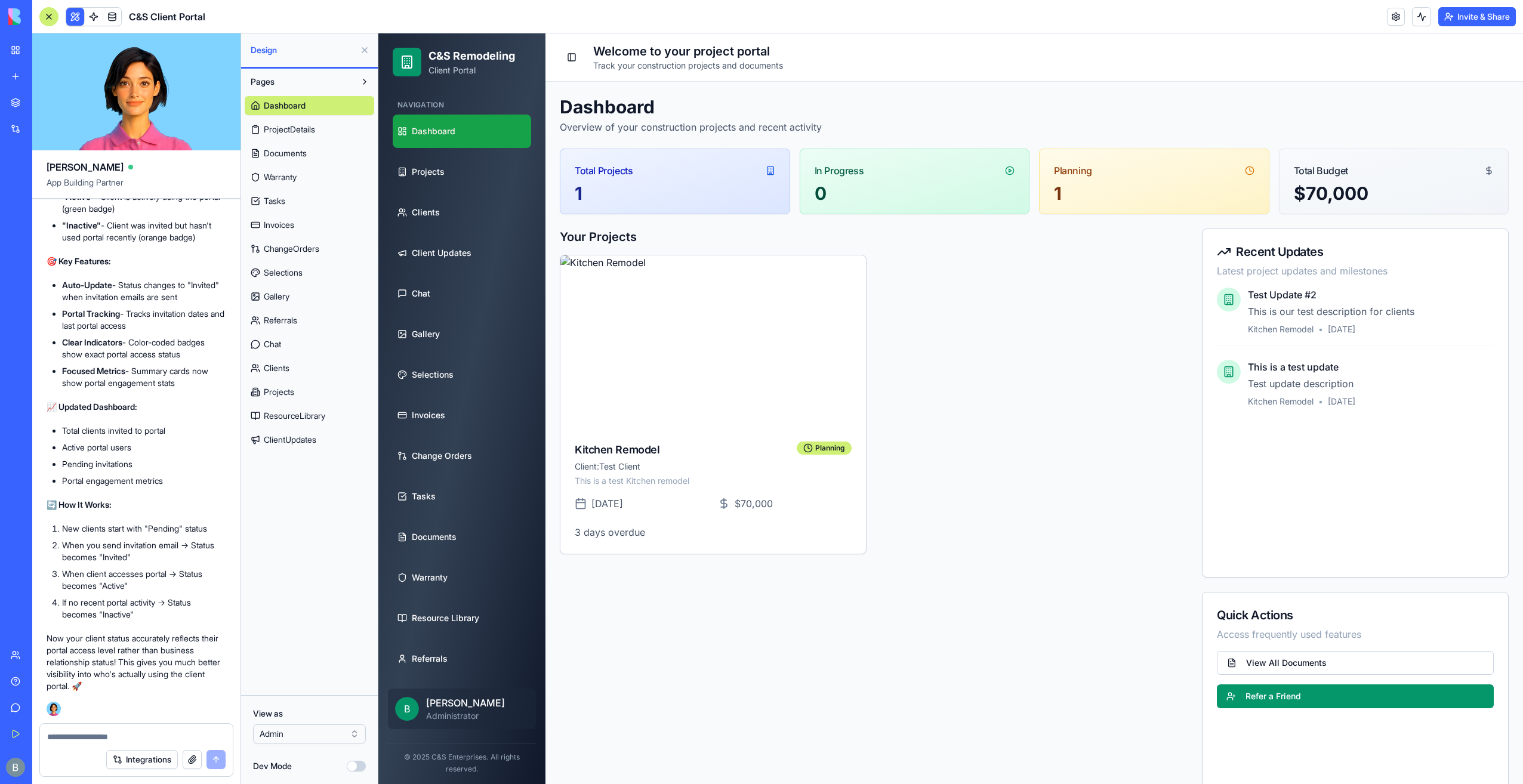
click at [360, 51] on button at bounding box center [364, 50] width 19 height 19
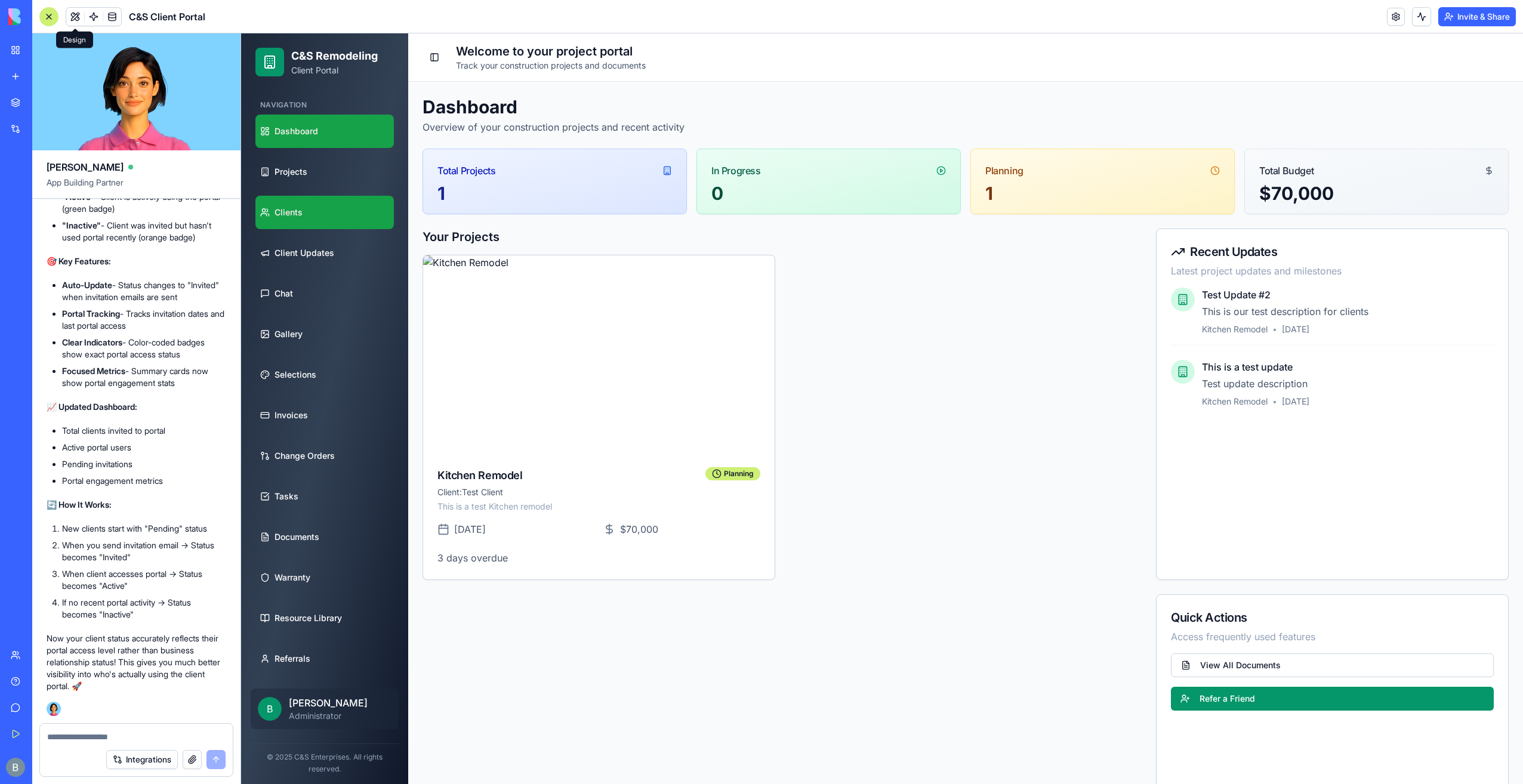
click at [321, 195] on link "Clients" at bounding box center [325, 212] width 139 height 34
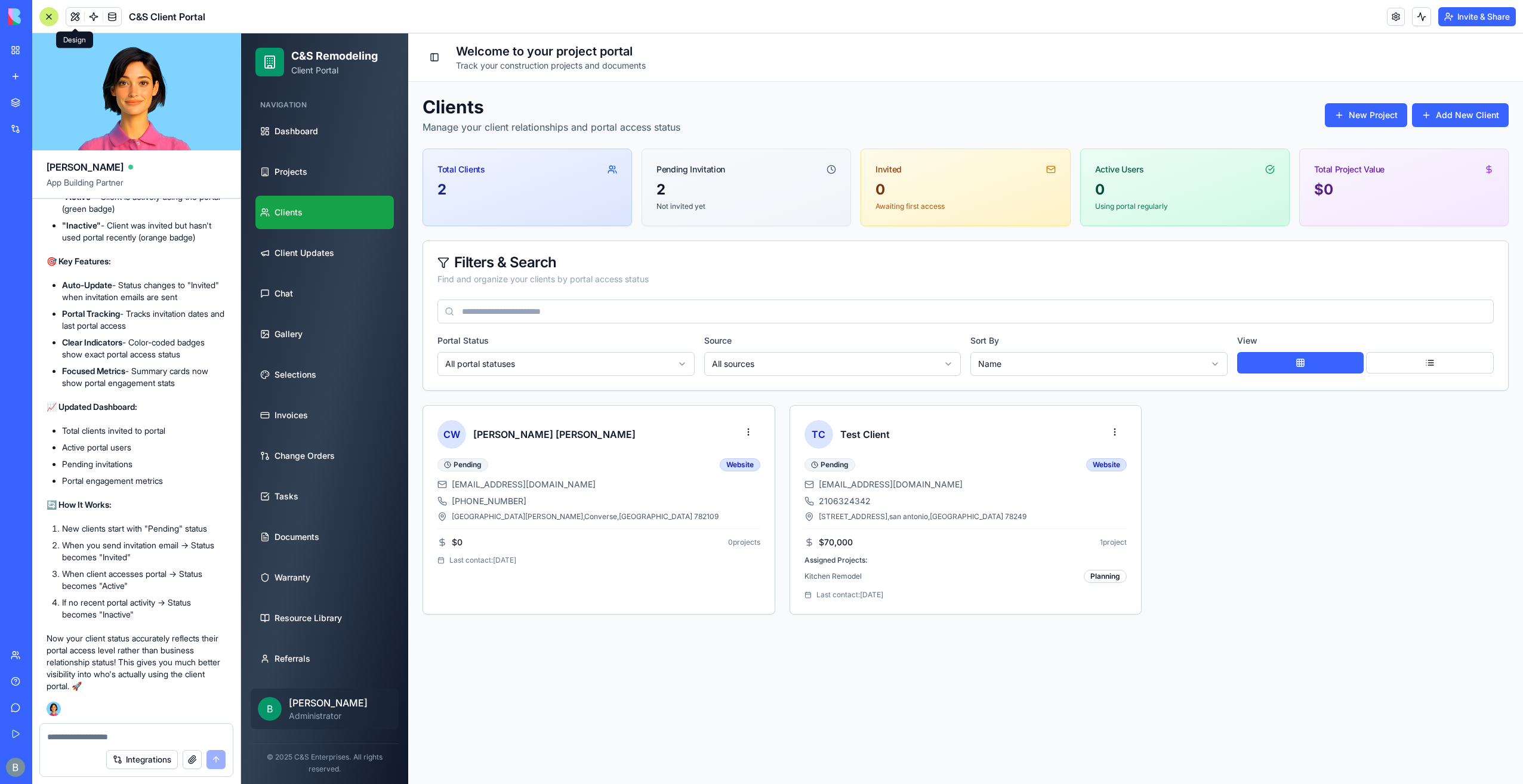
click at [134, 737] on textarea at bounding box center [137, 736] width 179 height 12
click at [1380, 5] on header "C&S Client Portal Invite & Share" at bounding box center [778, 17] width 1491 height 34
click at [1400, 18] on link at bounding box center [1396, 17] width 18 height 18
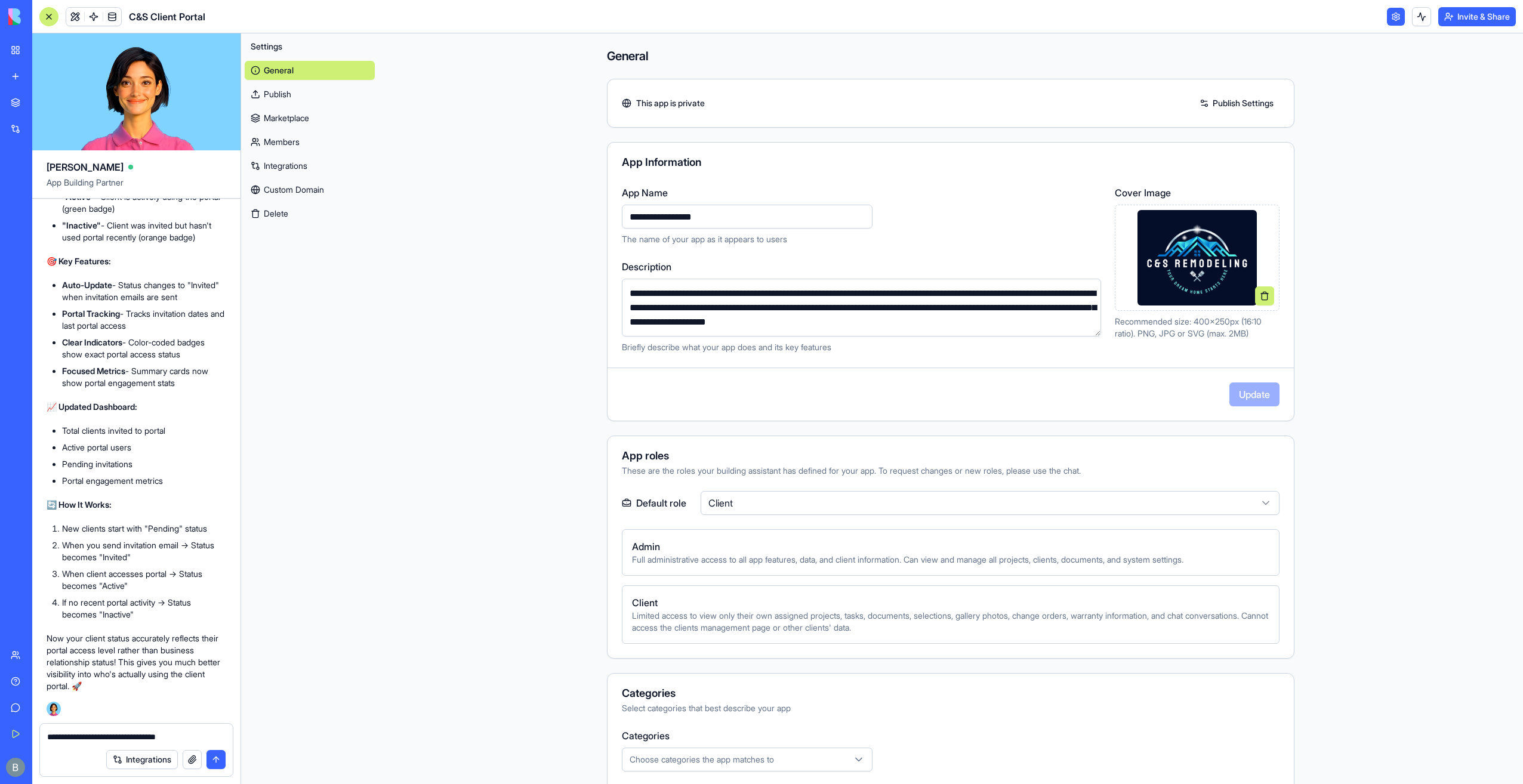
click at [346, 142] on link "Members" at bounding box center [310, 141] width 130 height 19
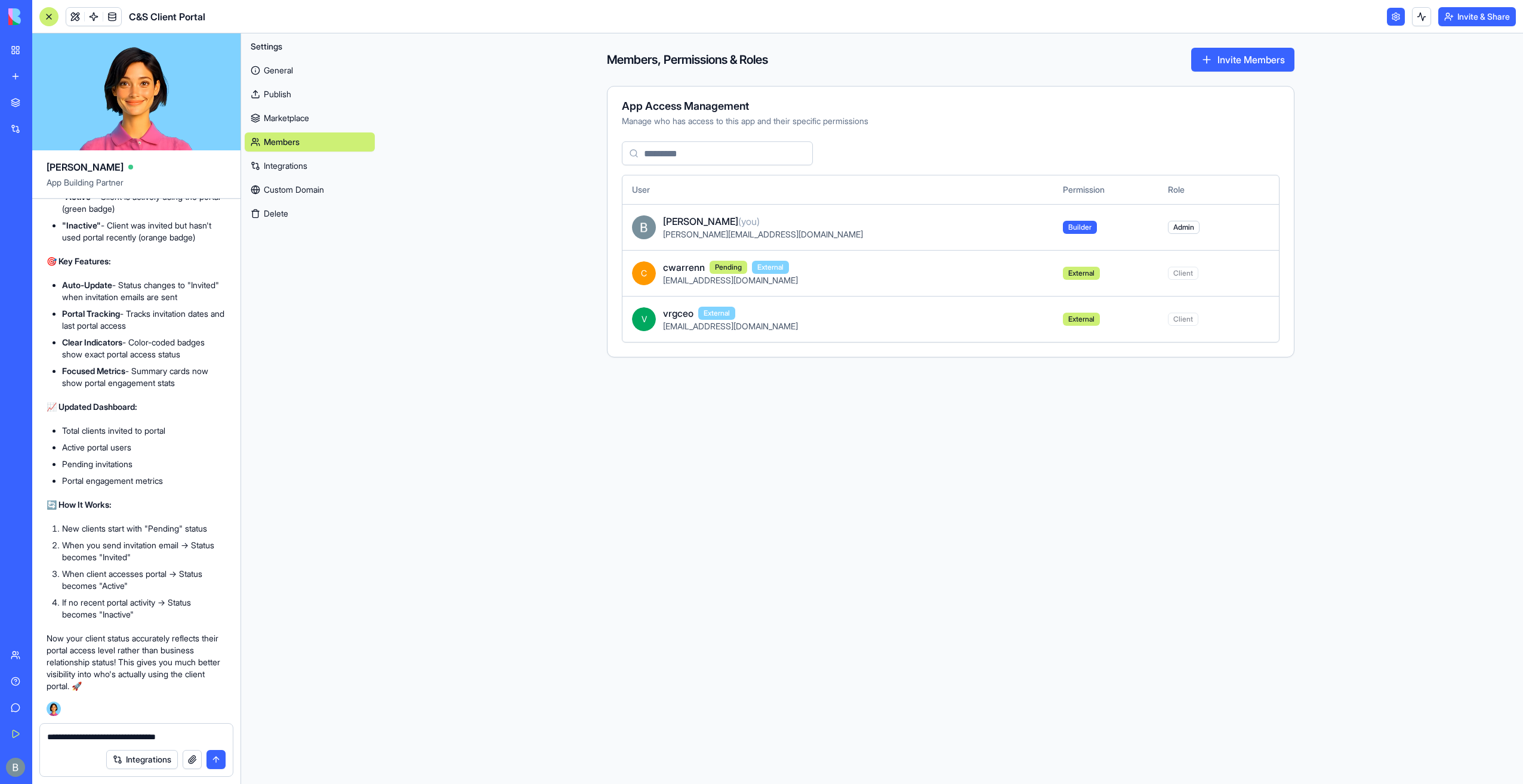
click at [201, 744] on div "Integrations" at bounding box center [136, 759] width 193 height 34
click at [197, 741] on textarea "**********" at bounding box center [137, 736] width 179 height 12
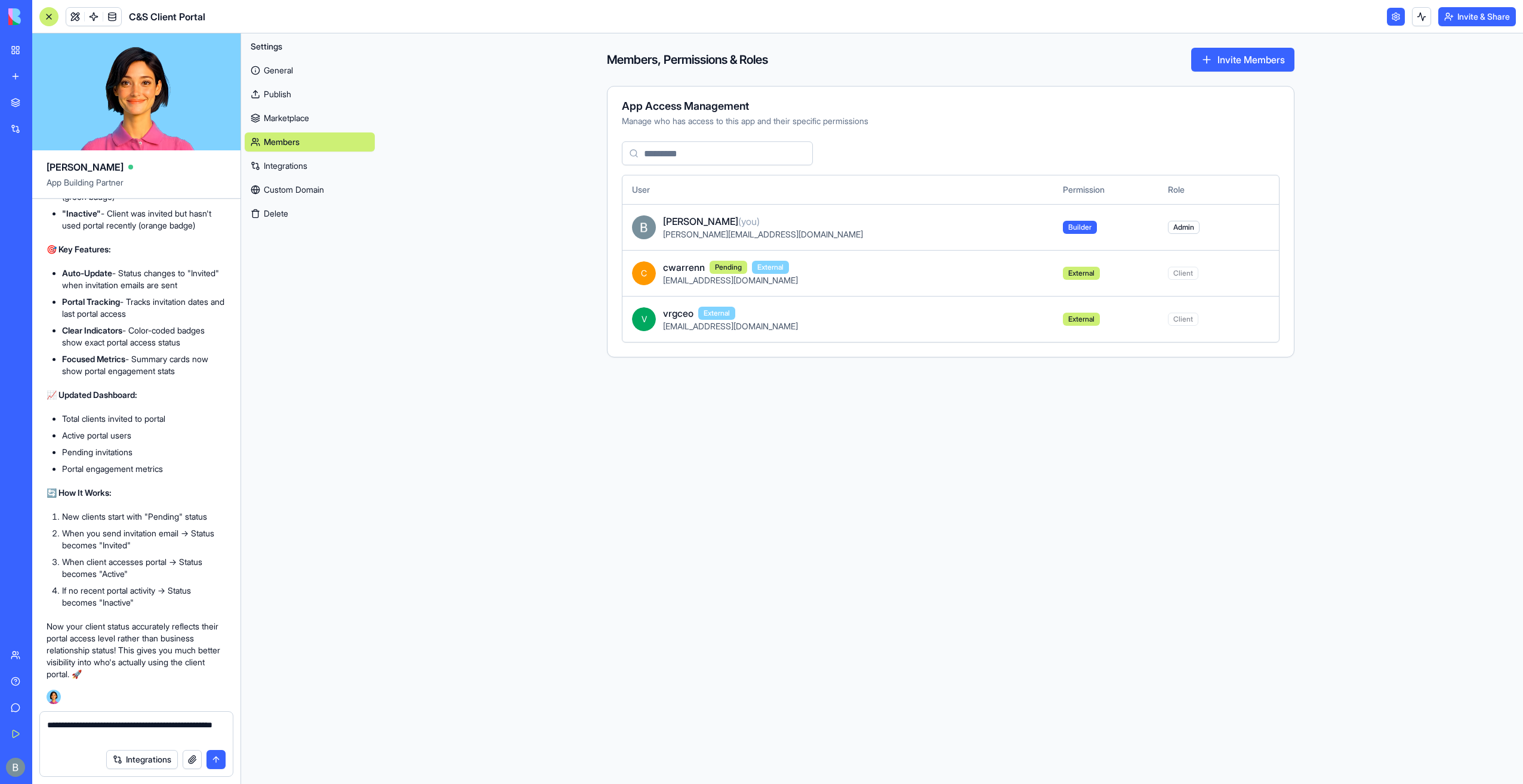
paste textarea "**"
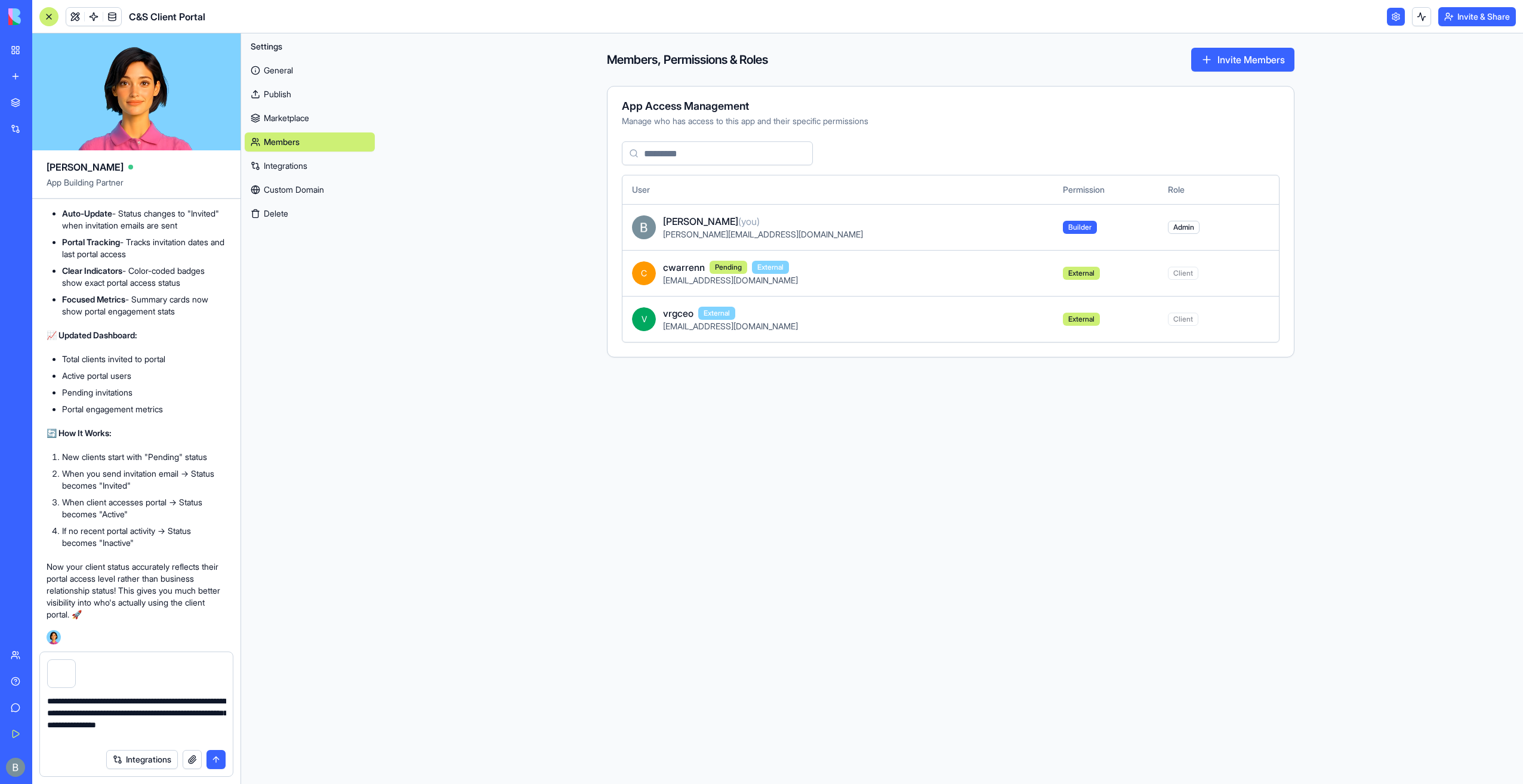
type textarea "**********"
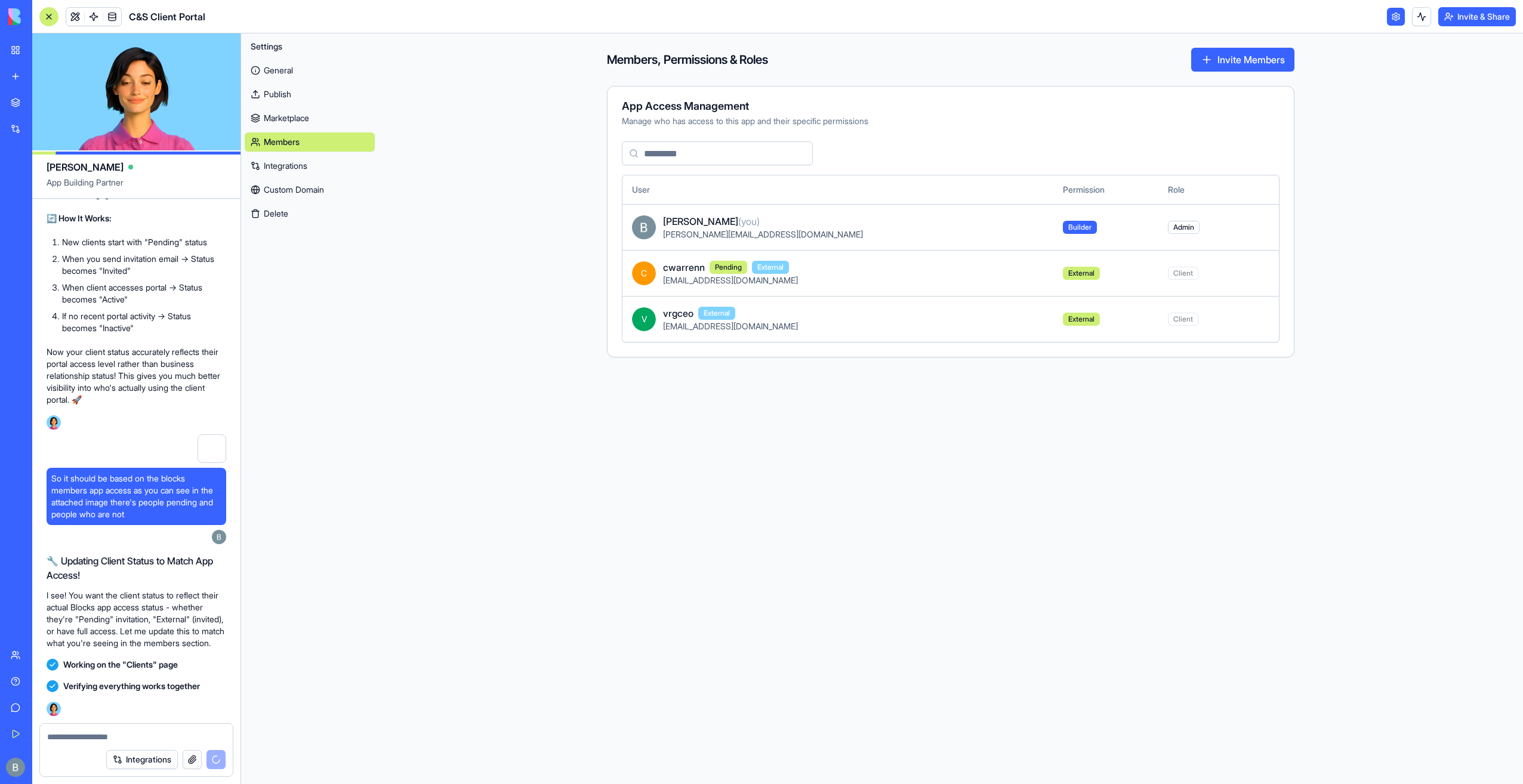
scroll to position [87799, 0]
